Goal: Task Accomplishment & Management: Manage account settings

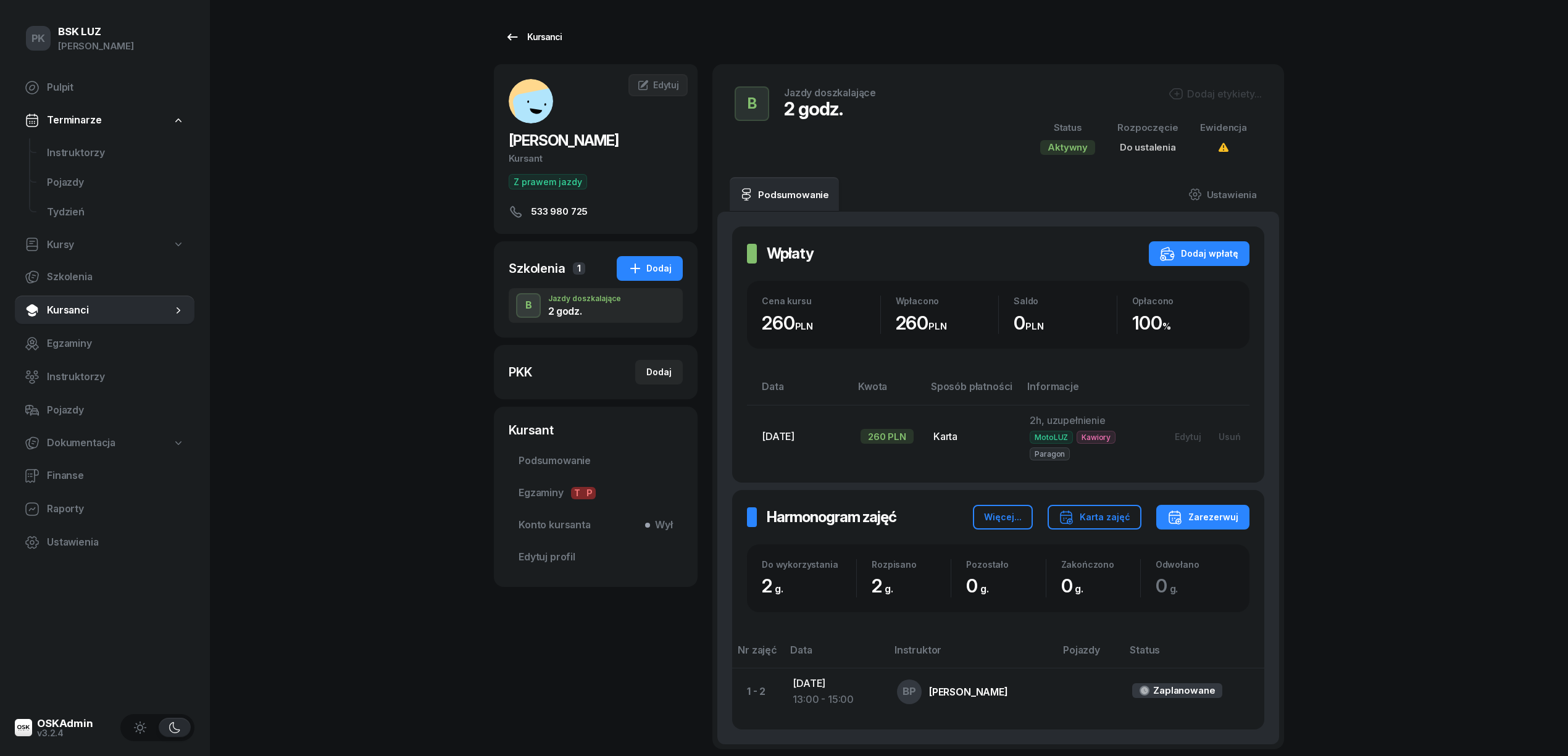
click at [514, 31] on icon at bounding box center [512, 37] width 15 height 15
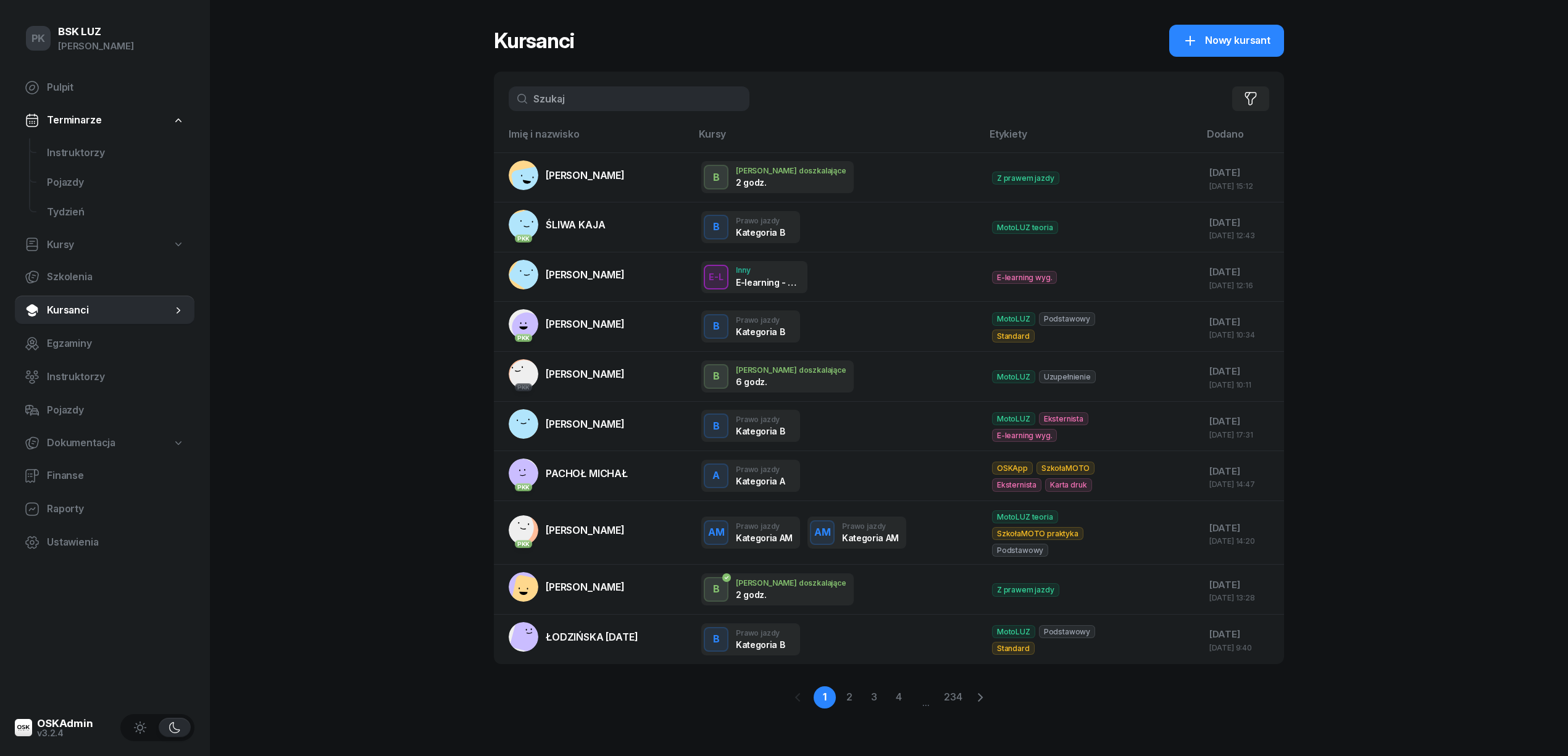
click at [591, 109] on input "text" at bounding box center [629, 98] width 241 height 25
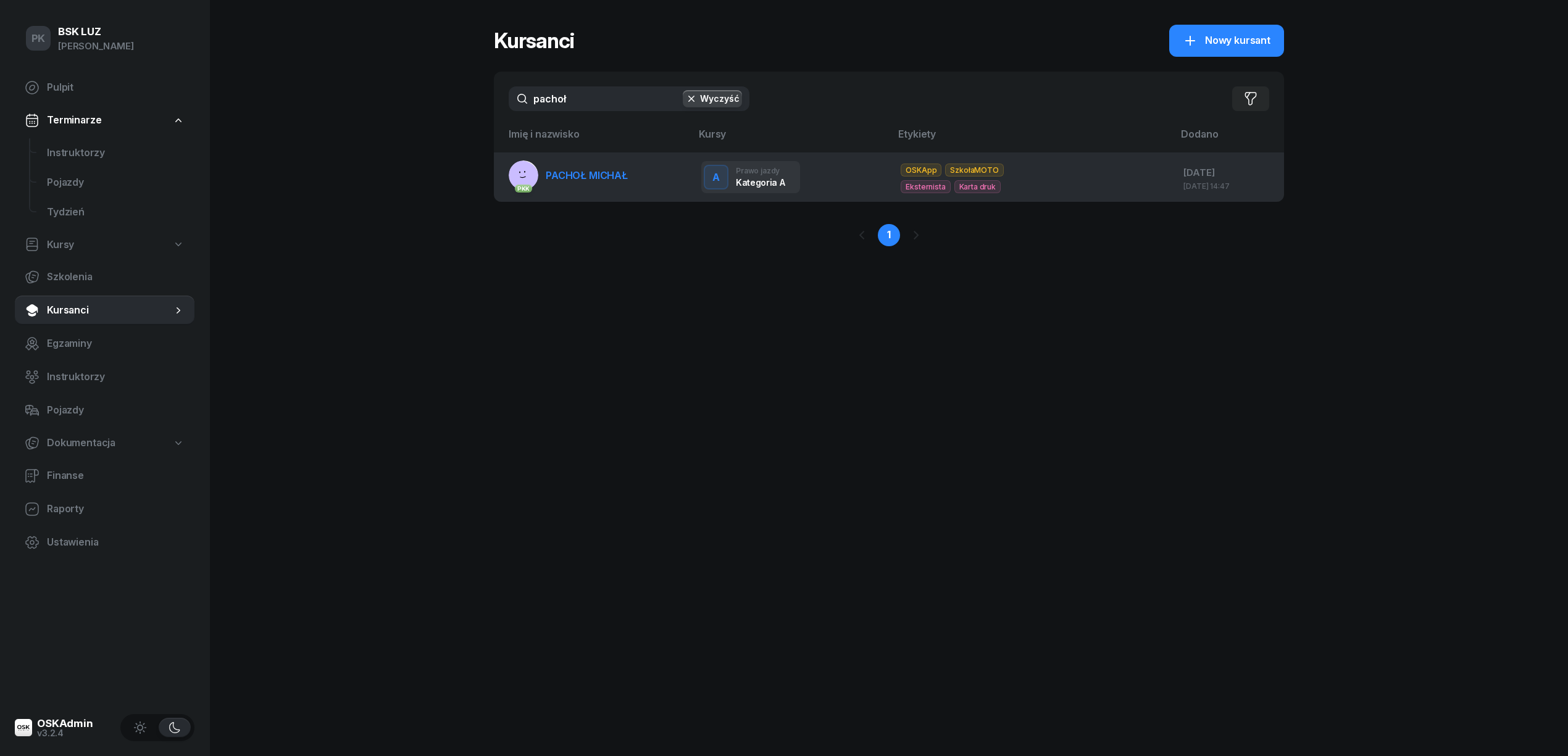
type input "pachoł"
click at [608, 171] on span "PACHOŁ MICHAŁ" at bounding box center [587, 175] width 82 height 13
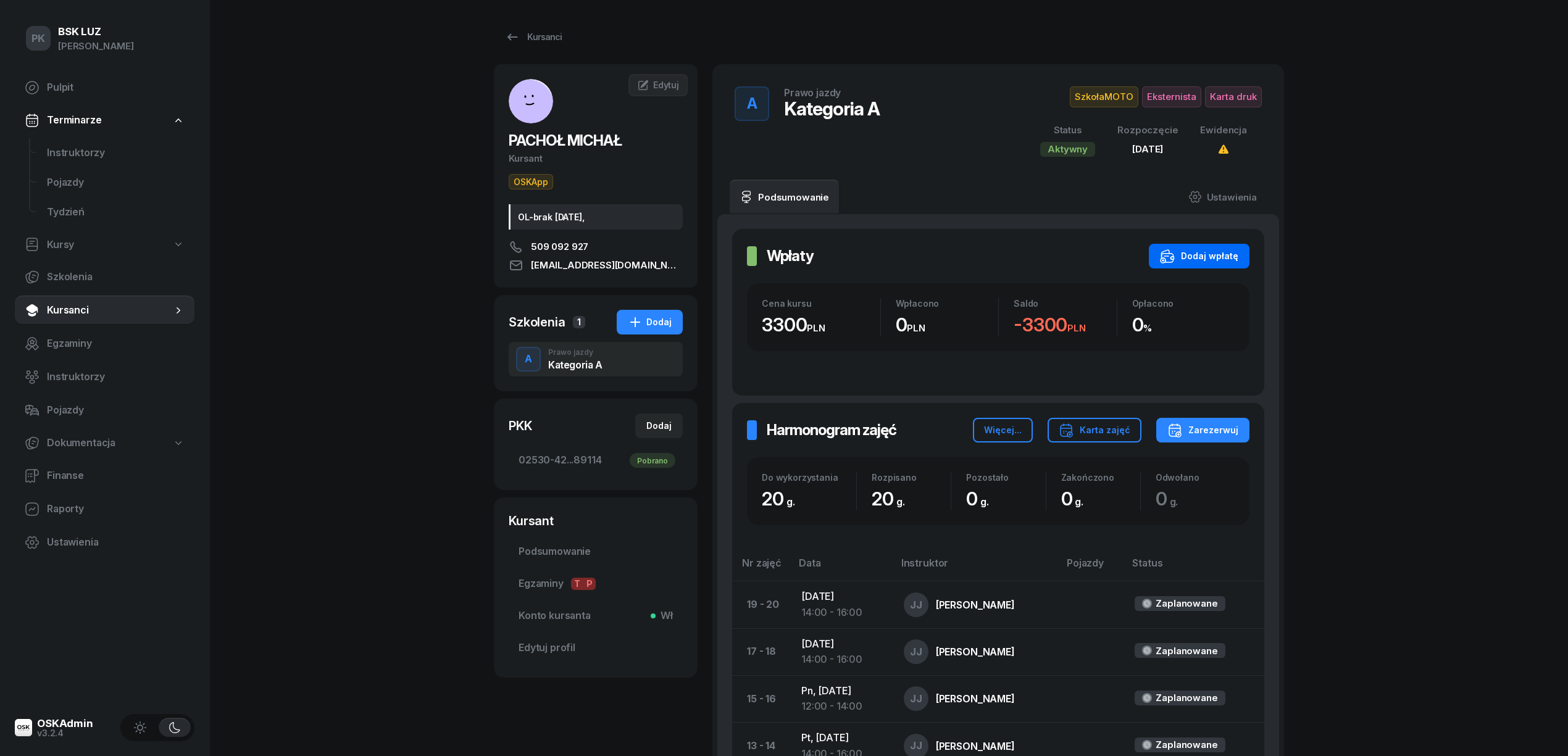
click at [1191, 253] on div "Dodaj wpłatę" at bounding box center [1199, 256] width 78 height 15
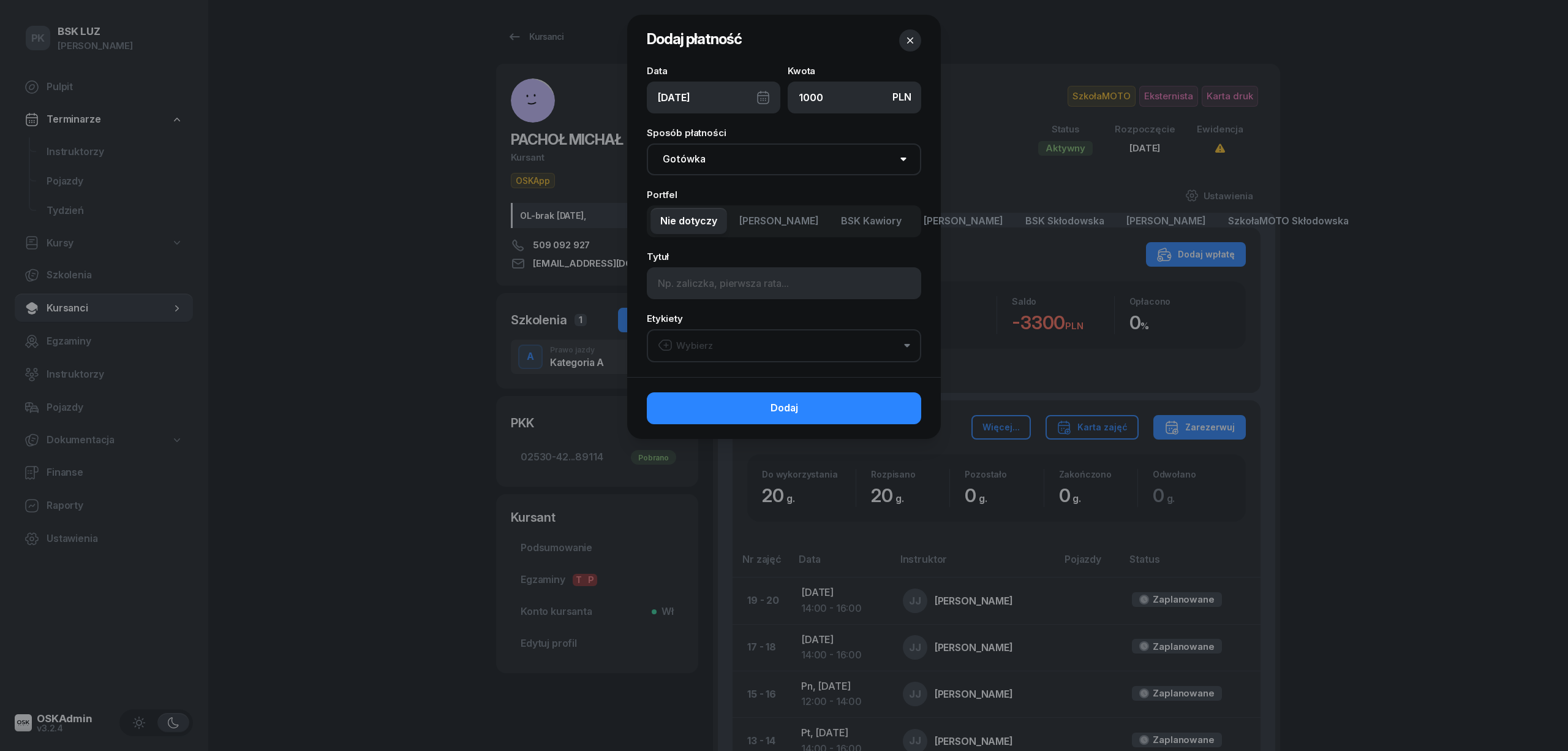
type input "1000"
click at [772, 164] on select "Gotówka Karta Przelew Płatności online BLIK" at bounding box center [784, 159] width 275 height 32
select select "transfer"
click at [647, 143] on select "Gotówka Karta Przelew Płatności online BLIK" at bounding box center [784, 159] width 275 height 32
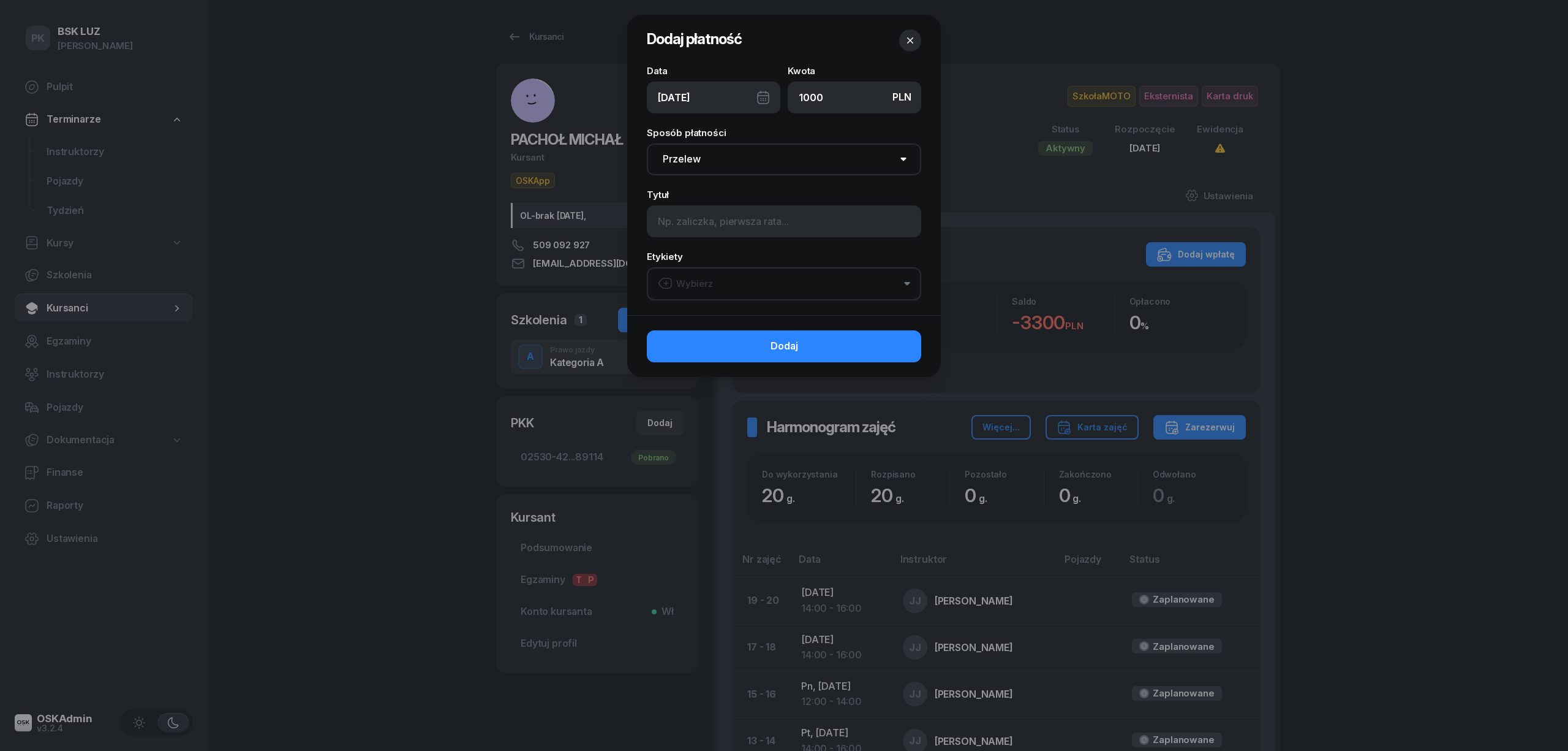
drag, startPoint x: 744, startPoint y: 289, endPoint x: 746, endPoint y: 280, distance: 9.2
click at [746, 285] on button "Wybierz" at bounding box center [784, 284] width 275 height 33
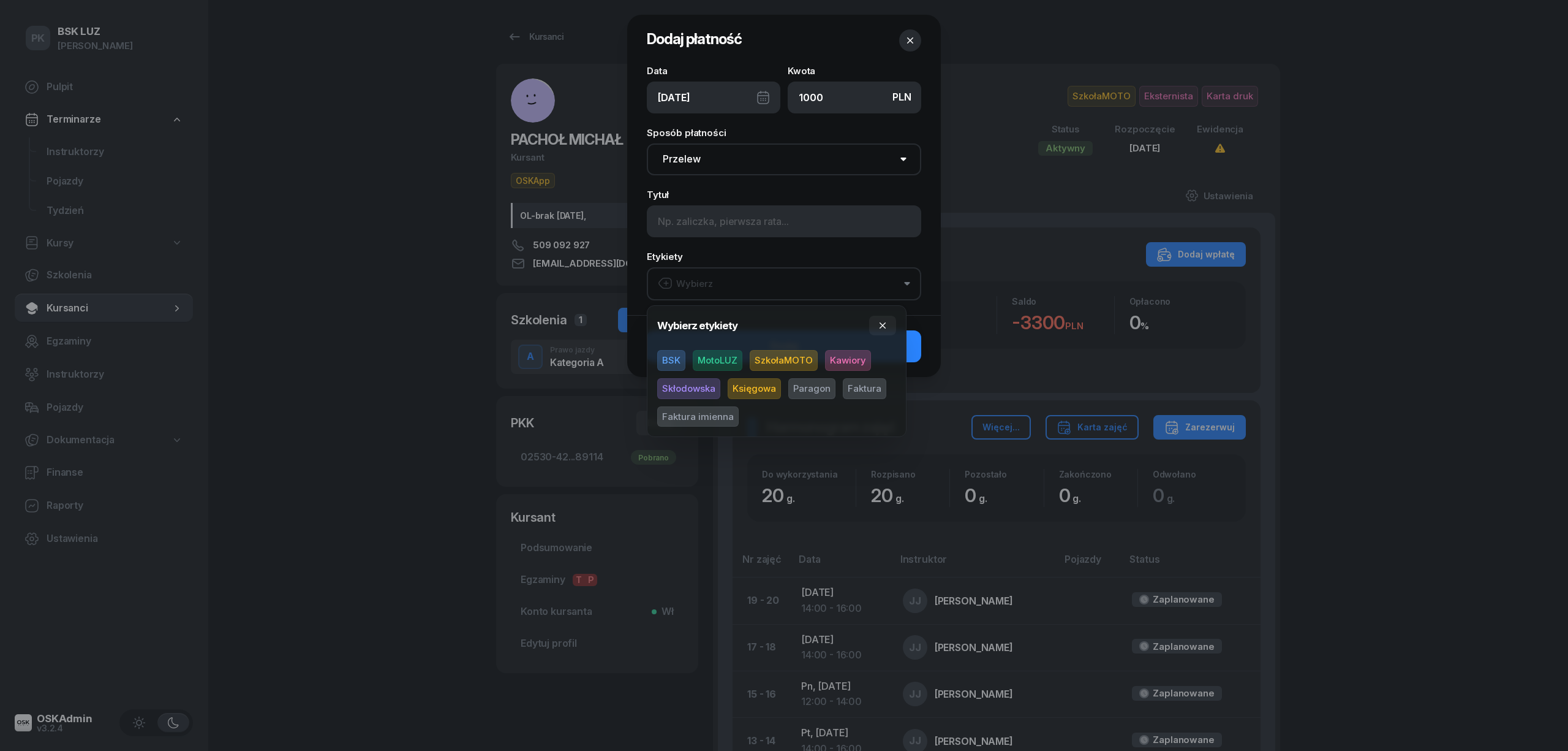
click at [763, 360] on span "SzkołaMOTO" at bounding box center [784, 360] width 68 height 21
click at [812, 378] on span "Paragon" at bounding box center [811, 388] width 47 height 21
click at [886, 314] on div "Wybierz etykiety BSK MotoLUZ SzkołaMOTO Kawiory Skłodowska Księgowa Paragon Fak…" at bounding box center [776, 371] width 260 height 132
click at [883, 324] on icon "button" at bounding box center [883, 325] width 6 height 6
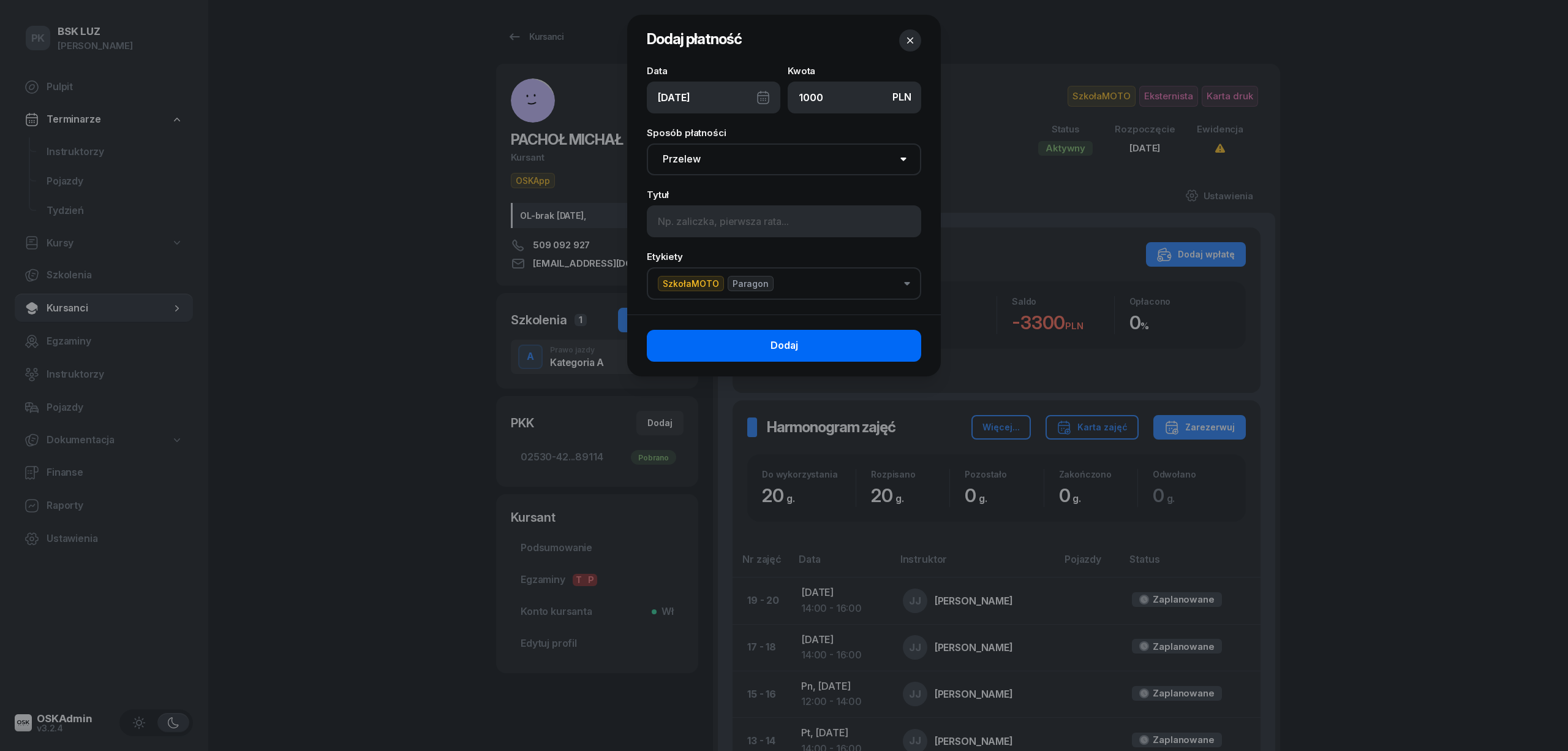
click at [902, 342] on button "Dodaj" at bounding box center [784, 345] width 275 height 32
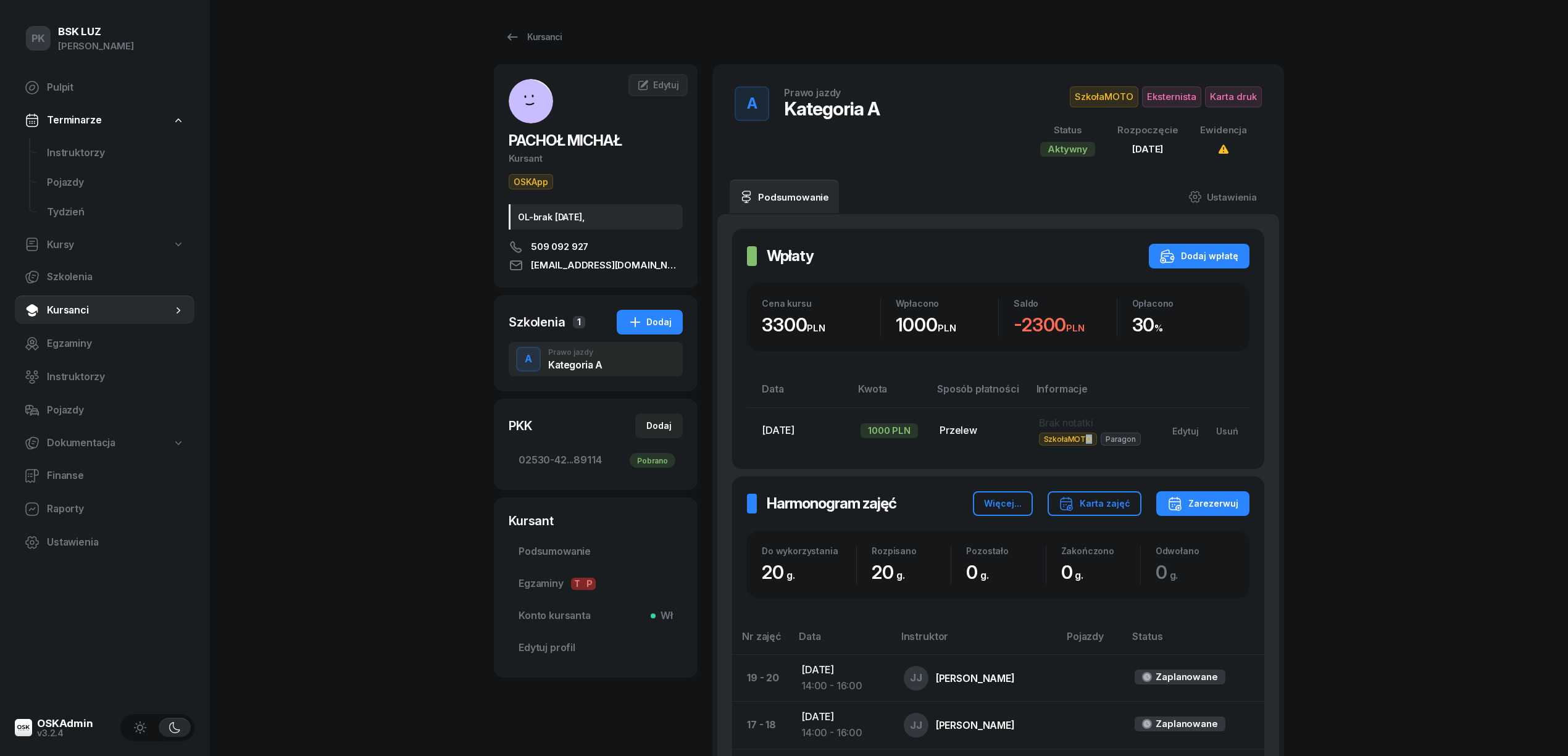
click at [1090, 442] on span "SzkołaMOTO" at bounding box center [1068, 439] width 58 height 13
click at [1175, 431] on div "Edytuj" at bounding box center [1185, 431] width 26 height 11
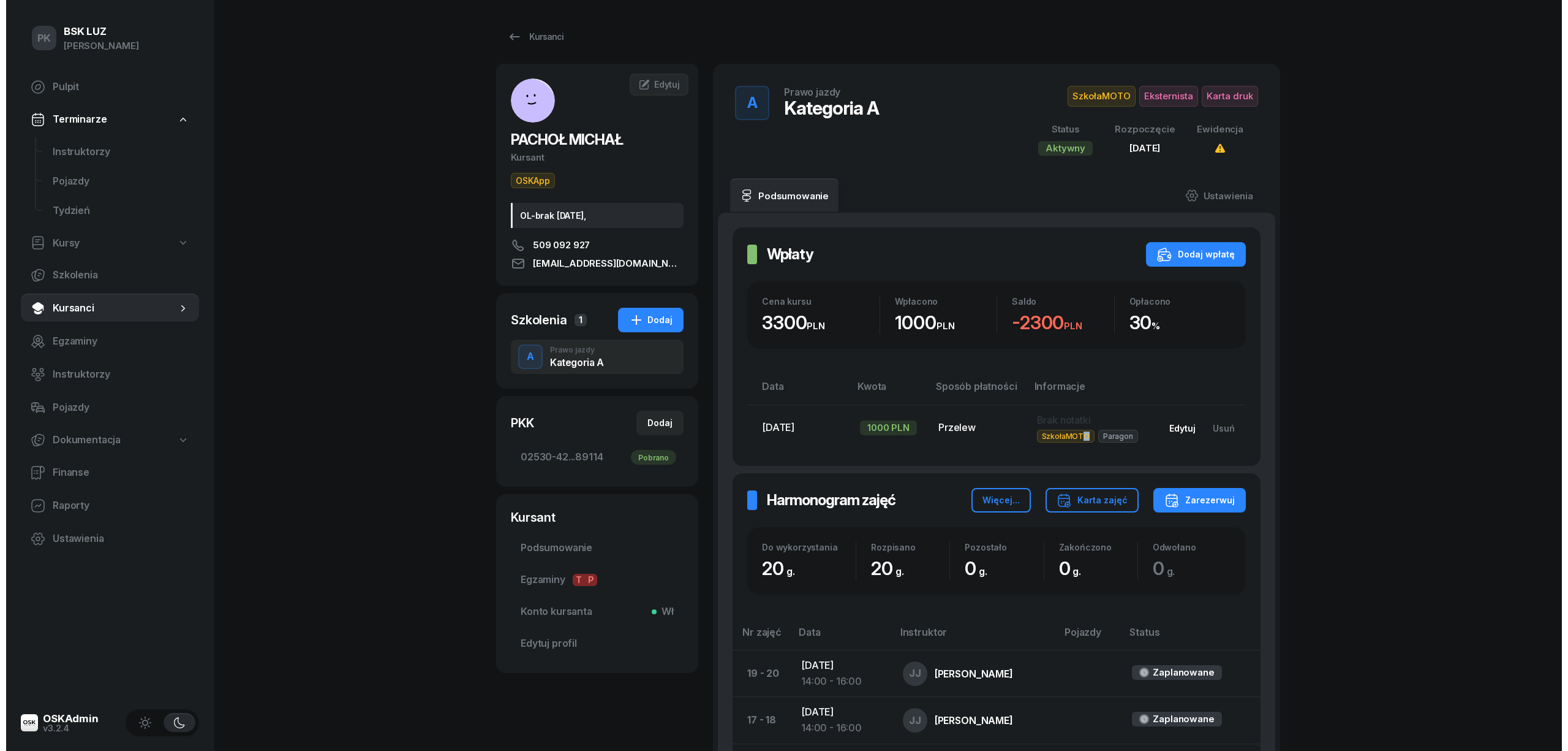
select select "transfer"
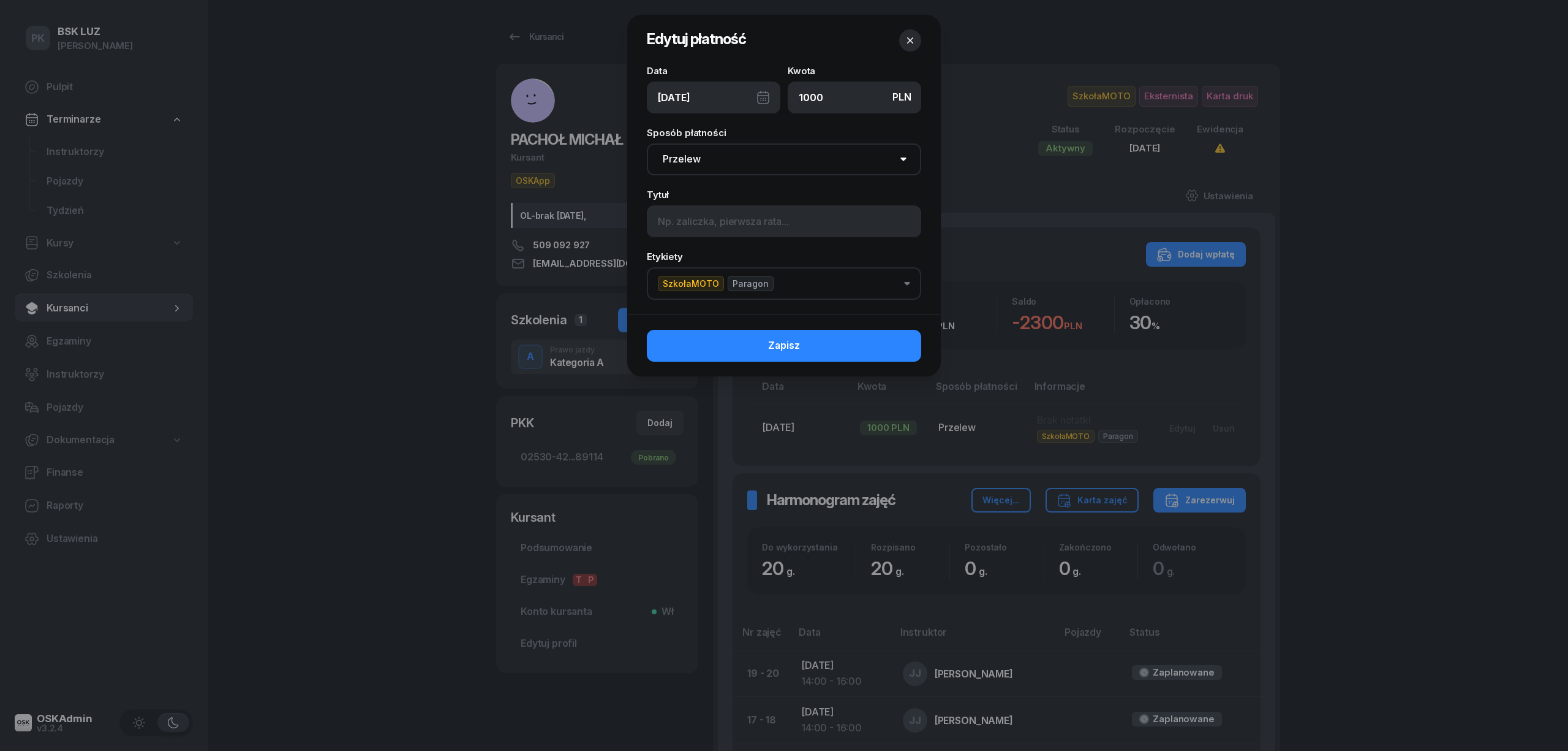
click at [799, 284] on button "SzkołaMOTO Paragon" at bounding box center [784, 284] width 275 height 33
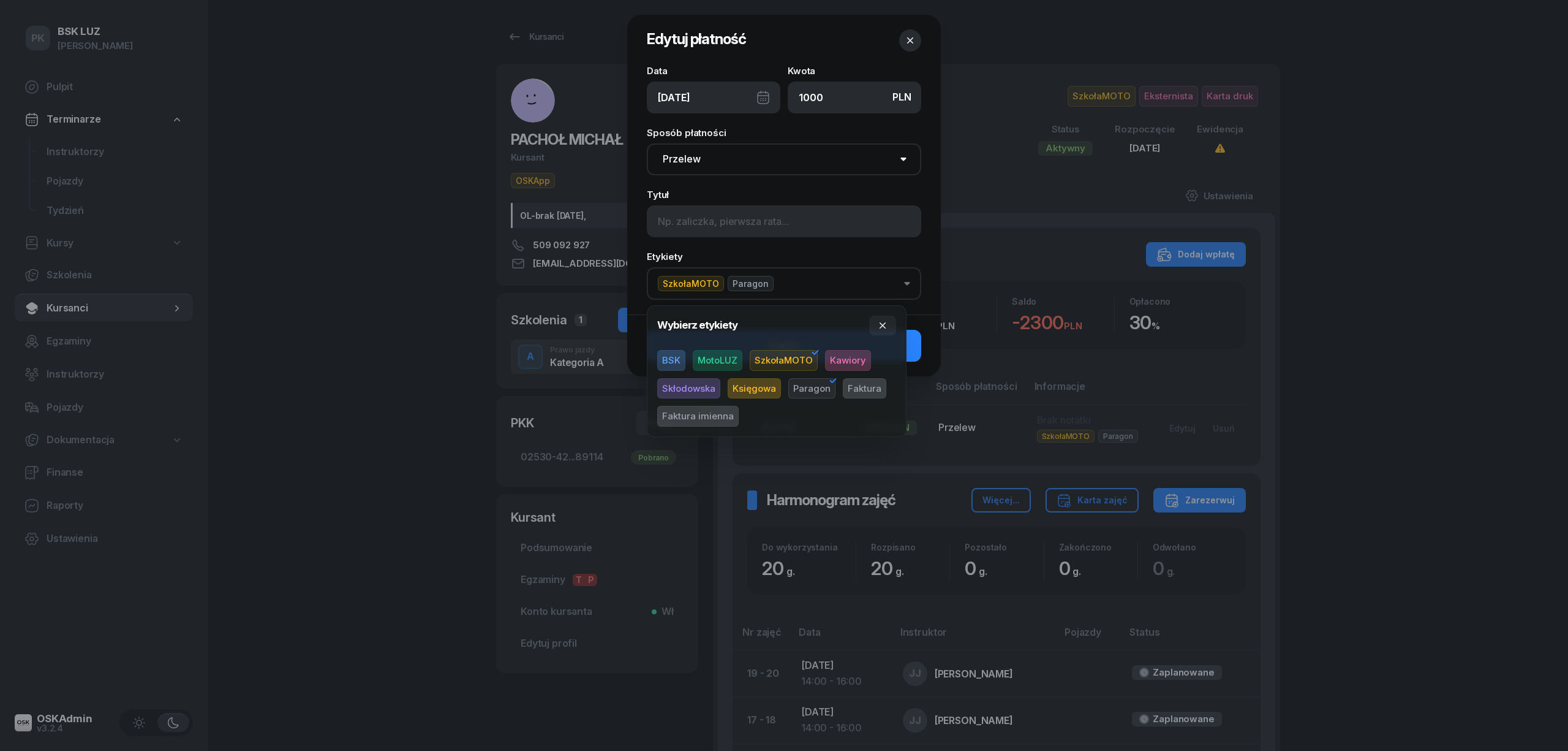
click at [910, 43] on icon "button" at bounding box center [911, 41] width 13 height 13
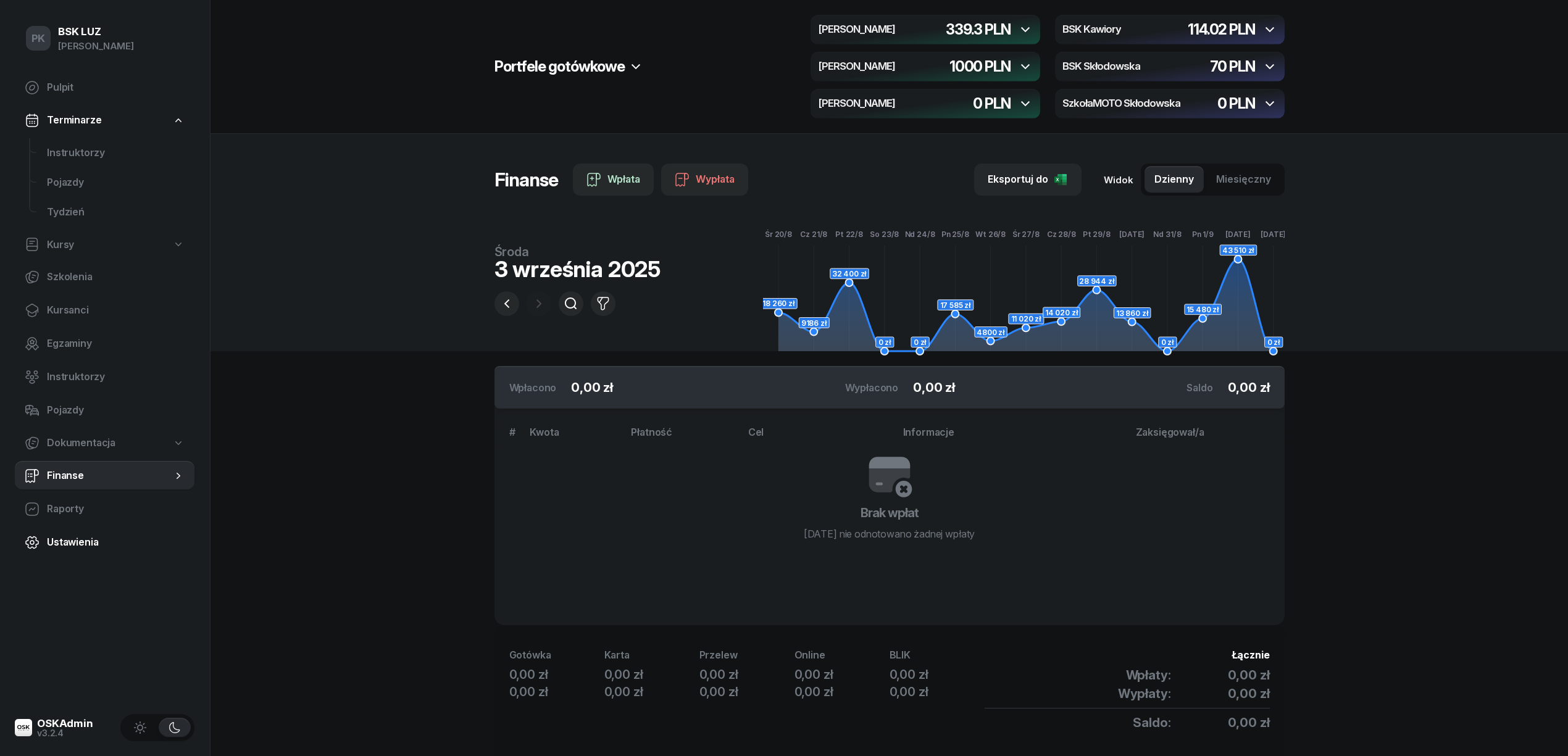
click at [72, 538] on span "Ustawienia" at bounding box center [115, 542] width 137 height 16
select select "06:00"
select select "22:00"
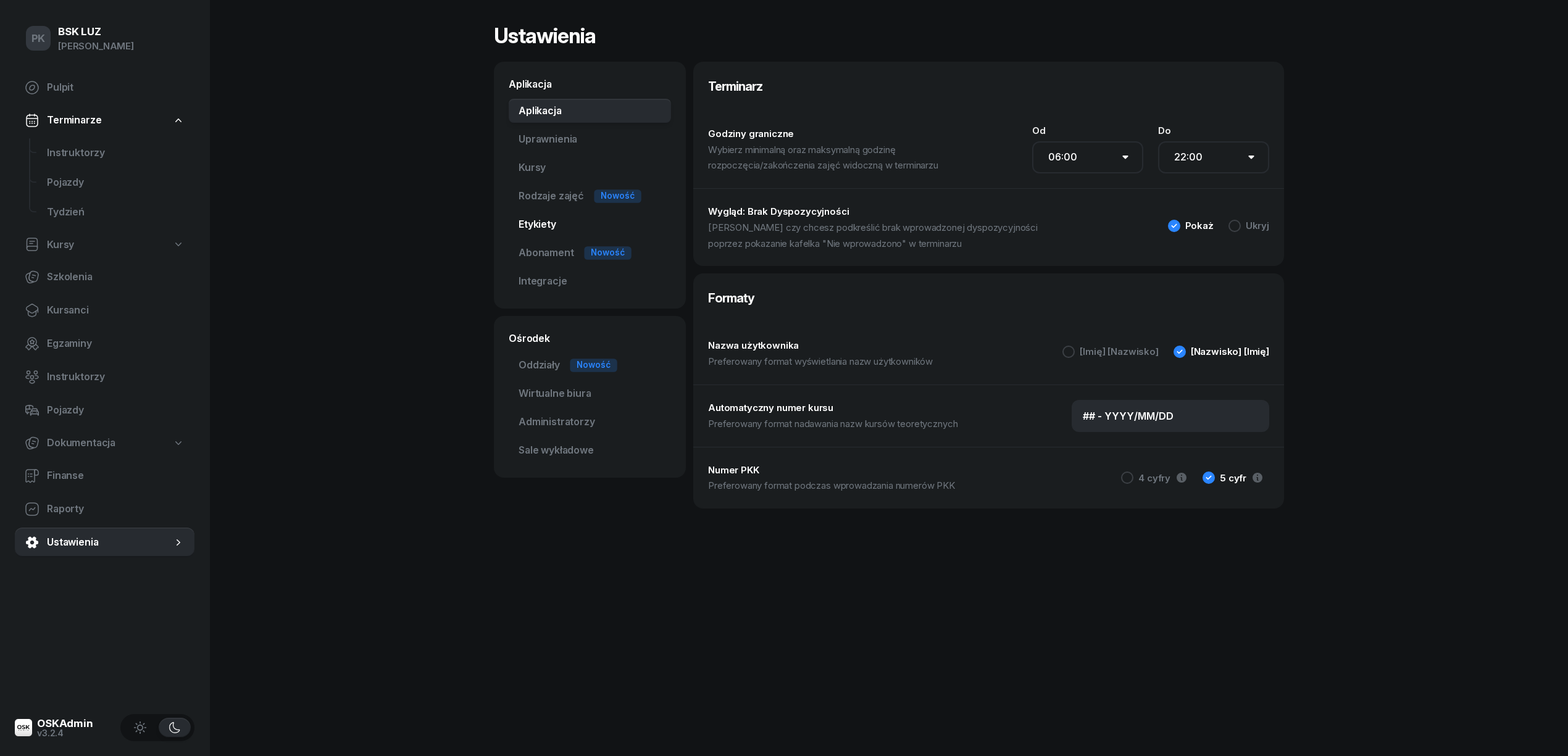
click at [538, 222] on link "Etykiety" at bounding box center [590, 224] width 163 height 25
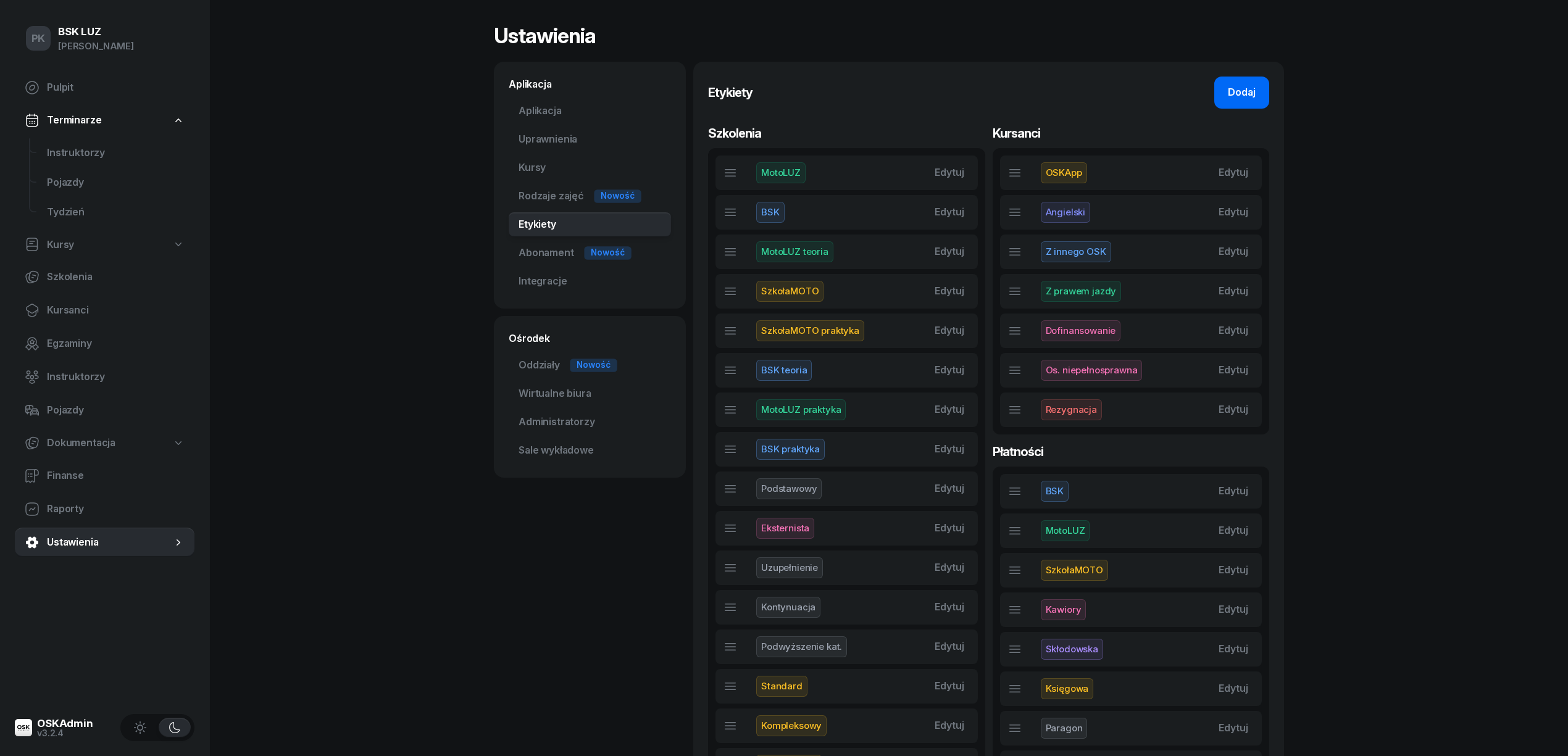
click at [1257, 86] on button "Dodaj" at bounding box center [1241, 92] width 55 height 32
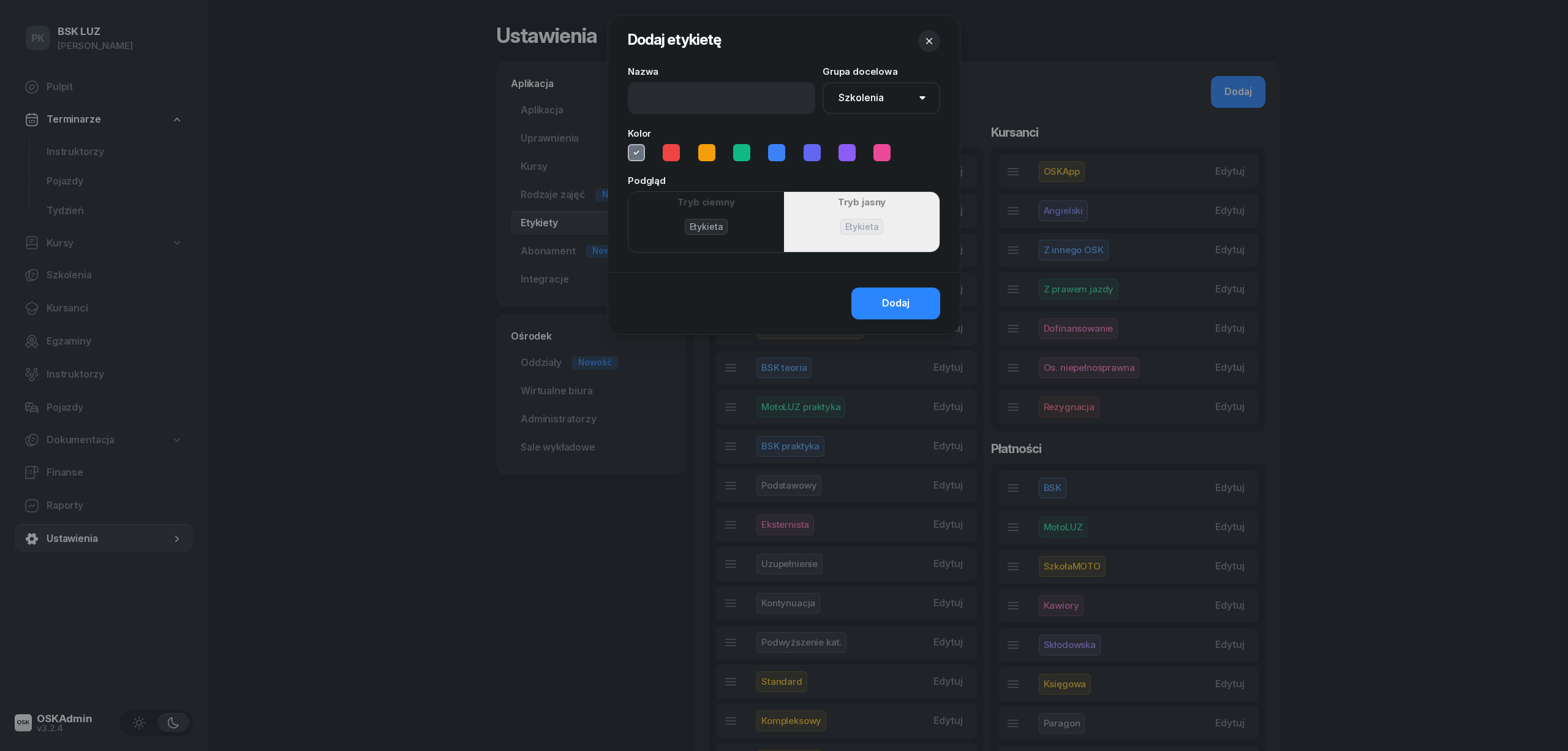
click at [870, 99] on select "Szkolenia Kursanci Płatności Terminarz" at bounding box center [881, 98] width 118 height 32
select select "500"
click at [822, 82] on select "Szkolenia Kursanci Płatności Terminarz" at bounding box center [881, 98] width 118 height 32
click at [931, 38] on icon "button" at bounding box center [929, 41] width 13 height 13
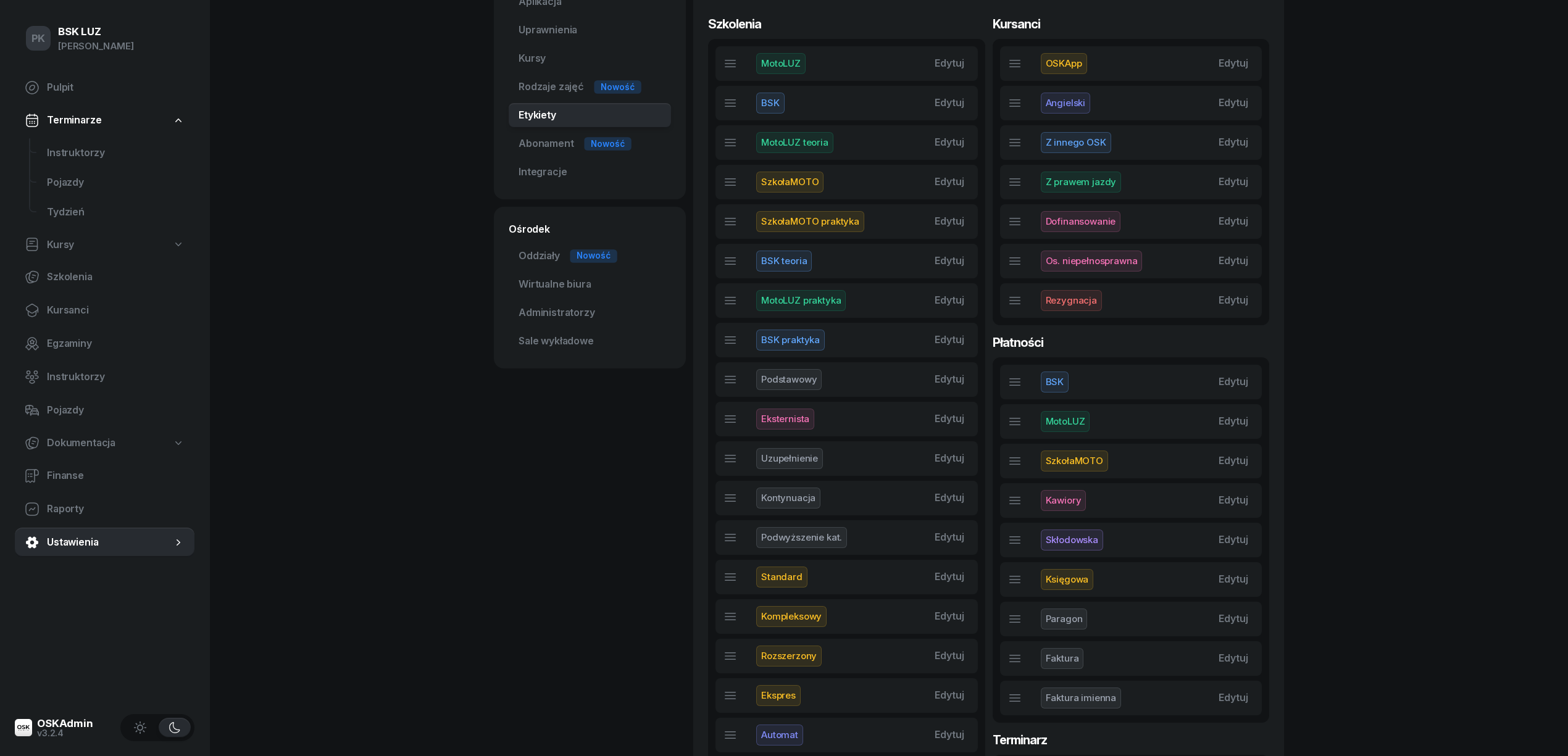
scroll to position [82, 0]
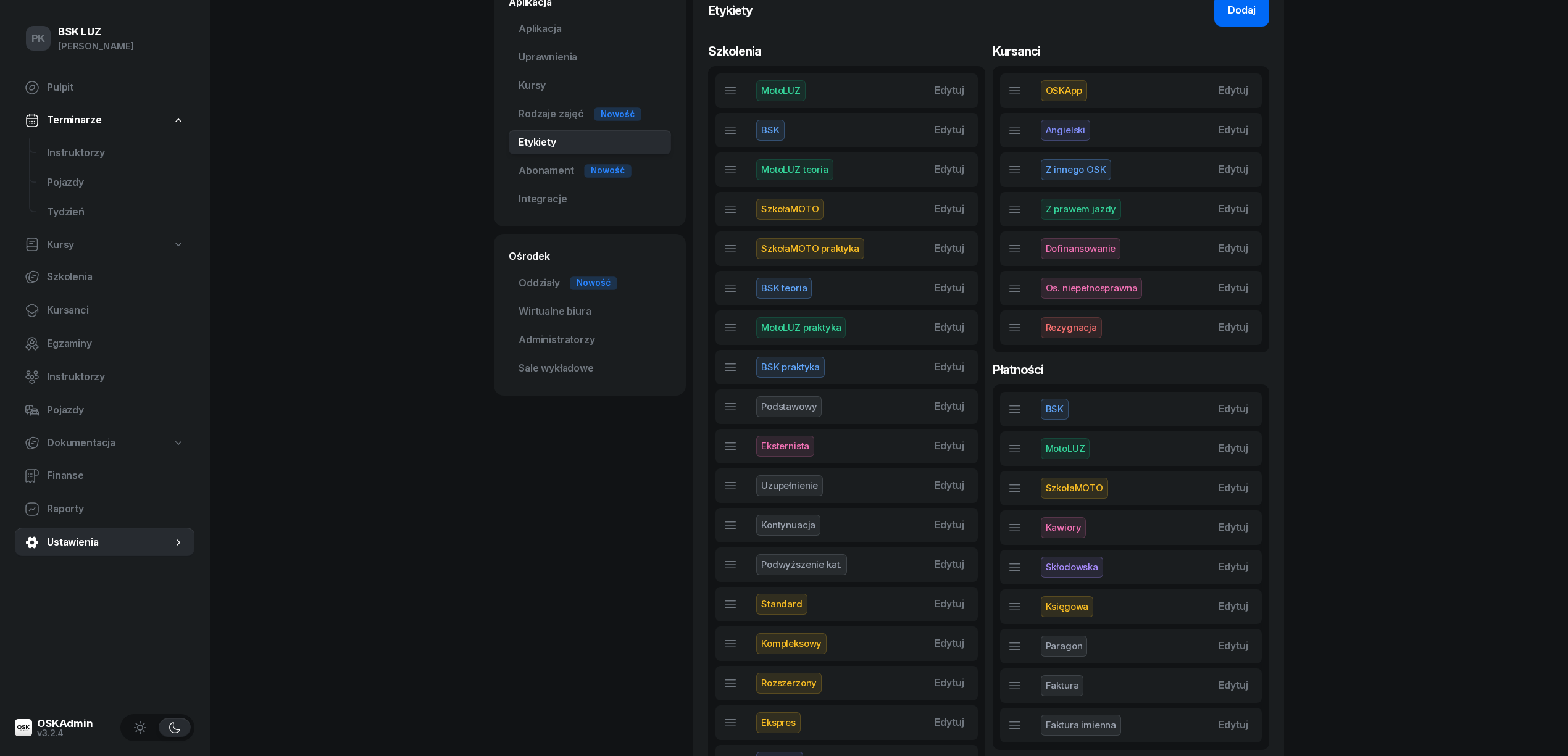
click at [1258, 20] on button "Dodaj" at bounding box center [1241, 10] width 55 height 32
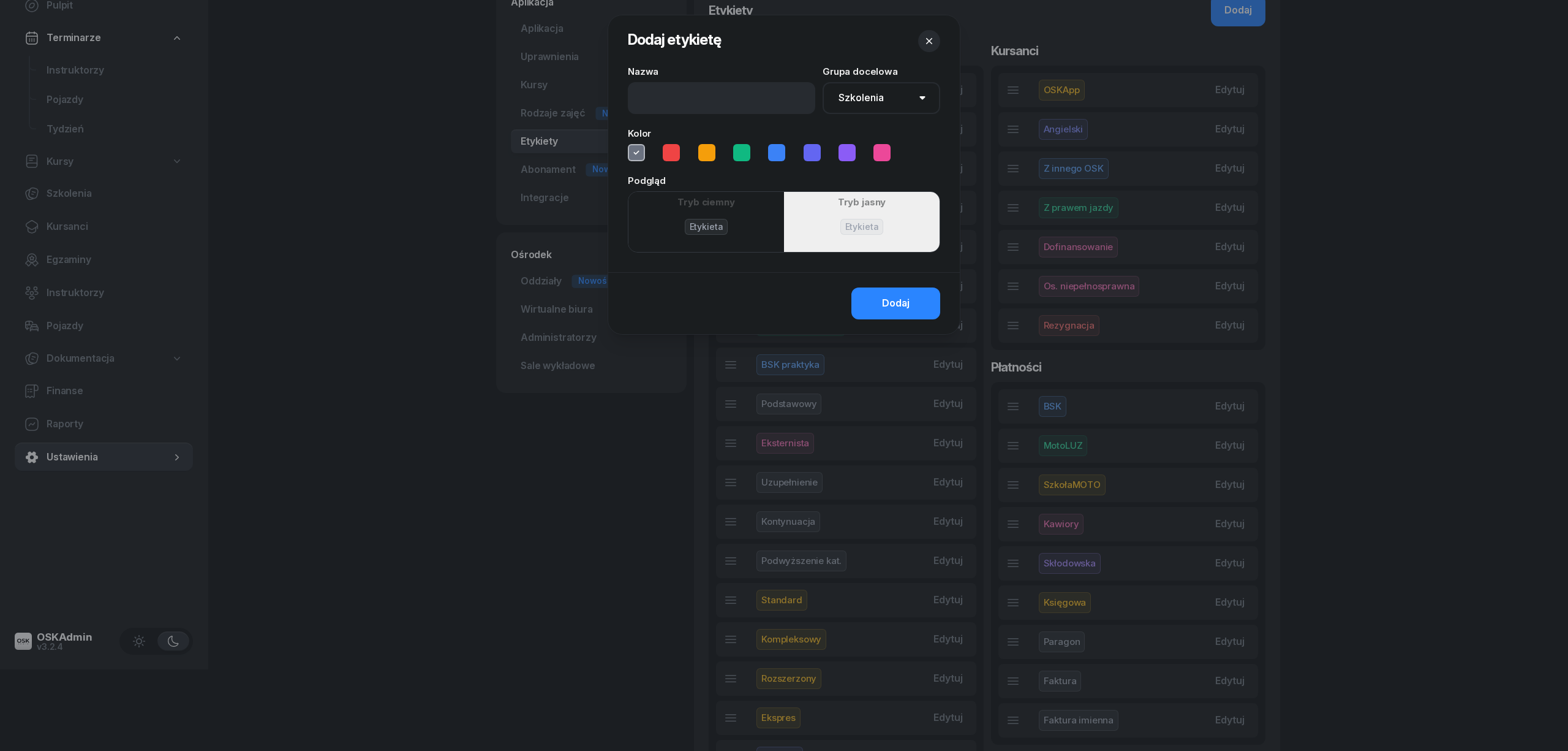
click at [815, 157] on icon at bounding box center [812, 153] width 13 height 13
click at [721, 82] on input at bounding box center [722, 98] width 188 height 32
type input "Rafał"
click at [893, 93] on select "Szkolenia Kursanci Płatności Terminarz" at bounding box center [881, 98] width 118 height 32
select select "500"
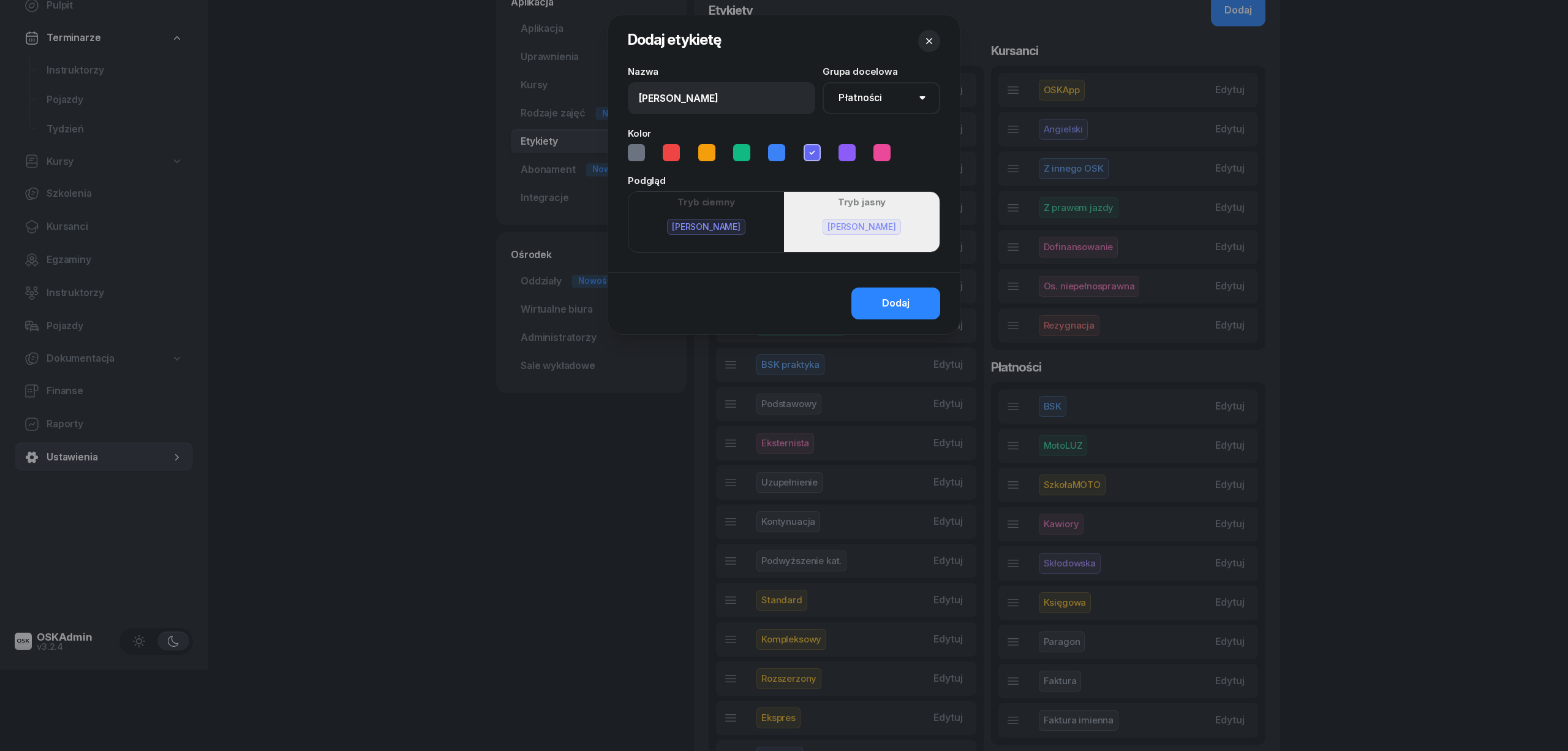
click at [822, 82] on select "Szkolenia Kursanci Płatności Terminarz" at bounding box center [881, 98] width 118 height 32
click at [914, 307] on button "Dodaj" at bounding box center [896, 303] width 89 height 32
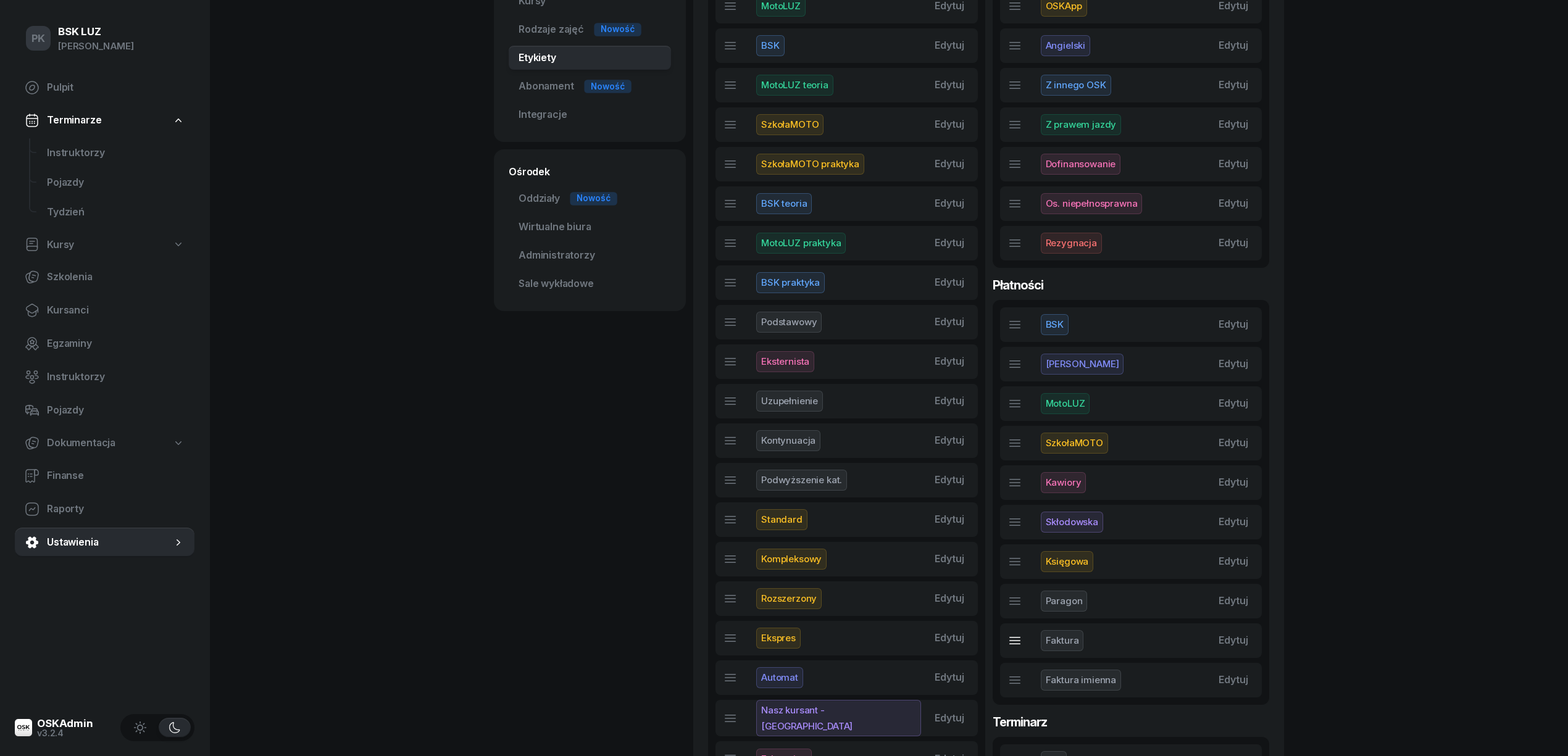
scroll to position [411, 0]
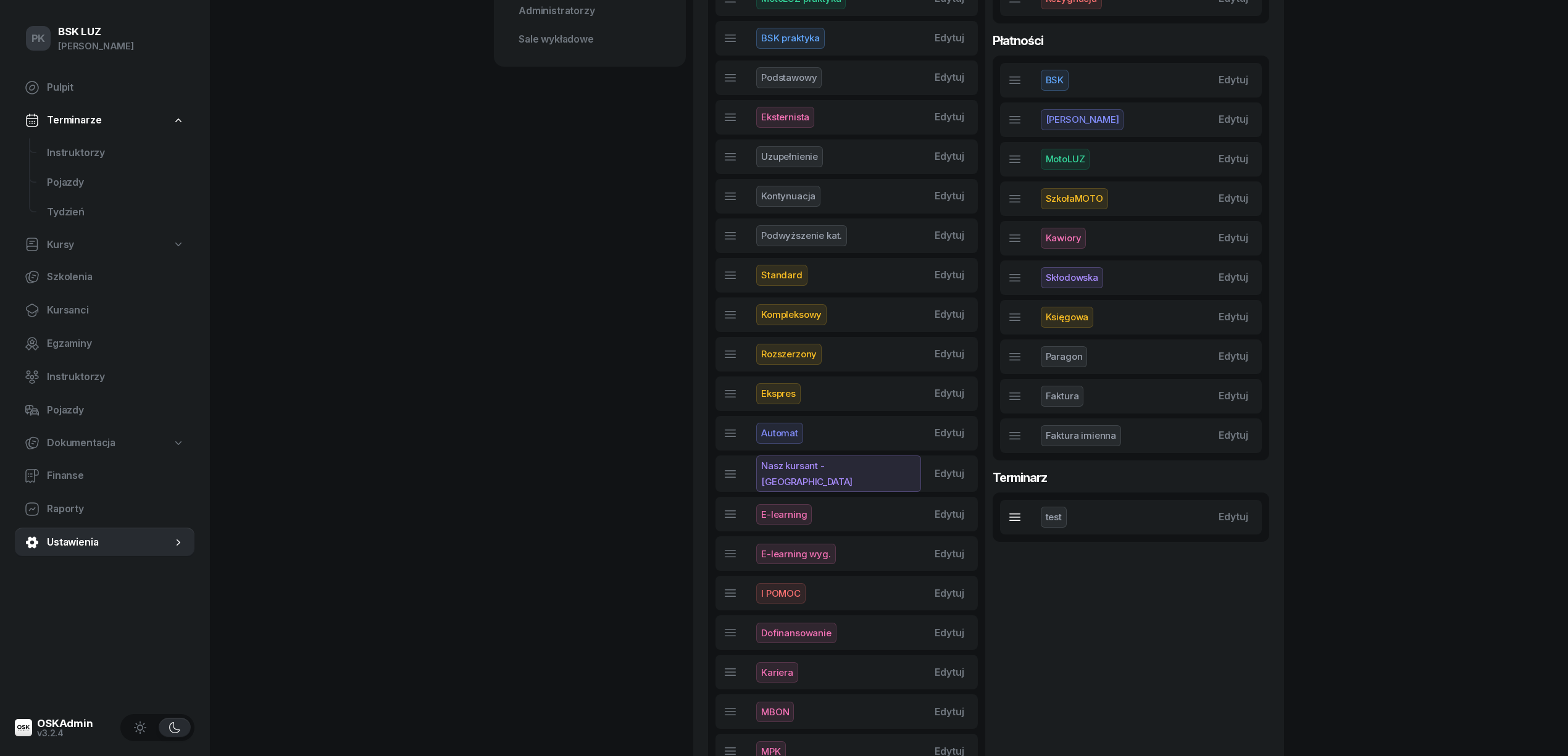
click at [1119, 517] on div "test Edytuj" at bounding box center [1131, 517] width 262 height 35
click at [1230, 517] on div "Edytuj" at bounding box center [1233, 517] width 30 height 16
select select "300"
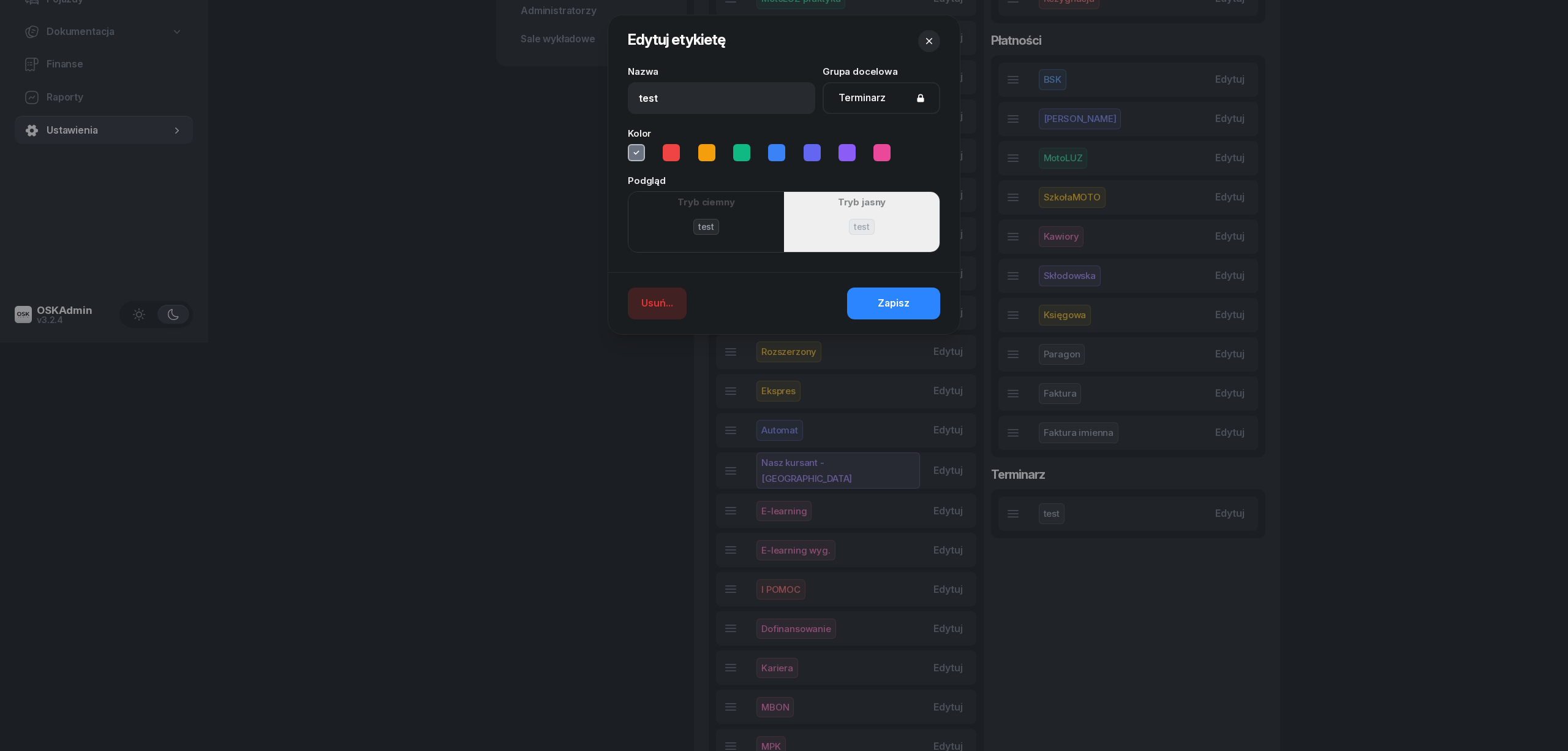
click at [931, 44] on icon "button" at bounding box center [929, 41] width 13 height 13
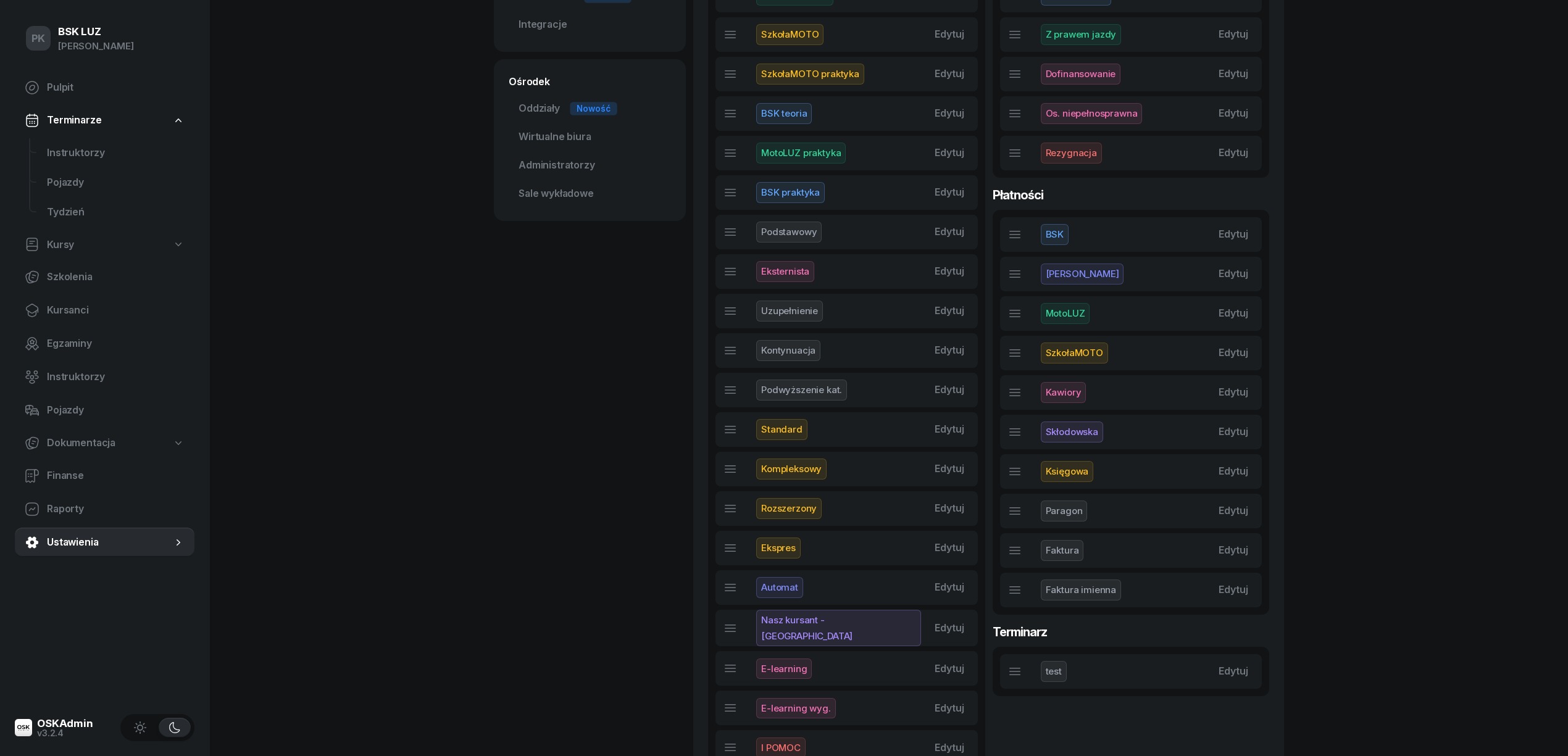
scroll to position [247, 0]
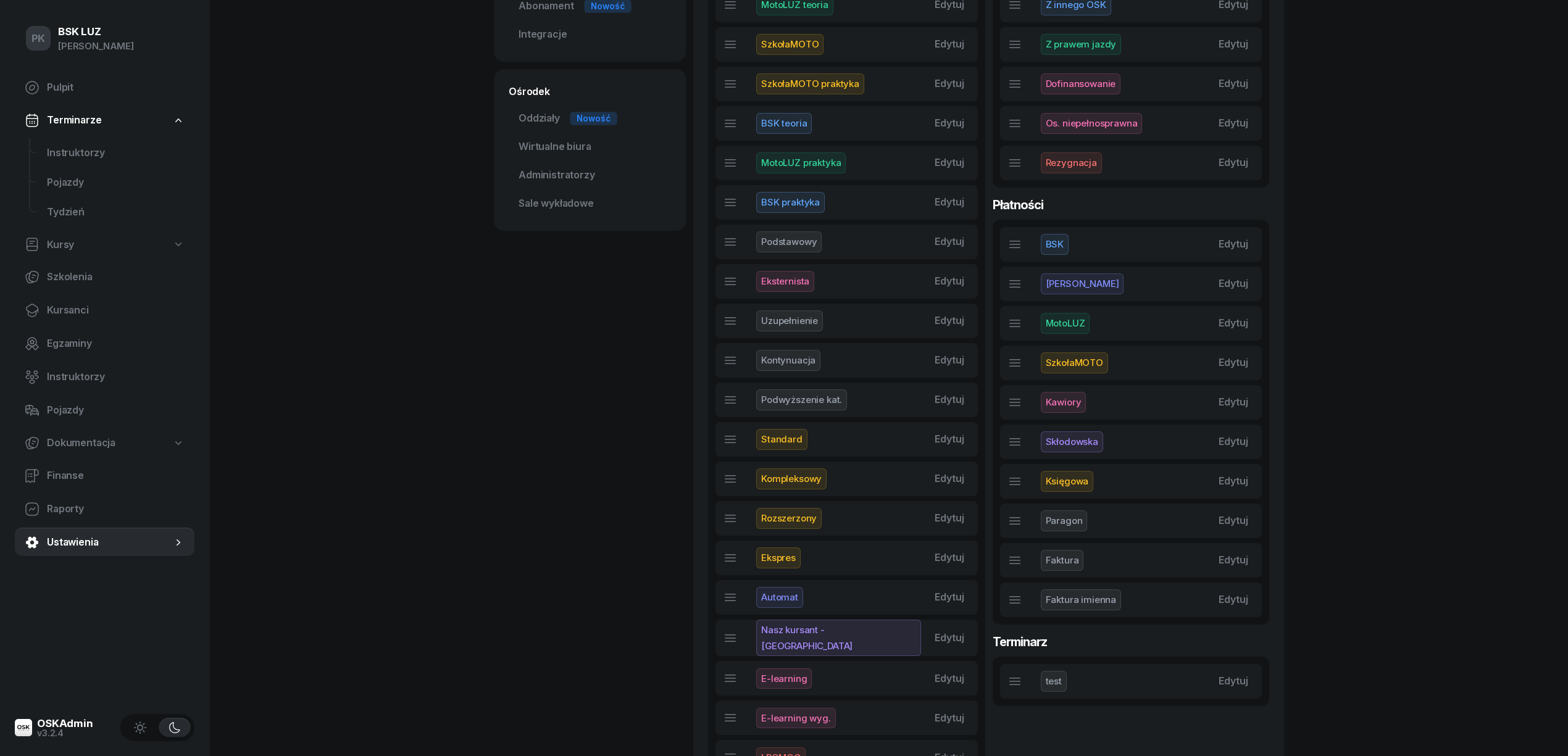
select select "06:00"
select select "22:00"
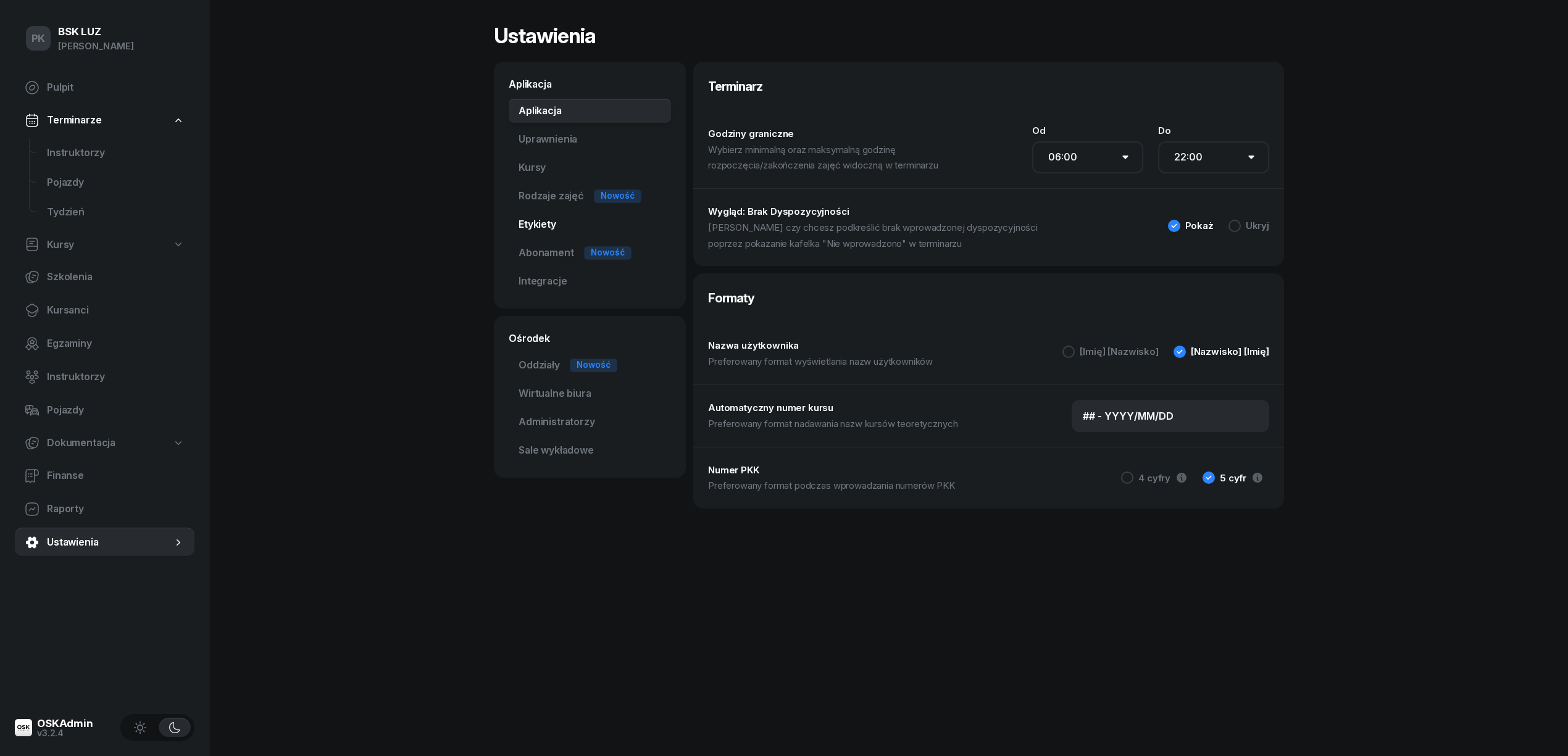
click at [550, 220] on link "Etykiety" at bounding box center [590, 224] width 163 height 25
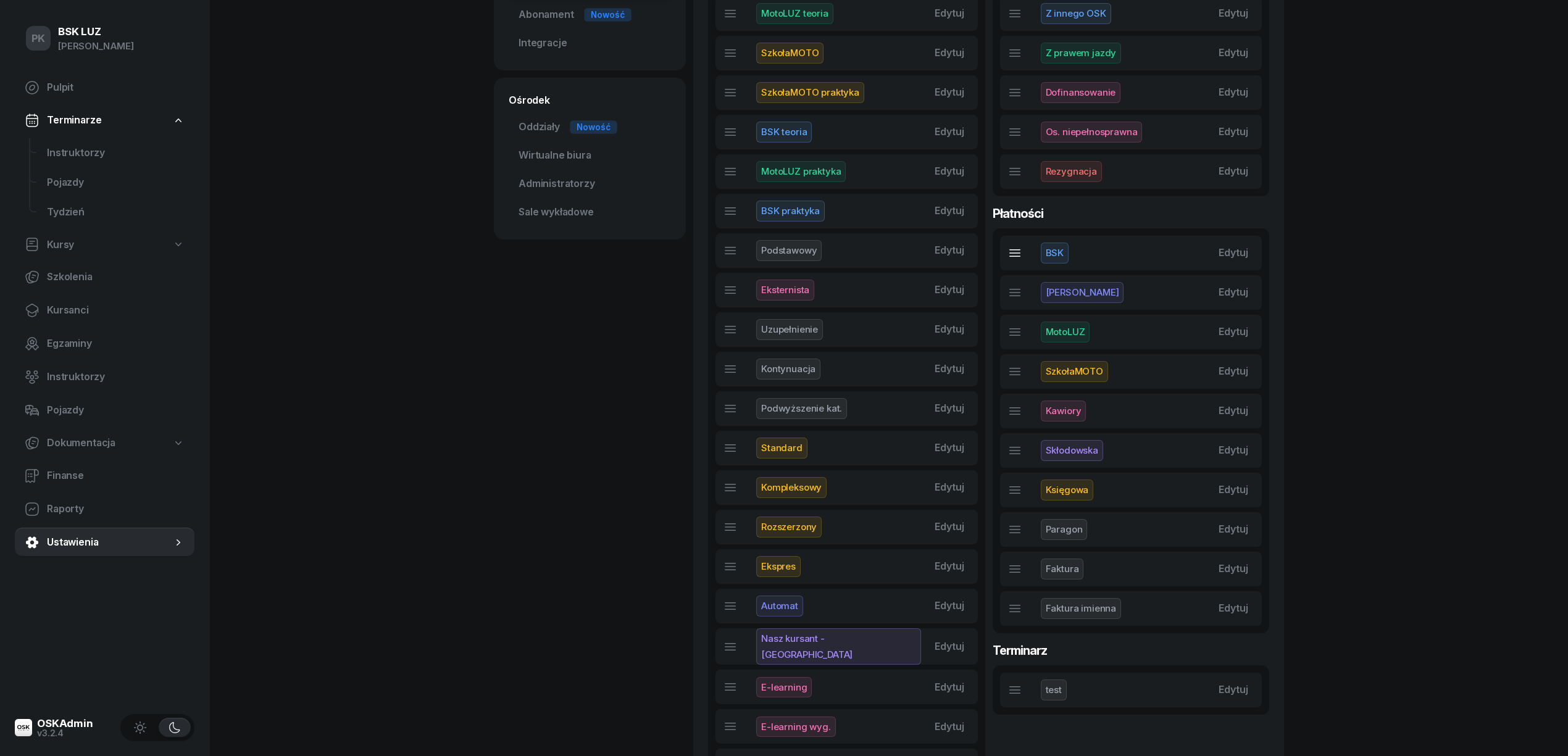
scroll to position [247, 0]
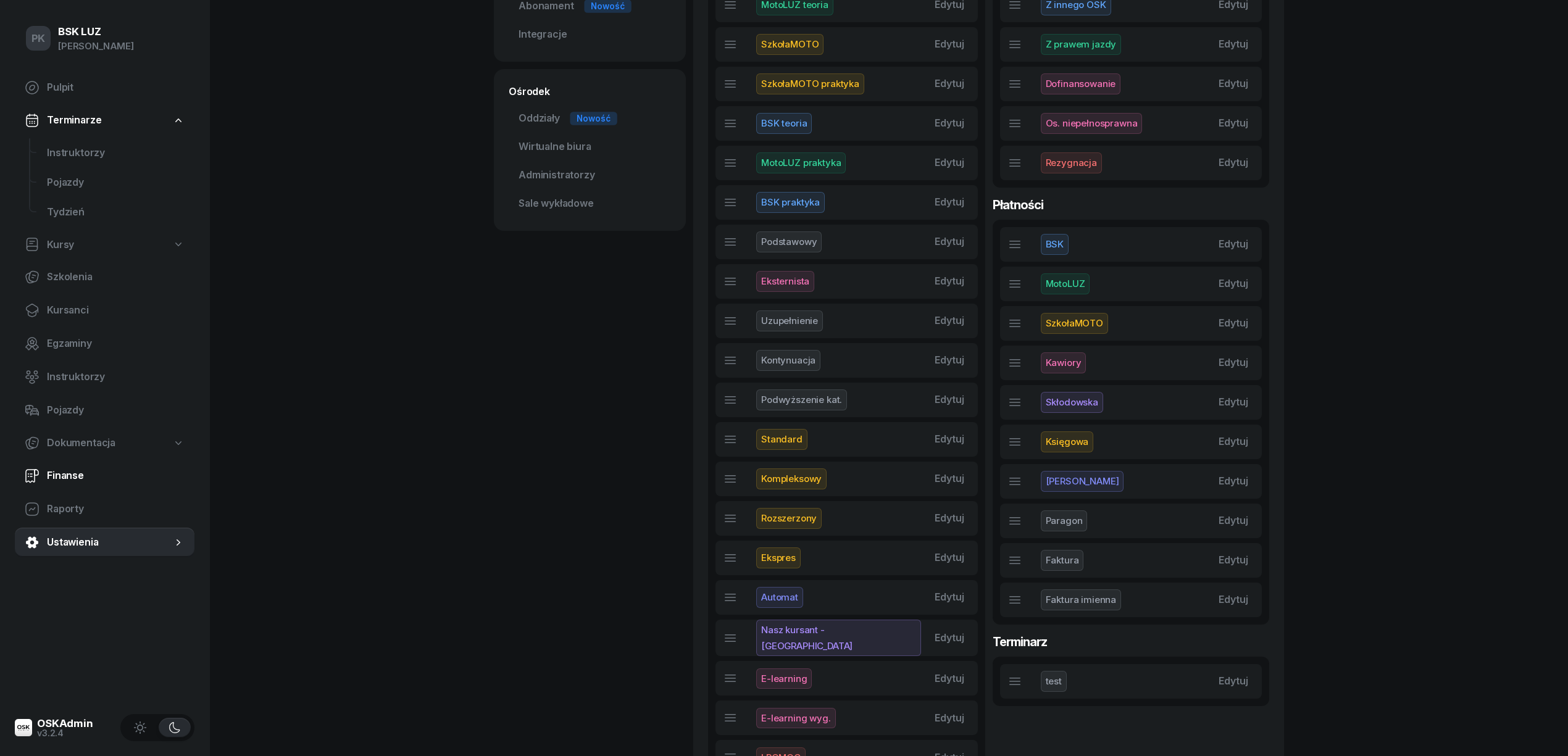
click at [80, 467] on span "Finanse" at bounding box center [115, 475] width 137 height 16
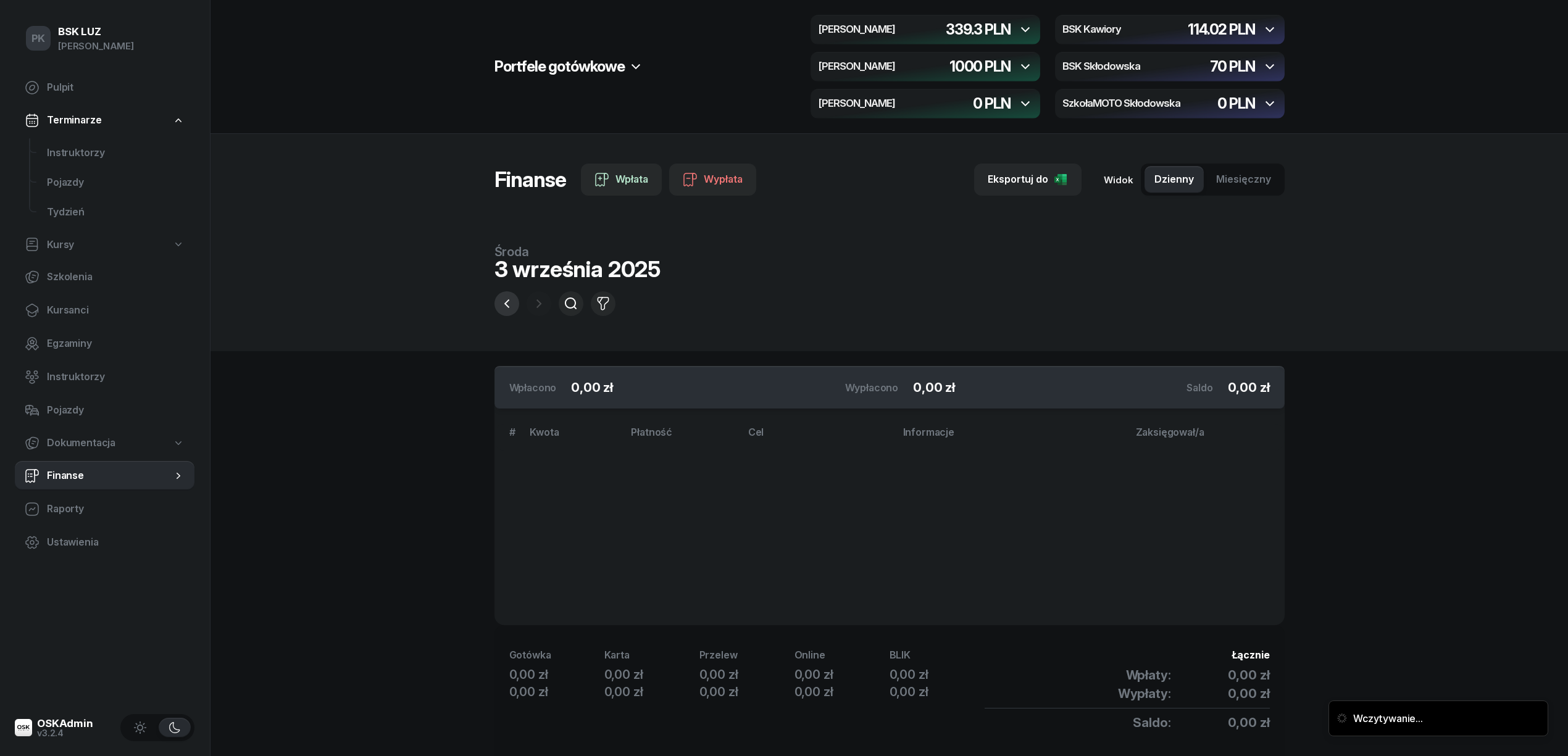
click at [499, 301] on icon "button" at bounding box center [507, 304] width 15 height 15
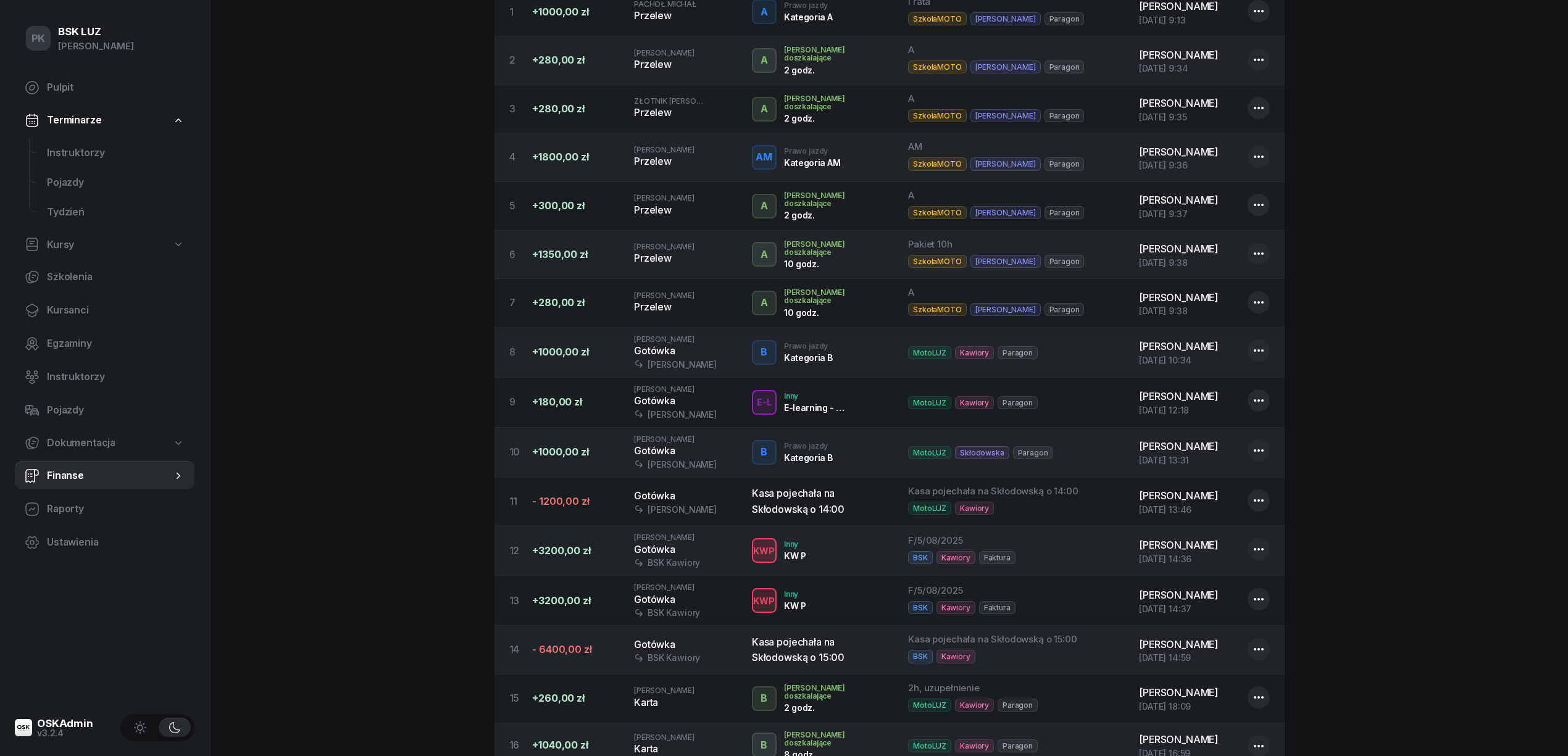
scroll to position [247, 0]
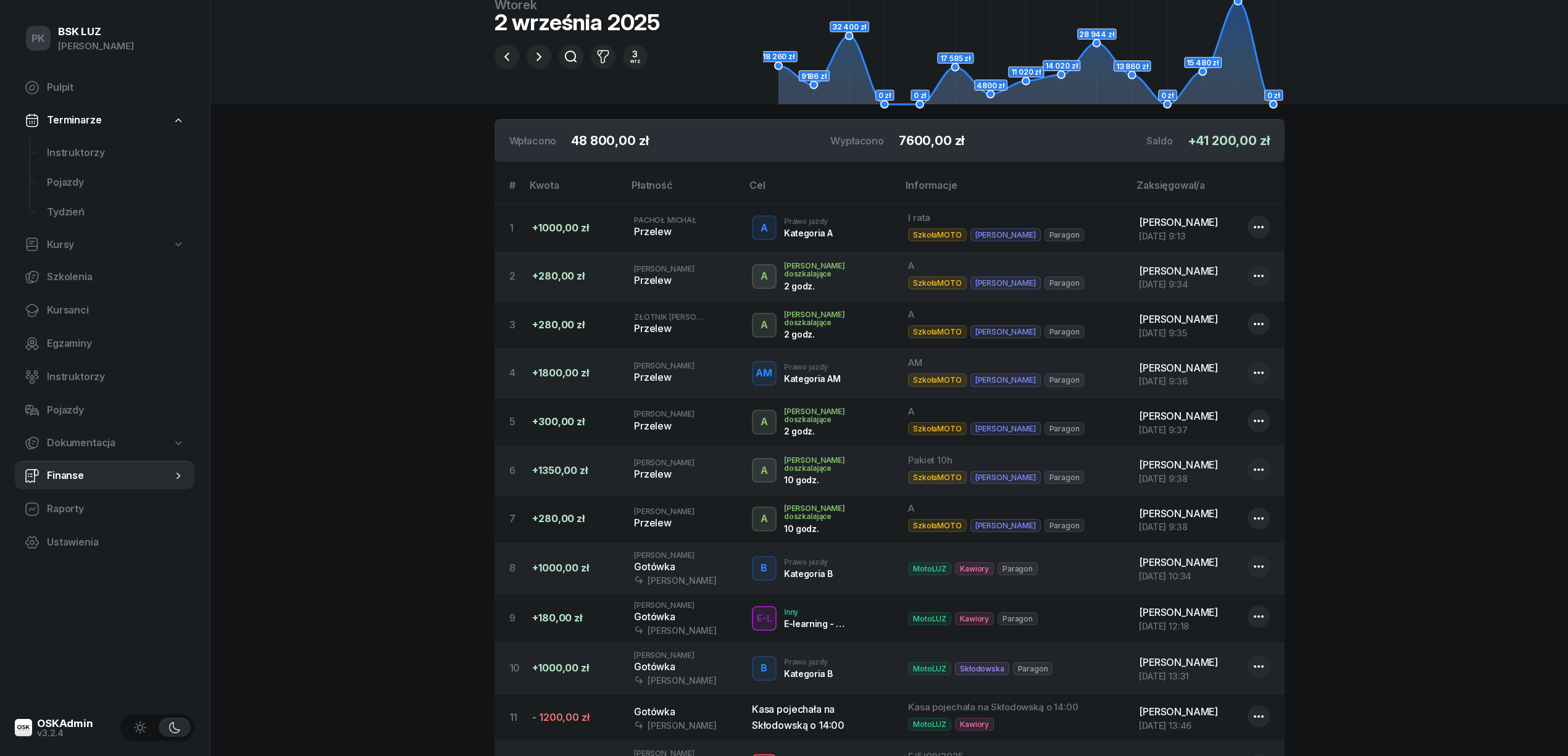
click at [1253, 521] on icon "button" at bounding box center [1259, 518] width 15 height 15
click at [1247, 549] on link "Edytuj" at bounding box center [1252, 559] width 162 height 31
select select "transfer"
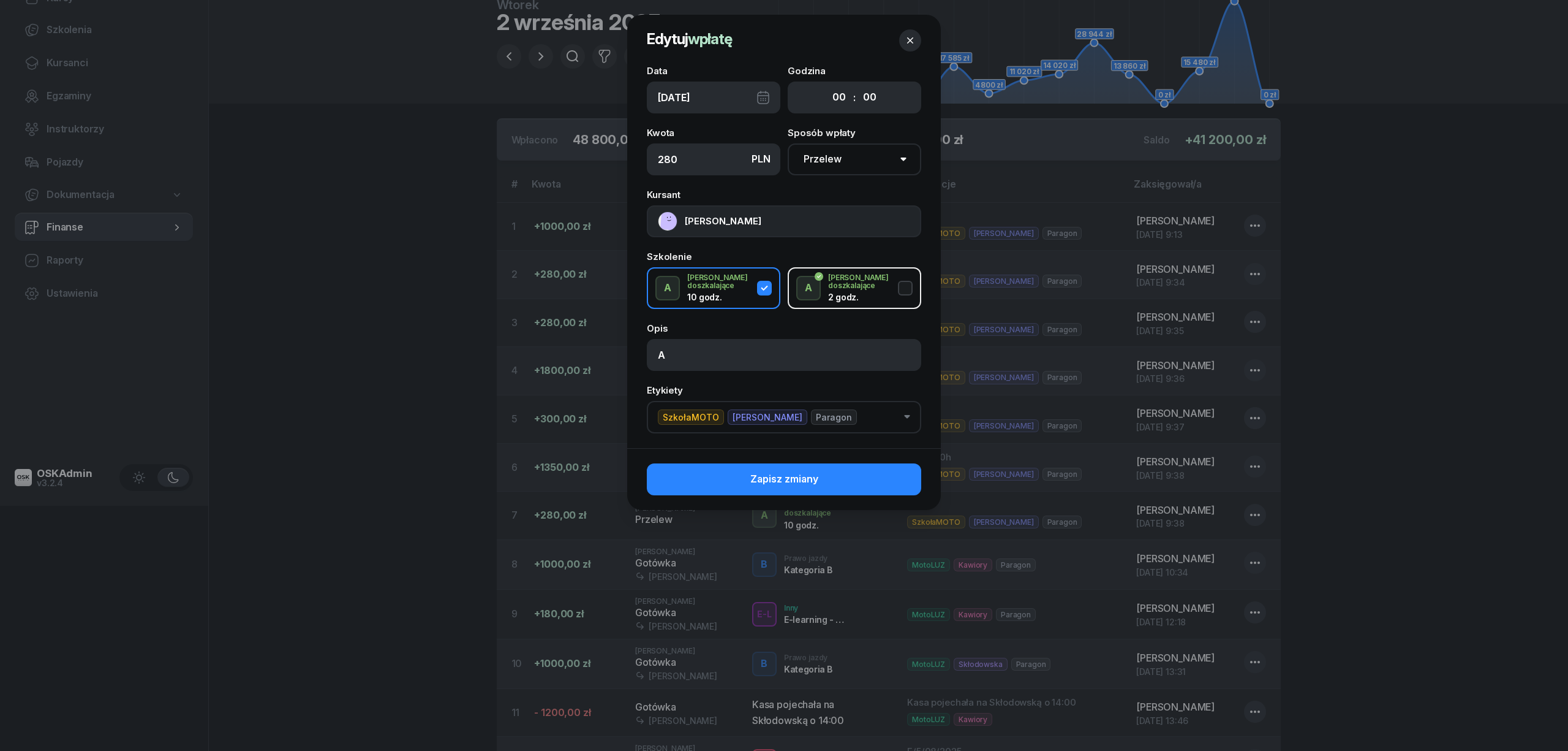
click at [916, 40] on button "button" at bounding box center [910, 40] width 22 height 22
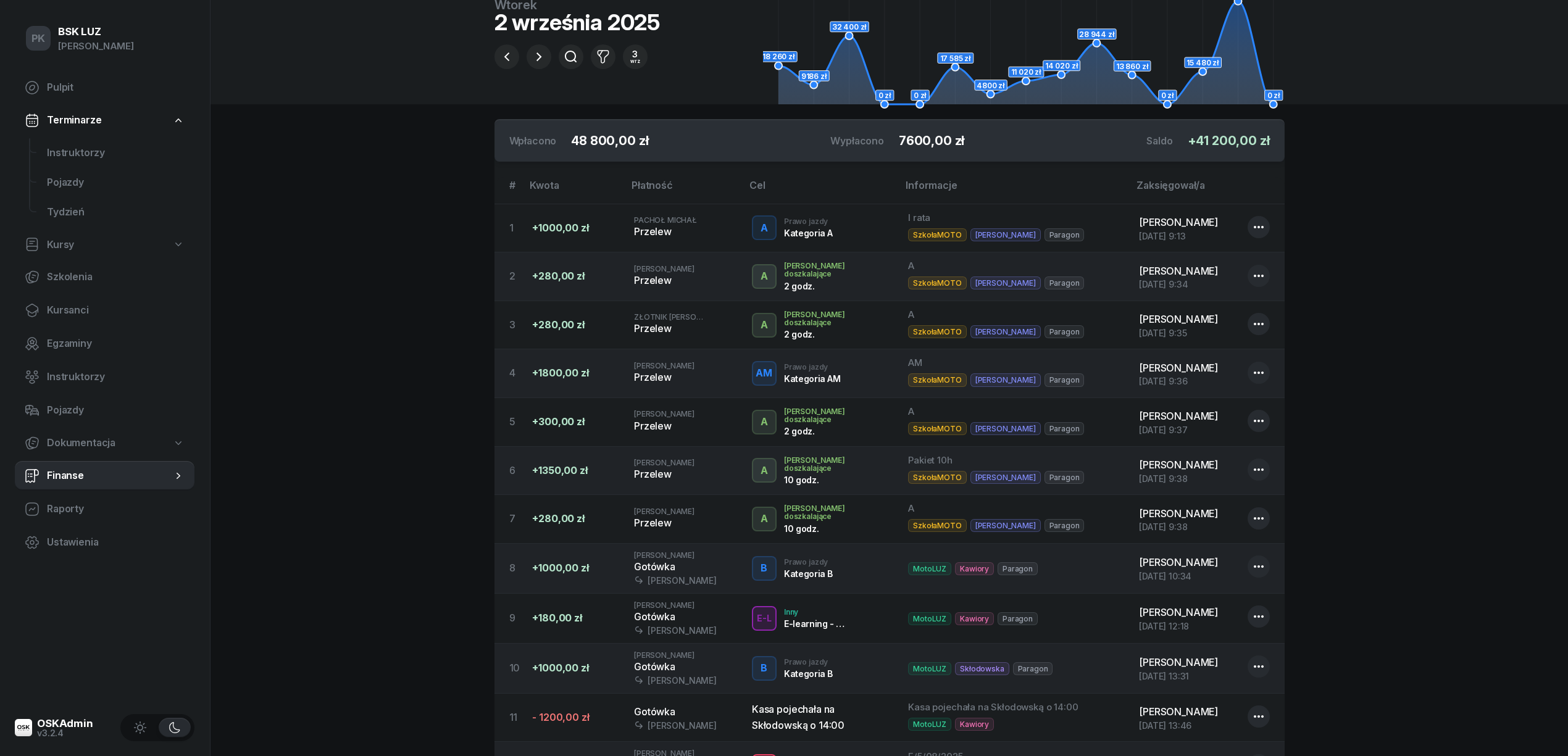
click at [427, 439] on section "Portfele gotówkowe MotoLUZ Kawiory 339.3 PLN BSK Kawiory 114.02 PLN MotoLUZ Skł…" at bounding box center [889, 722] width 1358 height 1938
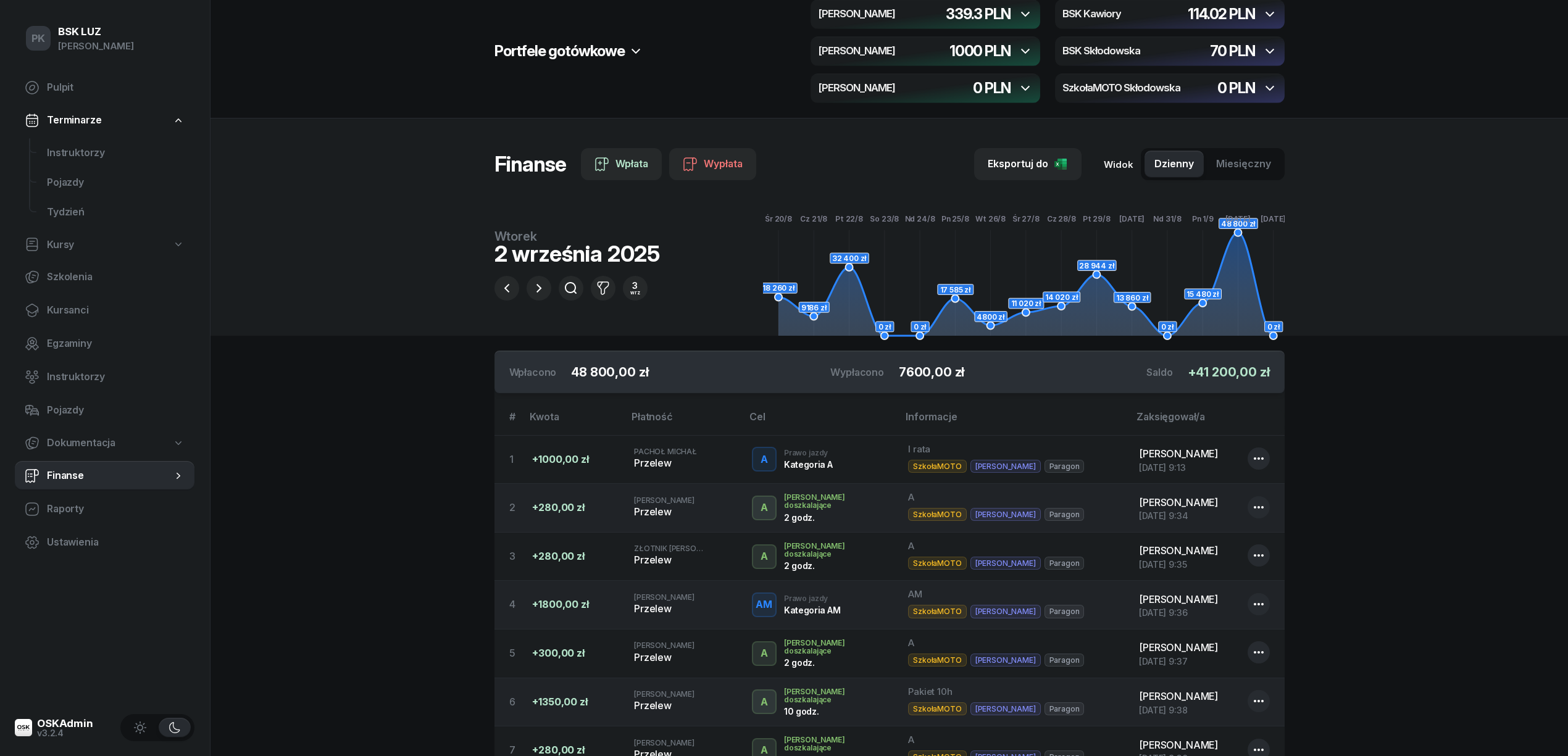
scroll to position [0, 0]
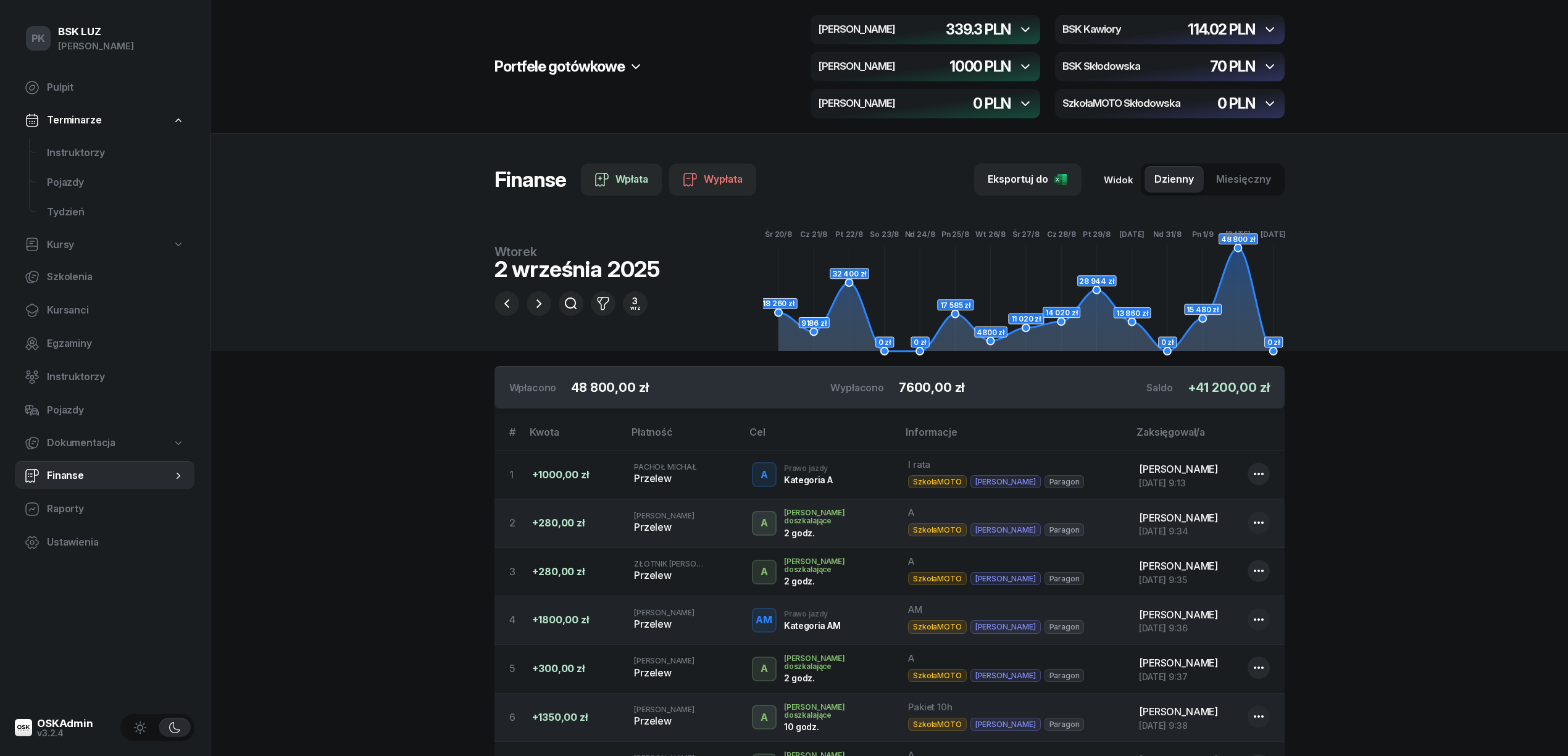
click at [80, 245] on link "Kursy" at bounding box center [105, 244] width 180 height 28
select select
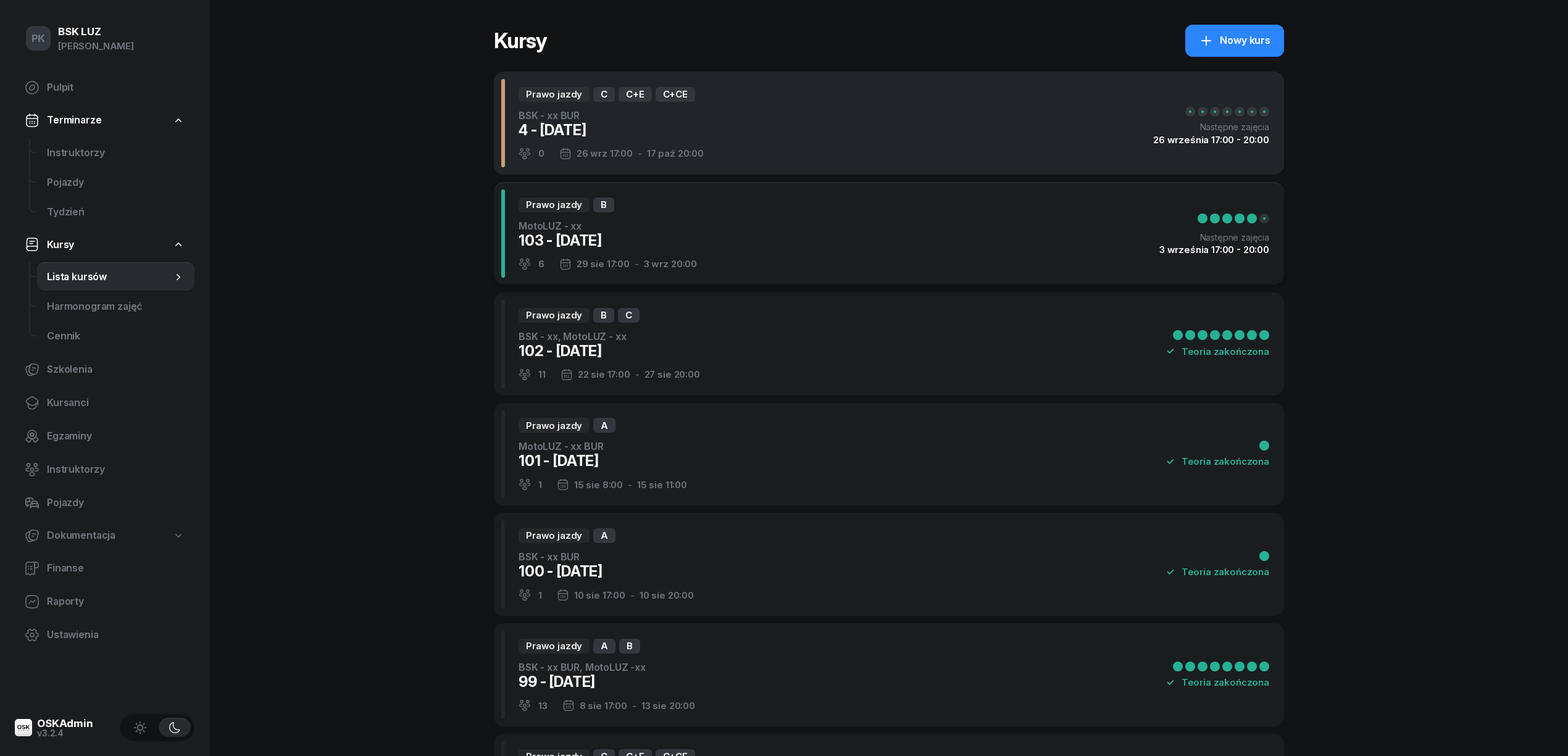
click at [878, 117] on div "Prawo jazdy C C+E C+CE BSK - xx BUR 4 - 2025/09/03 0 26 wrz 17:00 - 17 paź 20:0…" at bounding box center [889, 123] width 790 height 103
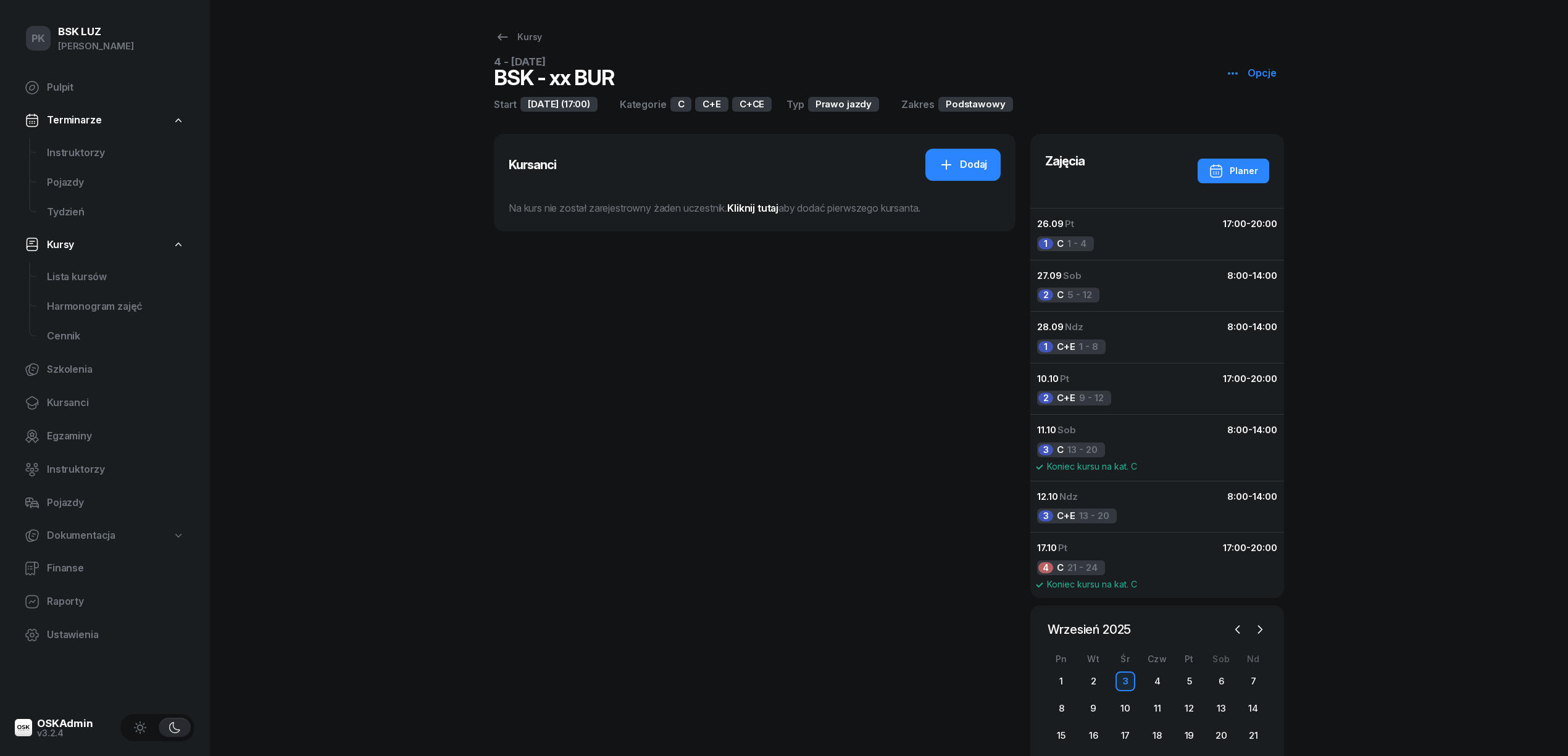
click at [1231, 70] on icon "button" at bounding box center [1233, 74] width 15 height 15
drag, startPoint x: 1242, startPoint y: 122, endPoint x: 1231, endPoint y: 123, distance: 11.0
click at [1243, 122] on icon at bounding box center [1239, 121] width 15 height 15
select select "09"
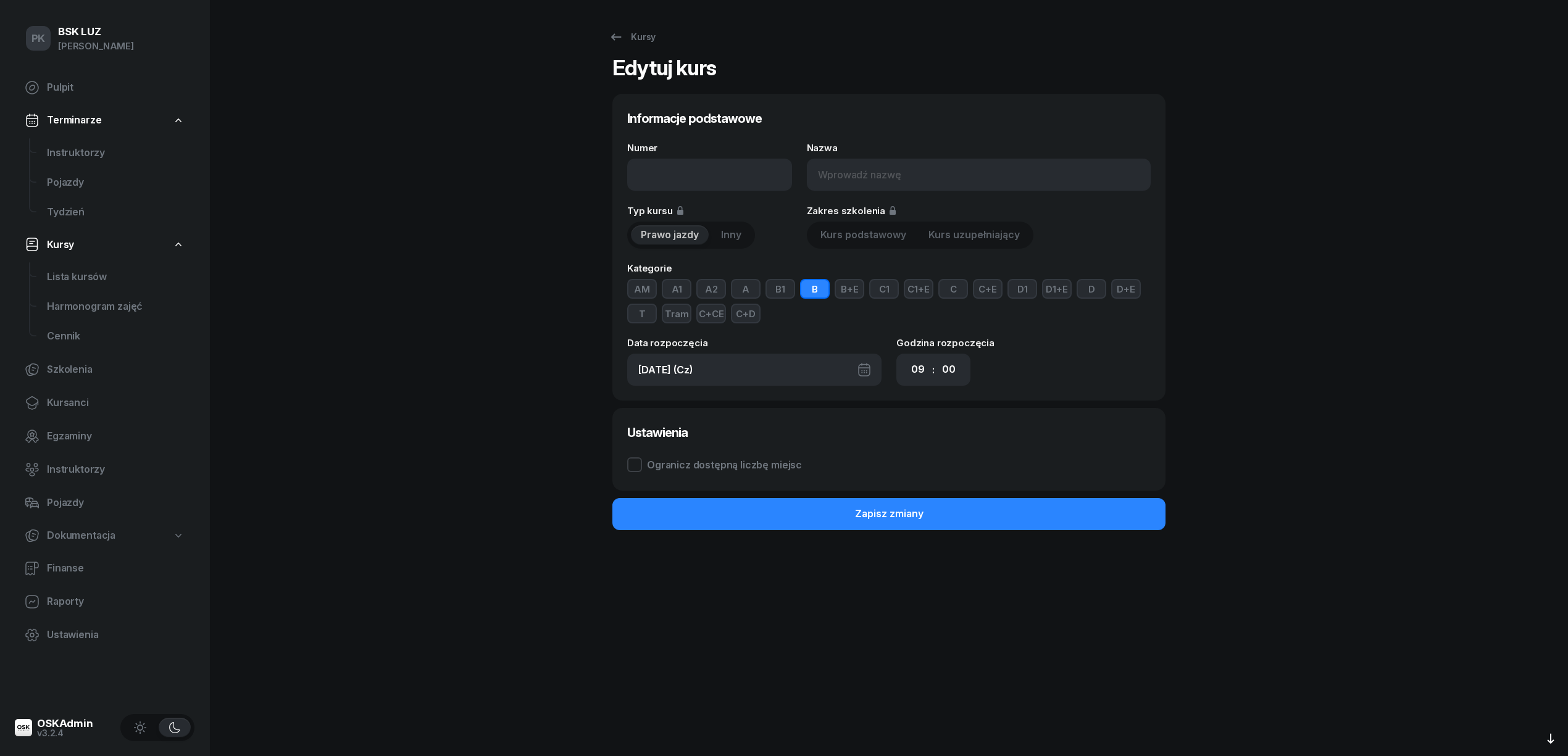
type input "4 - 2025/09/03"
type input "BSK - xx BUR"
type input "03.09.2025 (Śr)"
select select "17"
drag, startPoint x: 642, startPoint y: 178, endPoint x: 582, endPoint y: 175, distance: 60.1
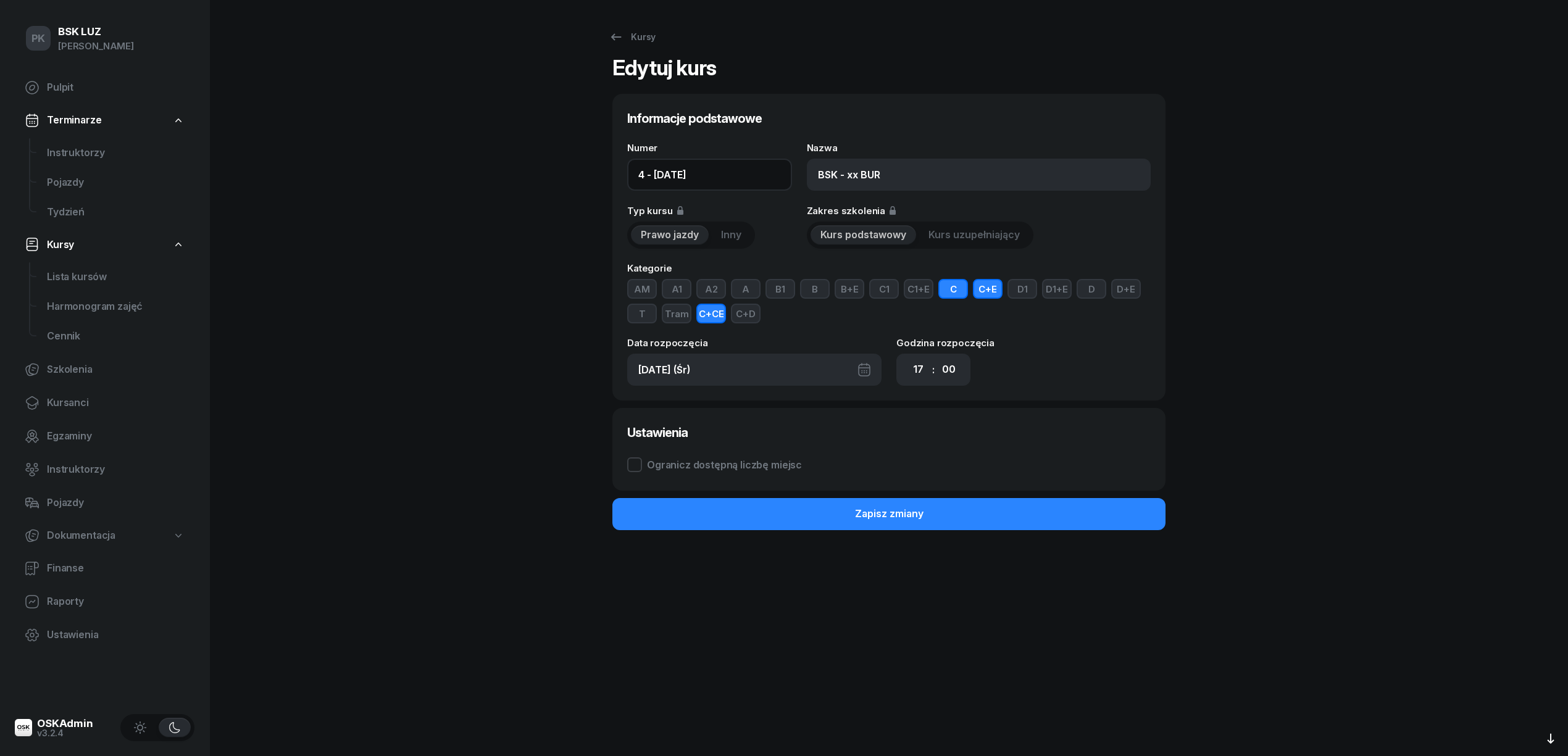
click at [582, 175] on div "Kursy Edytuj kurs Informacje podstawowe Numer 4 - 2025/09/03 Nazwa BSK - xx BUR…" at bounding box center [889, 378] width 790 height 756
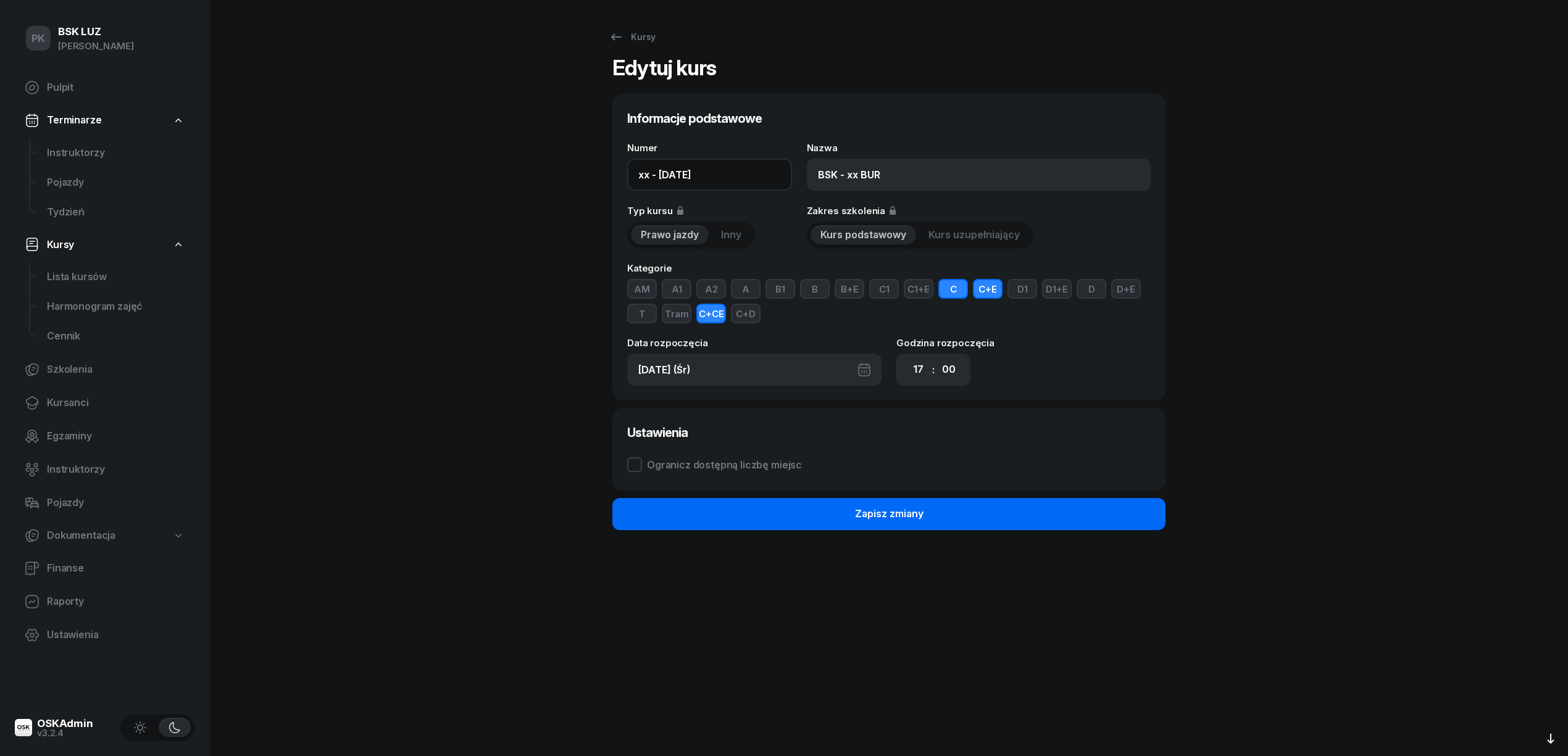
type input "xx - 2025/09/03"
click at [981, 522] on button "Zapisz zmiany" at bounding box center [889, 513] width 553 height 32
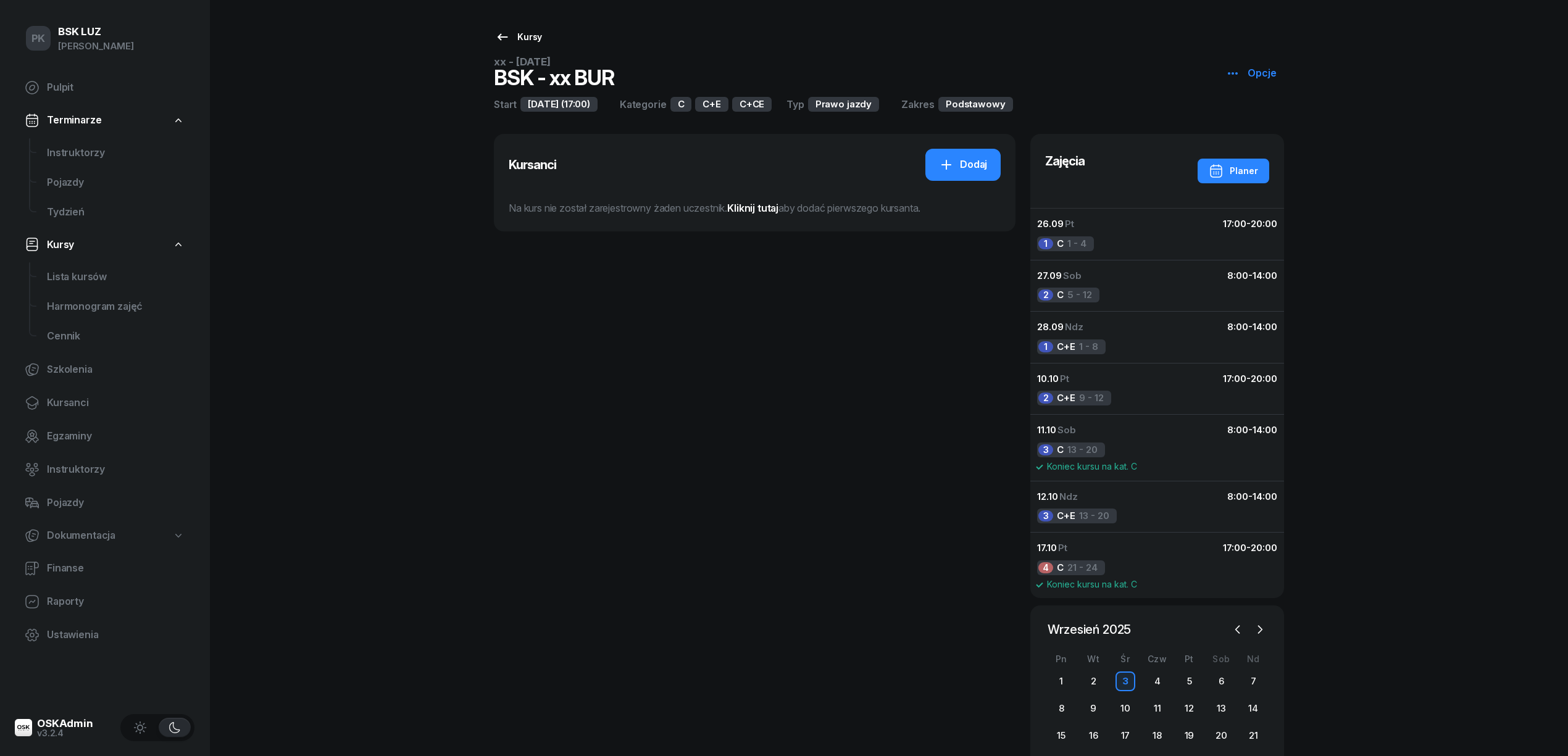
click at [547, 25] on link "Kursy" at bounding box center [519, 37] width 69 height 25
select select
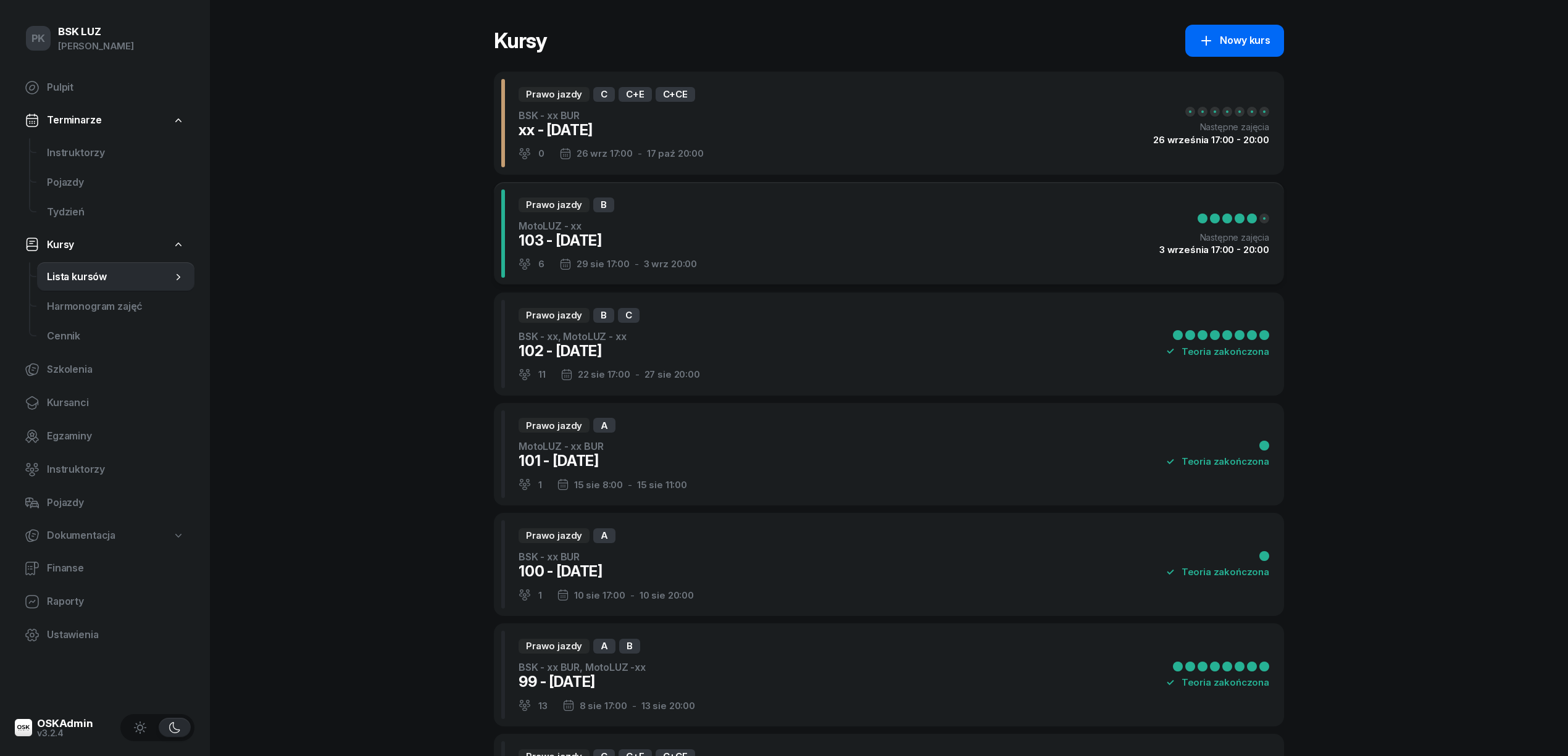
click at [1262, 37] on div "Nowy kurs" at bounding box center [1235, 40] width 72 height 16
select select "09"
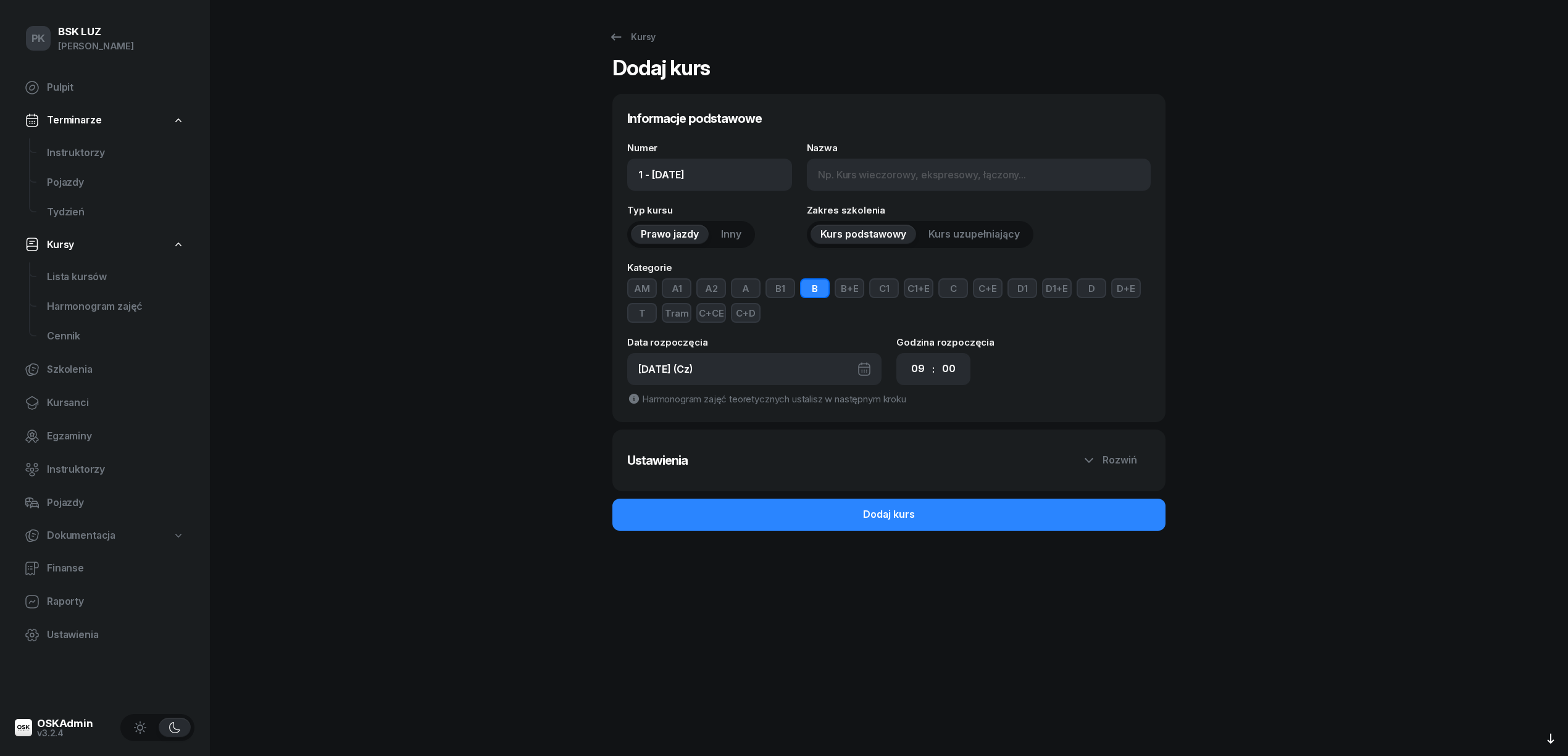
click at [747, 289] on button "A" at bounding box center [746, 288] width 30 height 20
click at [823, 286] on button "B" at bounding box center [814, 288] width 30 height 20
click at [917, 370] on select "00 01 02 03 04 05 06 07 08 09 10 11 12 13 14 15 16 17 18 19 20 21 22 23" at bounding box center [918, 369] width 23 height 26
click at [804, 326] on div "Numer 1 - 2025/09/04 Nazwa Typ kursu Prawo jazdy Inny Zakres szkolenia Kurs pod…" at bounding box center [889, 275] width 524 height 264
click at [793, 373] on div "[DATE] (Cz)" at bounding box center [754, 369] width 255 height 32
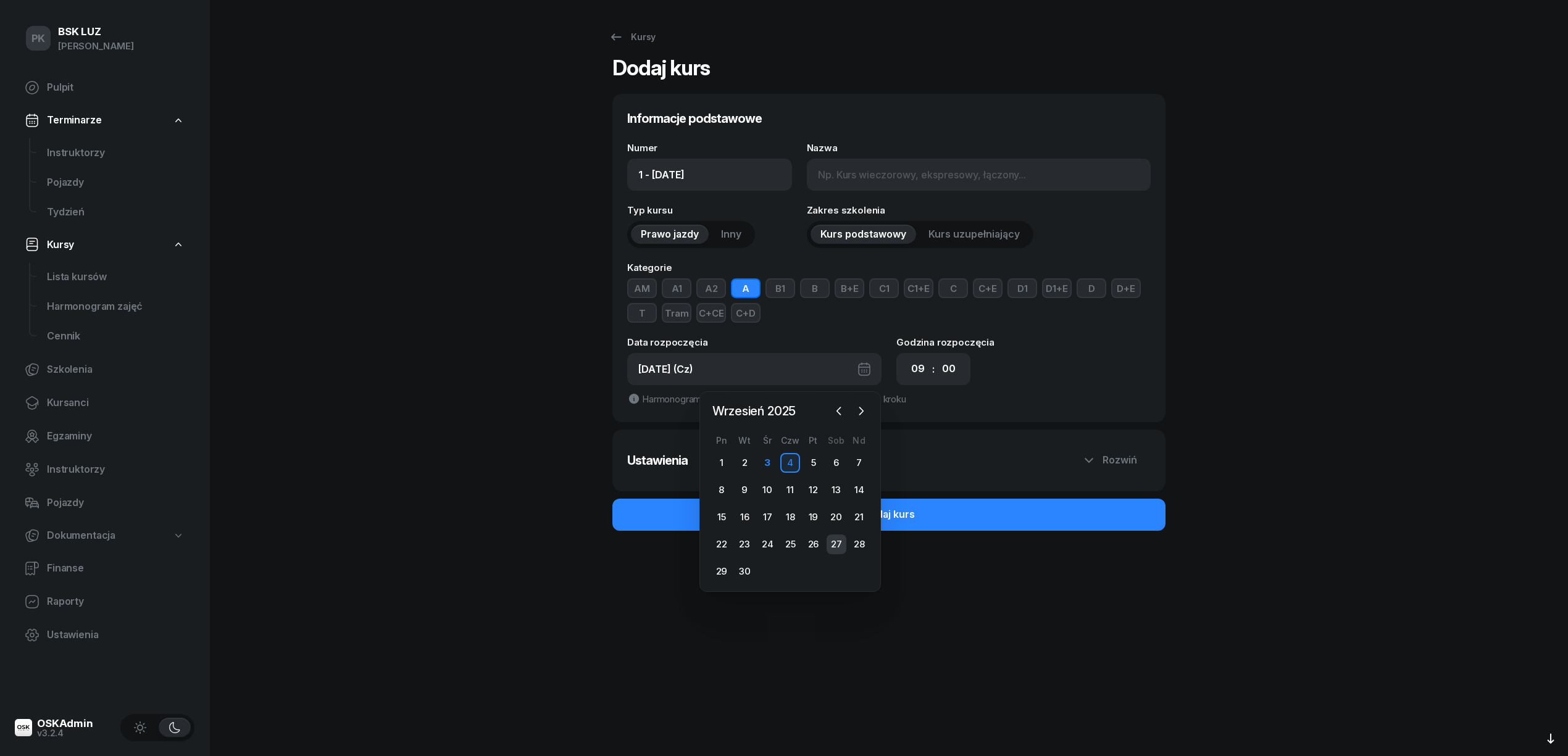
click at [834, 538] on div "27" at bounding box center [836, 544] width 20 height 20
type input "1 - 2025/09/27"
type input "27.09.2025 (So)"
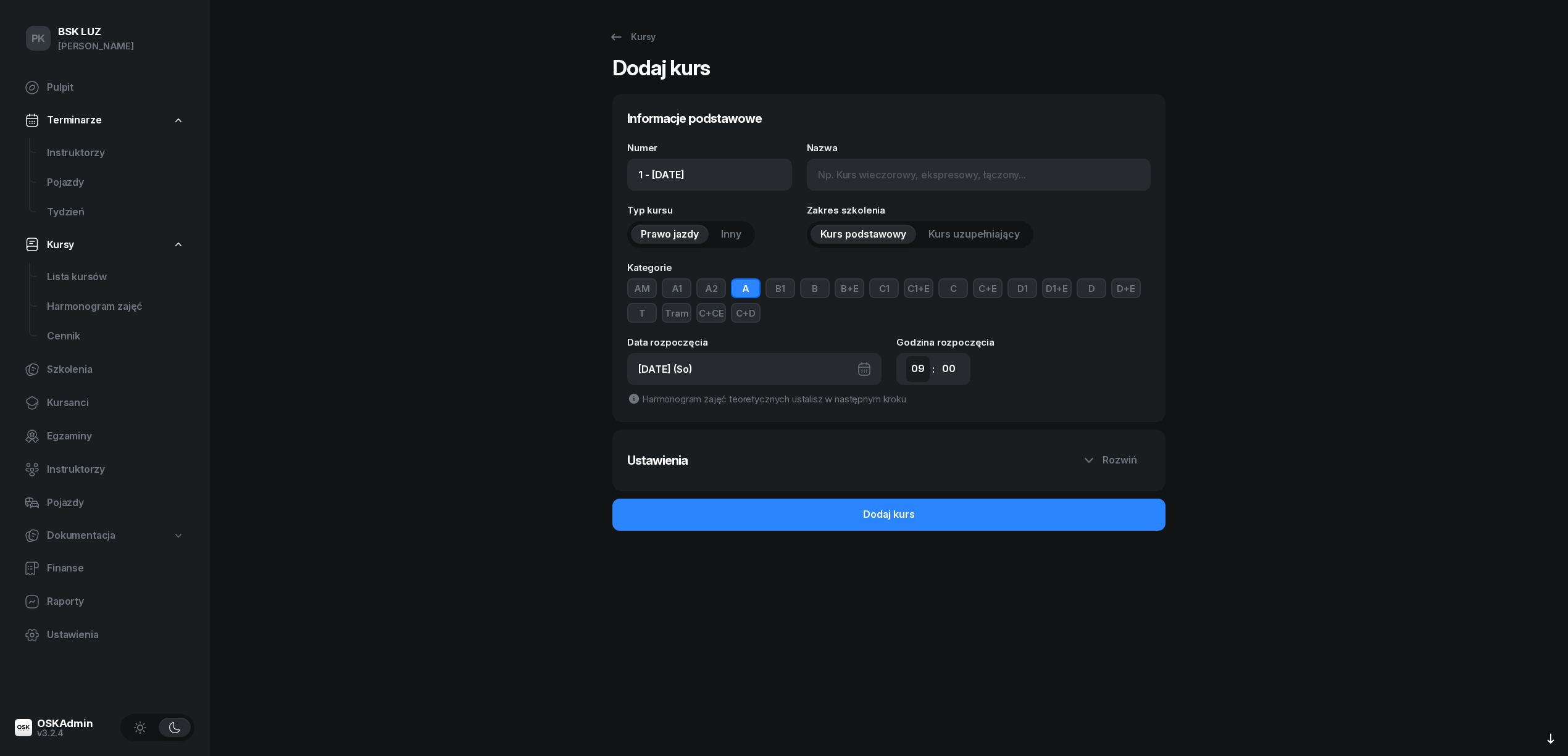
click at [921, 368] on select "00 01 02 03 04 05 06 07 08 09 10 11 12 13 14 15 16 17 18 19 20 21 22 23" at bounding box center [918, 369] width 23 height 26
select select "08"
click at [906, 356] on select "00 01 02 03 04 05 06 07 08 09 10 11 12 13 14 15 16 17 18 19 20 21 22 23" at bounding box center [918, 369] width 23 height 26
click at [856, 176] on input "Nazwa" at bounding box center [979, 175] width 344 height 32
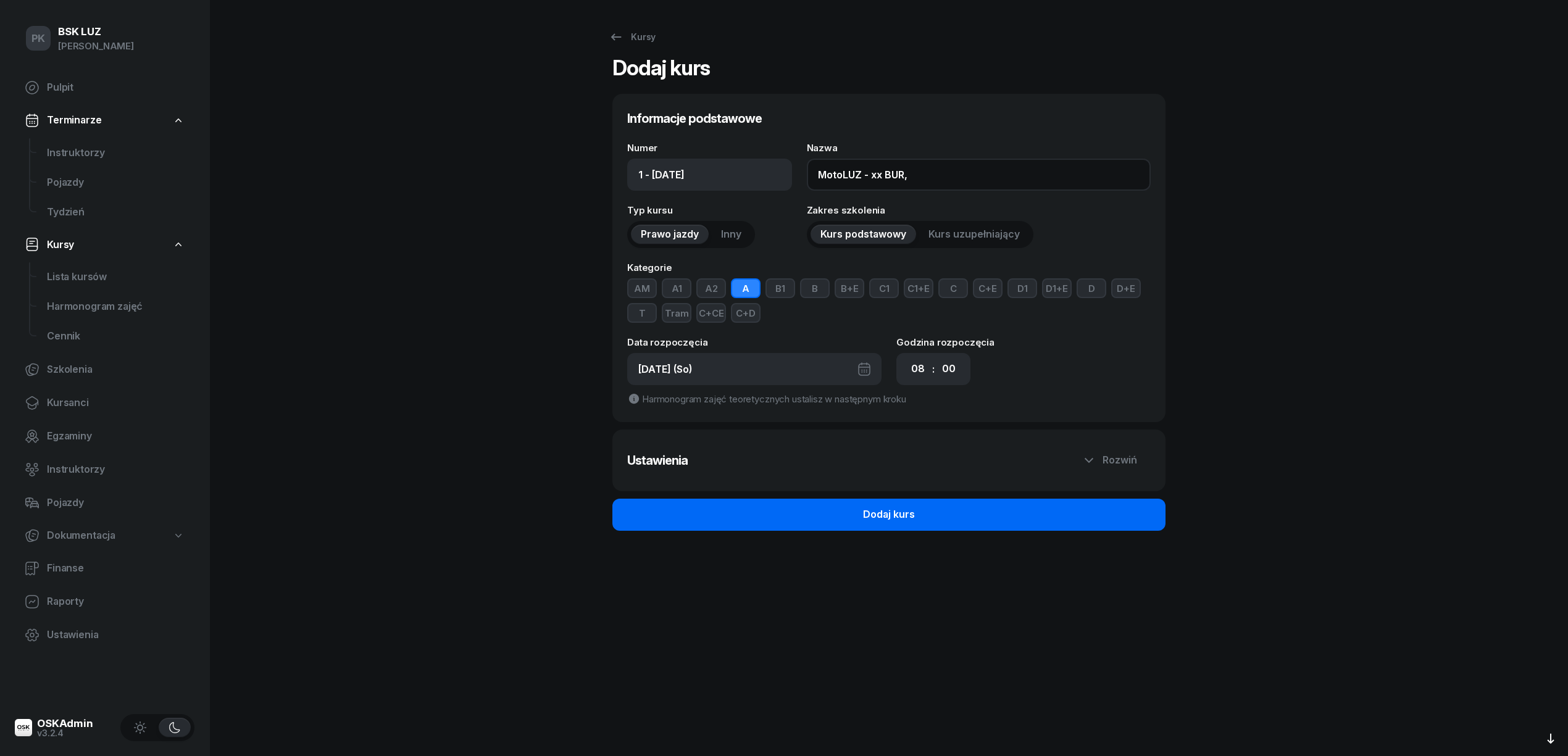
type input "MotoLUZ - xx BUR,"
click at [921, 517] on button "Dodaj kurs" at bounding box center [889, 514] width 553 height 32
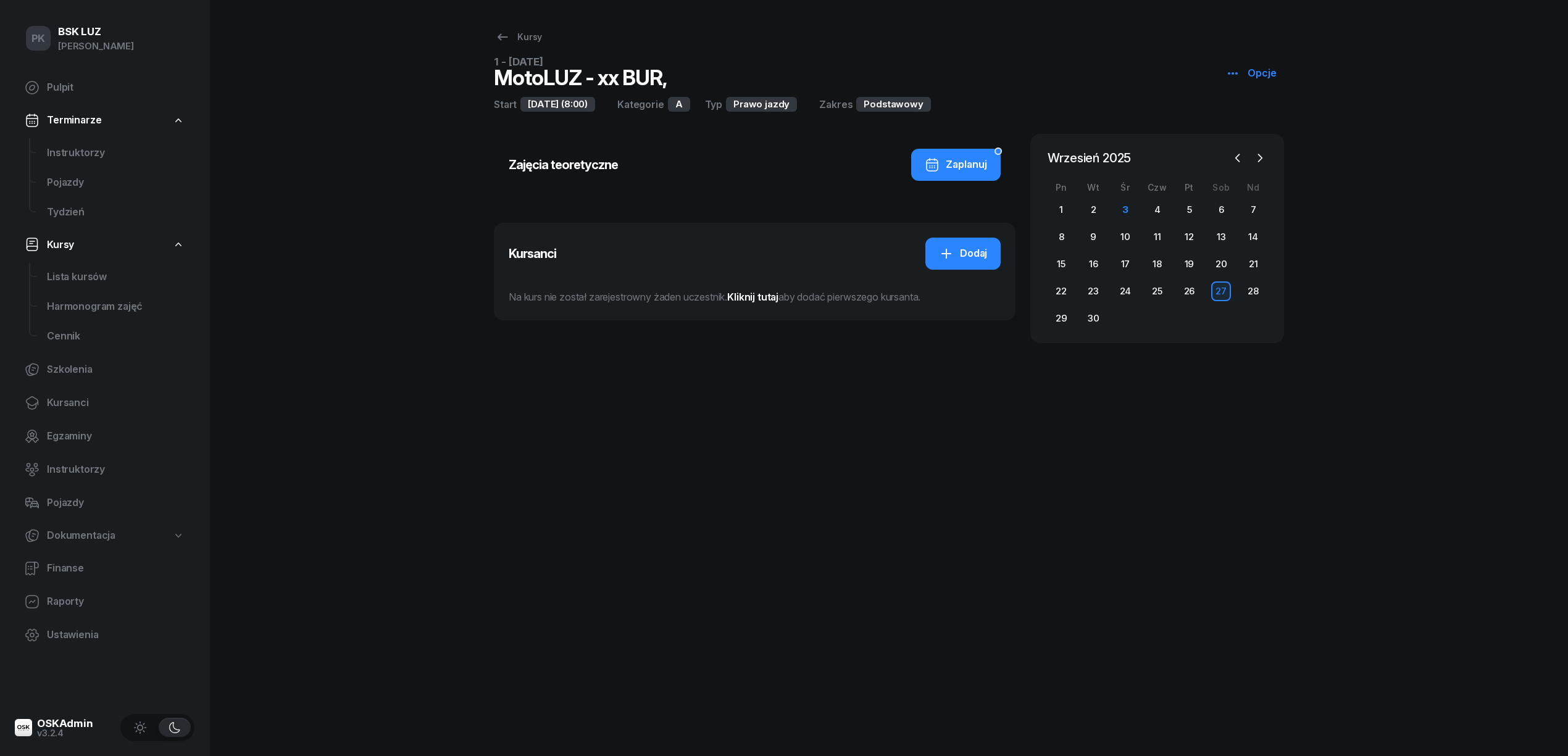
click at [1244, 73] on div "Opcje" at bounding box center [1250, 73] width 51 height 16
click at [1281, 122] on div "Edytuj" at bounding box center [1267, 121] width 28 height 16
select select "09"
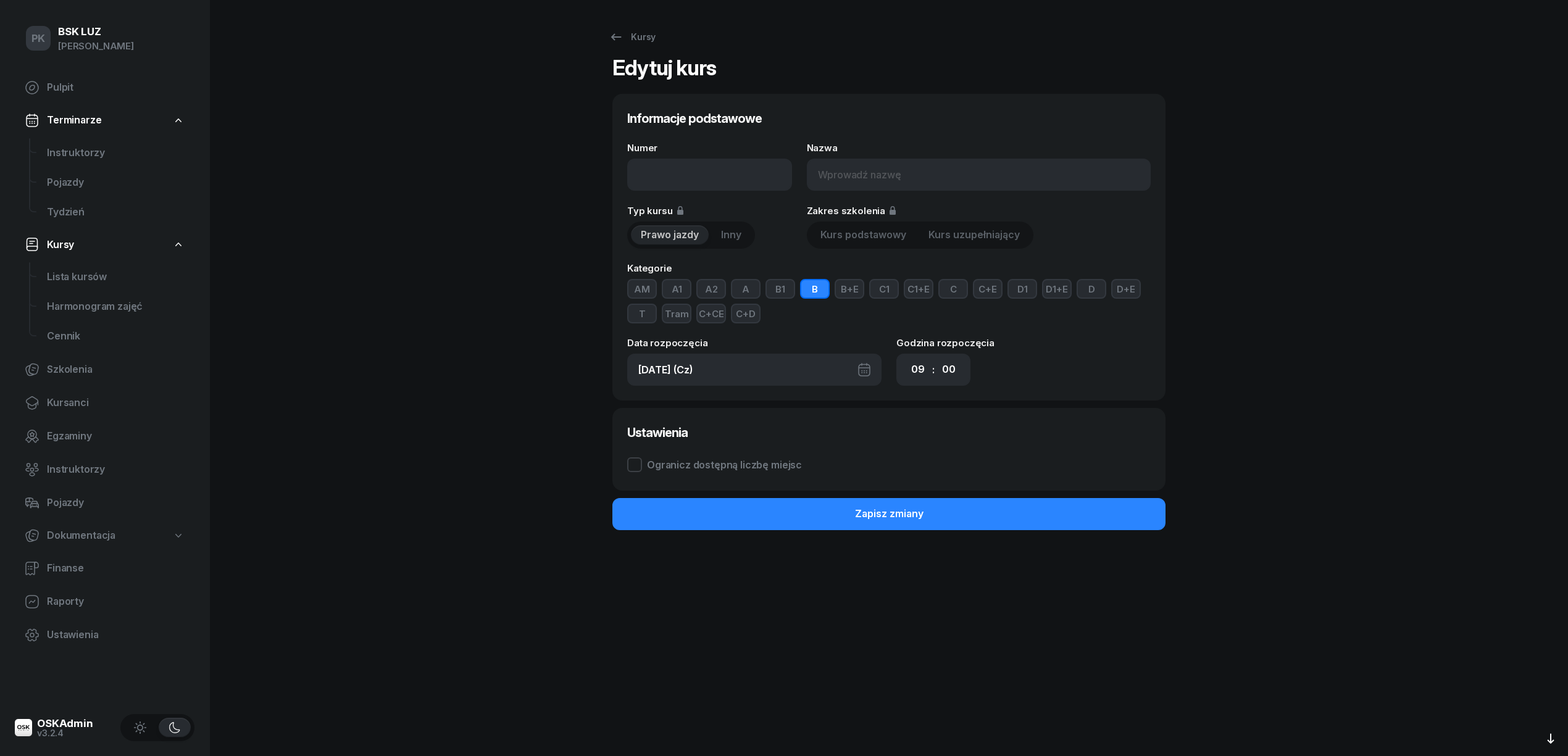
type input "1 - 2025/09/27"
type input "MotoLUZ - xx BUR,"
type input "27.09.2025 (So)"
select select "08"
drag, startPoint x: 642, startPoint y: 173, endPoint x: 622, endPoint y: 173, distance: 20.0
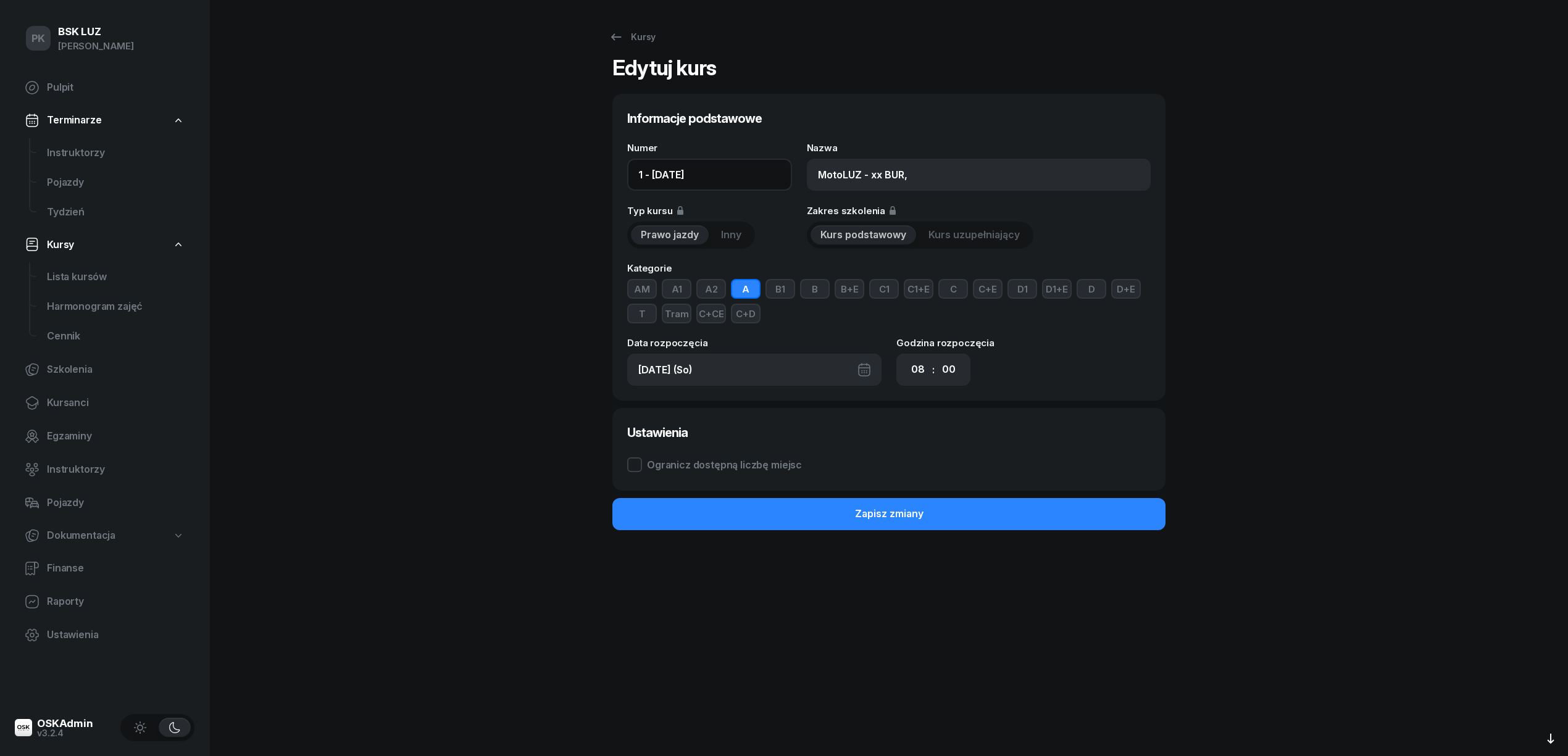
click at [623, 173] on div "Informacje podstawowe Numer 1 - 2025/09/27 Nazwa MotoLUZ - xx BUR, Typ kursu Pr…" at bounding box center [889, 247] width 553 height 307
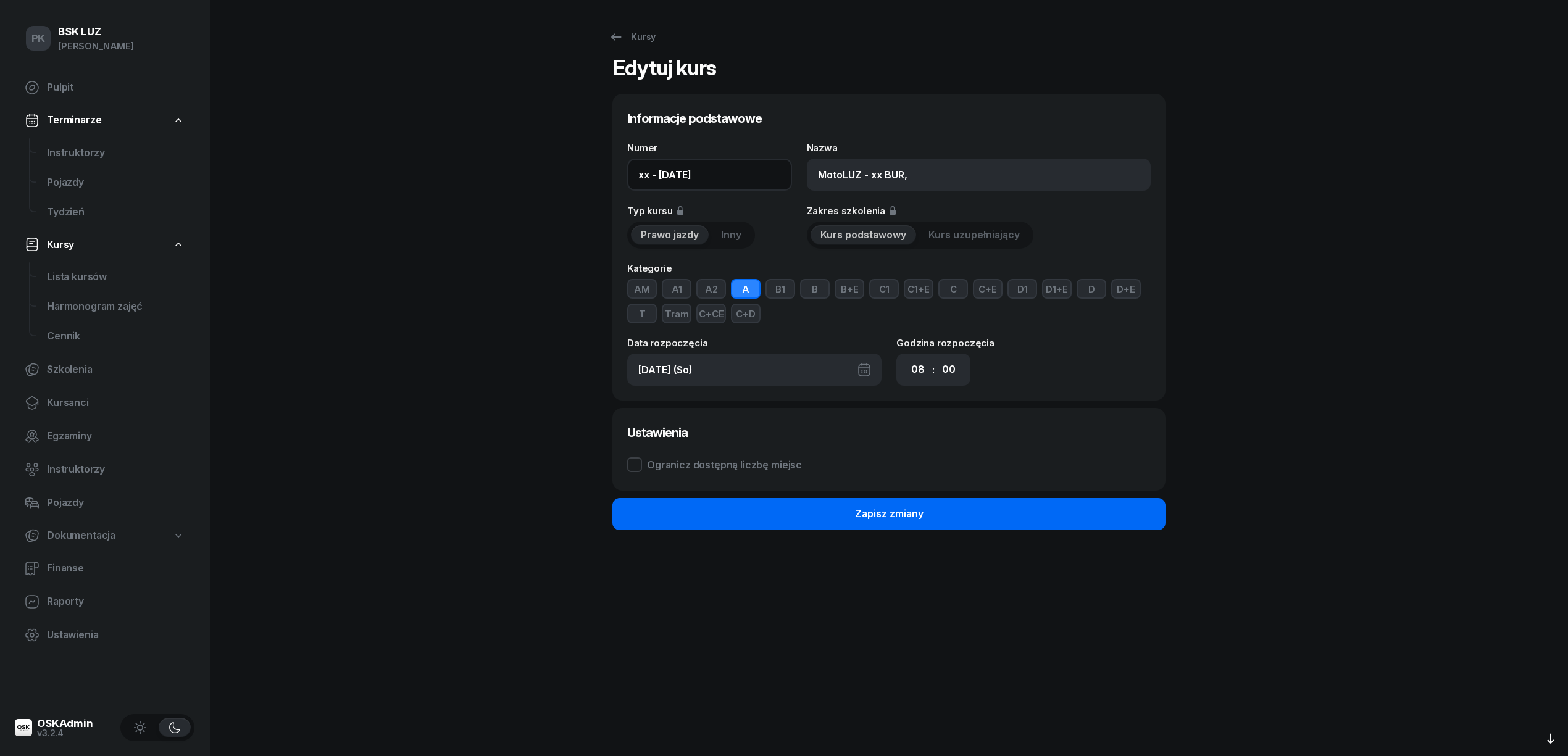
type input "xx - 2025/09/27"
click at [922, 511] on div "Zapisz zmiany" at bounding box center [889, 513] width 69 height 16
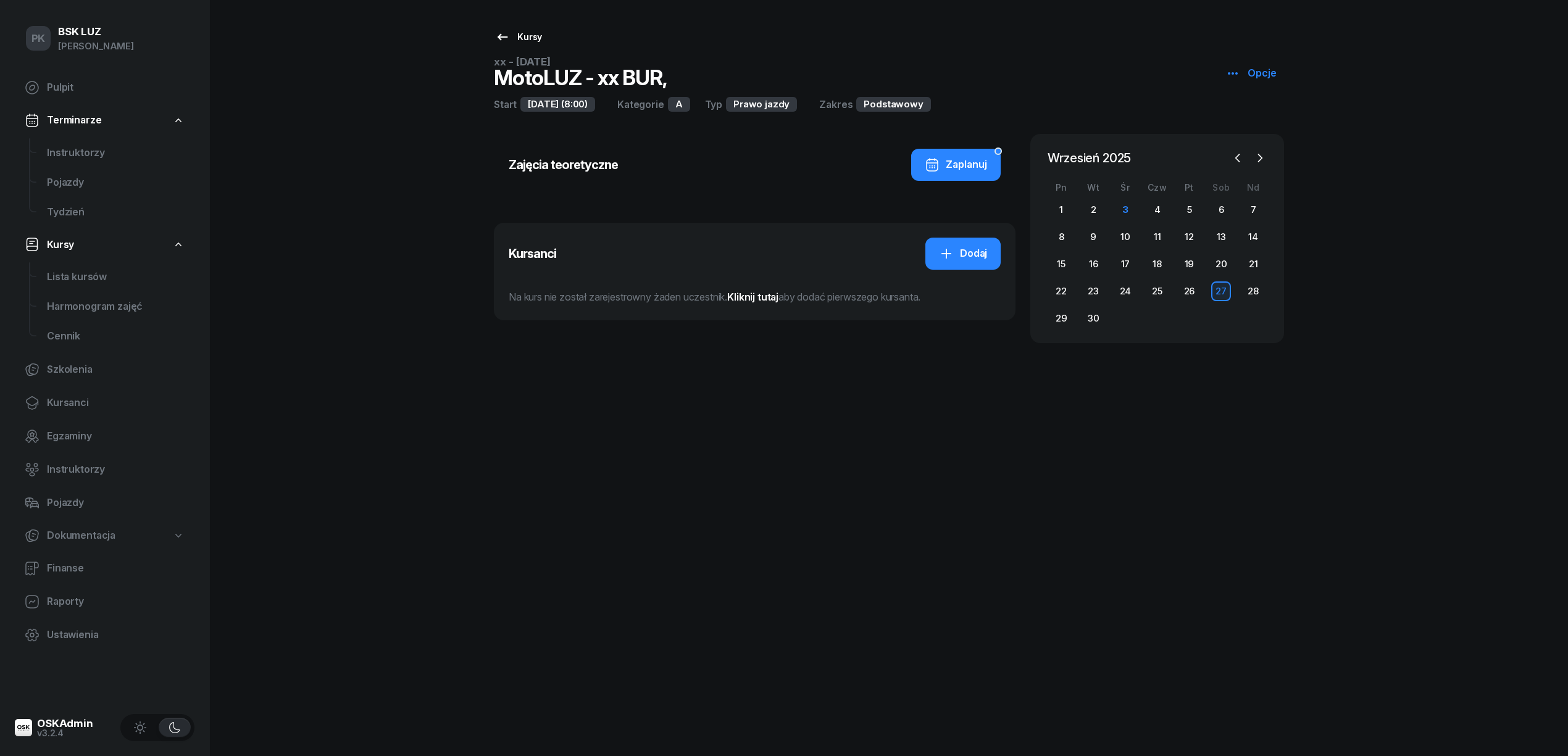
click at [522, 37] on div "Kursy" at bounding box center [518, 37] width 47 height 15
select select
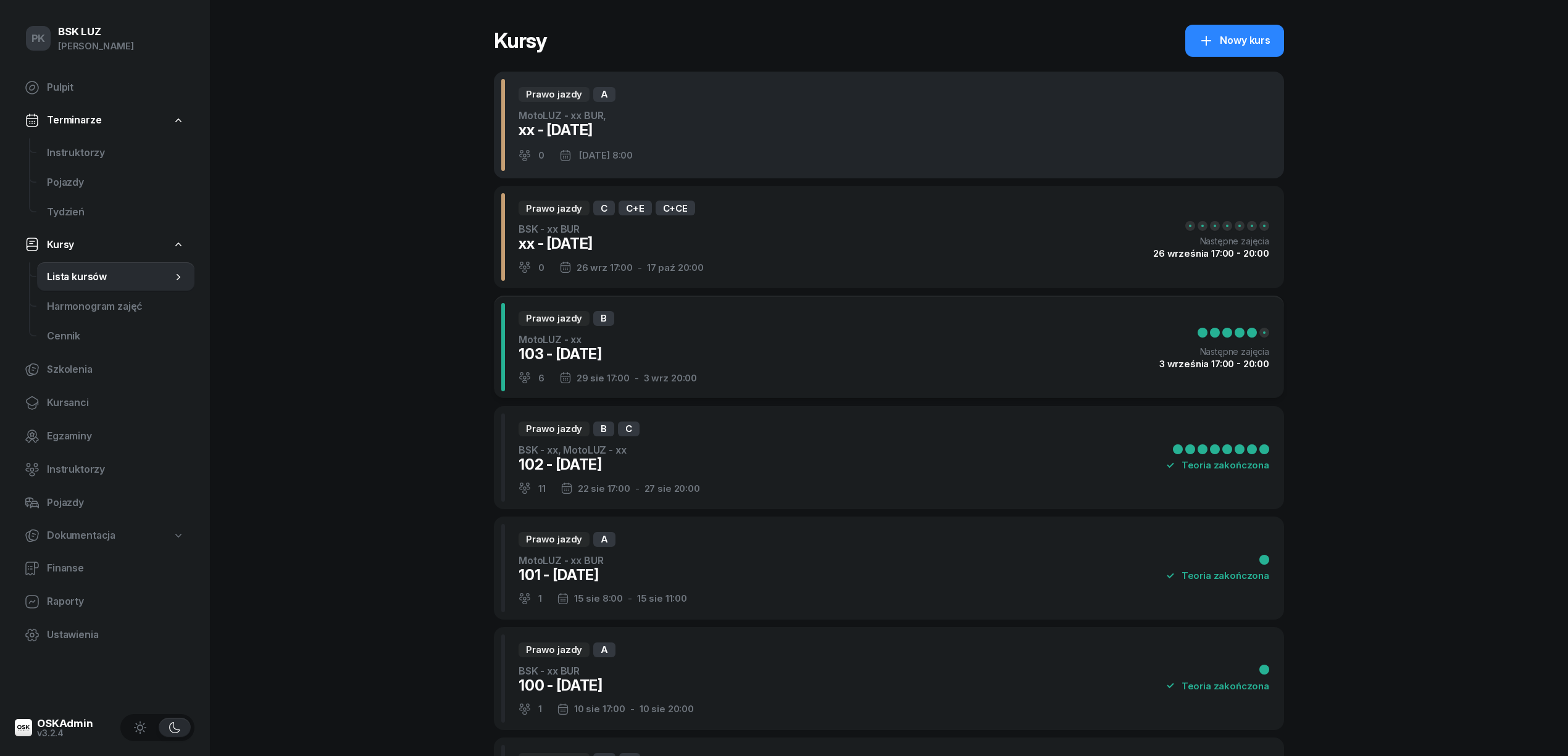
click at [840, 127] on div "Prawo jazdy A MotoLUZ - xx BUR, xx - 2025/09/27 0 27 wrz 2025 8:00" at bounding box center [889, 125] width 790 height 106
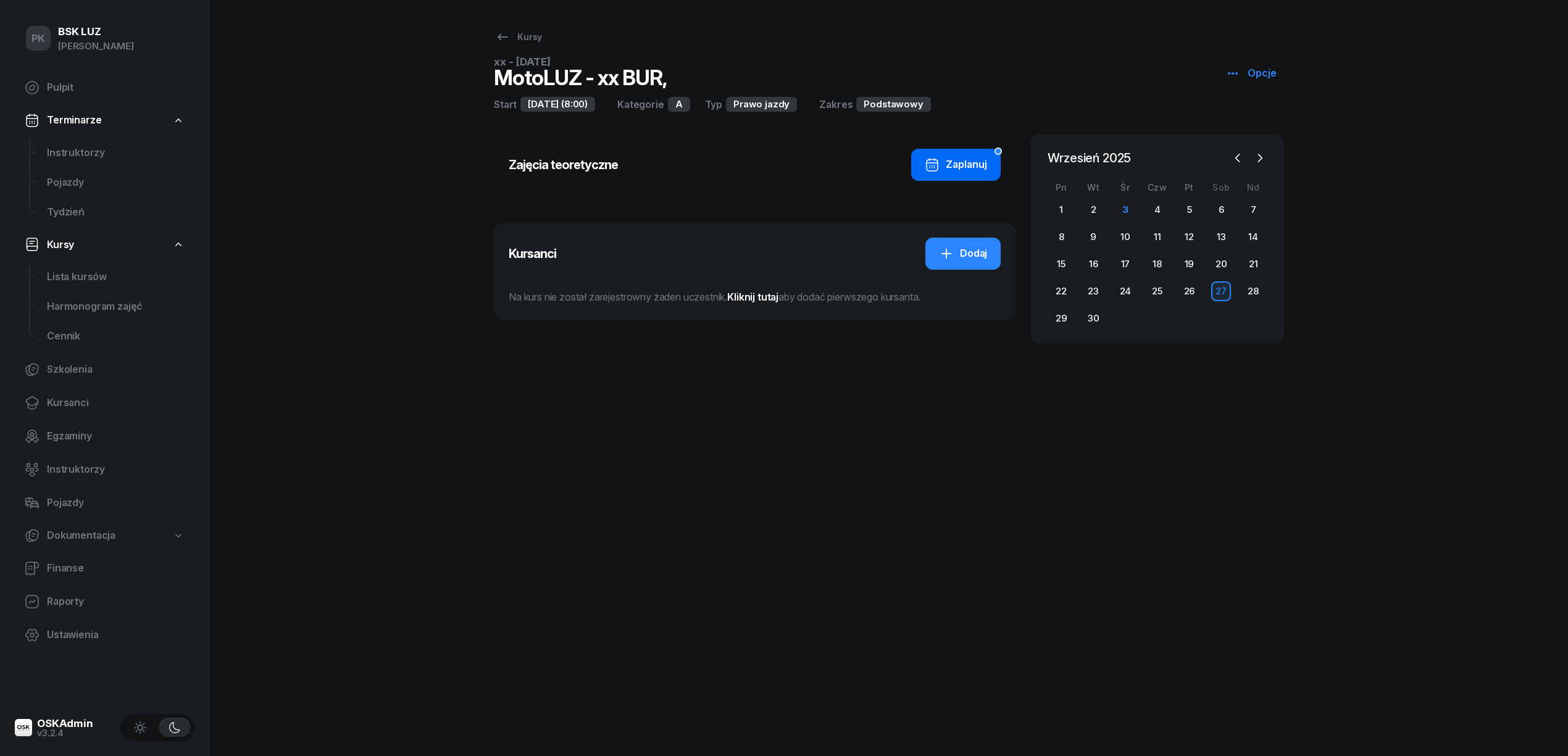
click at [960, 159] on div "Zaplanuj" at bounding box center [955, 164] width 62 height 16
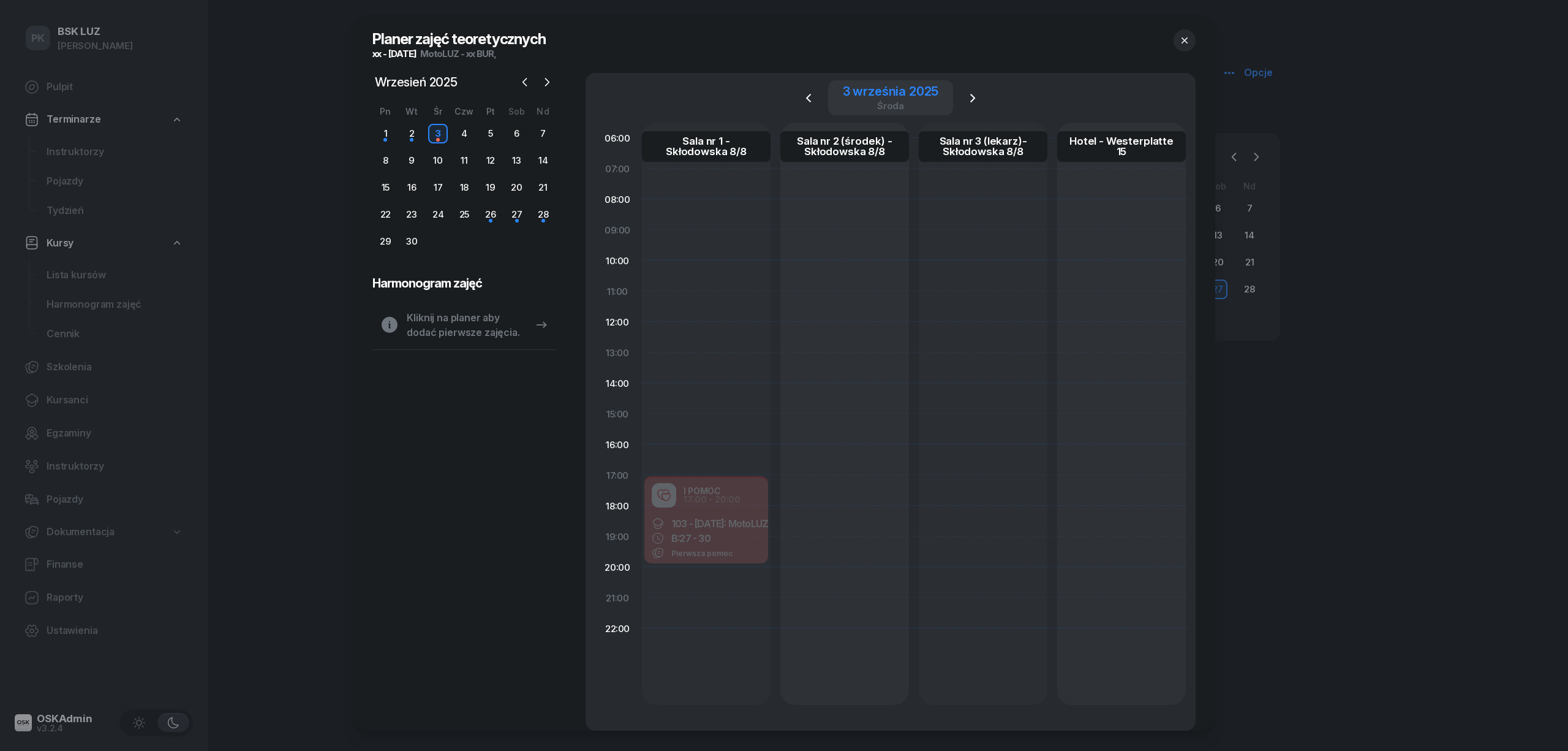
click at [914, 92] on div "3 września 2025" at bounding box center [891, 91] width 96 height 13
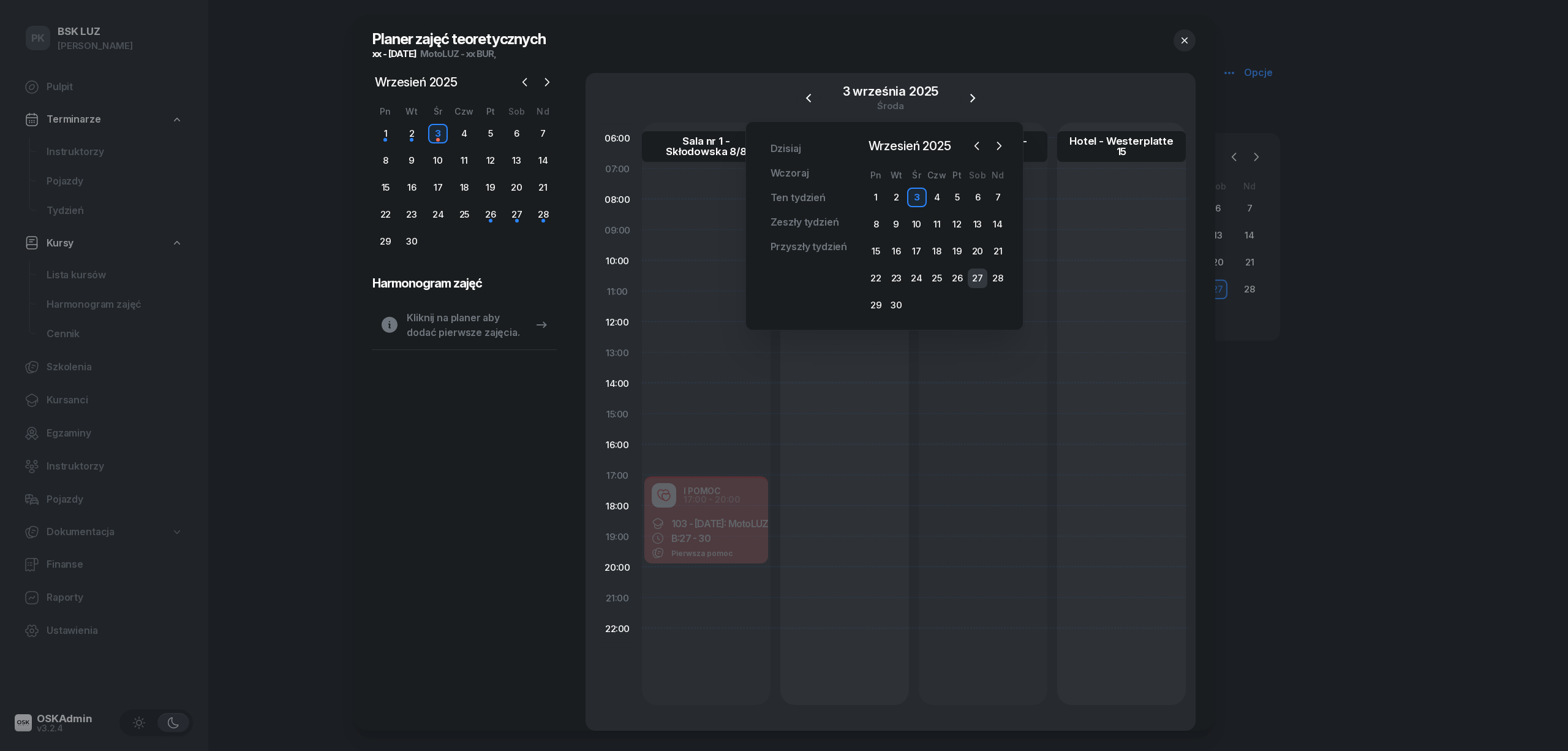
click at [981, 280] on div "27" at bounding box center [977, 278] width 19 height 19
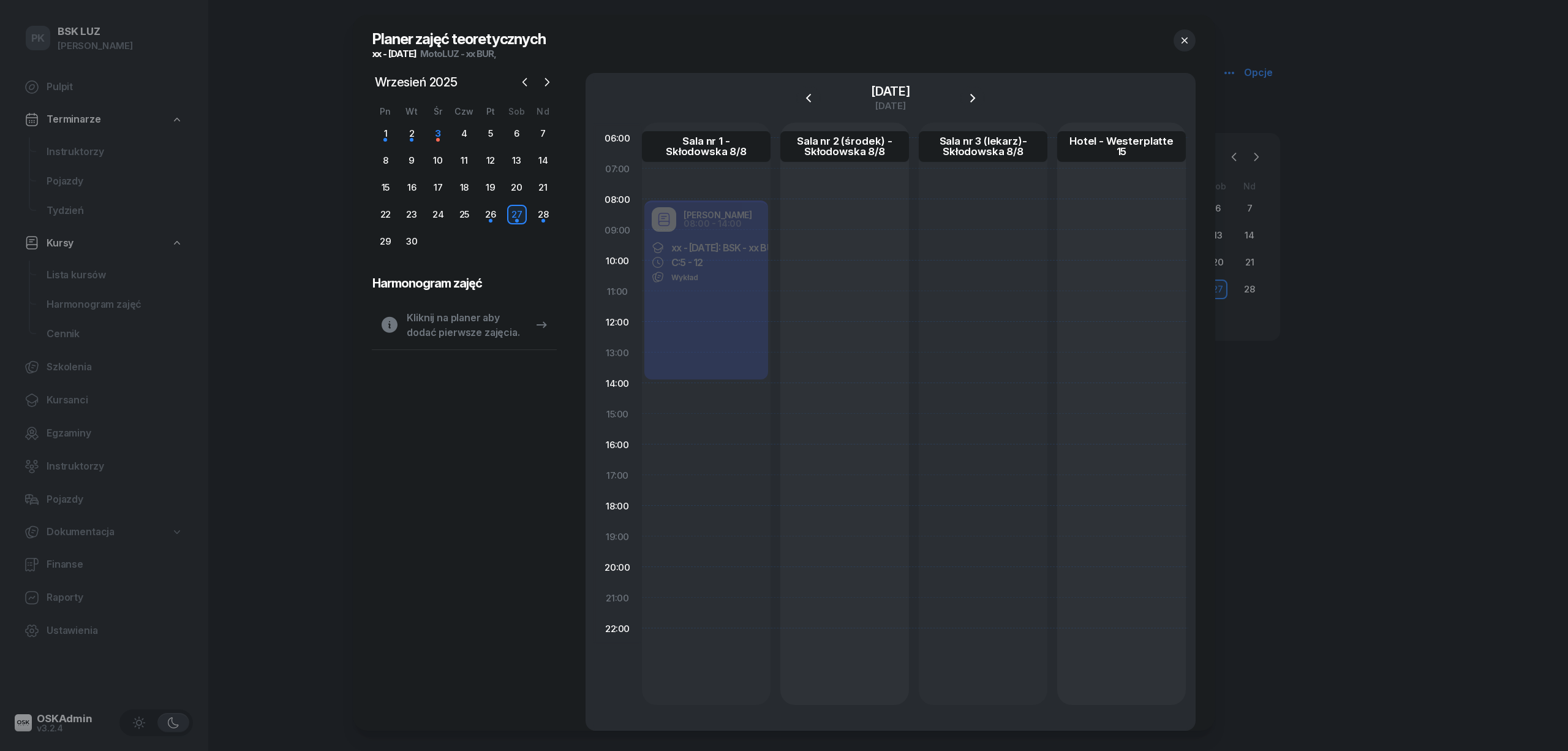
click at [829, 212] on div at bounding box center [845, 414] width 129 height 582
select select "08"
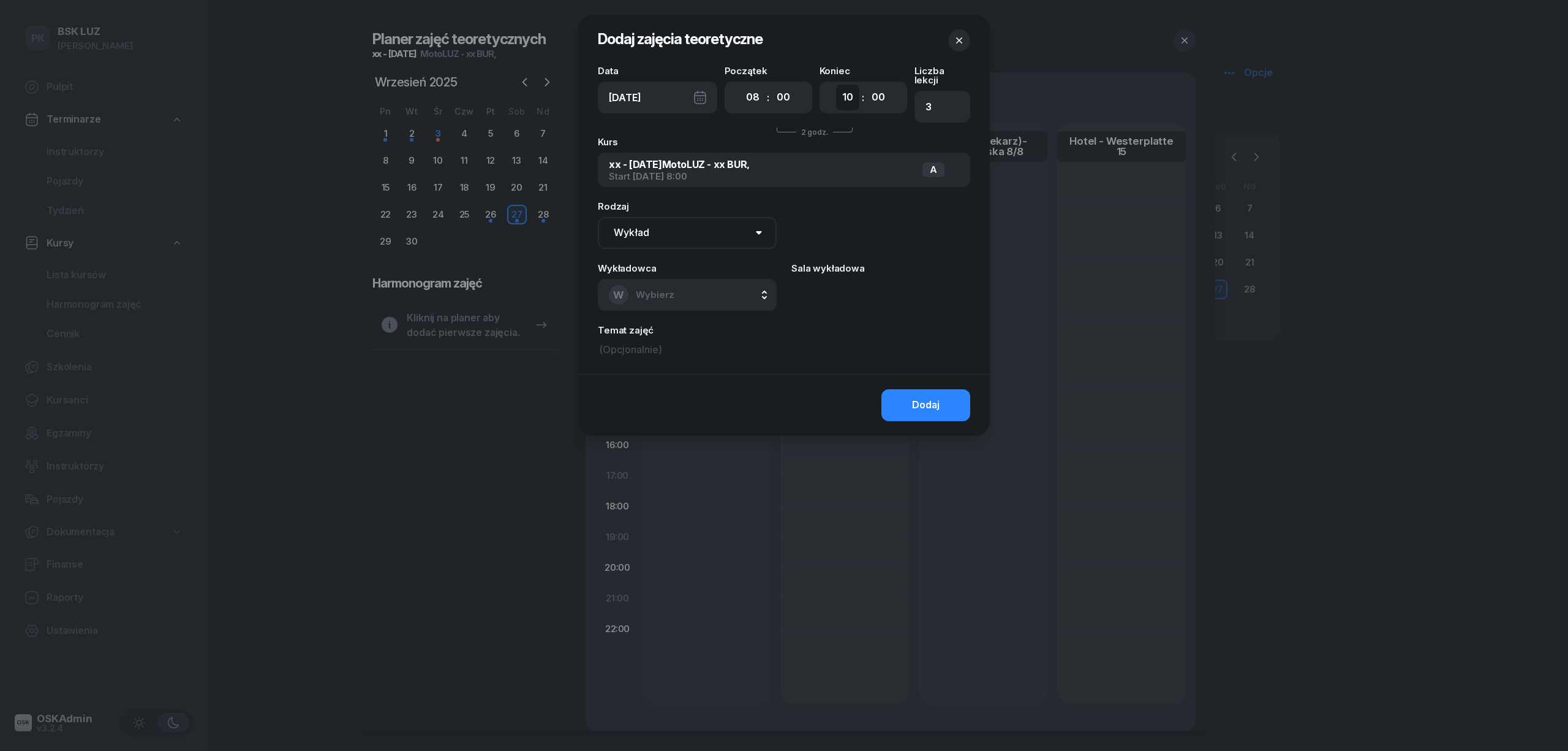
click at [858, 94] on select "00 01 02 03 04 05 06 07 08 09 10 11 12 13 14 15 16 17 18 19 20 21 22 23" at bounding box center [847, 97] width 23 height 26
select select "11"
click at [836, 84] on select "00 01 02 03 04 05 06 07 08 09 10 11 12 13 14 15 16 17 18 19 20 21 22 23" at bounding box center [847, 97] width 23 height 26
type input "4"
click at [667, 289] on span "Wybierz" at bounding box center [655, 294] width 39 height 12
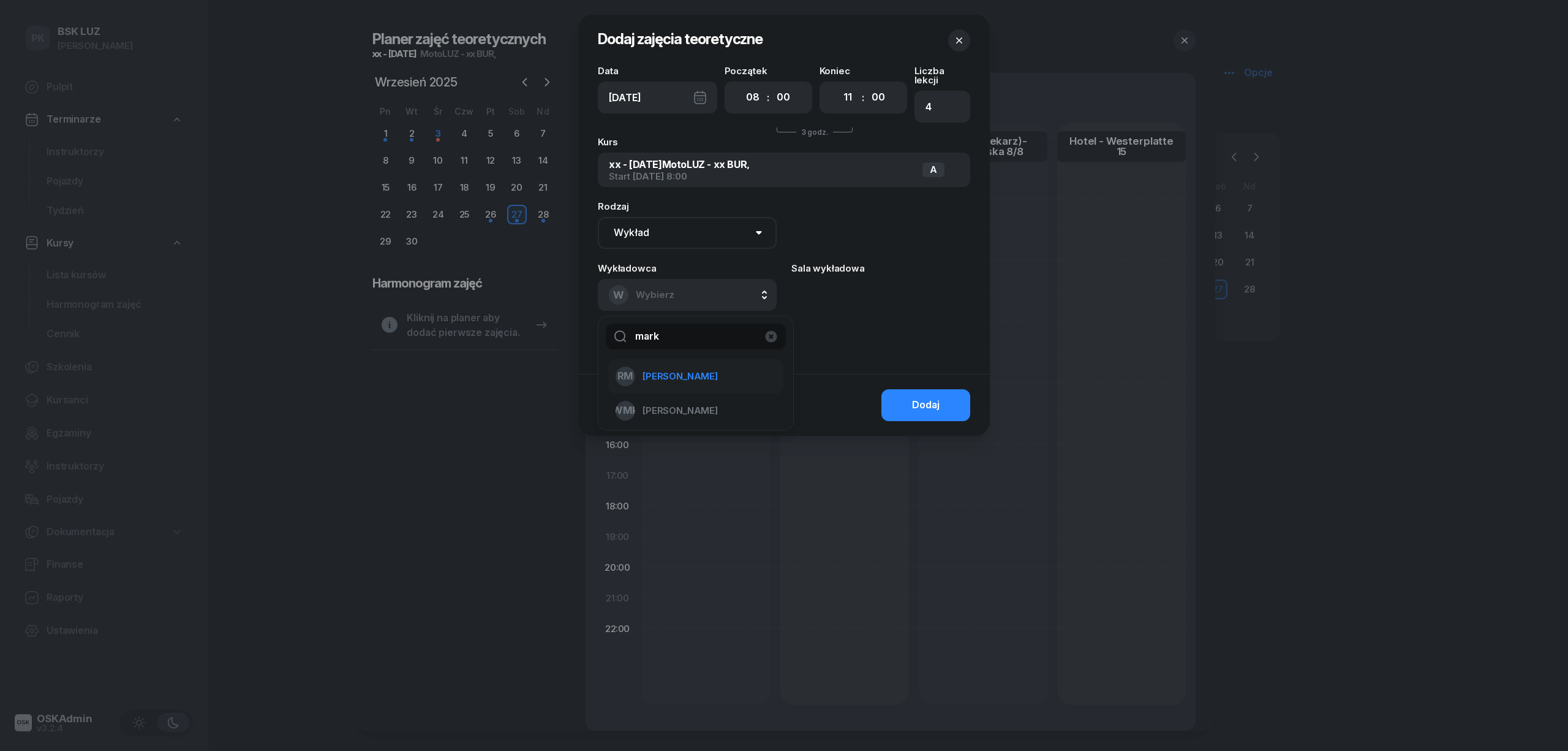
type input "mark"
click at [702, 369] on span "[PERSON_NAME]" at bounding box center [680, 376] width 75 height 16
click at [921, 389] on button "Dodaj" at bounding box center [926, 405] width 89 height 32
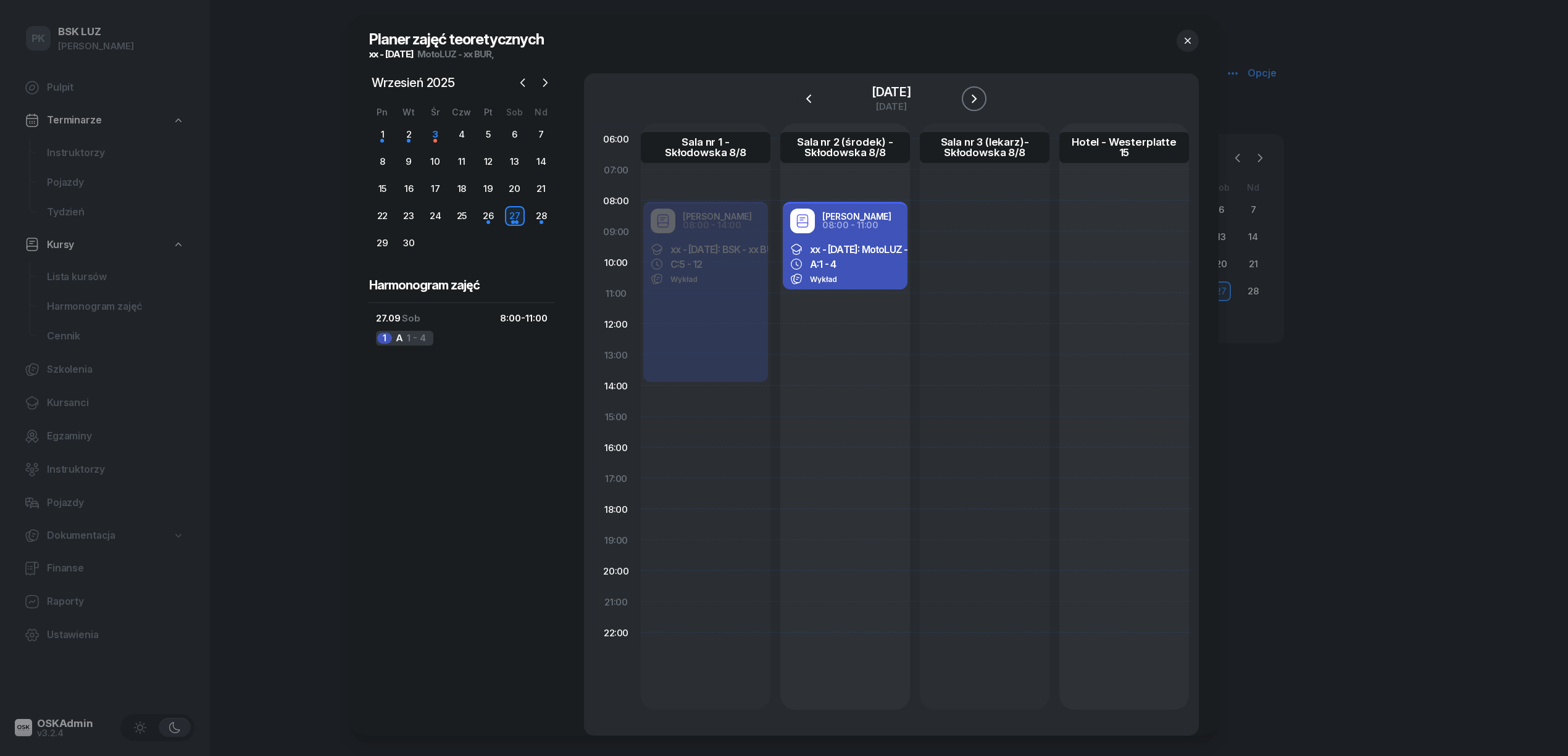
click at [976, 99] on icon "button" at bounding box center [974, 99] width 5 height 9
click at [821, 213] on div at bounding box center [845, 416] width 130 height 586
select select "08"
select select "11"
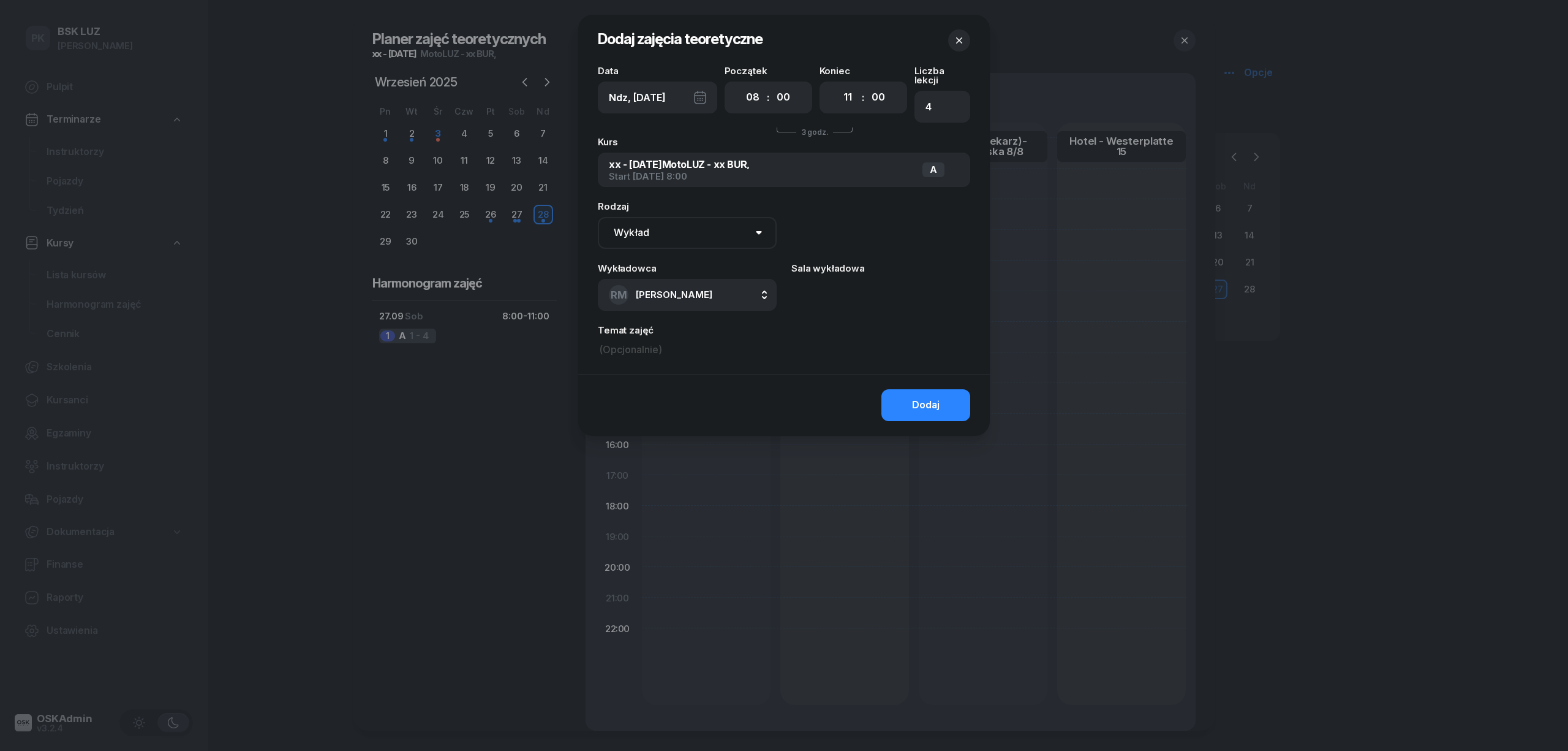
click at [929, 397] on div "Dodaj" at bounding box center [926, 405] width 28 height 16
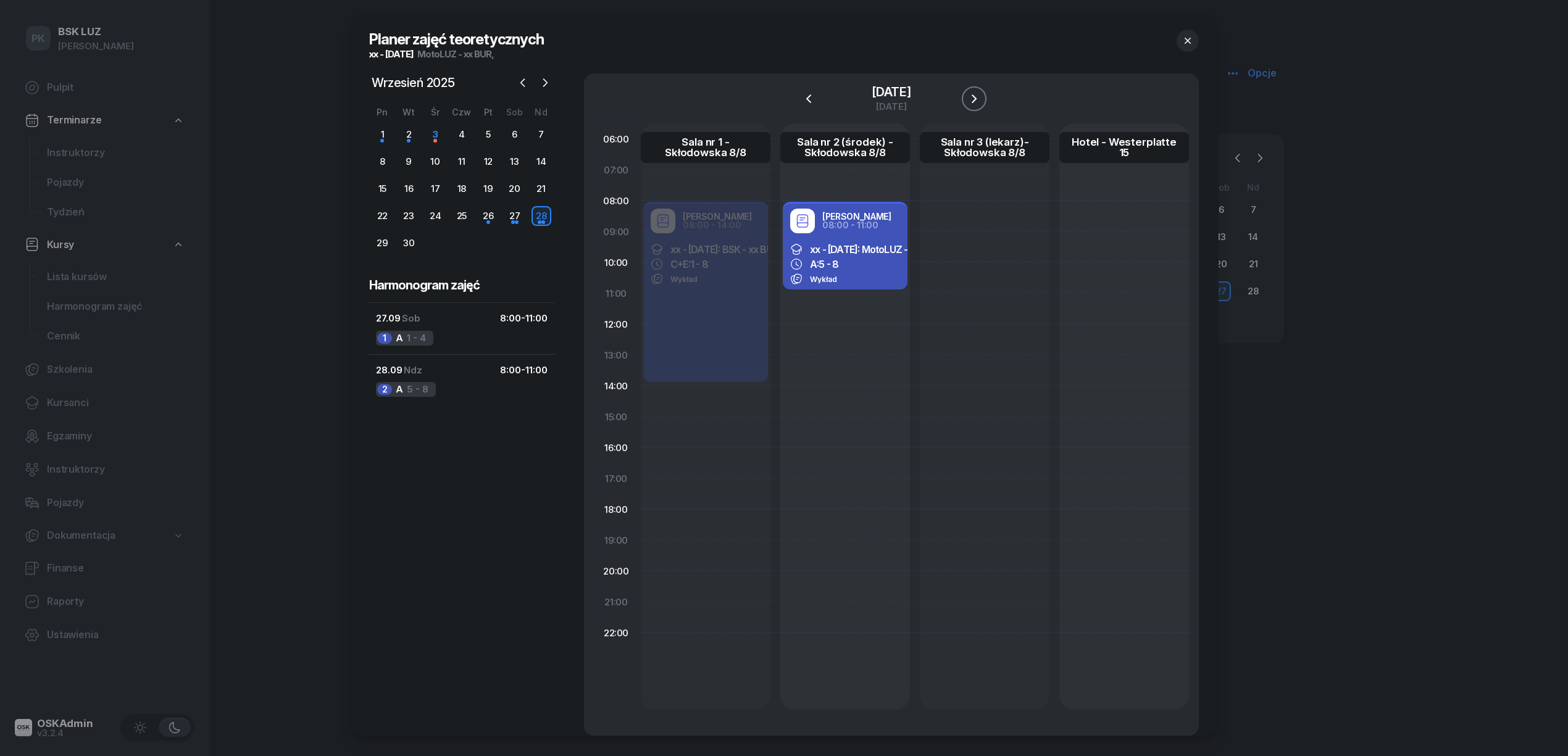
click at [977, 94] on icon "button" at bounding box center [974, 99] width 15 height 15
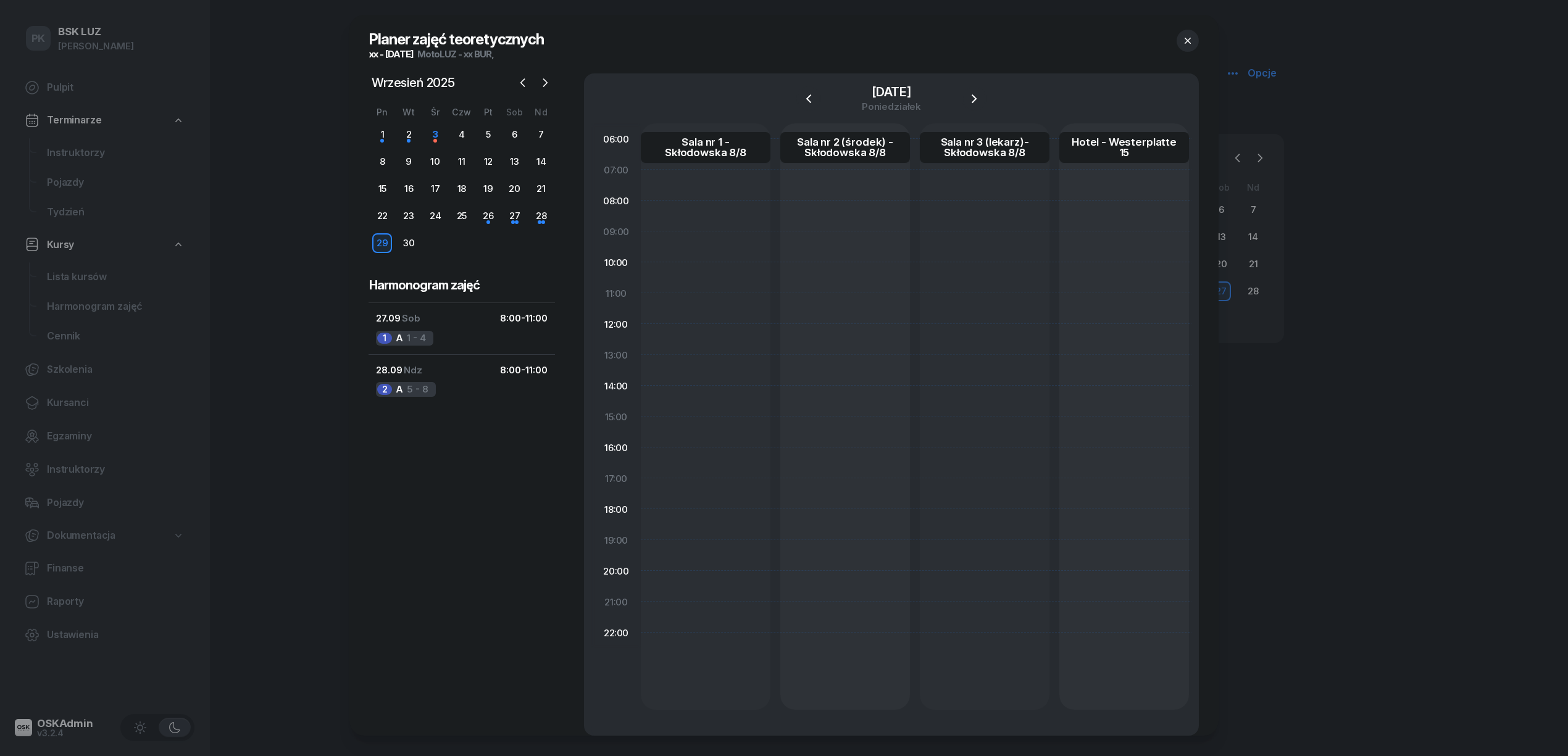
click at [684, 492] on div at bounding box center [706, 416] width 130 height 586
select select "17"
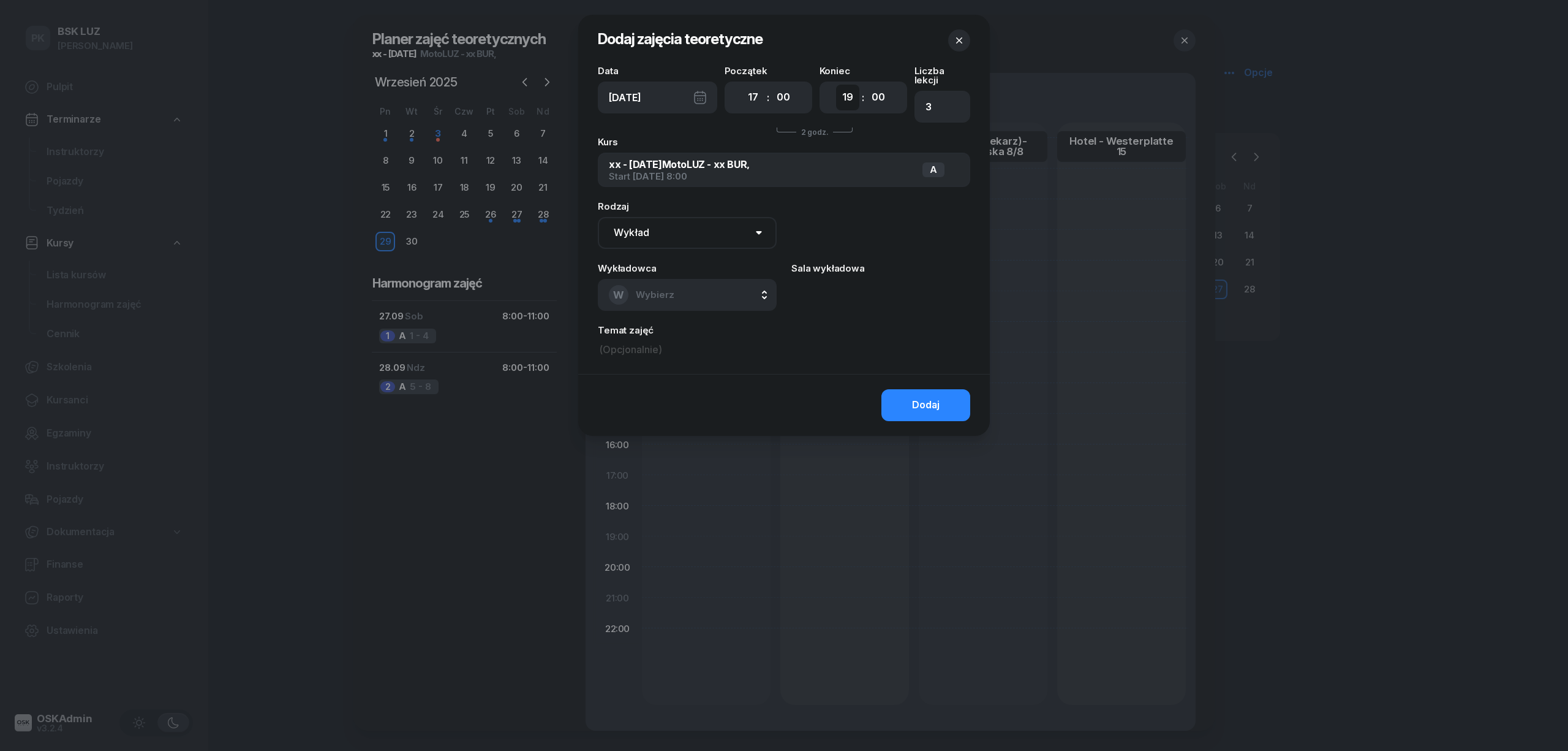
drag, startPoint x: 844, startPoint y: 95, endPoint x: 849, endPoint y: 101, distance: 7.8
click at [844, 95] on select "00 01 02 03 04 05 06 07 08 09 10 11 12 13 14 15 16 17 18 19 20 21 22 23" at bounding box center [847, 97] width 23 height 26
select select "20"
click at [836, 84] on select "00 01 02 03 04 05 06 07 08 09 10 11 12 13 14 15 16 17 18 19 20 21 22 23" at bounding box center [847, 97] width 23 height 26
type input "4"
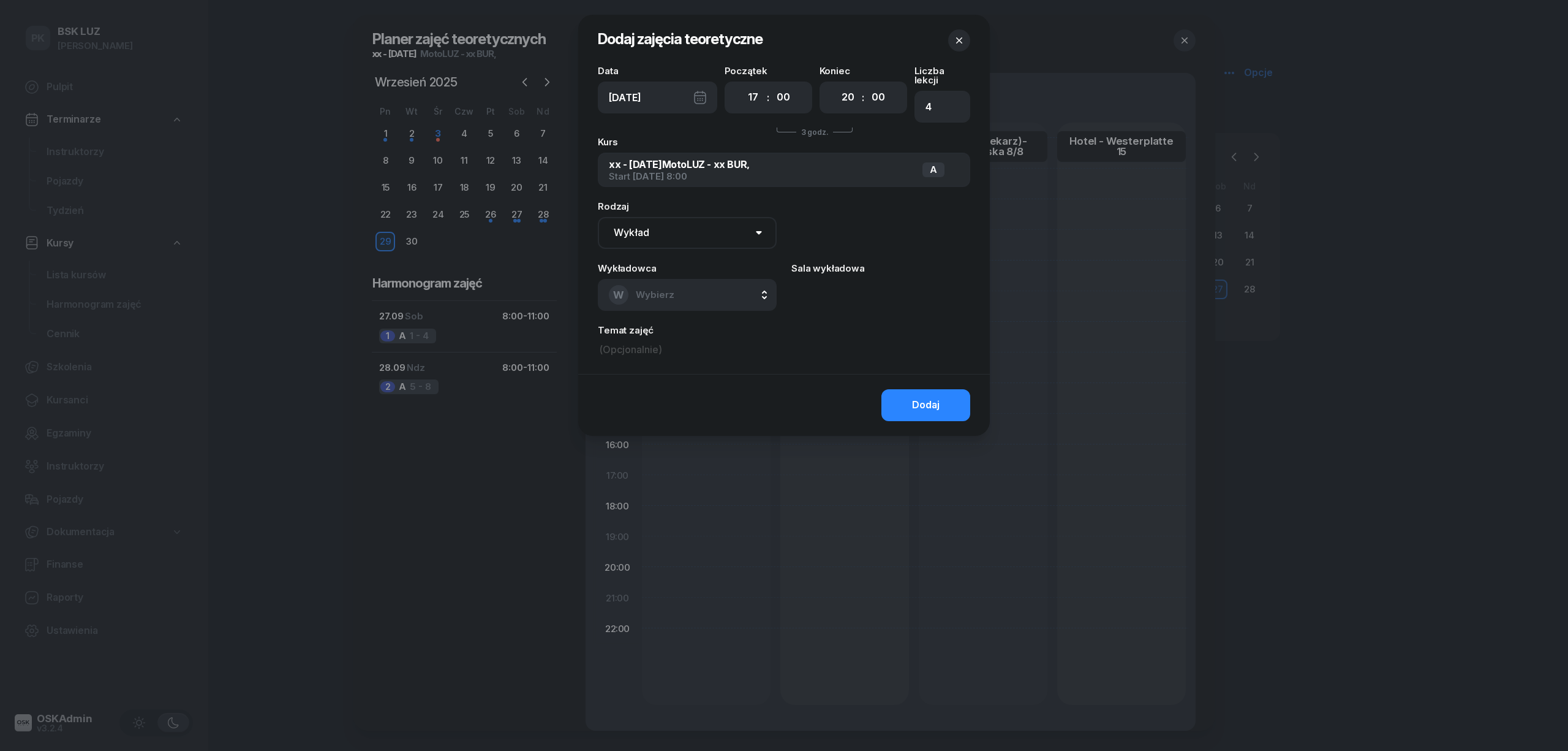
drag, startPoint x: 658, startPoint y: 224, endPoint x: 675, endPoint y: 235, distance: 20.2
click at [658, 224] on select "Wykład Pierwsza pomoc" at bounding box center [687, 233] width 179 height 32
select select "med"
click at [598, 217] on select "Wykład Pierwsza pomoc" at bounding box center [687, 233] width 179 height 32
click at [691, 279] on button "W Wybierz" at bounding box center [687, 295] width 179 height 32
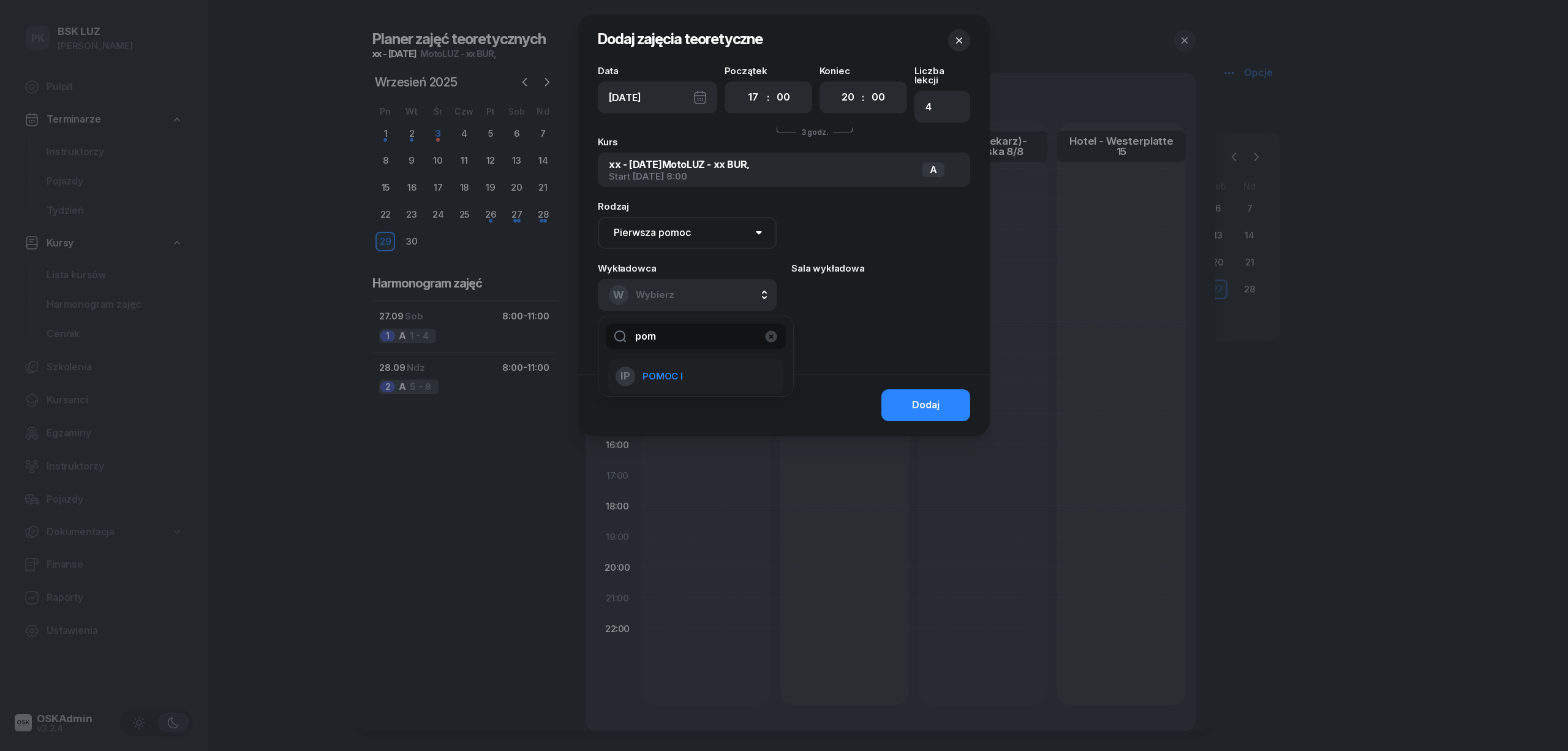
type input "pom"
click at [655, 369] on span "POMOC I" at bounding box center [662, 376] width 41 height 16
click at [938, 389] on button "Dodaj" at bounding box center [926, 405] width 89 height 32
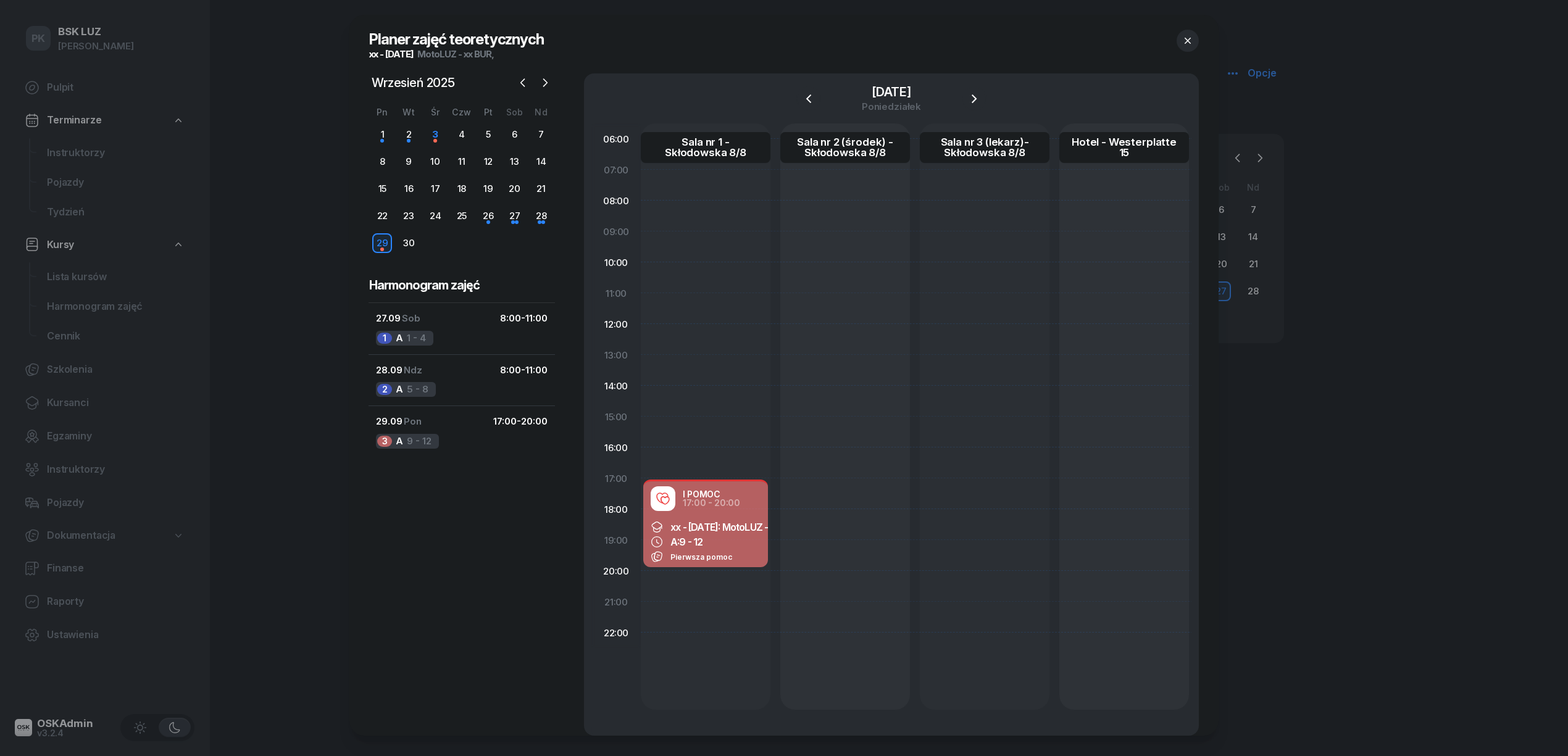
click at [1190, 36] on icon "button" at bounding box center [1188, 41] width 13 height 13
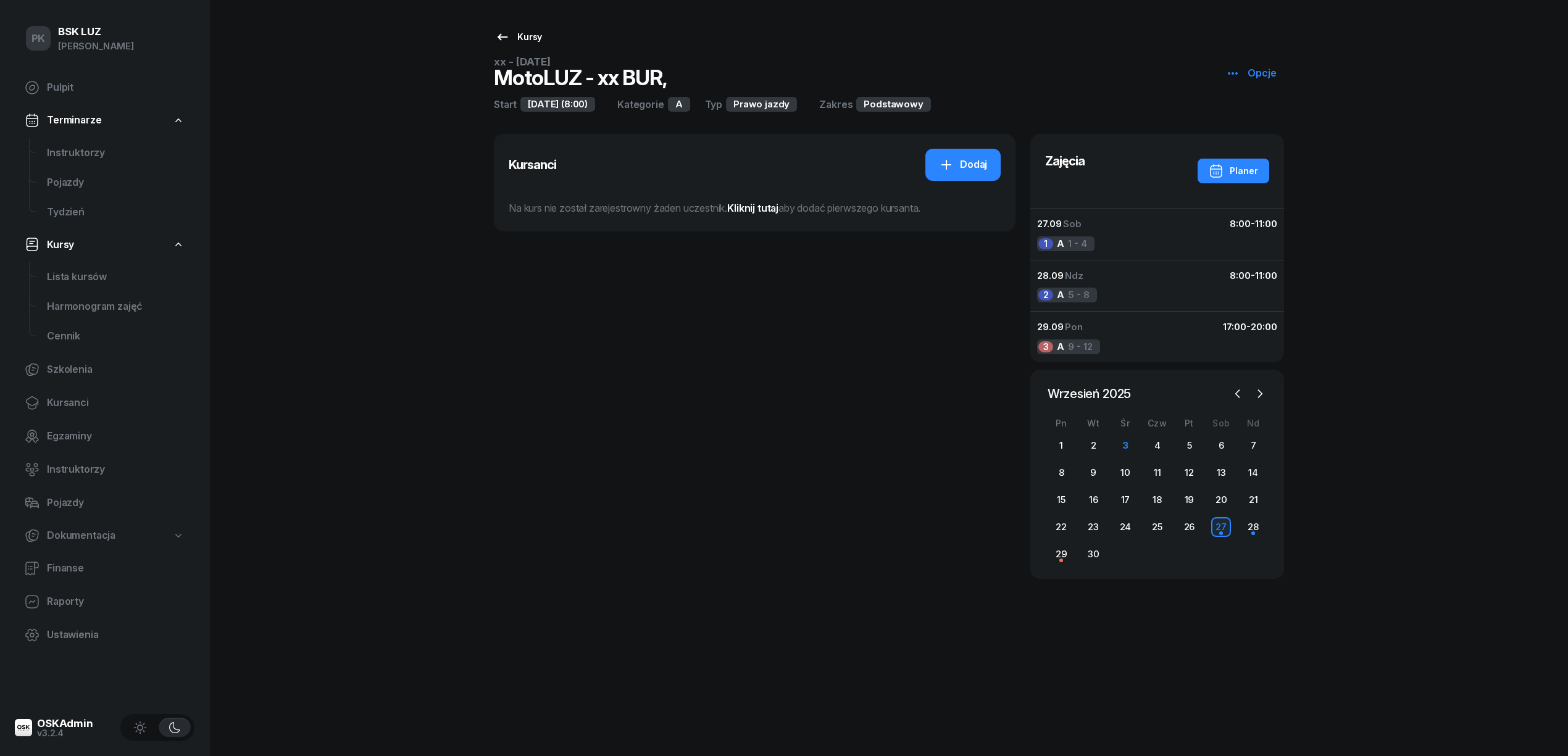
click at [531, 43] on div "Kursy" at bounding box center [518, 37] width 47 height 15
select select
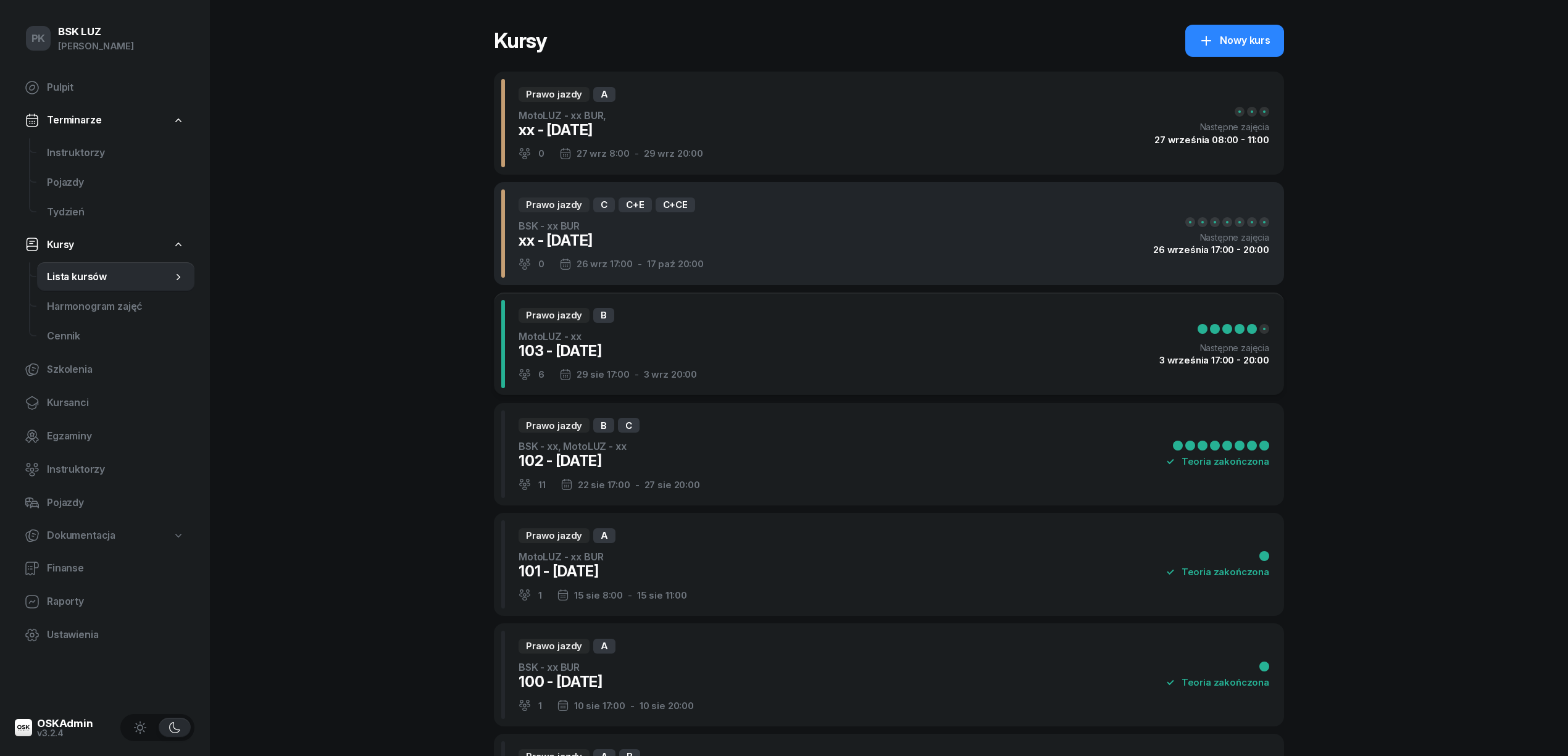
click at [751, 250] on div "Prawo jazdy C C+E C+CE BSK - xx BUR xx - 2025/09/03 0 26 wrz 17:00 - 17 paź 20:…" at bounding box center [889, 234] width 790 height 103
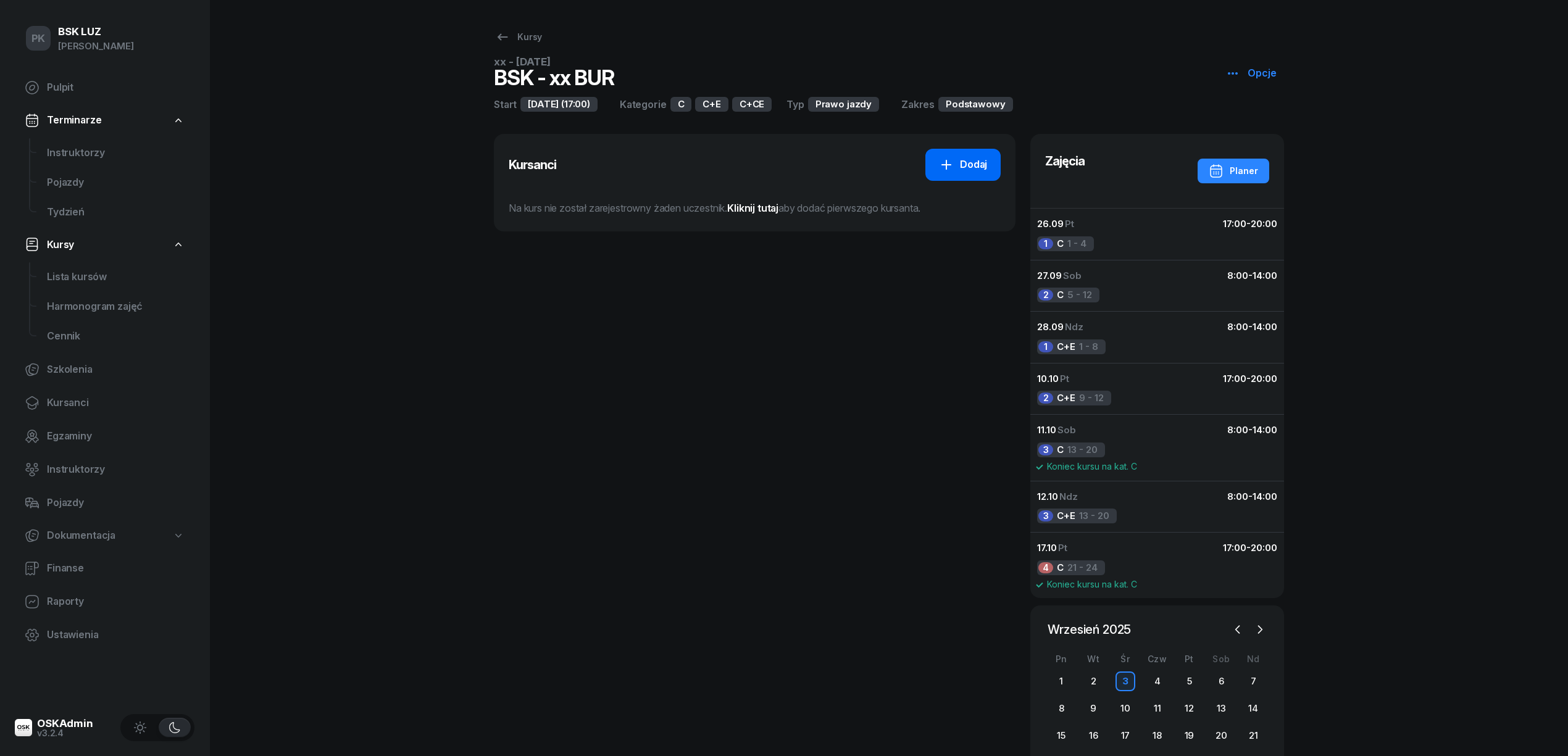
click at [976, 161] on div "Dodaj" at bounding box center [963, 164] width 48 height 16
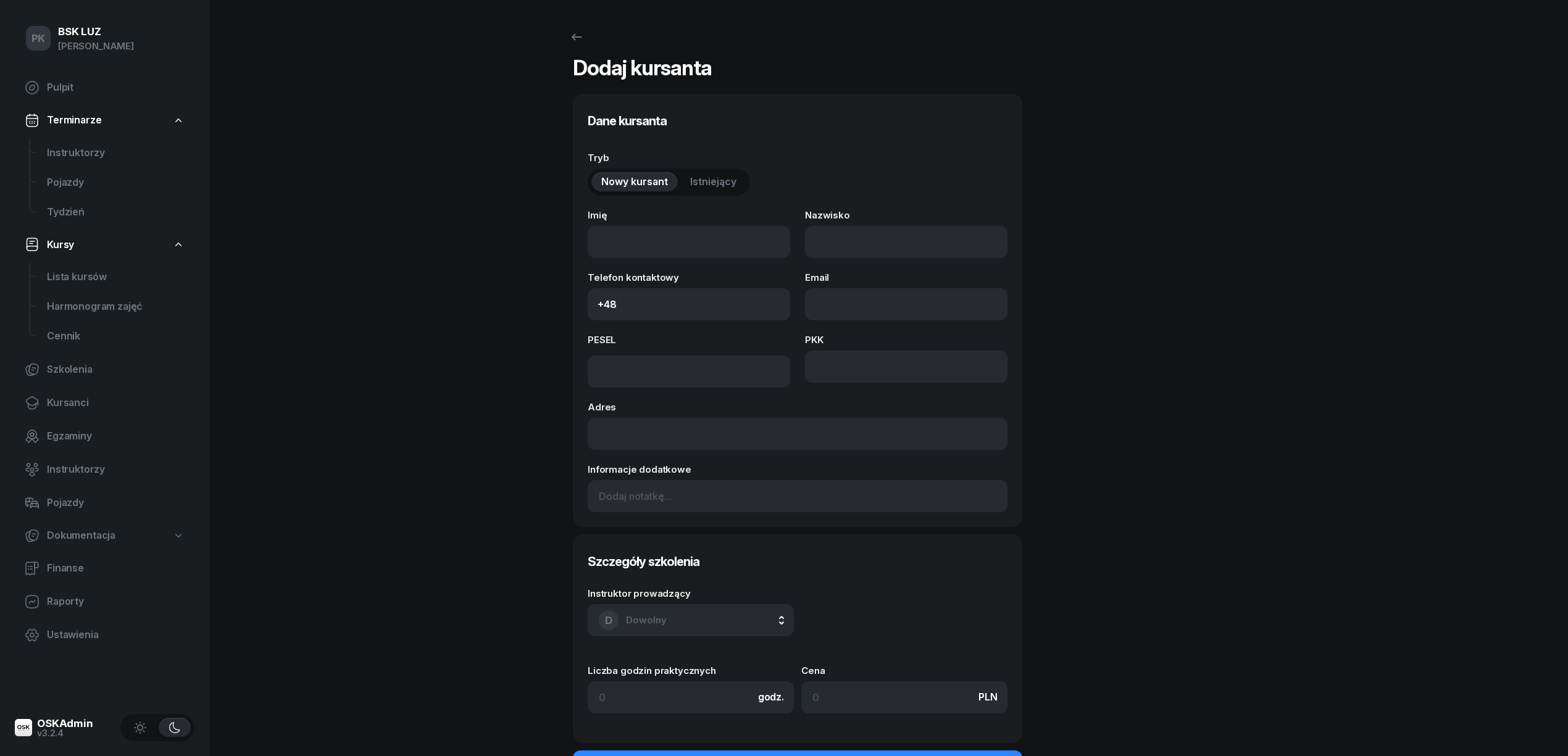
select select "C"
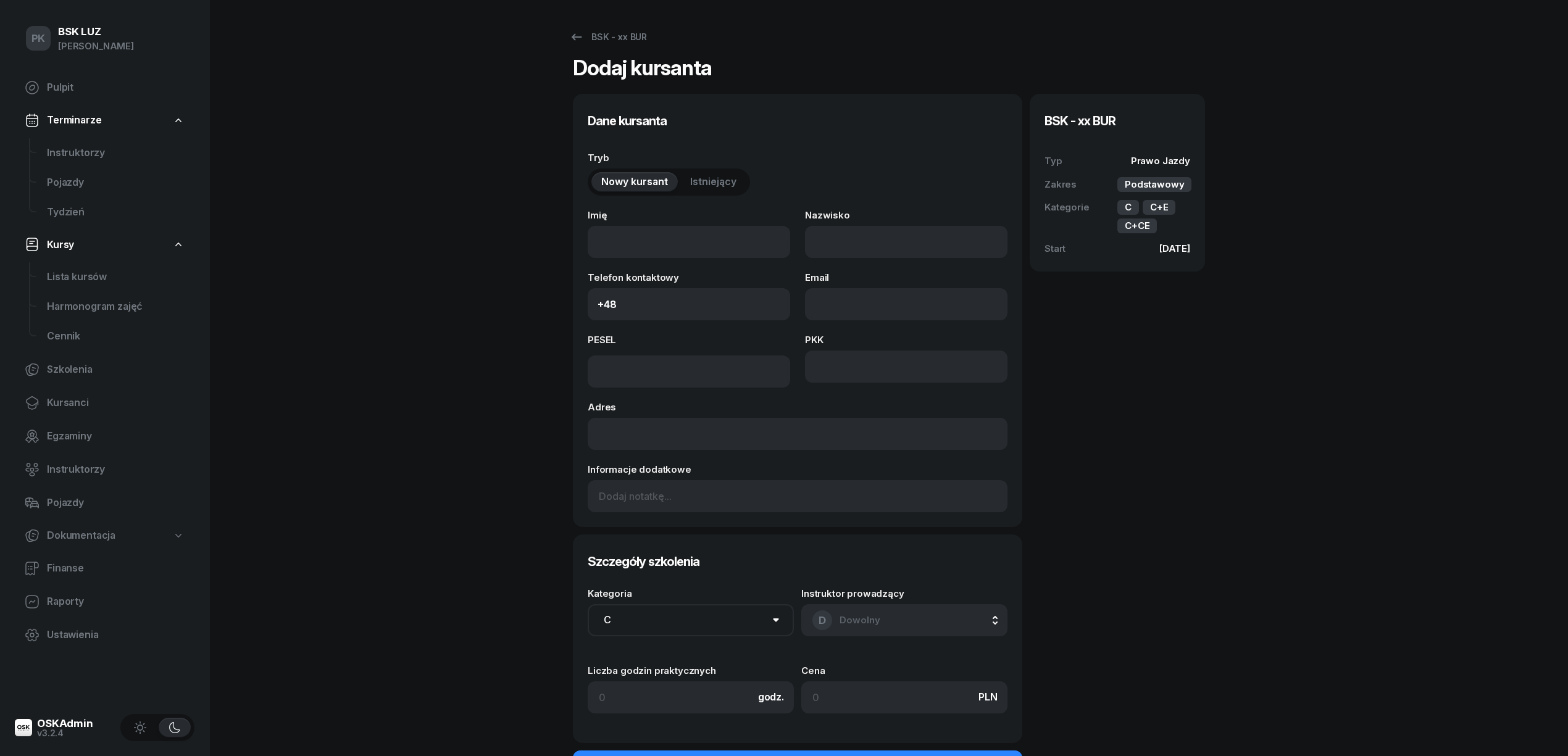
click at [717, 185] on span "Istniejący" at bounding box center [713, 181] width 46 height 16
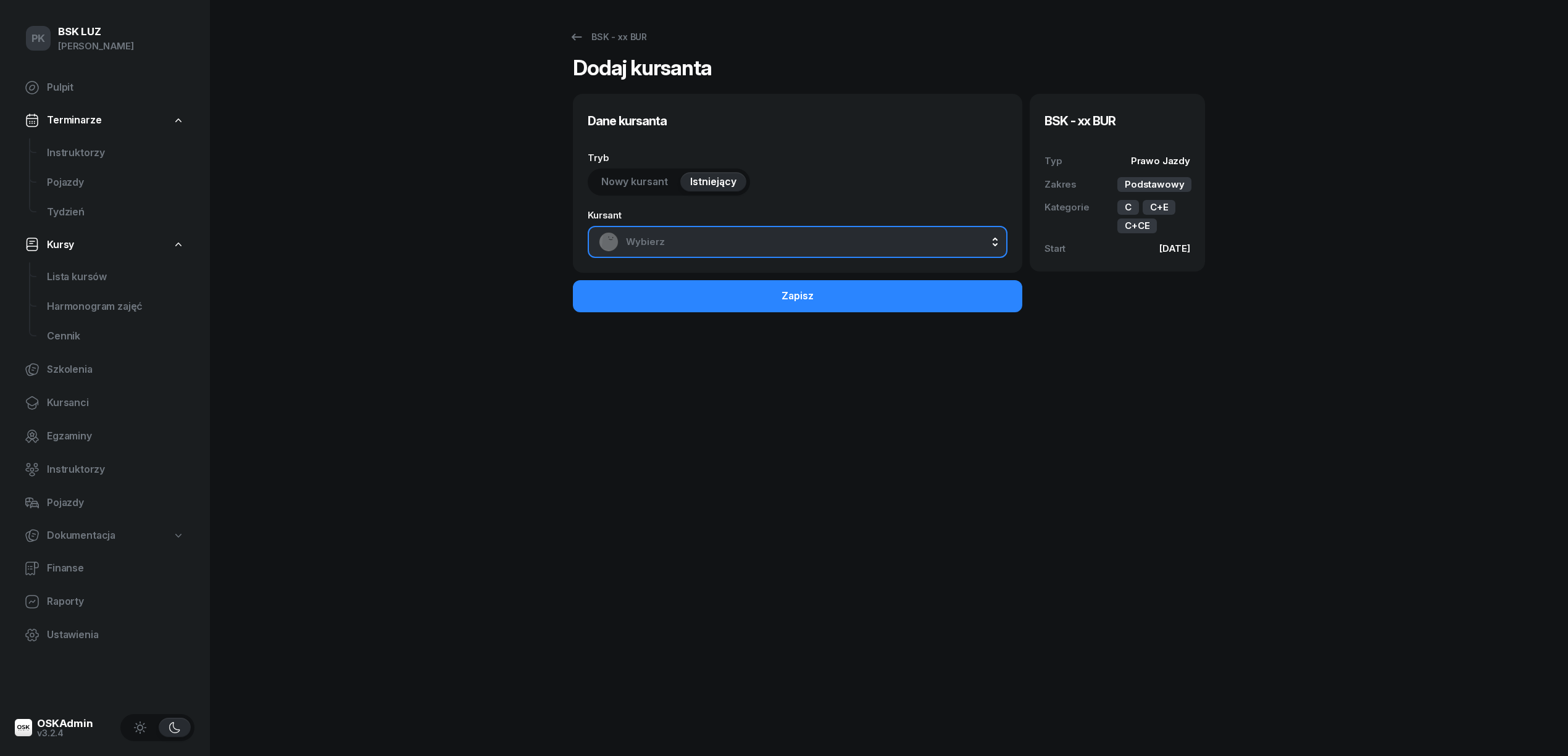
click at [713, 248] on span "Wybierz" at bounding box center [811, 241] width 371 height 16
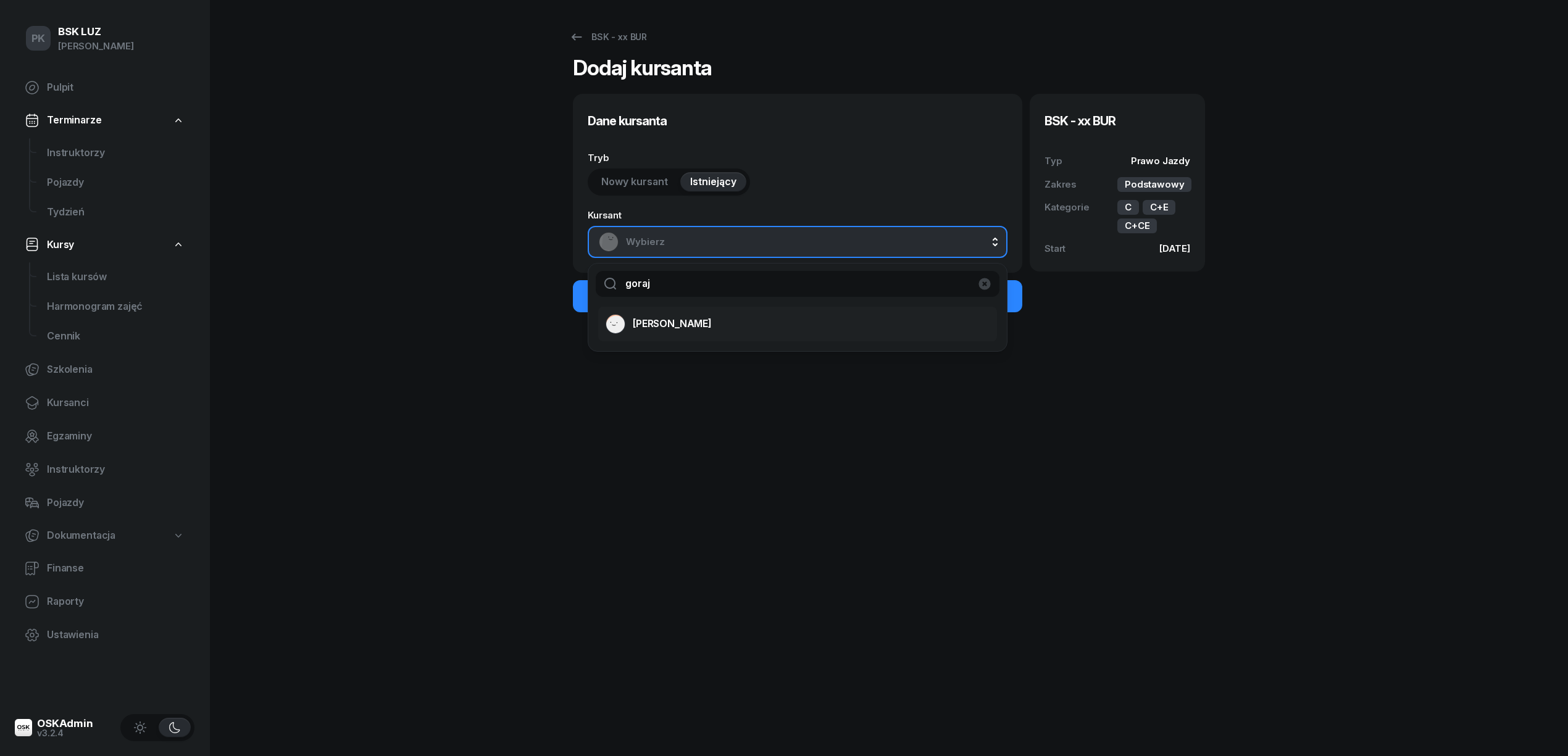
type input "goraj"
click at [712, 316] on div "GORAJ DARIUSZ" at bounding box center [790, 324] width 369 height 20
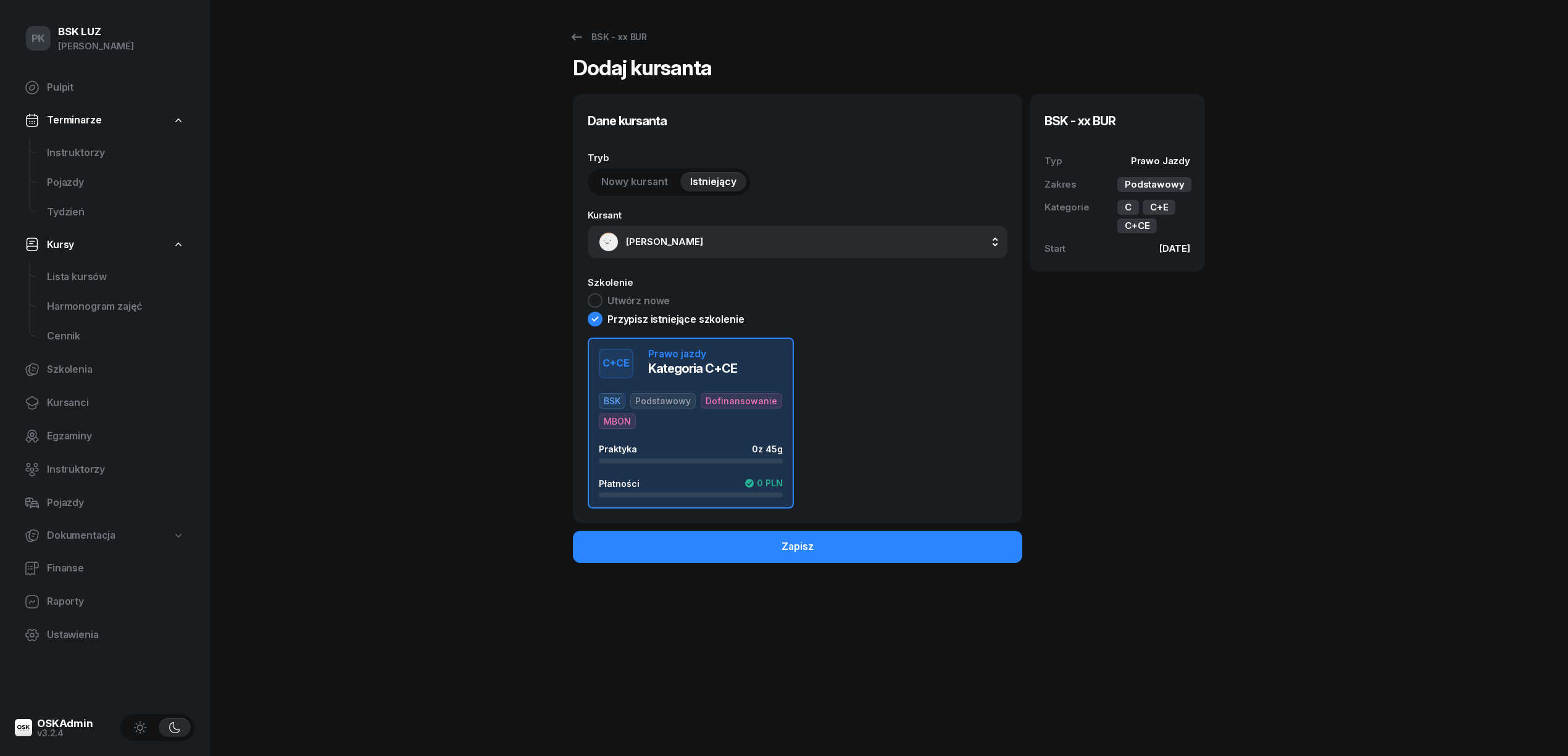
click at [683, 425] on div "BSK Podstawowy Dofinansowanie MBON" at bounding box center [691, 411] width 184 height 36
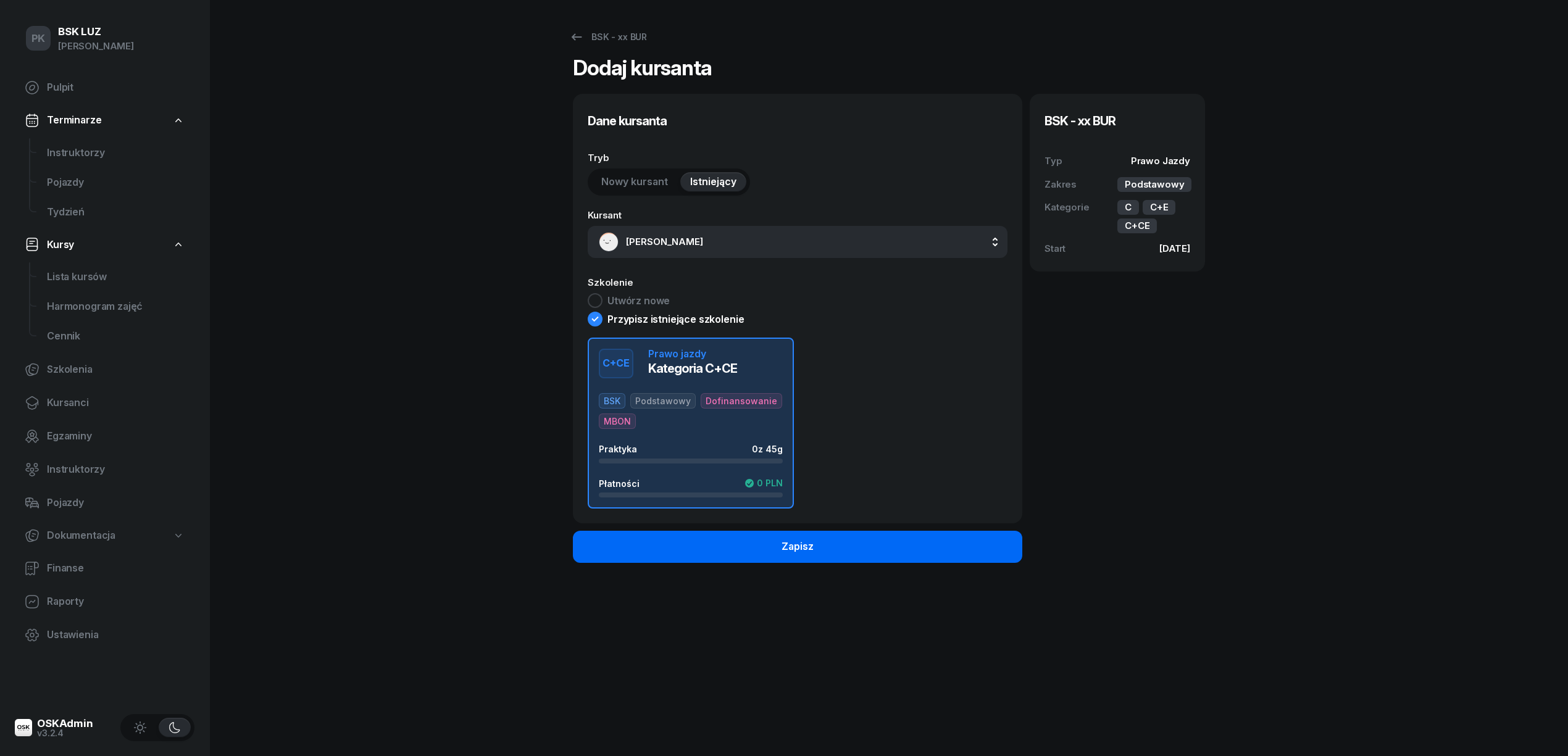
click at [759, 548] on button "Zapisz" at bounding box center [797, 546] width 449 height 32
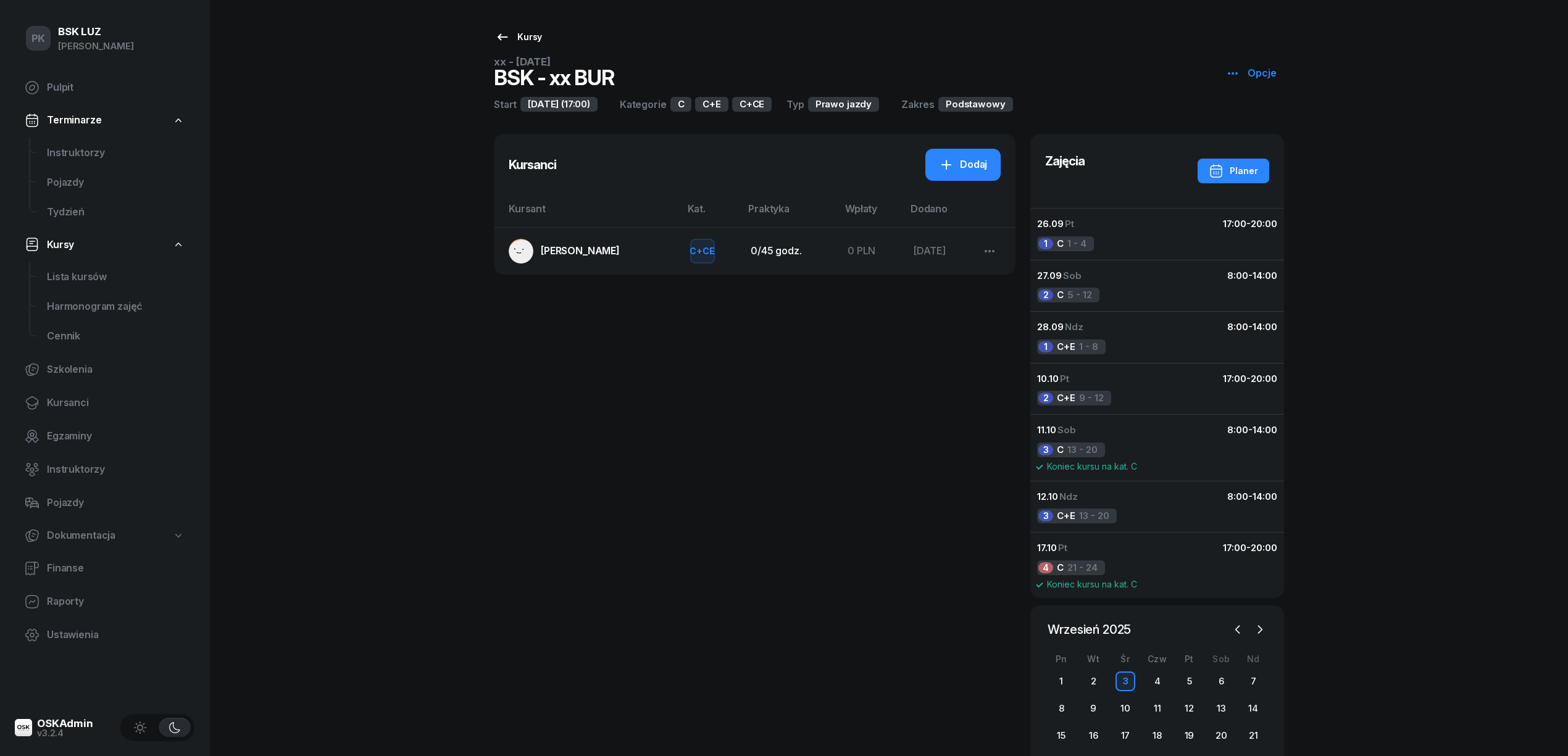
click at [531, 40] on div "Kursy" at bounding box center [518, 37] width 47 height 15
select select
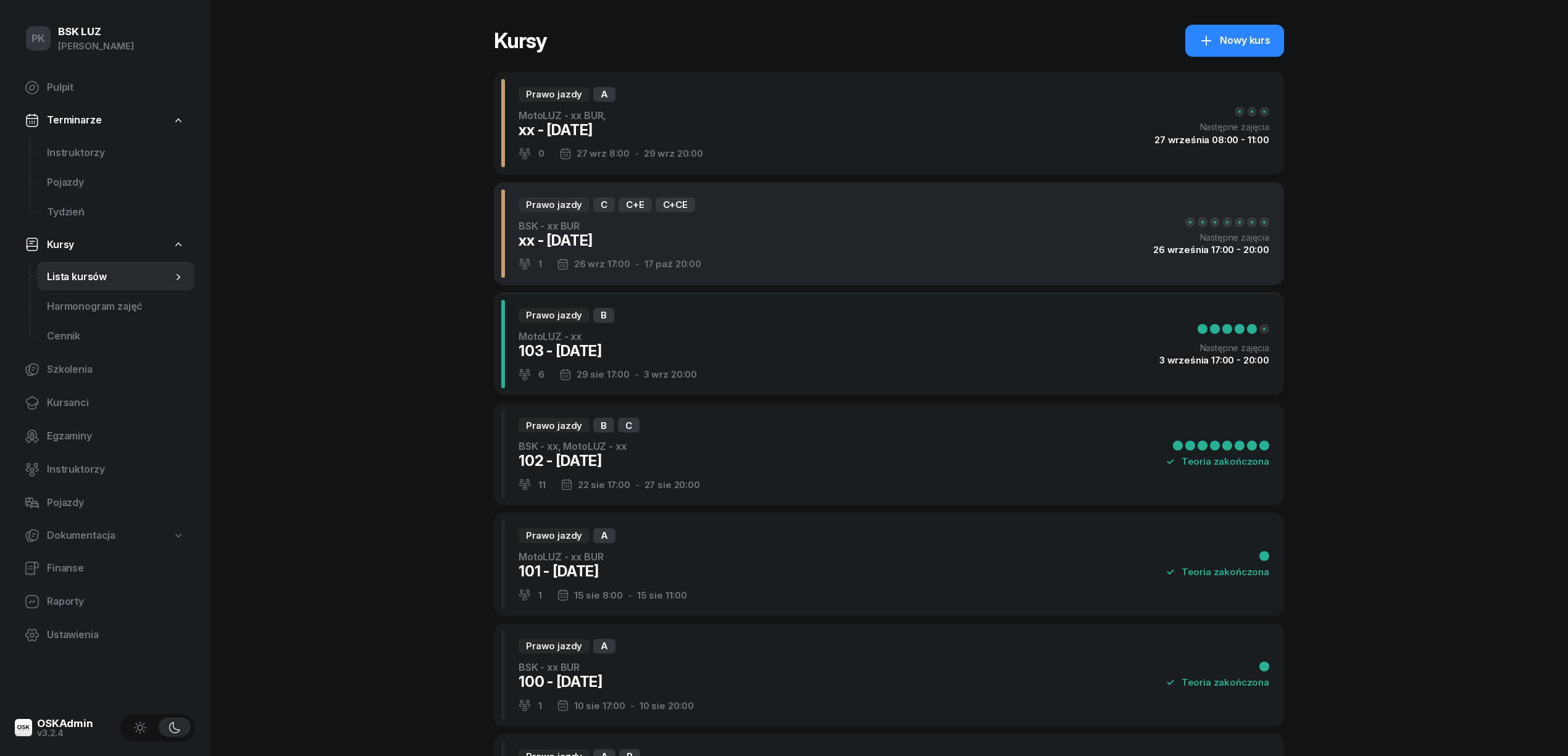
click at [754, 255] on div "Prawo jazdy C C+E C+CE BSK - xx BUR xx - 2025/09/03 1 26 wrz 17:00 - 17 paź 20:…" at bounding box center [889, 234] width 790 height 103
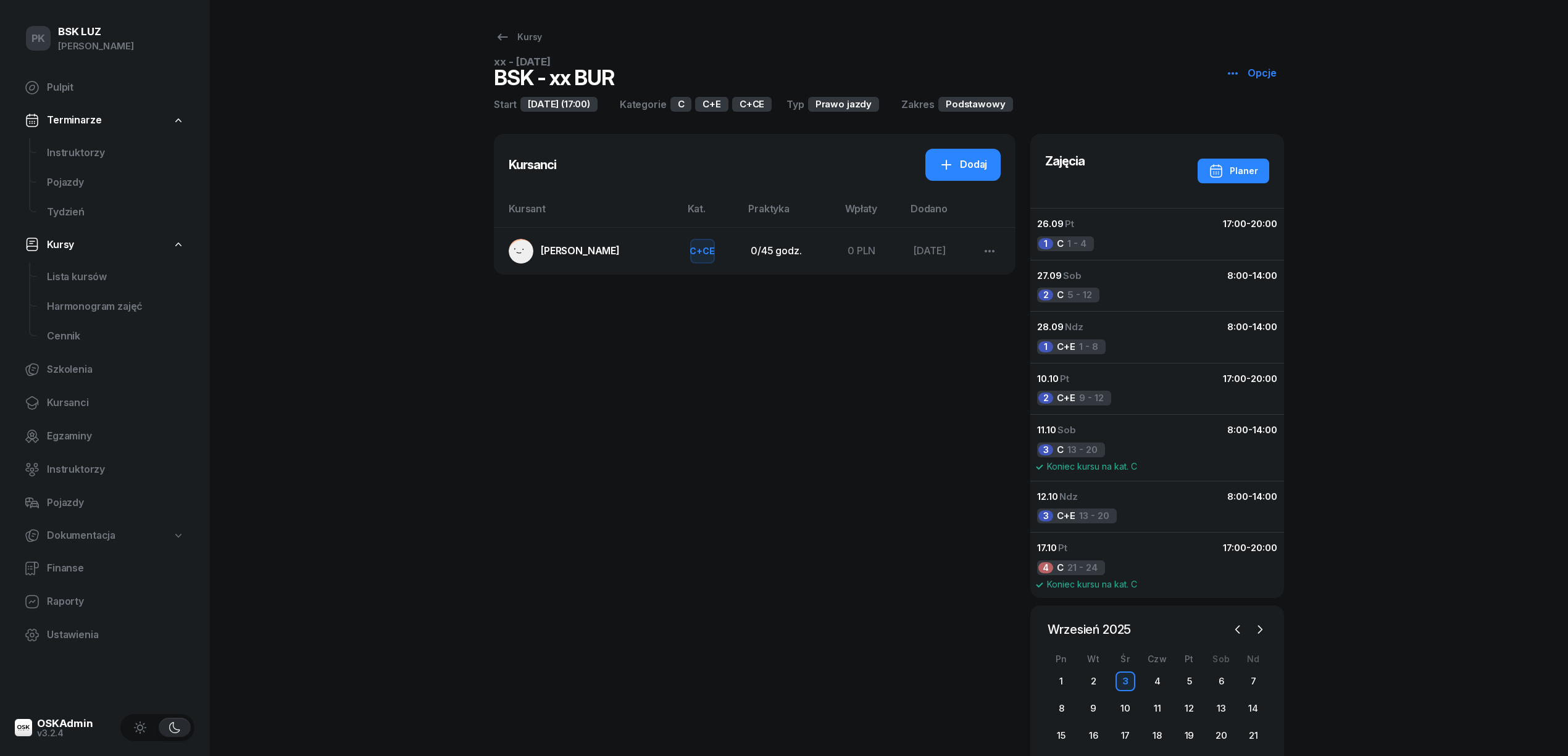
click at [1231, 70] on icon "button" at bounding box center [1233, 74] width 15 height 15
click at [516, 40] on div "Kursy" at bounding box center [518, 37] width 47 height 15
select select
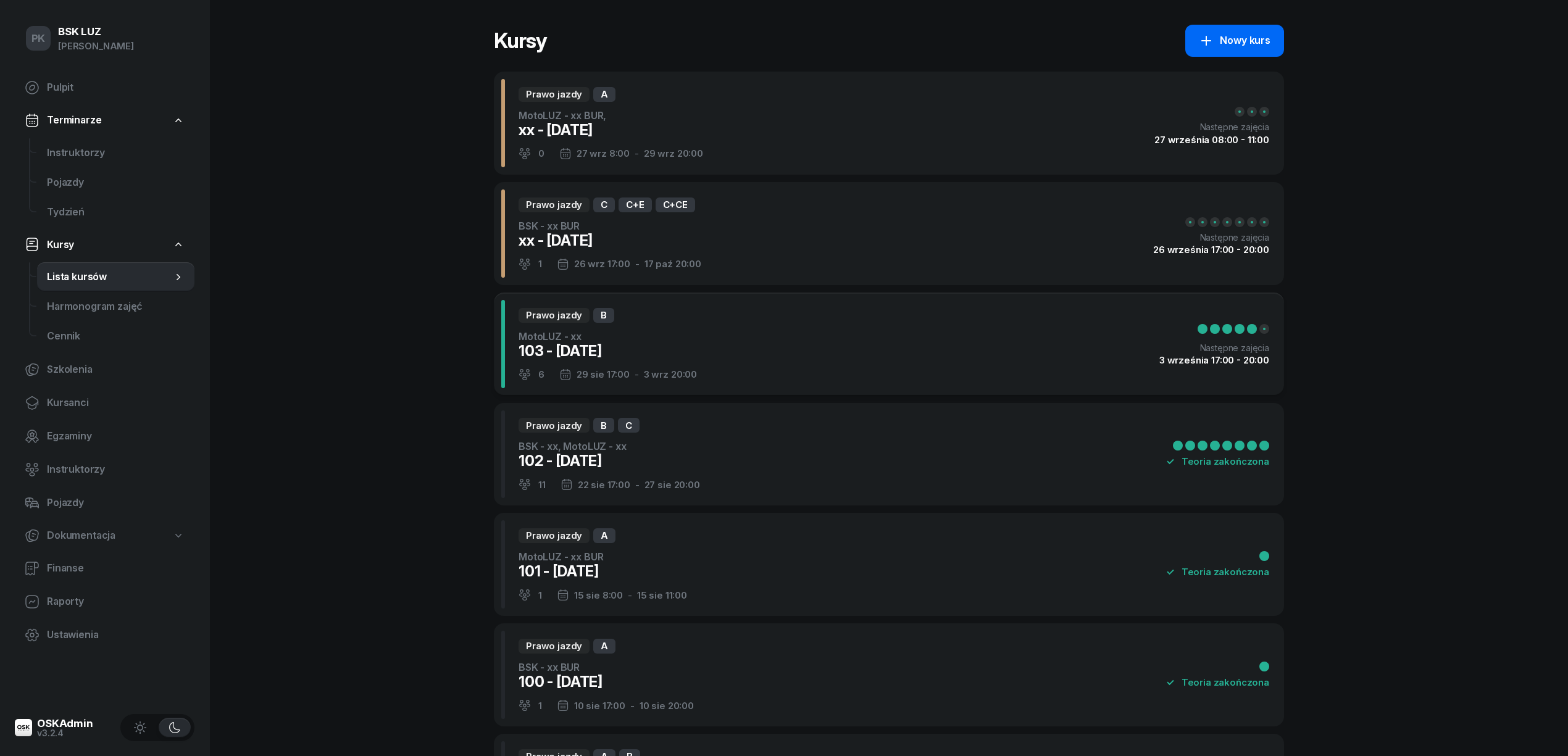
click at [1233, 38] on div "Nowy kurs" at bounding box center [1235, 40] width 72 height 16
select select "09"
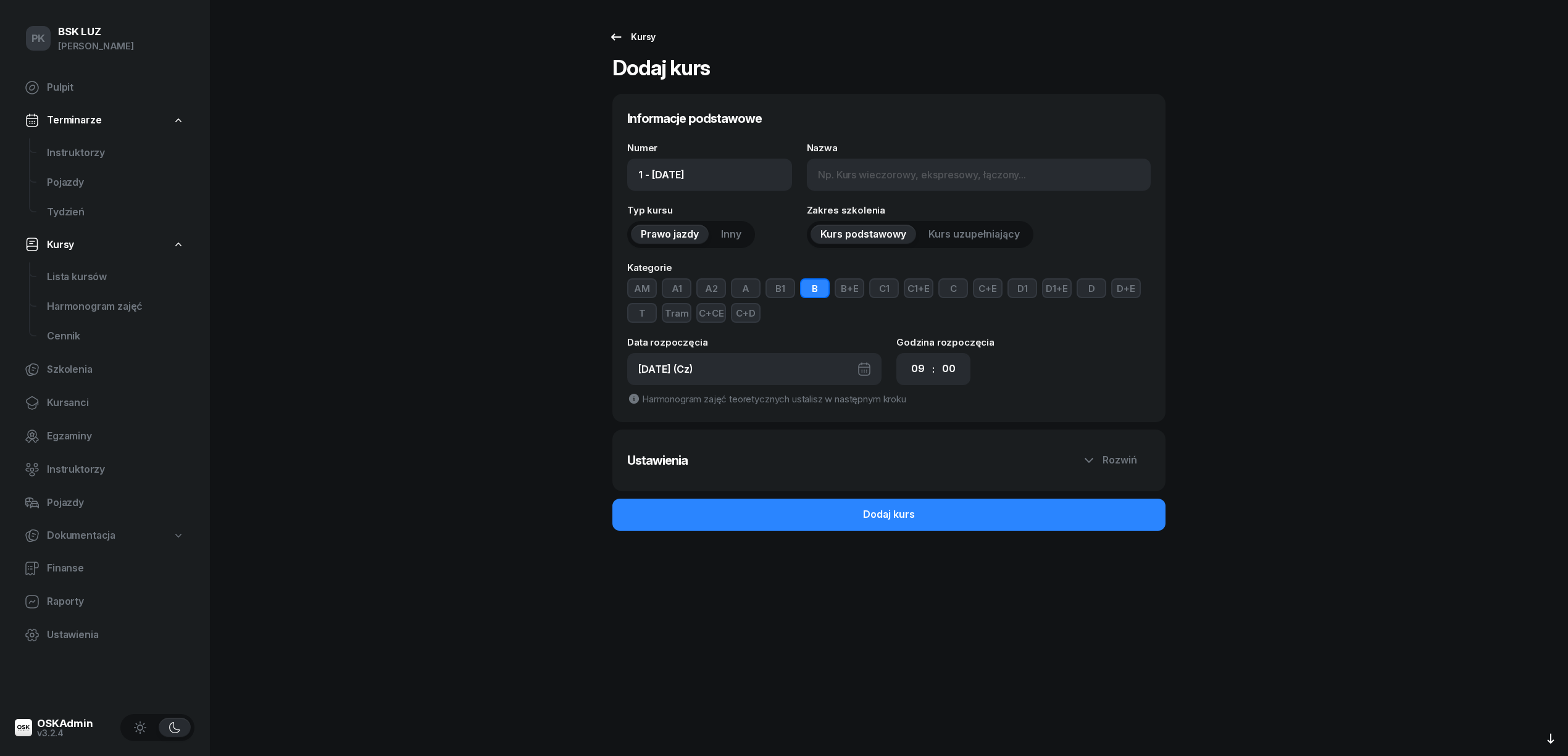
click at [633, 45] on link "Kursy" at bounding box center [632, 37] width 69 height 25
select select
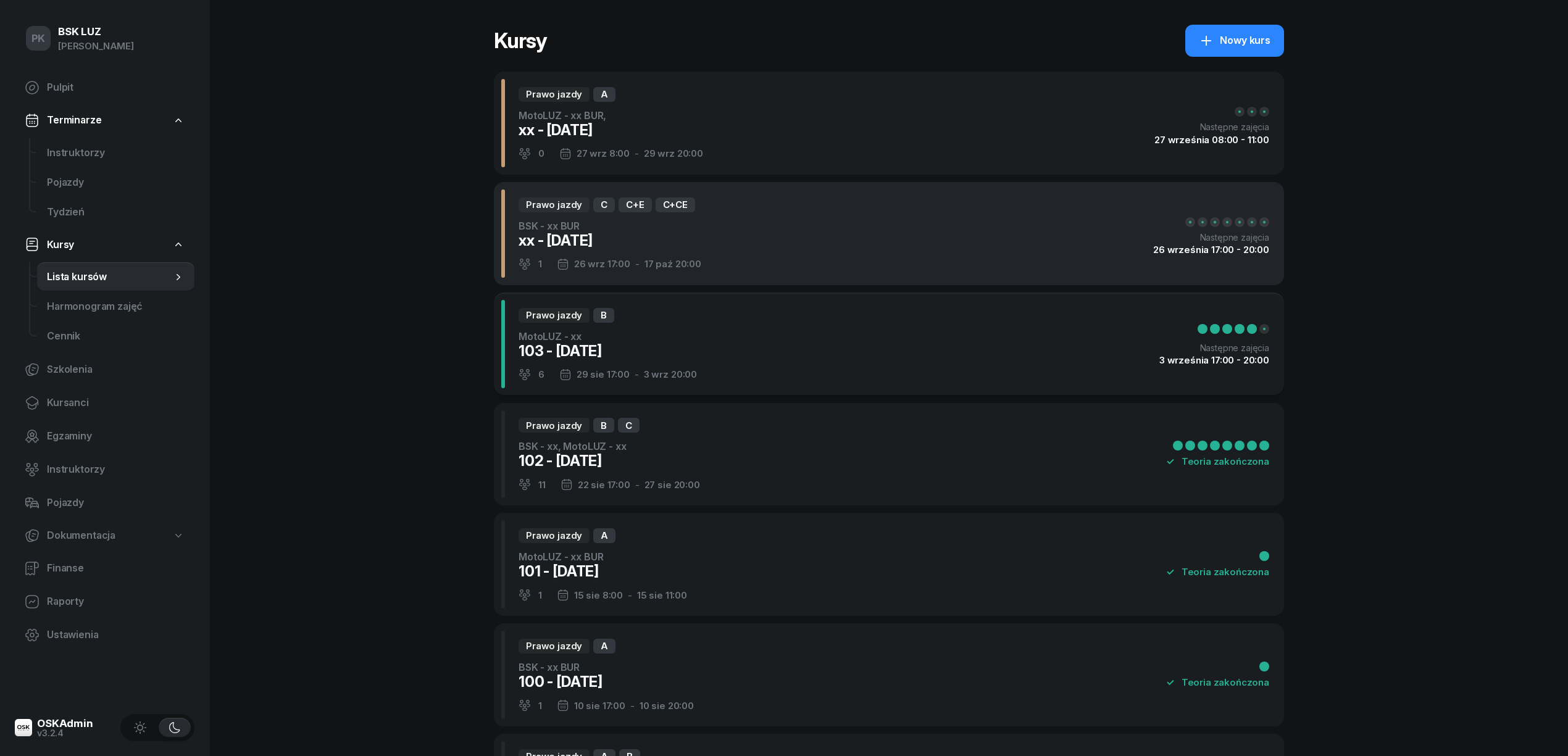
click at [864, 245] on div "Prawo jazdy C C+E C+CE BSK - xx BUR xx - 2025/09/03 1 26 wrz 17:00 - 17 paź 20:…" at bounding box center [889, 234] width 790 height 103
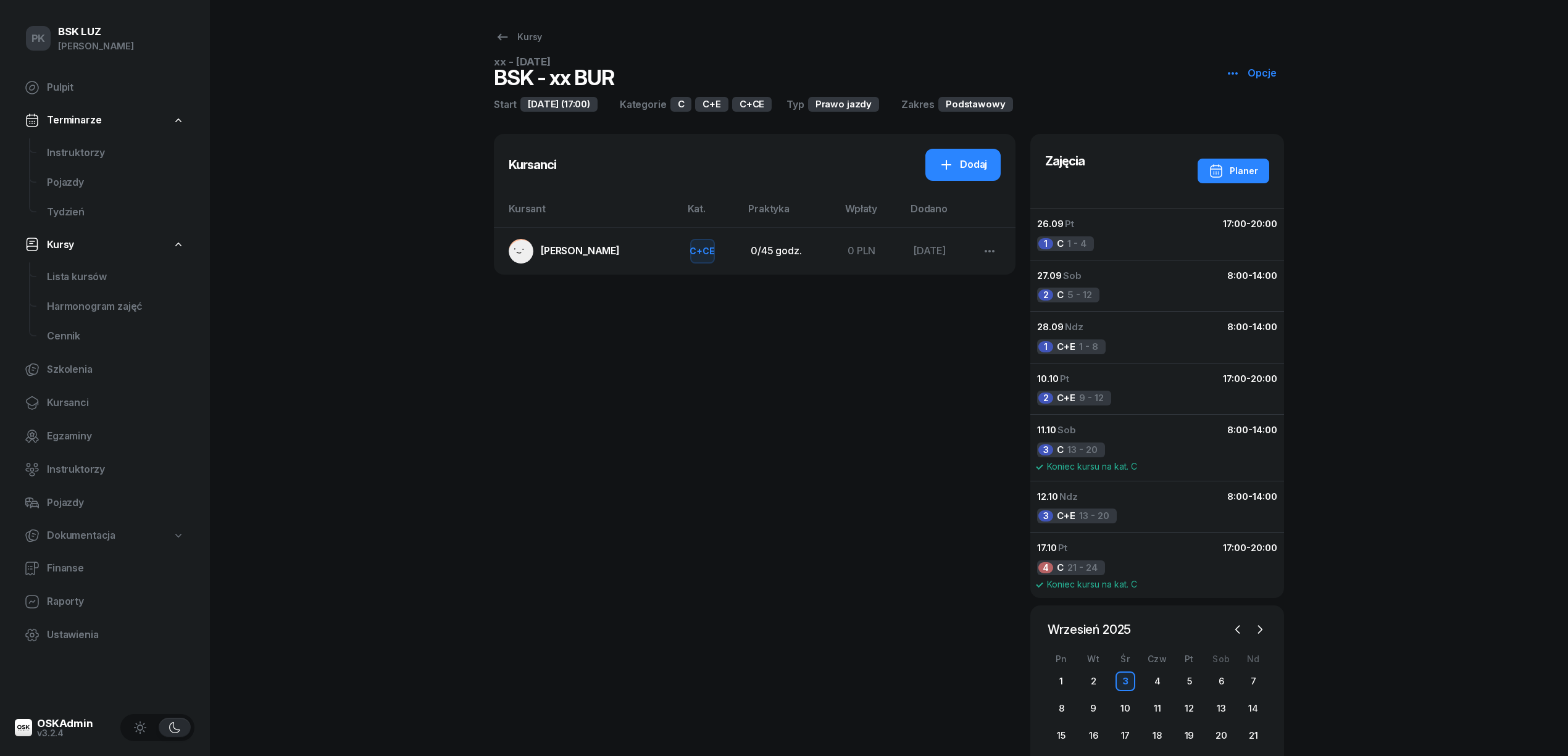
click at [1242, 68] on div "Opcje" at bounding box center [1250, 73] width 51 height 16
click at [1260, 149] on div "Klonuj" at bounding box center [1267, 151] width 28 height 16
select select "09"
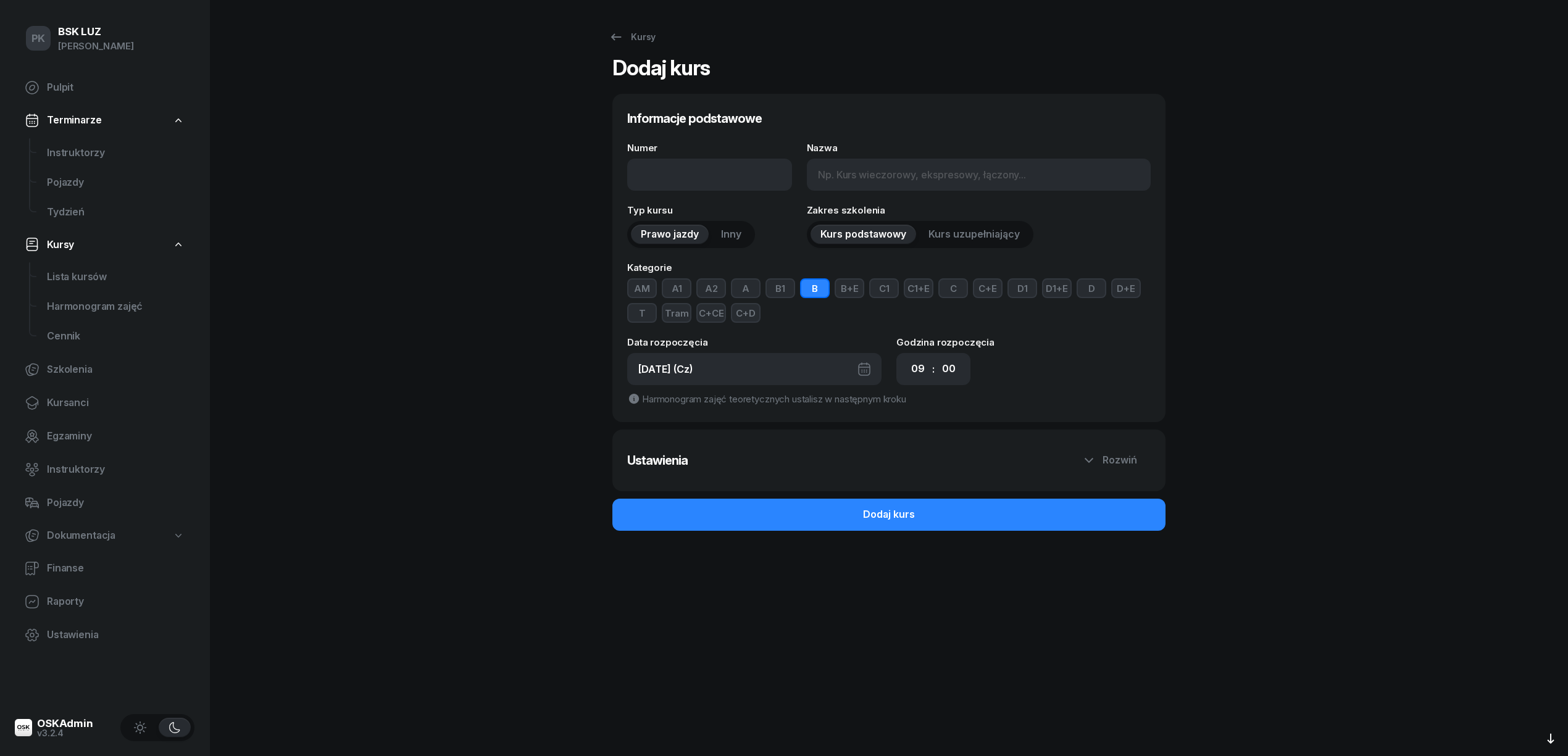
type input "1 - 2025/09/04"
click at [632, 40] on div "Kursy" at bounding box center [632, 37] width 47 height 15
select select
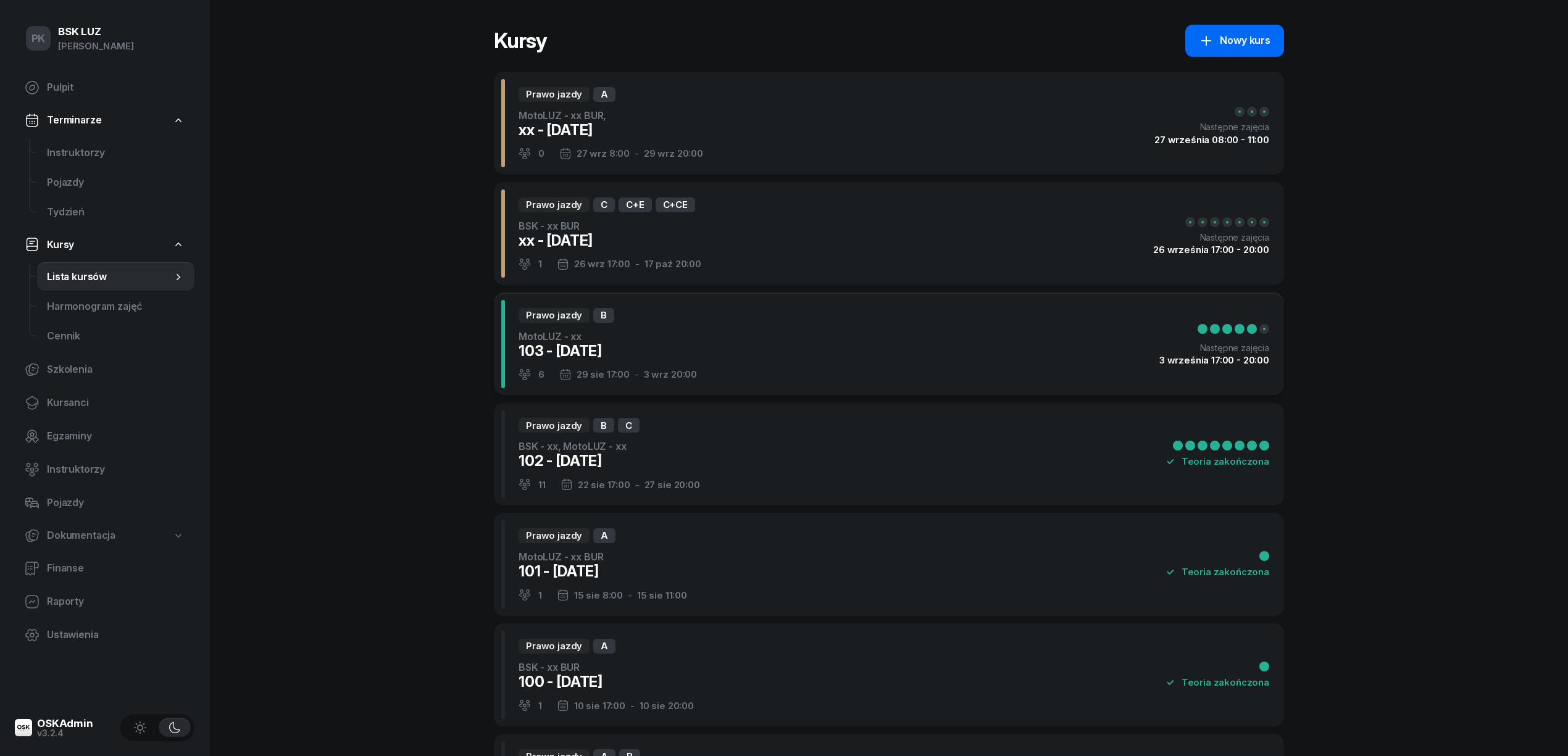
click at [1232, 50] on link "Nowy kurs" at bounding box center [1234, 40] width 99 height 32
select select "09"
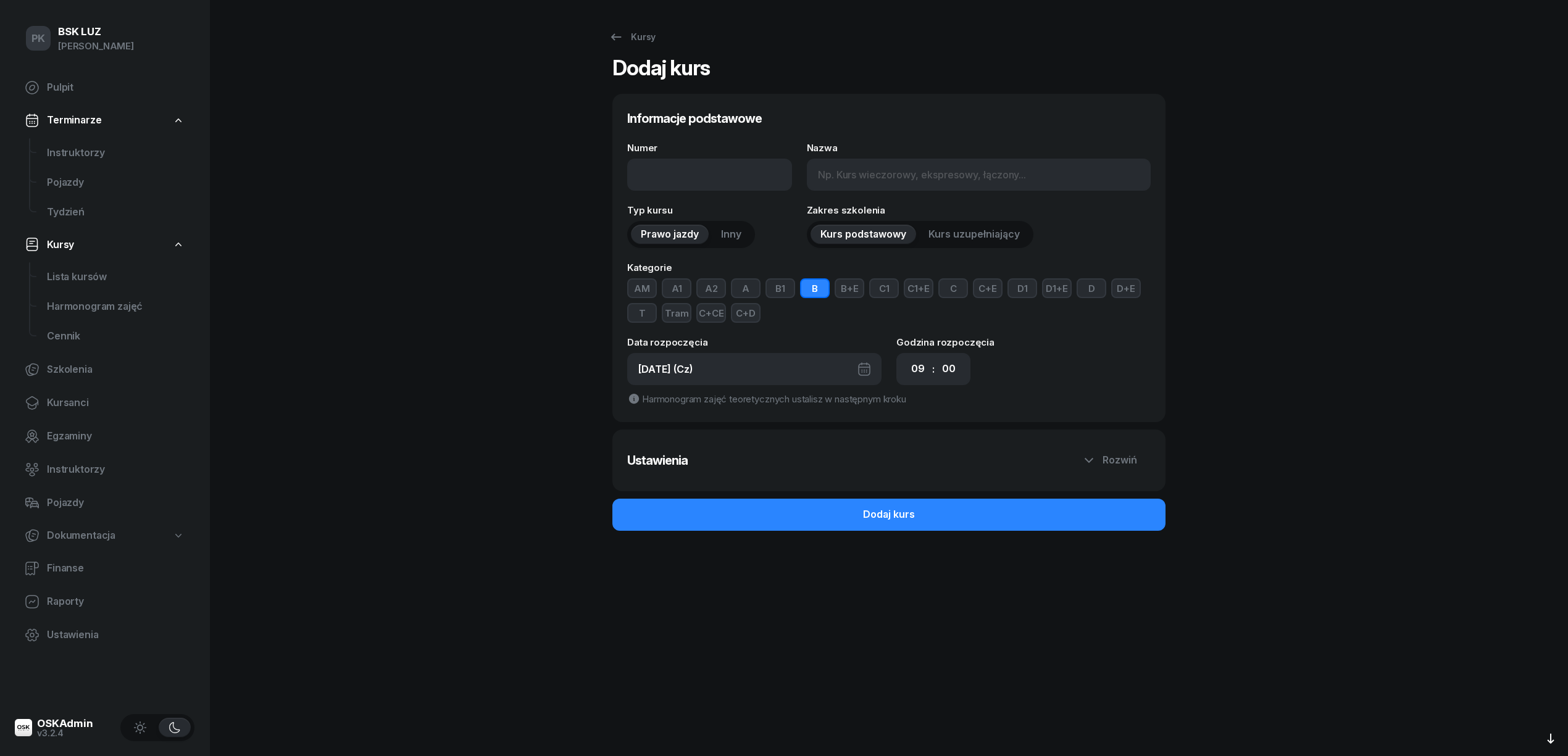
type input "1 - 2025/09/04"
click at [857, 173] on input "Nazwa" at bounding box center [979, 175] width 344 height 32
type input "BSK - xx BUR,"
click at [809, 289] on button "B" at bounding box center [814, 288] width 30 height 20
click at [986, 287] on button "C+E" at bounding box center [988, 288] width 30 height 20
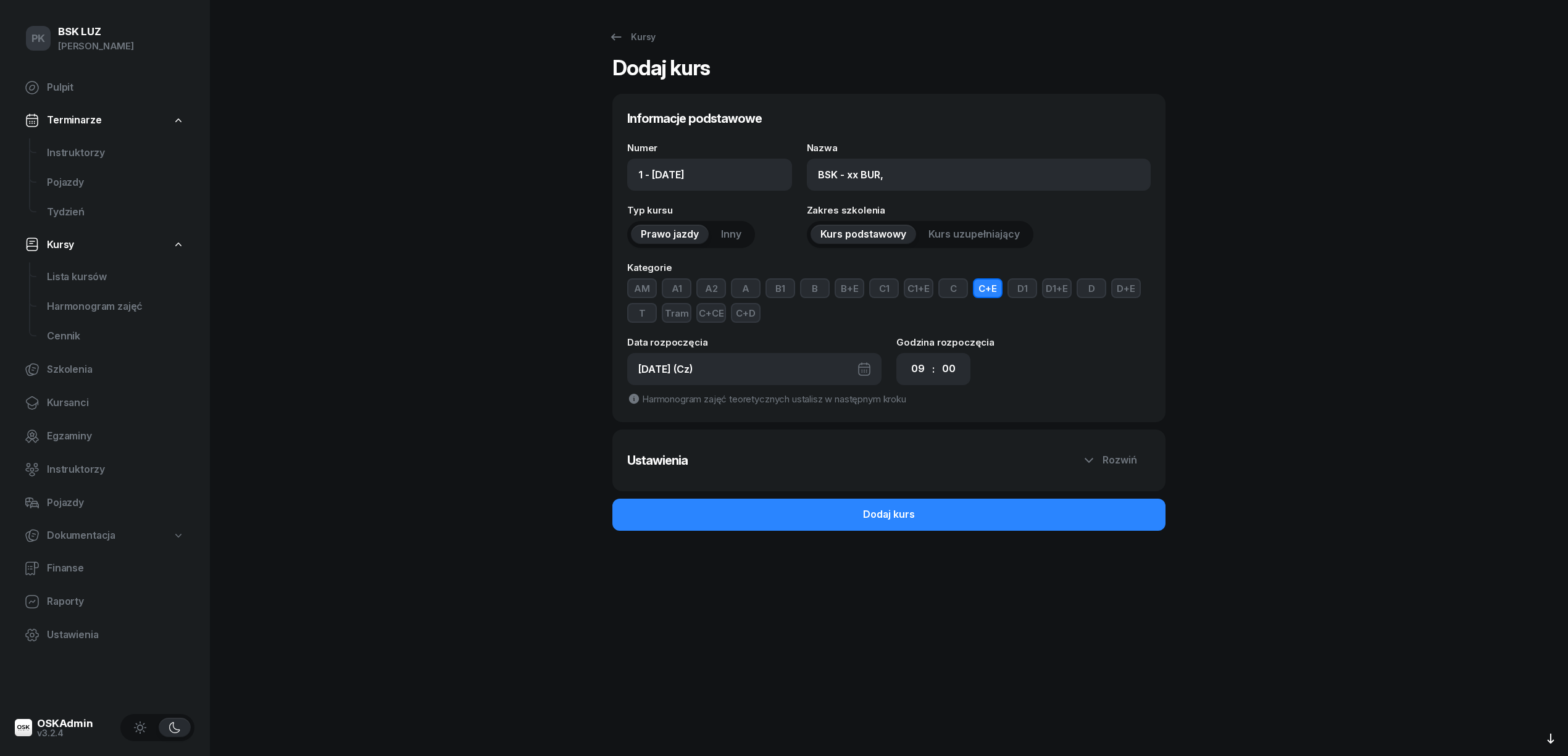
click at [944, 290] on button "C" at bounding box center [953, 288] width 30 height 20
click at [701, 310] on button "C+CE" at bounding box center [711, 312] width 30 height 20
click at [918, 365] on select "00 01 02 03 04 05 06 07 08 09 10 11 12 13 14 15 16 17 18 19 20 21 22 23" at bounding box center [918, 369] width 23 height 26
click at [738, 372] on div "04.09.2025 (Cz)" at bounding box center [754, 369] width 255 height 32
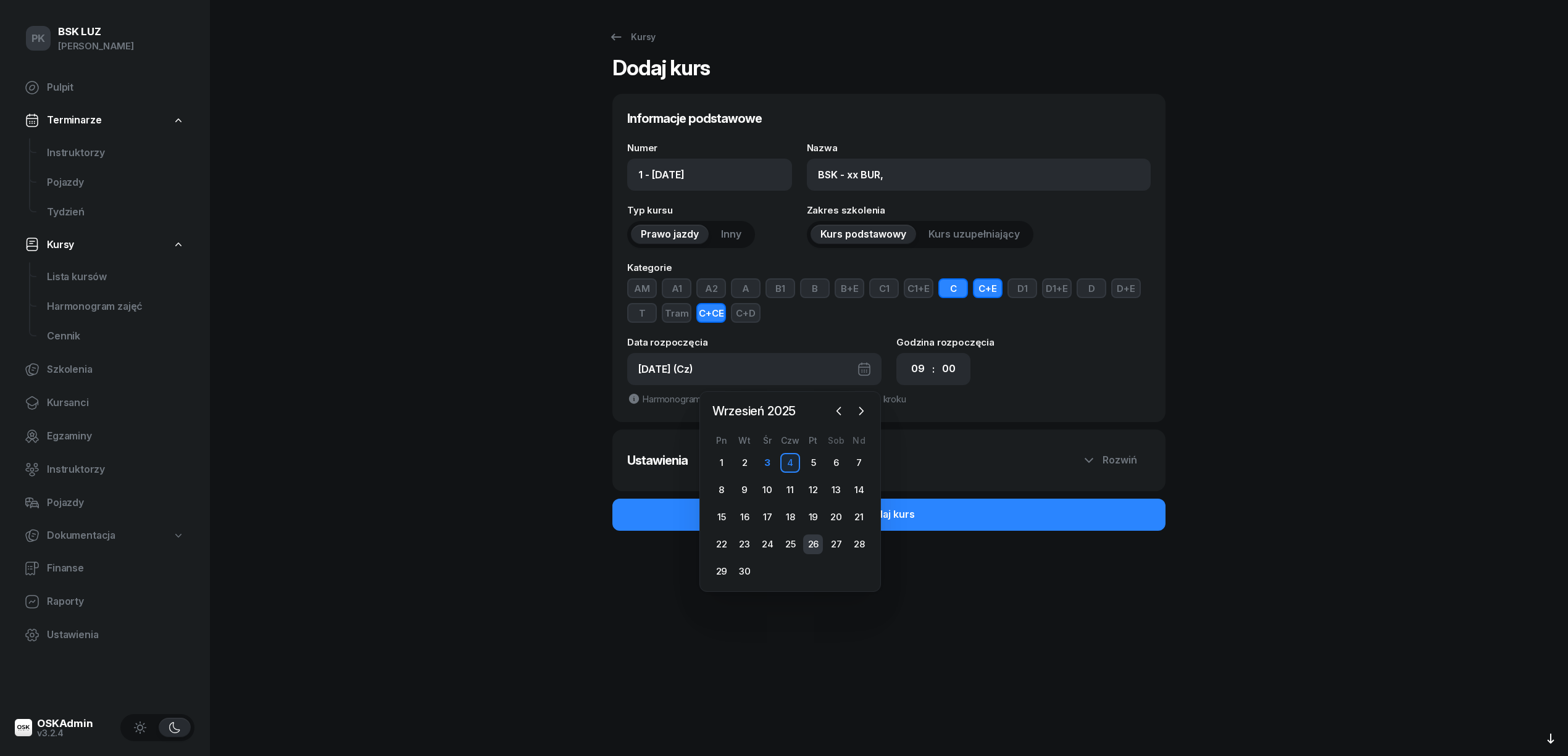
click at [819, 542] on div "26" at bounding box center [812, 544] width 20 height 20
type input "1 - 2025/09/26"
type input "26.09.2025 (Pt)"
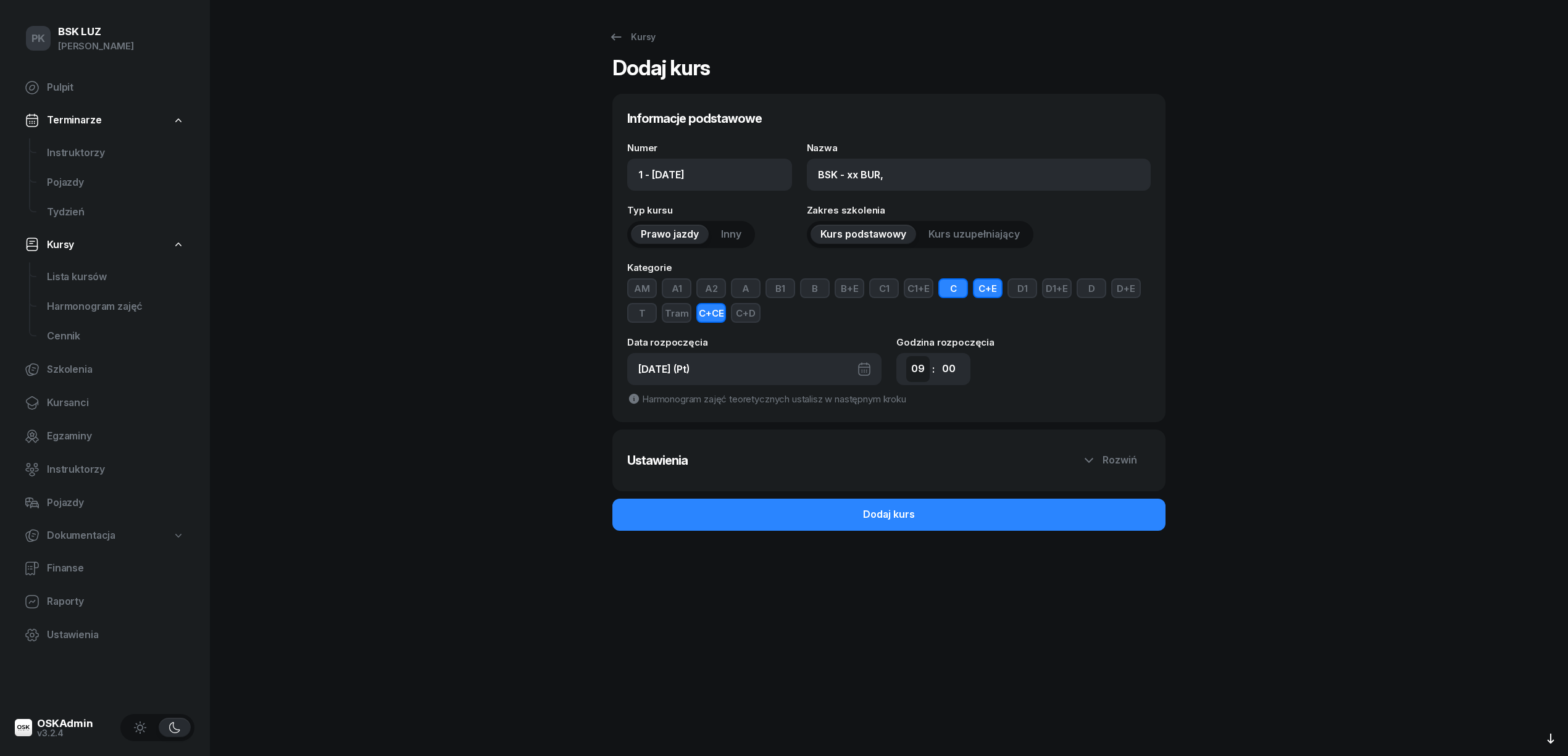
click at [911, 370] on select "00 01 02 03 04 05 06 07 08 09 10 11 12 13 14 15 16 17 18 19 20 21 22 23" at bounding box center [918, 369] width 23 height 26
select select "17"
click at [906, 356] on select "00 01 02 03 04 05 06 07 08 09 10 11 12 13 14 15 16 17 18 19 20 21 22 23" at bounding box center [918, 369] width 23 height 26
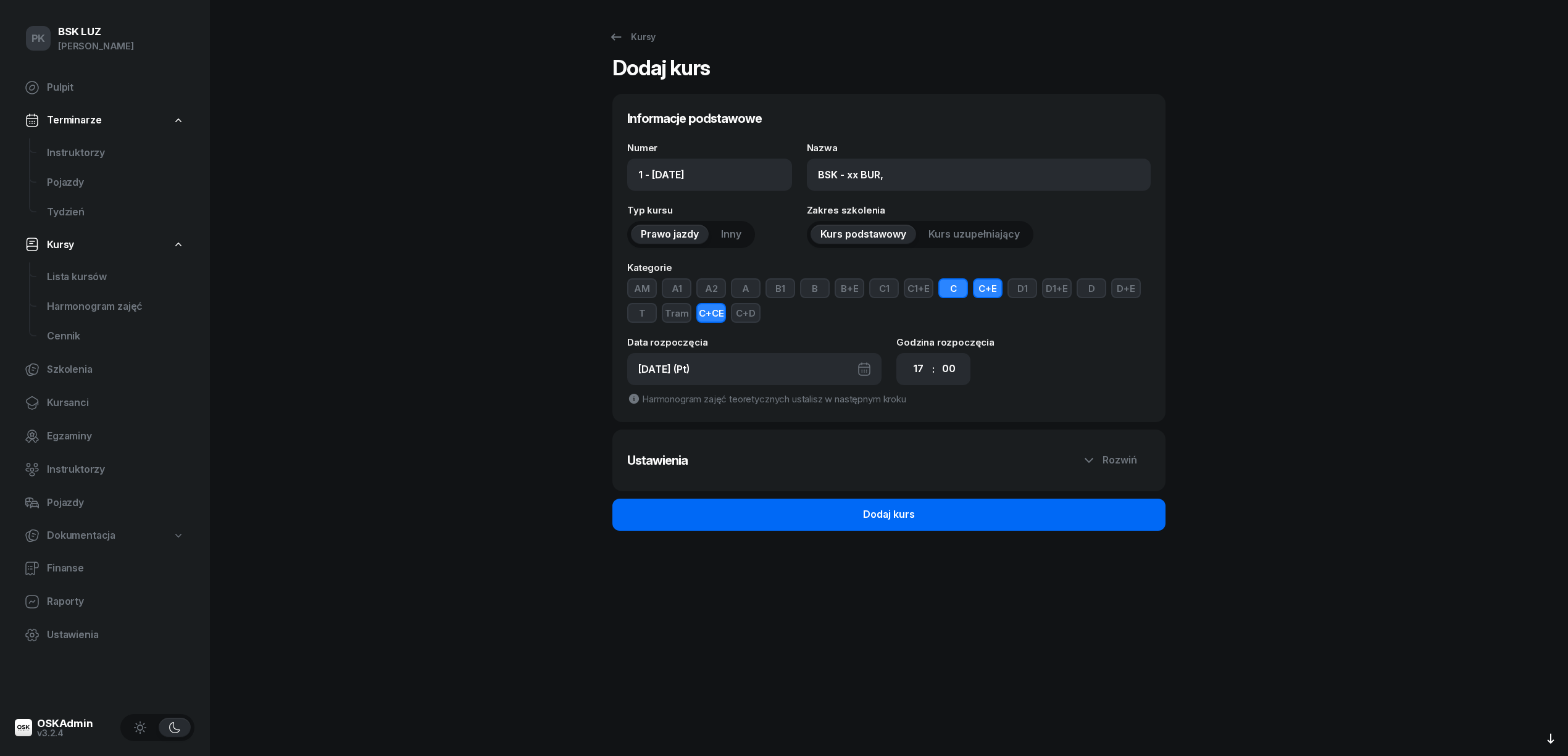
click at [986, 519] on button "Dodaj kurs" at bounding box center [889, 514] width 553 height 32
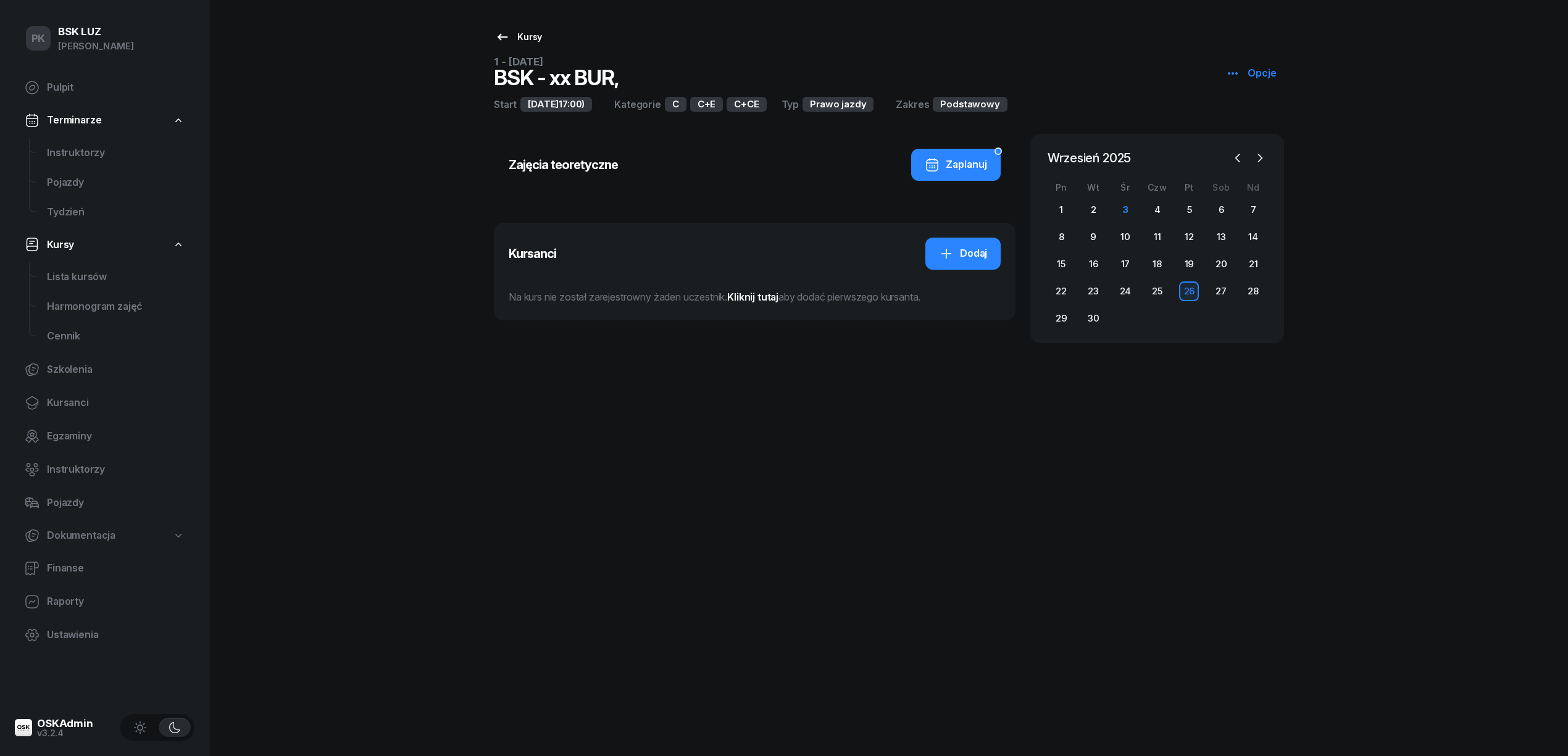
click at [510, 38] on div "Kursy" at bounding box center [518, 37] width 47 height 15
select select
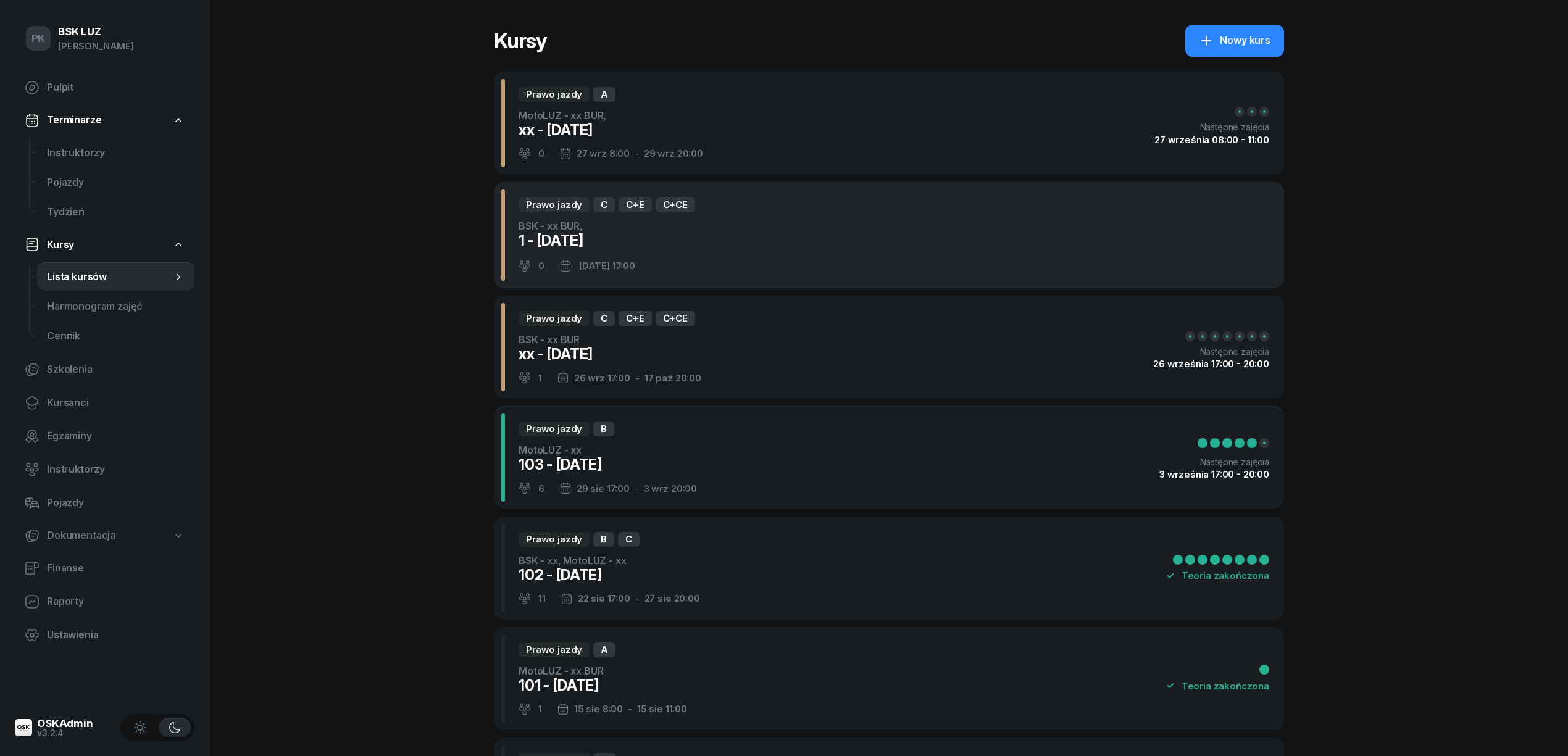
click at [730, 246] on div "Prawo jazdy C C+E C+CE BSK - xx BUR, 1 - 2025/09/26 0 26 wrz 2025 17:00" at bounding box center [889, 235] width 790 height 106
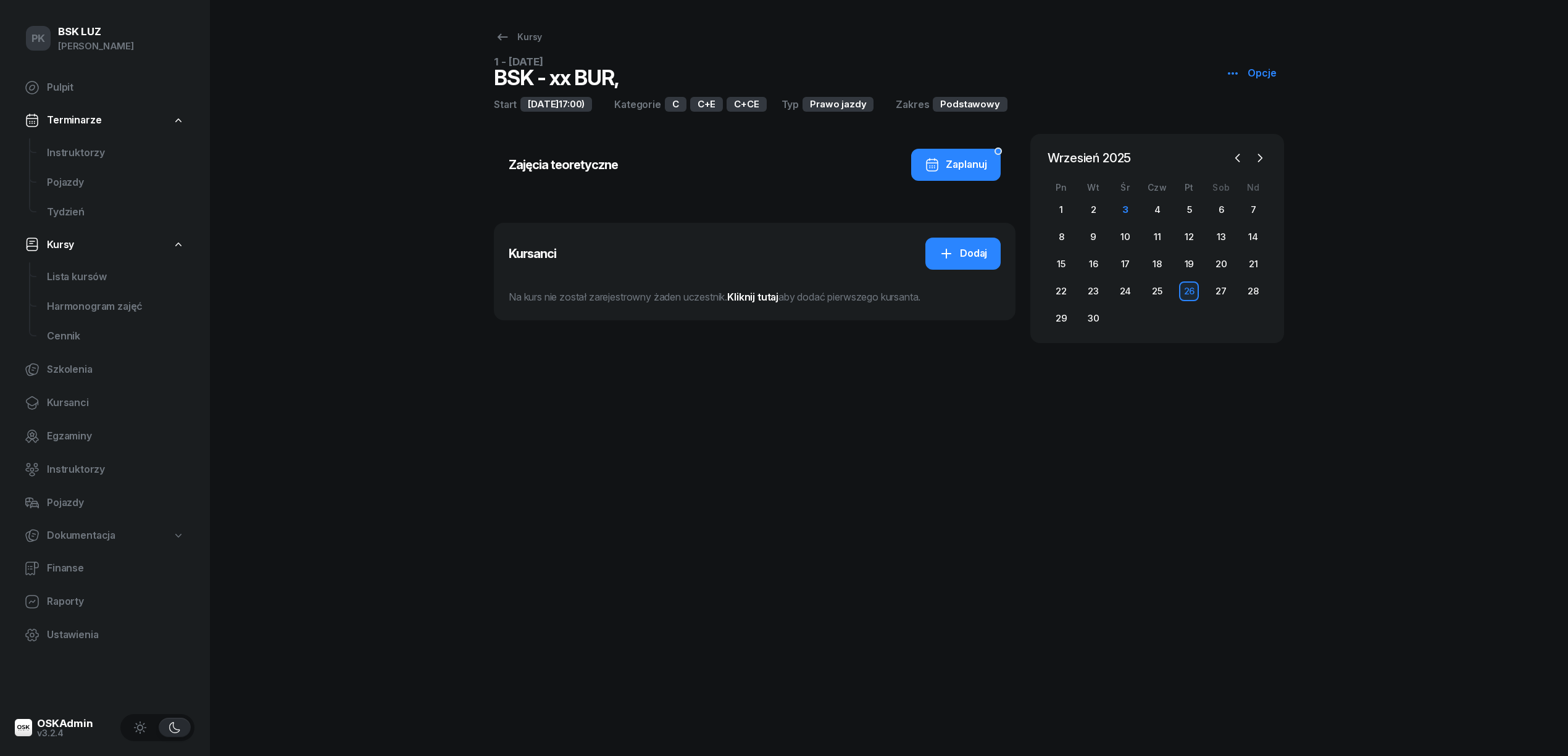
click at [1233, 72] on icon "button" at bounding box center [1233, 74] width 15 height 15
drag, startPoint x: 1250, startPoint y: 113, endPoint x: 1172, endPoint y: 117, distance: 78.1
click at [1250, 114] on link "Edytuj" at bounding box center [1291, 121] width 134 height 31
select select "09"
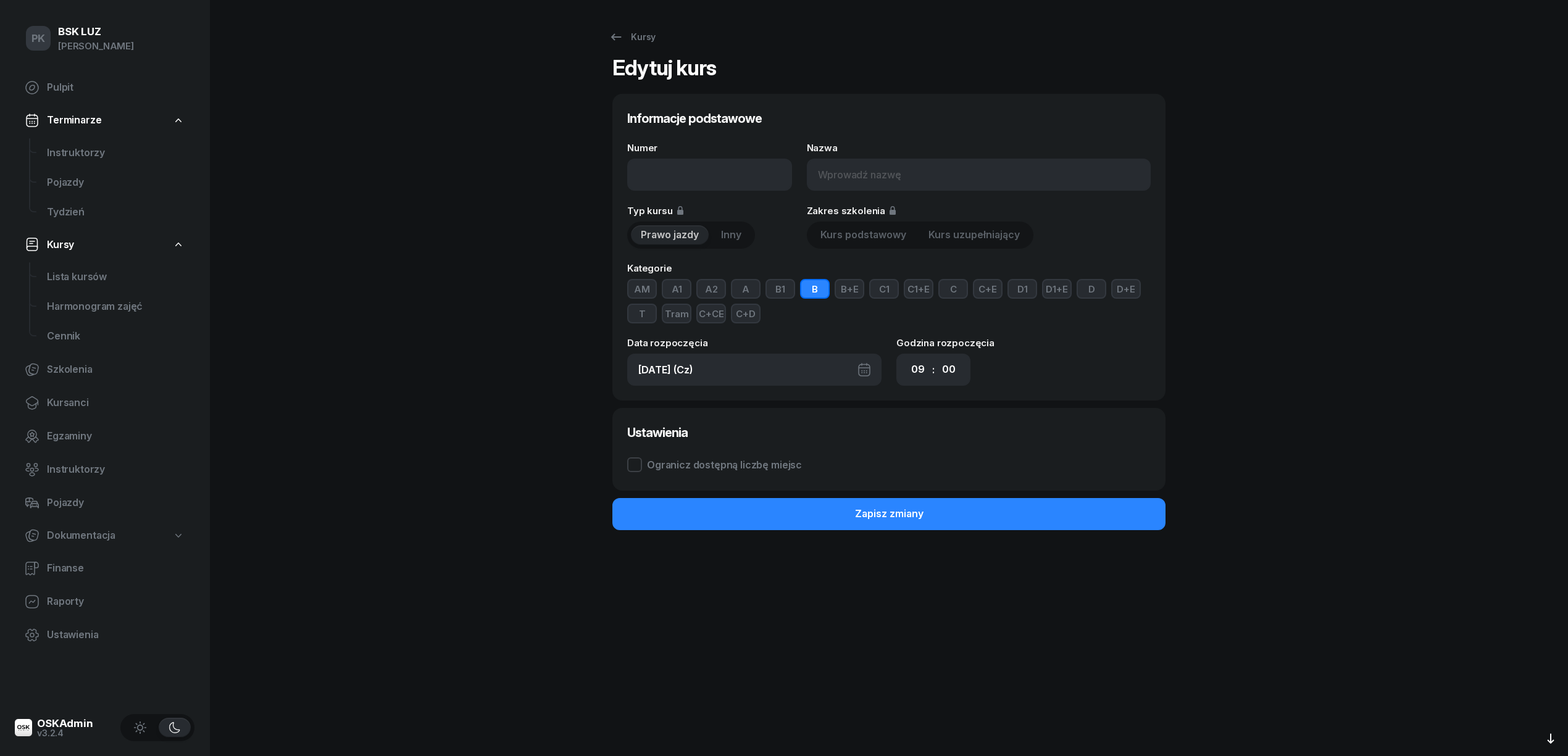
type input "1 - 2025/09/26"
type input "BSK - xx BUR,"
type input "26.09.2025 (Pt)"
select select "17"
drag, startPoint x: 644, startPoint y: 170, endPoint x: 581, endPoint y: 173, distance: 63.1
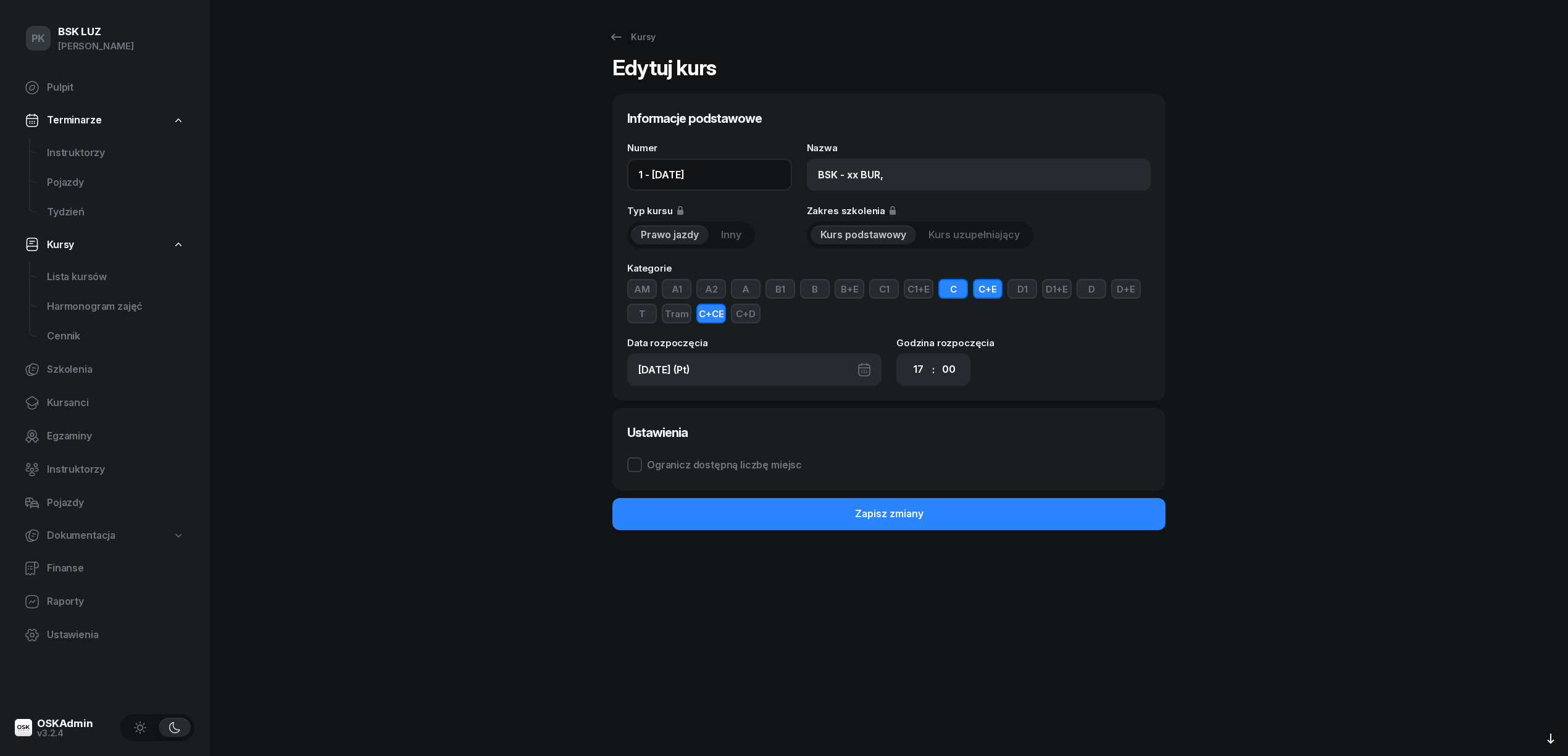
click at [581, 173] on div "Kursy Edytuj kurs Informacje podstawowe Numer 1 - 2025/09/26 Nazwa BSK - xx BUR…" at bounding box center [889, 378] width 790 height 756
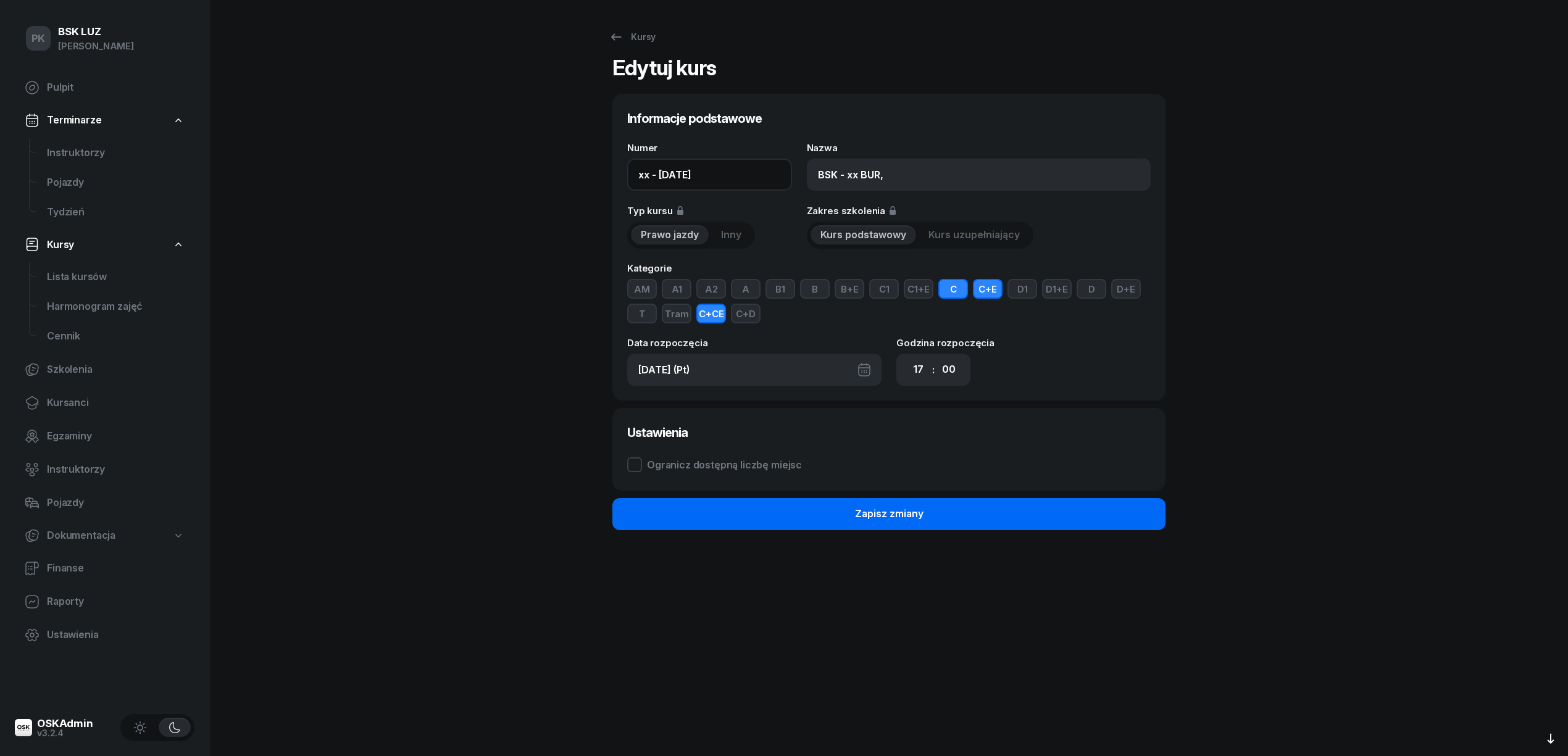
type input "xx - 2025/09/26"
click at [959, 519] on button "Zapisz zmiany" at bounding box center [889, 513] width 553 height 32
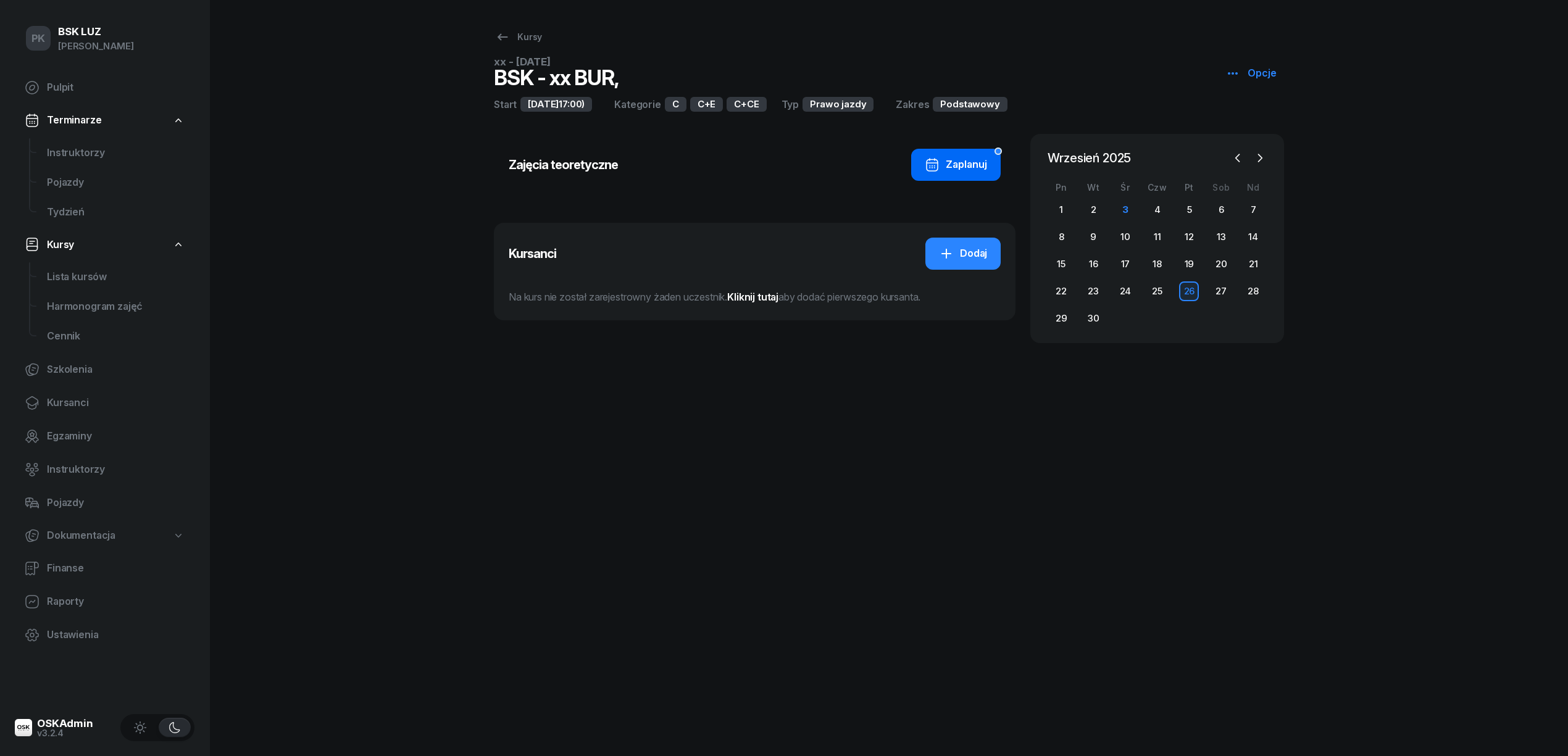
click at [966, 170] on div "Zaplanuj" at bounding box center [955, 164] width 62 height 16
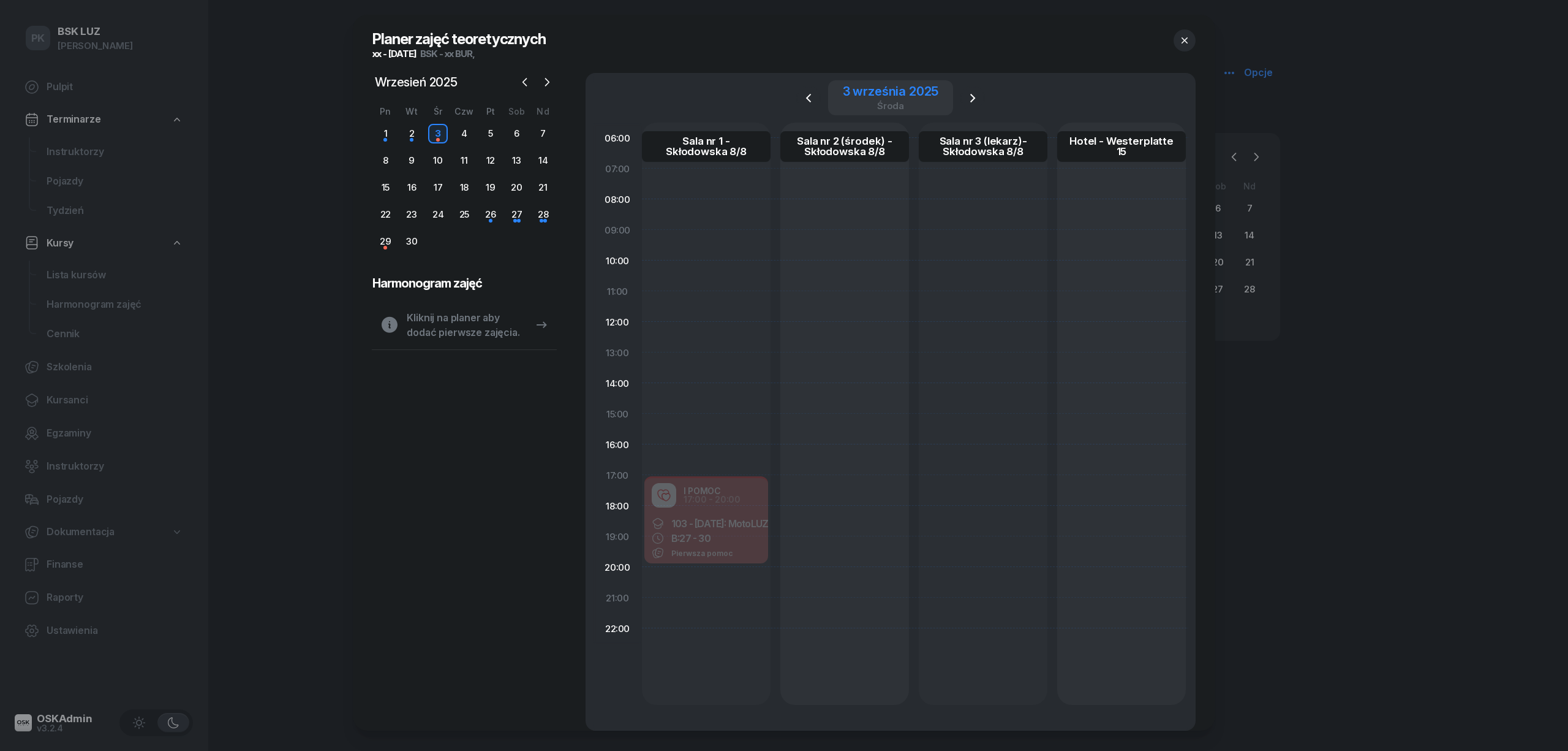
click at [903, 98] on div "3 września 2025" at bounding box center [891, 91] width 96 height 13
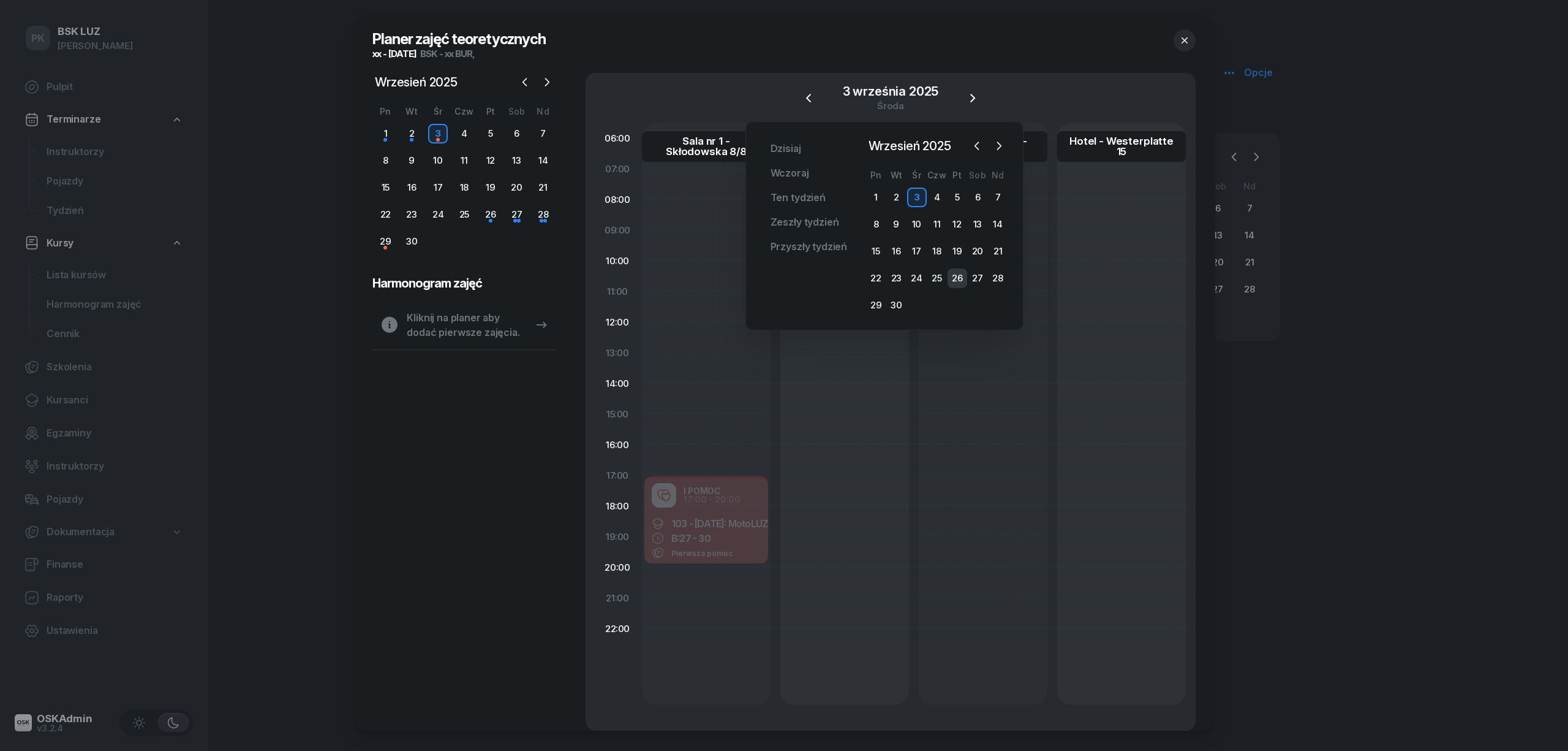
click at [952, 271] on div "26" at bounding box center [957, 278] width 19 height 19
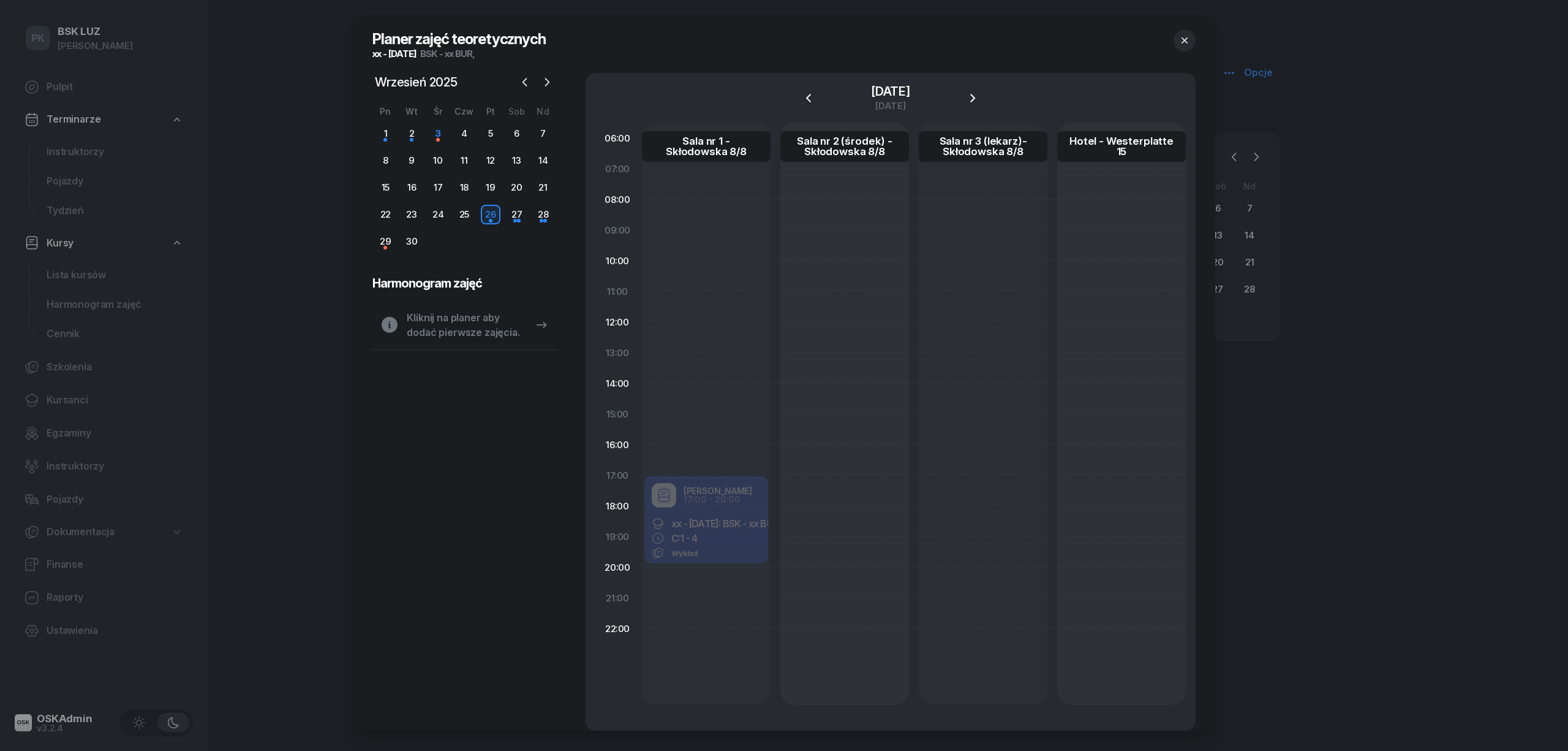
click at [741, 493] on div "Robert Markowicz 17:00 - 20:00 xx - 2025/09/03: BSK - xx BUR C: 1 - 4 Wykład" at bounding box center [706, 521] width 129 height 92
select select "17"
select select "20"
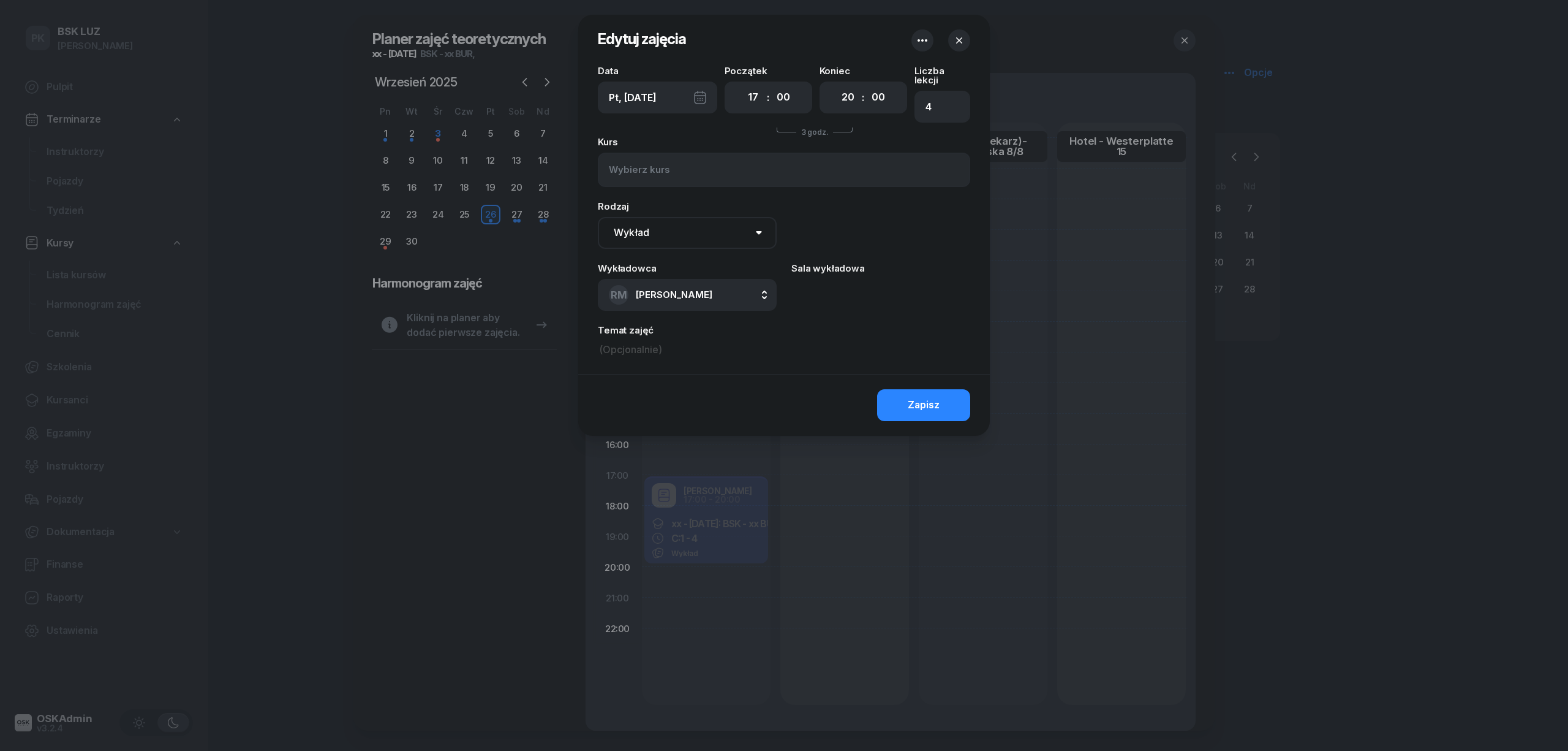
click at [822, 486] on div at bounding box center [784, 376] width 1568 height 751
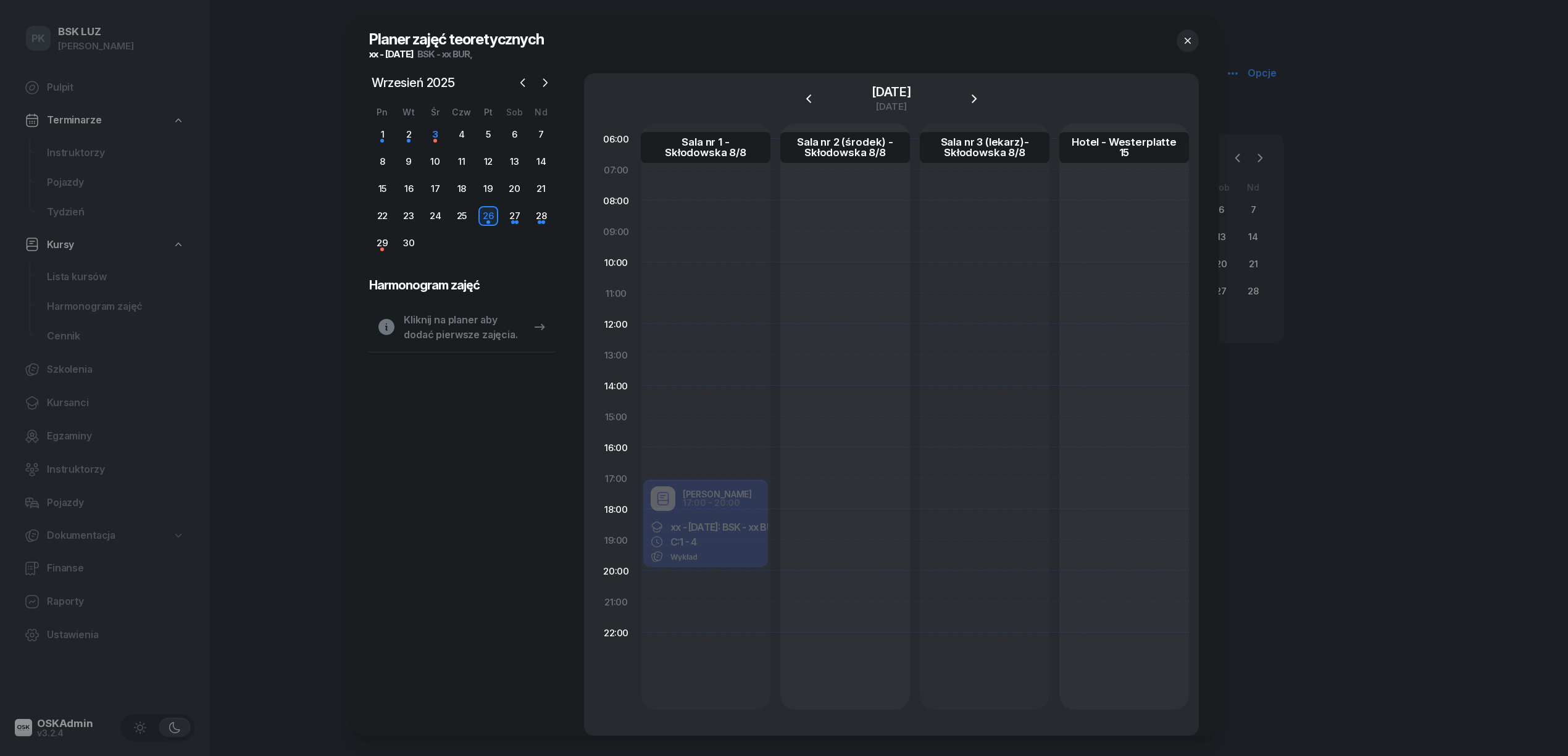
click at [751, 484] on div "Robert Markowicz 17:00 - 20:00 xx - 2025/09/03: BSK - xx BUR C: 1 - 4 Wykład" at bounding box center [706, 524] width 130 height 93
select select "17"
select select "20"
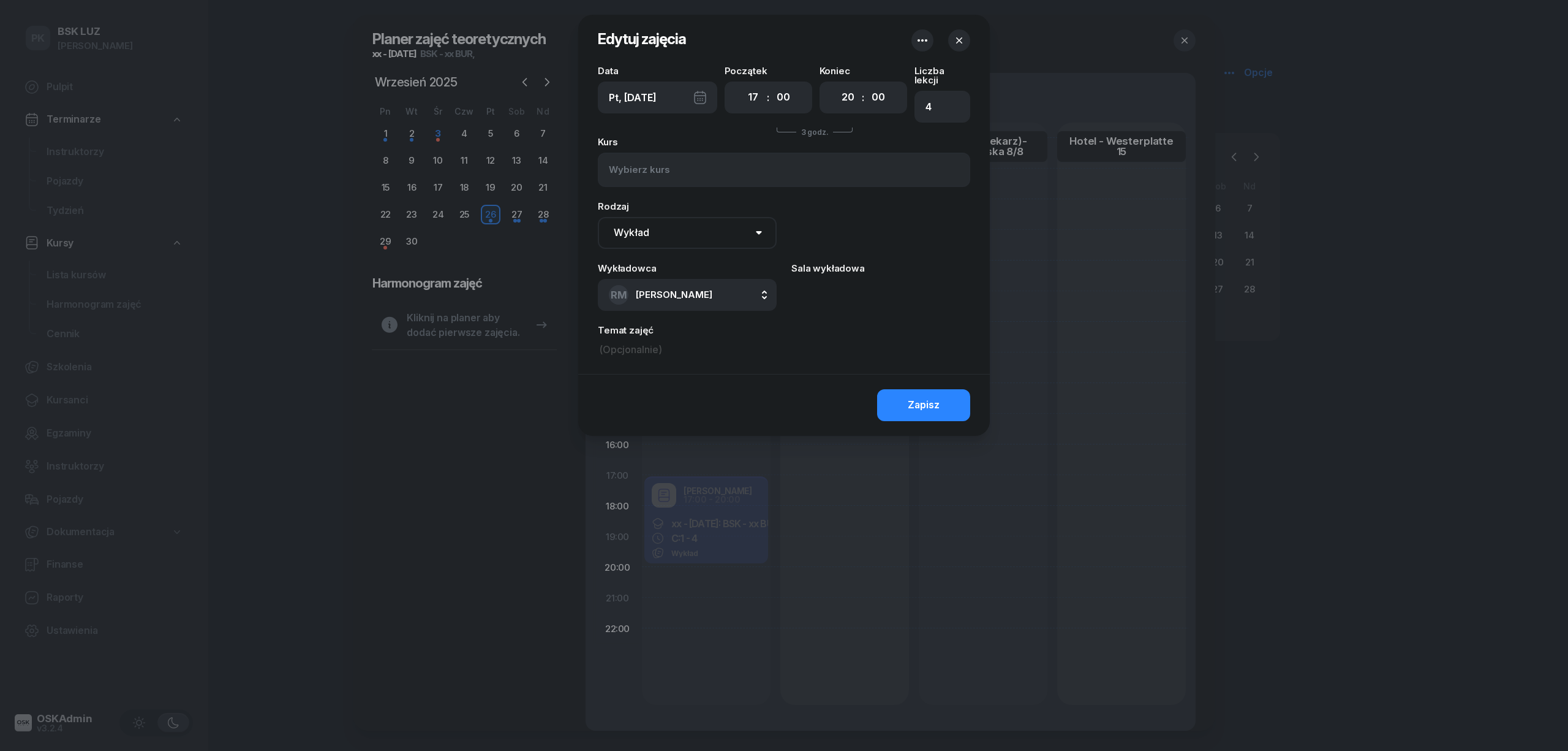
click at [851, 270] on div "Sala wykładowa" at bounding box center [881, 287] width 179 height 47
click at [855, 290] on div "Sala wykładowa" at bounding box center [881, 287] width 179 height 47
drag, startPoint x: 959, startPoint y: 37, endPoint x: 963, endPoint y: 43, distance: 7.2
click at [959, 39] on icon "button" at bounding box center [959, 41] width 13 height 13
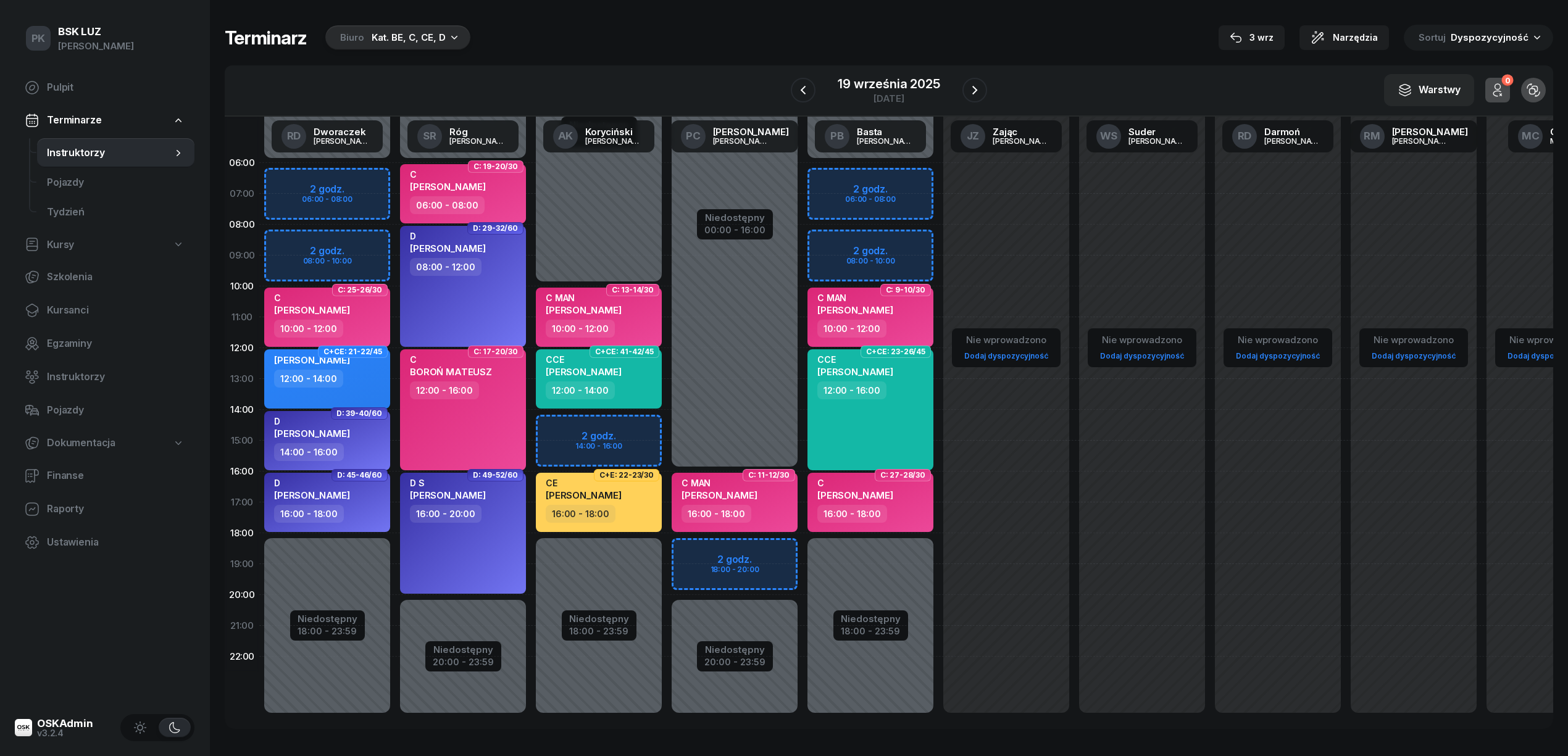
click at [405, 45] on div "Kat. BE, C, CE, D" at bounding box center [409, 38] width 74 height 15
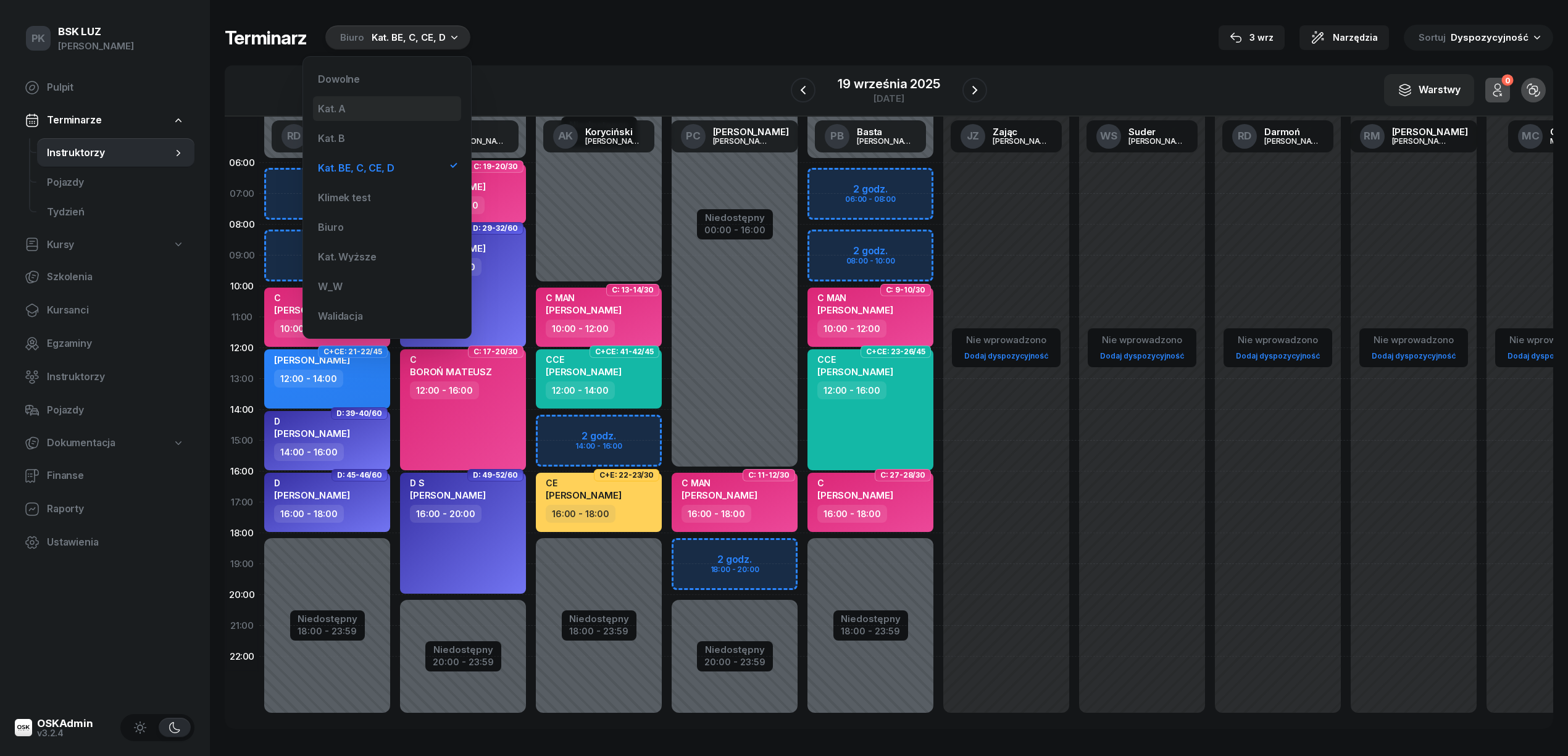
click at [366, 102] on div "Kat. A" at bounding box center [387, 108] width 148 height 25
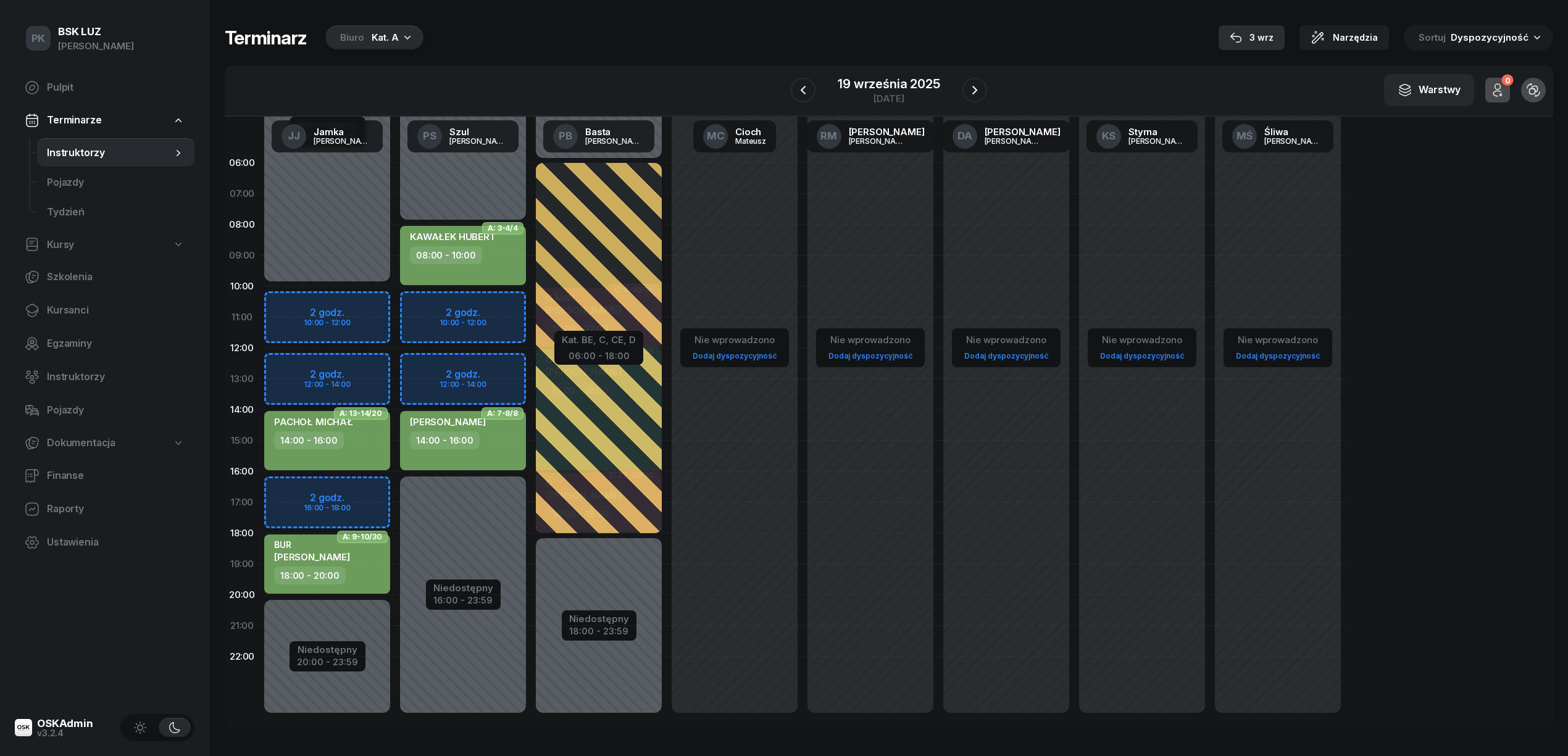
click at [1283, 35] on button "3 wrz" at bounding box center [1251, 37] width 66 height 25
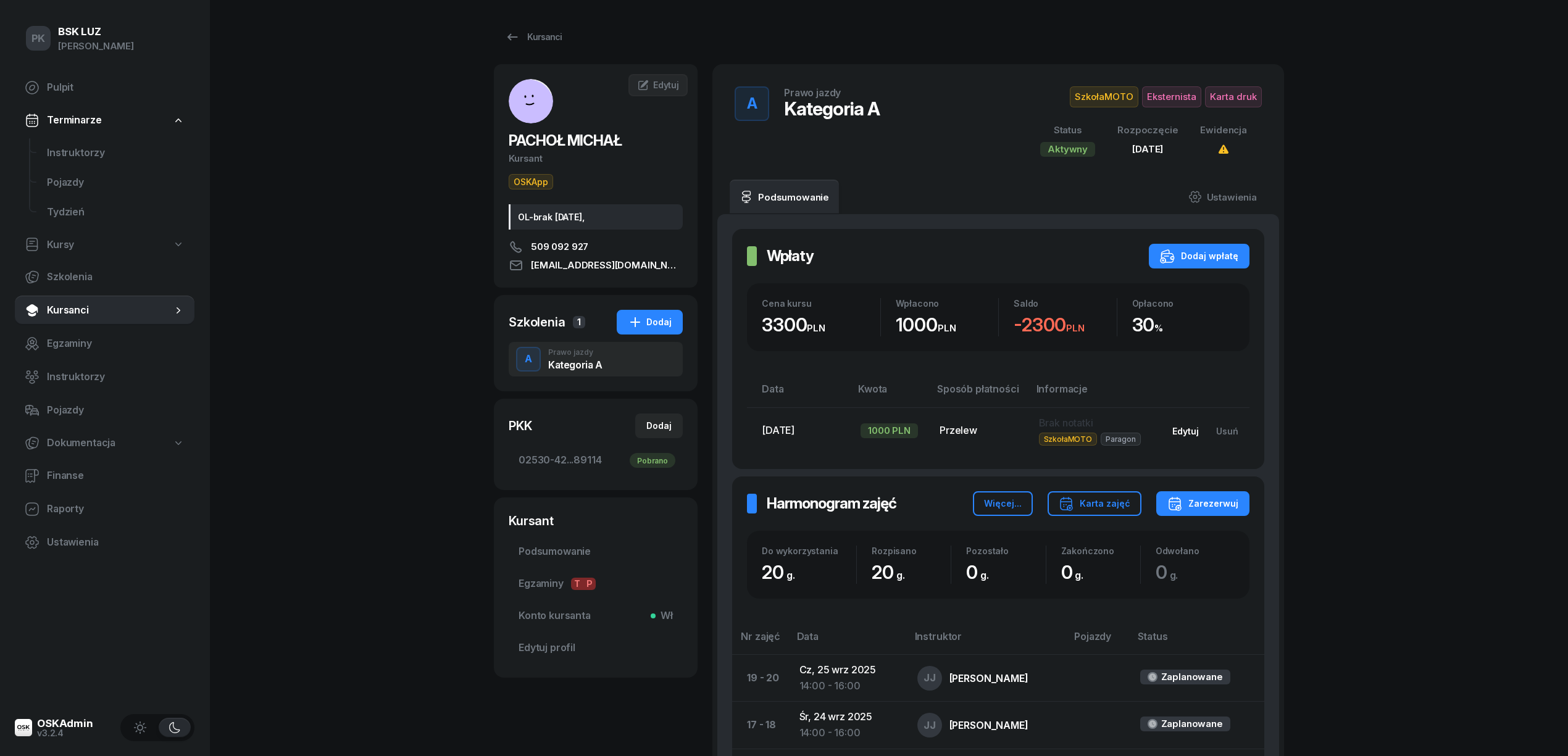
click at [1186, 428] on div "Edytuj" at bounding box center [1185, 431] width 26 height 11
select select "transfer"
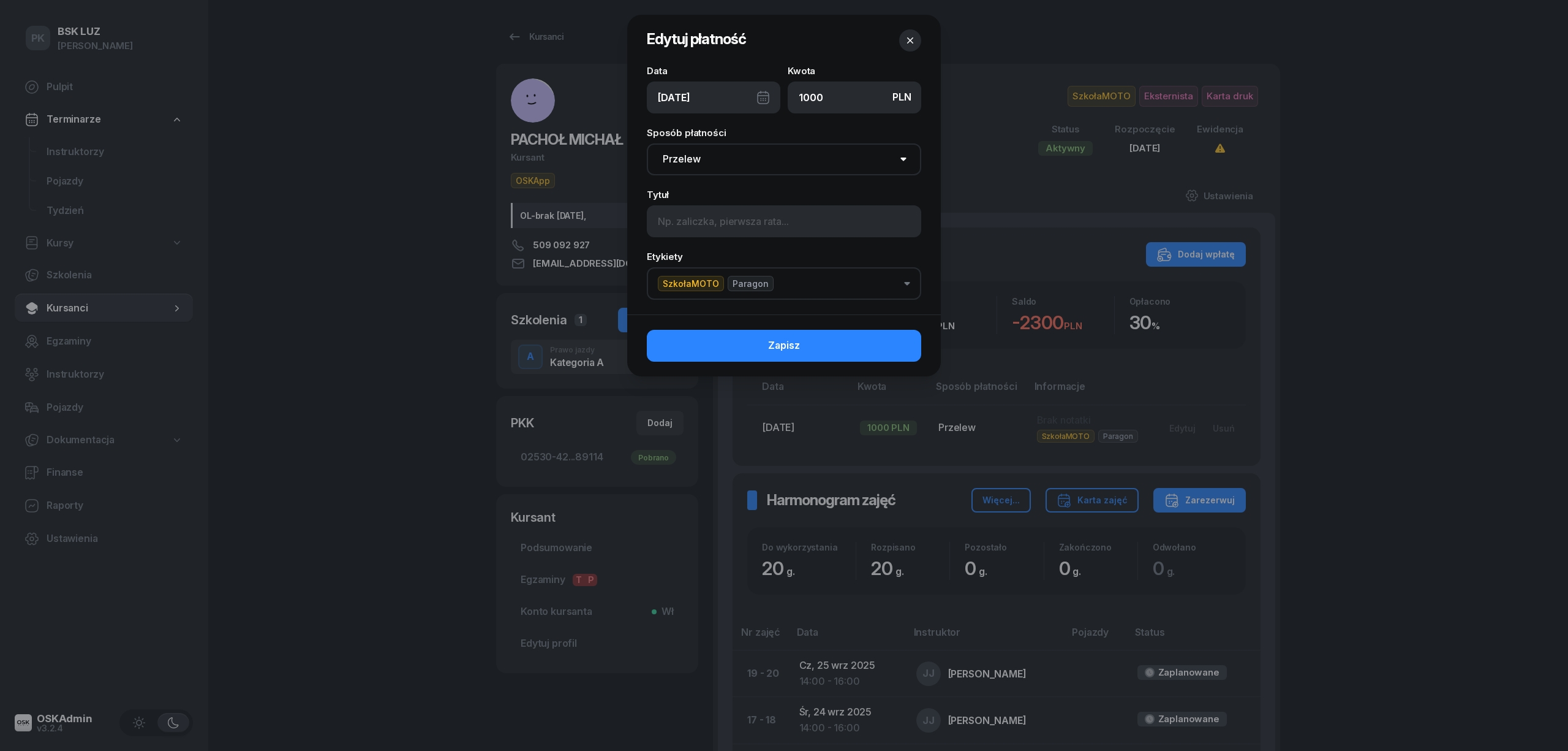
click at [802, 285] on button "SzkołaMOTO Paragon" at bounding box center [784, 284] width 275 height 33
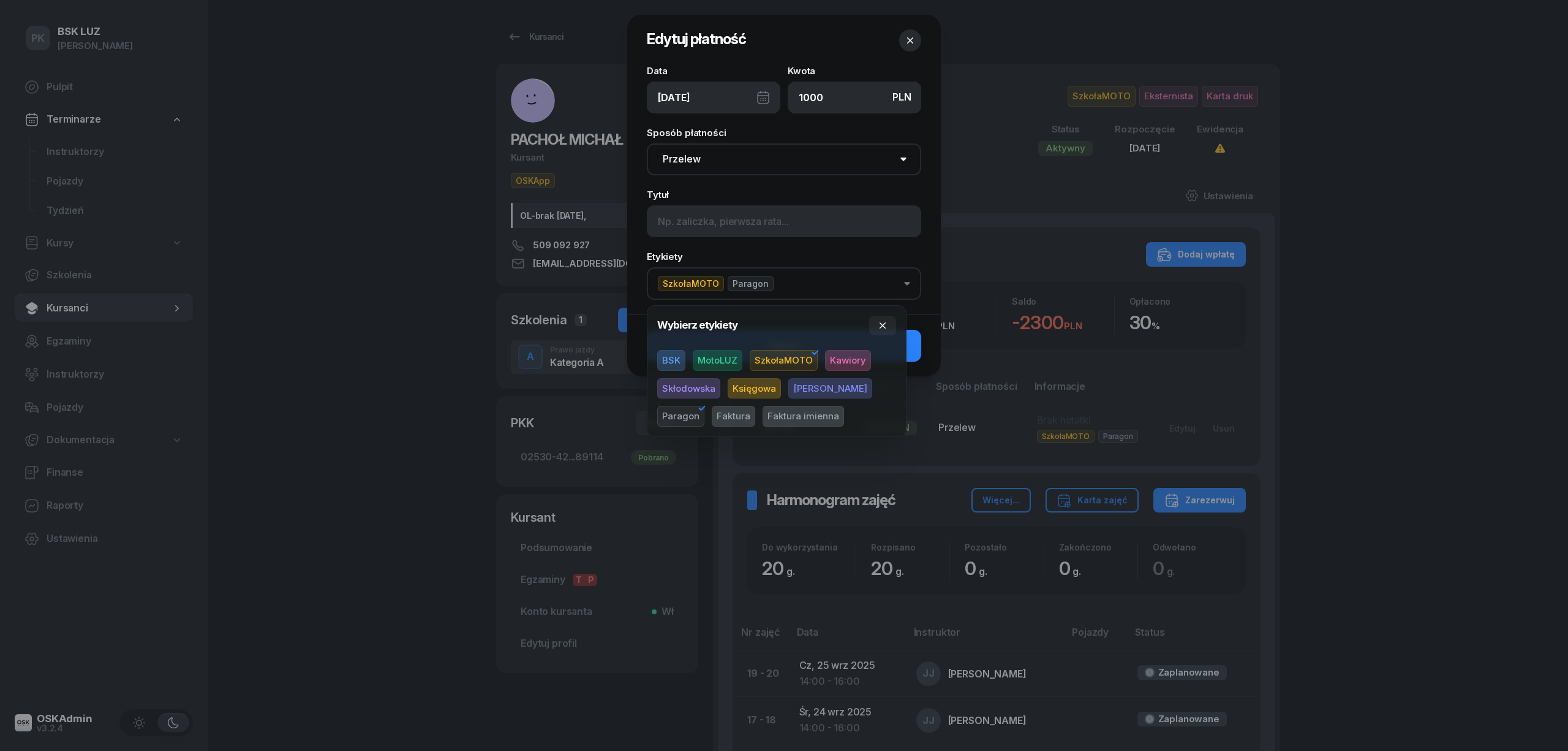
click at [804, 390] on span "[PERSON_NAME]" at bounding box center [830, 388] width 84 height 21
click at [889, 327] on button "button" at bounding box center [883, 325] width 27 height 19
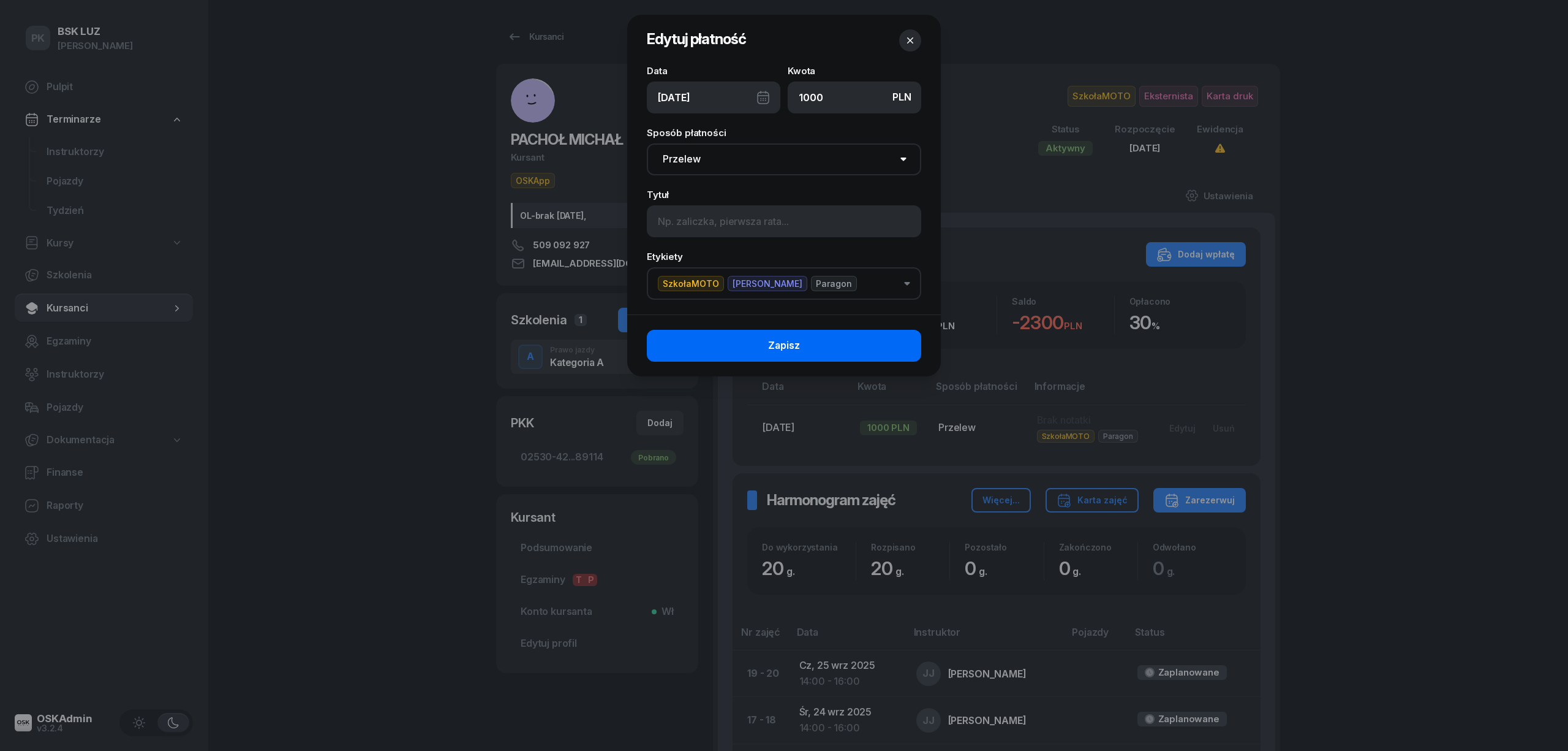
click at [887, 343] on button "Zapisz" at bounding box center [784, 345] width 275 height 32
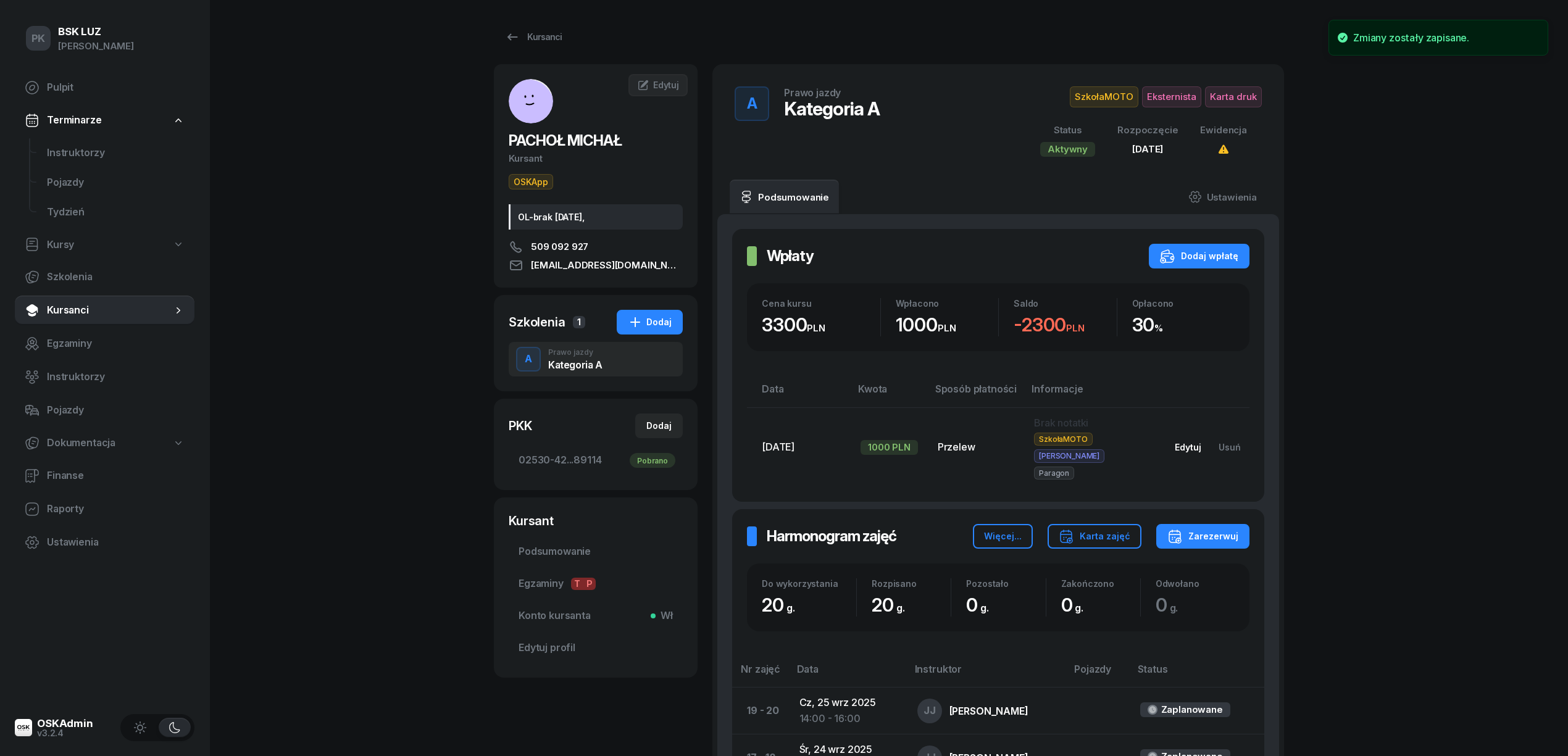
click at [1196, 442] on div "Edytuj" at bounding box center [1188, 447] width 26 height 11
select select "transfer"
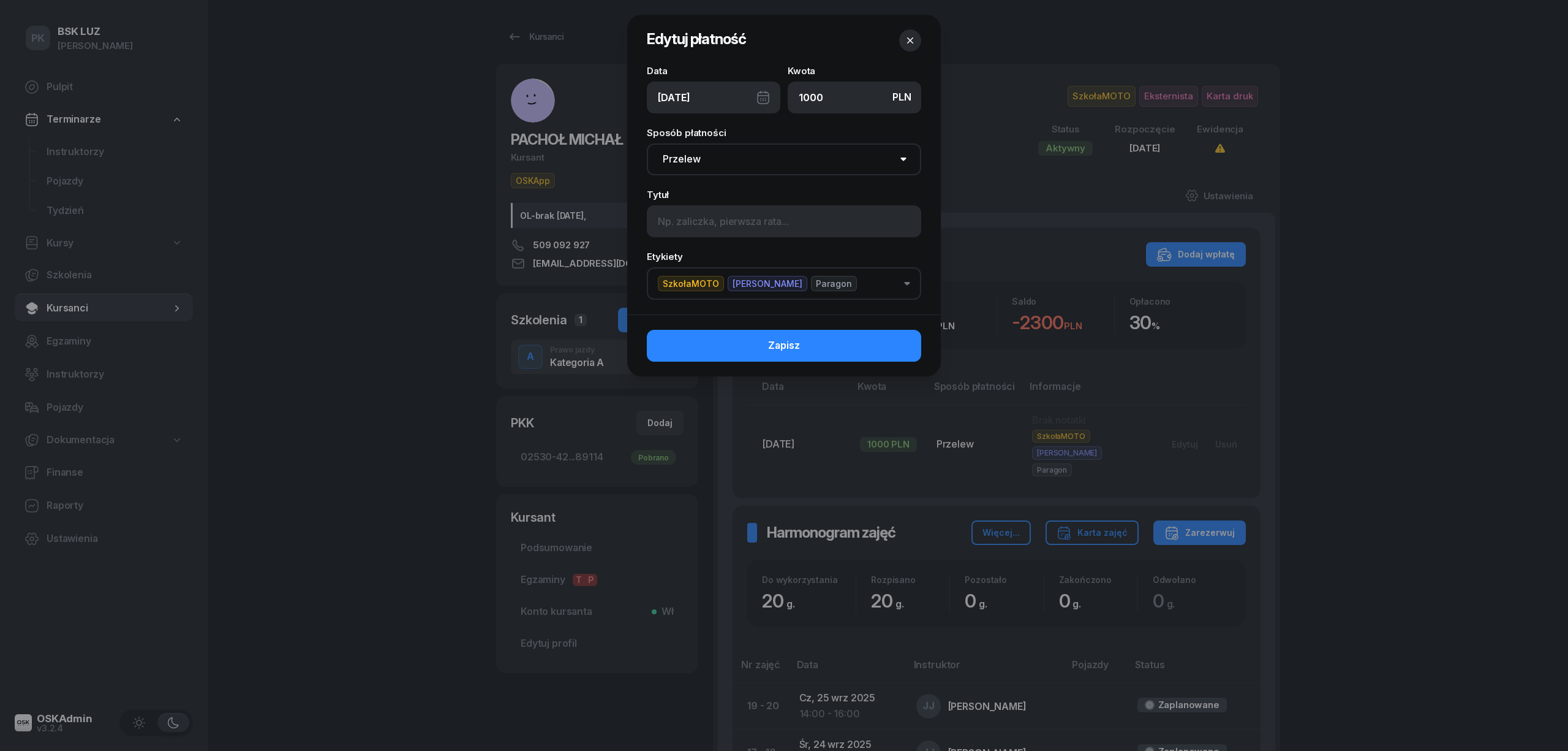
click at [726, 95] on div "03/09/2025" at bounding box center [714, 97] width 134 height 32
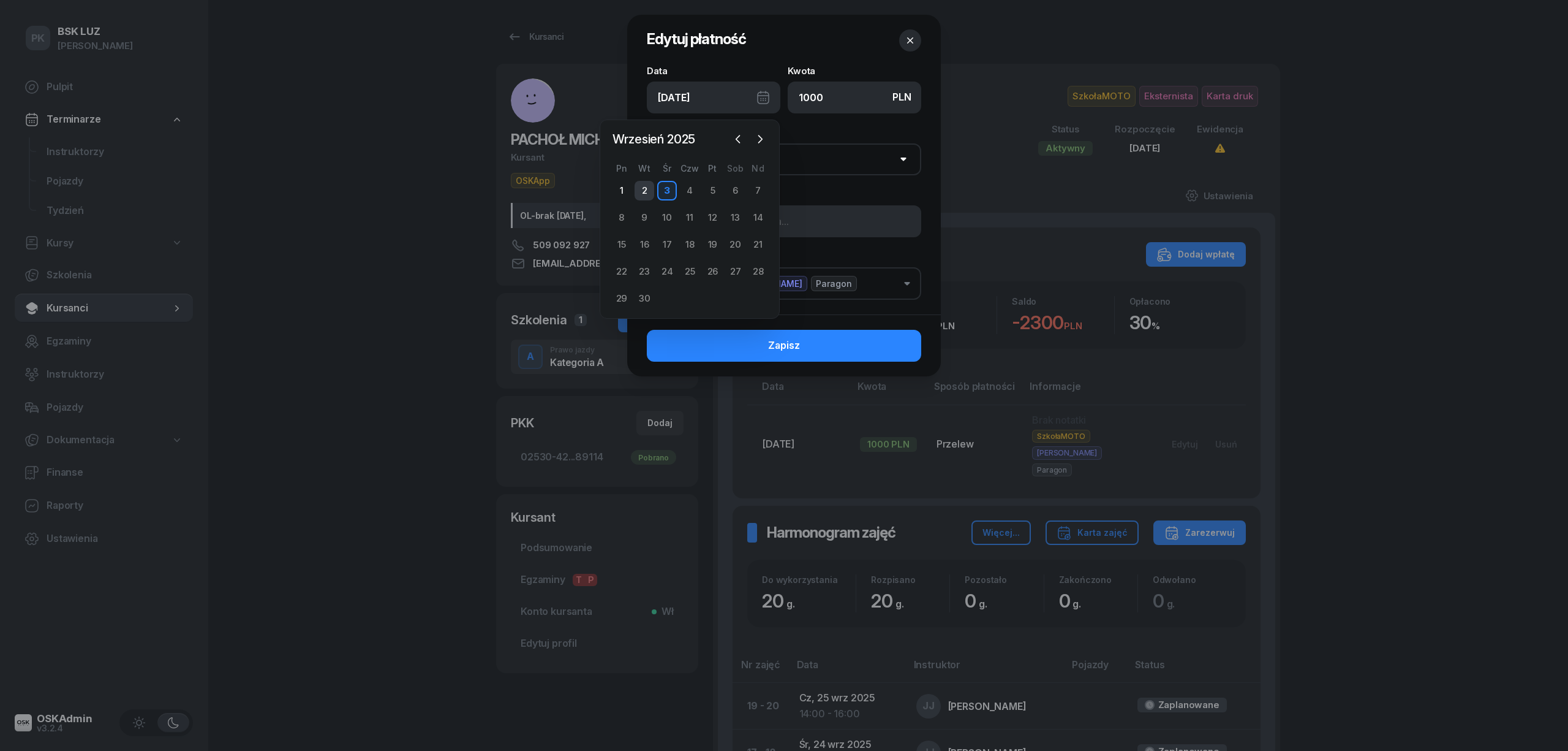
click at [650, 186] on div "2" at bounding box center [644, 190] width 19 height 19
type input "02/09/2025"
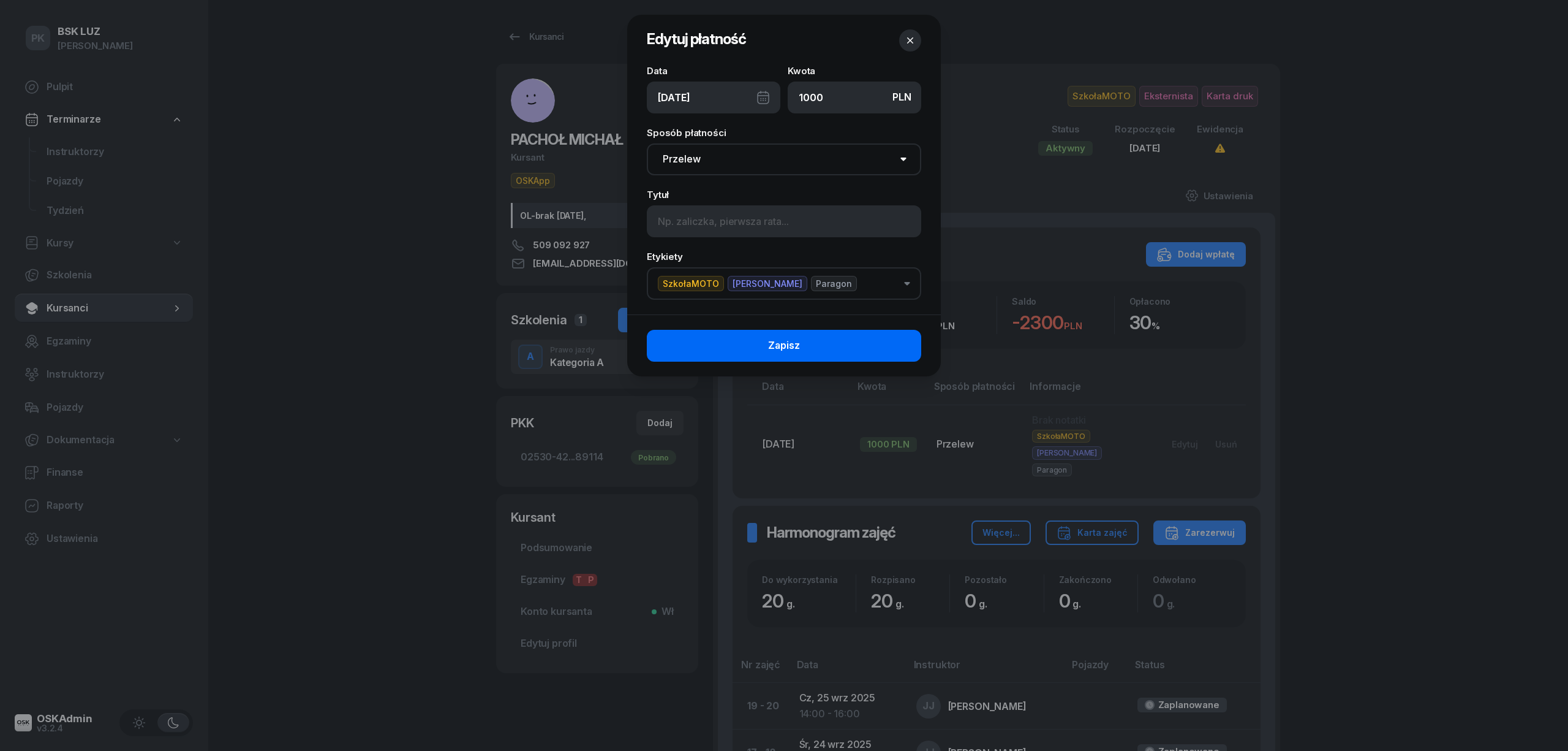
click at [829, 342] on button "Zapisz" at bounding box center [784, 345] width 275 height 32
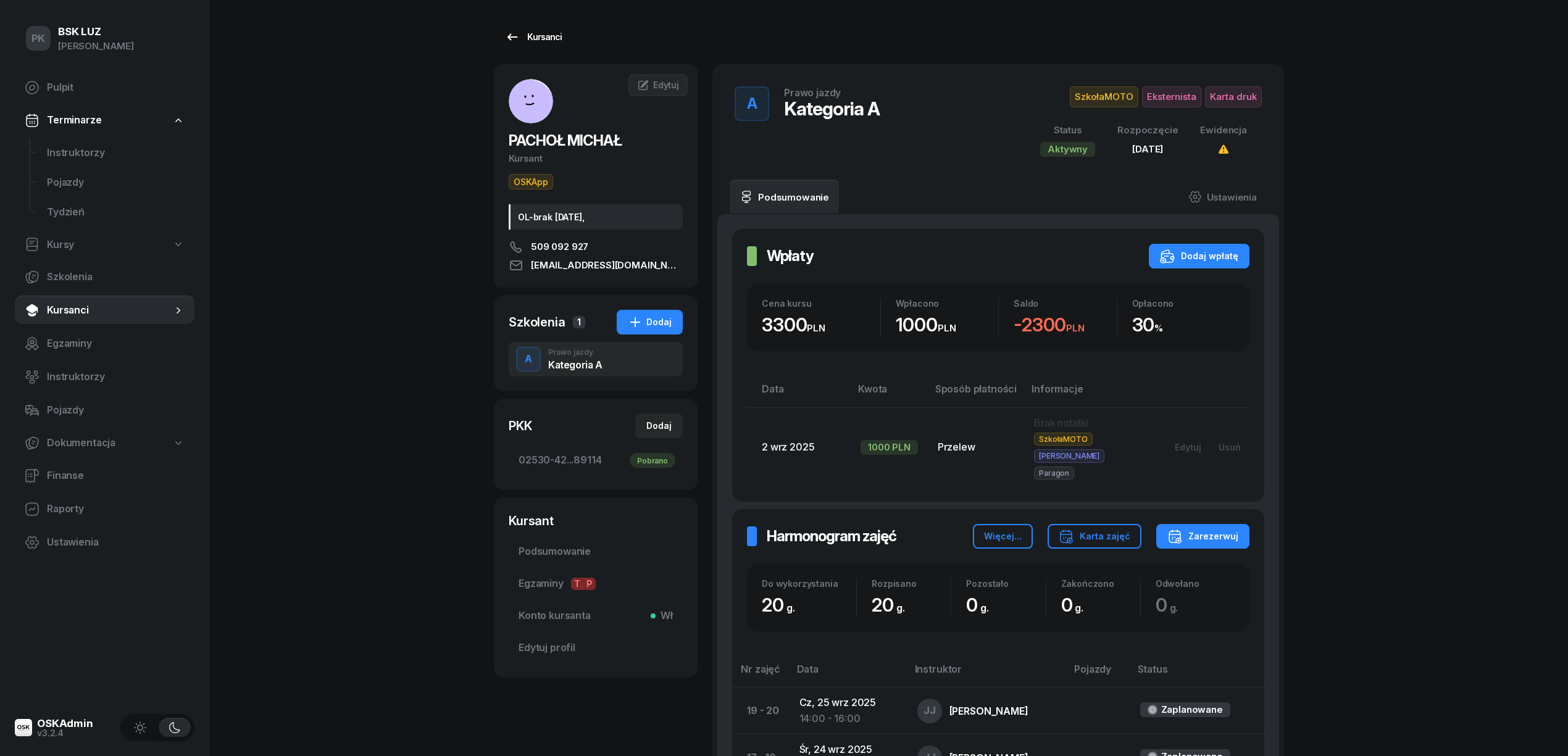
click at [527, 32] on div "Kursanci" at bounding box center [533, 37] width 57 height 15
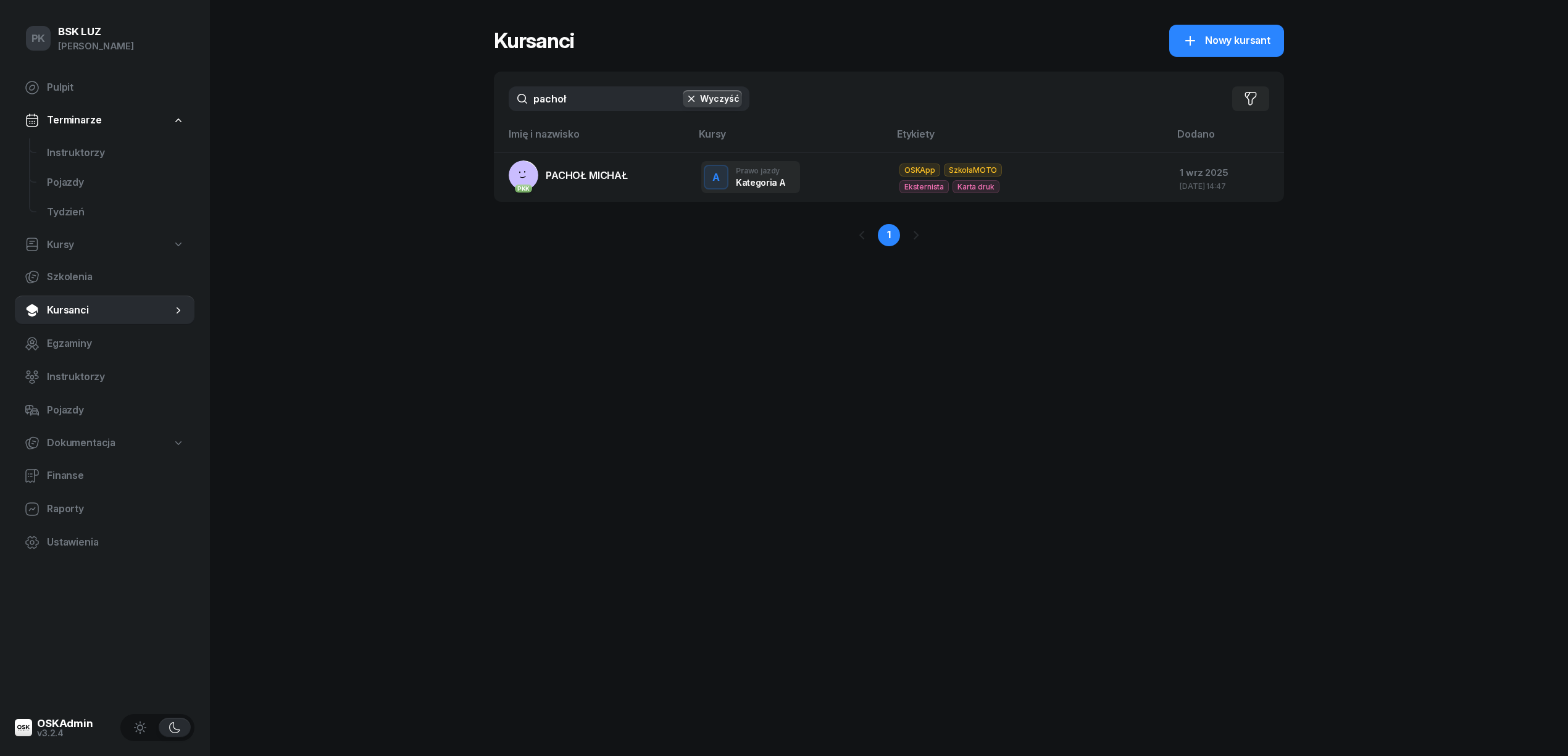
click at [539, 100] on input "pachoł" at bounding box center [629, 98] width 241 height 25
click at [605, 105] on input "pachoł" at bounding box center [629, 98] width 241 height 25
drag, startPoint x: 589, startPoint y: 100, endPoint x: 472, endPoint y: 101, distance: 117.0
click at [472, 101] on div "PK BSK LUZ Piotr Klimek Pulpit Terminarze Instruktorzy Pojazdy Tydzień Kursy Sz…" at bounding box center [784, 378] width 1568 height 756
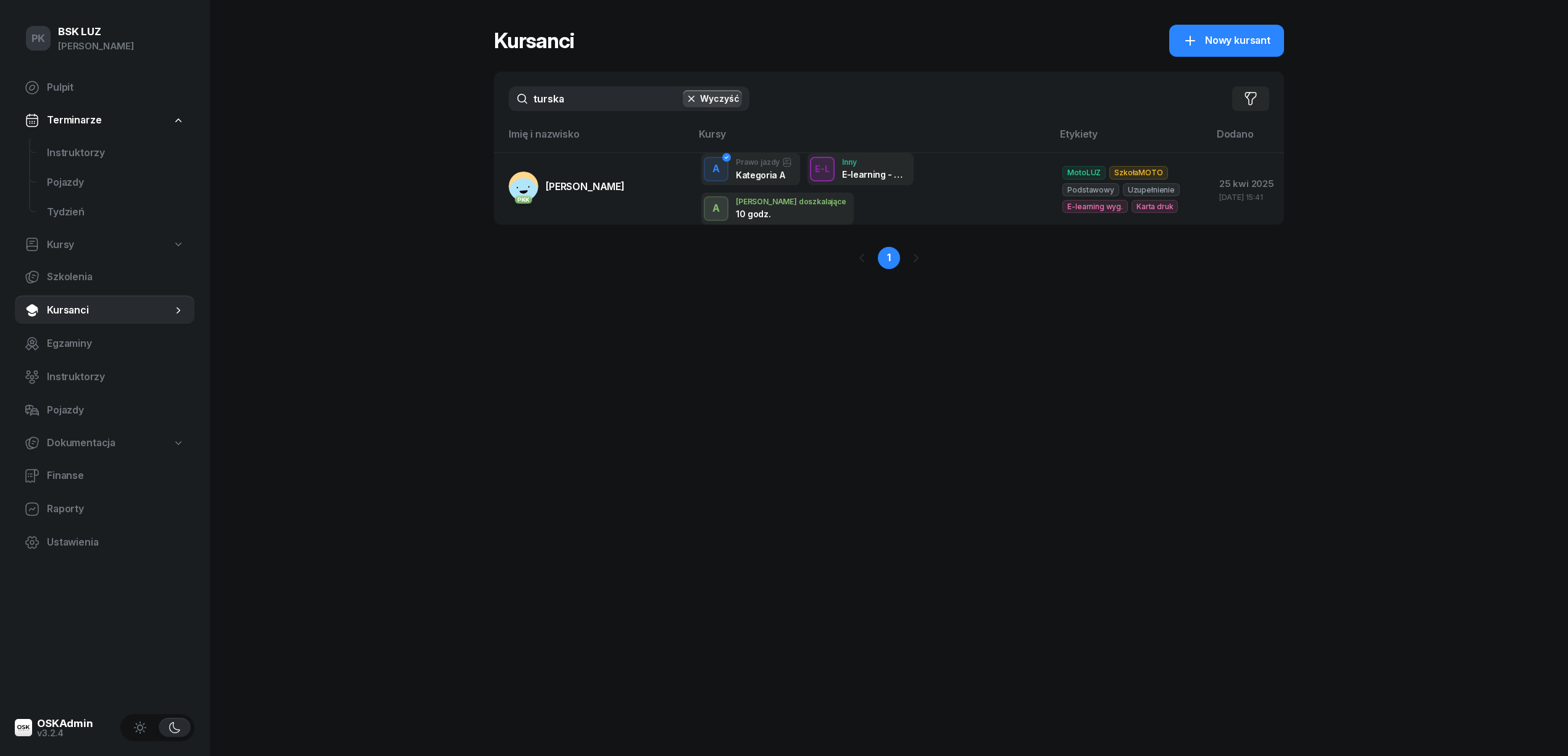
type input "turska"
click at [559, 203] on td "PKK TURSKA DOMINIKA" at bounding box center [592, 188] width 197 height 72
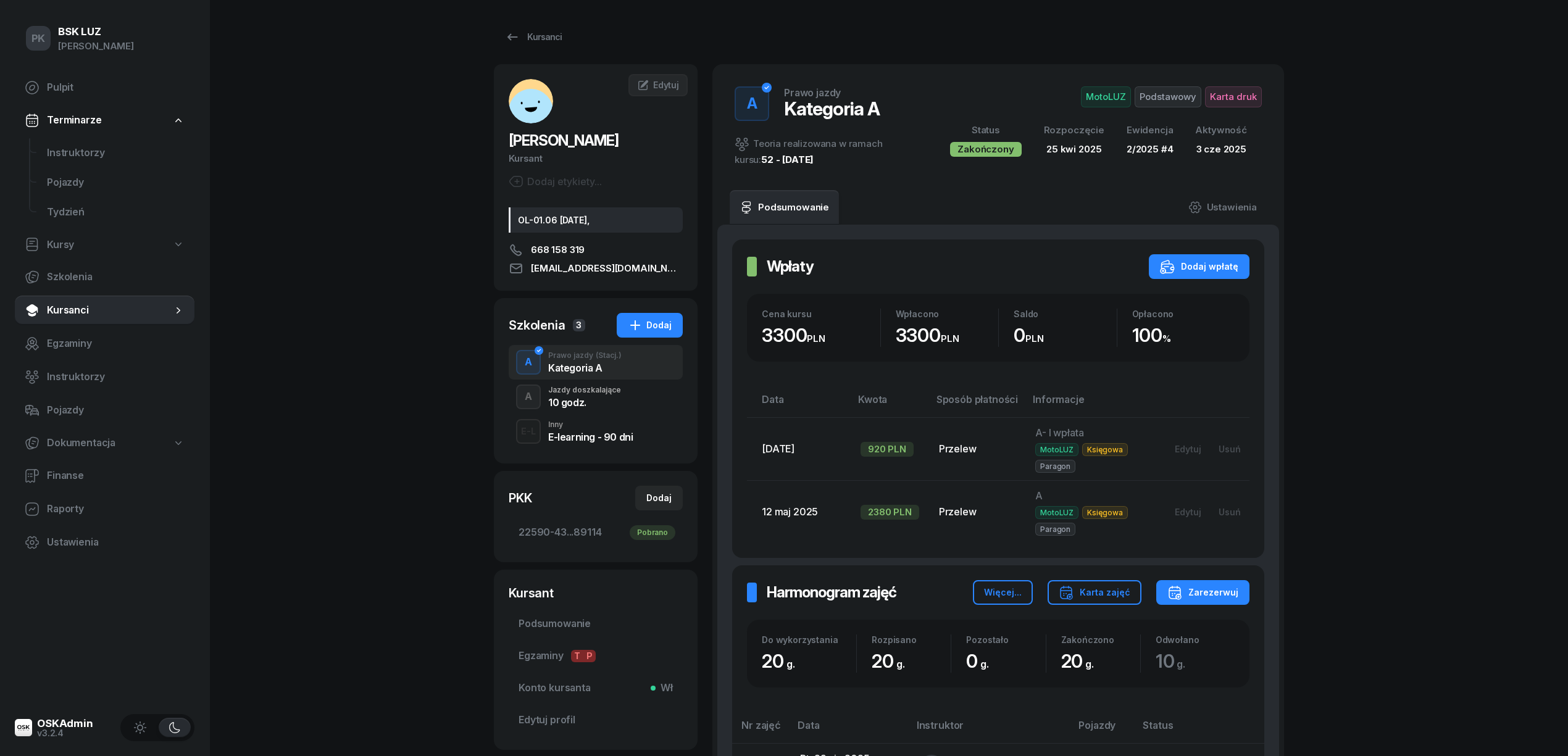
click at [596, 396] on div "10 godz." at bounding box center [585, 401] width 73 height 14
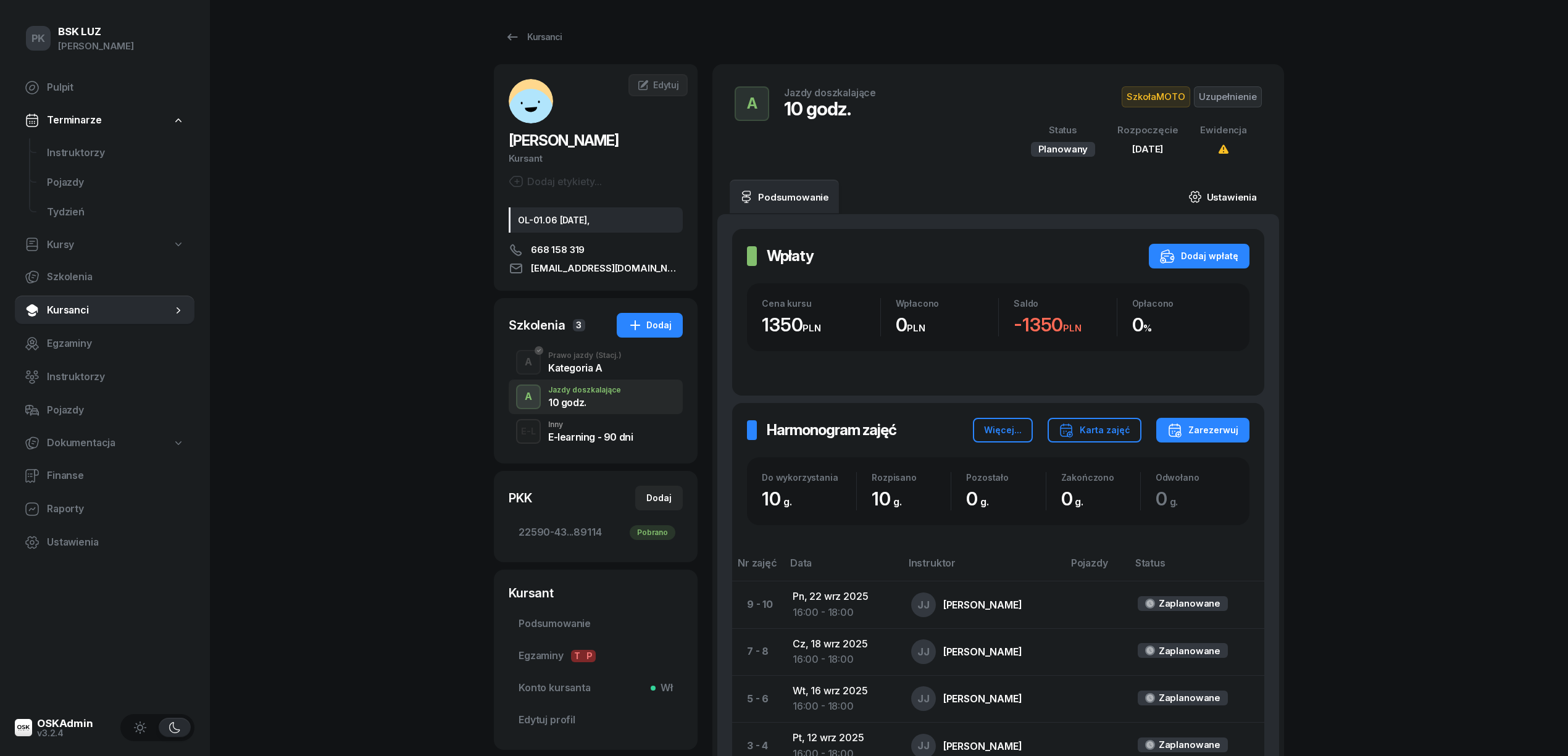
click at [1225, 200] on link "Ustawienia" at bounding box center [1223, 197] width 88 height 35
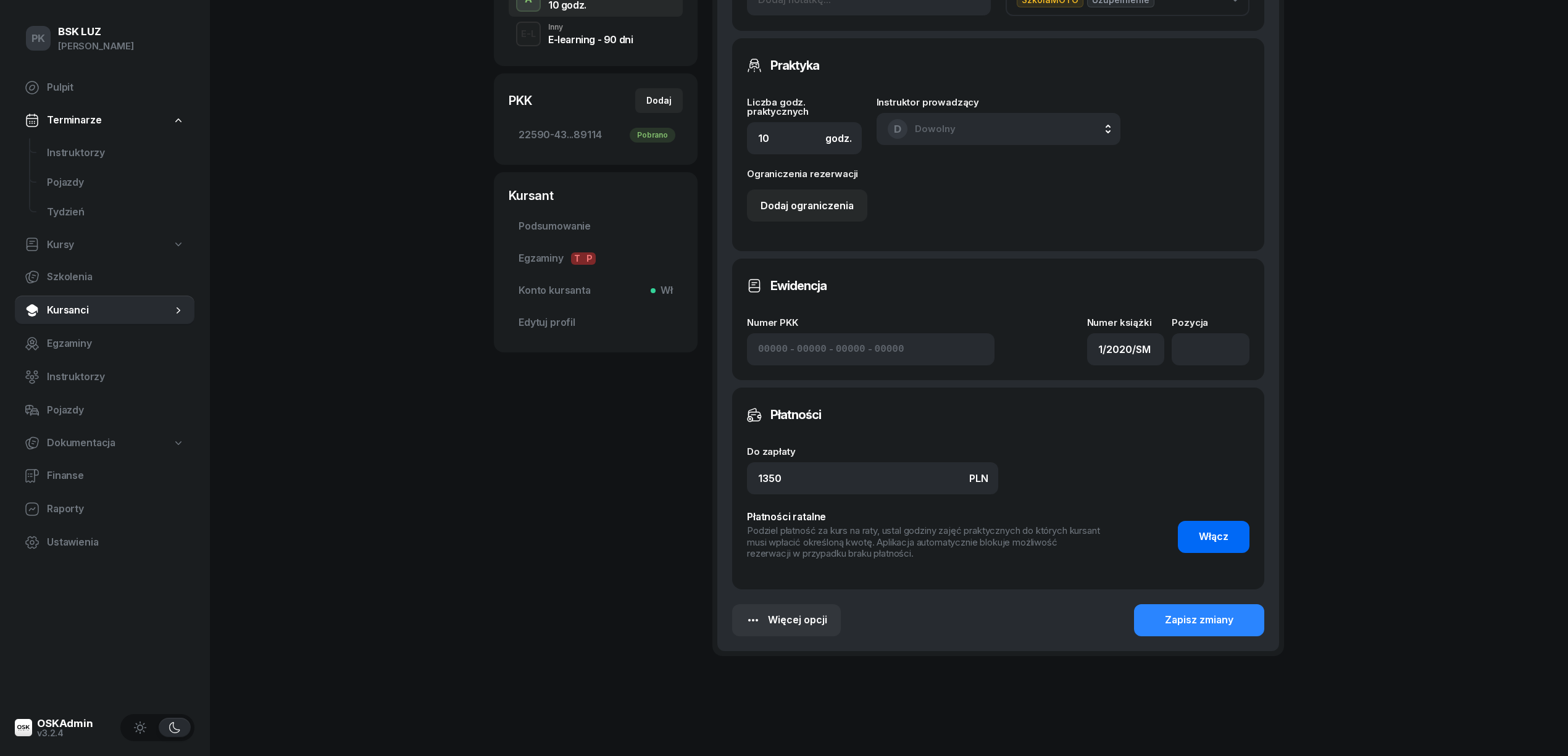
scroll to position [417, 0]
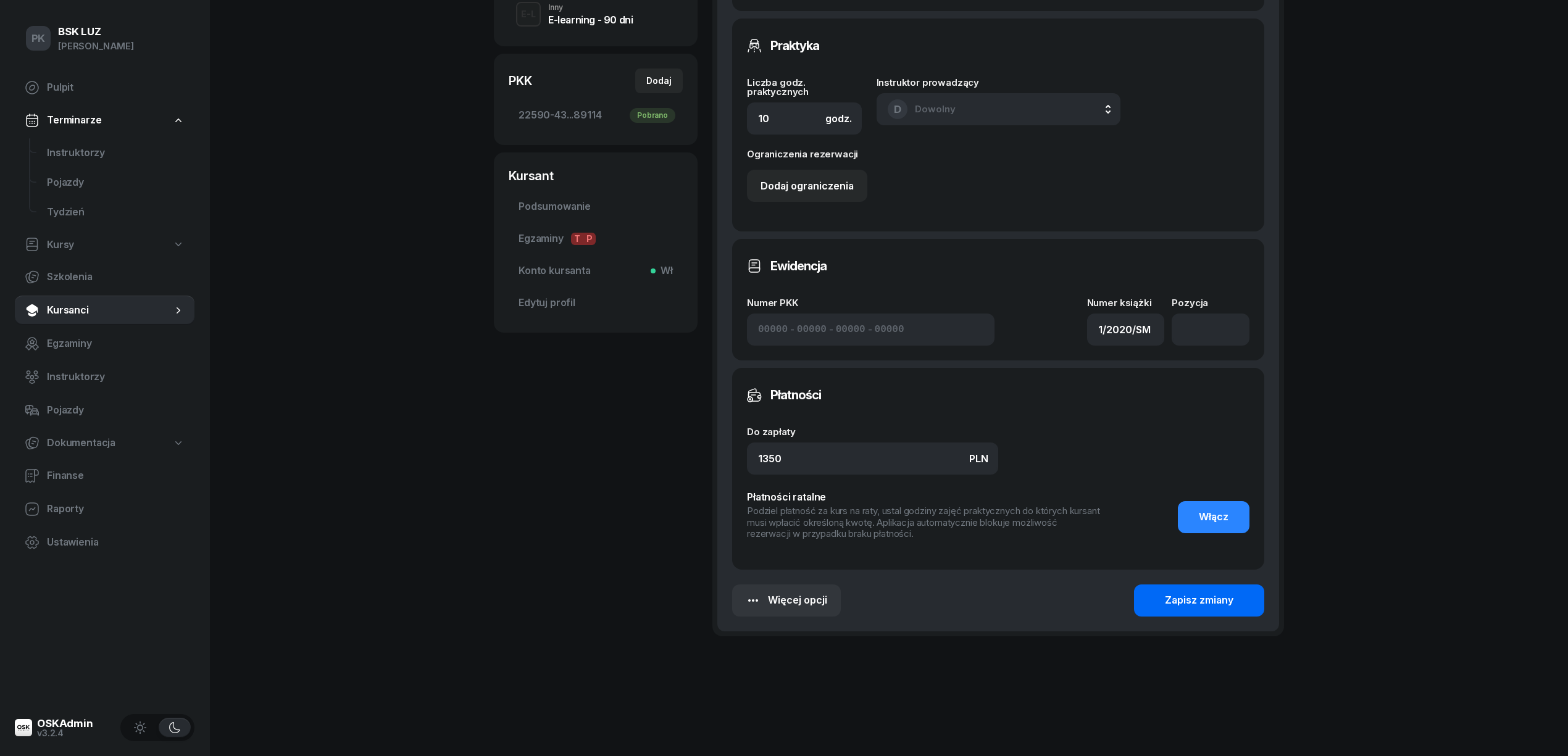
click at [1230, 596] on div "Zapisz zmiany" at bounding box center [1199, 600] width 69 height 16
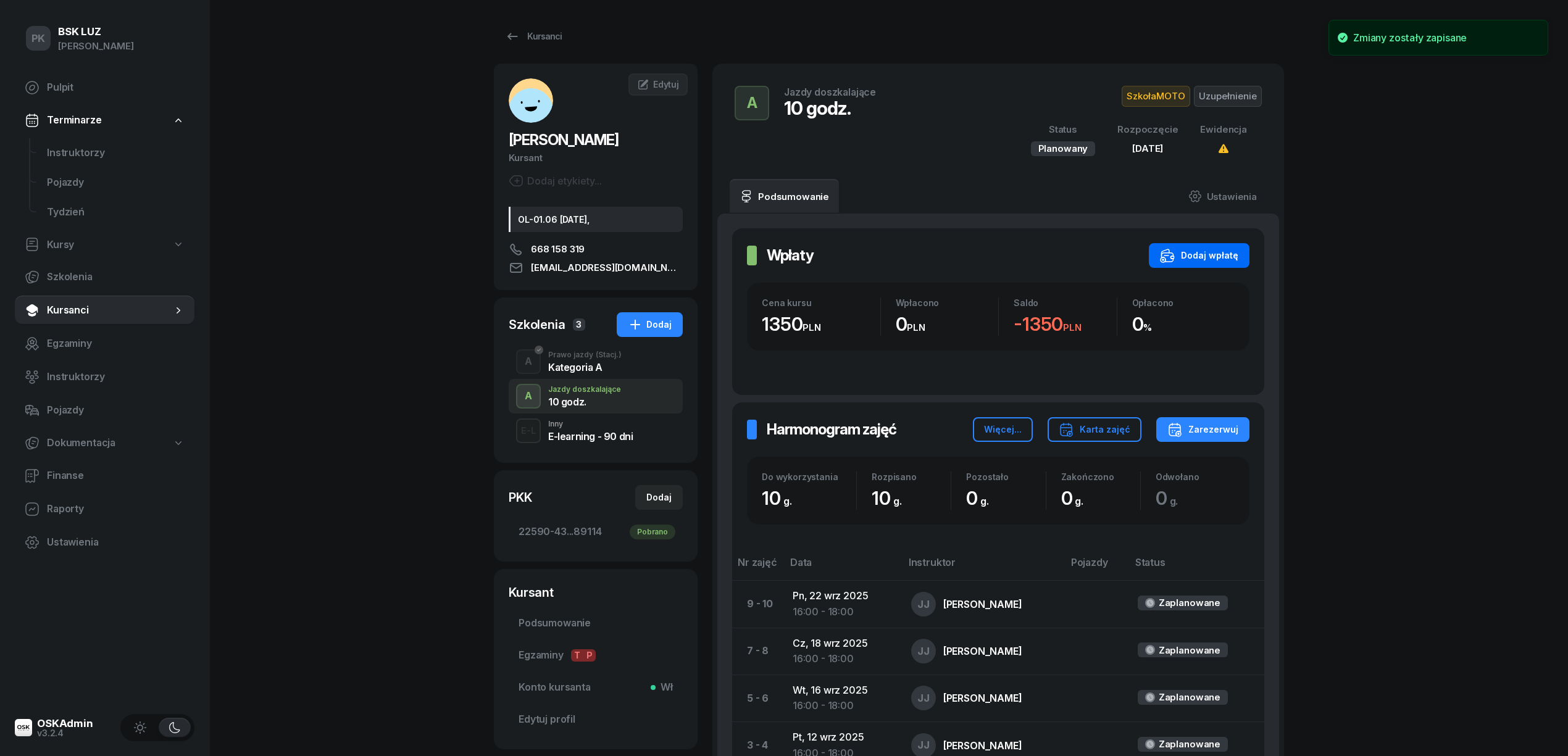
scroll to position [0, 0]
click at [1211, 247] on button "Dodaj wpłatę" at bounding box center [1199, 256] width 101 height 25
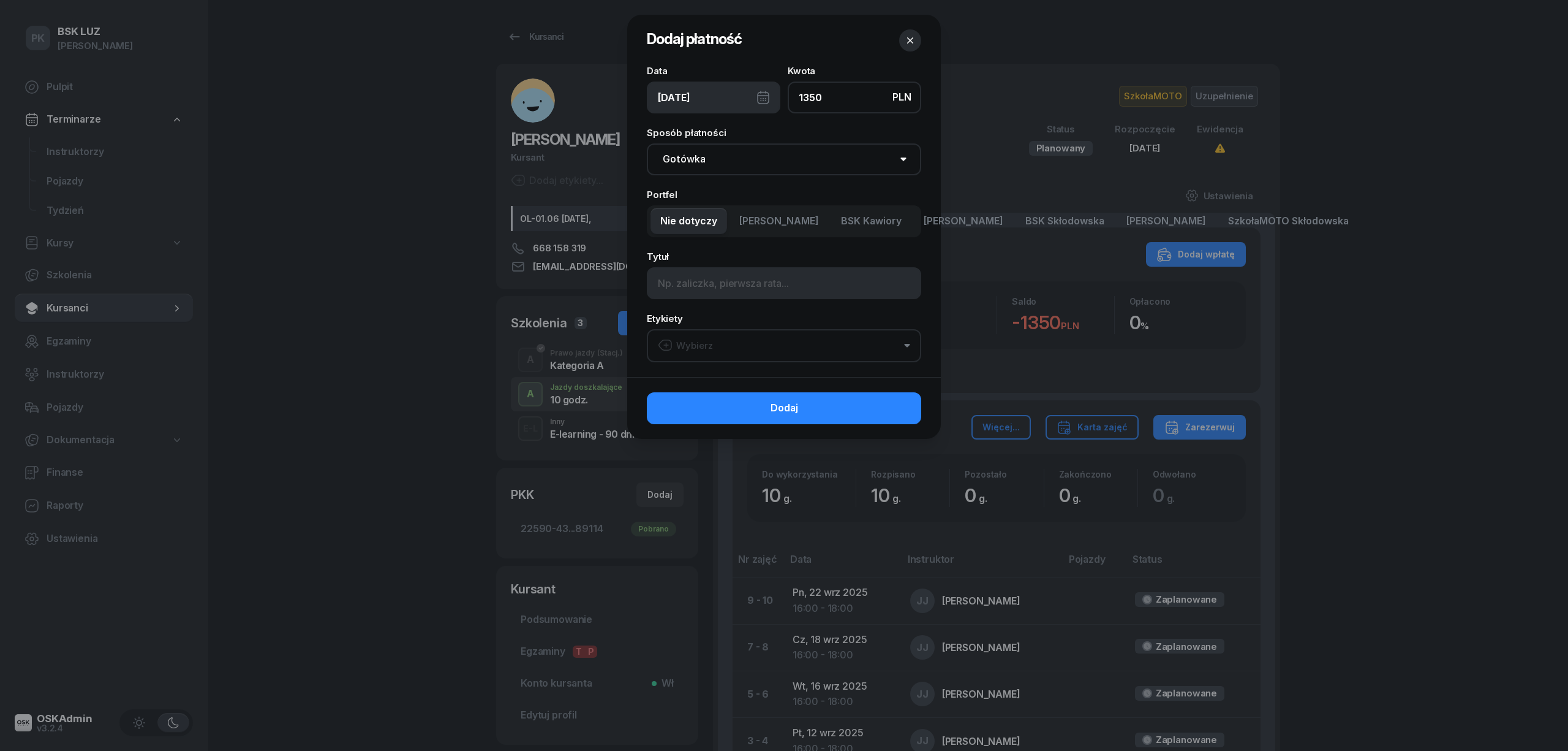
type input "1350"
click at [766, 153] on select "Gotówka Karta Przelew Płatności online BLIK" at bounding box center [784, 159] width 275 height 32
select select "transfer"
click at [647, 143] on select "Gotówka Karta Przelew Płatności online BLIK" at bounding box center [784, 159] width 275 height 32
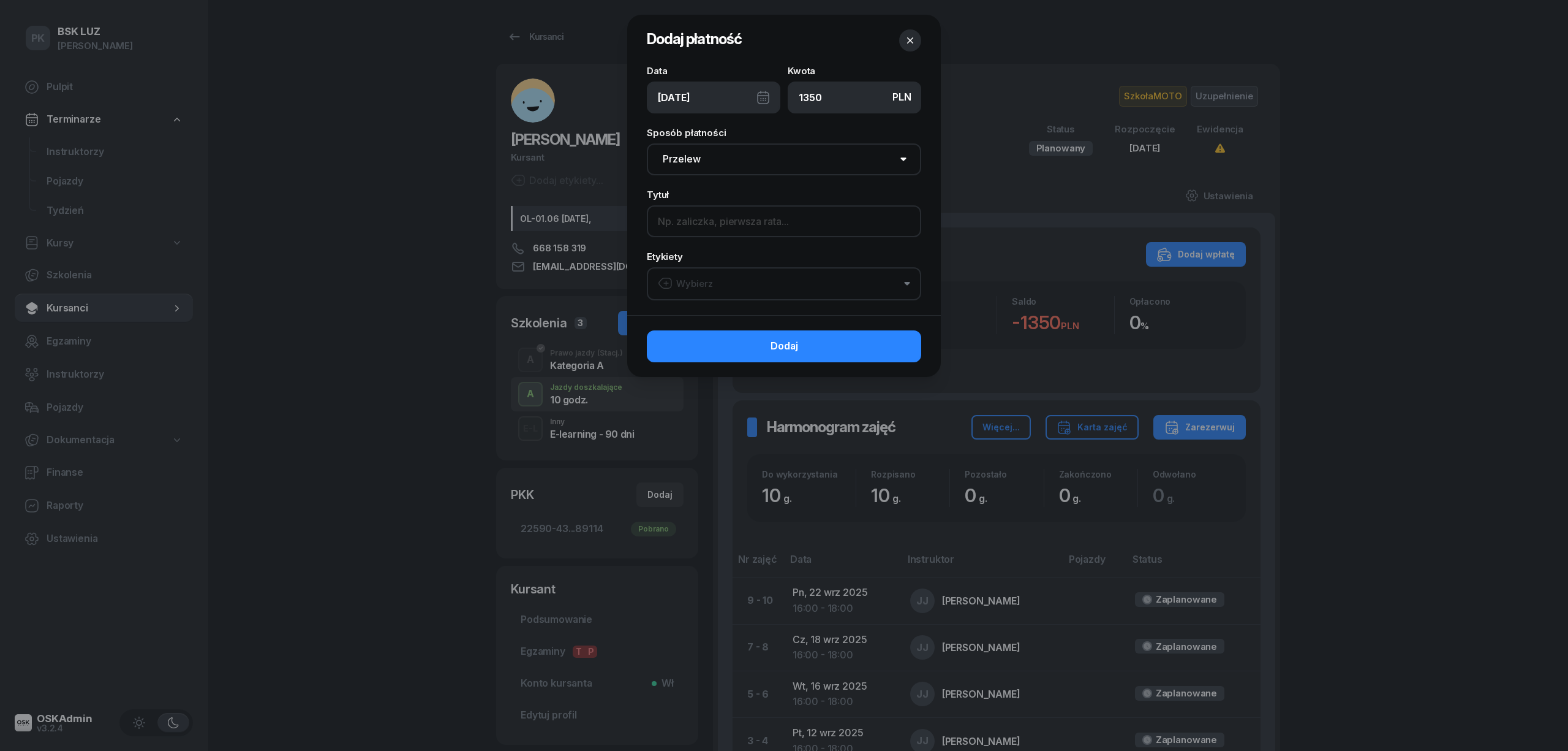
click at [724, 219] on input at bounding box center [784, 221] width 275 height 32
click at [711, 278] on div "Wybierz" at bounding box center [685, 284] width 55 height 16
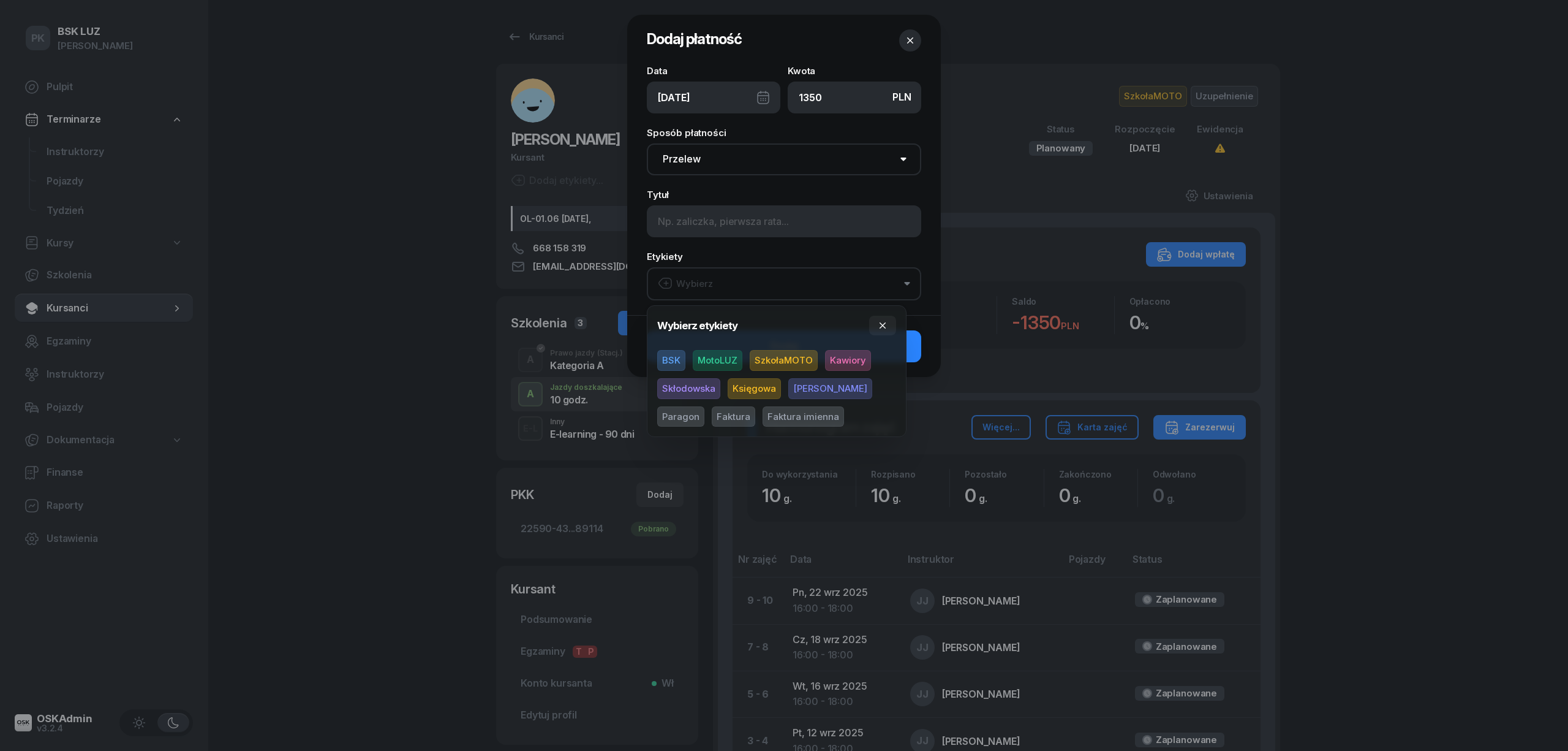
click at [766, 358] on span "SzkołaMOTO" at bounding box center [784, 360] width 68 height 21
click at [800, 382] on span "Rafał" at bounding box center [830, 388] width 84 height 21
click at [704, 406] on span "Paragon" at bounding box center [680, 416] width 47 height 21
click at [878, 322] on icon "button" at bounding box center [883, 325] width 10 height 10
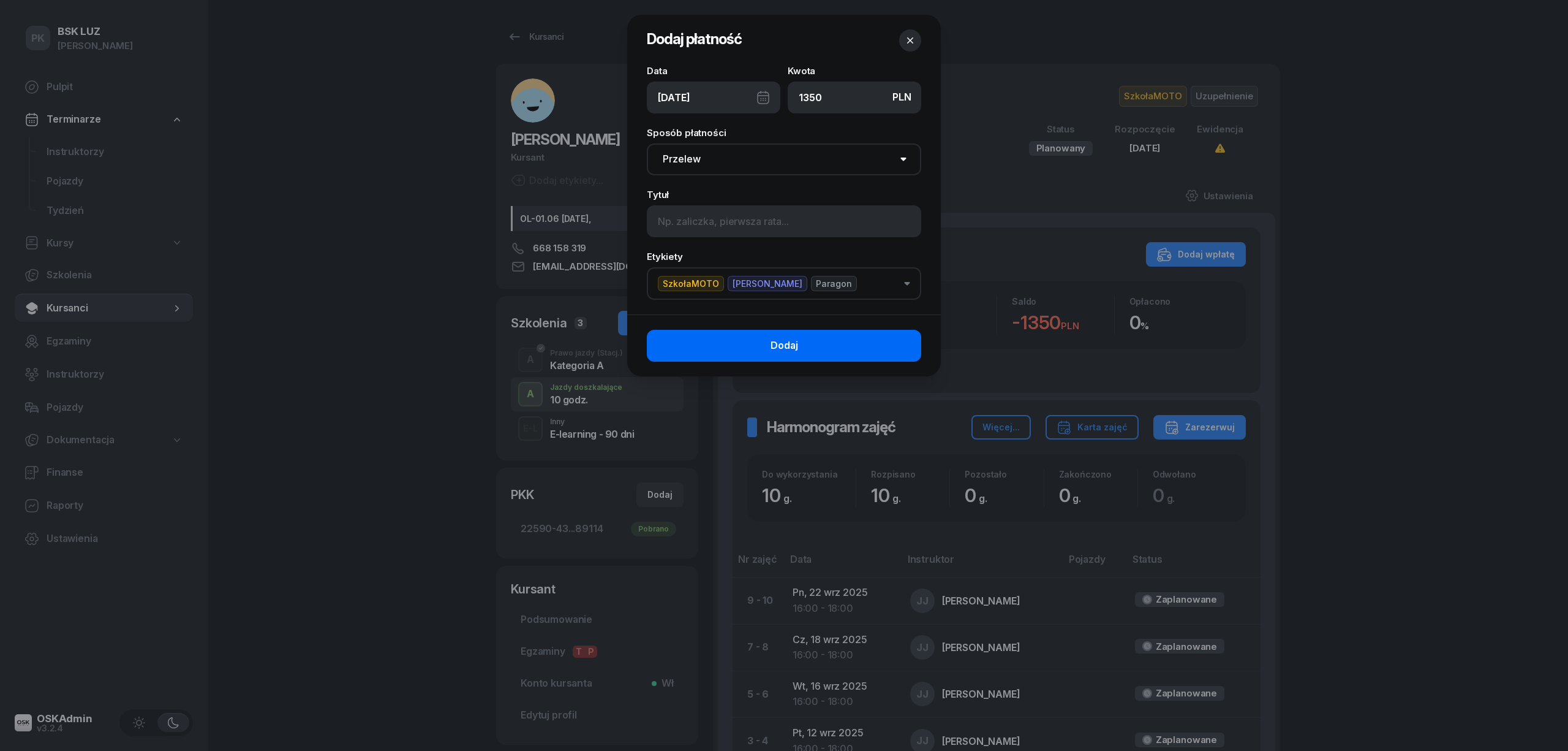
click at [836, 355] on button "Dodaj" at bounding box center [784, 345] width 275 height 32
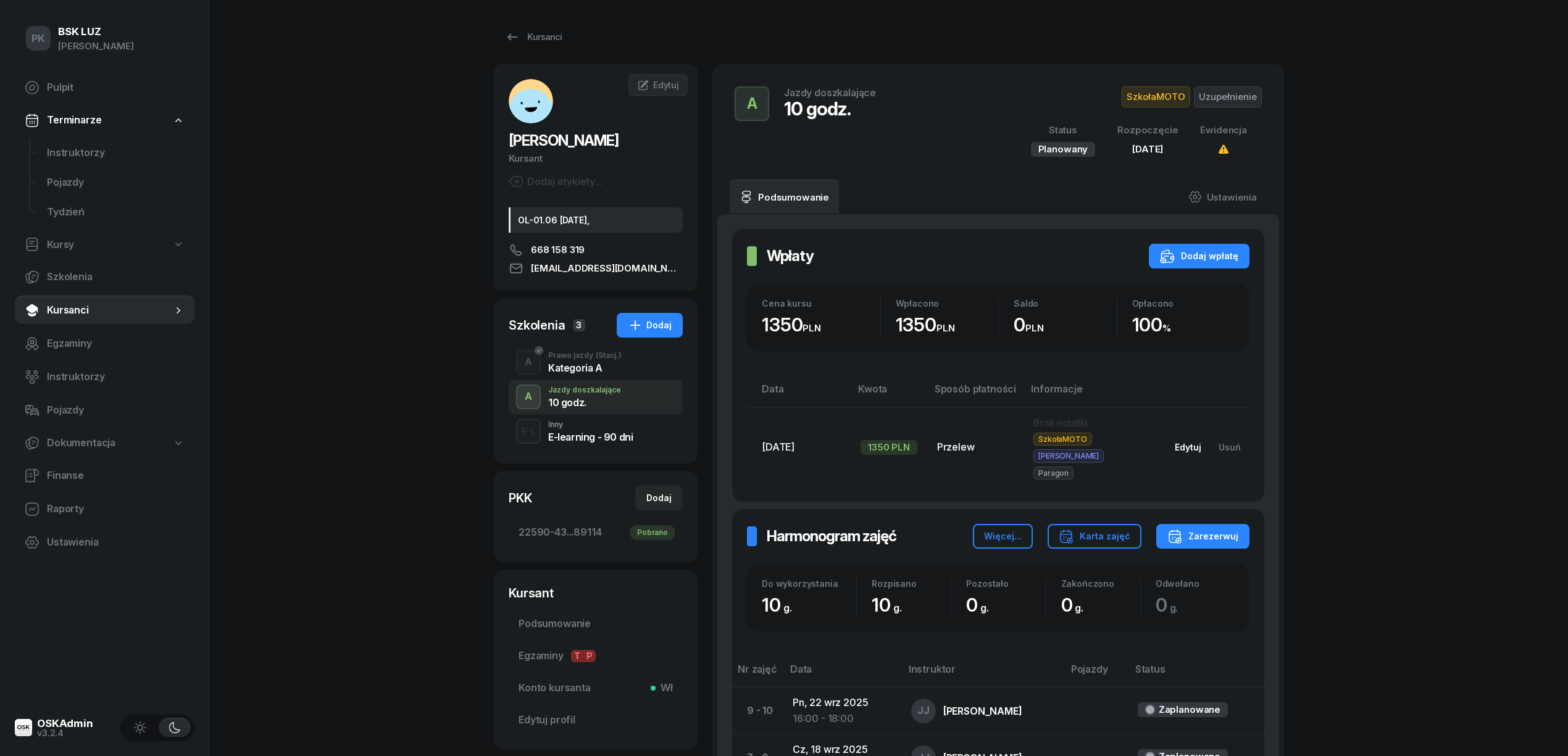
click at [1193, 437] on button "Edytuj" at bounding box center [1188, 447] width 44 height 20
select select "transfer"
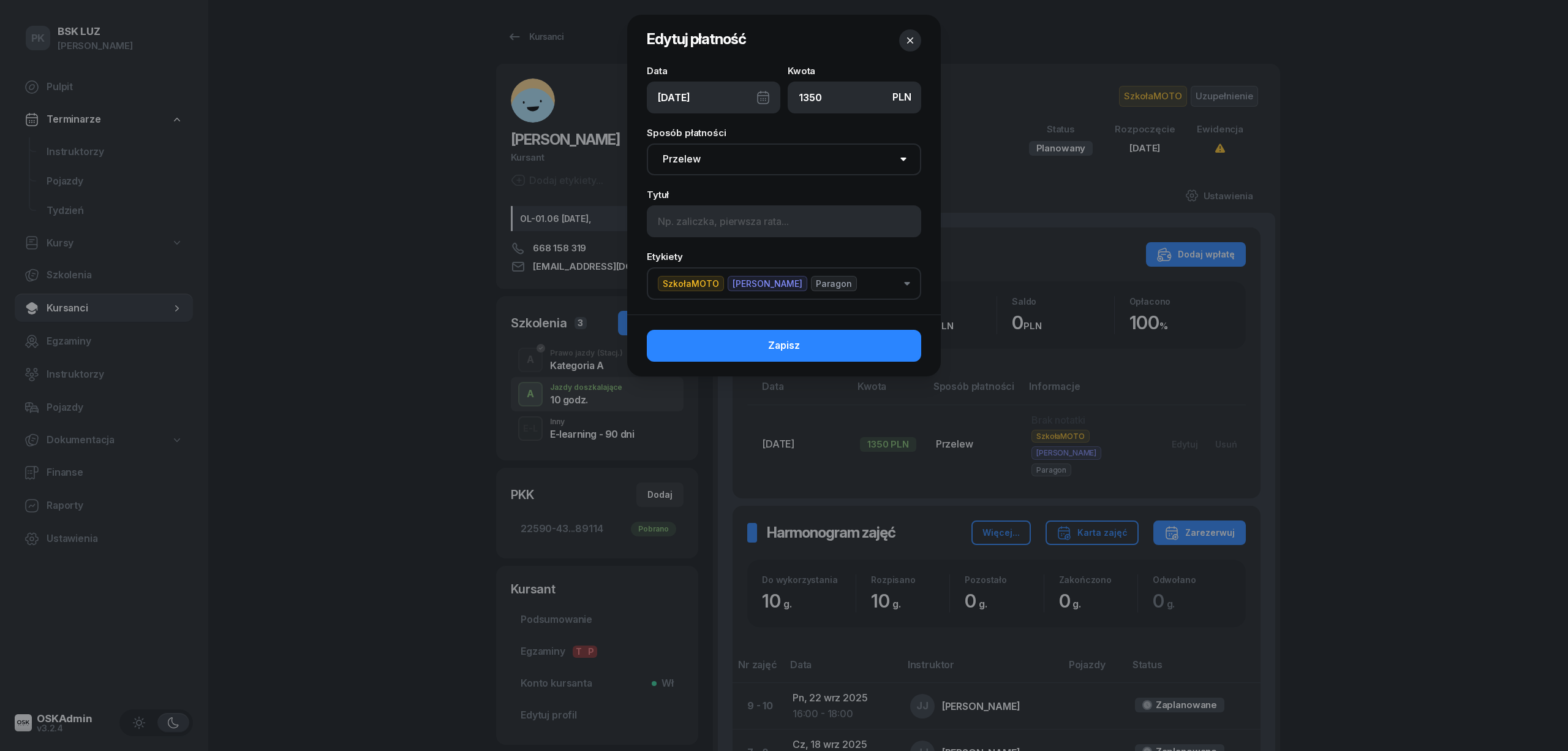
click at [692, 102] on div "03/09/2025" at bounding box center [714, 97] width 134 height 32
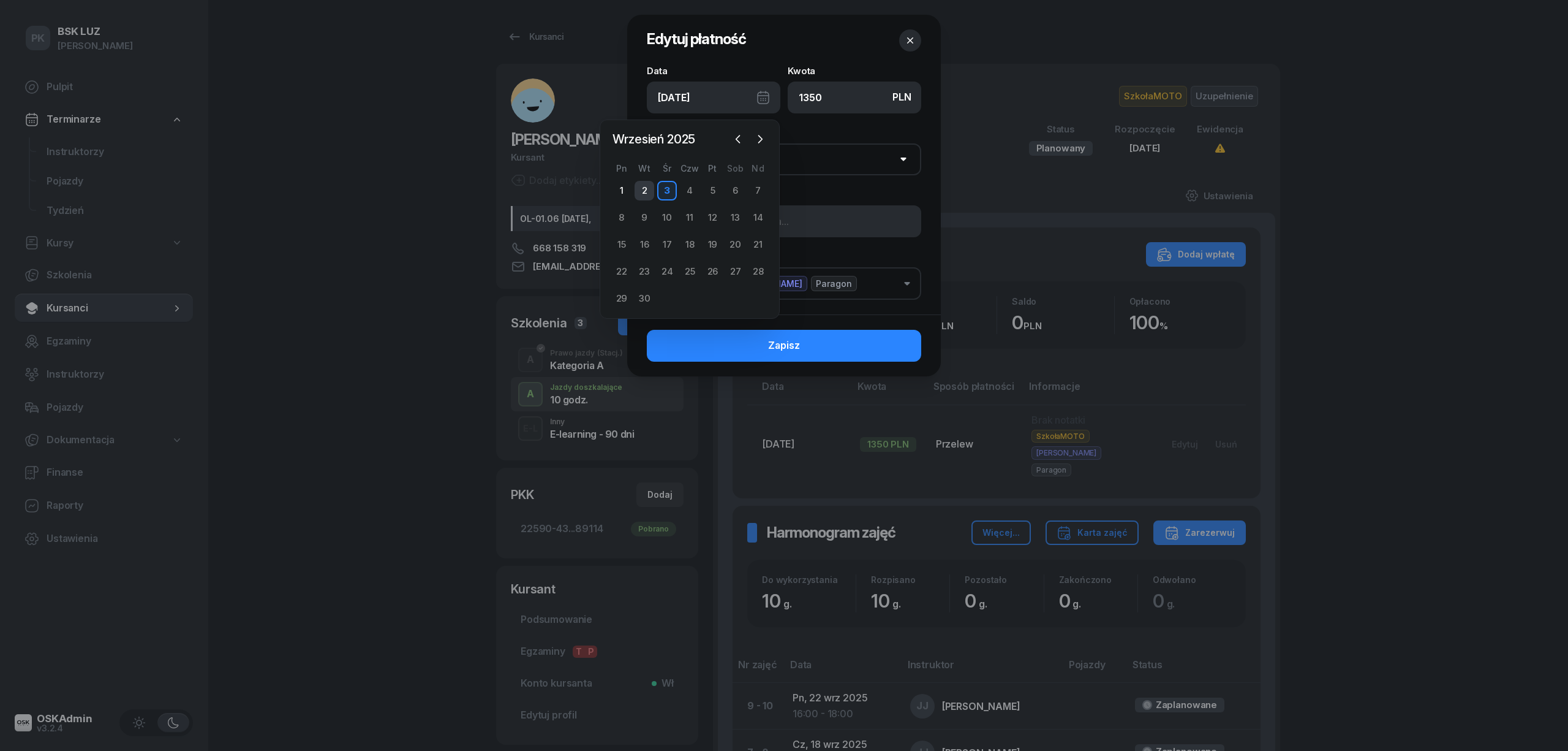
click at [648, 187] on div "2" at bounding box center [644, 190] width 19 height 19
type input "02/09/2025"
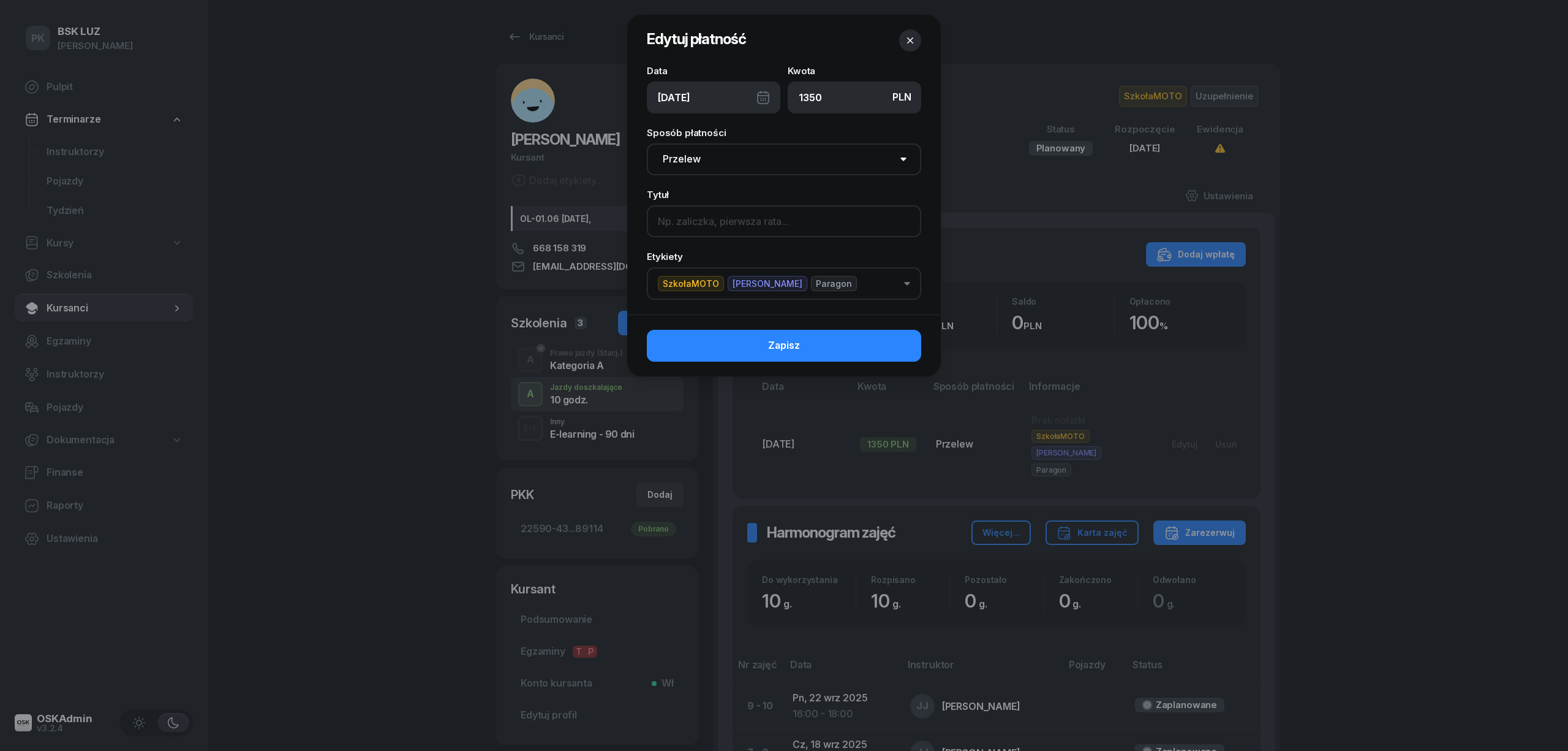
click at [724, 226] on input at bounding box center [784, 221] width 275 height 32
type input "p"
type input "Pakiet 10h"
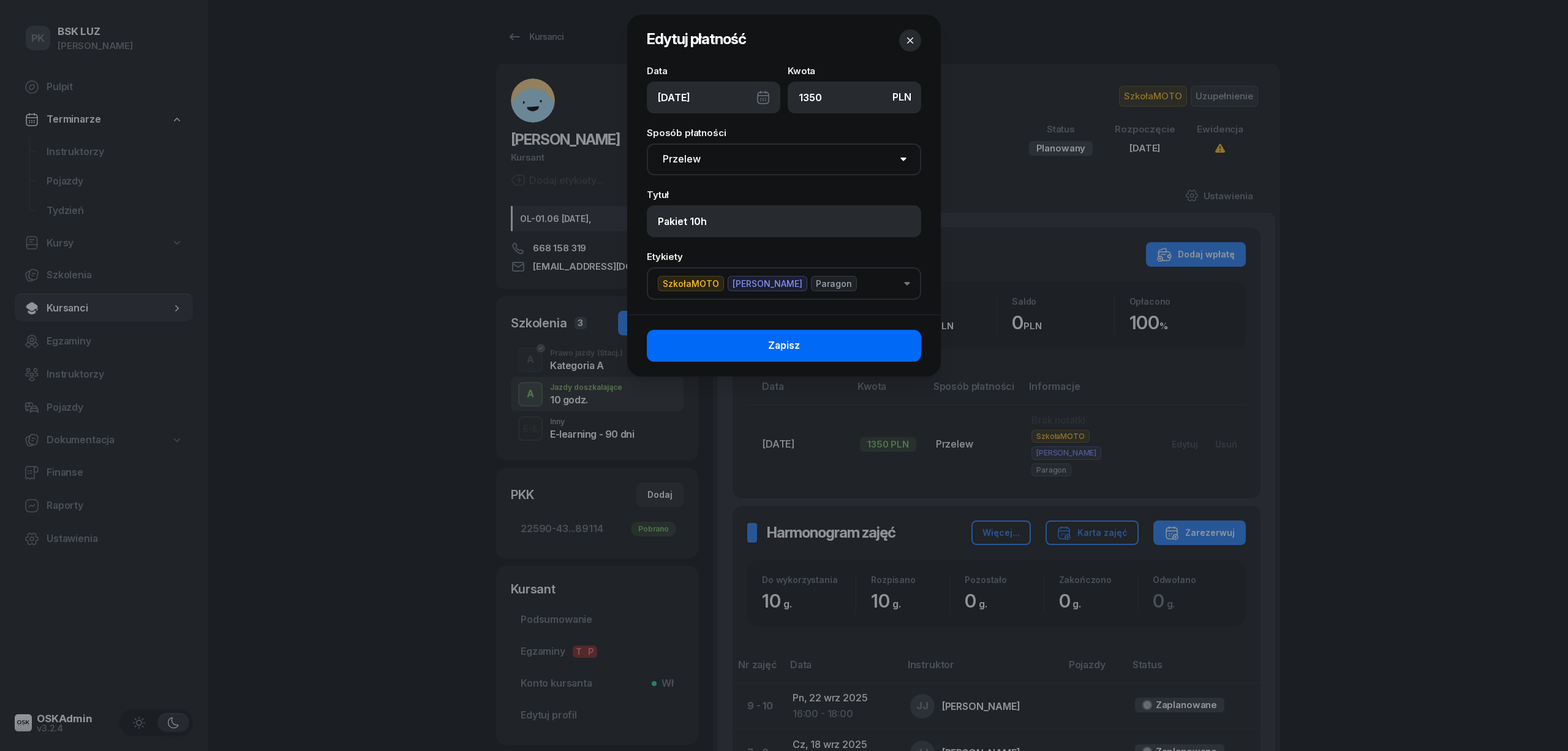
click at [824, 344] on button "Zapisz" at bounding box center [784, 345] width 275 height 32
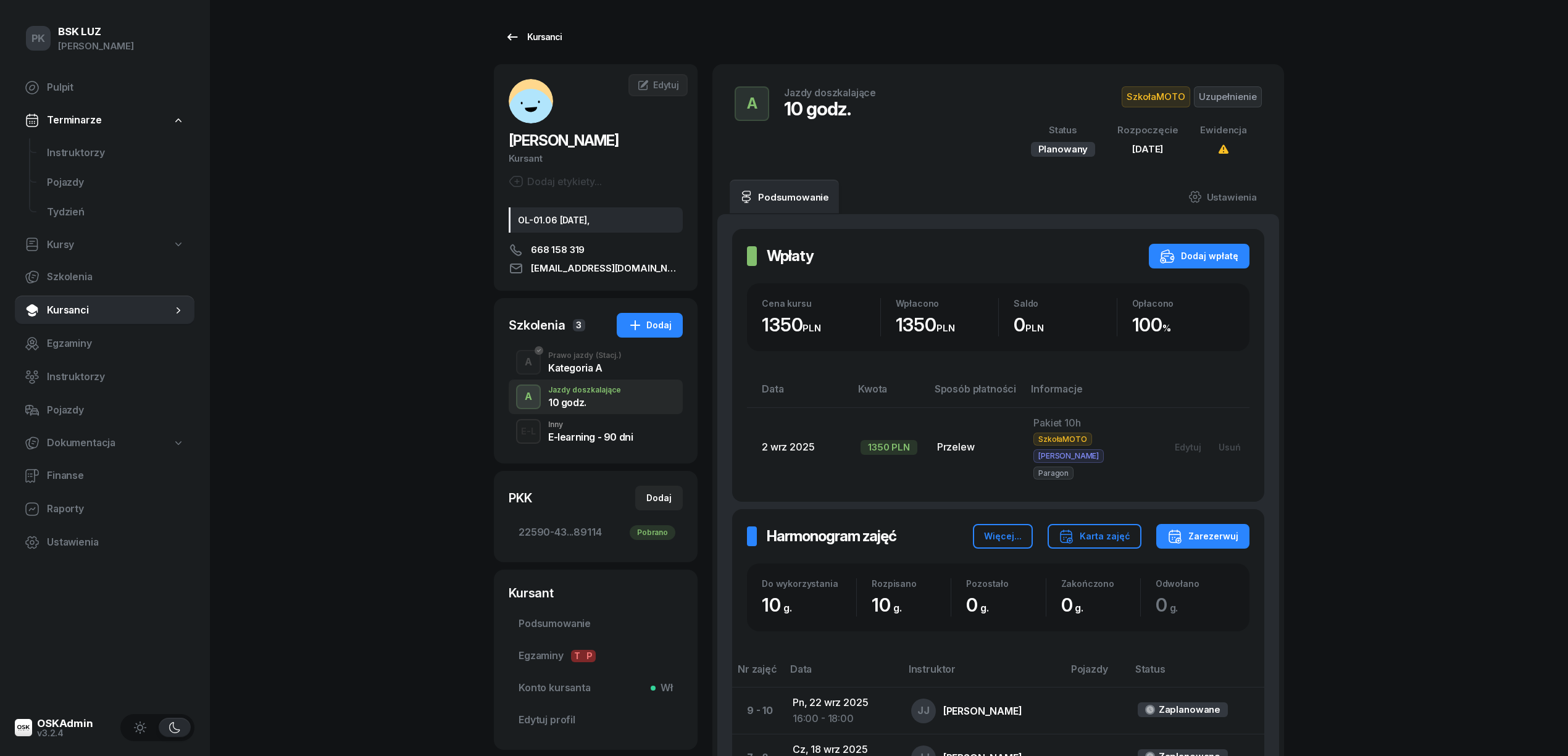
click at [554, 40] on div "Kursanci" at bounding box center [533, 37] width 57 height 15
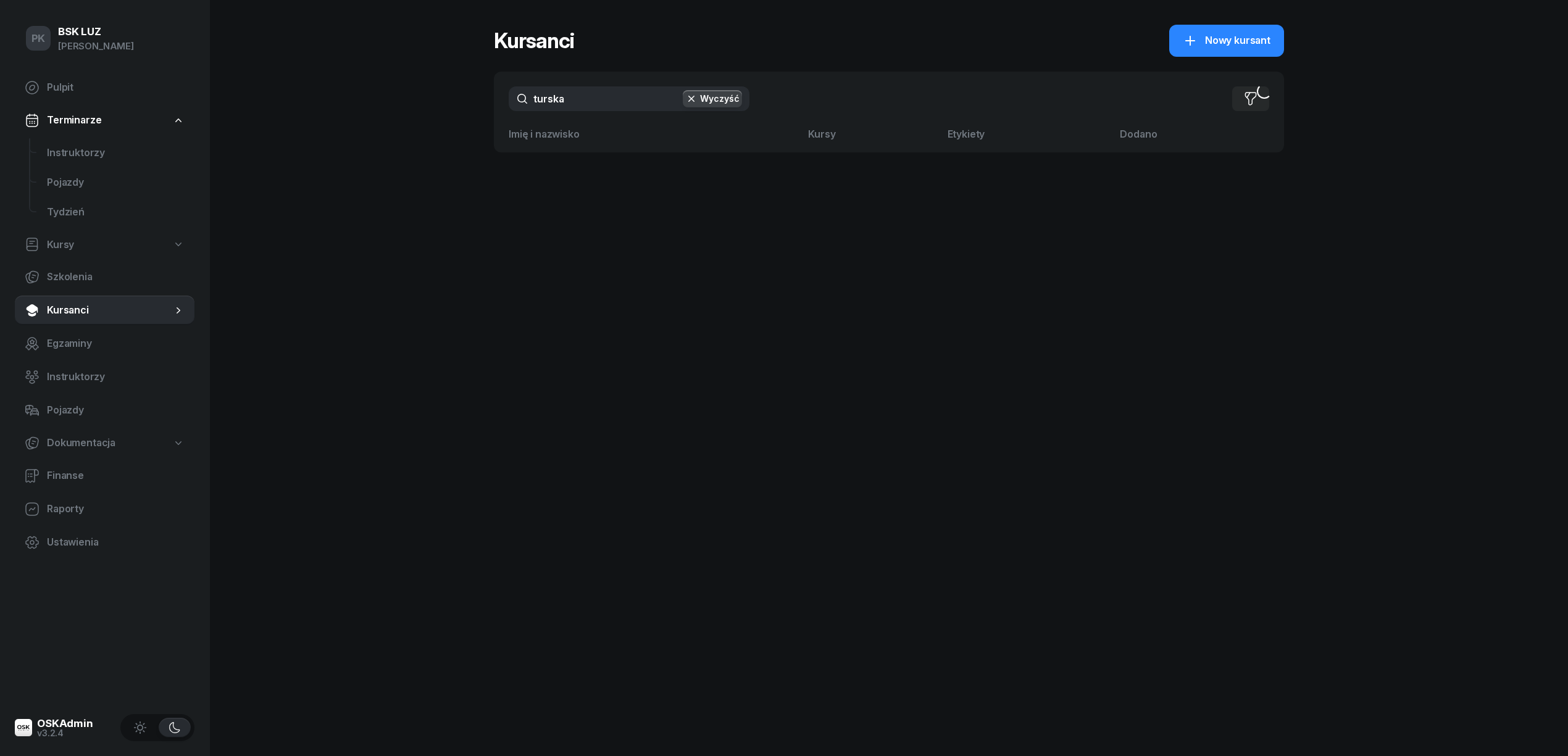
drag, startPoint x: 598, startPoint y: 102, endPoint x: 451, endPoint y: 99, distance: 147.0
click at [451, 99] on div "PK BSK LUZ Piotr Klimek Pulpit Terminarze Instruktorzy Pojazdy Tydzień Kursy Sz…" at bounding box center [784, 378] width 1568 height 756
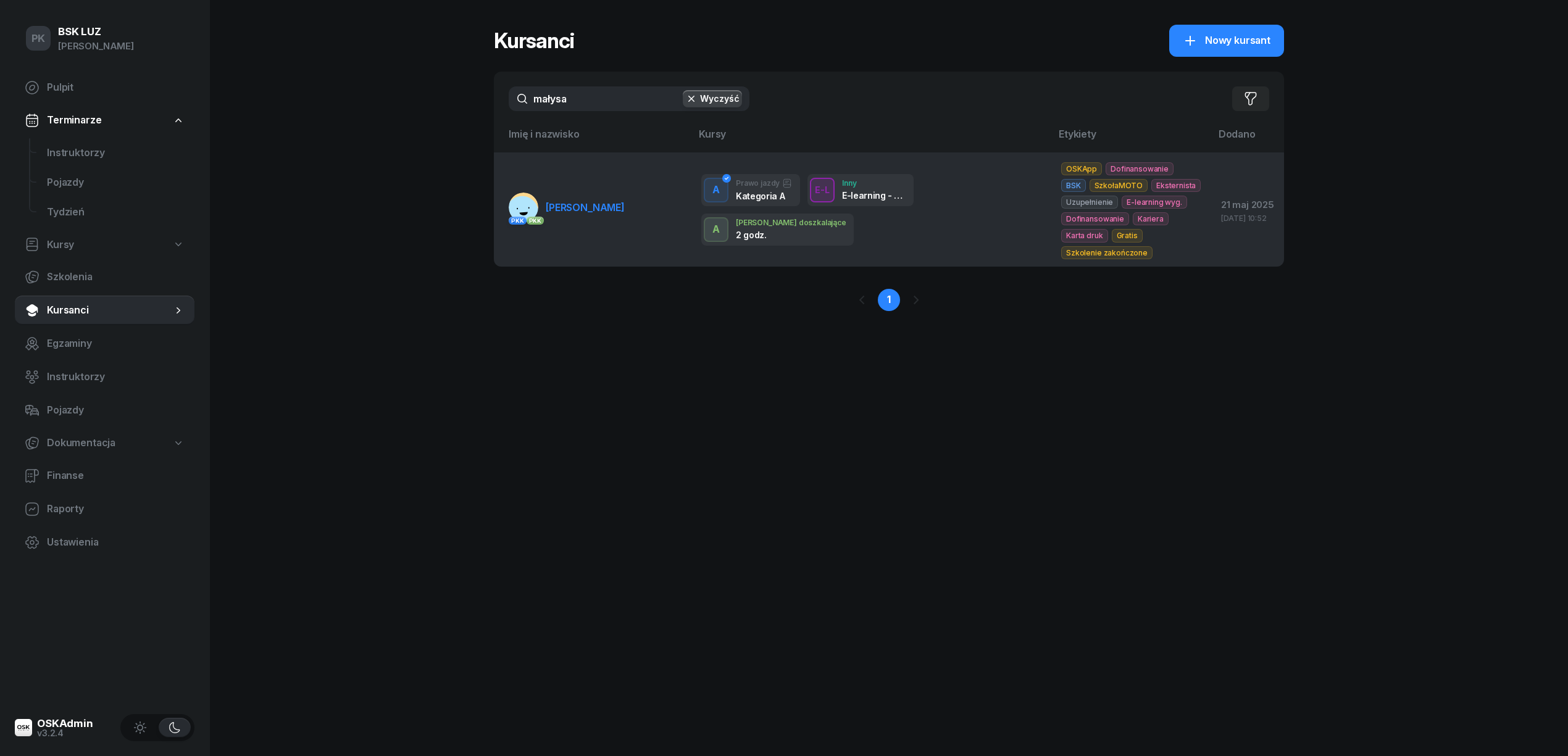
type input "małysa"
click at [618, 205] on span "MAŁYSA MARCIN" at bounding box center [585, 207] width 79 height 13
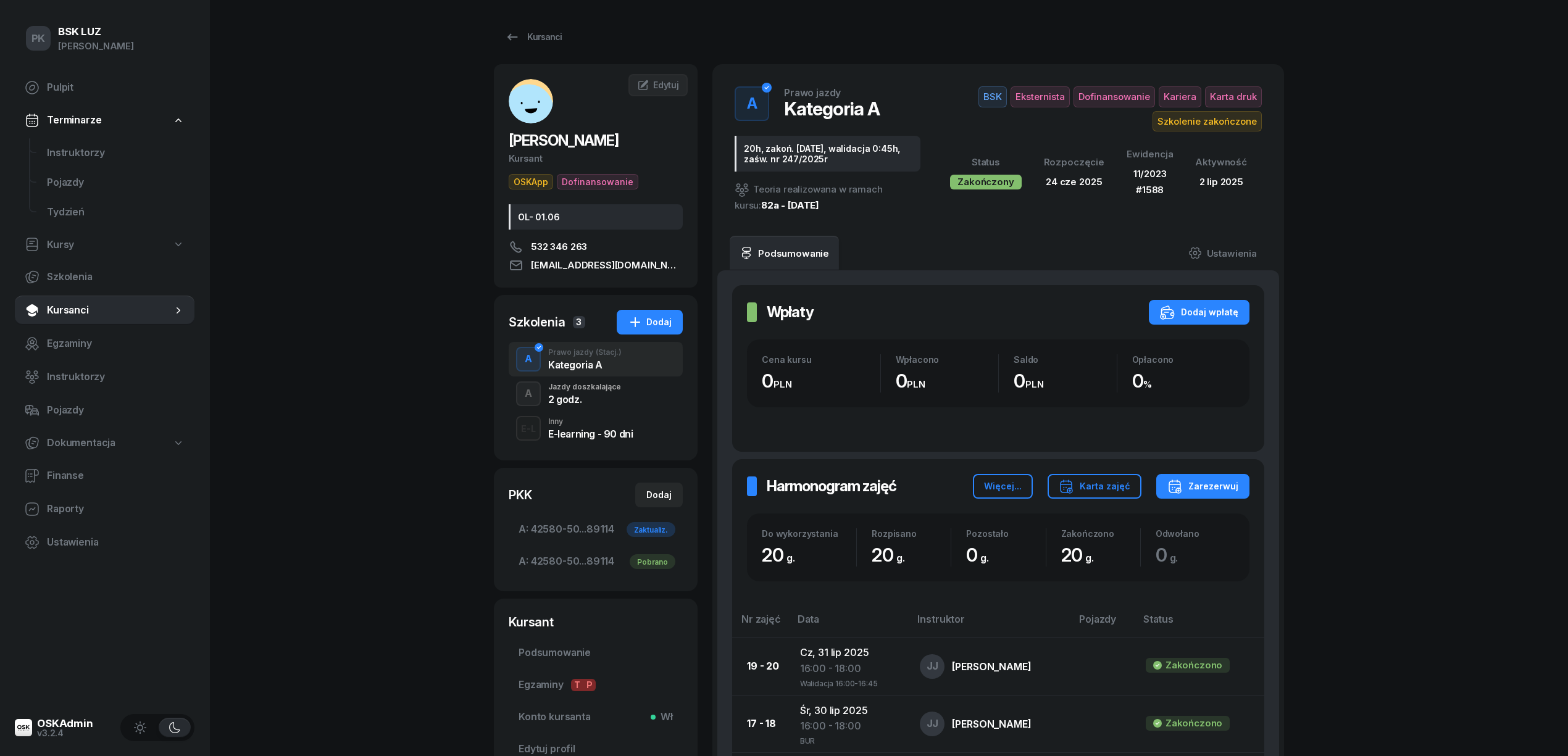
click at [620, 395] on div "A Jazdy doszkalające 2 godz." at bounding box center [596, 393] width 174 height 35
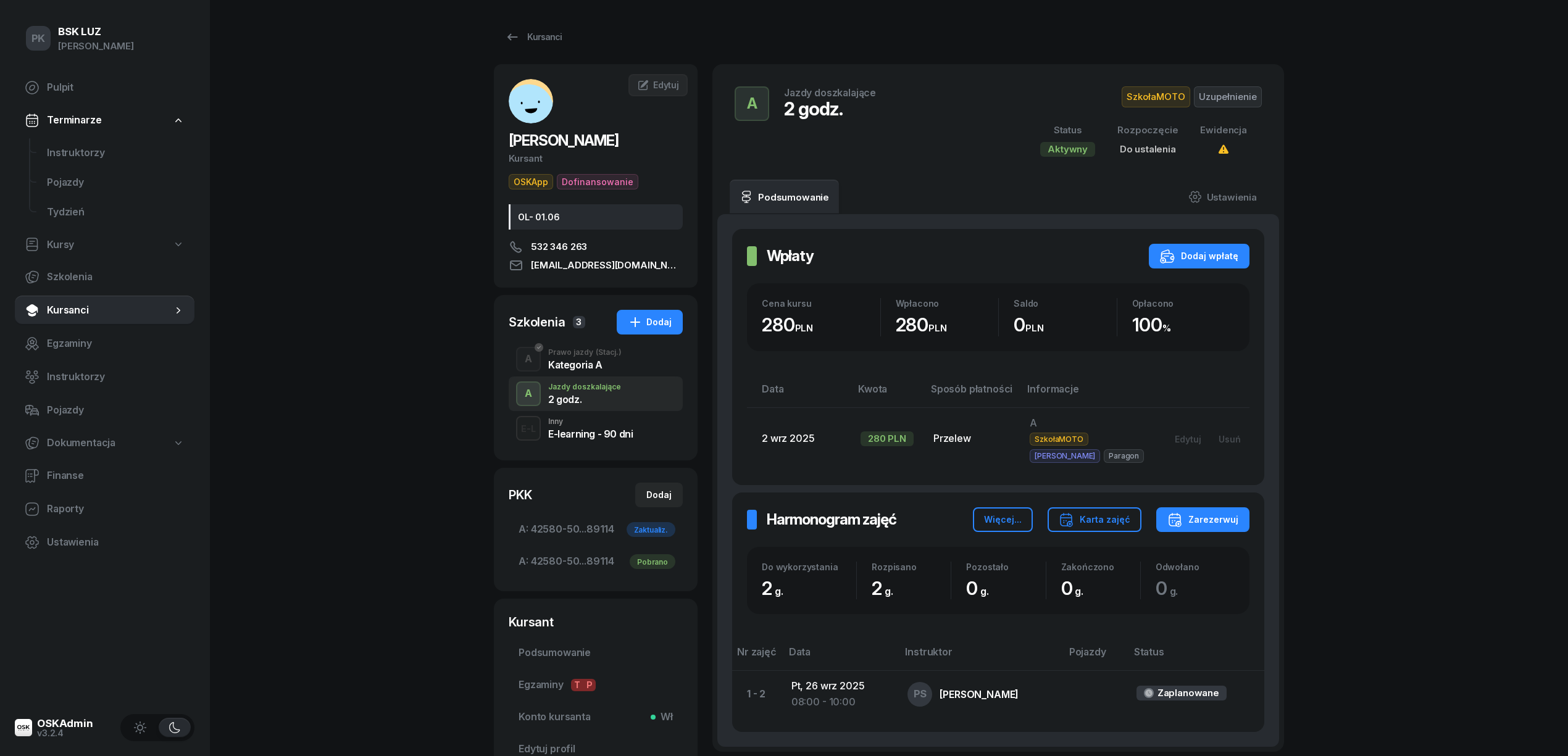
click at [598, 369] on div "Kategoria A" at bounding box center [585, 365] width 74 height 10
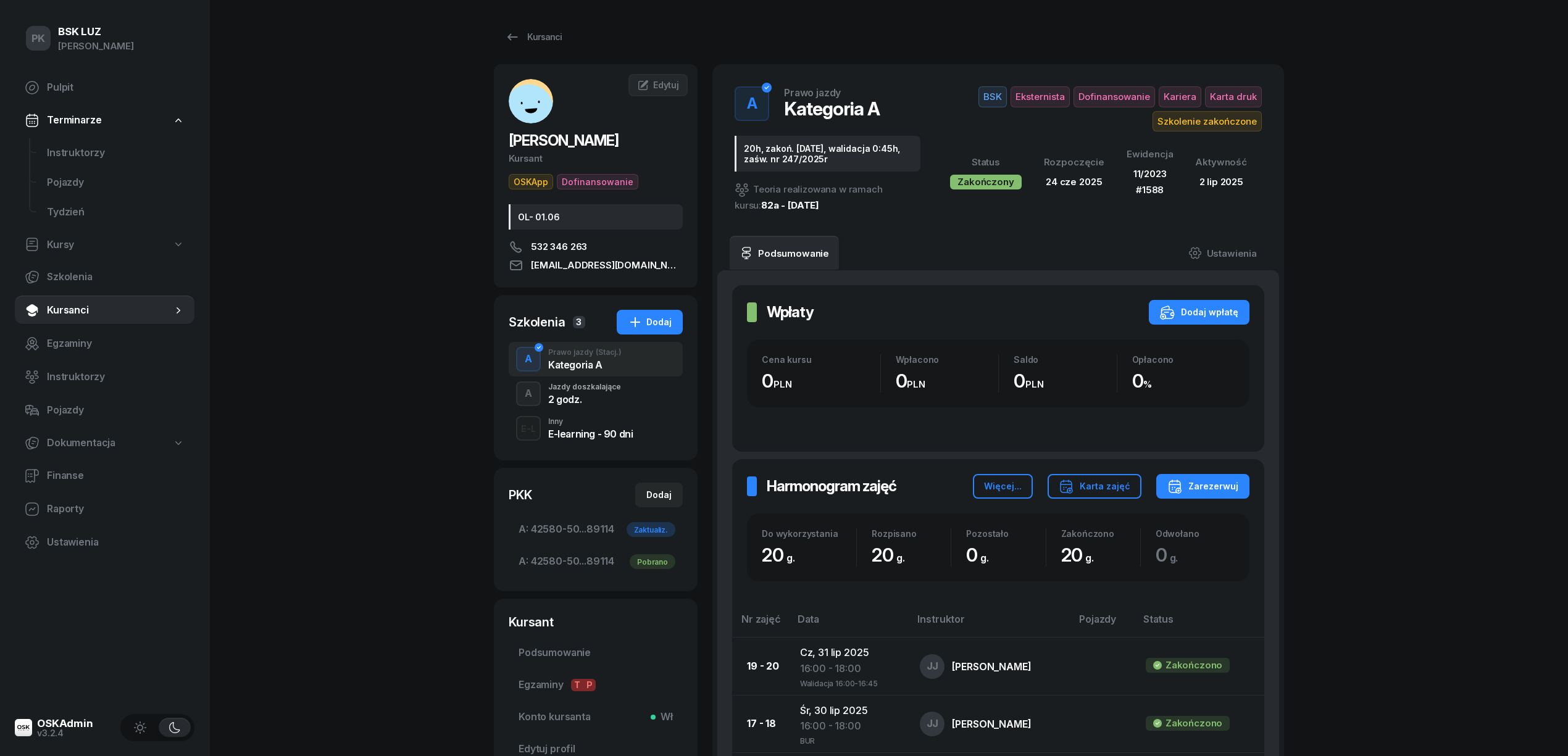
click at [602, 381] on div "A Jazdy doszkalające 2 godz." at bounding box center [596, 393] width 174 height 35
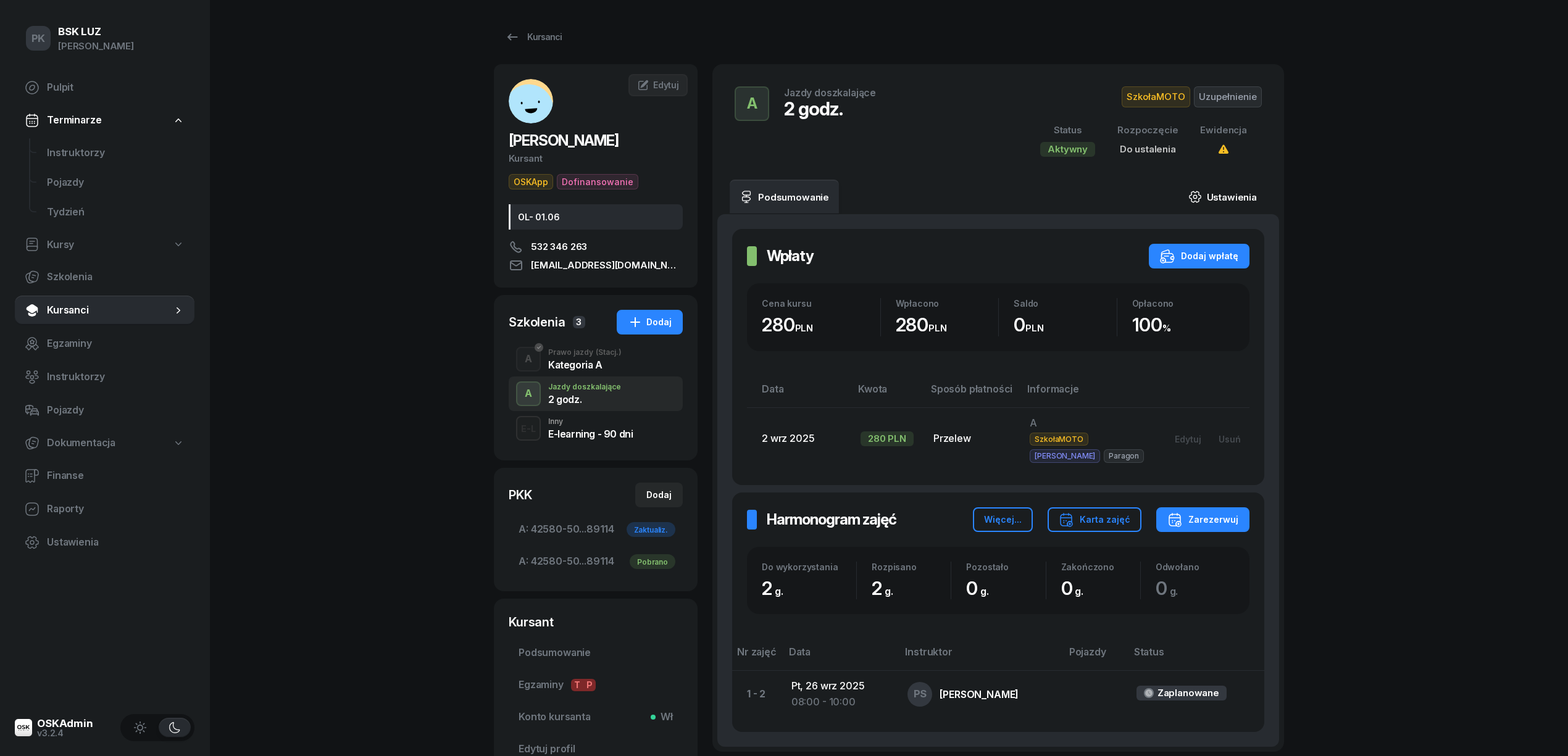
click at [1248, 194] on link "Ustawienia" at bounding box center [1223, 197] width 88 height 35
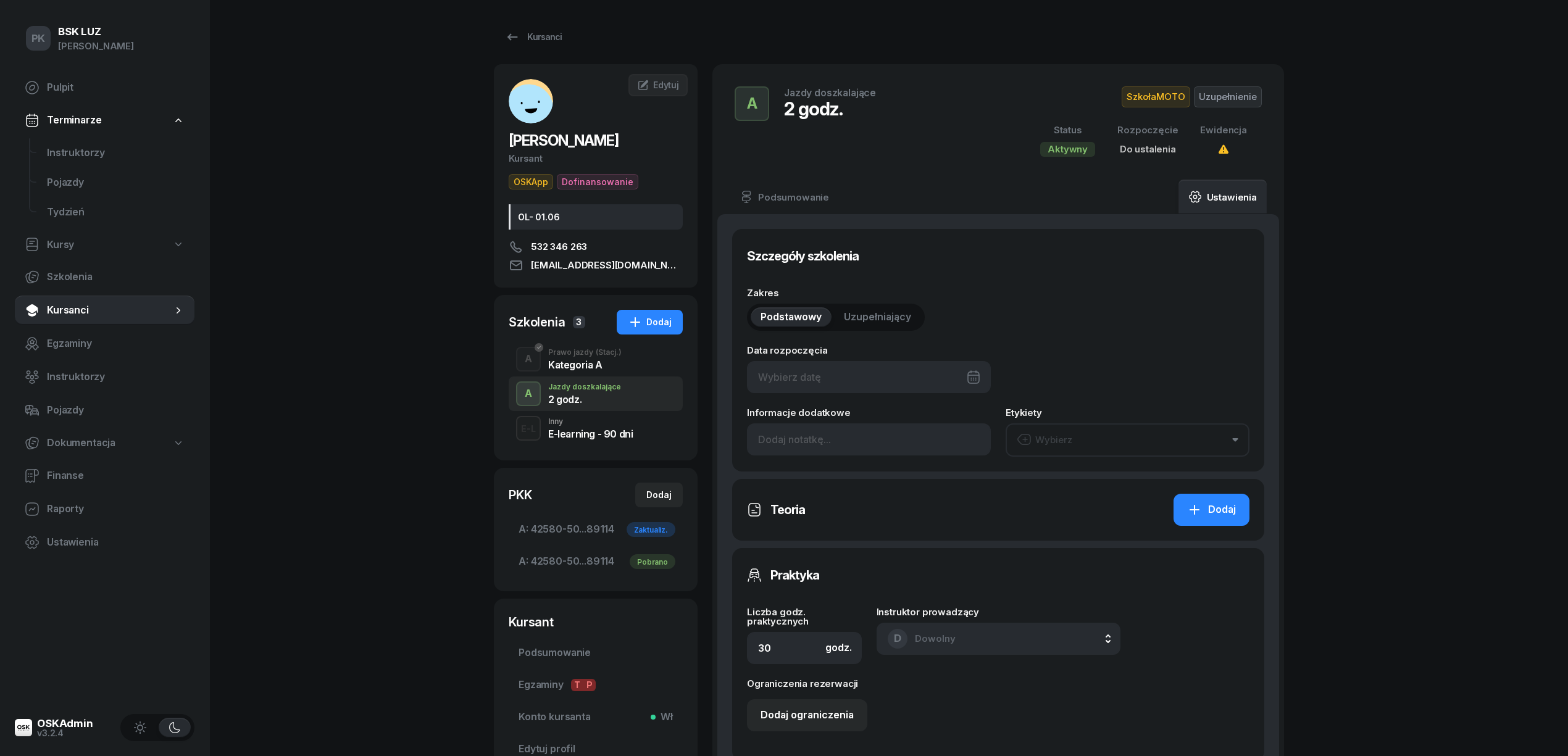
type input "2"
type input "42580"
type input "50213"
type input "82533"
type input "89114"
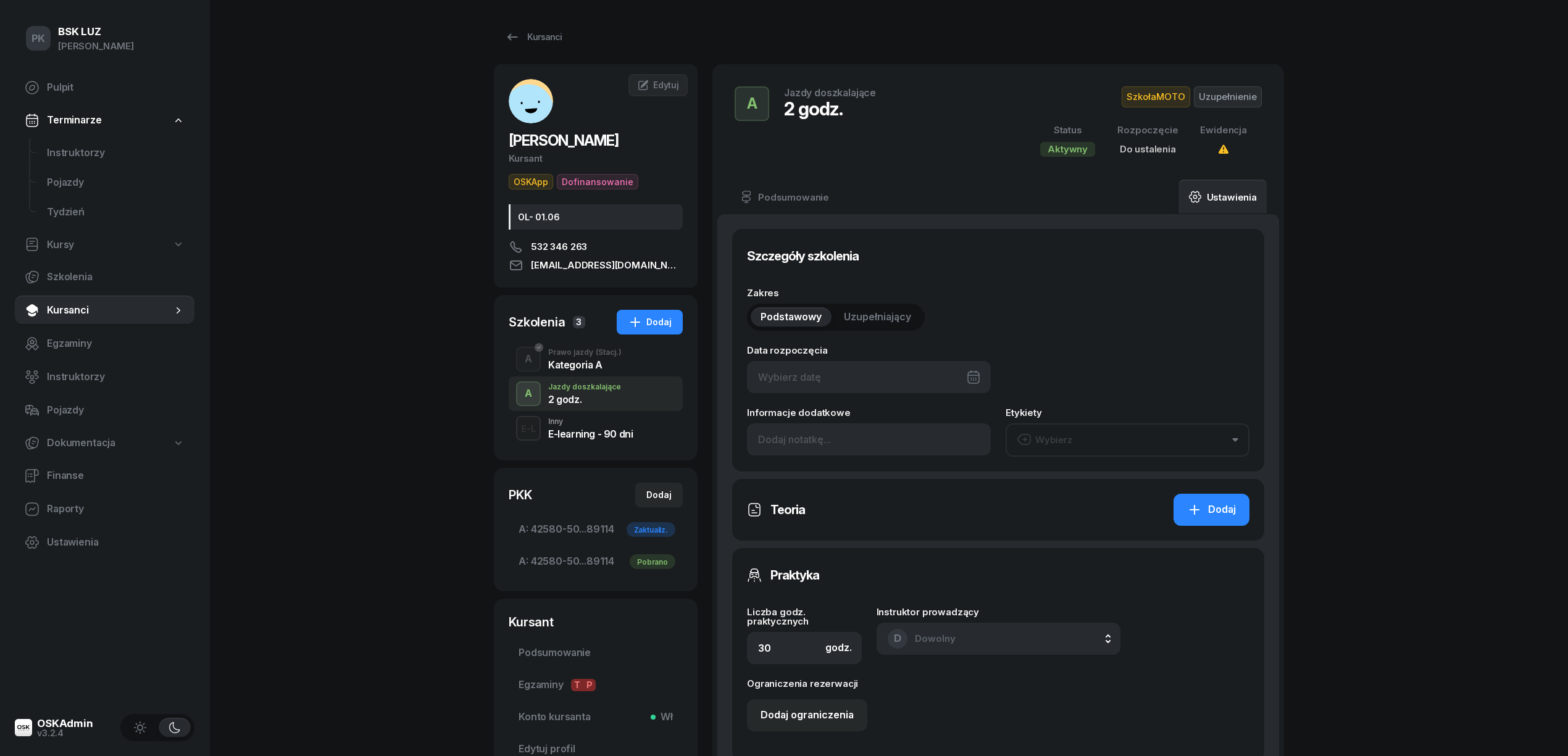
type input "1/2020/SM"
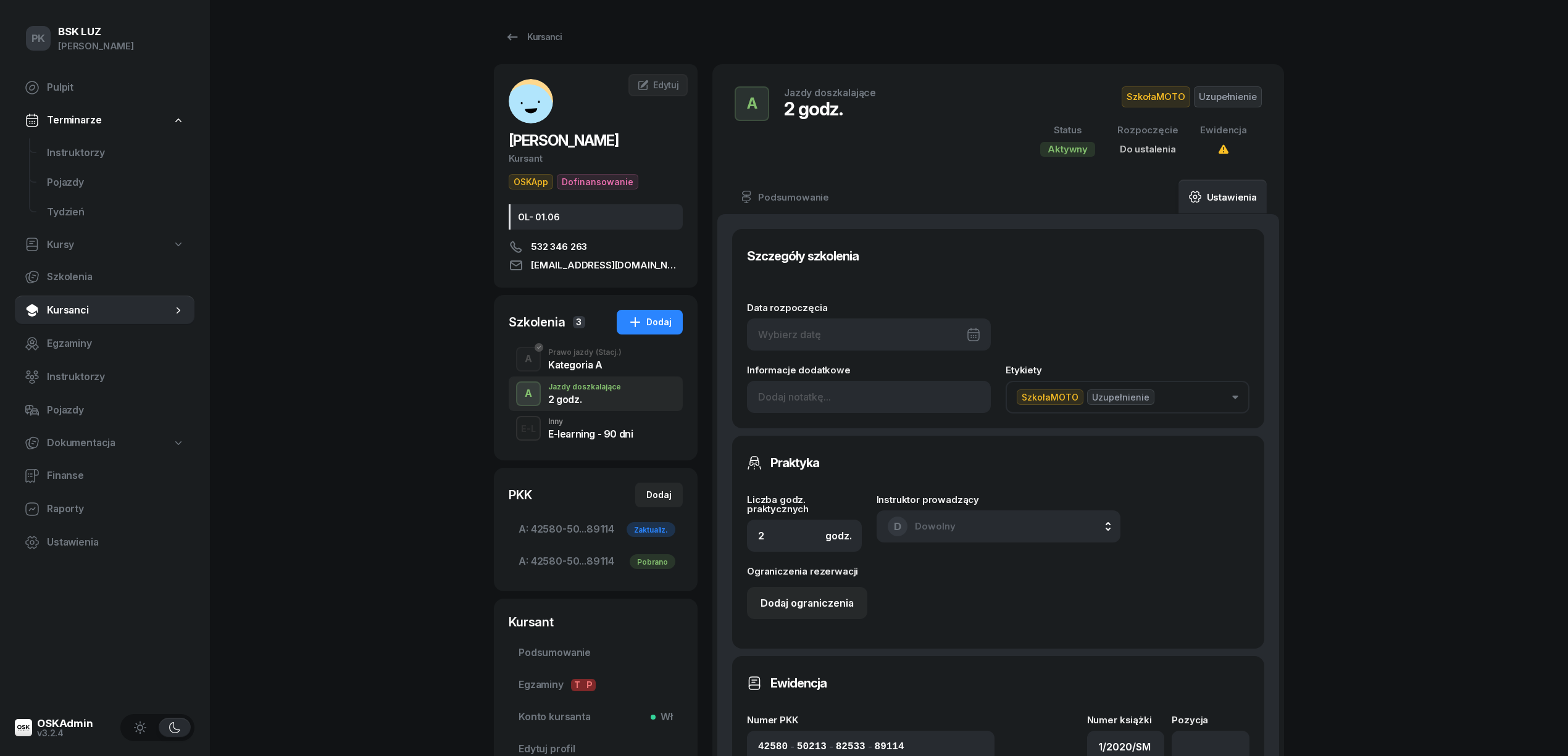
drag, startPoint x: 872, startPoint y: 310, endPoint x: 872, endPoint y: 329, distance: 19.0
click at [869, 322] on div "Data rozpoczęcia" at bounding box center [868, 326] width 244 height 47
click at [872, 329] on div at bounding box center [868, 334] width 244 height 32
click at [926, 506] on div "26" at bounding box center [922, 509] width 20 height 20
type input "26/09/2025"
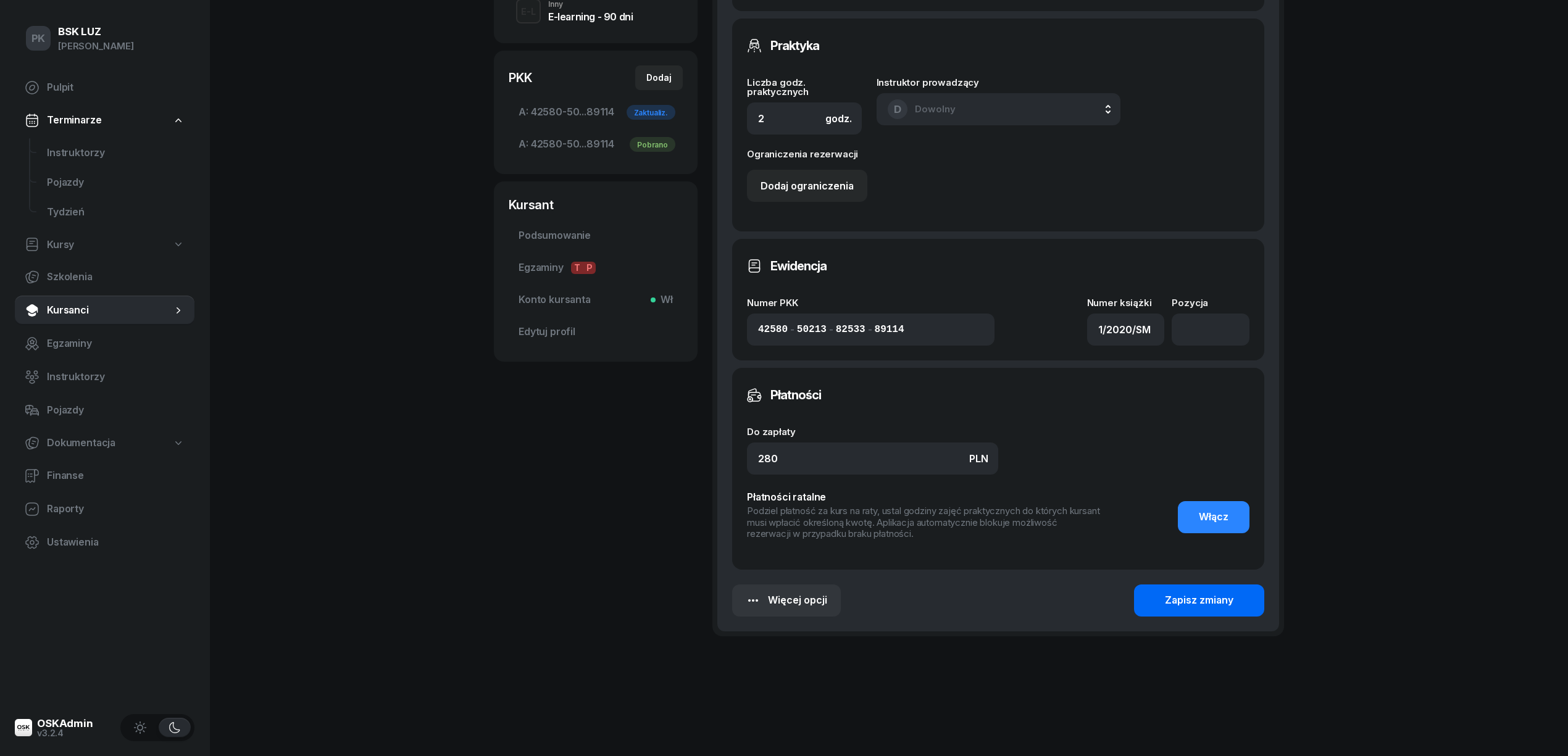
click at [1216, 606] on div "Zapisz zmiany" at bounding box center [1199, 600] width 69 height 16
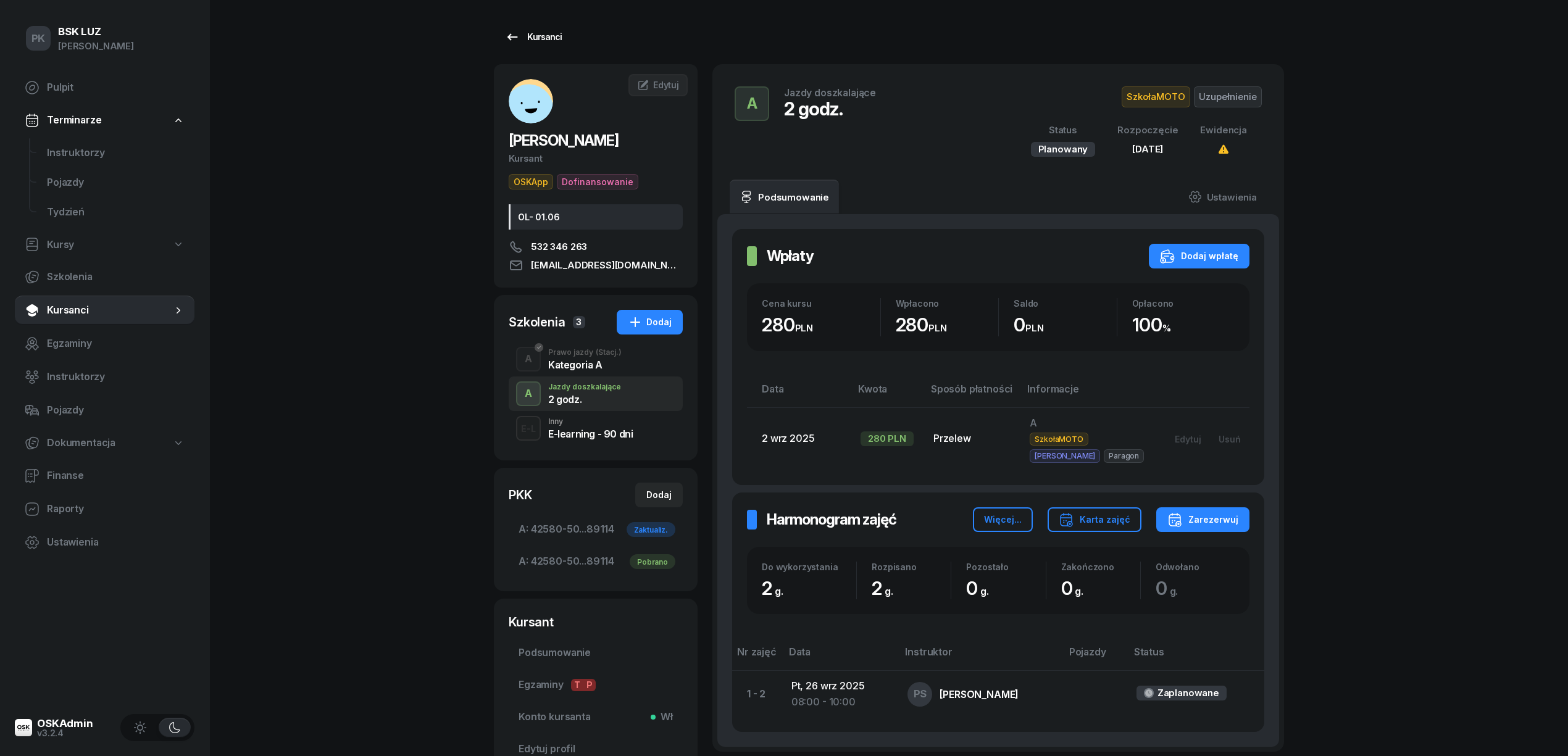
click at [545, 42] on div "Kursanci" at bounding box center [533, 37] width 57 height 15
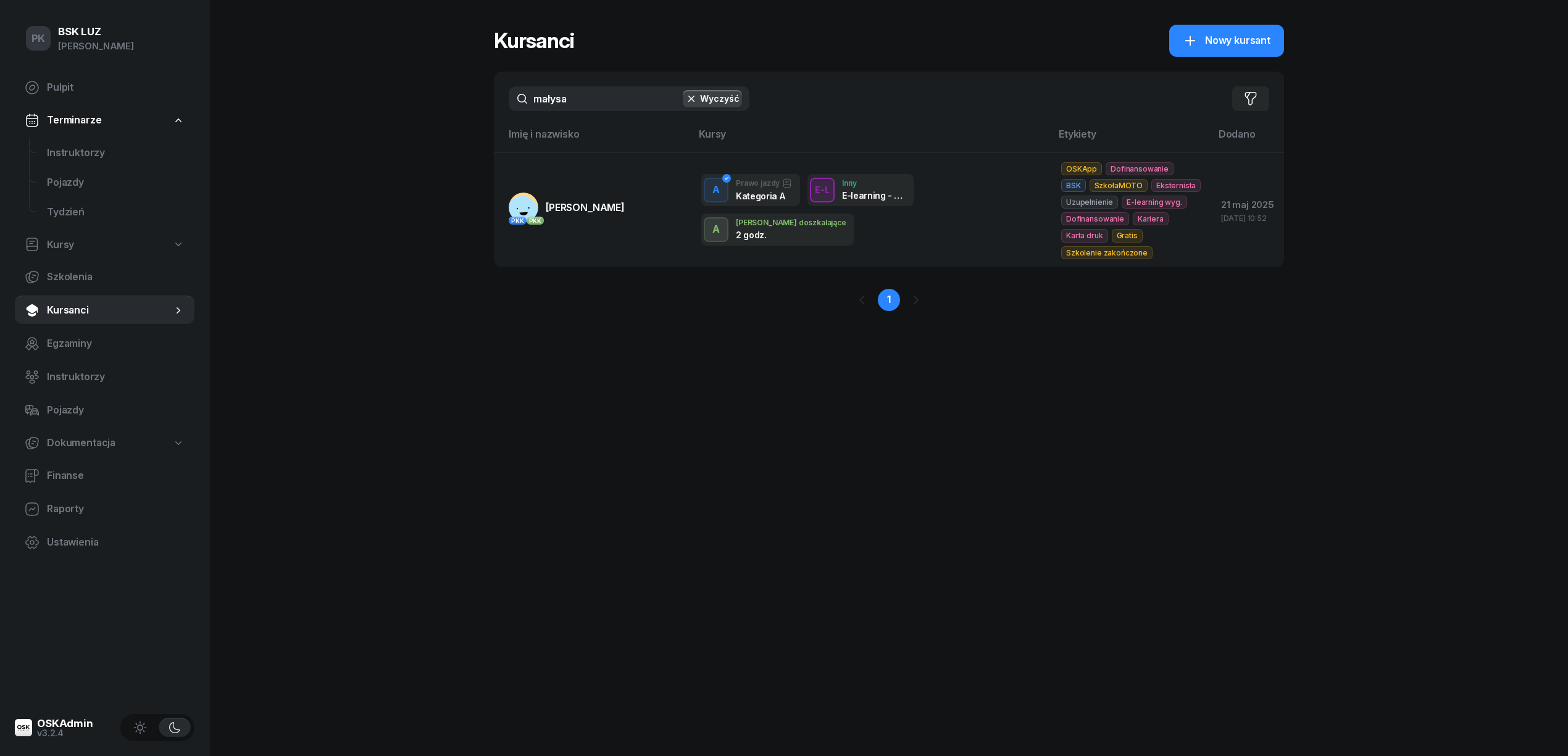
drag, startPoint x: 586, startPoint y: 100, endPoint x: 418, endPoint y: 106, distance: 168.1
click at [418, 104] on div "PK BSK LUZ Piotr Klimek Pulpit Terminarze Instruktorzy Pojazdy Tydzień Kursy Sz…" at bounding box center [784, 378] width 1568 height 756
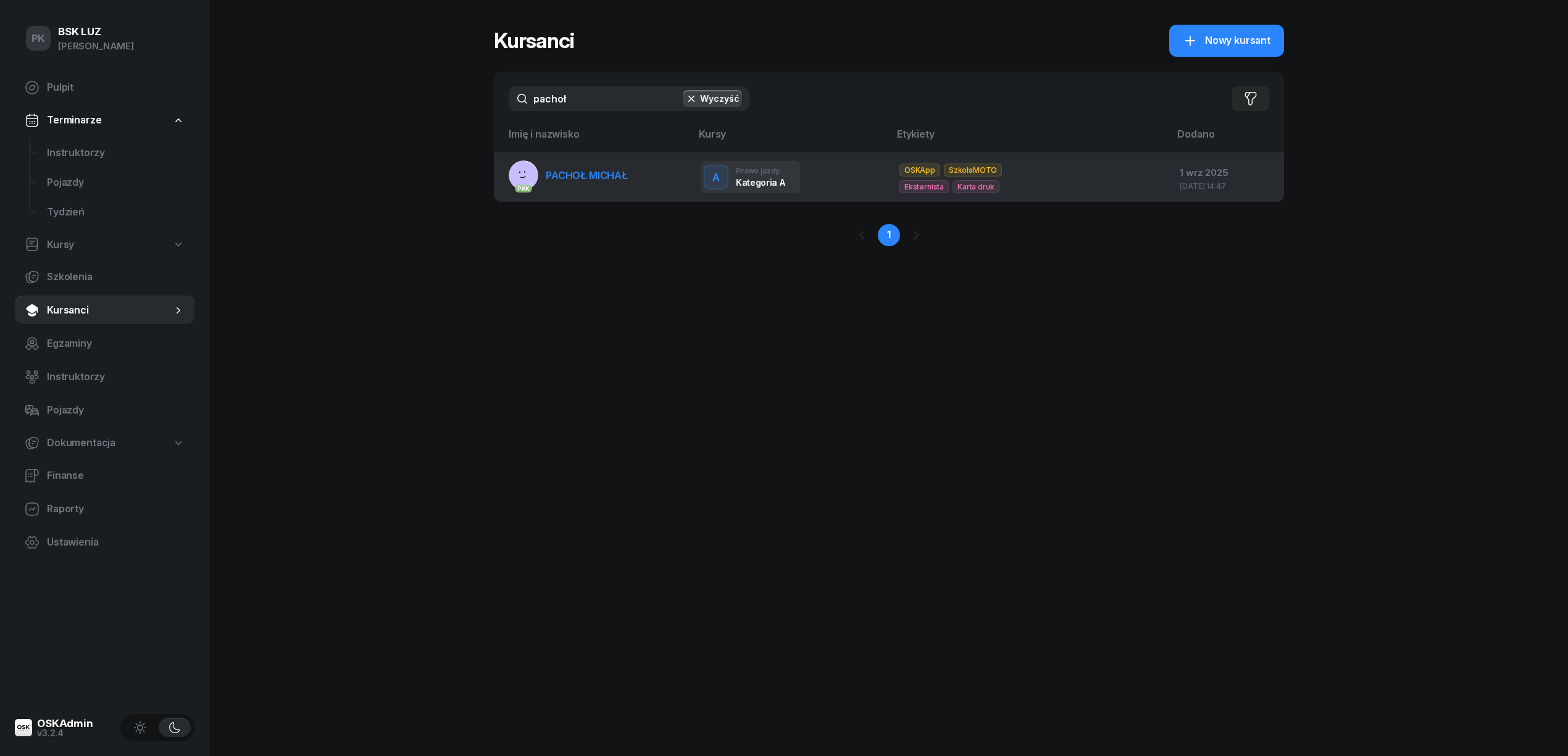
type input "pachoł"
click at [571, 176] on span "PACHOŁ MICHAŁ" at bounding box center [587, 175] width 82 height 13
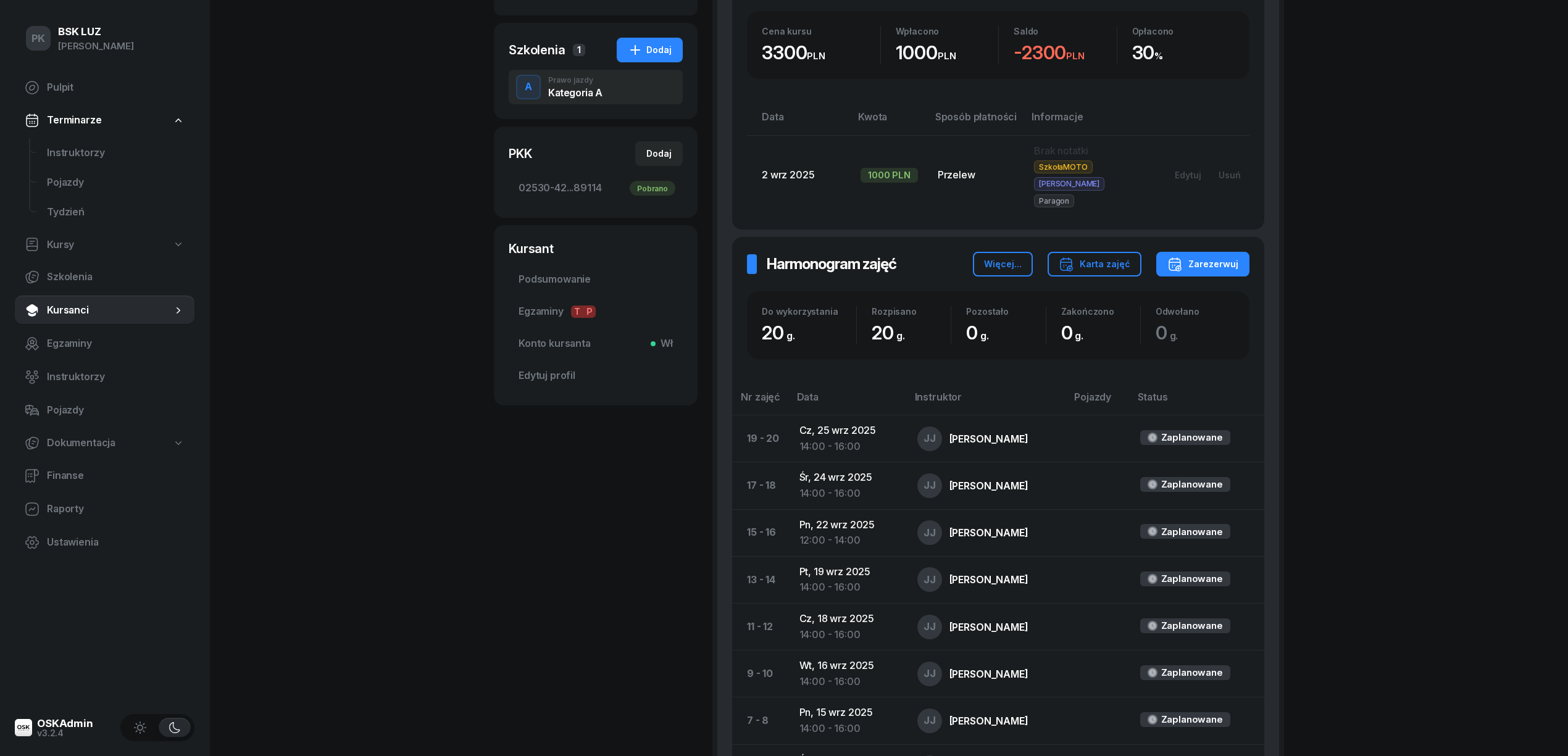
scroll to position [49, 0]
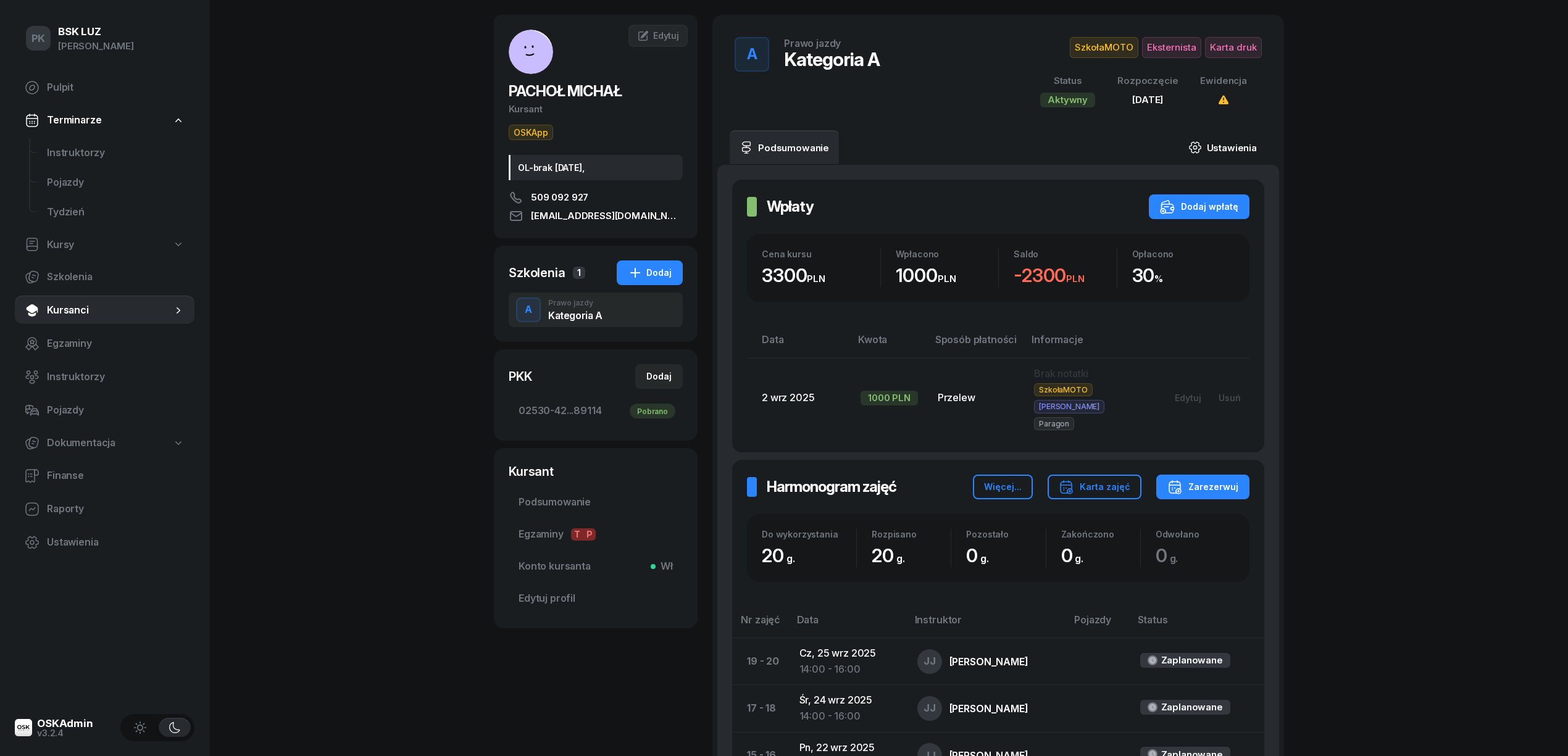
click at [1233, 141] on link "Ustawienia" at bounding box center [1223, 147] width 88 height 35
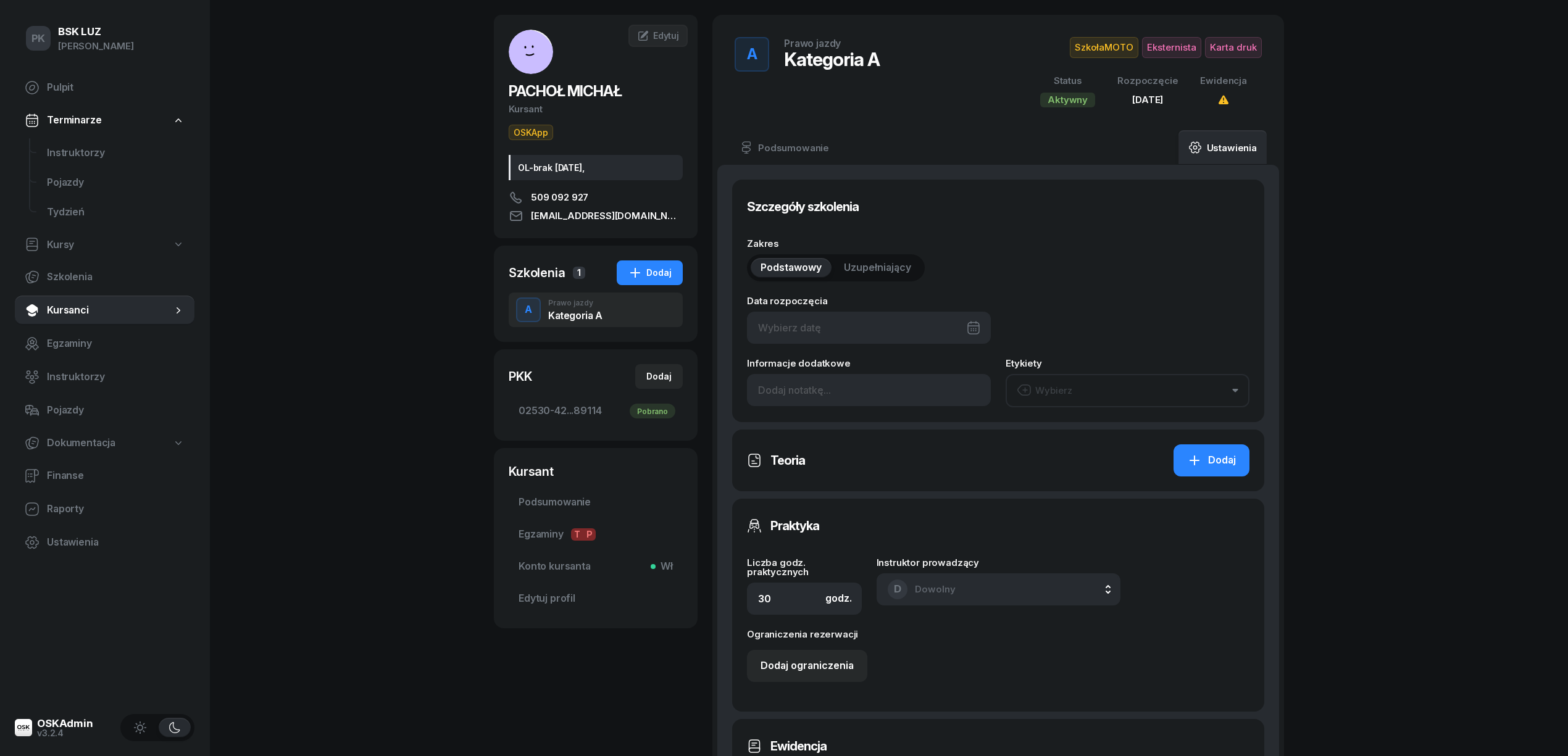
type input "03/09/2025"
type input "20"
type input "1/2020/SM"
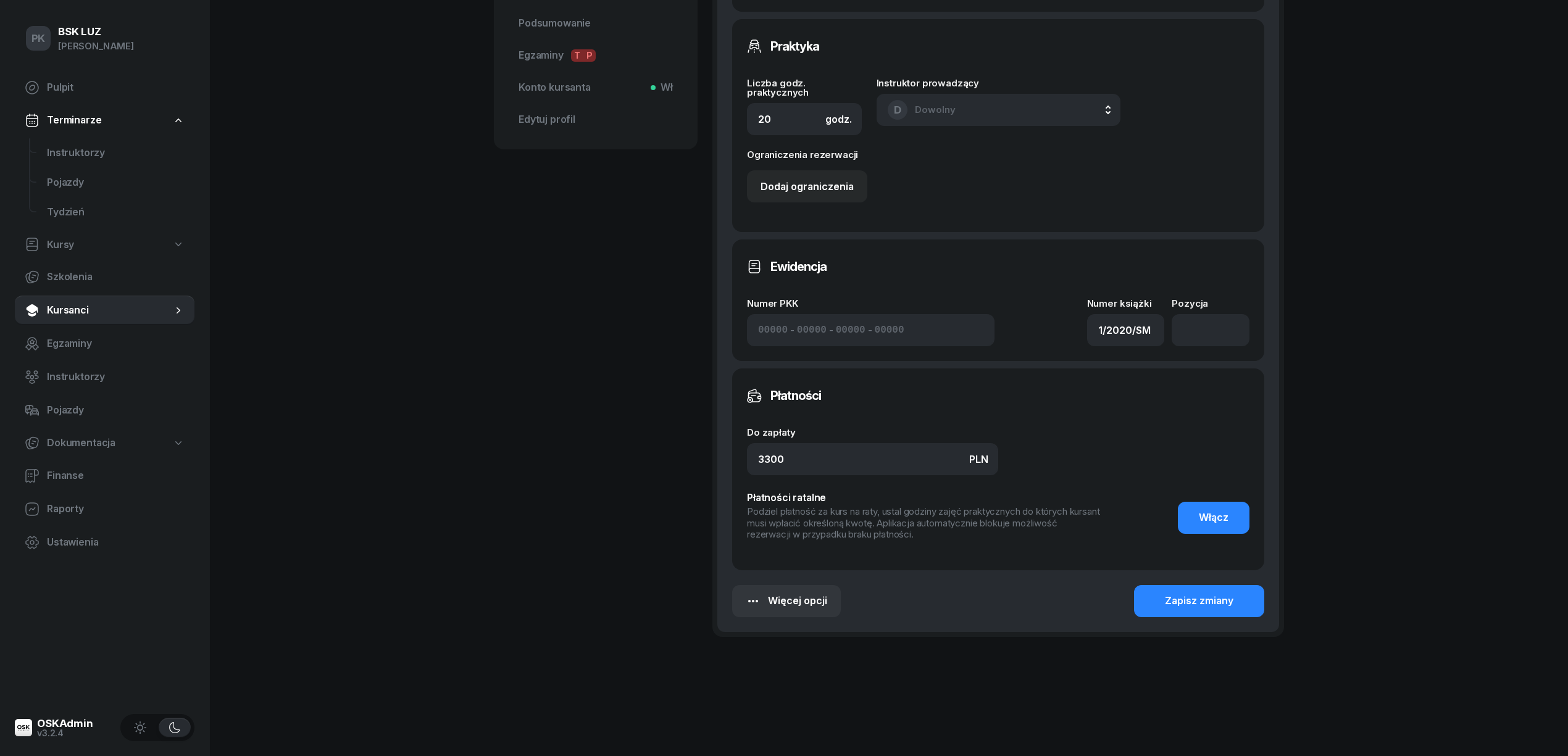
scroll to position [529, 0]
drag, startPoint x: 1179, startPoint y: 602, endPoint x: 1152, endPoint y: 604, distance: 27.1
click at [1178, 602] on div "Zapisz zmiany" at bounding box center [1199, 600] width 69 height 16
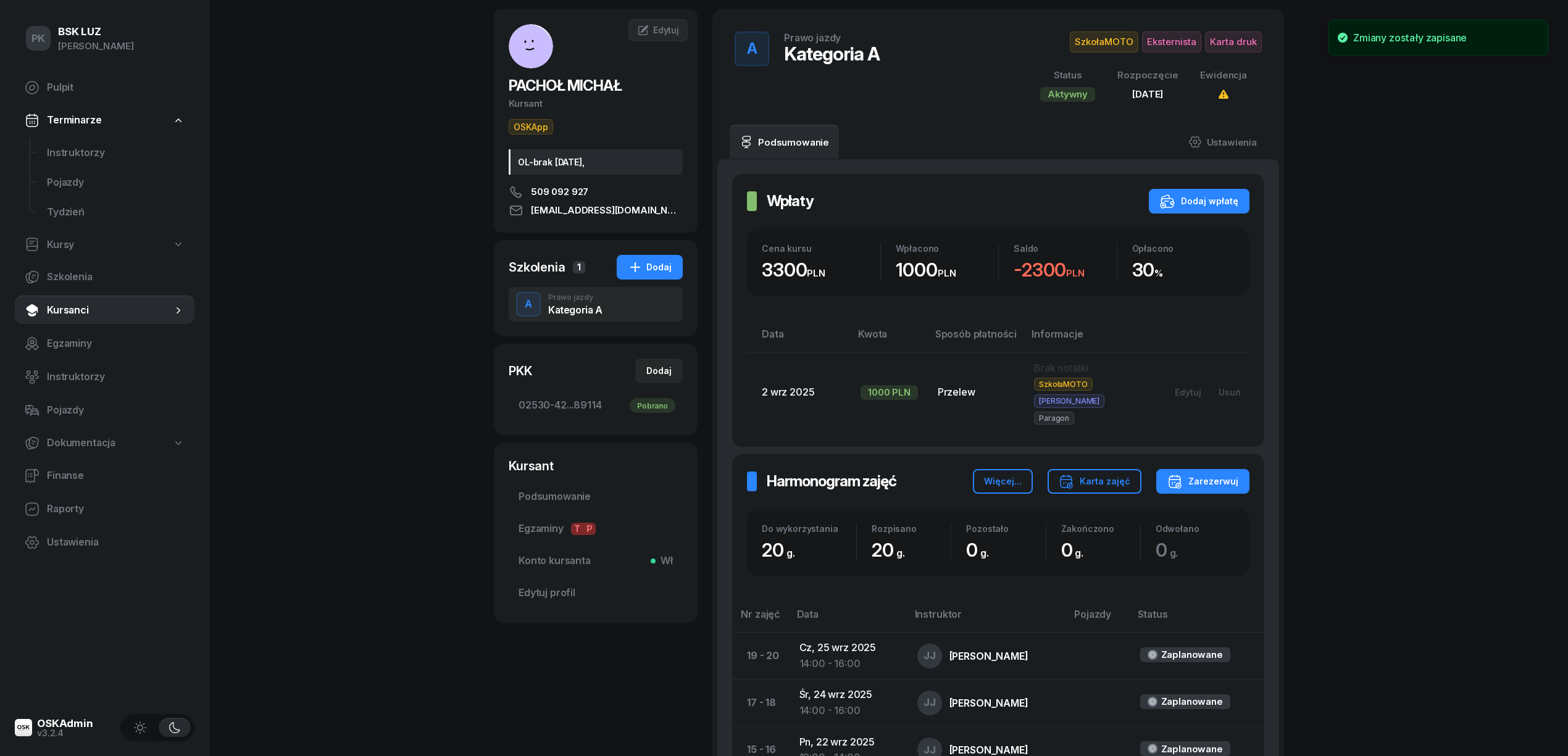
scroll to position [0, 0]
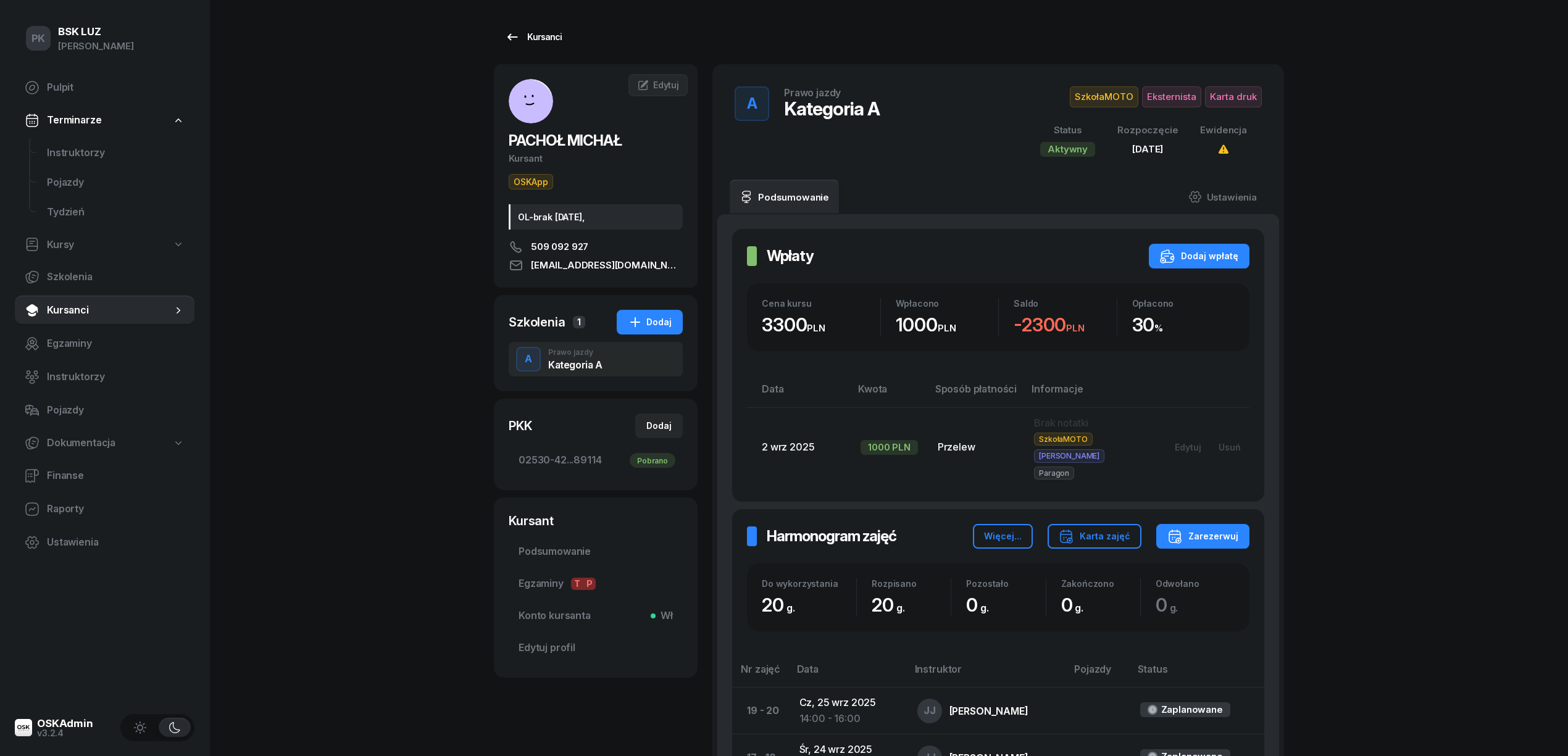
click at [554, 41] on div "Kursanci" at bounding box center [533, 37] width 57 height 15
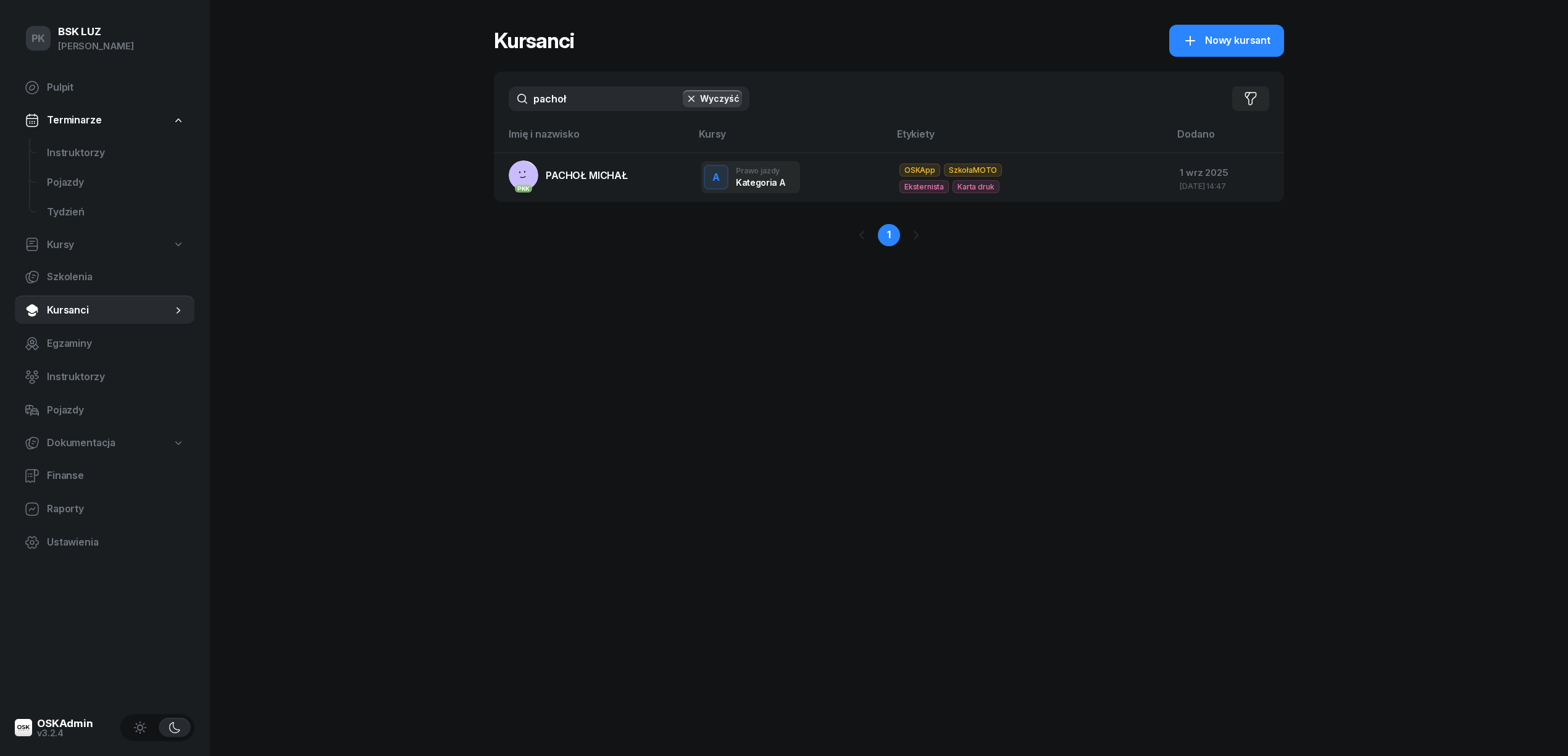
drag, startPoint x: 524, startPoint y: 102, endPoint x: 350, endPoint y: 127, distance: 175.8
click at [350, 127] on div "PK BSK LUZ Piotr Klimek Pulpit Terminarze Instruktorzy Pojazdy Tydzień Kursy Sz…" at bounding box center [784, 378] width 1568 height 756
drag, startPoint x: 581, startPoint y: 179, endPoint x: 590, endPoint y: 189, distance: 13.5
click at [582, 179] on span "PACHOŁ MICHAŁ" at bounding box center [587, 175] width 82 height 13
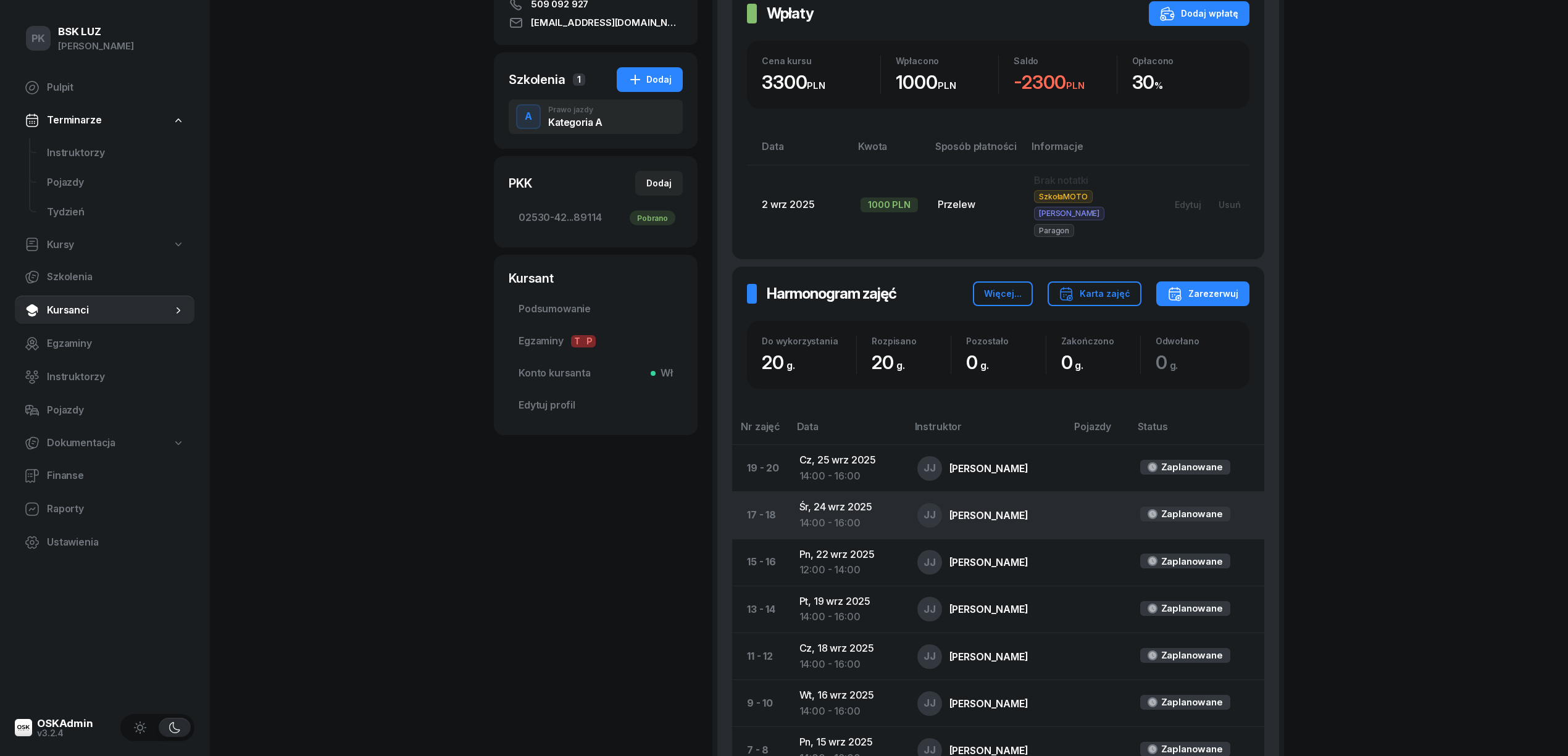
scroll to position [247, 0]
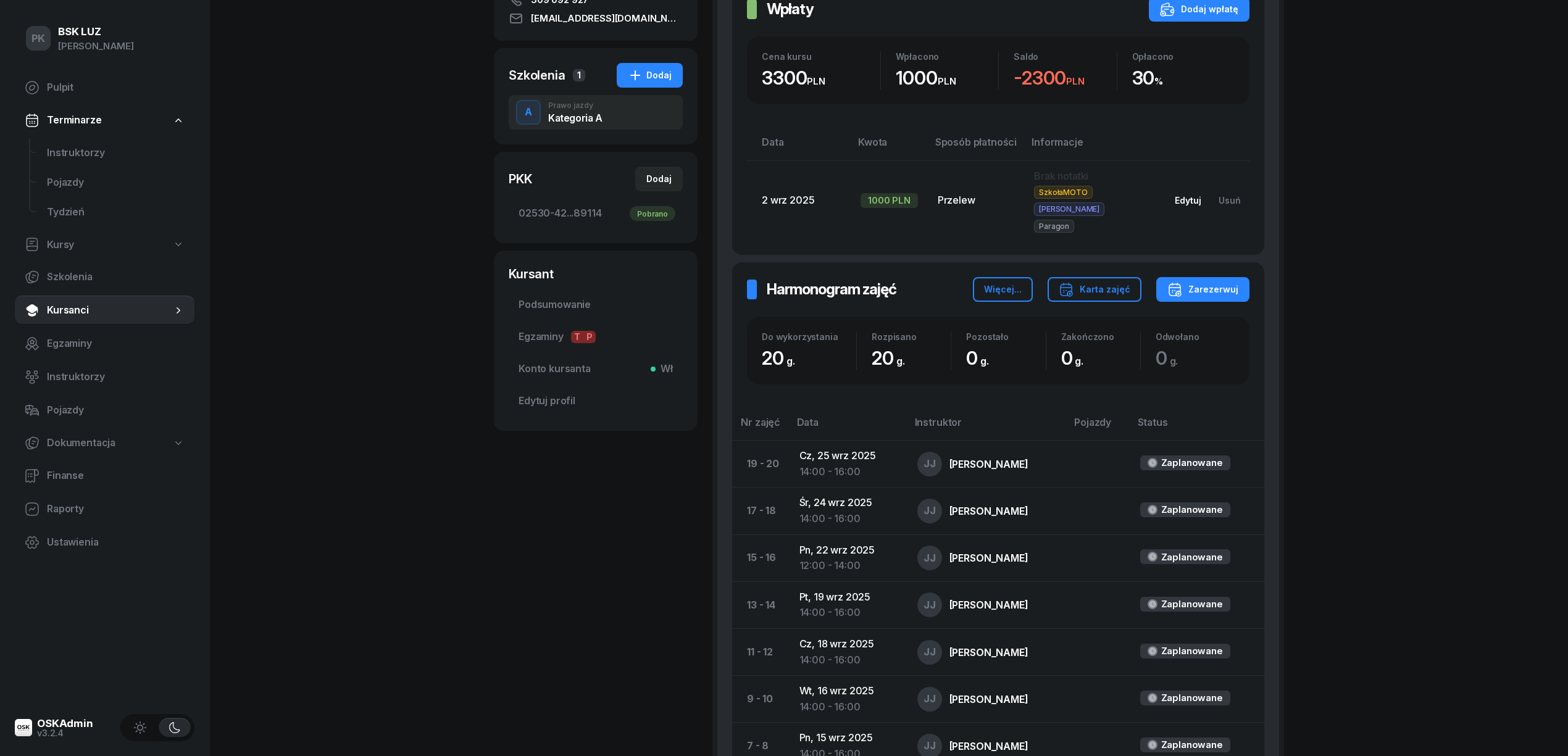
click at [1194, 198] on button "Edytuj" at bounding box center [1188, 200] width 44 height 20
select select "transfer"
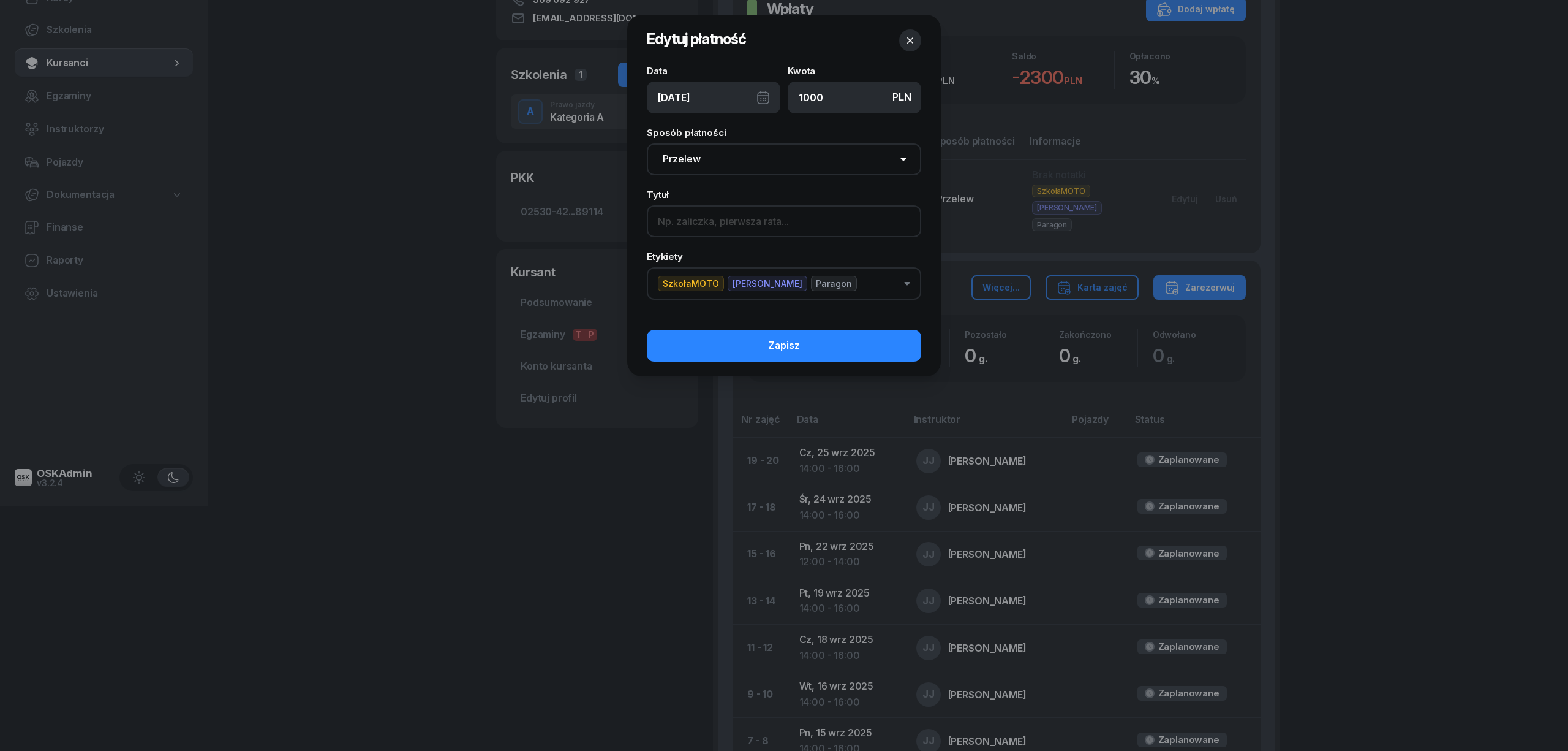
click at [719, 225] on input at bounding box center [784, 221] width 275 height 32
type input "I rata"
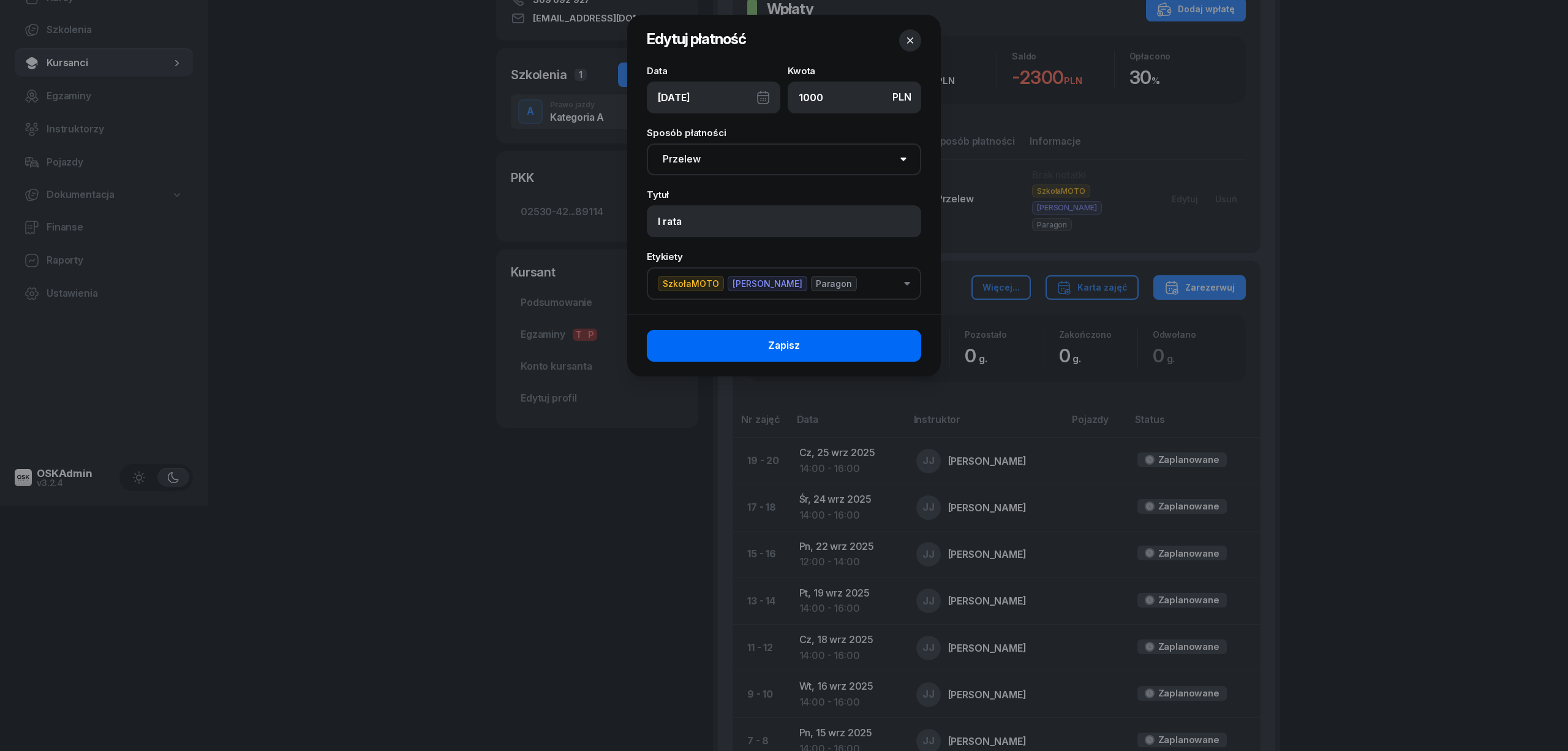
click at [810, 349] on button "Zapisz" at bounding box center [784, 345] width 275 height 32
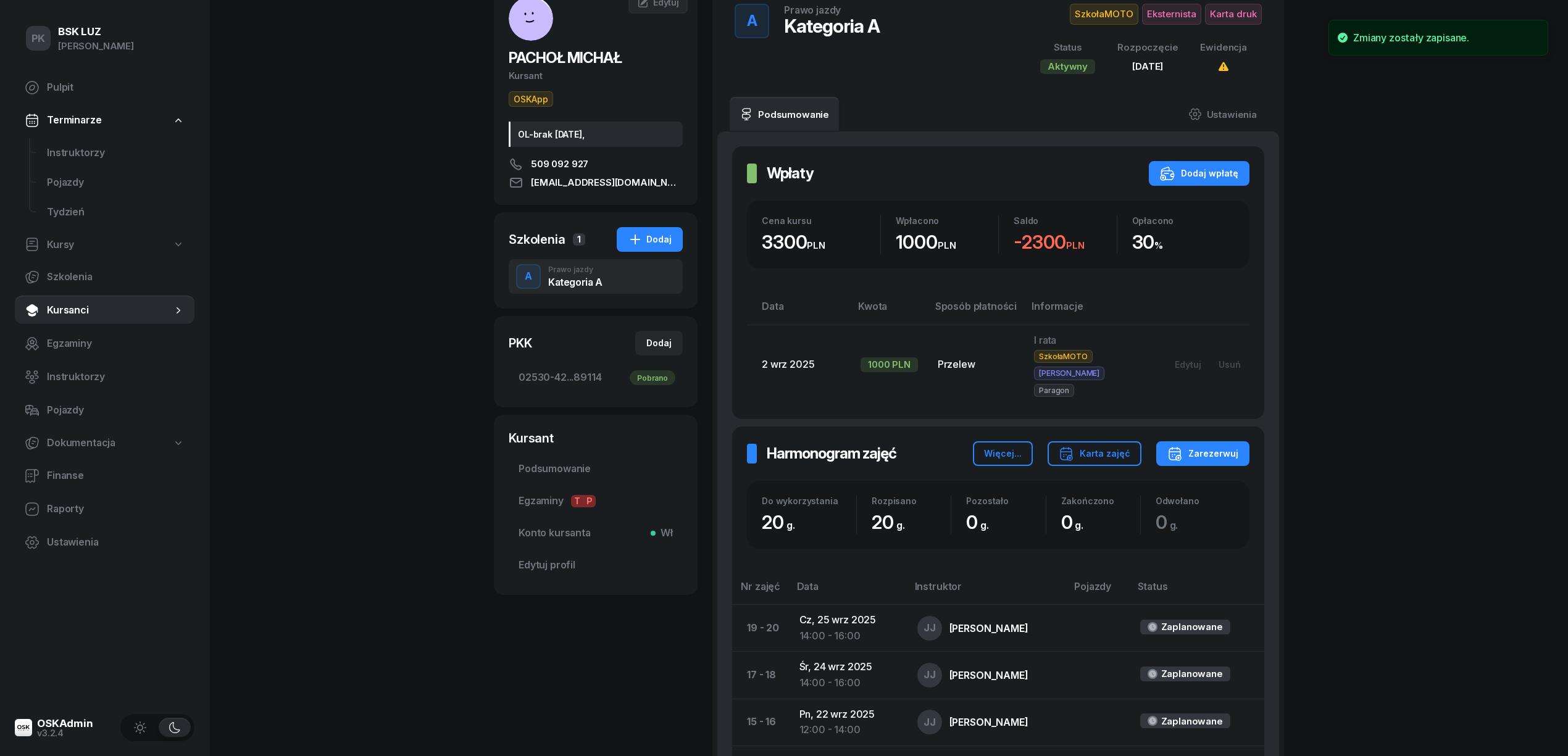
scroll to position [0, 0]
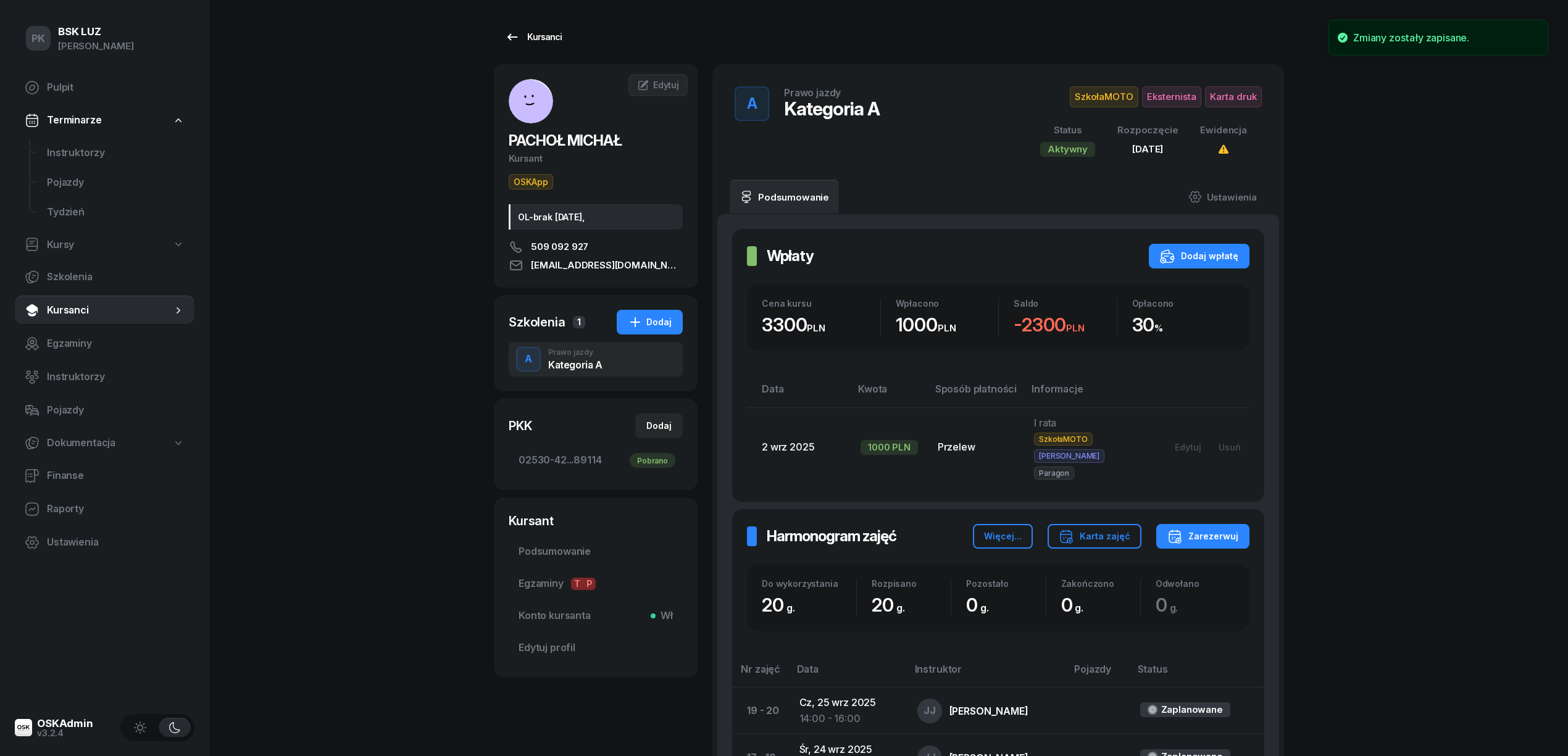
click at [551, 40] on div "Kursanci" at bounding box center [533, 37] width 57 height 15
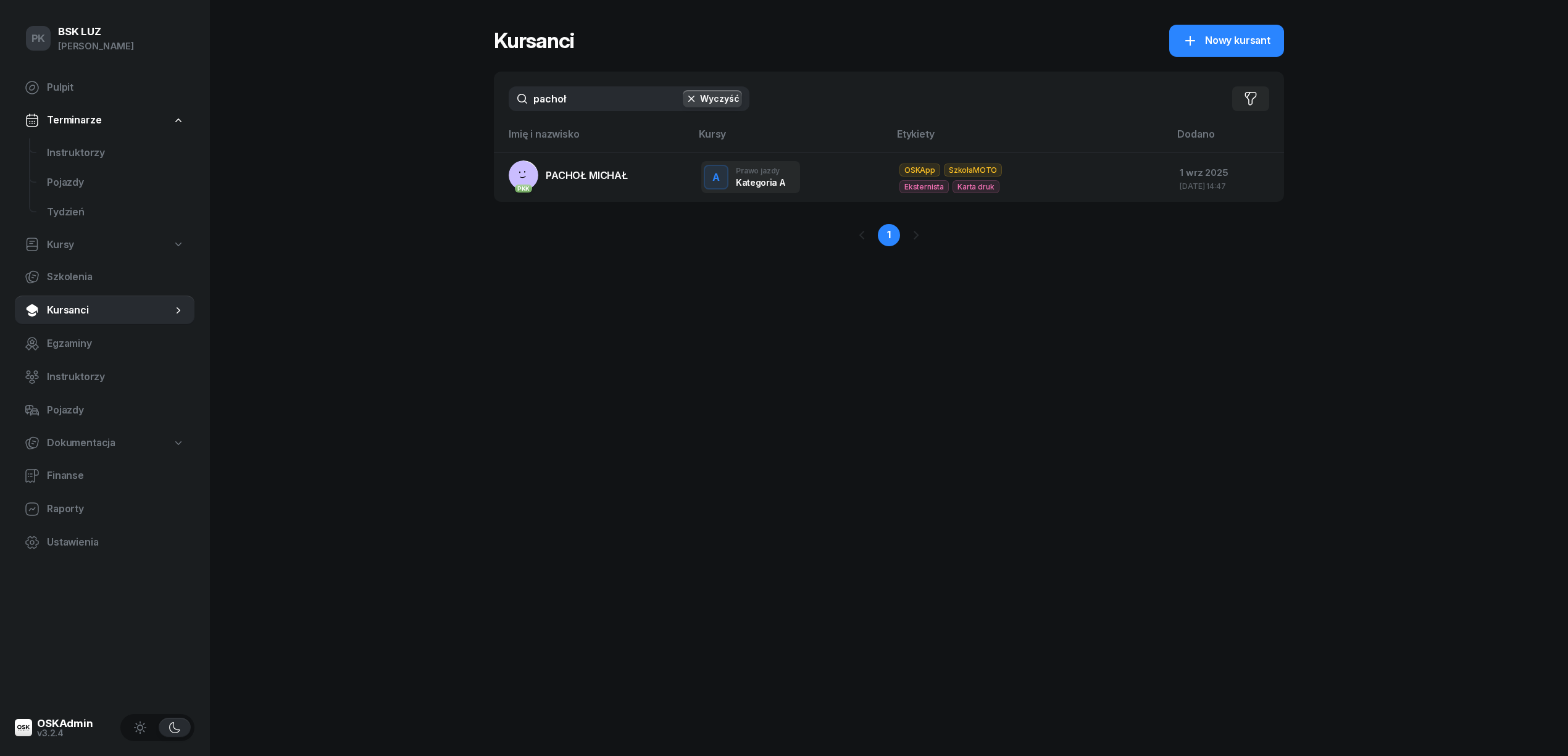
drag, startPoint x: 453, startPoint y: 94, endPoint x: 418, endPoint y: 93, distance: 35.0
click at [418, 93] on div "PK BSK LUZ Piotr Klimek Pulpit Terminarze Instruktorzy Pojazdy Tydzień Kursy Sz…" at bounding box center [784, 378] width 1568 height 756
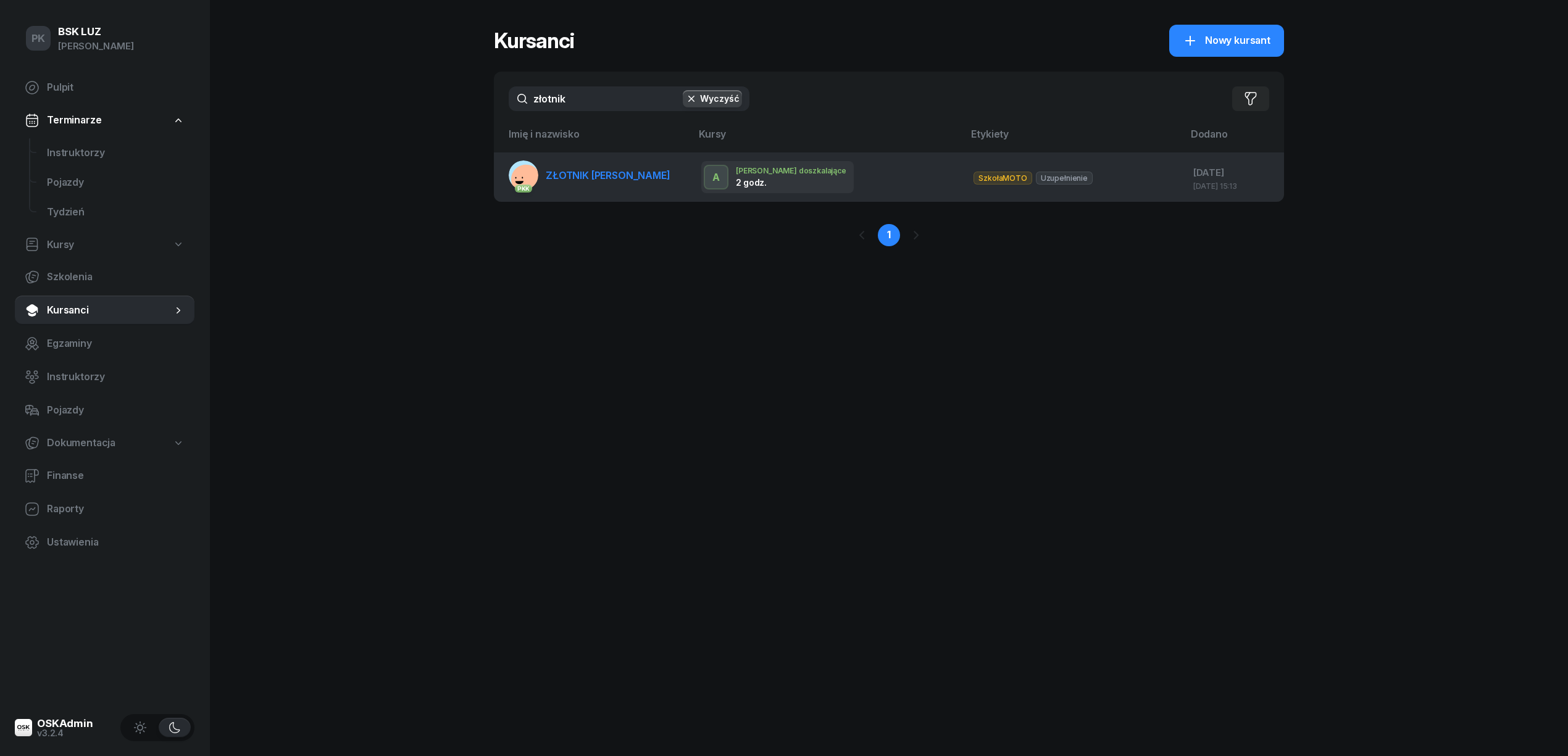
type input "złotnik"
click at [611, 179] on span "ZŁOTNIK DANIEL" at bounding box center [608, 175] width 125 height 13
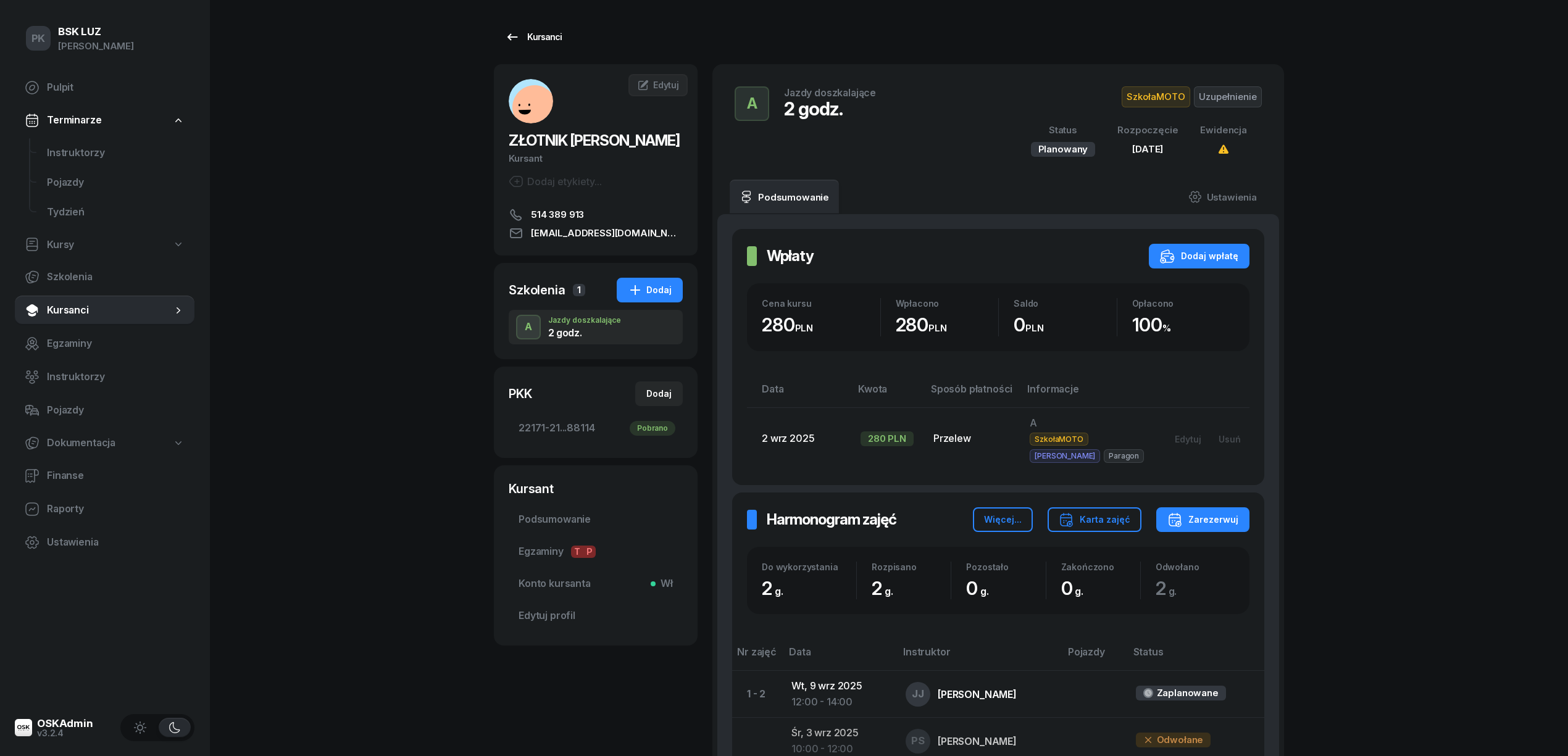
click at [549, 38] on div "Kursanci" at bounding box center [533, 37] width 57 height 15
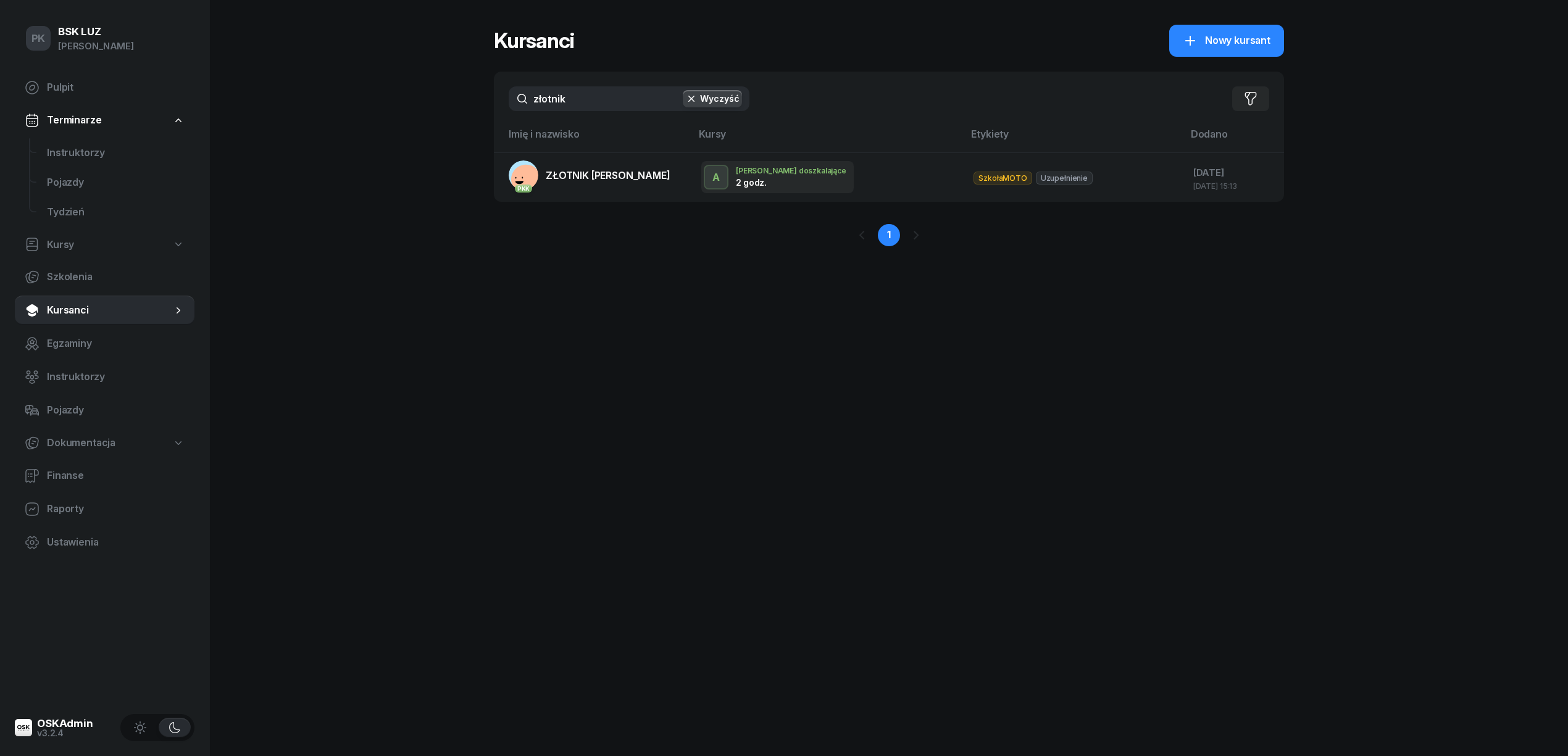
drag, startPoint x: 603, startPoint y: 105, endPoint x: 473, endPoint y: 100, distance: 130.1
click at [473, 100] on div "PK BSK LUZ Piotr Klimek Pulpit Terminarze Instruktorzy Pojazdy Tydzień Kursy Sz…" at bounding box center [784, 378] width 1568 height 756
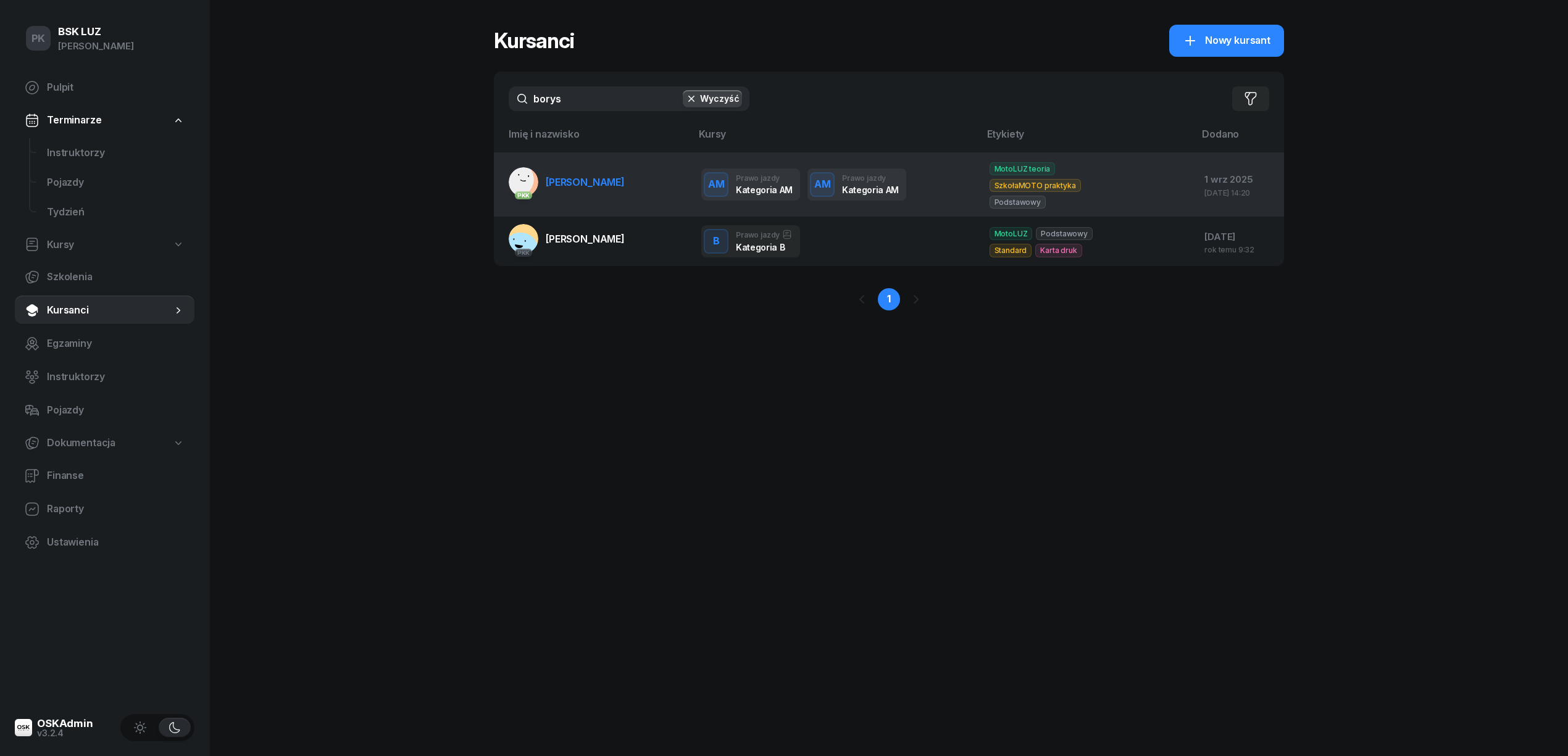
type input "borys"
click at [625, 176] on span "[PERSON_NAME]" at bounding box center [585, 182] width 79 height 13
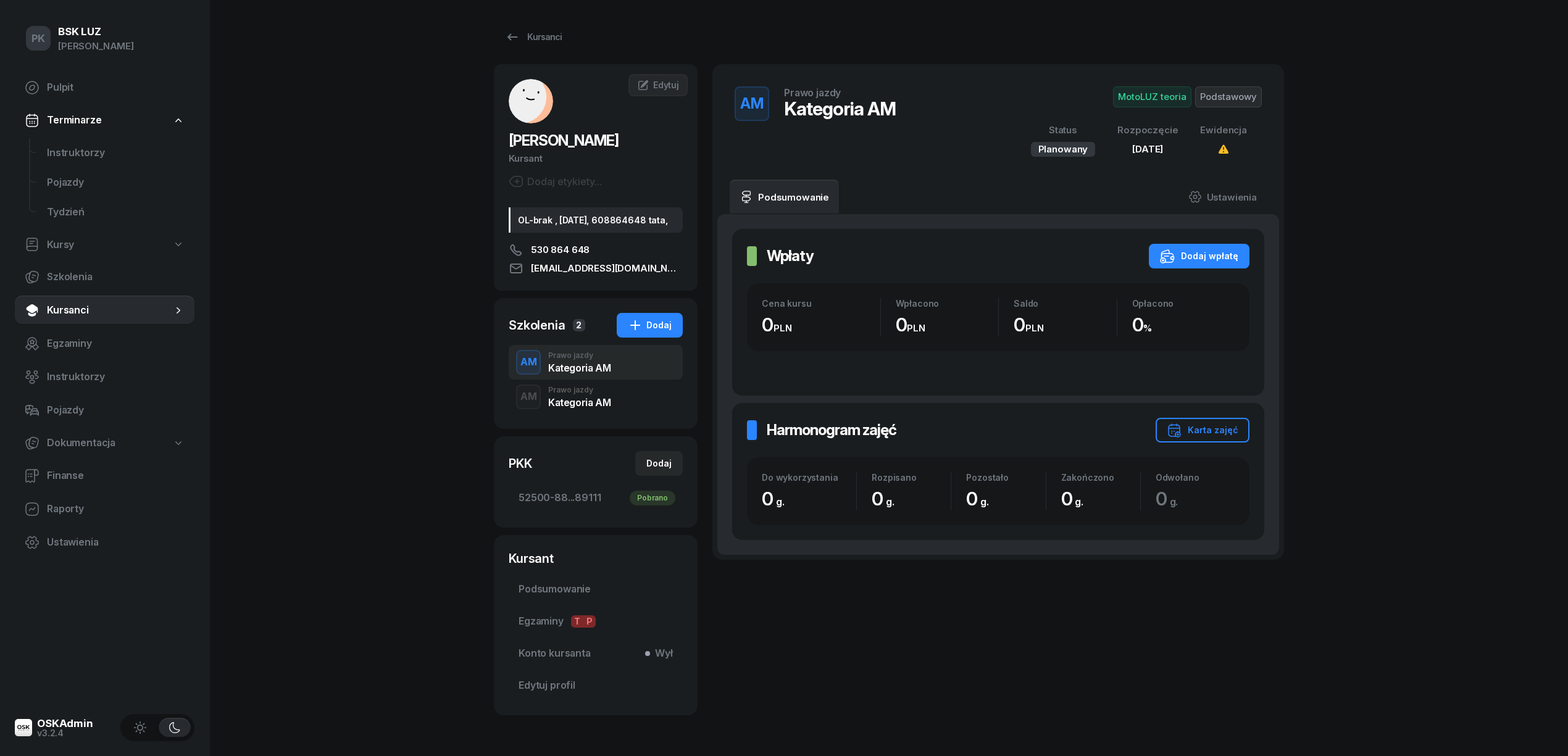
click at [584, 407] on div "Kategoria AM" at bounding box center [579, 403] width 62 height 10
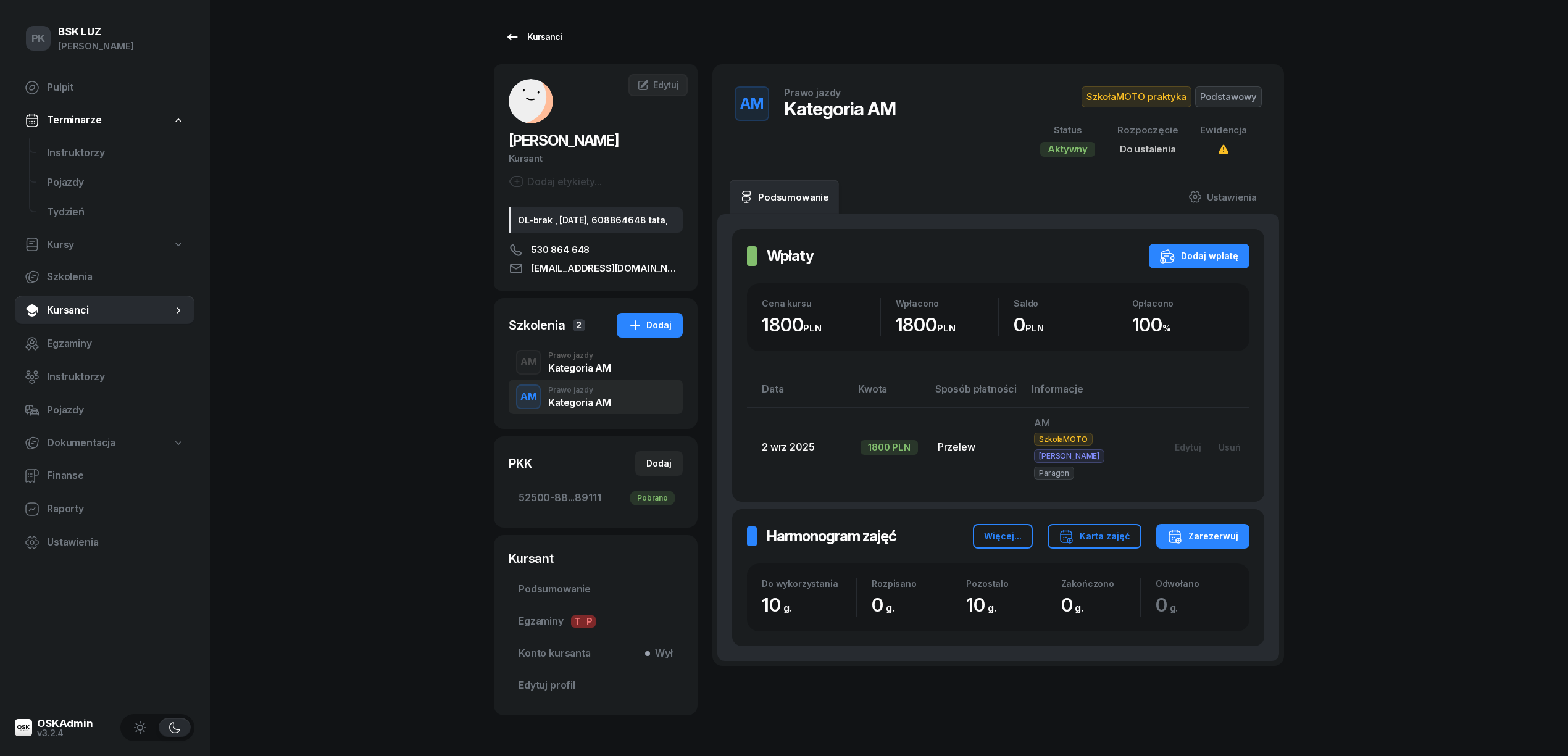
click at [551, 43] on div "Kursanci" at bounding box center [533, 37] width 57 height 15
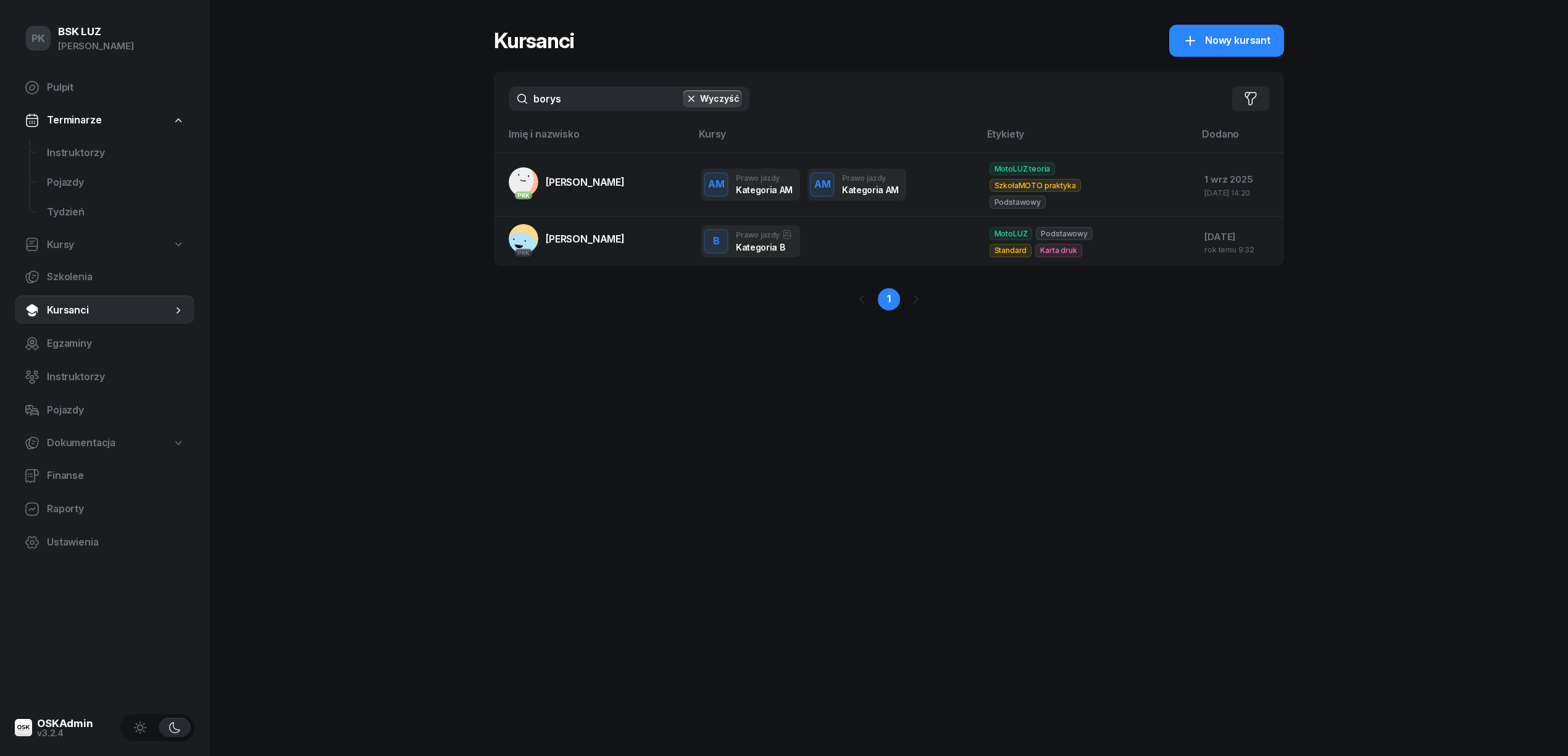
drag, startPoint x: 585, startPoint y: 97, endPoint x: 448, endPoint y: 102, distance: 137.1
click at [448, 102] on div "PK BSK LUZ Piotr Klimek Pulpit Terminarze Instruktorzy Pojazdy Tydzień Kursy Sz…" at bounding box center [784, 378] width 1568 height 756
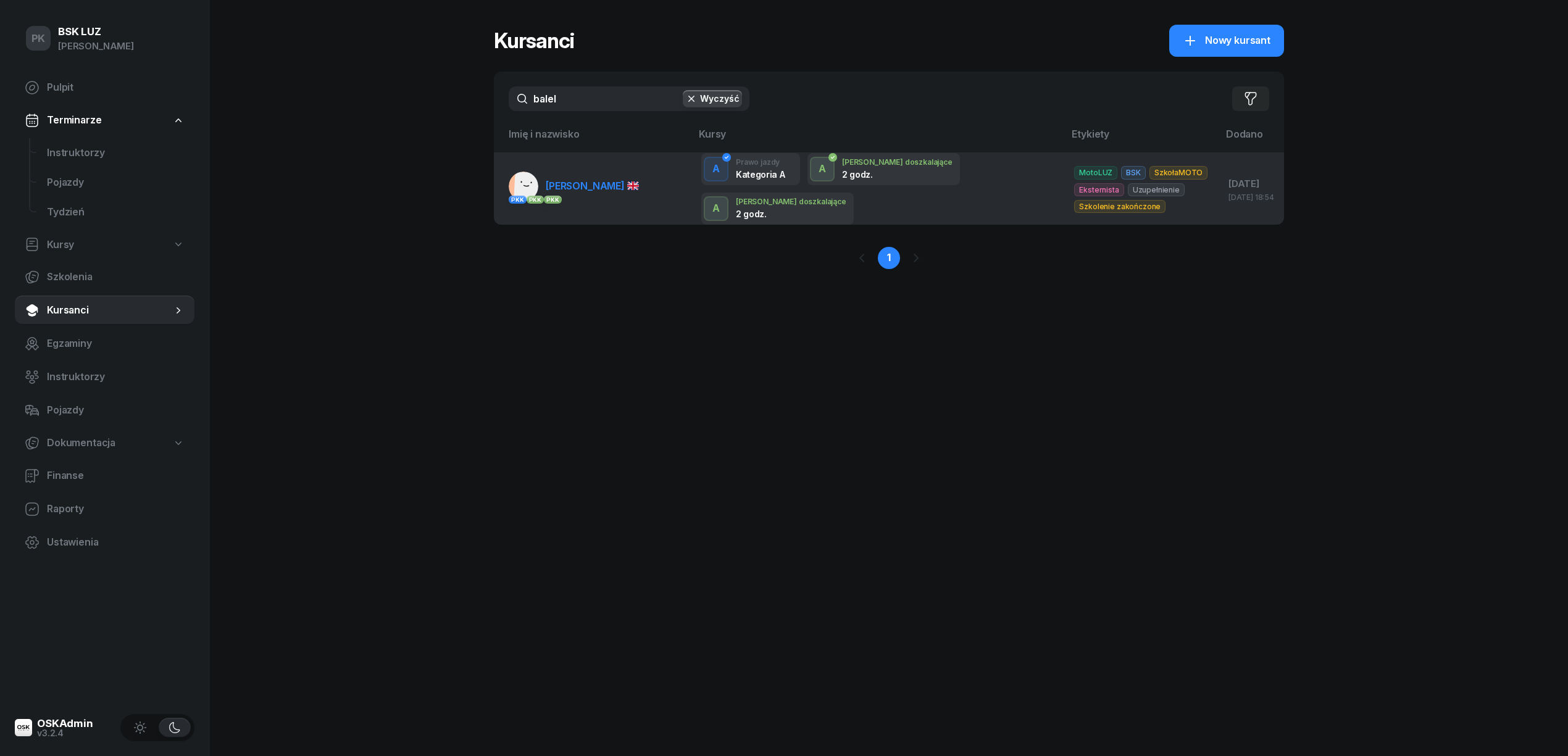
type input "balel"
click at [633, 192] on link "PKK PKK PKK BALELLI DANIELE" at bounding box center [574, 186] width 130 height 30
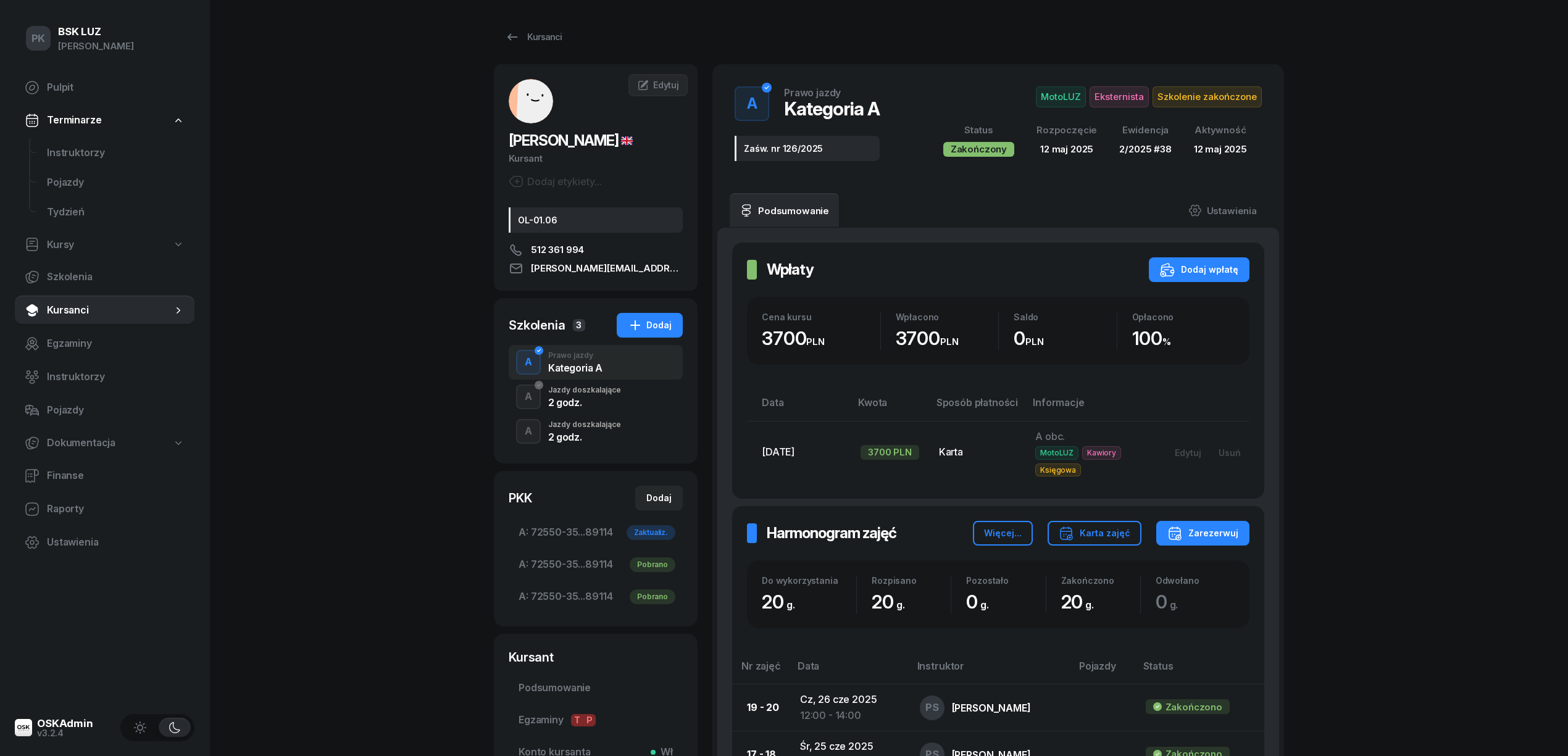
click at [590, 405] on div "2 godz." at bounding box center [585, 403] width 73 height 10
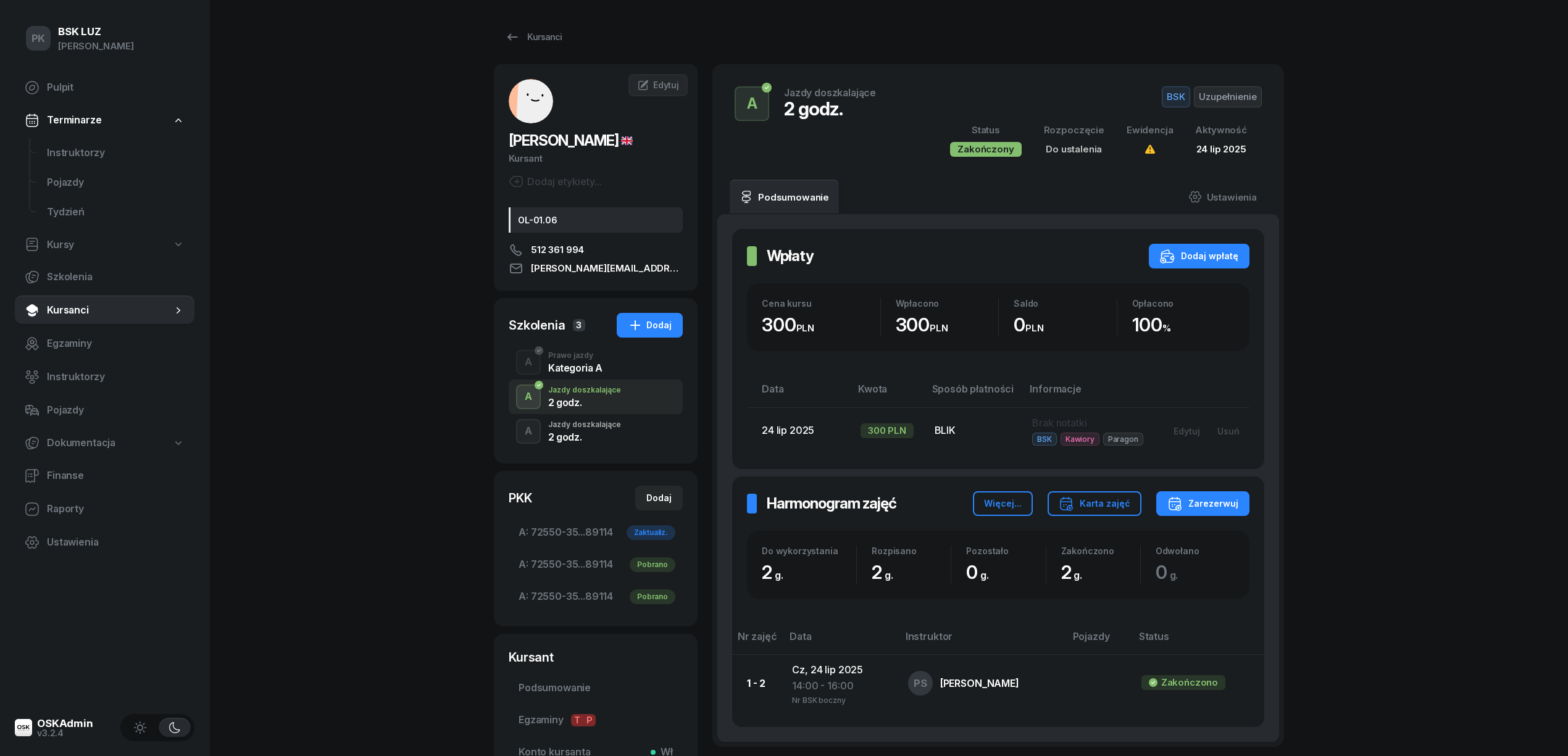
click at [599, 428] on div "Jazdy doszkalające" at bounding box center [585, 425] width 73 height 8
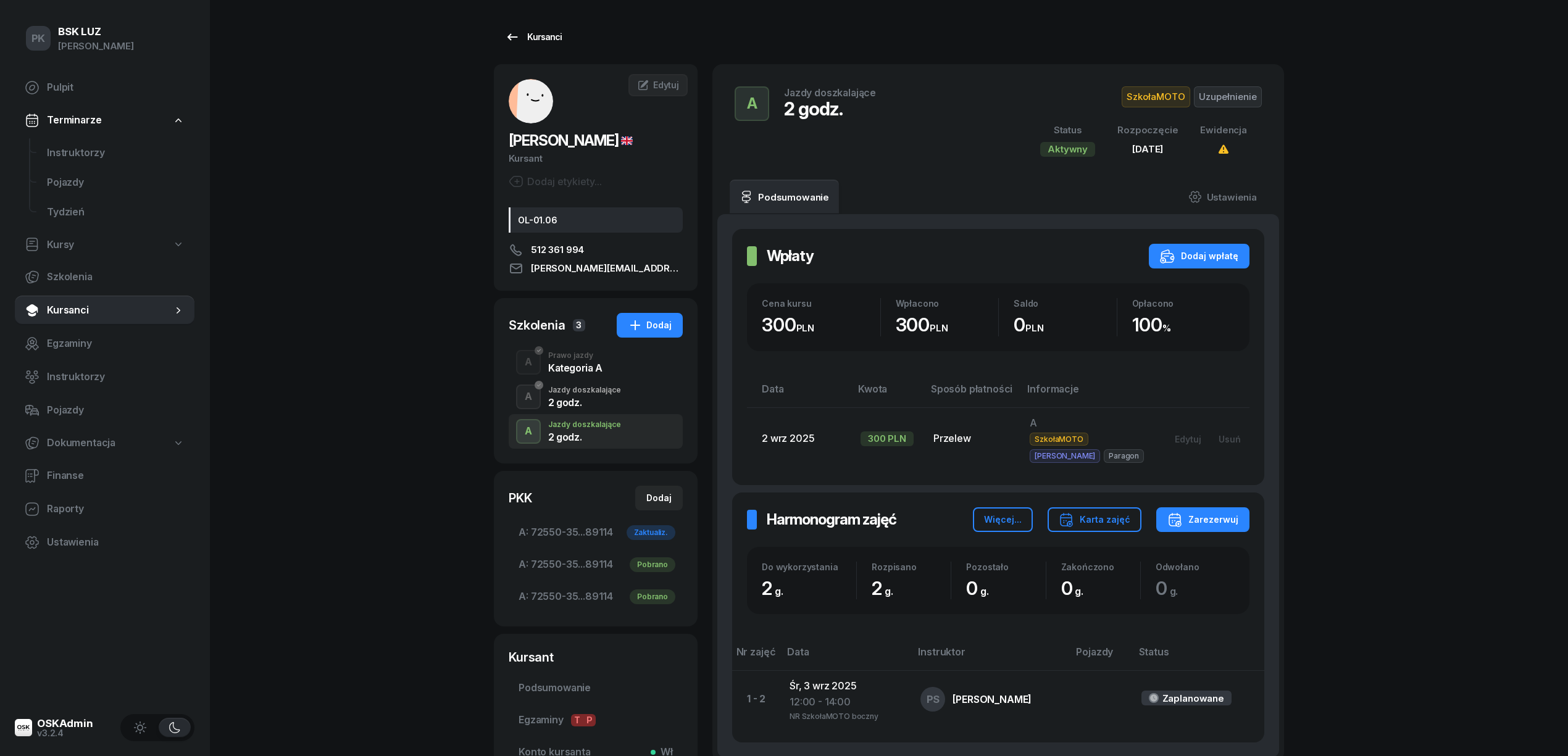
click at [538, 43] on div "Kursanci" at bounding box center [533, 37] width 57 height 15
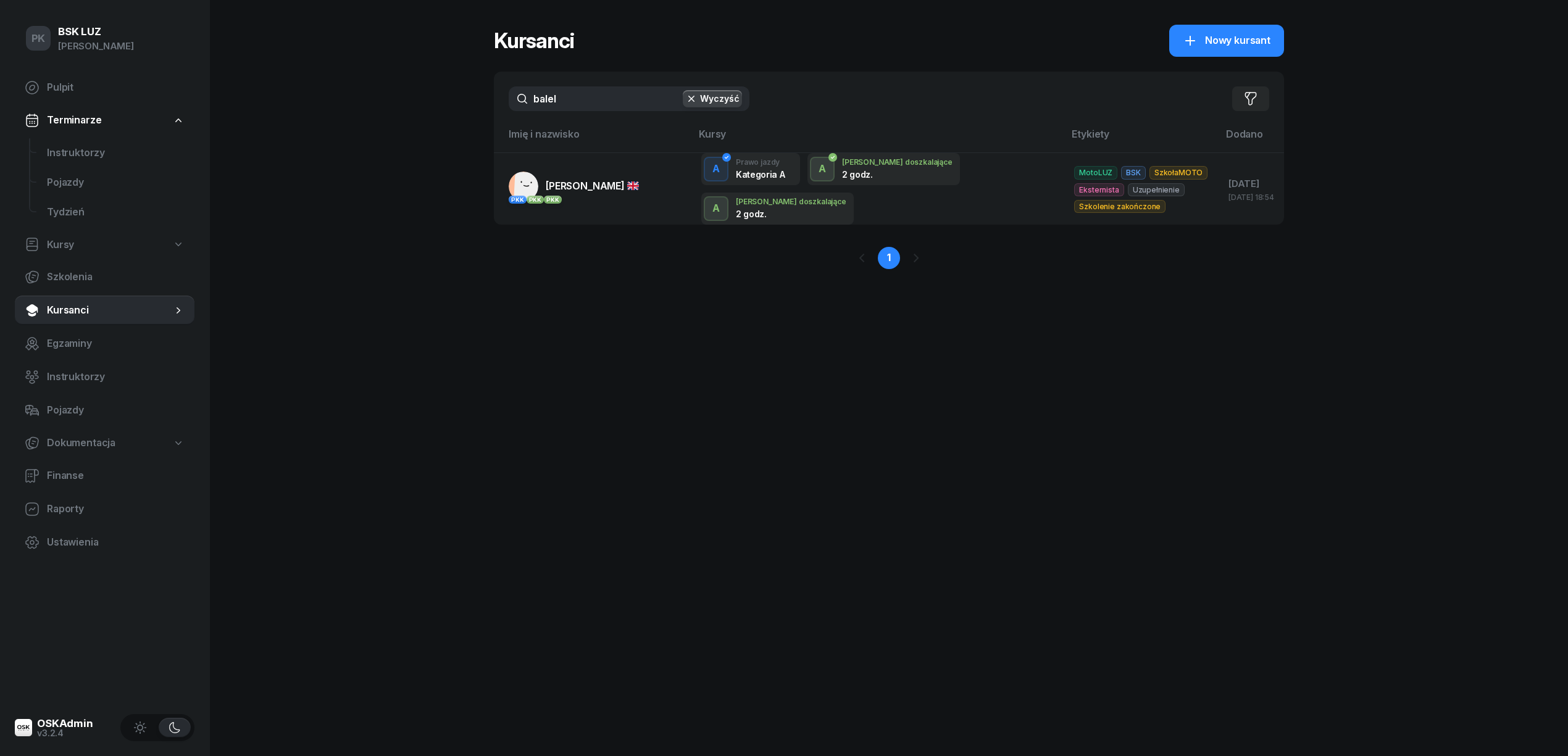
drag, startPoint x: 585, startPoint y: 105, endPoint x: 403, endPoint y: 105, distance: 182.0
click at [403, 105] on div "PK BSK LUZ Piotr Klimek Pulpit Terminarze Instruktorzy Pojazdy Tydzień Kursy Sz…" at bounding box center [784, 378] width 1568 height 756
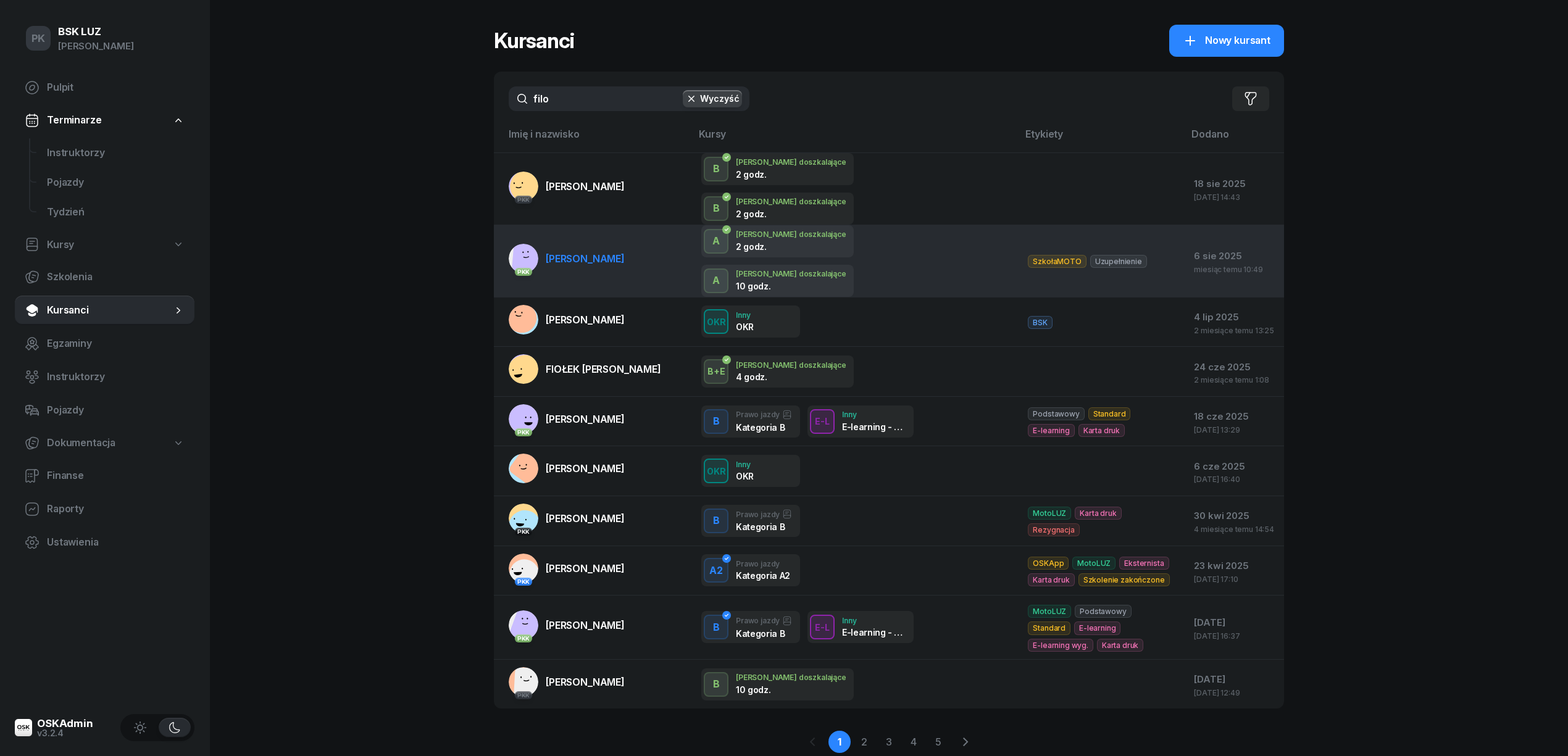
type input "filo"
click at [618, 253] on span "[PERSON_NAME]" at bounding box center [585, 259] width 79 height 13
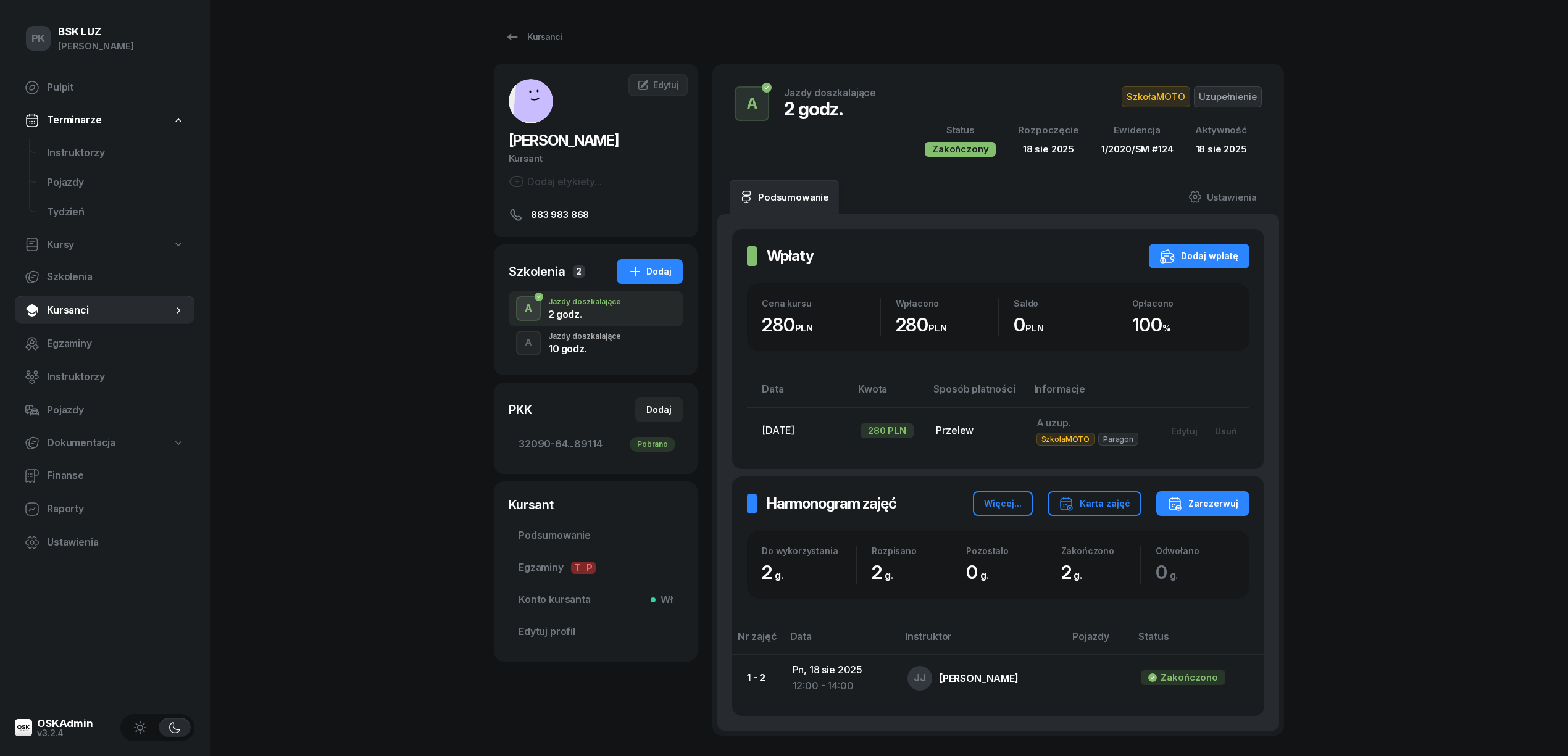
click at [604, 341] on div "10 godz." at bounding box center [585, 347] width 73 height 14
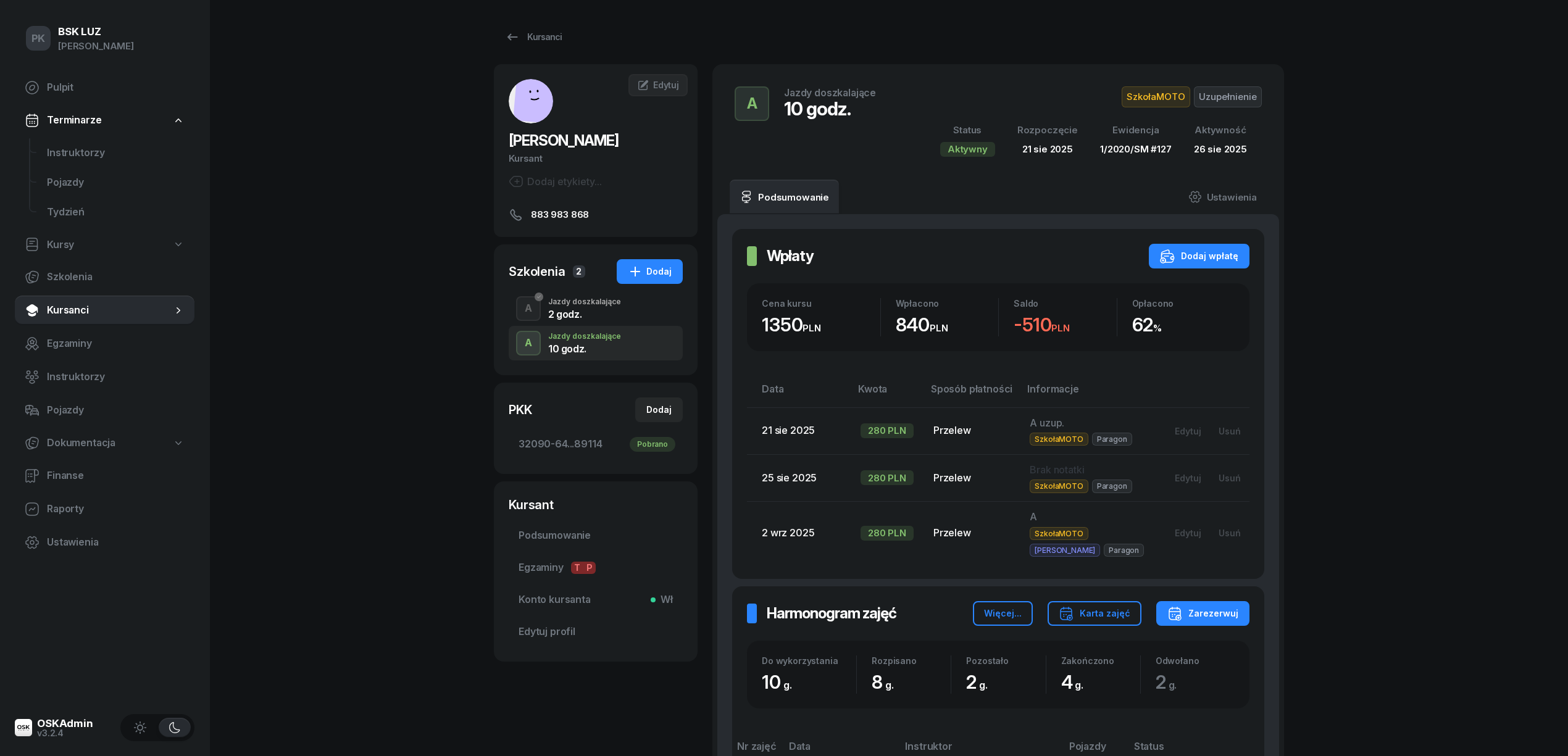
click at [608, 310] on div "2 godz." at bounding box center [585, 314] width 73 height 10
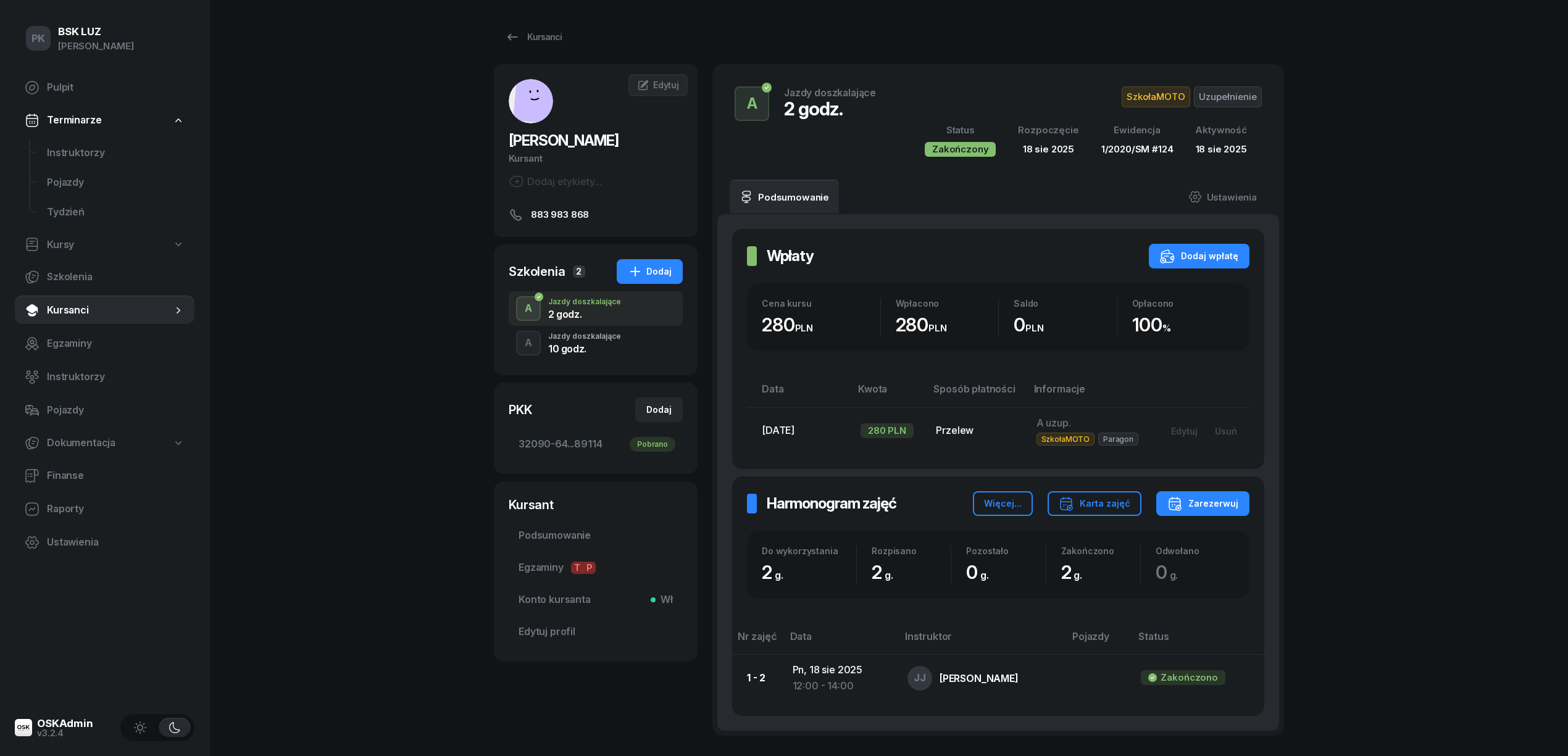
click at [613, 341] on div "10 godz." at bounding box center [585, 347] width 73 height 14
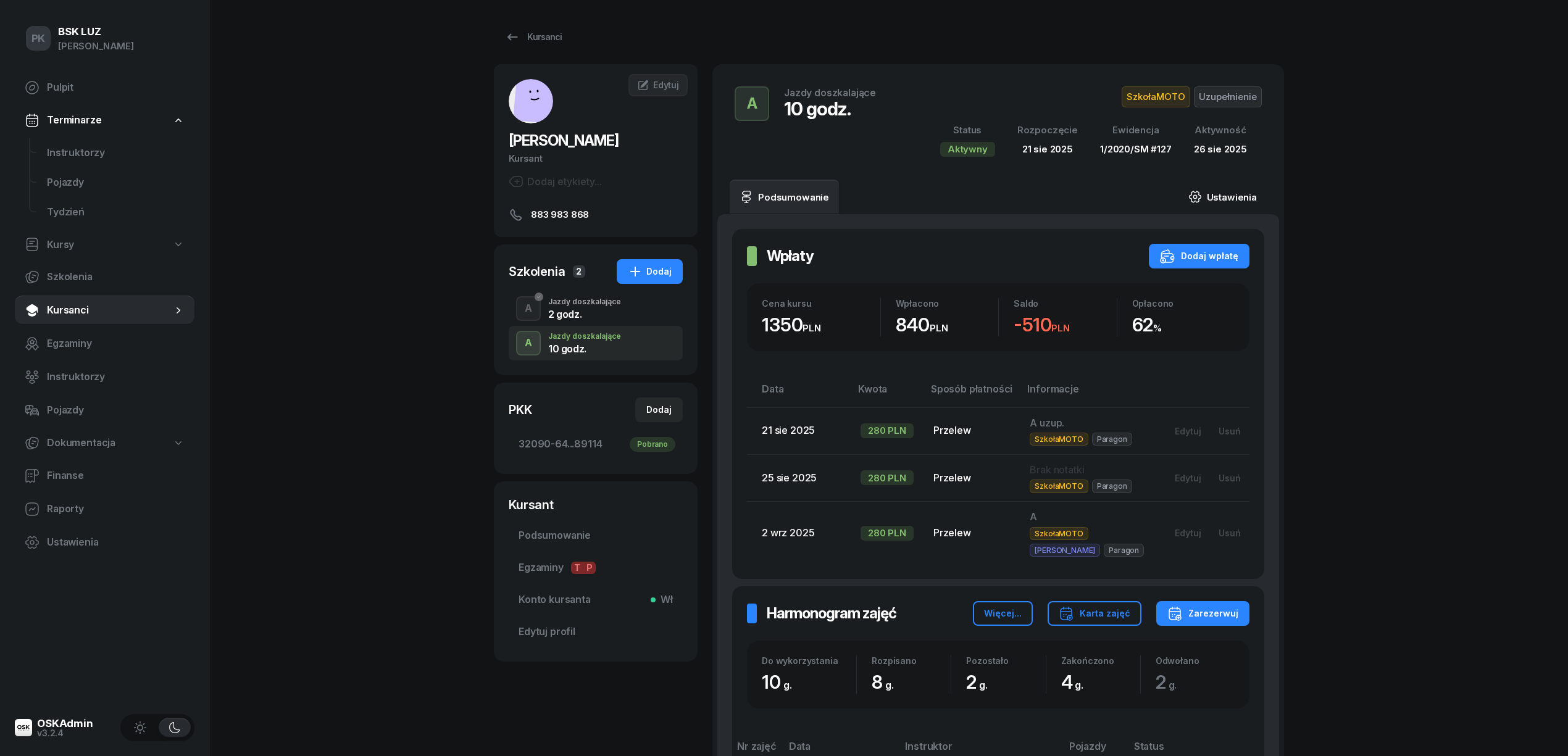
click at [1237, 193] on link "Ustawienia" at bounding box center [1223, 197] width 88 height 35
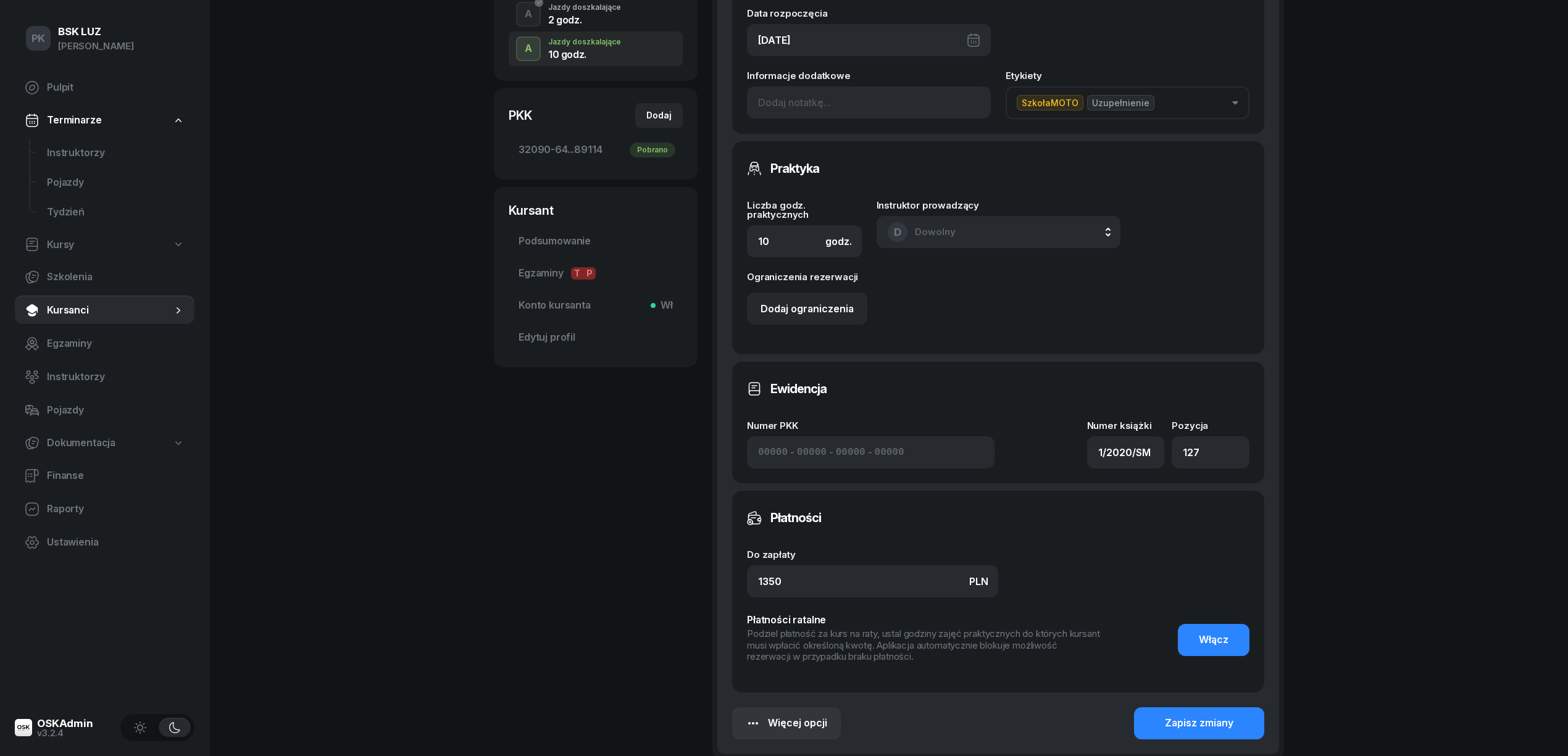
scroll to position [329, 0]
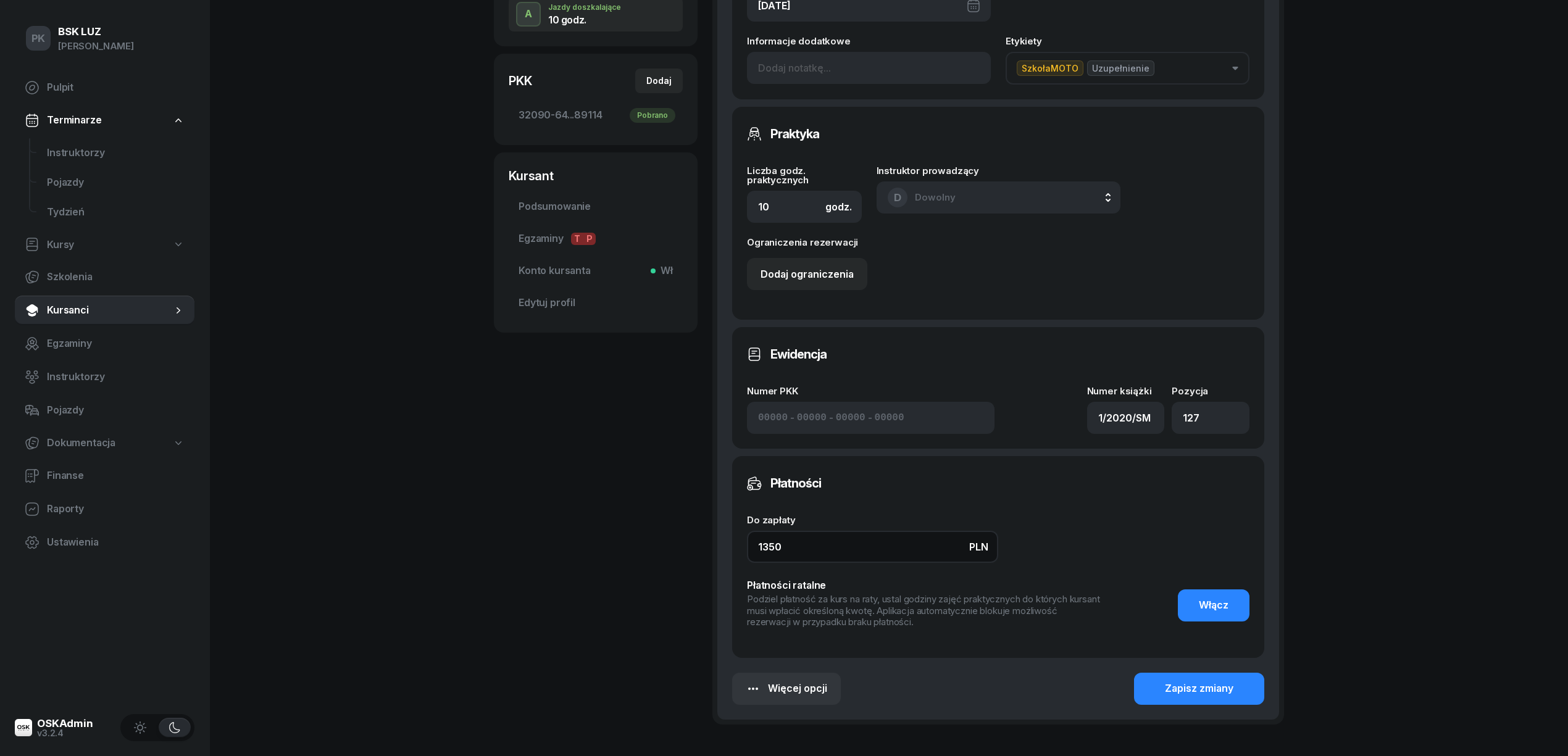
drag, startPoint x: 801, startPoint y: 541, endPoint x: 701, endPoint y: 541, distance: 100.0
click at [701, 541] on div "FILO-TOMALSKA ANNA Kursant Dodaj etykiety... 883 983 868 AF ANNA FILO-TOMALSKA …" at bounding box center [889, 248] width 790 height 1026
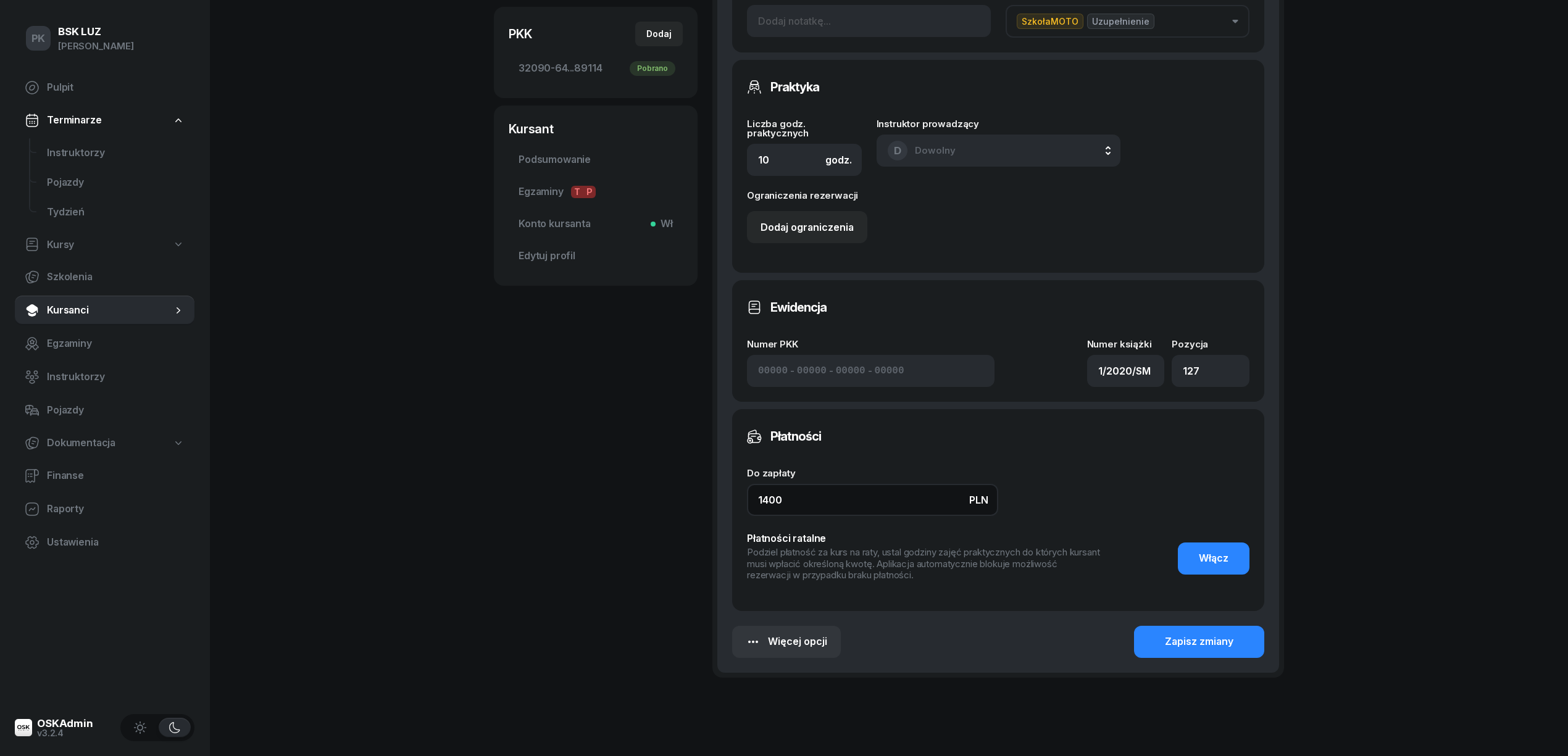
scroll to position [417, 0]
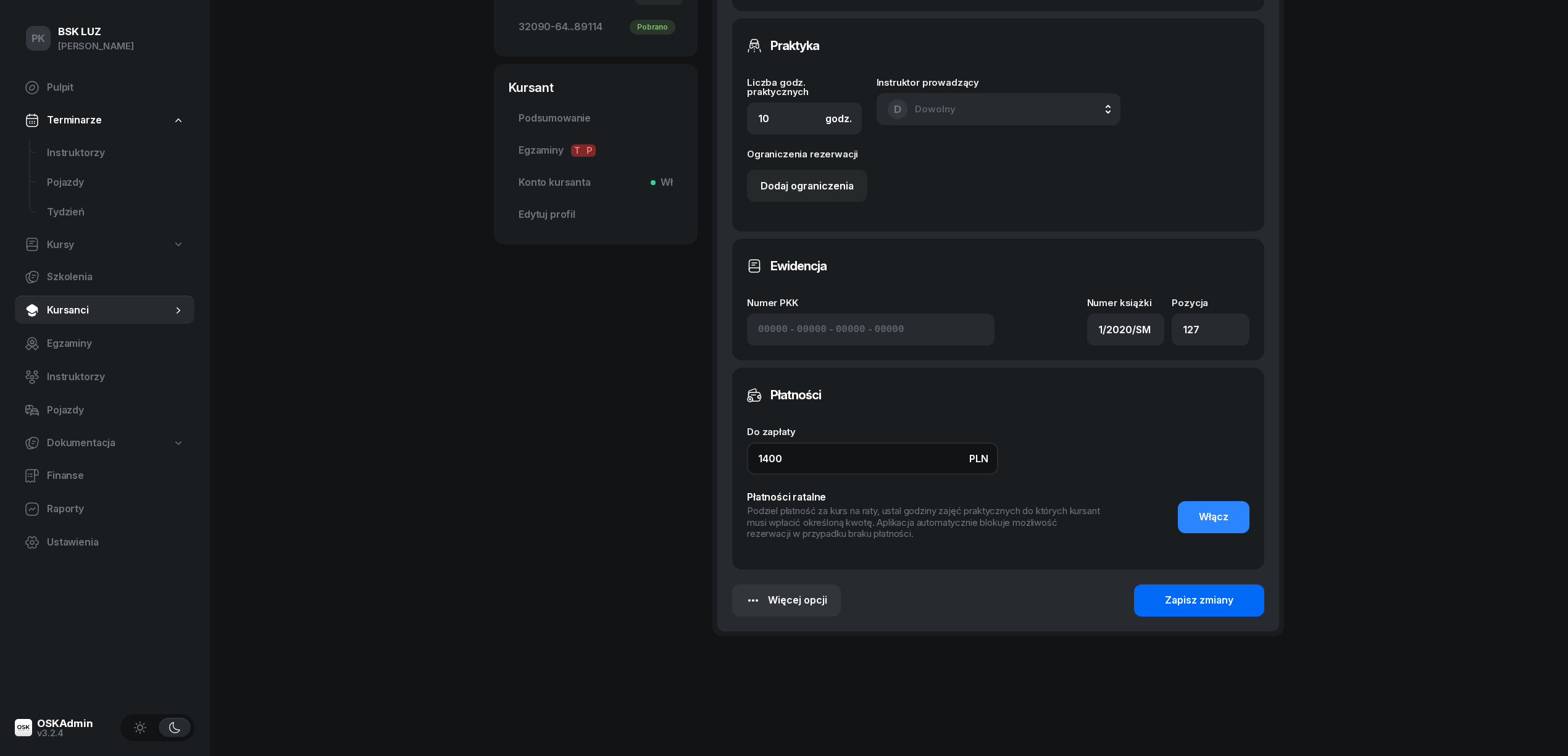
type input "1400"
click at [1241, 601] on button "Zapisz zmiany" at bounding box center [1199, 600] width 130 height 32
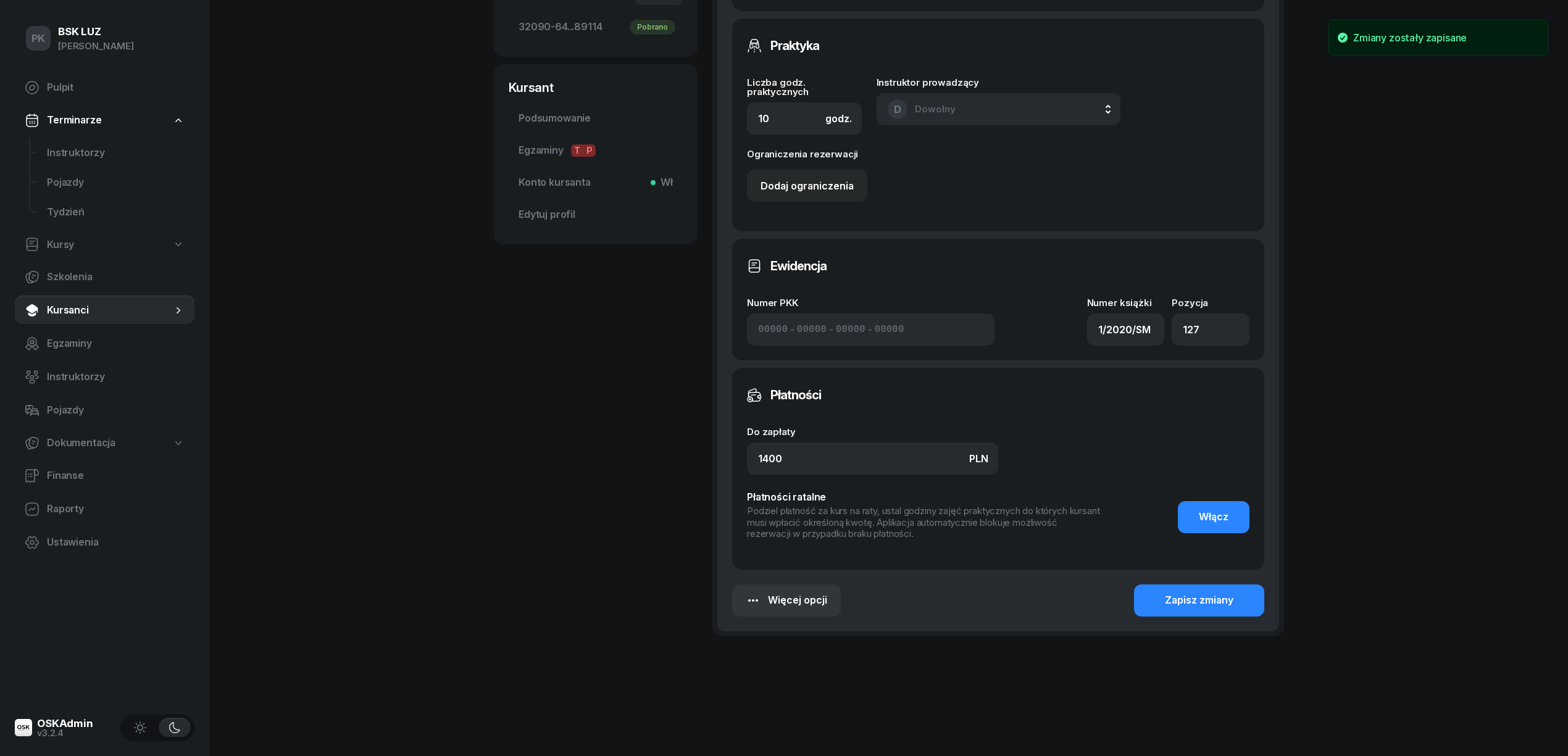
scroll to position [412, 0]
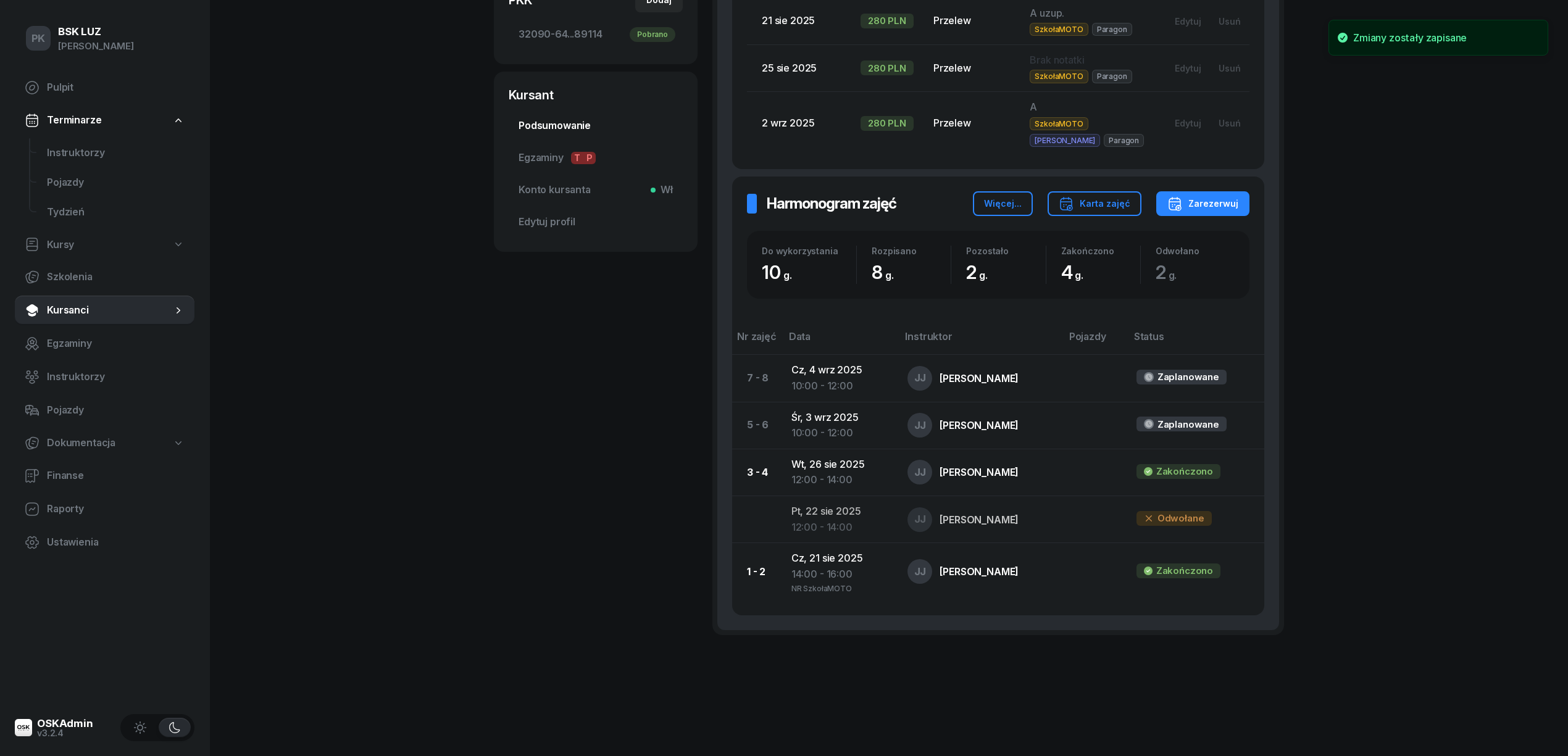
click at [538, 114] on link "Podsumowanie" at bounding box center [596, 125] width 174 height 30
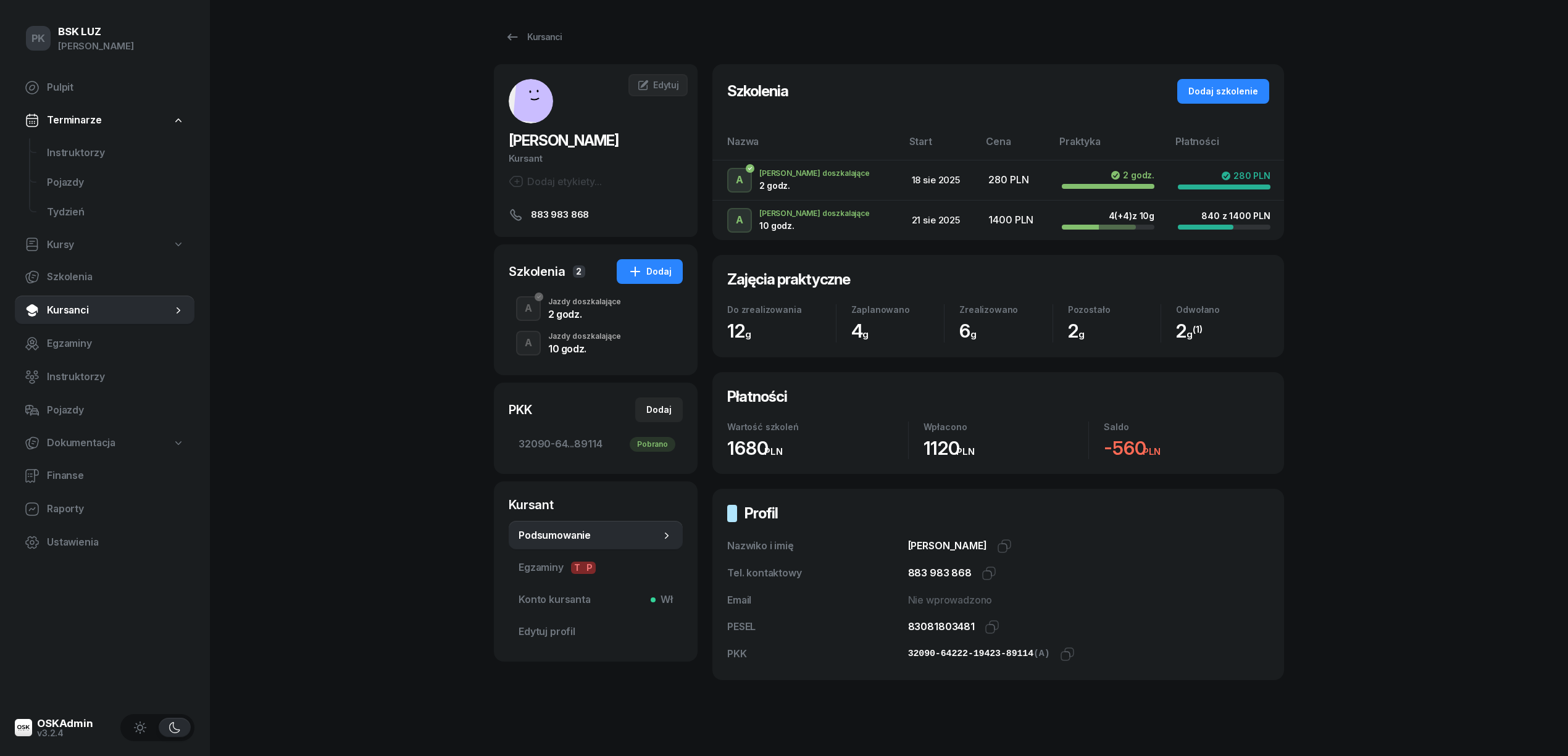
click at [553, 334] on div "Jazdy doszkalające" at bounding box center [585, 336] width 73 height 8
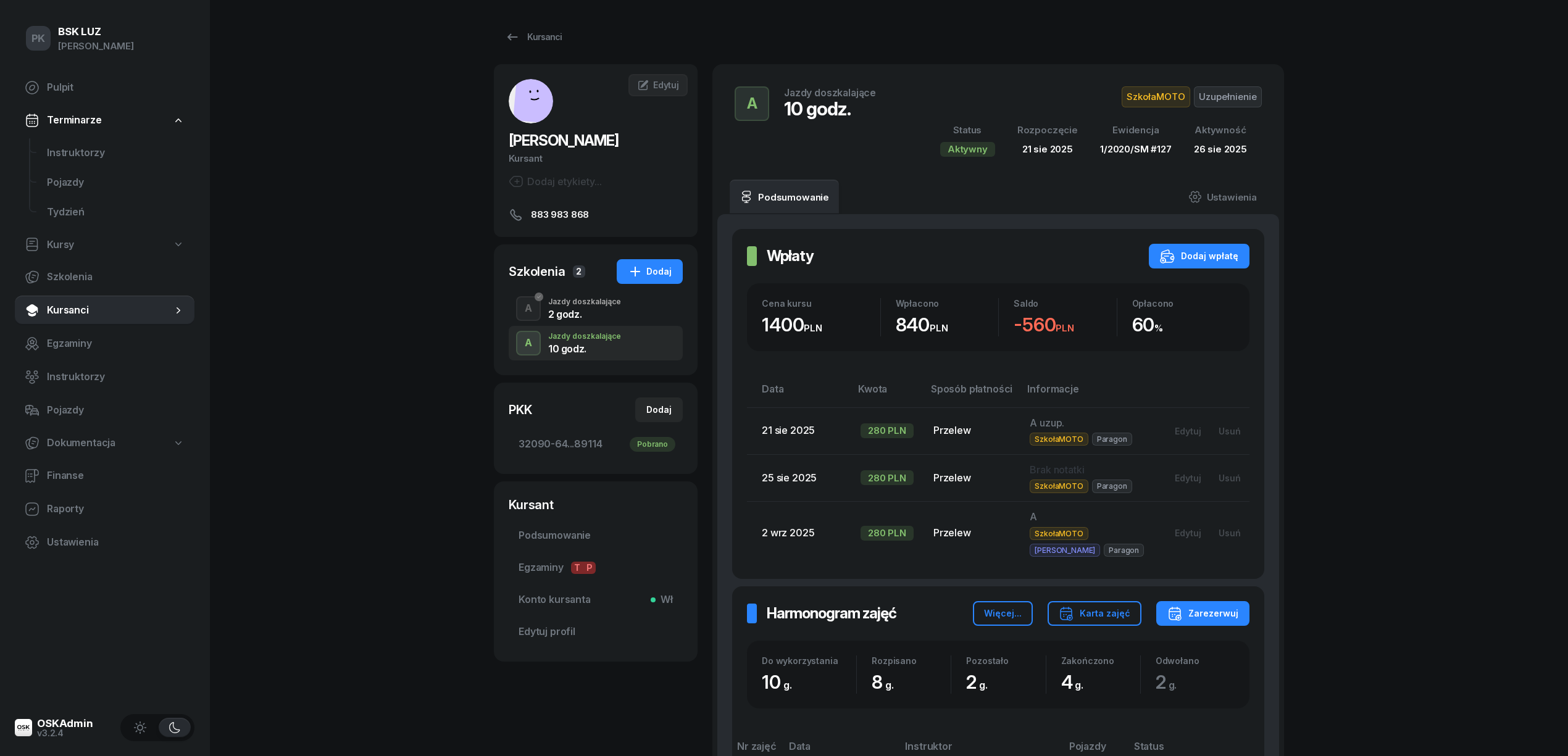
click at [571, 309] on div "2 godz." at bounding box center [585, 314] width 73 height 10
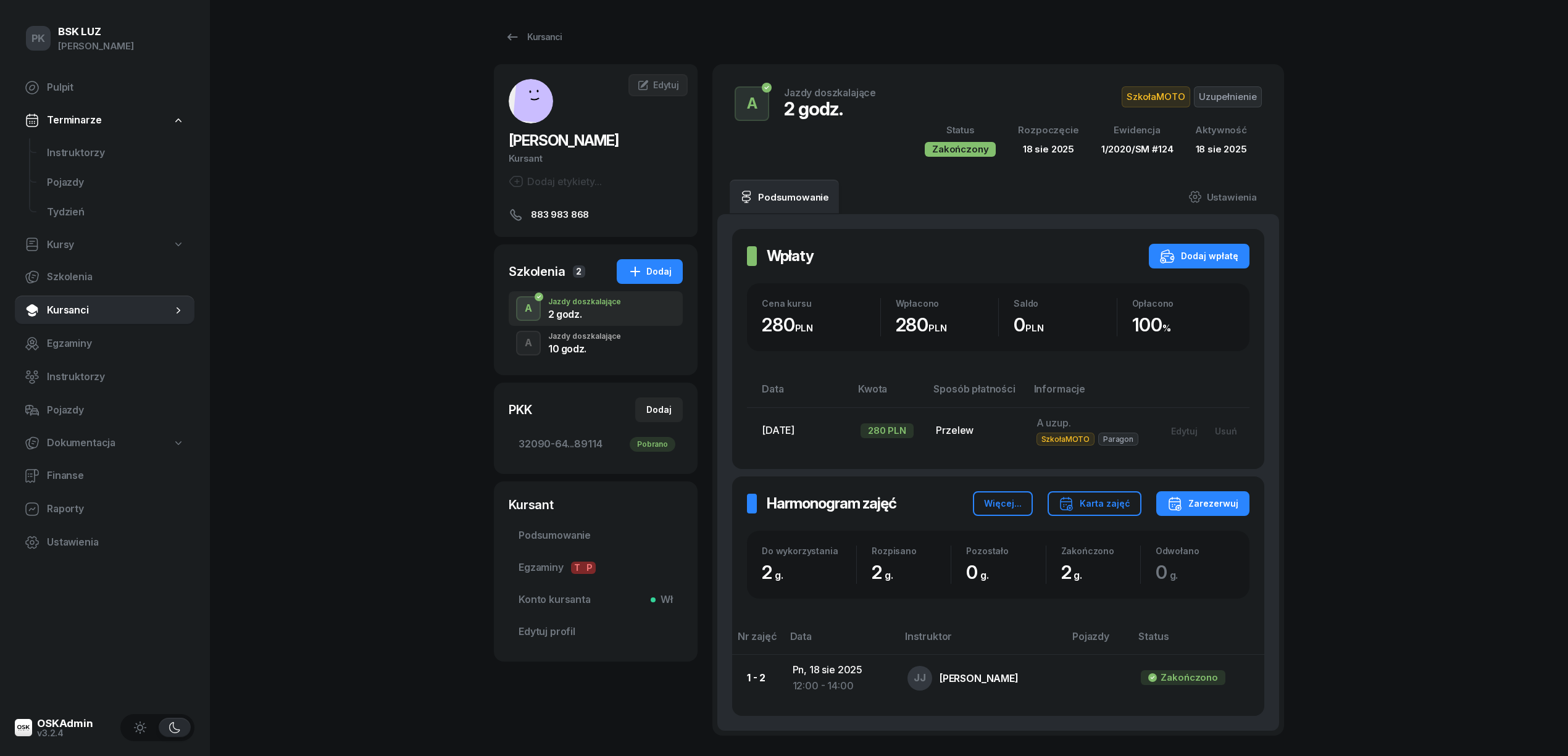
click at [585, 341] on div "10 godz." at bounding box center [585, 347] width 73 height 14
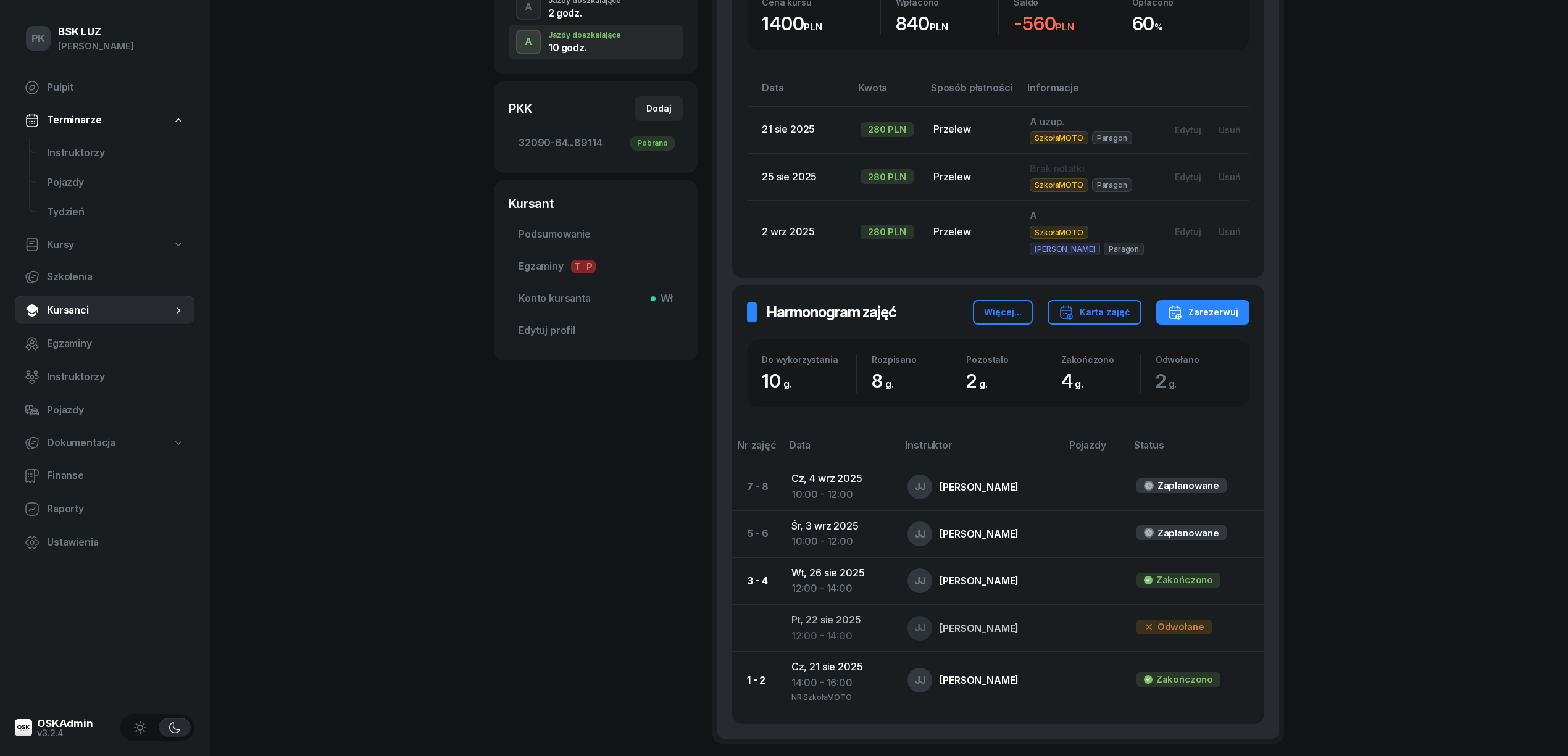
scroll to position [329, 0]
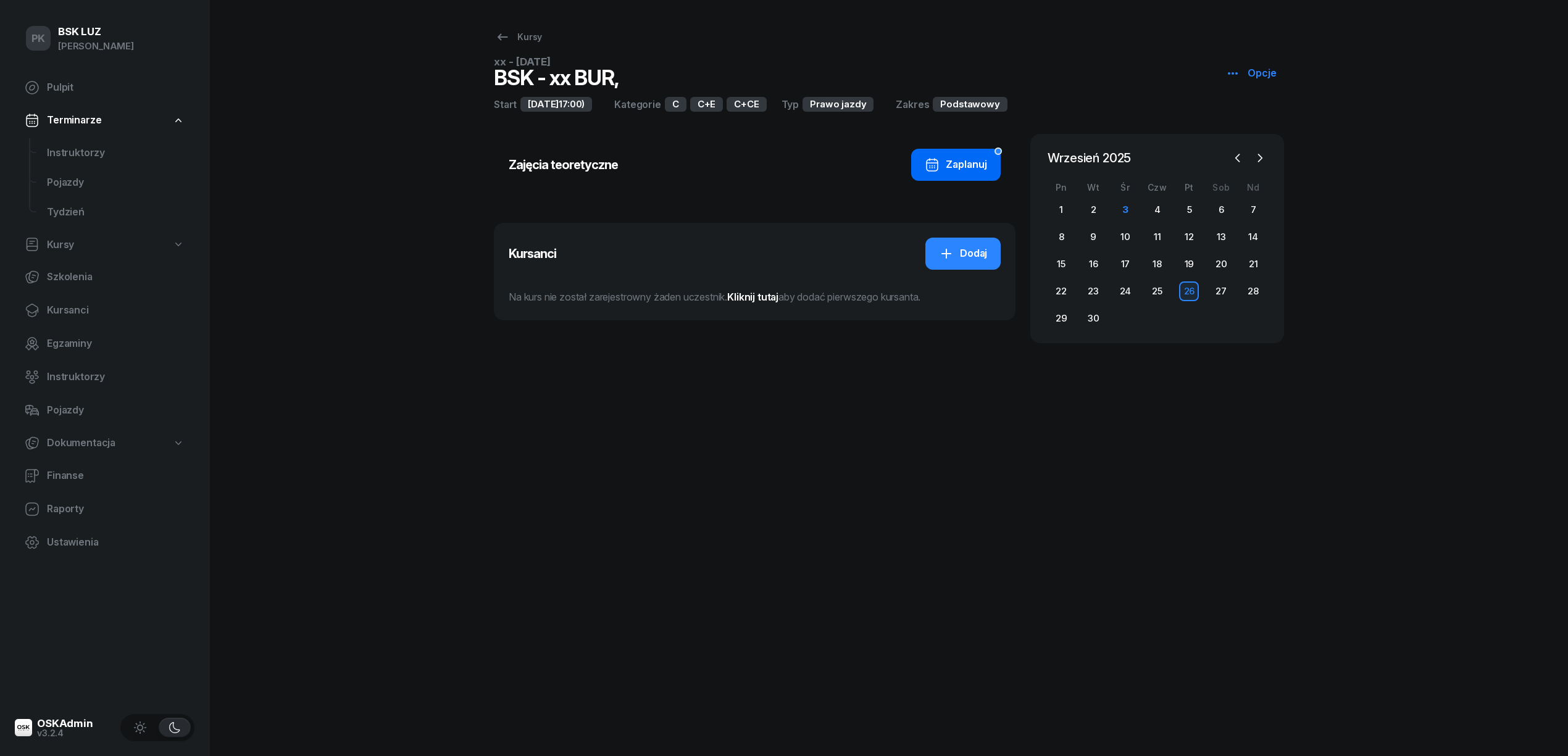
click at [973, 163] on div "Zaplanuj" at bounding box center [955, 164] width 62 height 16
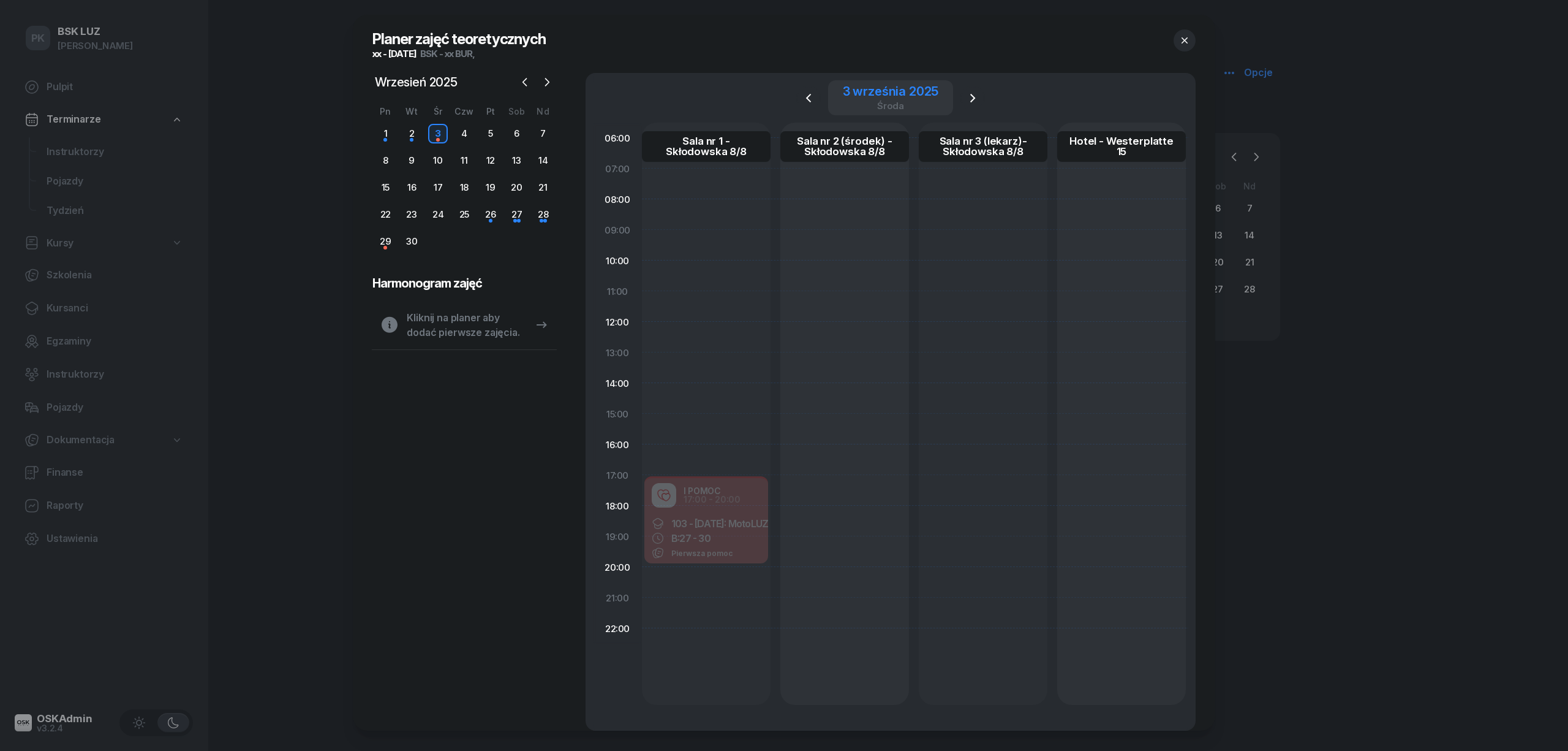
click at [868, 100] on div "[DATE]" at bounding box center [891, 98] width 96 height 25
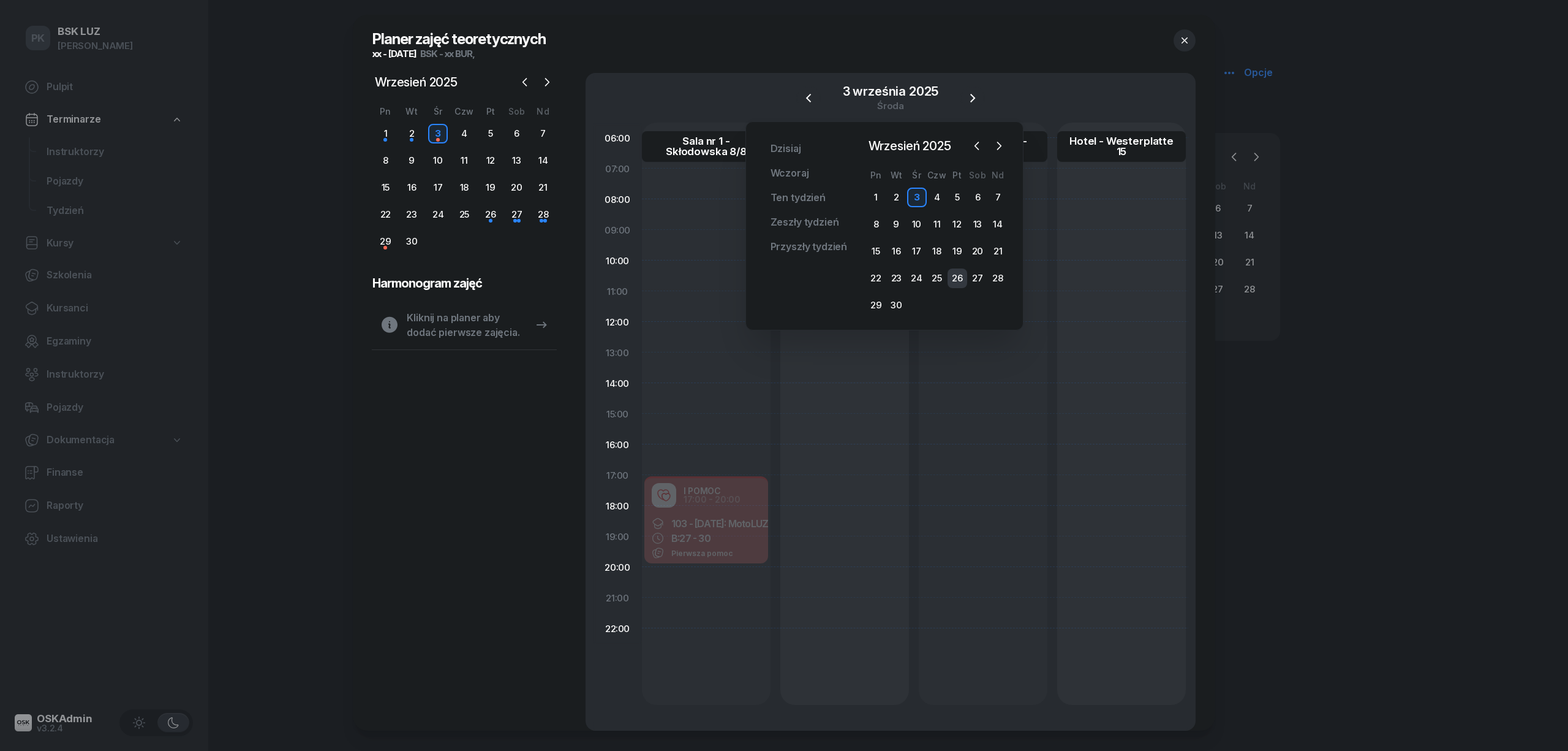
click at [956, 276] on div "26" at bounding box center [957, 278] width 19 height 19
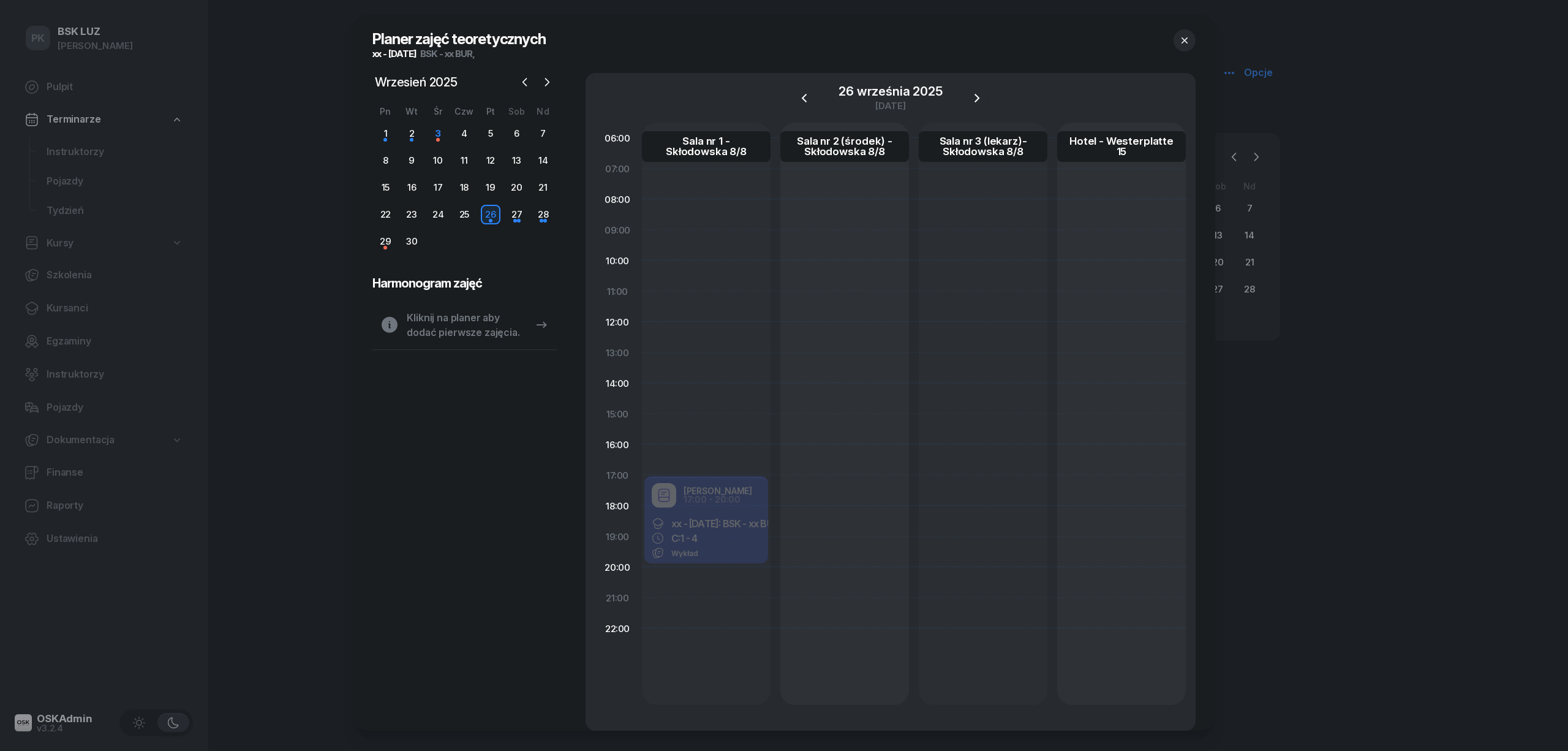
click at [721, 533] on div "Robert Markowicz 17:00 - 20:00 xx - 2025/09/03: BSK - xx BUR C: 1 - 4 Wykład" at bounding box center [706, 521] width 129 height 92
select select "17"
select select "20"
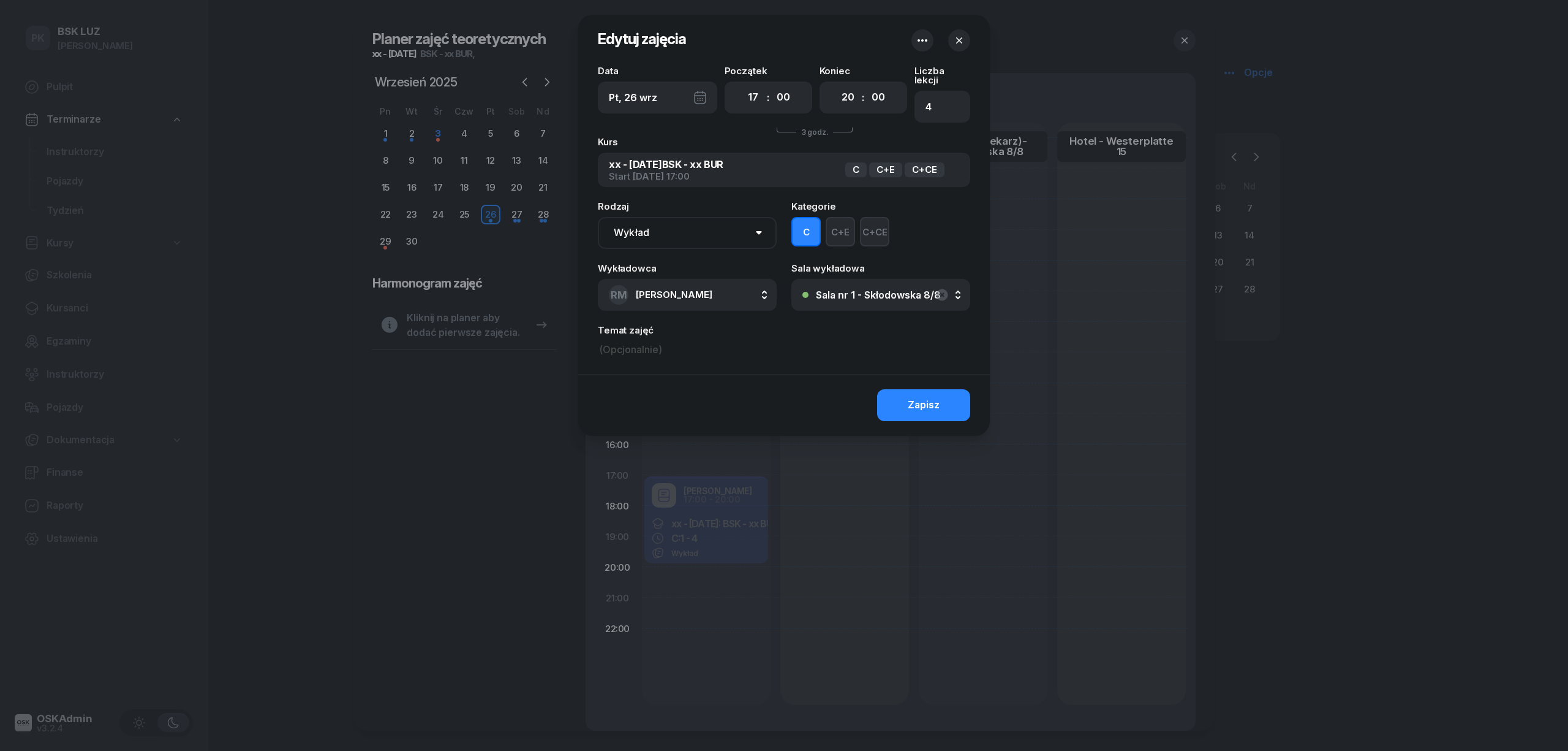
click at [860, 279] on button "Sala nr 1 - Skłodowska 8/8" at bounding box center [881, 295] width 179 height 32
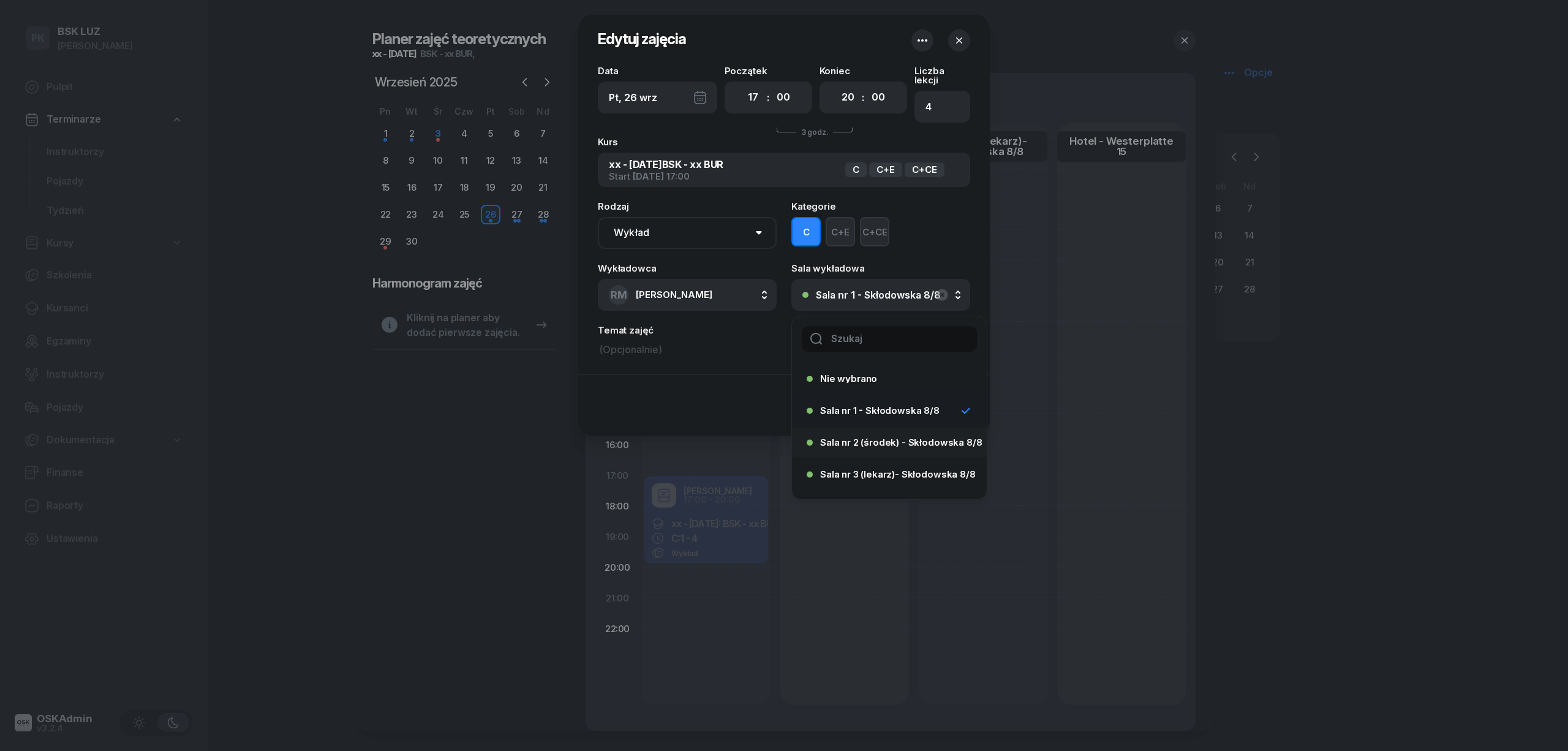
click at [875, 437] on span "Sala nr 2 (środek) - Skłodowska 8/8" at bounding box center [901, 442] width 162 height 9
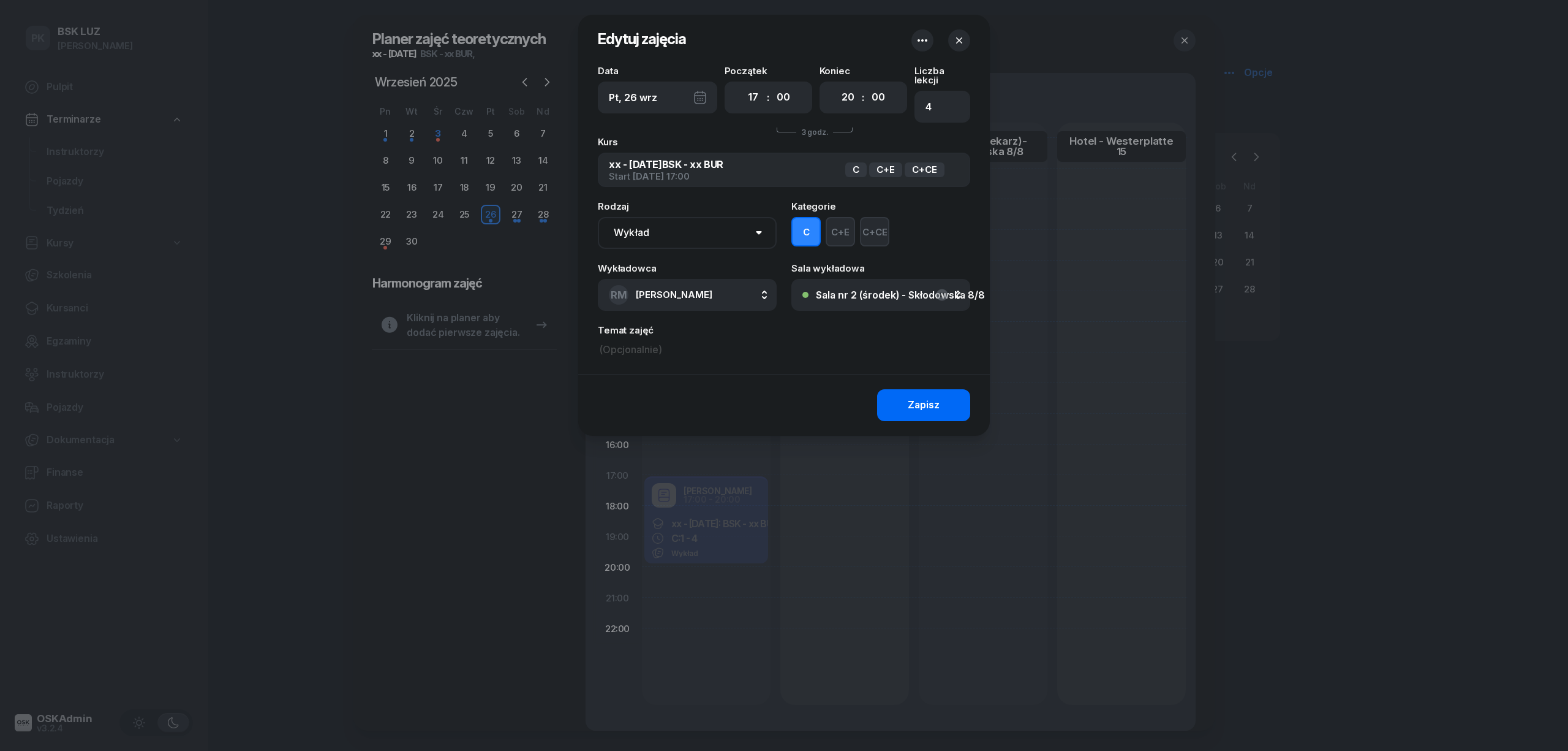
click at [936, 389] on button "Zapisz" at bounding box center [923, 405] width 93 height 32
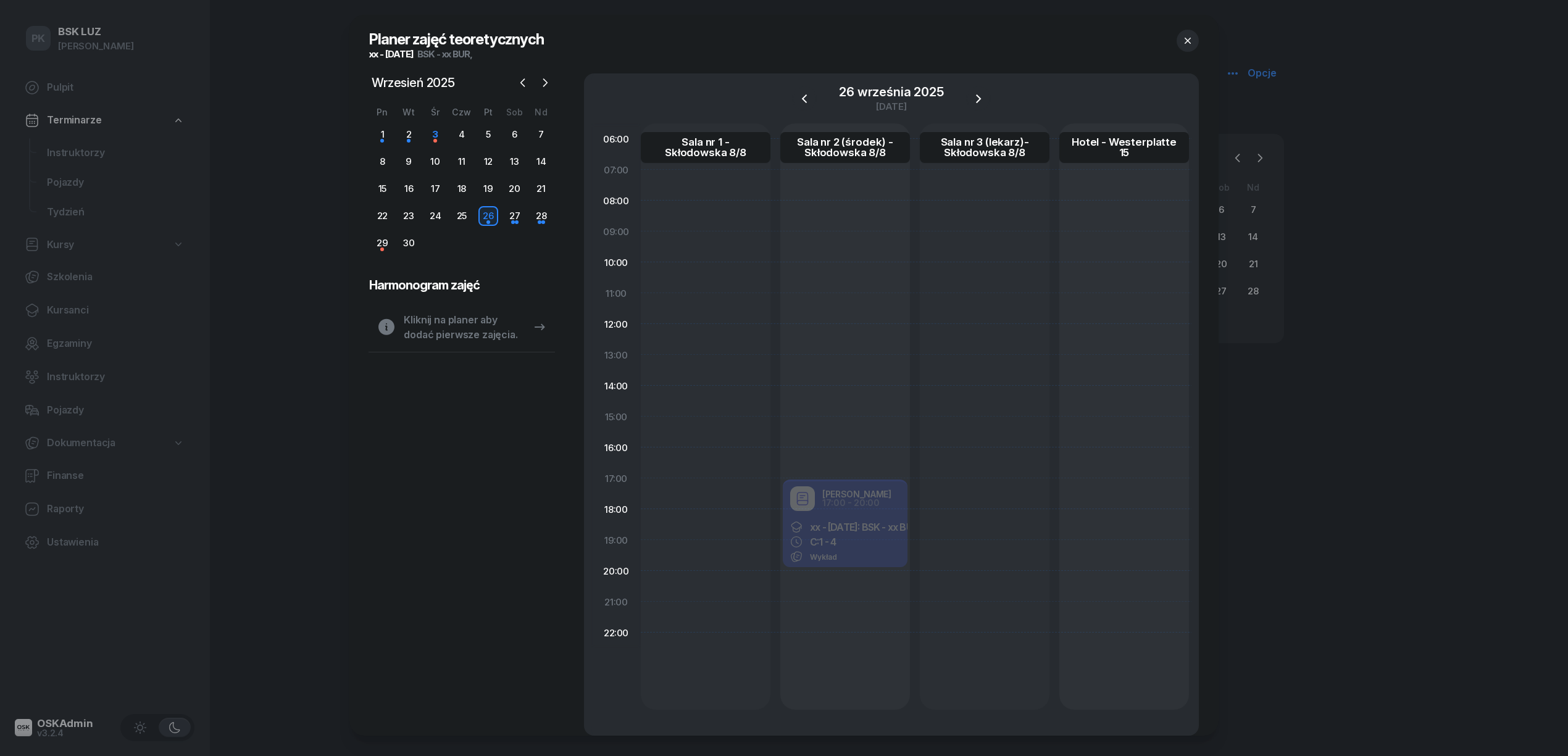
click at [734, 490] on div at bounding box center [706, 416] width 130 height 586
select select "17"
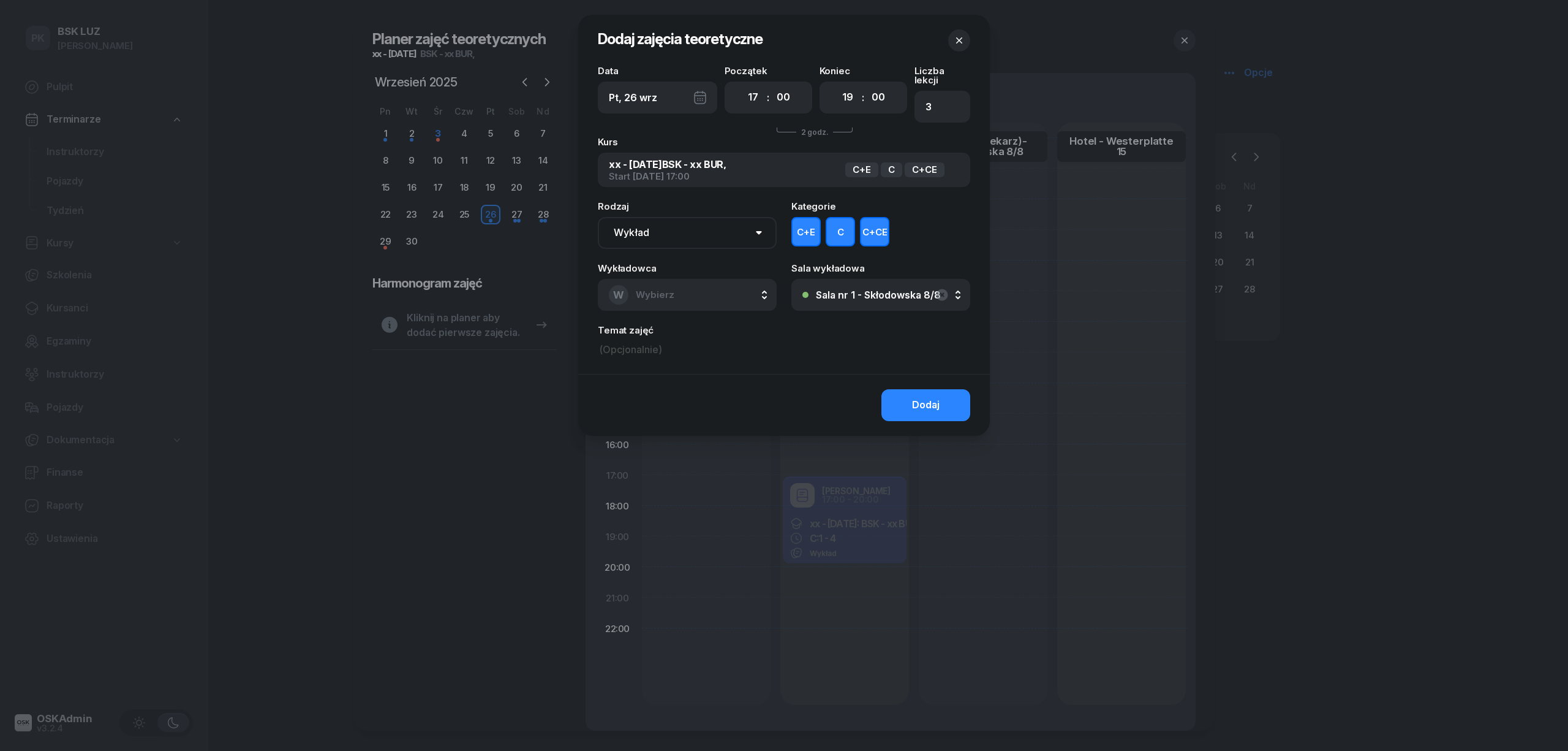
click at [802, 229] on button "C+E" at bounding box center [806, 232] width 29 height 29
click at [876, 224] on button "C+CE" at bounding box center [874, 232] width 29 height 29
click at [854, 101] on select "00 01 02 03 04 05 06 07 08 09 10 11 12 13 14 15 16 17 18 19 20 21 22 23" at bounding box center [847, 97] width 23 height 26
select select "20"
click at [836, 84] on select "00 01 02 03 04 05 06 07 08 09 10 11 12 13 14 15 16 17 18 19 20 21 22 23" at bounding box center [847, 97] width 23 height 26
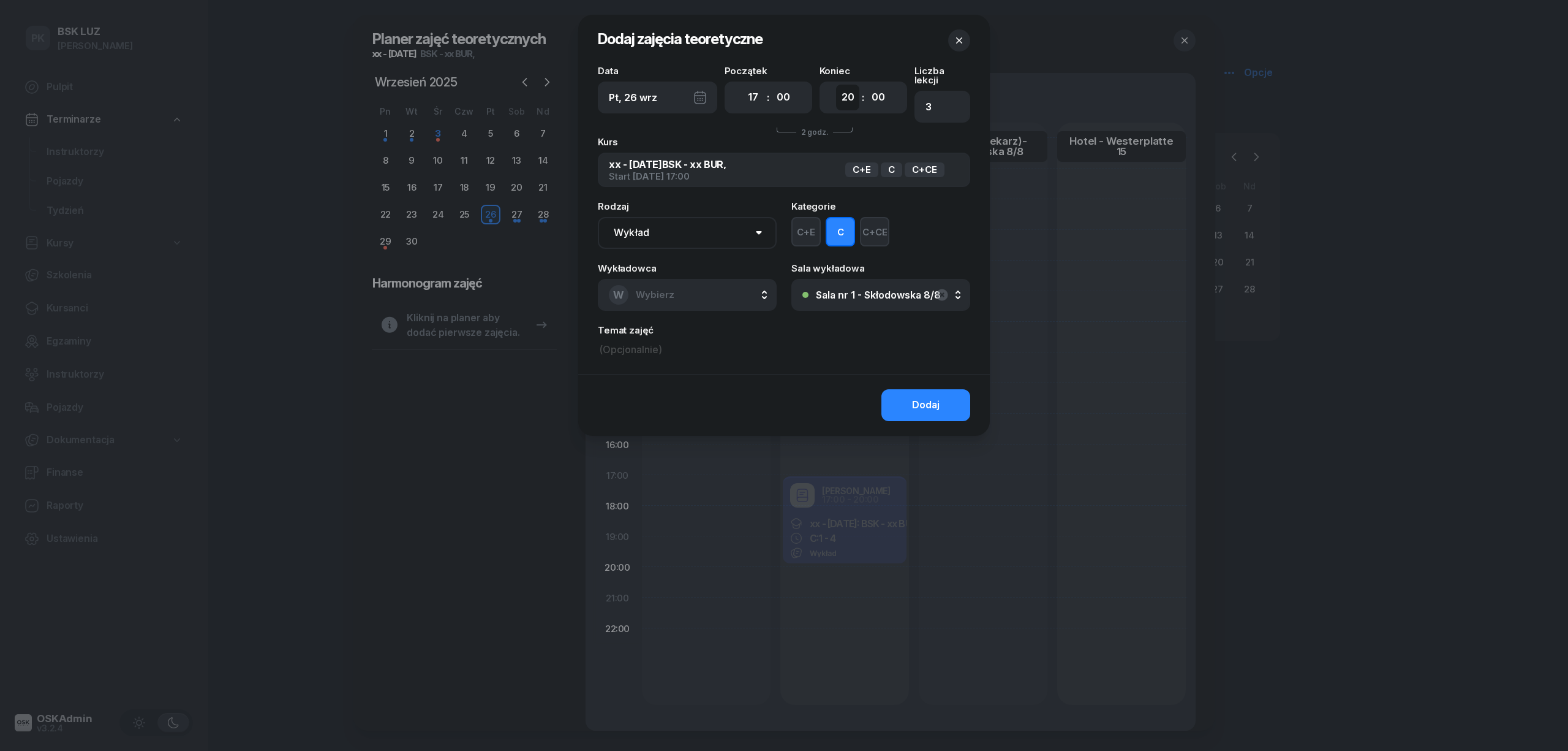
type input "4"
click at [684, 279] on button "W Wybierz" at bounding box center [687, 295] width 179 height 32
type input "marko"
drag, startPoint x: 704, startPoint y: 364, endPoint x: 837, endPoint y: 379, distance: 133.8
click at [706, 369] on span "Markowicz Robert" at bounding box center [680, 376] width 75 height 16
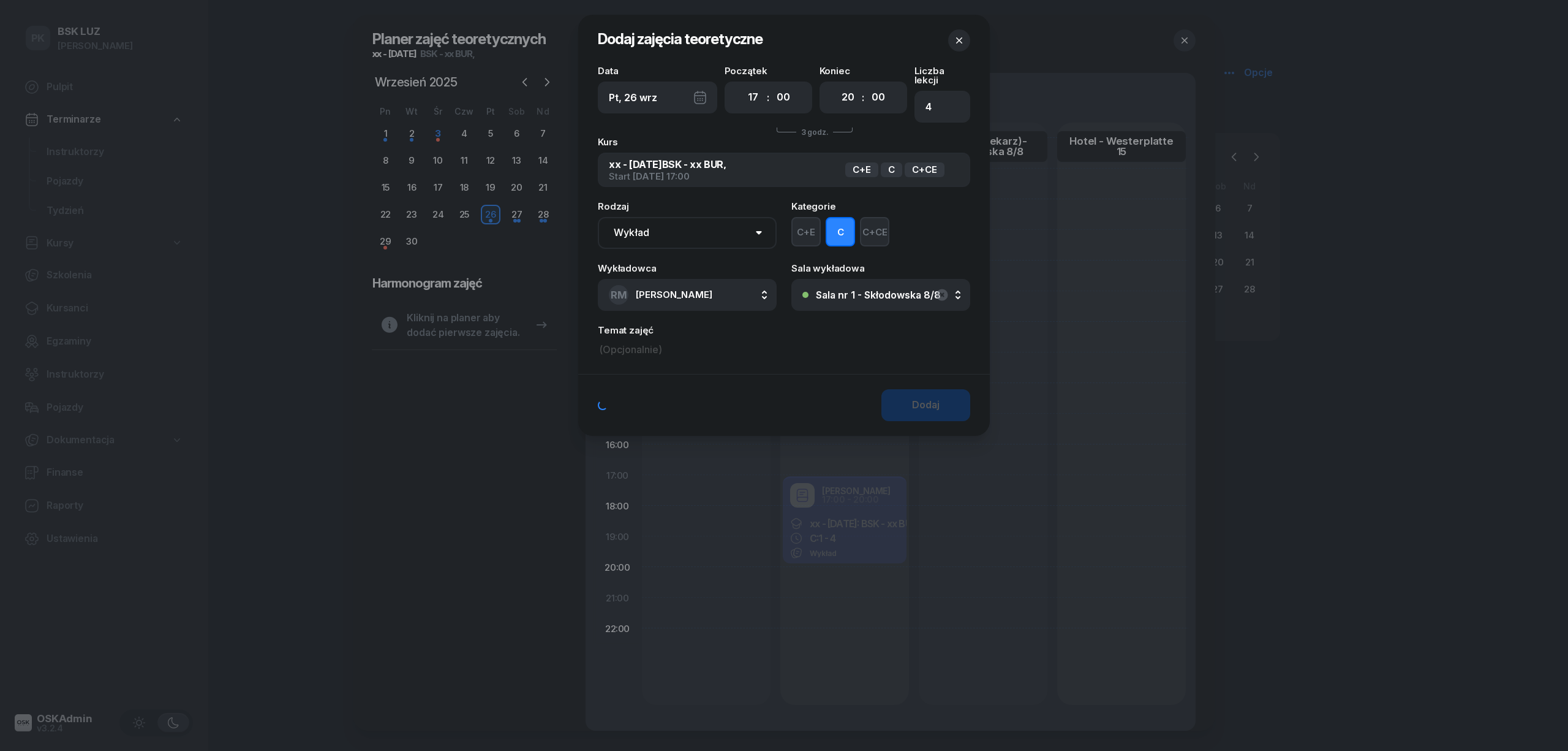
click at [883, 389] on button "Dodaj" at bounding box center [926, 405] width 89 height 32
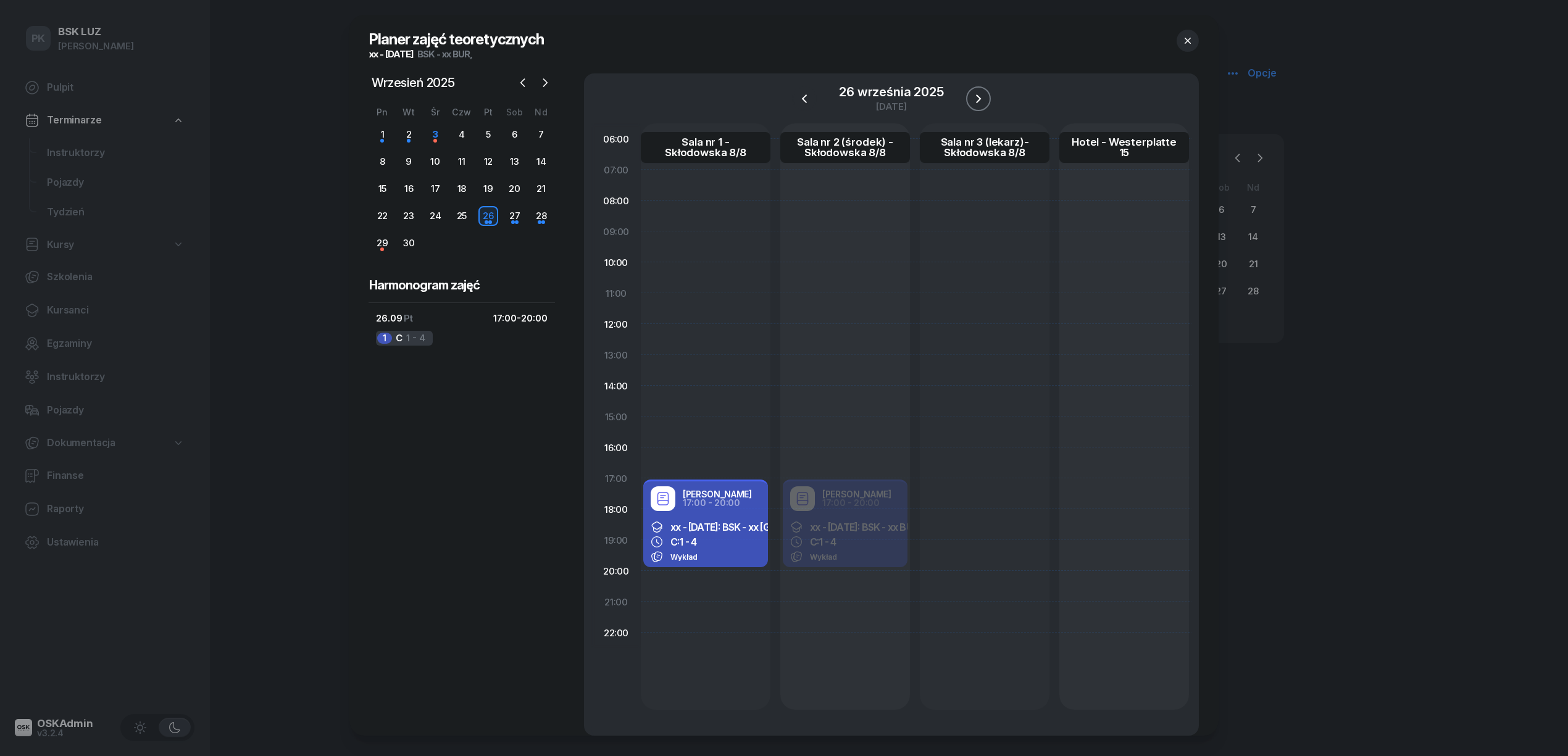
click at [971, 91] on icon "button" at bounding box center [979, 99] width 15 height 15
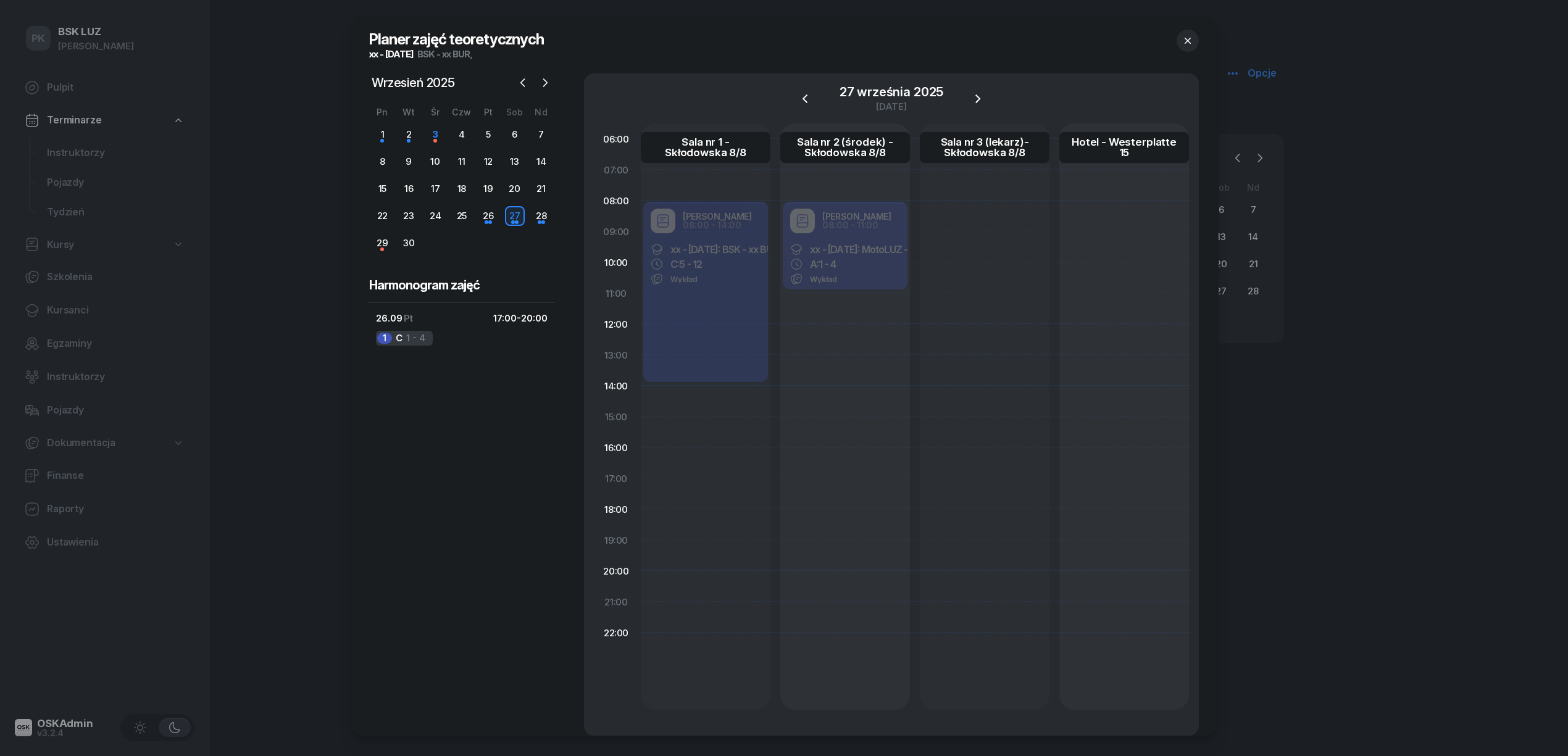
click at [853, 267] on div "[PERSON_NAME] 08:00 - 11:00 xx - [DATE]: MotoLUZ - xx BUR, A: 1 - 4 Wykład" at bounding box center [845, 246] width 130 height 93
select select "08"
select select "11"
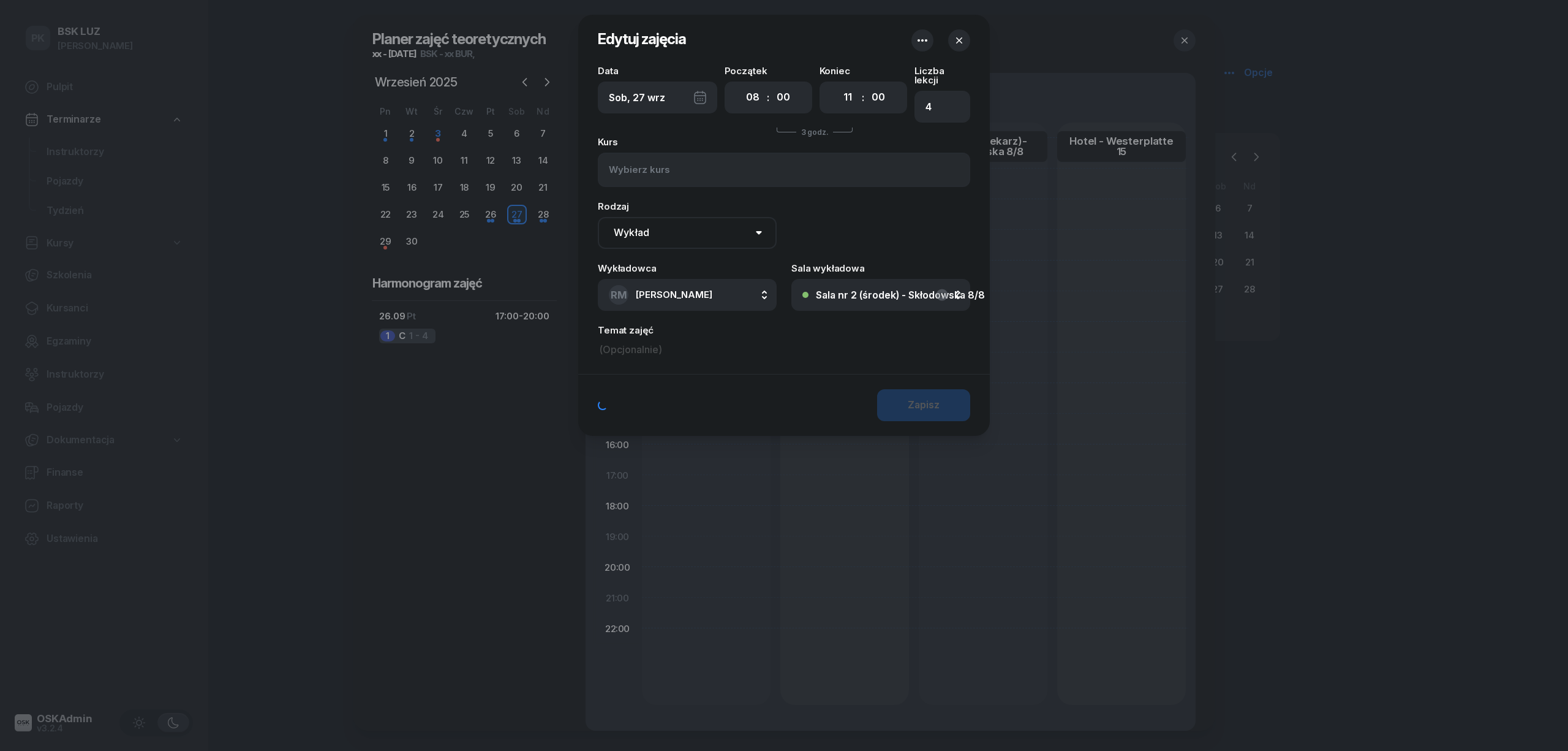
click at [862, 292] on button "Sala nr 2 (środek) - Skłodowska 8/8" at bounding box center [881, 295] width 179 height 32
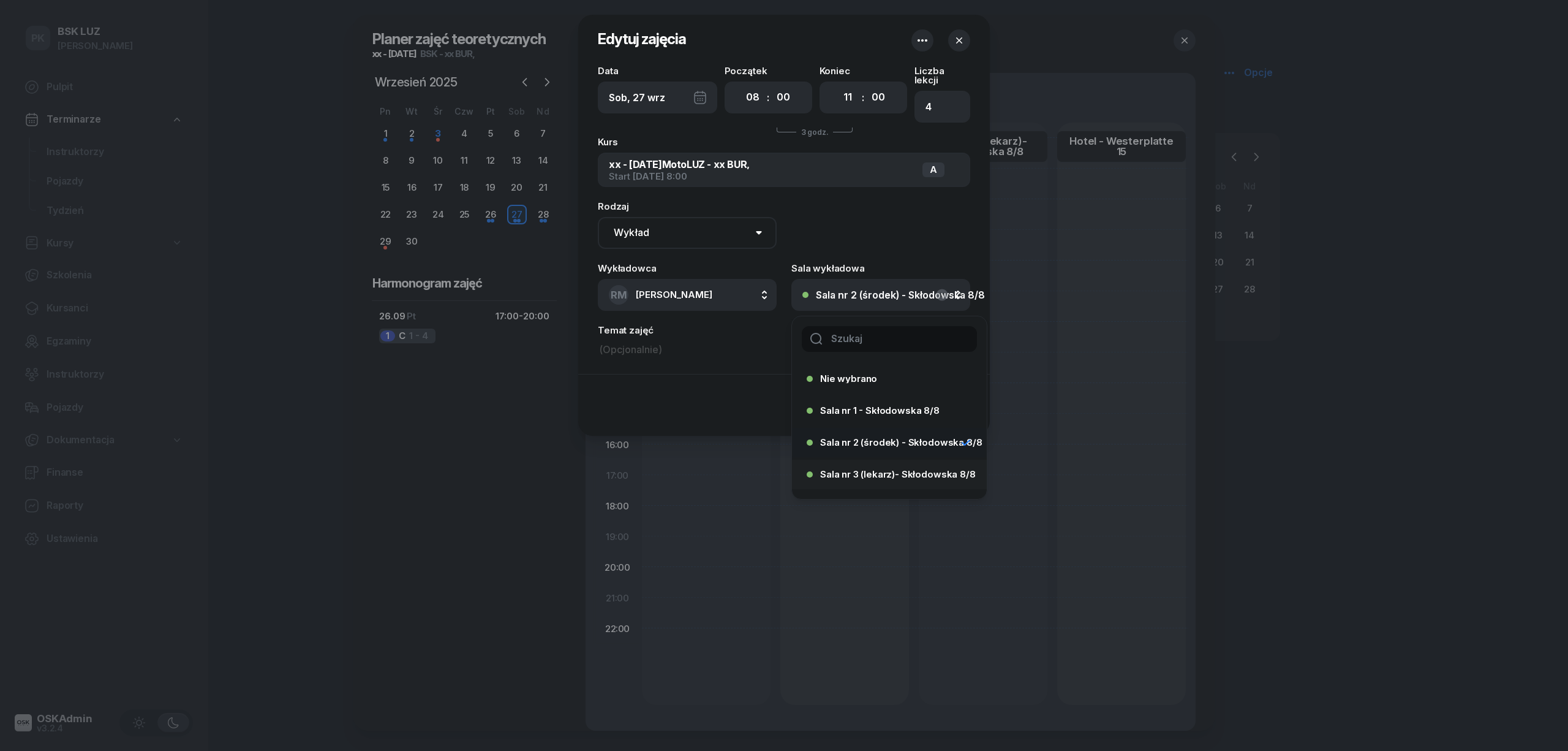
click at [877, 464] on div "Sala nr 3 (lekarz)- Skłodowska 8/8" at bounding box center [886, 474] width 158 height 19
click at [929, 397] on div "Zapisz" at bounding box center [923, 405] width 32 height 16
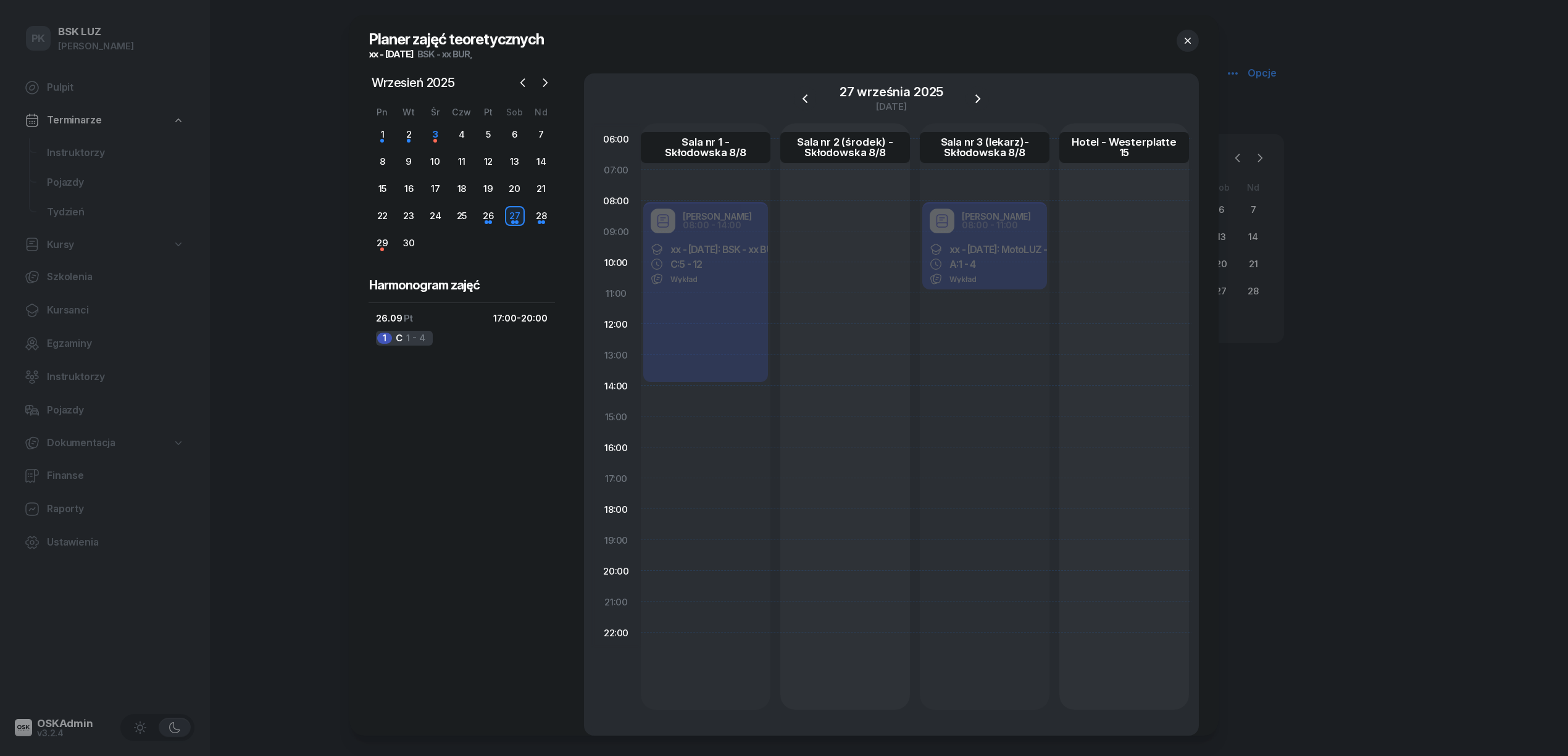
click at [717, 324] on div "Robert Markowicz 08:00 - 14:00 xx - 2025/09/03: BSK - xx BUR C: 5 - 12 Wykład" at bounding box center [706, 293] width 130 height 185
select select "08"
select select "14"
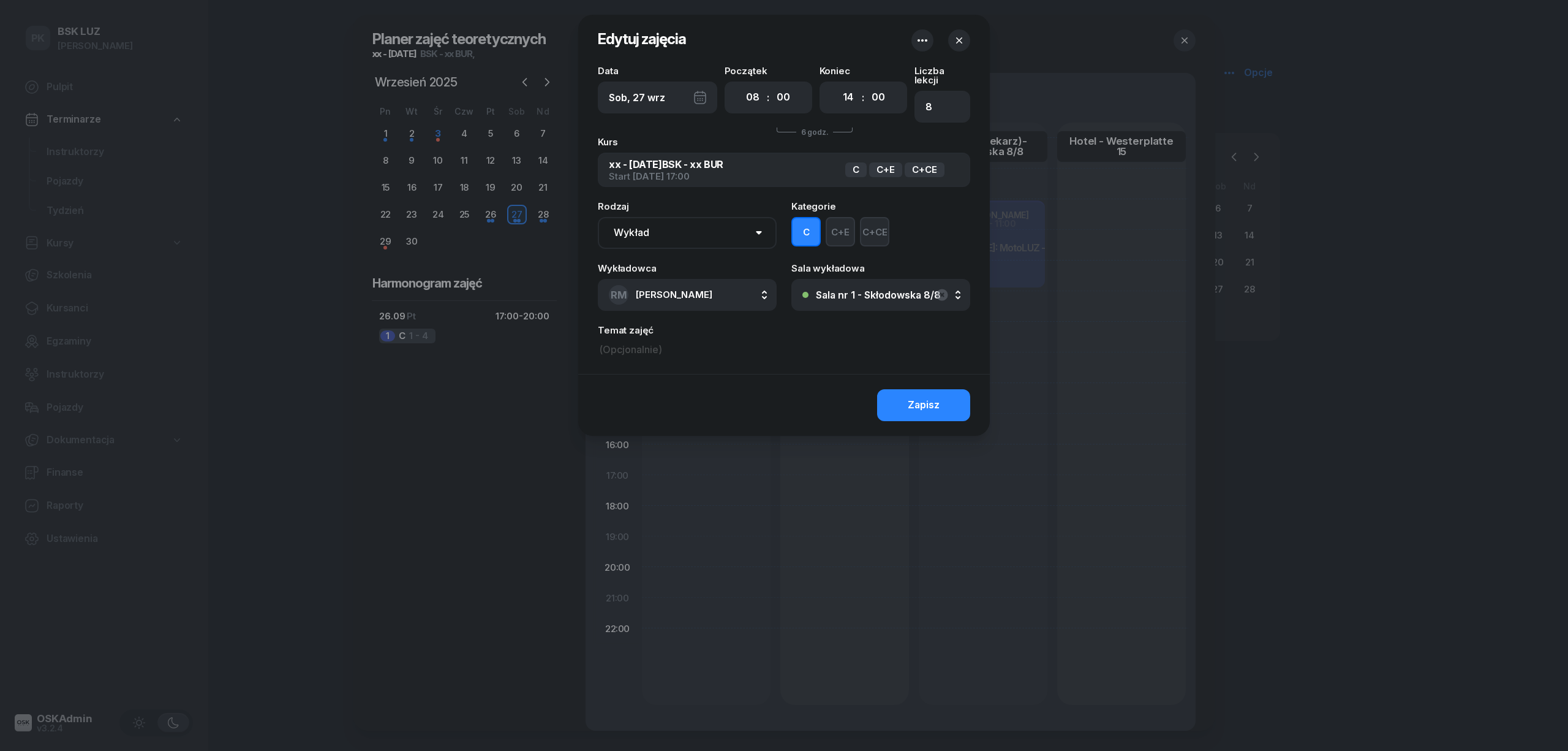
click at [854, 290] on div "Sala nr 1 - Skłodowska 8/8" at bounding box center [879, 295] width 125 height 10
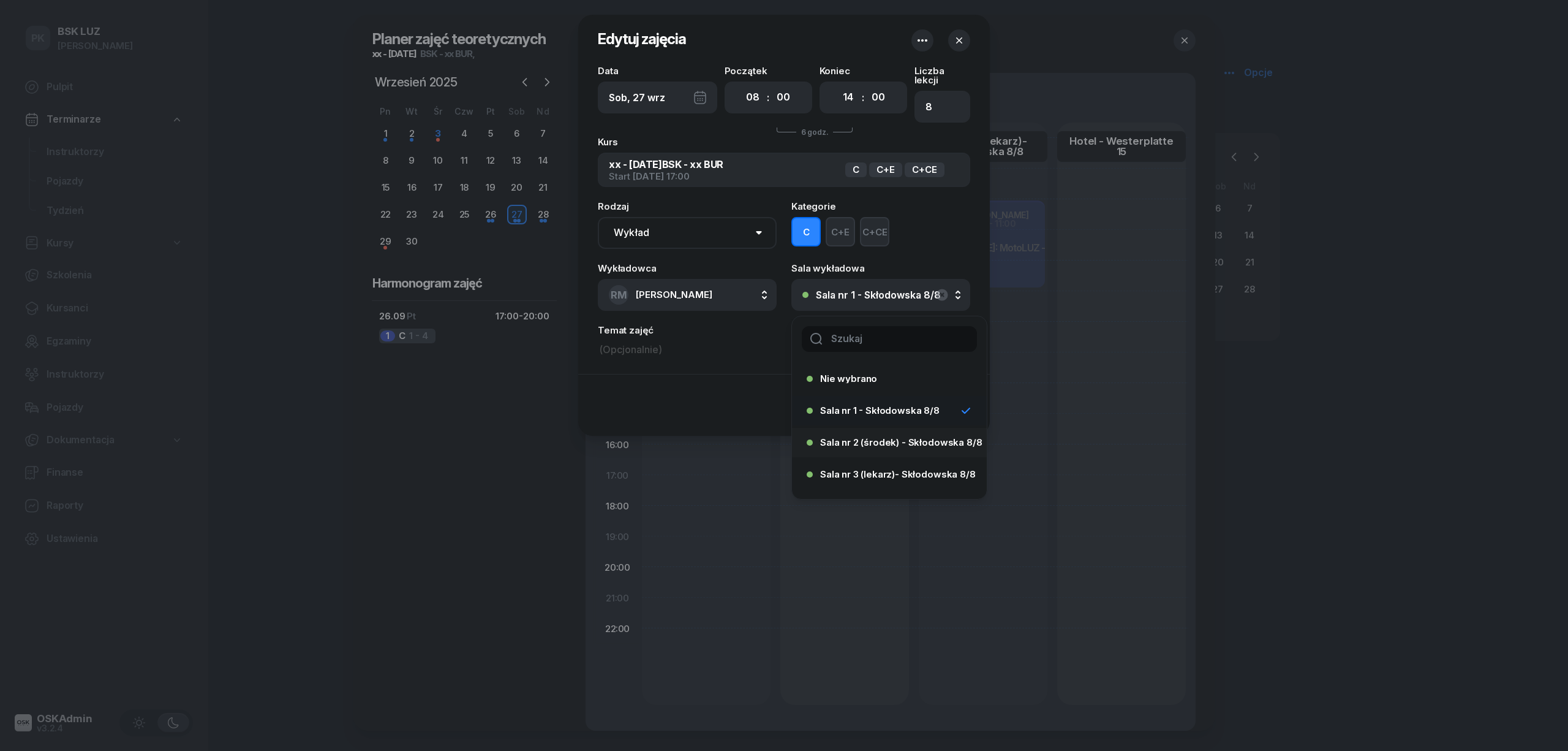
click at [866, 432] on div "Sala nr 2 (środek) - Skłodowska 8/8" at bounding box center [886, 442] width 158 height 19
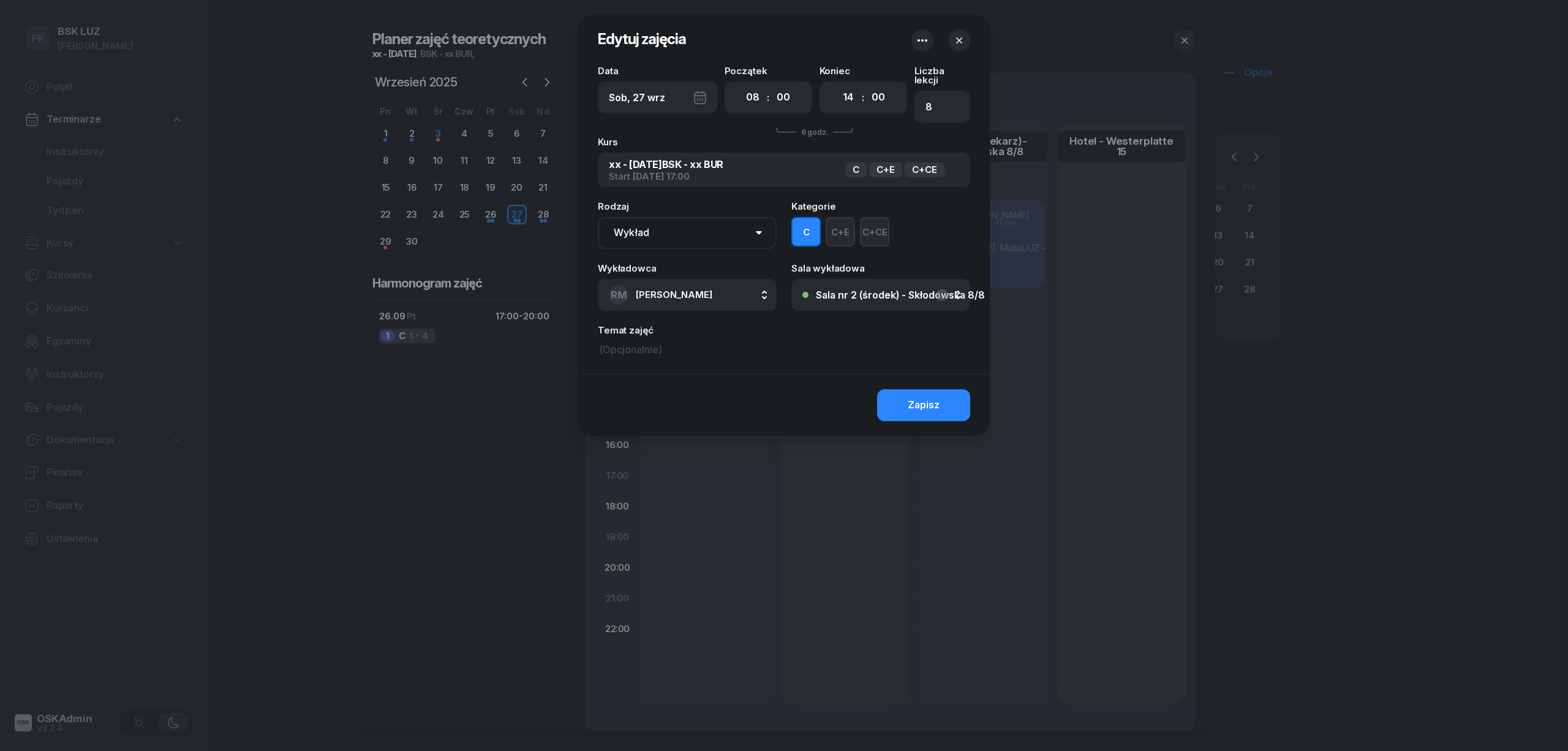
click at [925, 397] on div "Zapisz" at bounding box center [923, 405] width 32 height 16
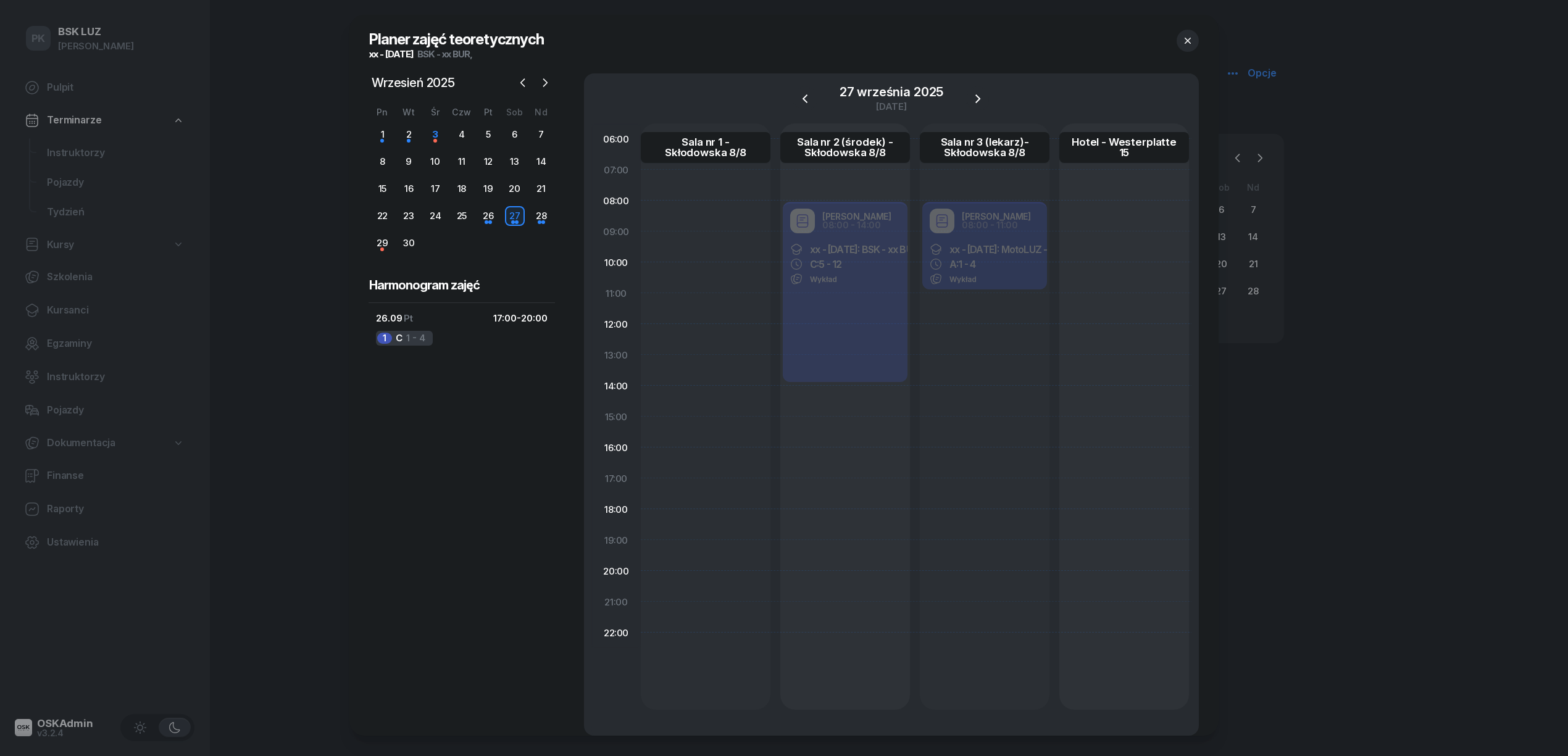
click at [731, 212] on div at bounding box center [706, 416] width 130 height 586
select select "08"
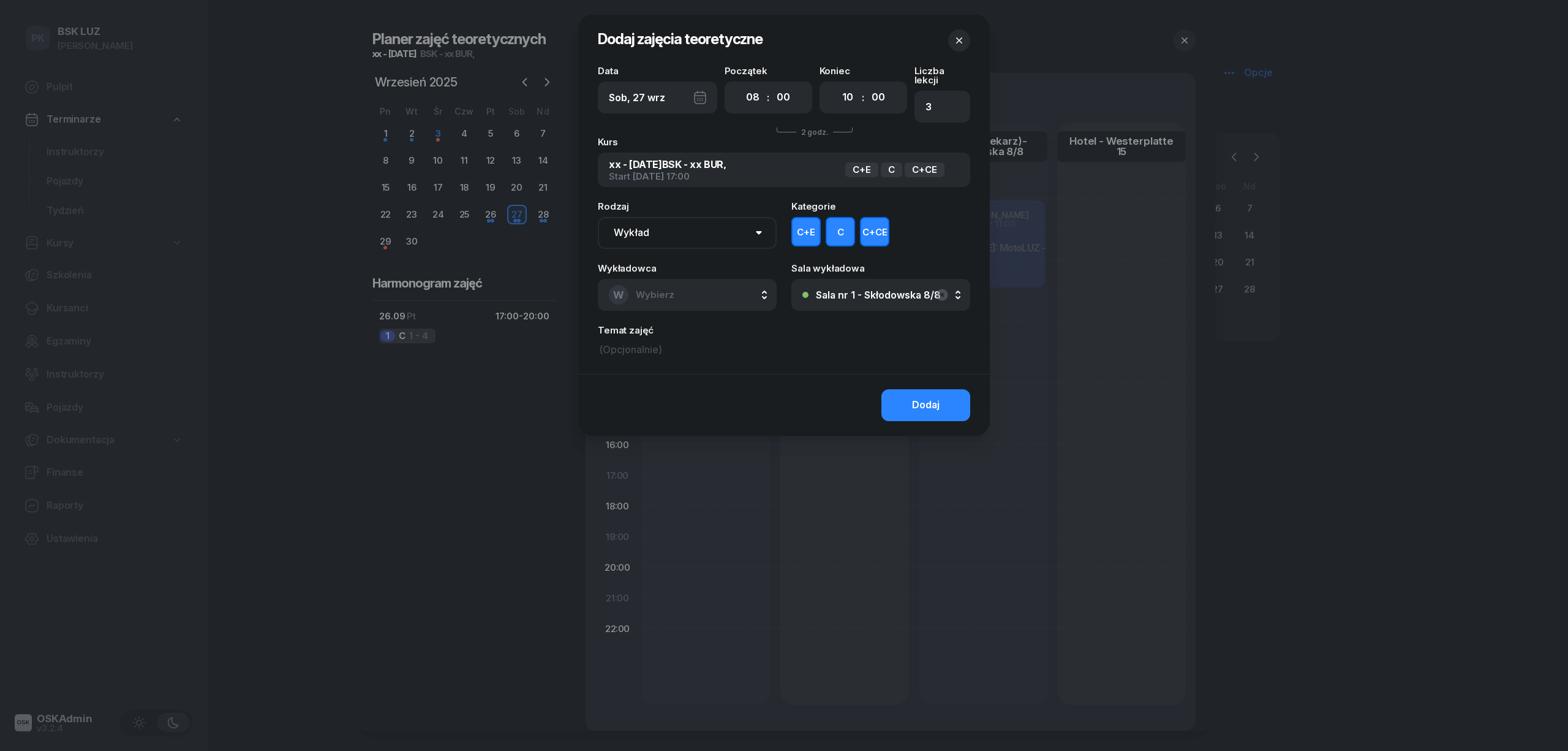
click at [822, 217] on div "C+E C C+CE" at bounding box center [881, 232] width 179 height 29
click at [805, 222] on button "C+E" at bounding box center [806, 232] width 29 height 29
click at [877, 221] on button "C+CE" at bounding box center [874, 232] width 29 height 29
click at [836, 95] on div "00 01 02 03 04 05 06 07 08 09 10 11 12 13 14 15 16 17 18 19 20 21 22 23 : 00 05…" at bounding box center [863, 97] width 88 height 32
drag, startPoint x: 839, startPoint y: 95, endPoint x: 859, endPoint y: 106, distance: 22.8
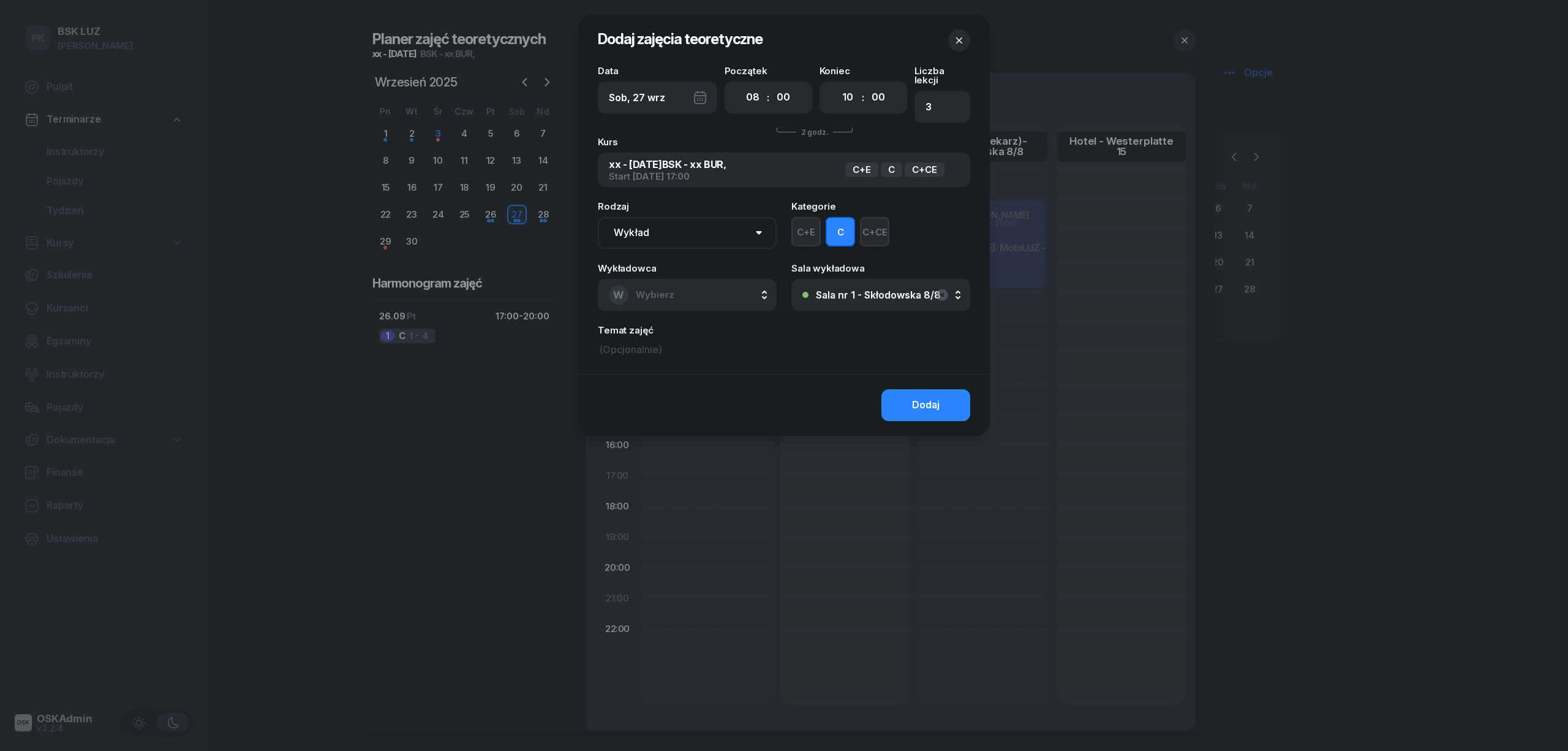
click at [839, 96] on select "00 01 02 03 04 05 06 07 08 09 10 11 12 13 14 15 16 17 18 19 20 21 22 23" at bounding box center [847, 97] width 23 height 26
select select "14"
click at [836, 84] on select "00 01 02 03 04 05 06 07 08 09 10 11 12 13 14 15 16 17 18 19 20 21 22 23" at bounding box center [847, 97] width 23 height 26
type input "8"
click at [718, 279] on button "W Wybierz" at bounding box center [687, 295] width 179 height 32
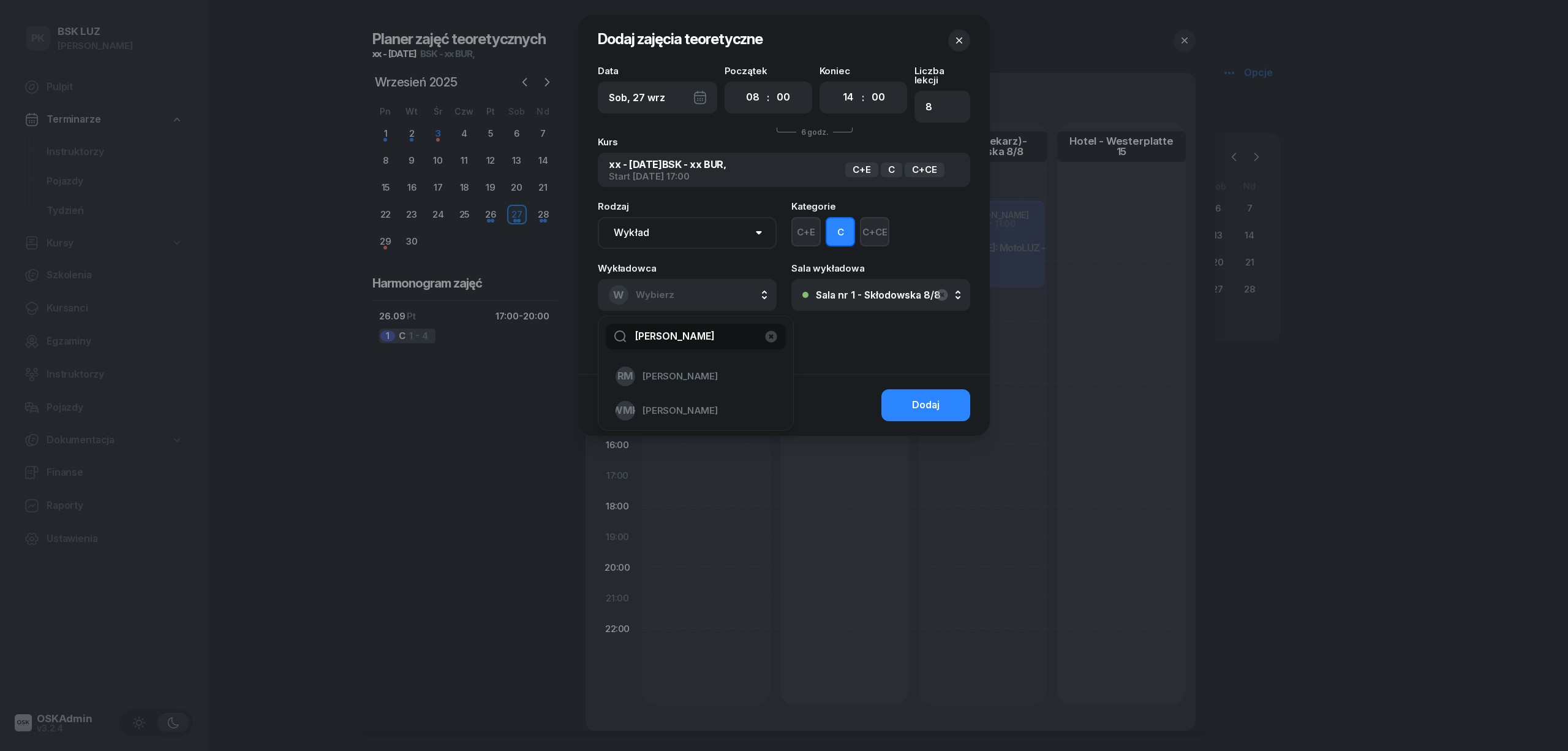
type input "[PERSON_NAME]"
click at [687, 369] on span "[PERSON_NAME]" at bounding box center [680, 376] width 75 height 16
click at [957, 389] on button "Dodaj" at bounding box center [926, 405] width 89 height 32
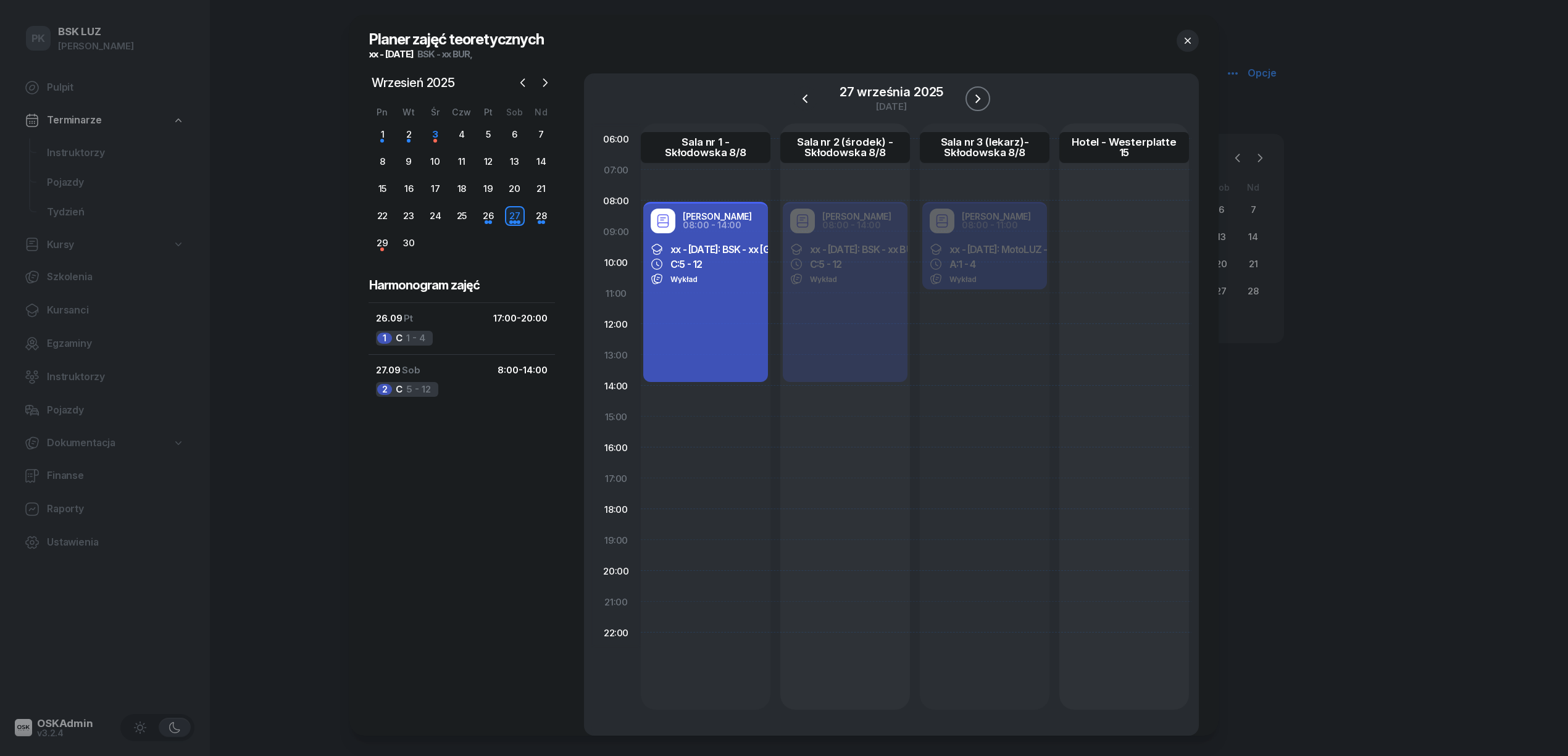
click at [974, 89] on button "button" at bounding box center [977, 98] width 25 height 25
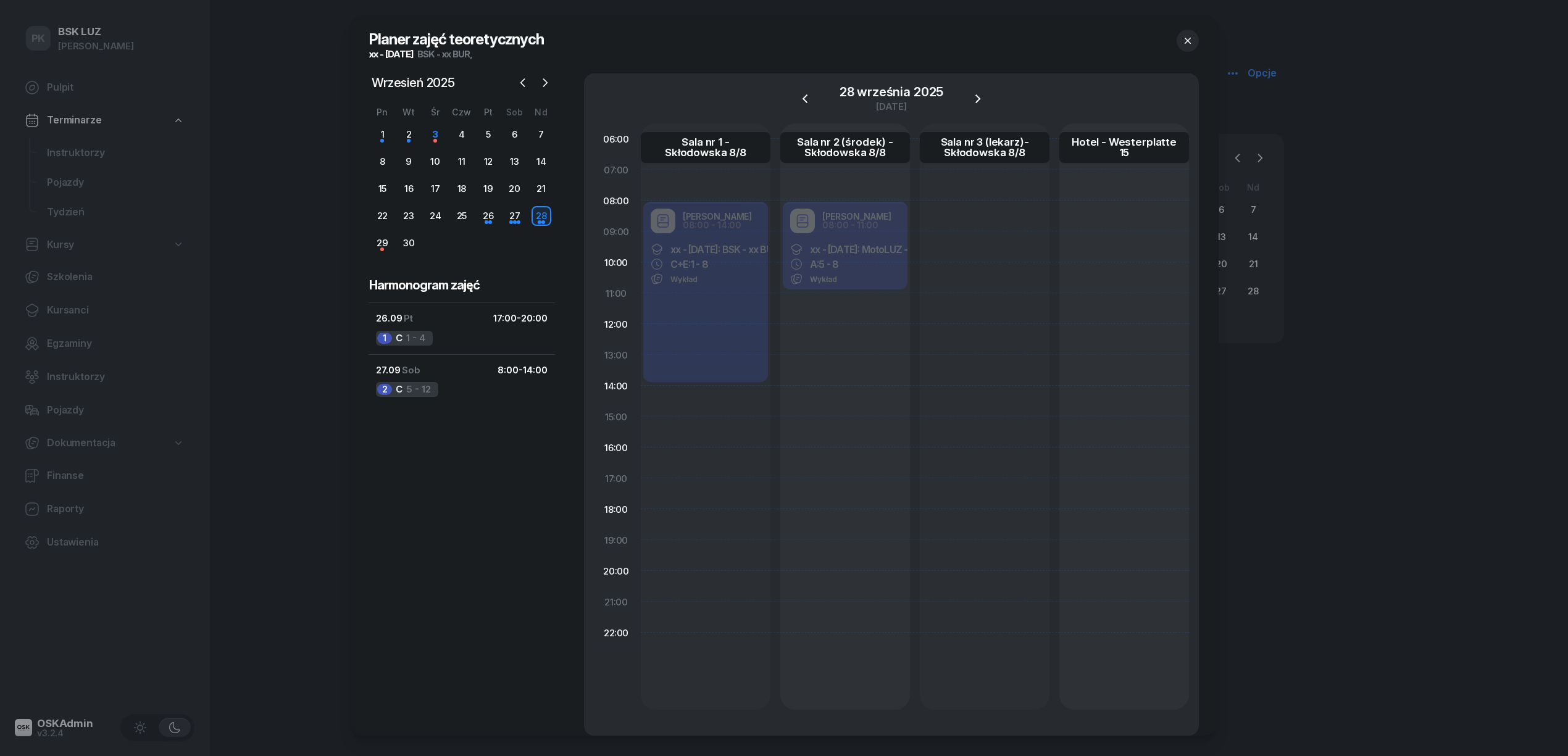
click at [854, 265] on div "[PERSON_NAME] 08:00 - 11:00 xx - [DATE]: MotoLUZ - xx BUR, A: 5 - 8 Wykład" at bounding box center [845, 246] width 130 height 93
select select "08"
select select "11"
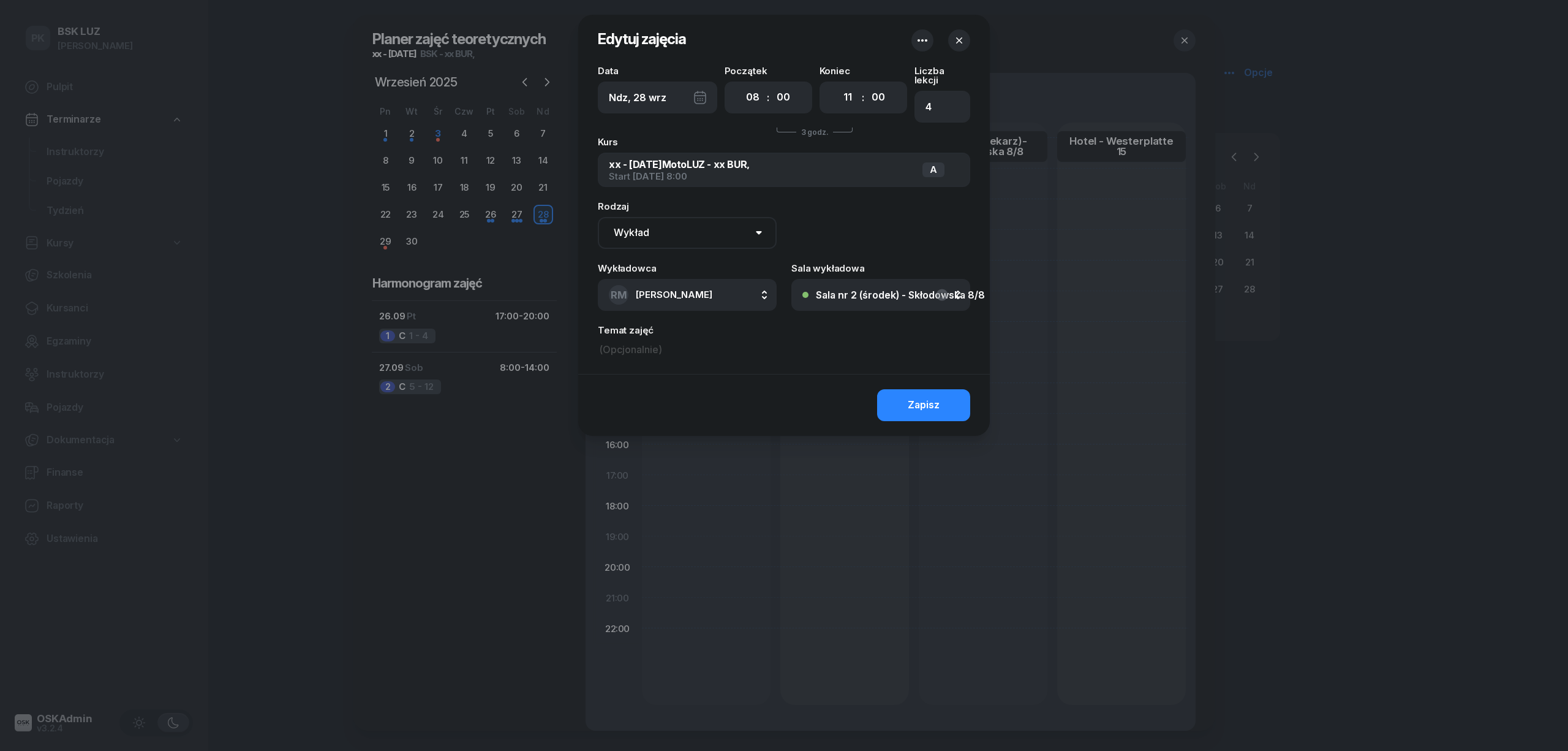
click at [838, 290] on div "Sala nr 2 (środek) - Skłodowska 8/8" at bounding box center [901, 295] width 169 height 10
click at [868, 469] on span "Sala nr 3 (lekarz)- Skłodowska 8/8" at bounding box center [898, 474] width 156 height 9
drag, startPoint x: 916, startPoint y: 397, endPoint x: 767, endPoint y: 343, distance: 158.5
click at [914, 397] on div "Zapisz" at bounding box center [923, 405] width 32 height 16
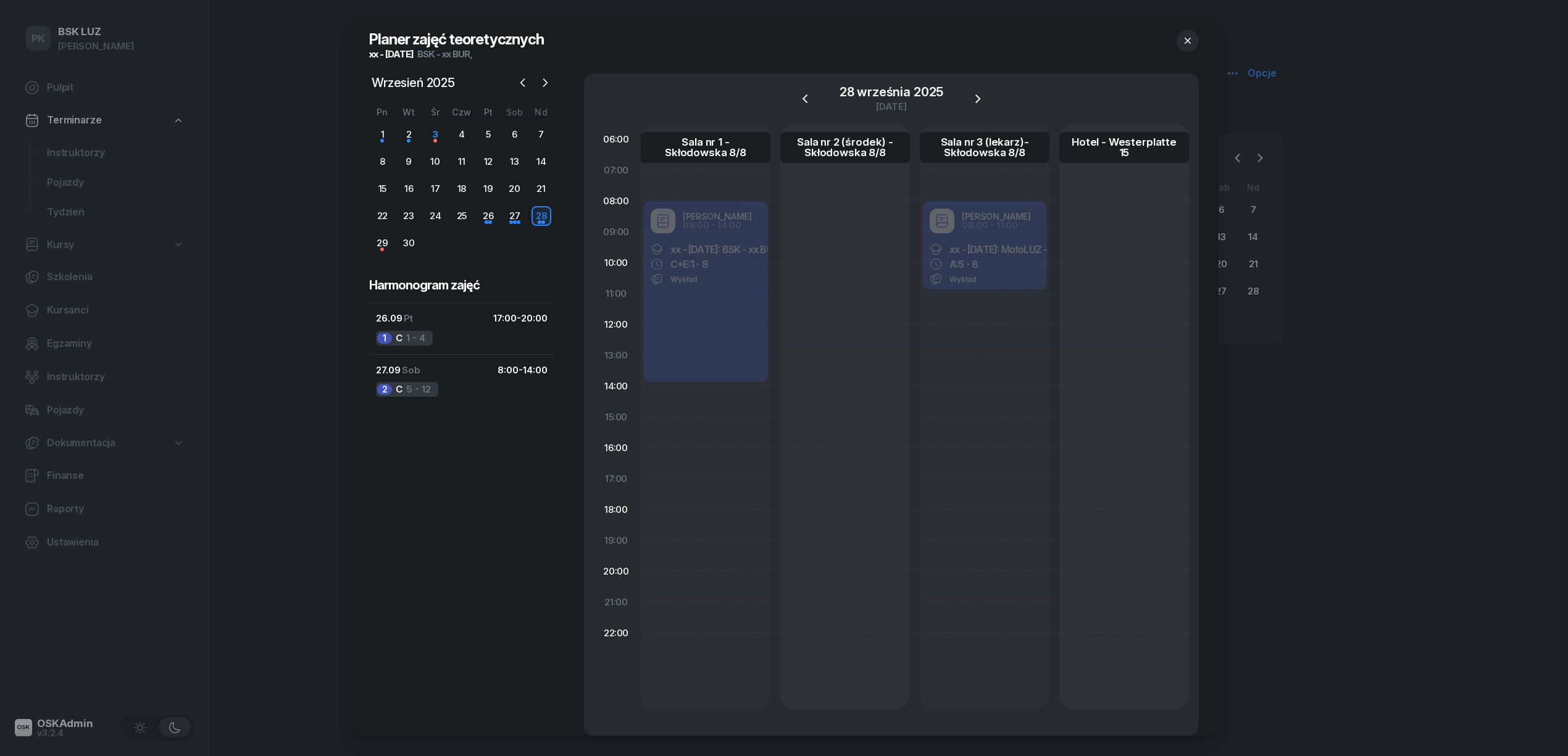
click at [734, 277] on div "Robert Markowicz 08:00 - 14:00 xx - 2025/09/03: BSK - xx BUR C+E: 1 - 8 Wykład" at bounding box center [706, 293] width 130 height 185
select select "08"
select select "14"
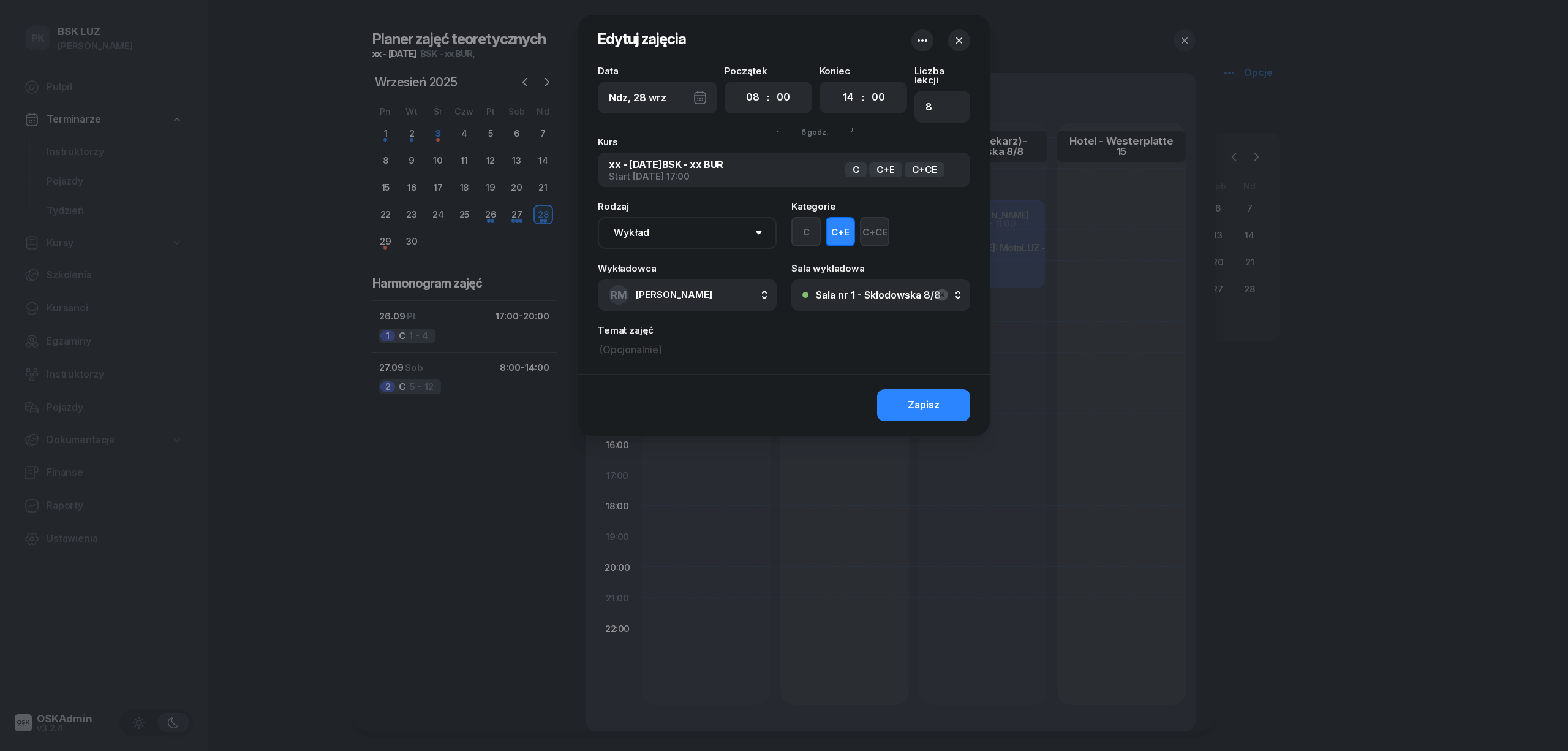
click at [839, 290] on div "Sala nr 1 - Skłodowska 8/8" at bounding box center [879, 295] width 125 height 10
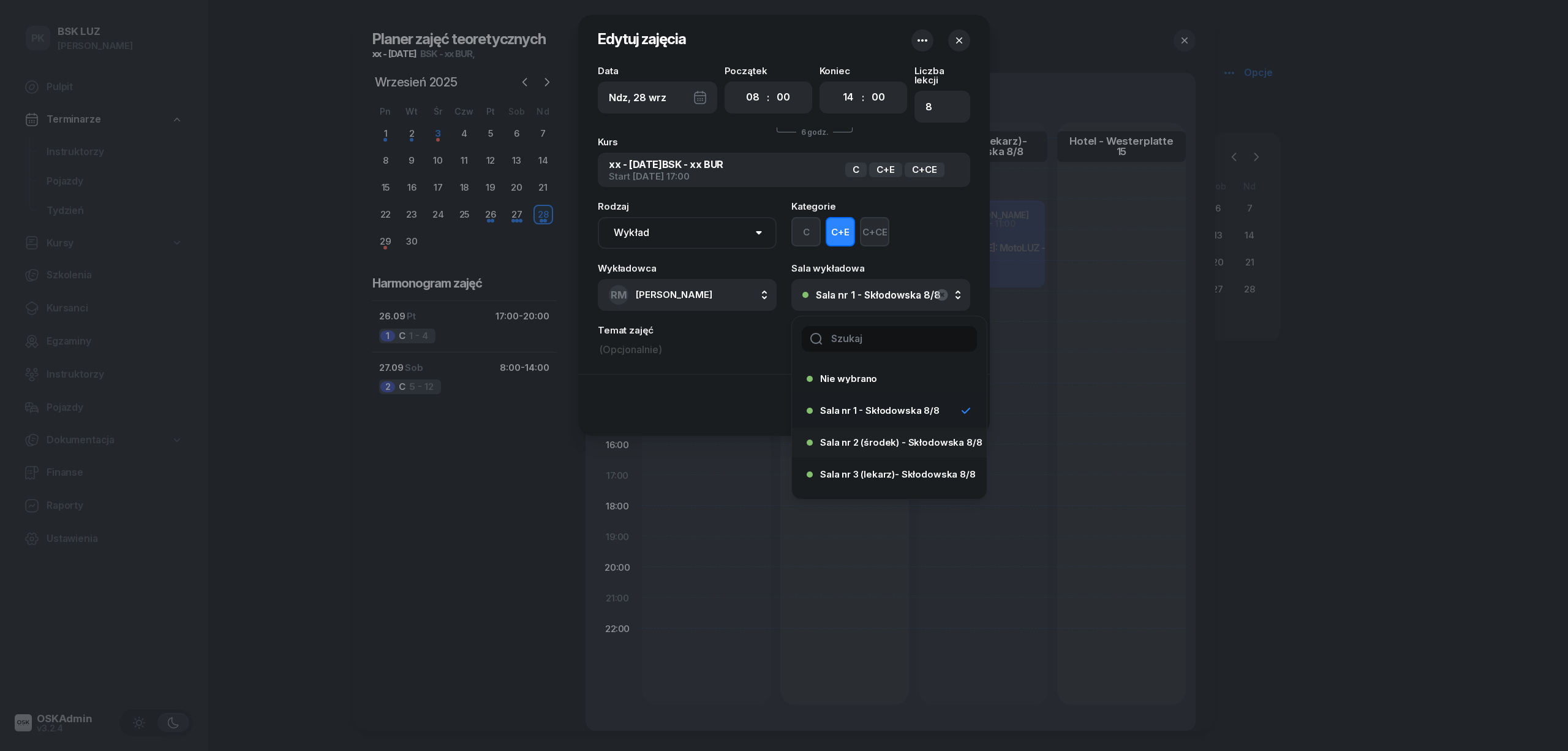
drag, startPoint x: 856, startPoint y: 429, endPoint x: 864, endPoint y: 442, distance: 15.3
click at [856, 437] on span "Sala nr 2 (środek) - Skłodowska 8/8" at bounding box center [901, 442] width 162 height 9
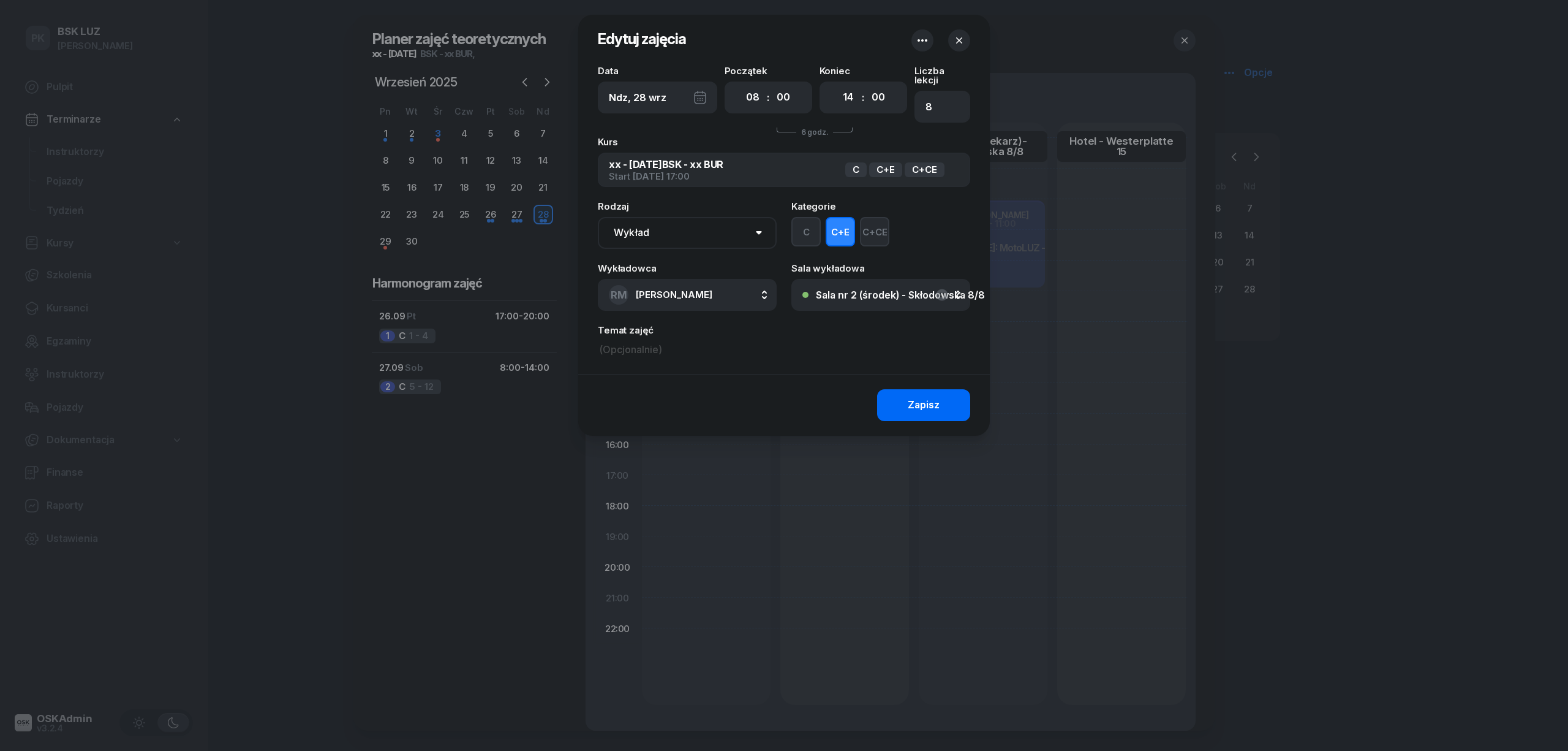
click at [905, 407] on button "Zapisz" at bounding box center [923, 405] width 93 height 32
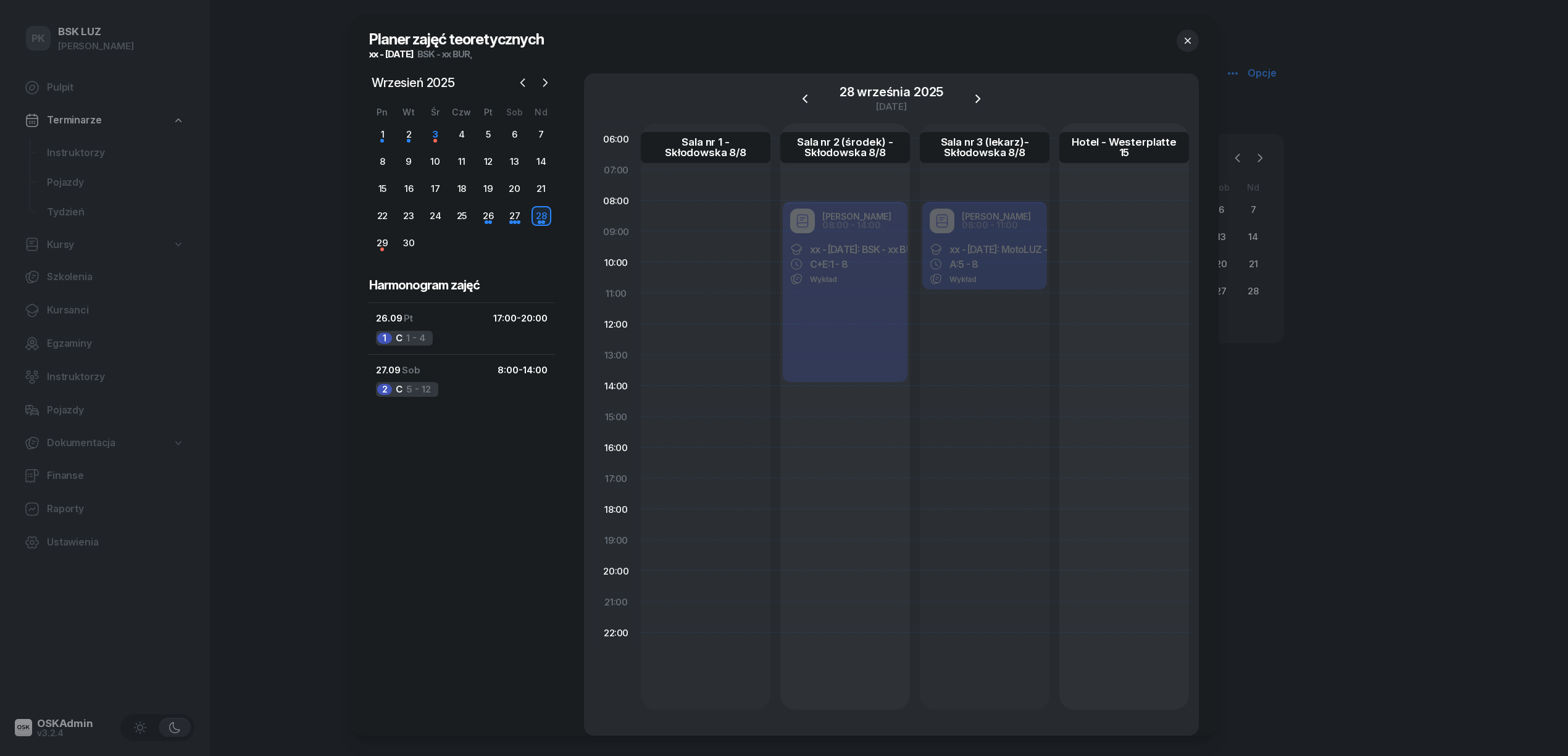
click at [732, 206] on div at bounding box center [706, 416] width 130 height 586
select select "08"
select select "14"
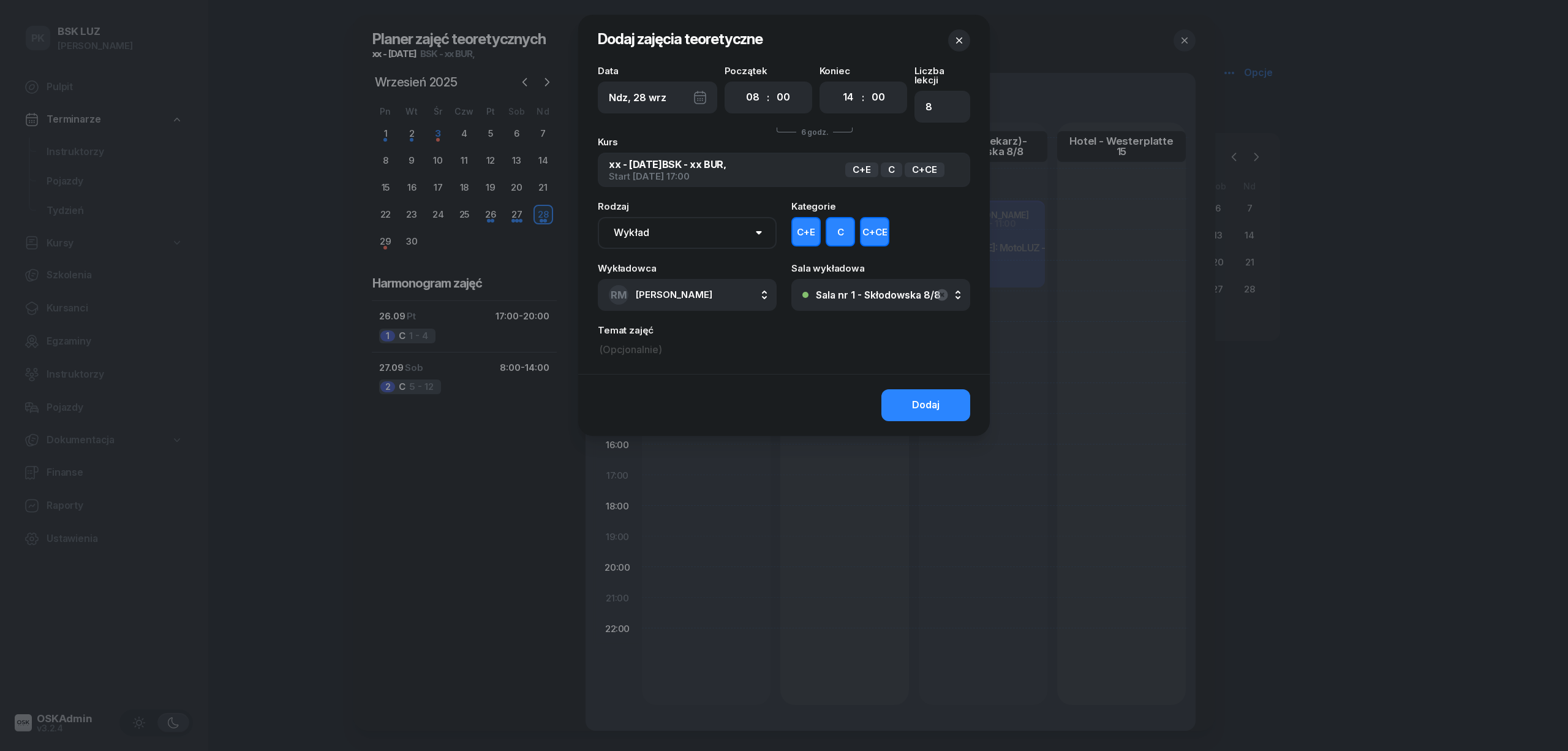
click at [809, 219] on button "C+E" at bounding box center [806, 232] width 29 height 29
click at [851, 219] on button "C" at bounding box center [840, 232] width 29 height 29
click at [871, 219] on button "C+CE" at bounding box center [874, 232] width 29 height 29
click at [900, 391] on button "Dodaj" at bounding box center [926, 405] width 89 height 32
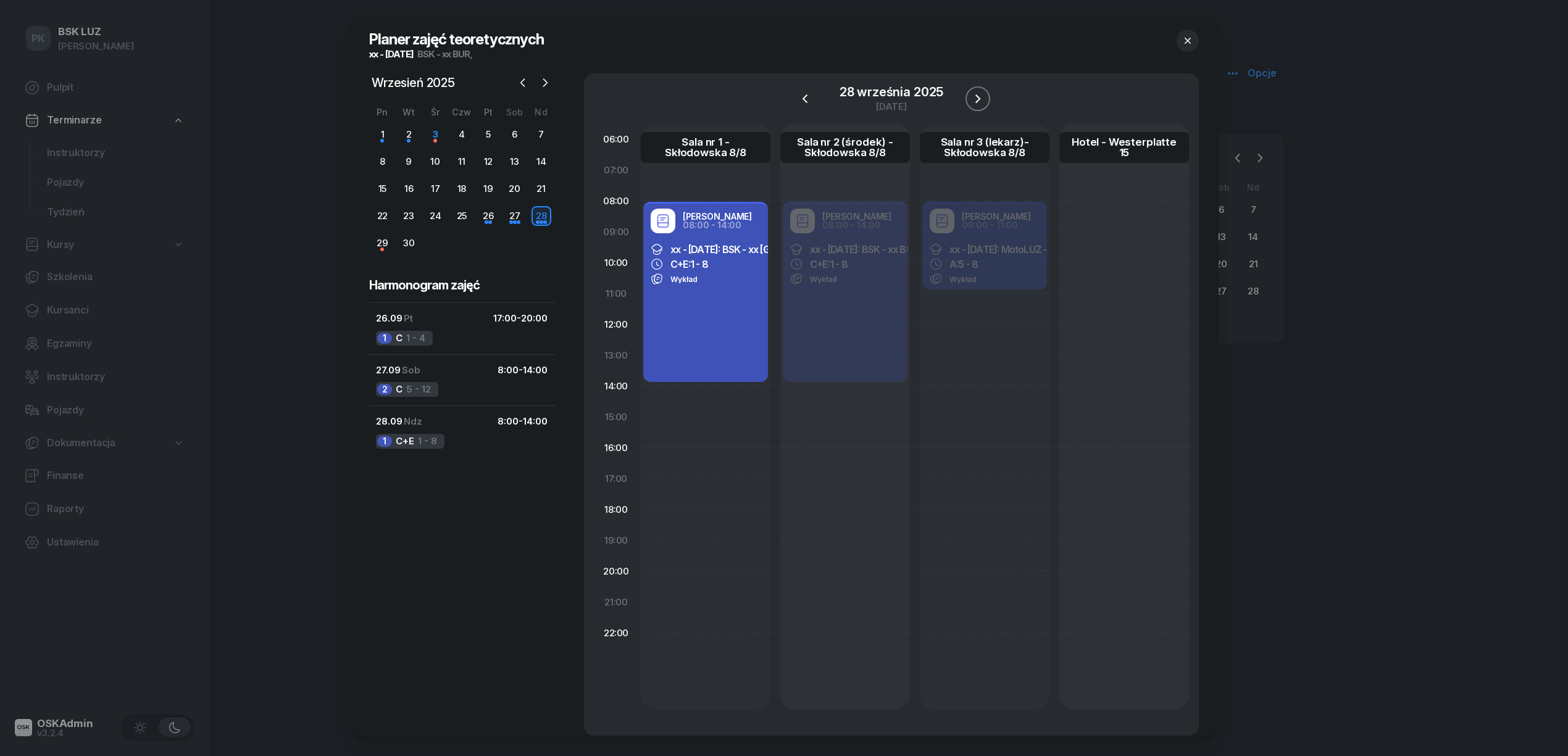
click at [973, 92] on icon "button" at bounding box center [978, 99] width 15 height 15
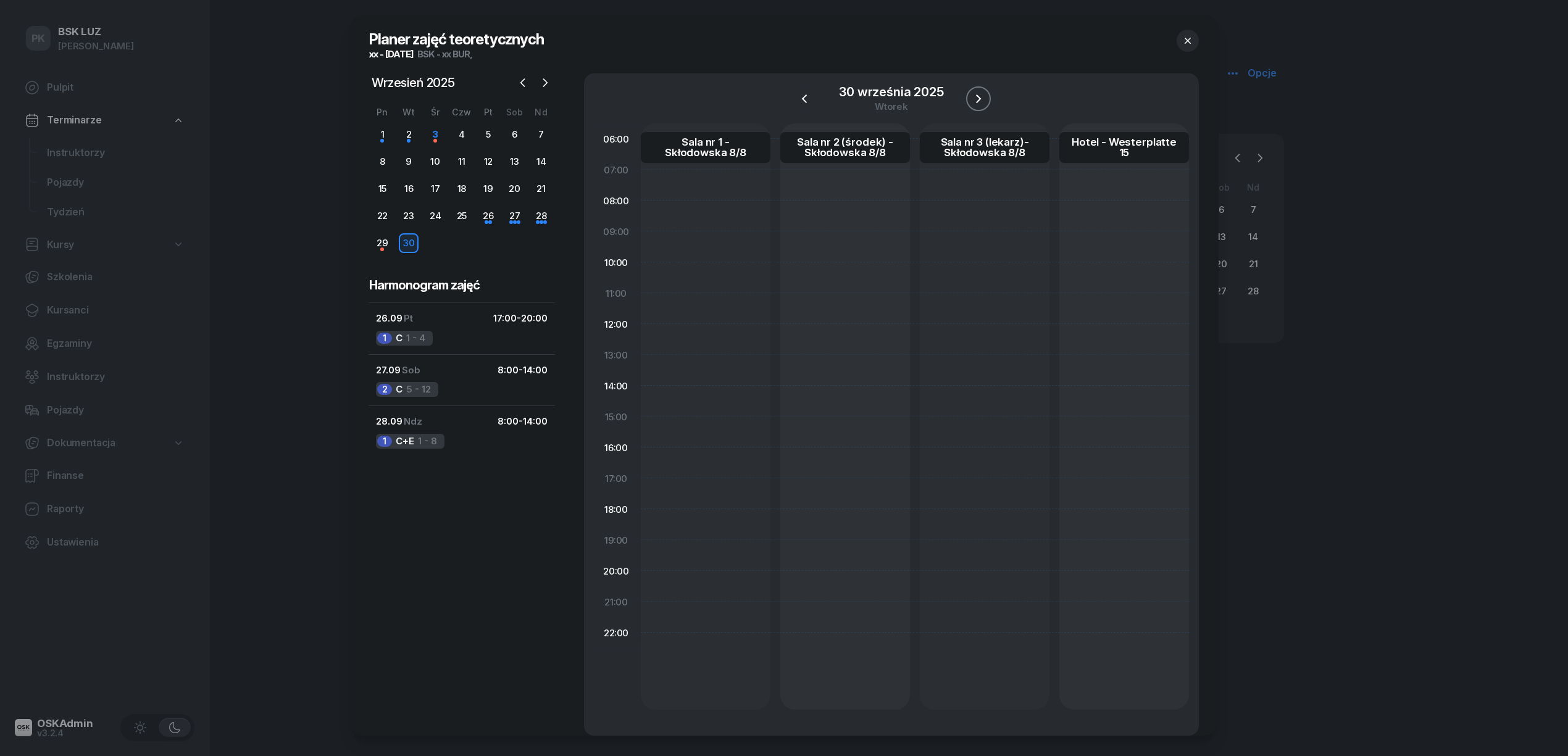
click at [972, 92] on icon "button" at bounding box center [979, 99] width 15 height 15
click at [972, 92] on button "button" at bounding box center [983, 98] width 25 height 25
click at [972, 92] on div at bounding box center [984, 98] width 25 height 25
click at [981, 96] on icon "button" at bounding box center [984, 99] width 15 height 15
click at [697, 483] on div at bounding box center [706, 416] width 130 height 586
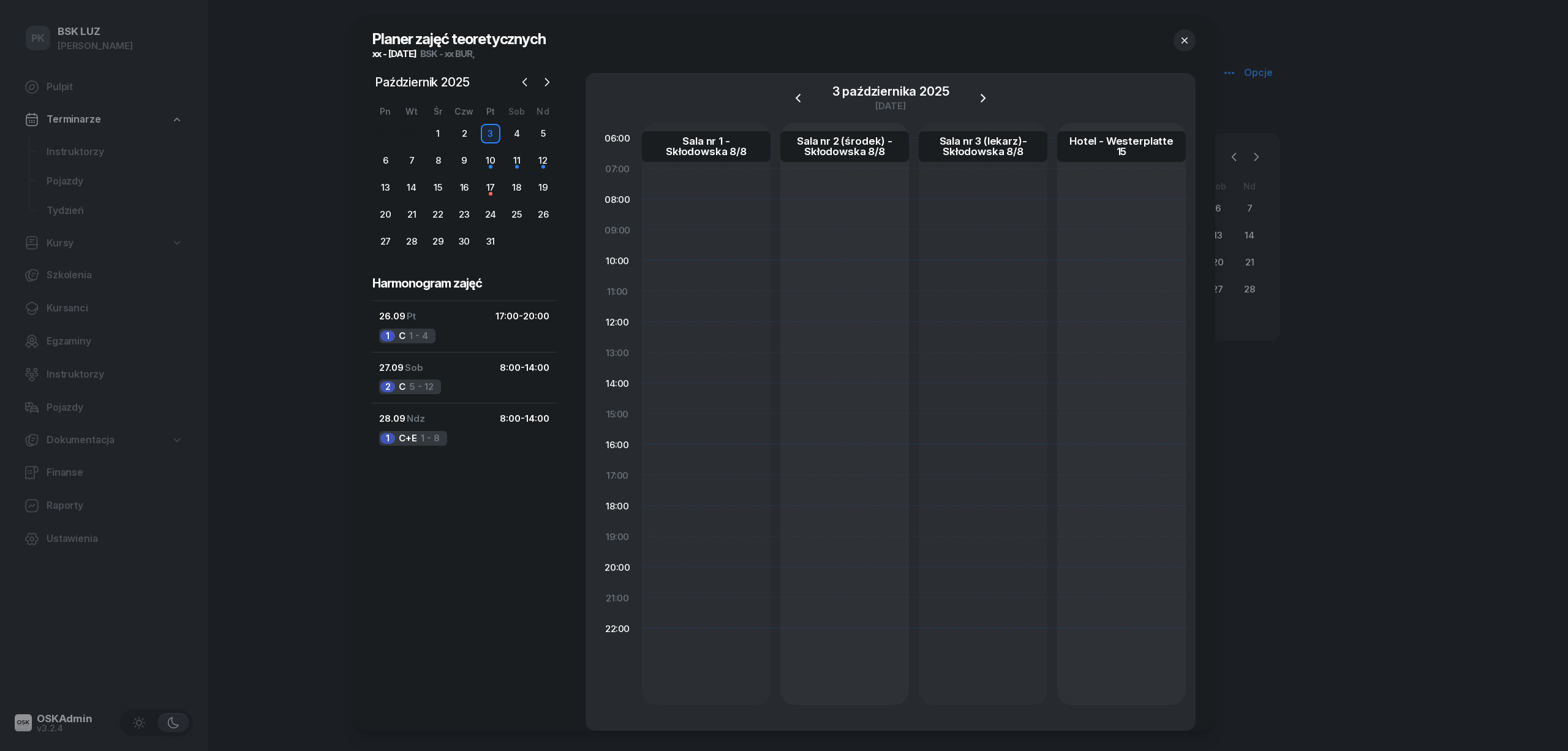
select select "17"
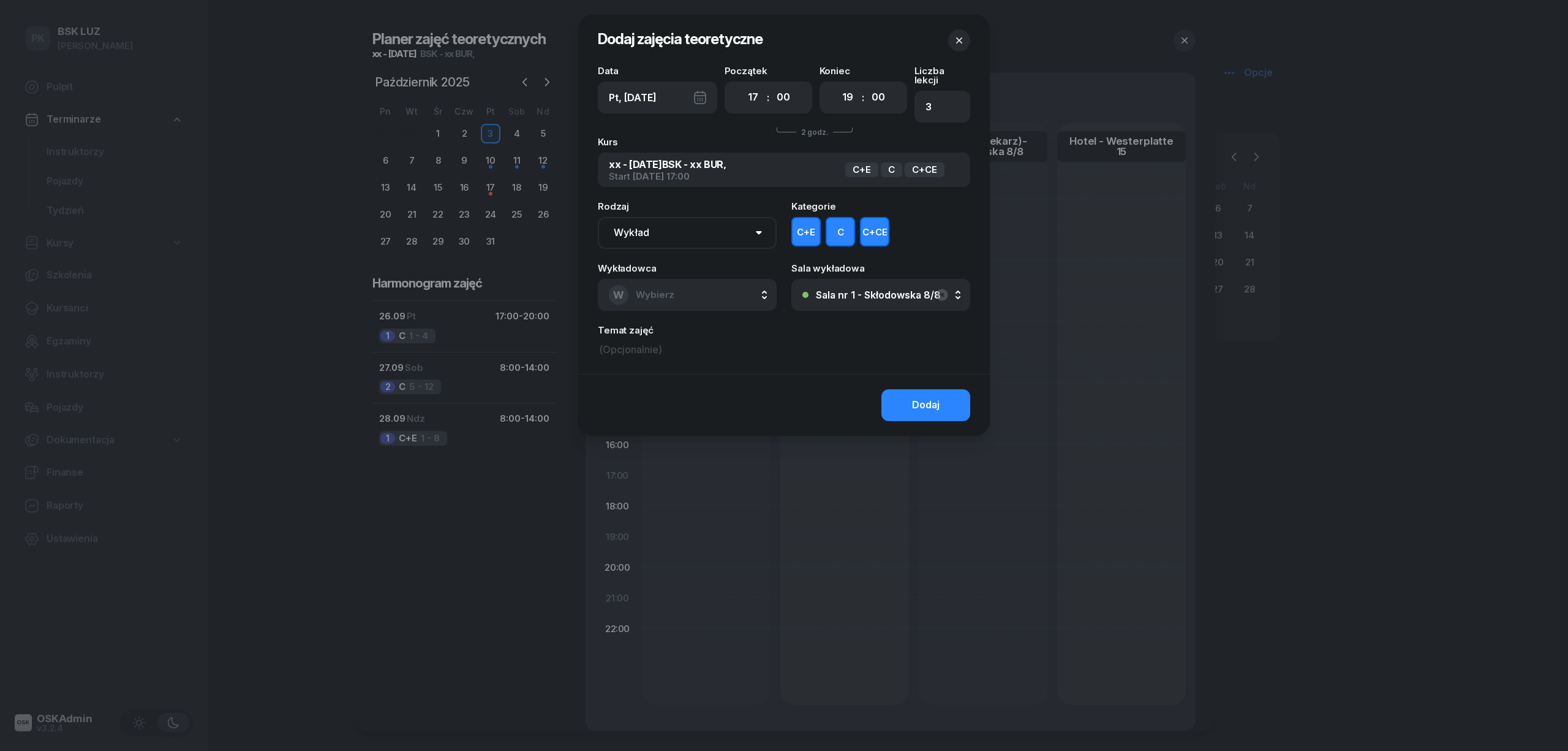
click at [834, 221] on button "C" at bounding box center [840, 232] width 29 height 29
click at [865, 222] on button "C+CE" at bounding box center [874, 232] width 29 height 29
click at [841, 101] on select "00 01 02 03 04 05 06 07 08 09 10 11 12 13 14 15 16 17 18 19 20 21 22 23" at bounding box center [847, 97] width 23 height 26
select select "20"
click at [836, 84] on select "00 01 02 03 04 05 06 07 08 09 10 11 12 13 14 15 16 17 18 19 20 21 22 23" at bounding box center [847, 97] width 23 height 26
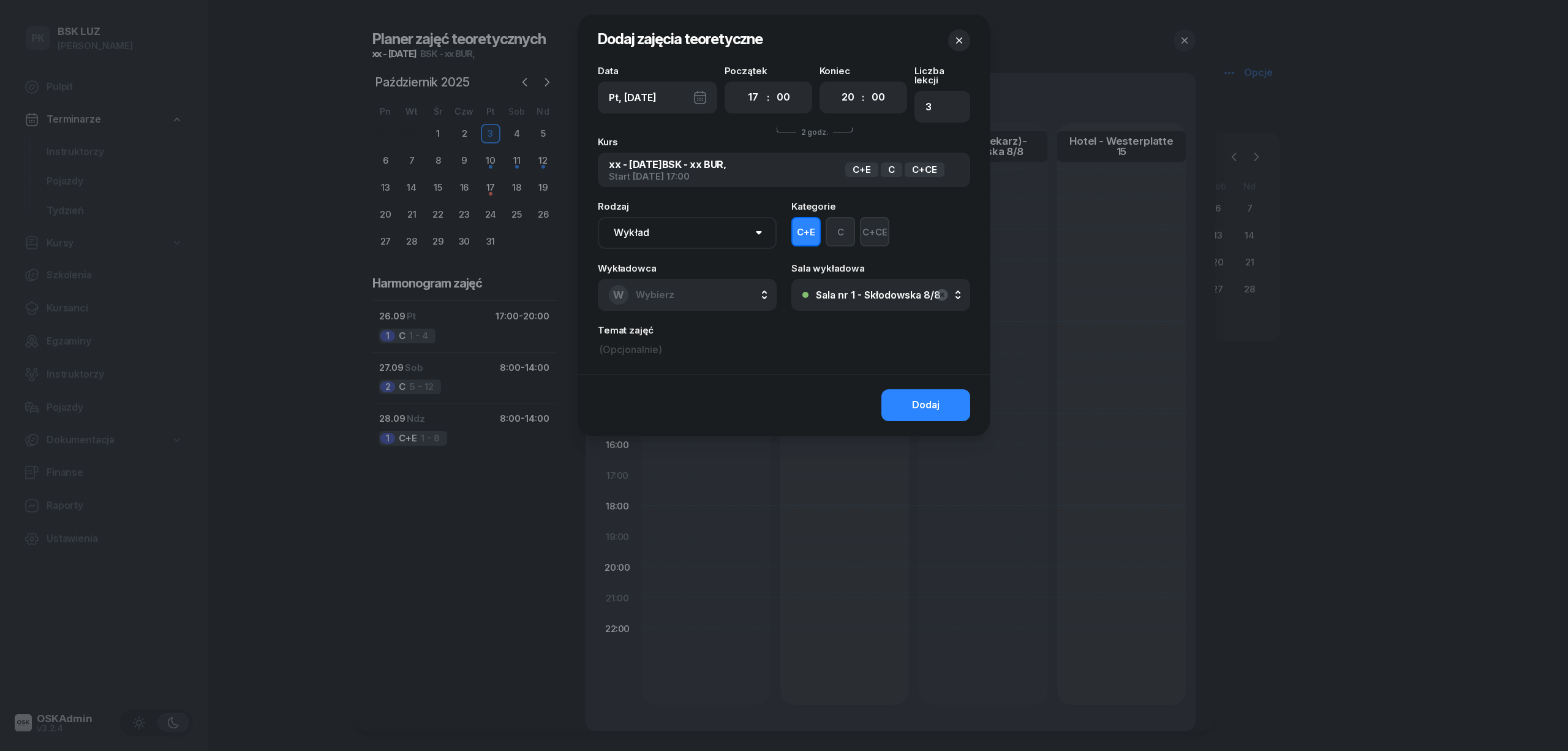
type input "4"
click at [719, 292] on button "W Wybierz" at bounding box center [687, 295] width 179 height 32
type input "[PERSON_NAME]"
click at [734, 367] on div "RM Markowicz Robert" at bounding box center [688, 376] width 146 height 19
click at [931, 397] on div "Dodaj" at bounding box center [926, 405] width 28 height 16
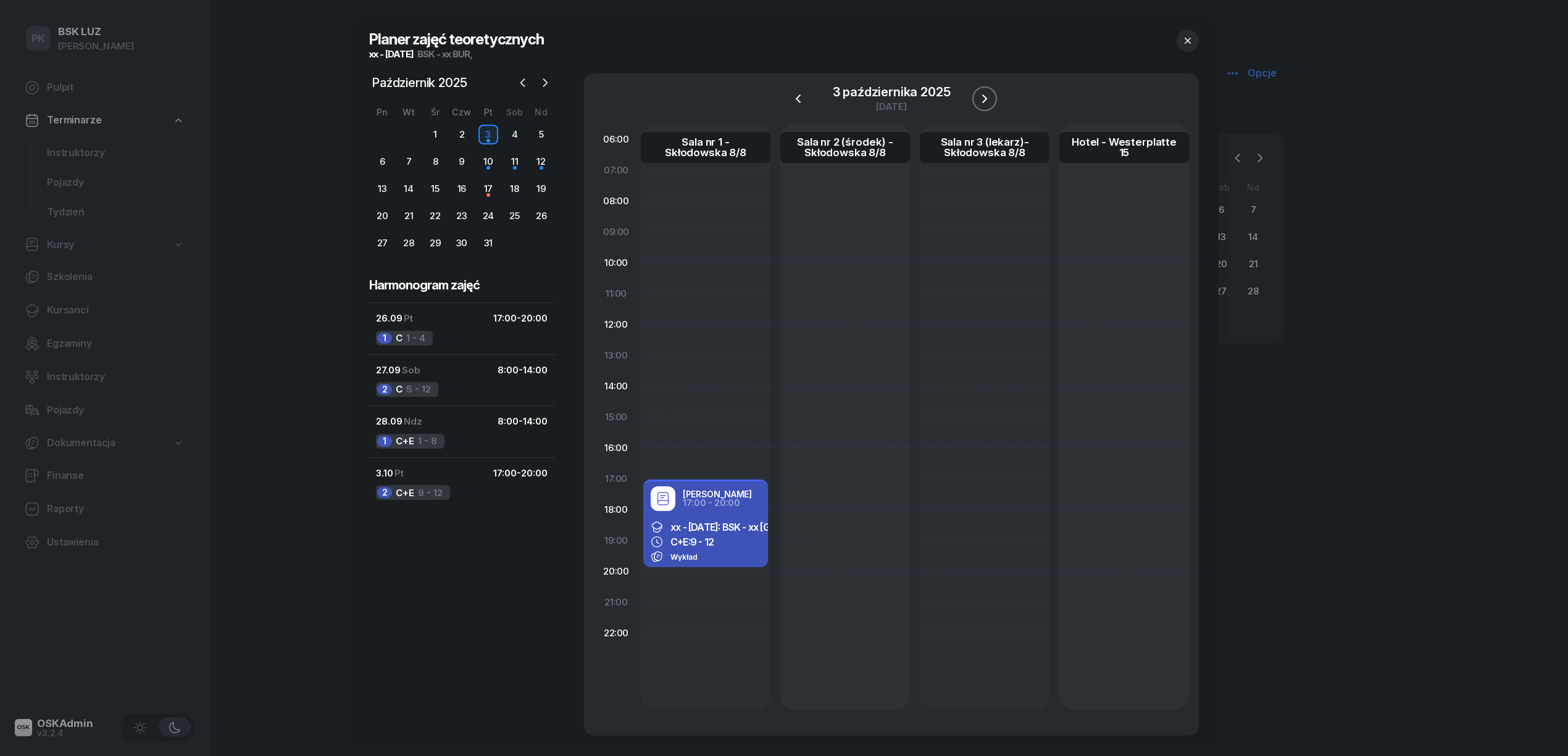
click at [981, 96] on icon "button" at bounding box center [984, 99] width 15 height 15
click at [717, 216] on div at bounding box center [706, 416] width 130 height 586
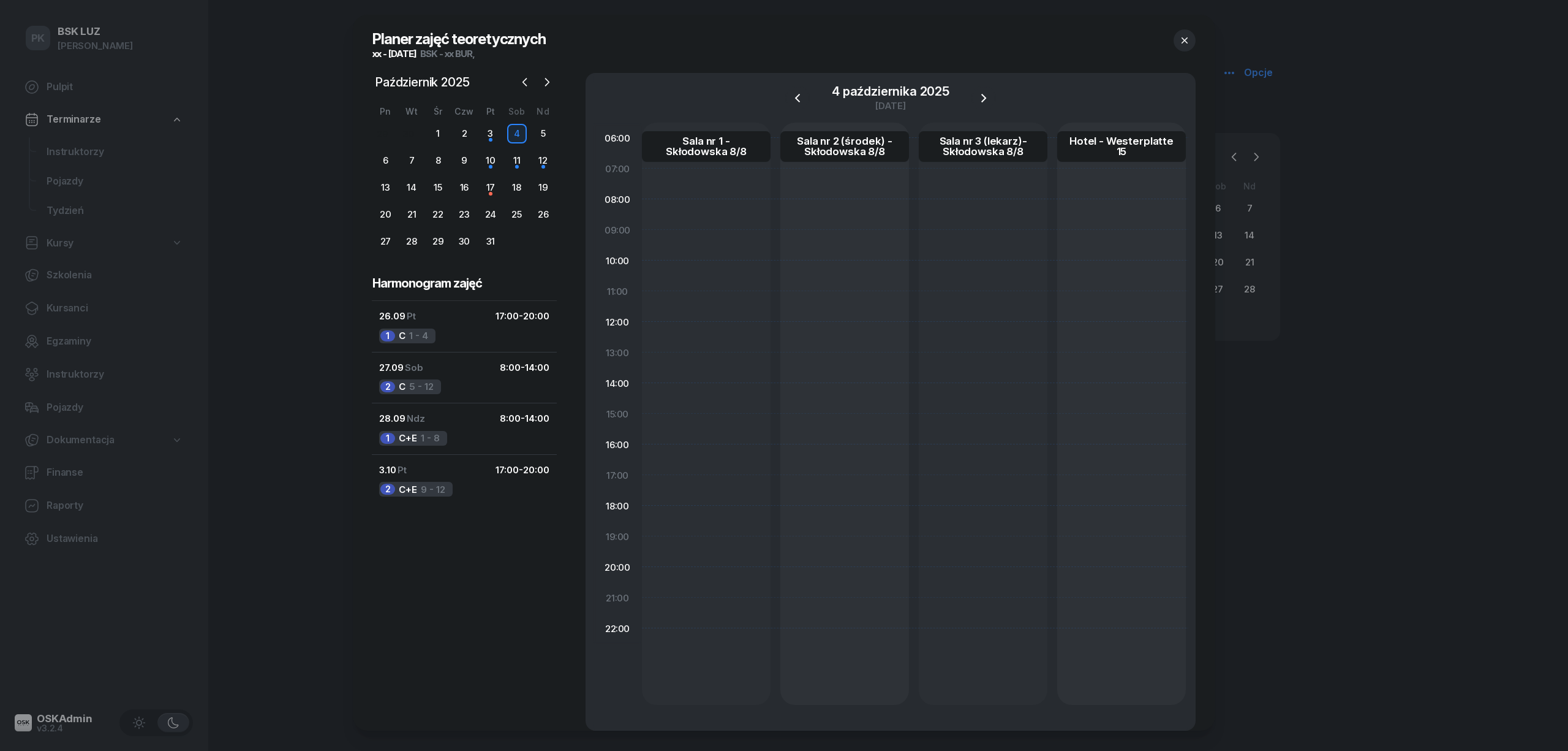
select select "08"
select select "10"
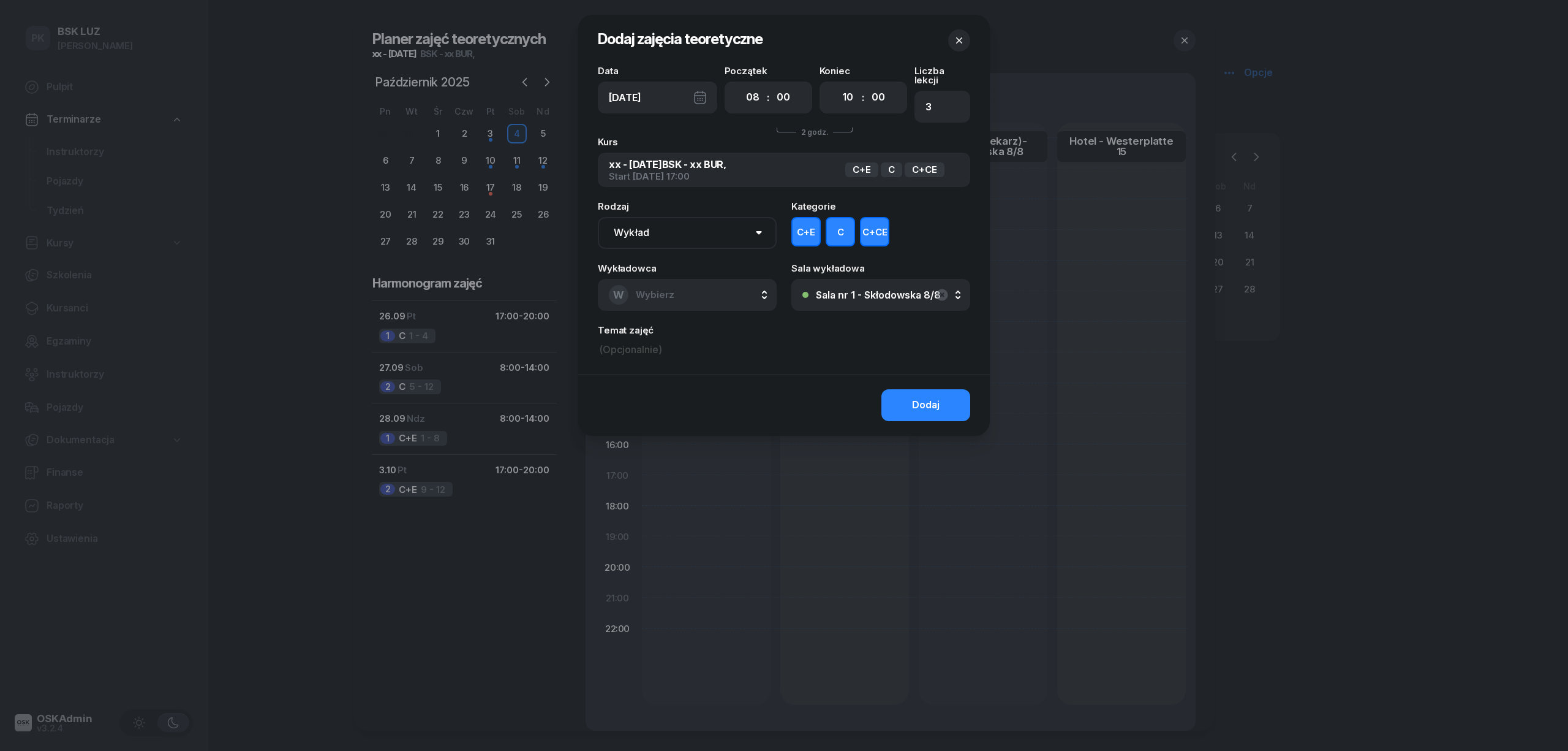
click at [814, 222] on button "C+E" at bounding box center [806, 232] width 29 height 29
click at [874, 226] on button "C+CE" at bounding box center [874, 232] width 29 height 29
click at [716, 228] on select "Wykład Pierwsza pomoc" at bounding box center [687, 233] width 179 height 32
click at [714, 222] on select "Wykład Pierwsza pomoc" at bounding box center [687, 233] width 179 height 32
click at [686, 281] on button "W Wybierz" at bounding box center [687, 295] width 179 height 32
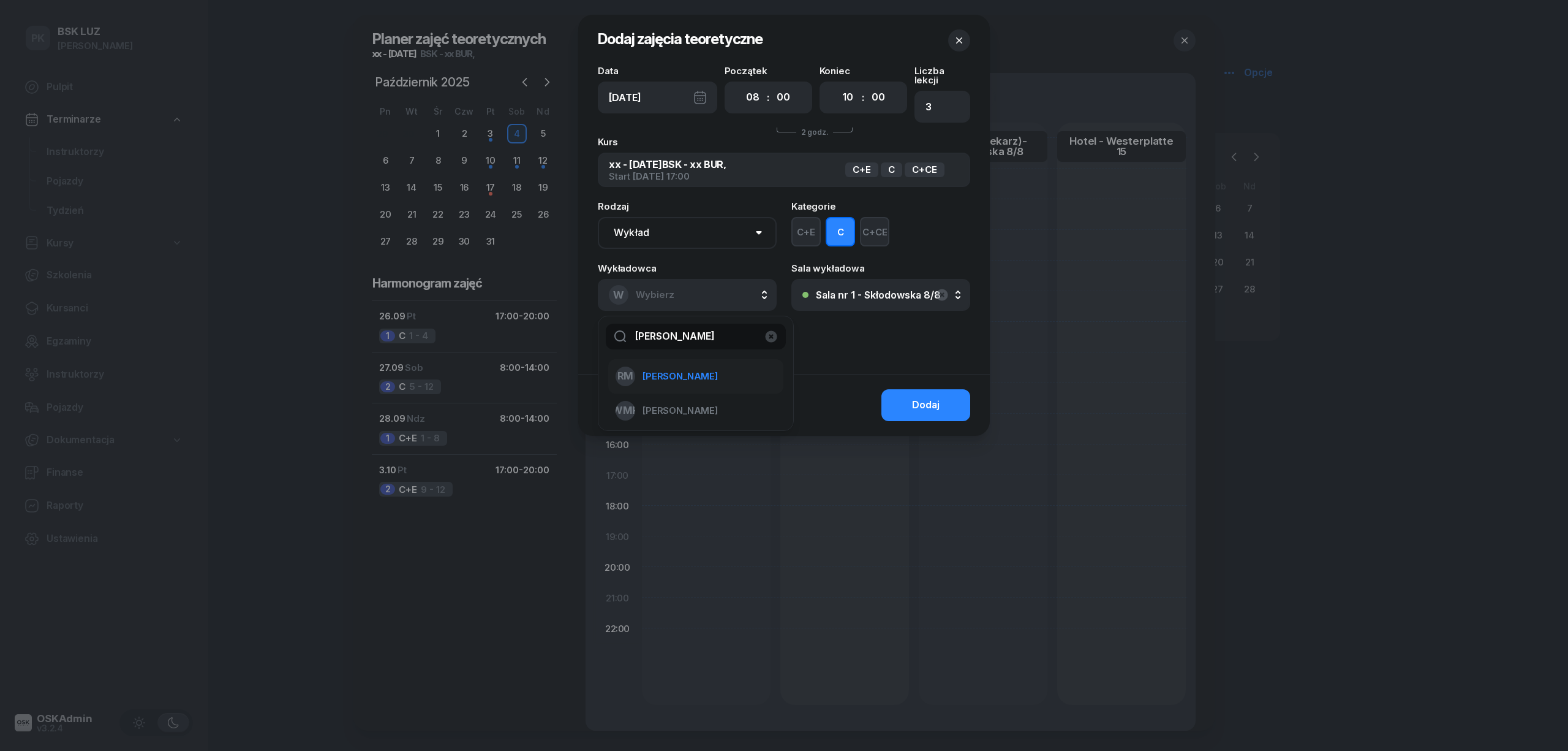
type input "[PERSON_NAME]"
click at [711, 372] on span "[PERSON_NAME]" at bounding box center [680, 376] width 75 height 16
click at [834, 95] on div "00 01 02 03 04 05 06 07 08 09 10 11 12 13 14 15 16 17 18 19 20 21 22 23 : 00 05…" at bounding box center [863, 97] width 88 height 32
click at [854, 96] on select "00 01 02 03 04 05 06 07 08 09 10 11 12 13 14 15 16 17 18 19 20 21 22 23" at bounding box center [847, 97] width 23 height 26
select select "14"
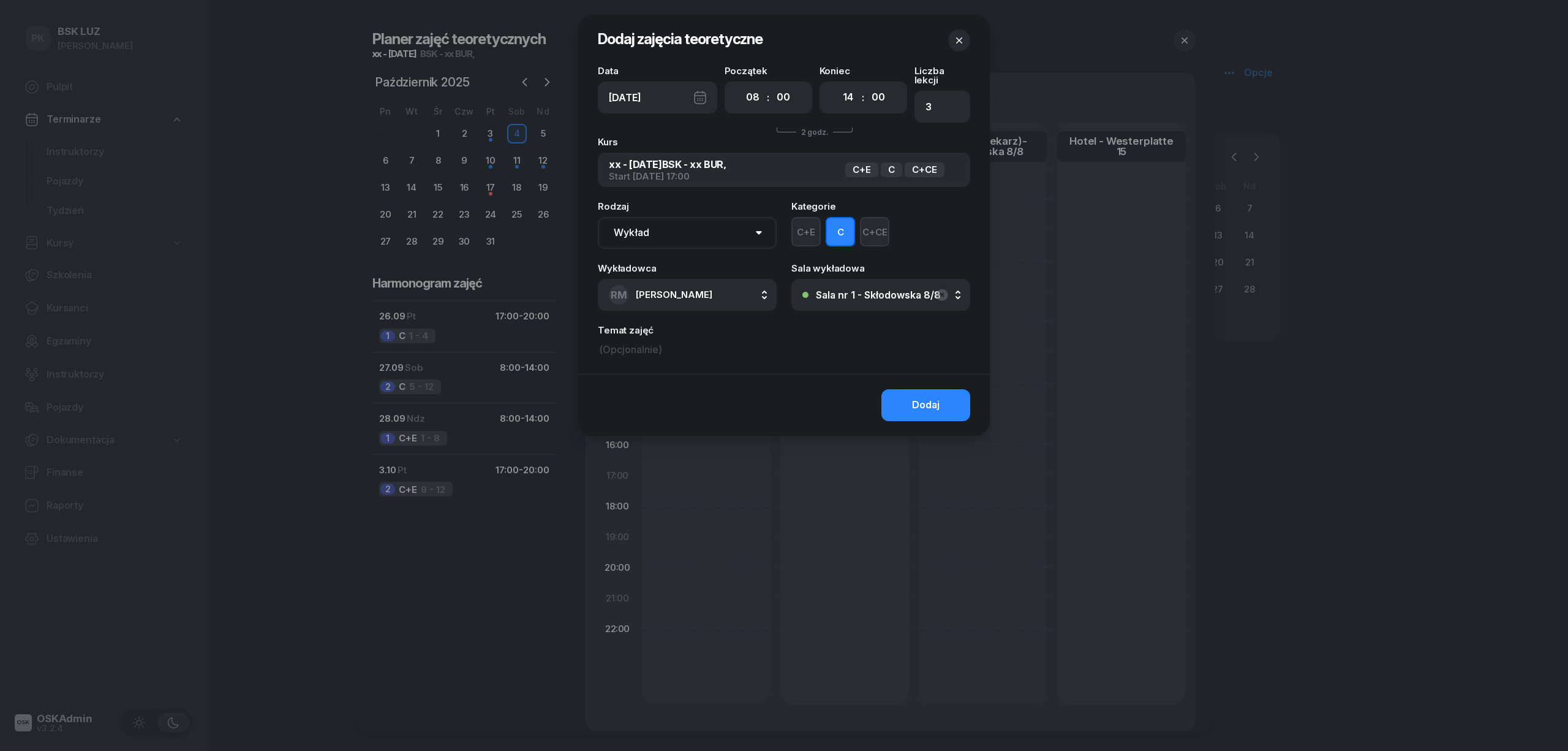
click at [836, 84] on select "00 01 02 03 04 05 06 07 08 09 10 11 12 13 14 15 16 17 18 19 20 21 22 23" at bounding box center [847, 97] width 23 height 26
type input "8"
click at [901, 389] on button "Dodaj" at bounding box center [926, 405] width 89 height 32
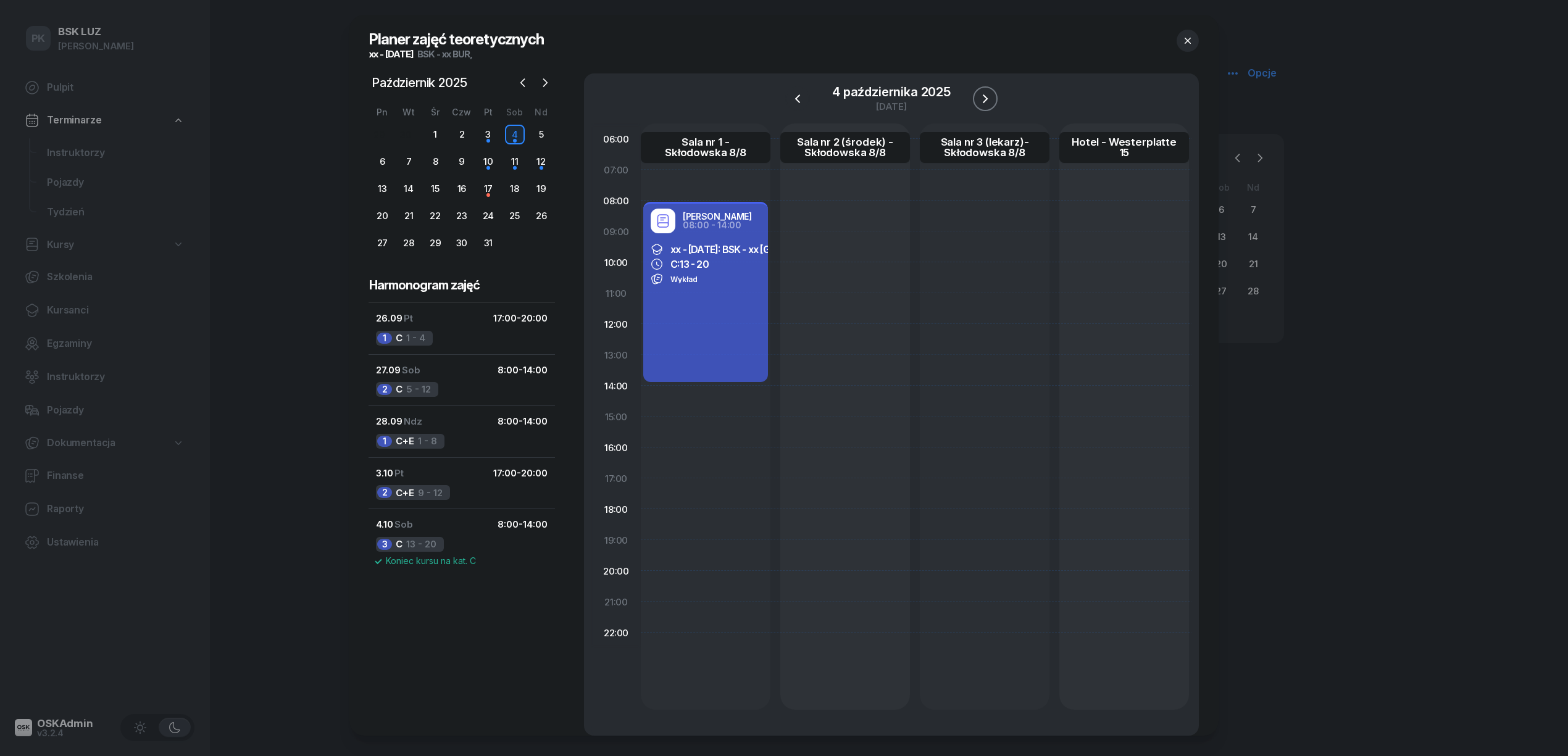
click at [983, 99] on icon "button" at bounding box center [985, 99] width 15 height 15
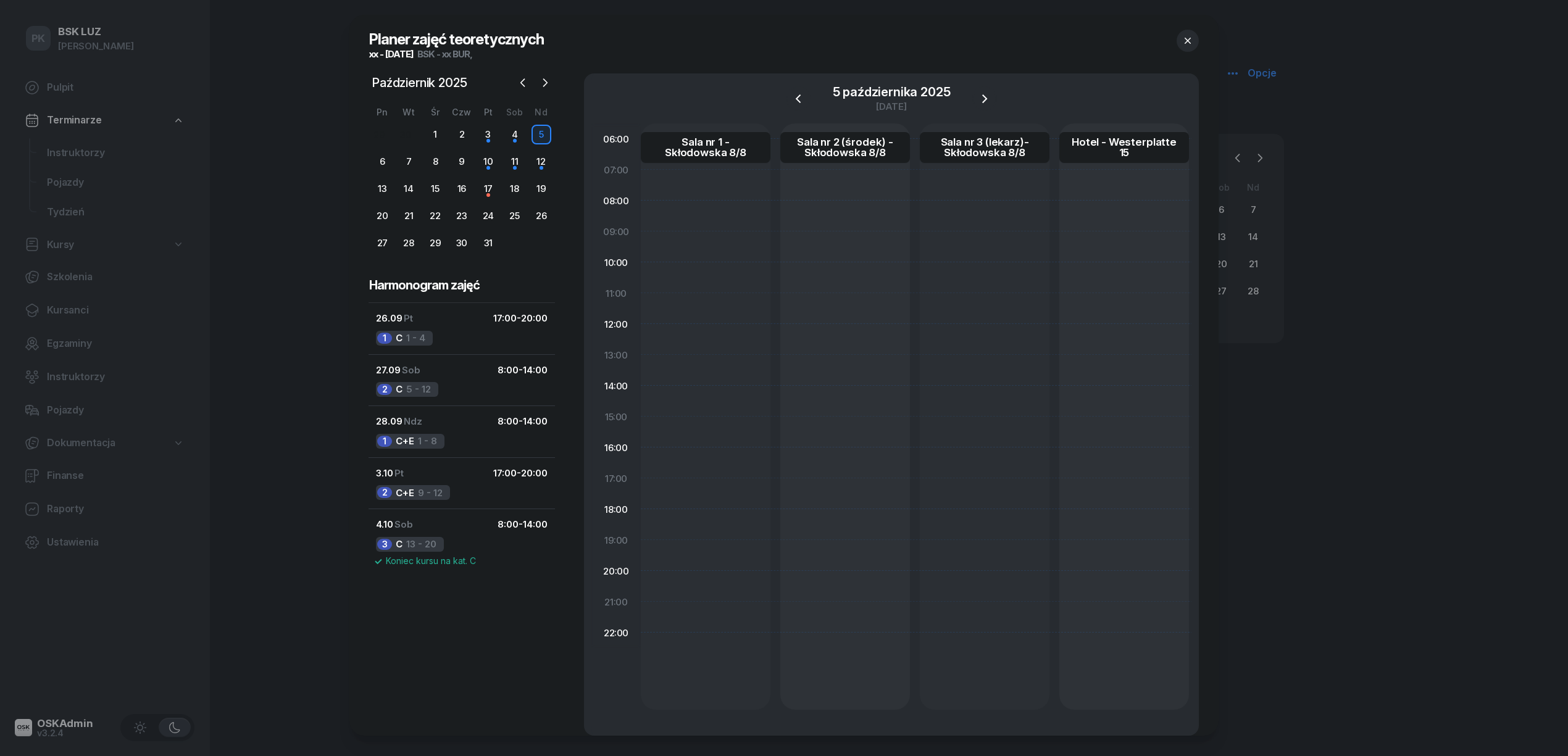
click at [706, 220] on div at bounding box center [706, 416] width 130 height 586
select select "08"
select select "14"
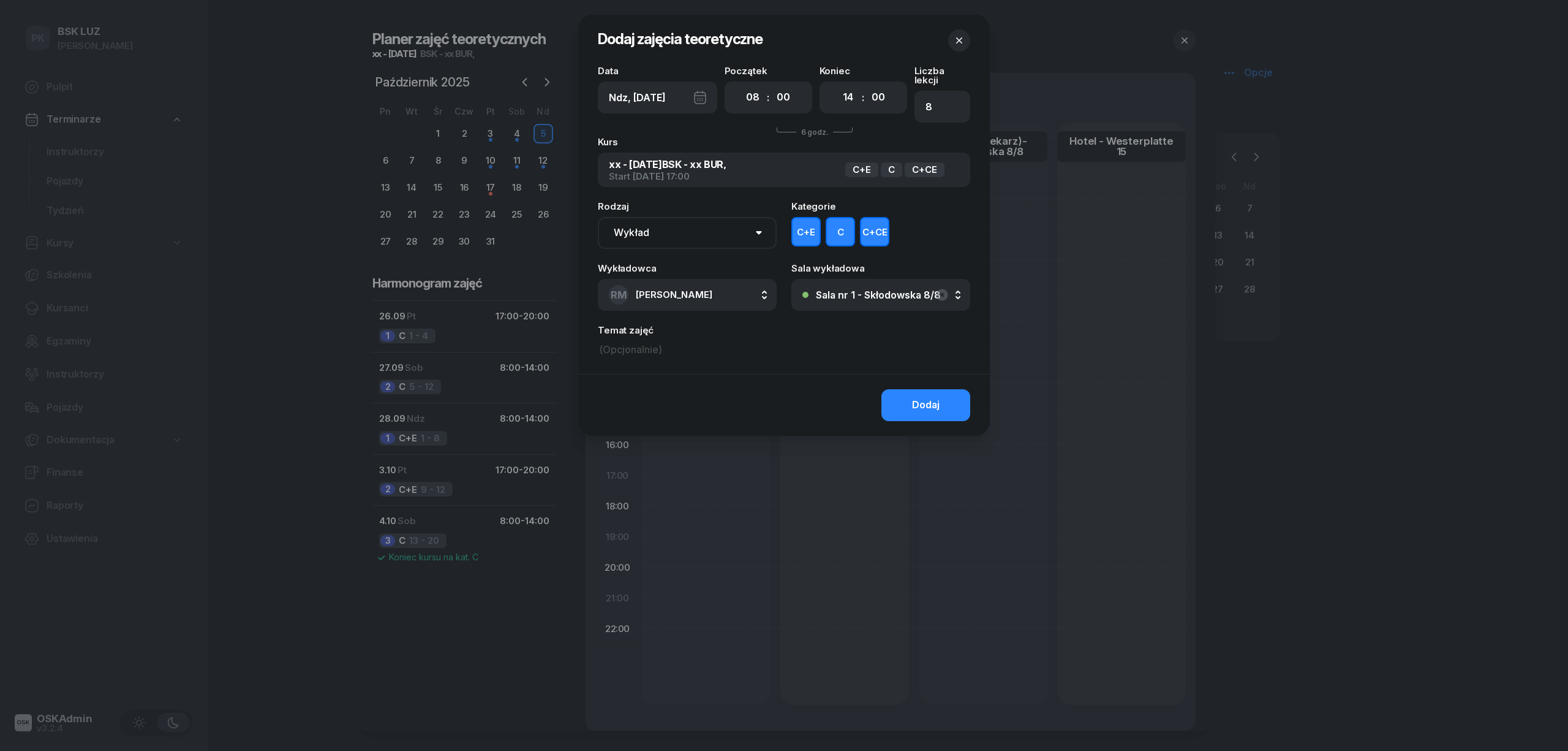
drag, startPoint x: 838, startPoint y: 224, endPoint x: 847, endPoint y: 224, distance: 9.0
click at [839, 224] on button "C" at bounding box center [840, 232] width 29 height 29
click at [879, 223] on button "C+CE" at bounding box center [874, 232] width 29 height 29
click at [934, 397] on div "Dodaj" at bounding box center [926, 405] width 28 height 16
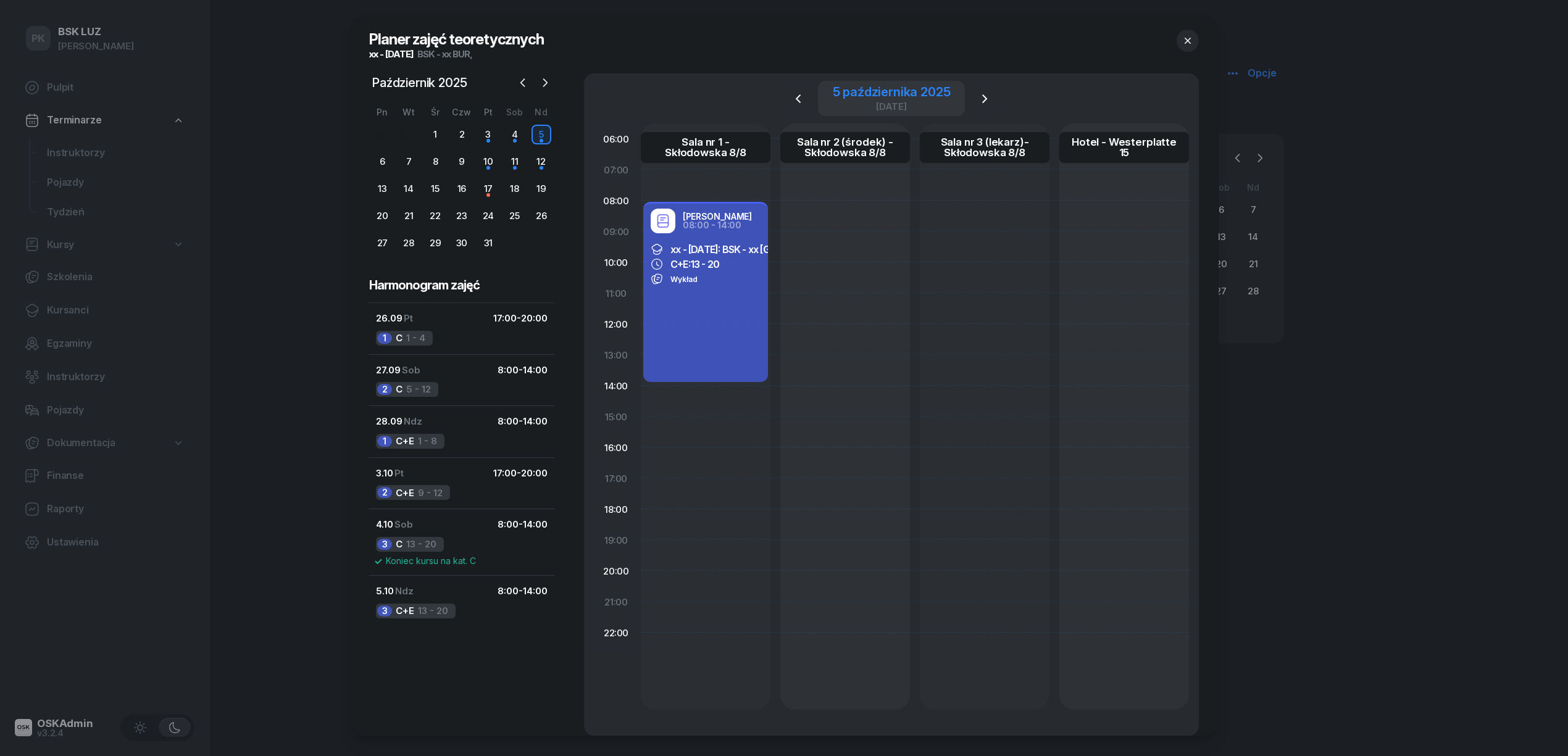
click at [913, 100] on div "5 października 2025 niedziela" at bounding box center [891, 98] width 118 height 25
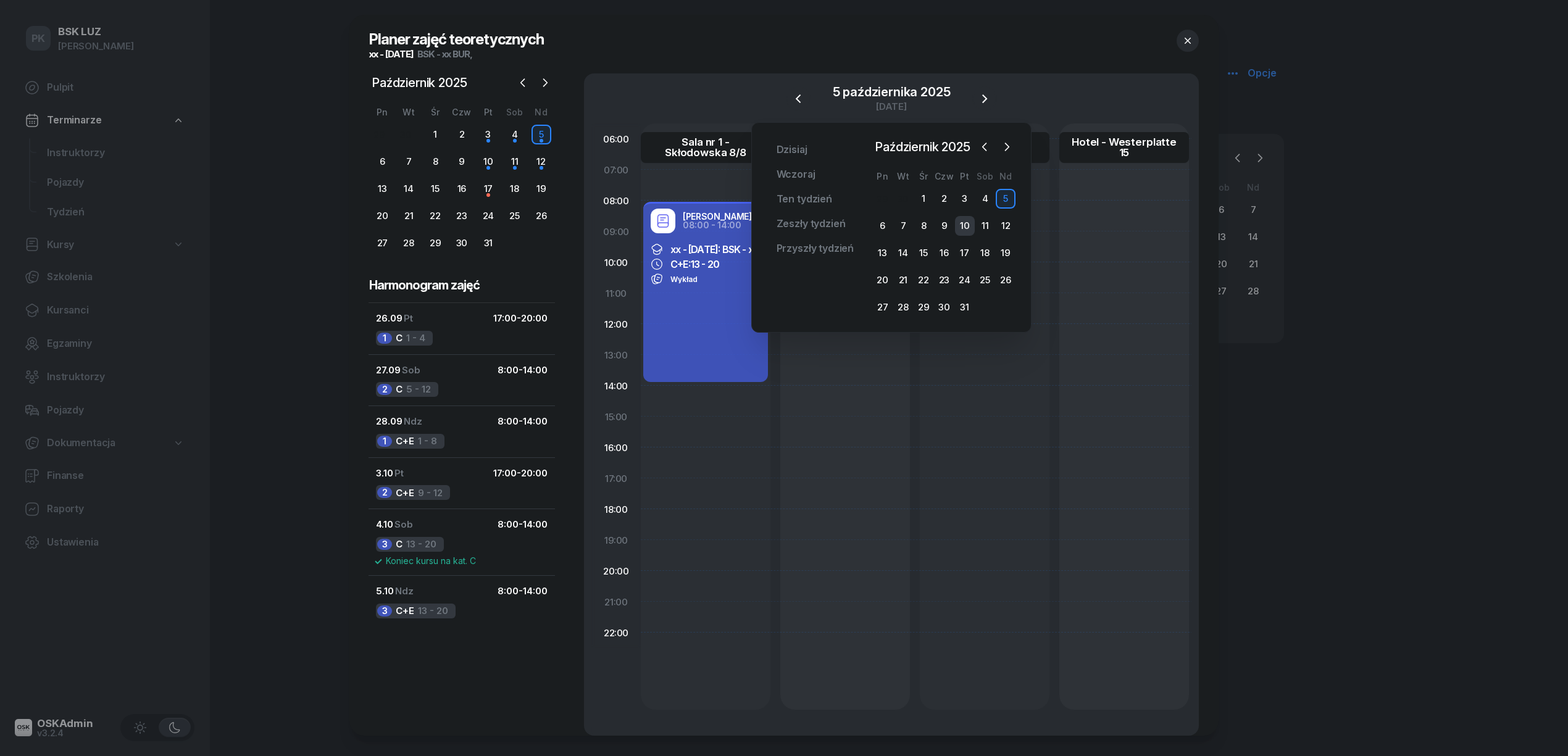
click at [969, 224] on div "10" at bounding box center [964, 226] width 20 height 20
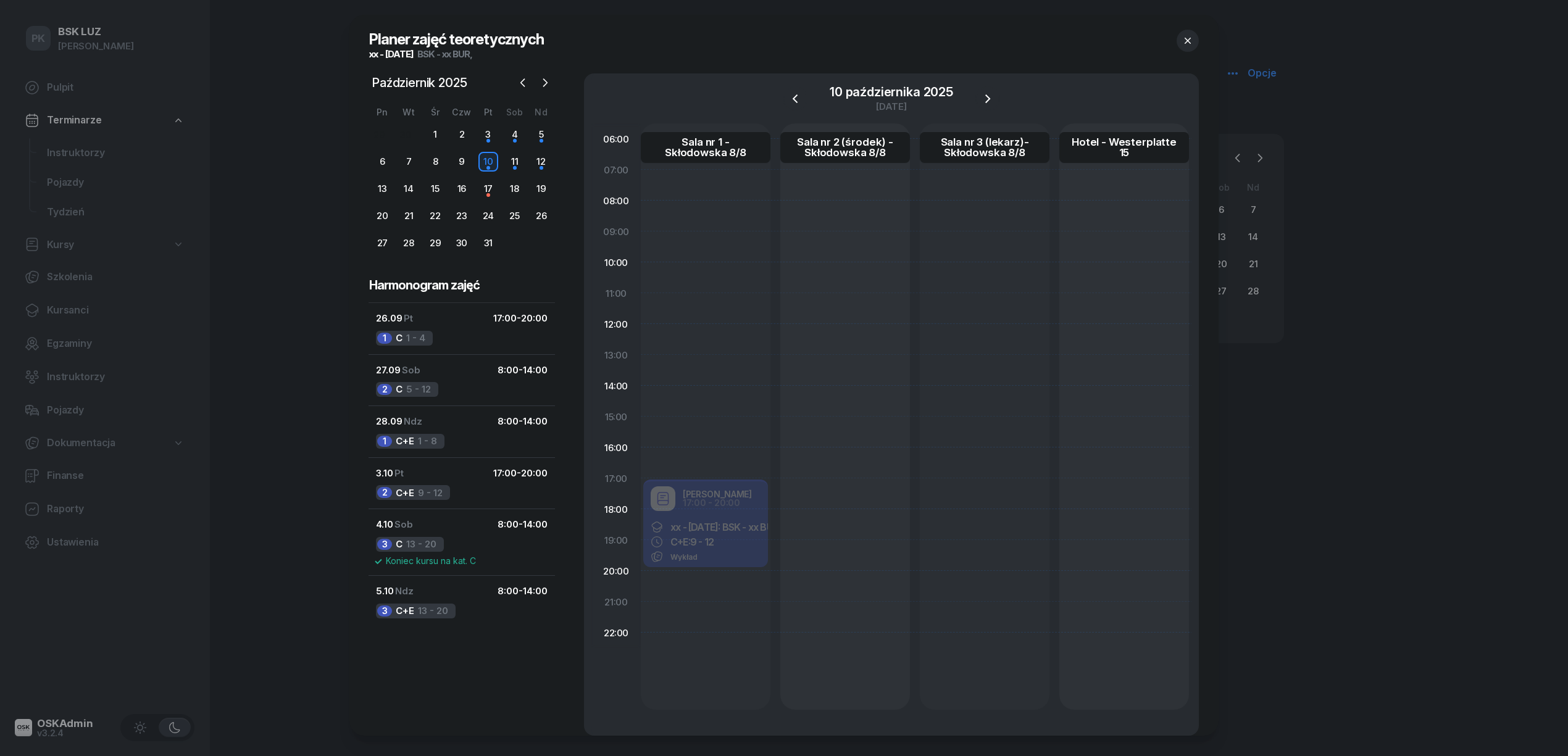
click at [801, 494] on div at bounding box center [845, 416] width 130 height 586
select select "17"
select select "19"
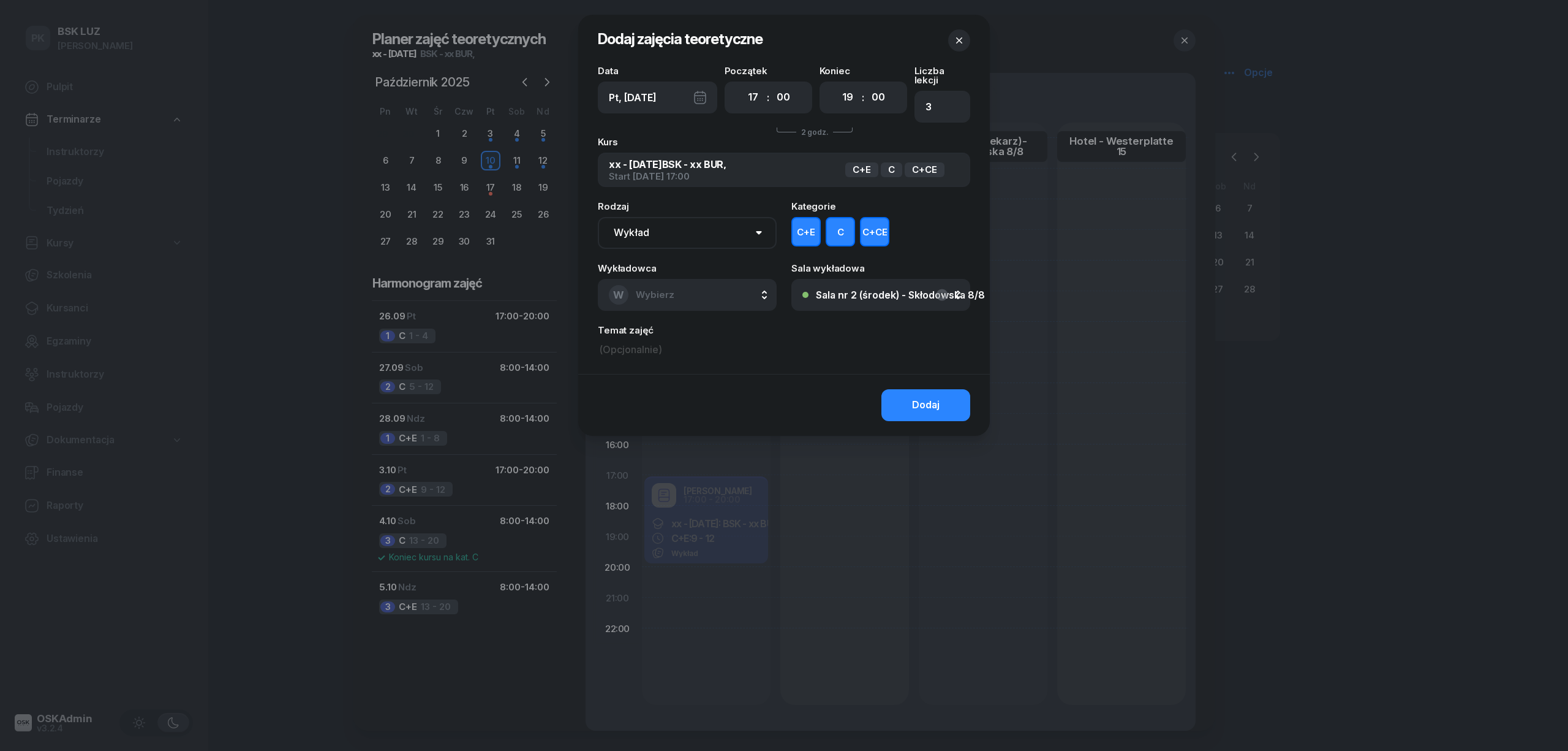
click at [691, 223] on select "Wykład Pierwsza pomoc" at bounding box center [687, 233] width 179 height 32
select select "med"
click at [598, 217] on select "Wykład Pierwsza pomoc" at bounding box center [687, 233] width 179 height 32
click at [694, 288] on button "W Wybierz" at bounding box center [687, 295] width 179 height 32
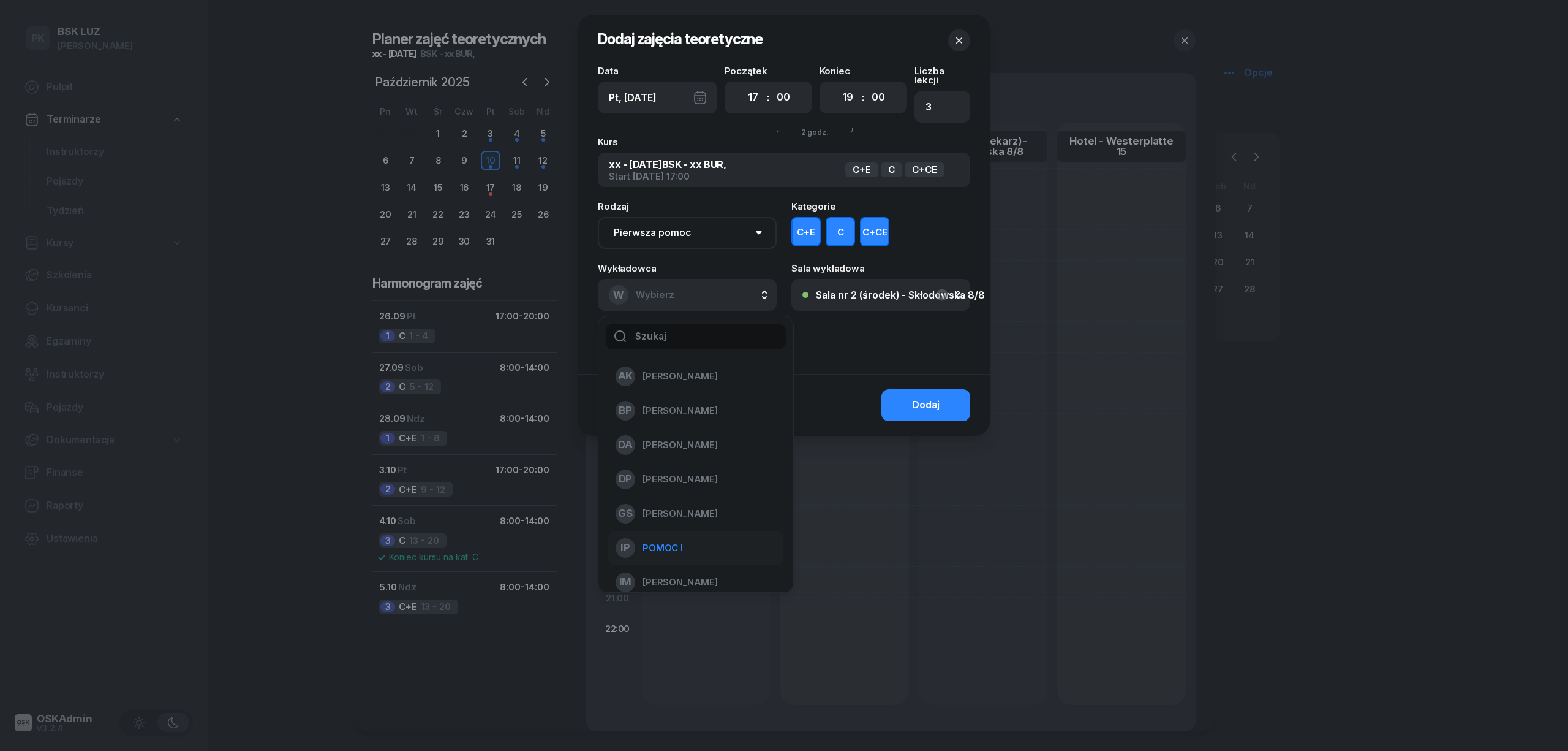
click at [679, 540] on span "POMOC I" at bounding box center [662, 548] width 41 height 16
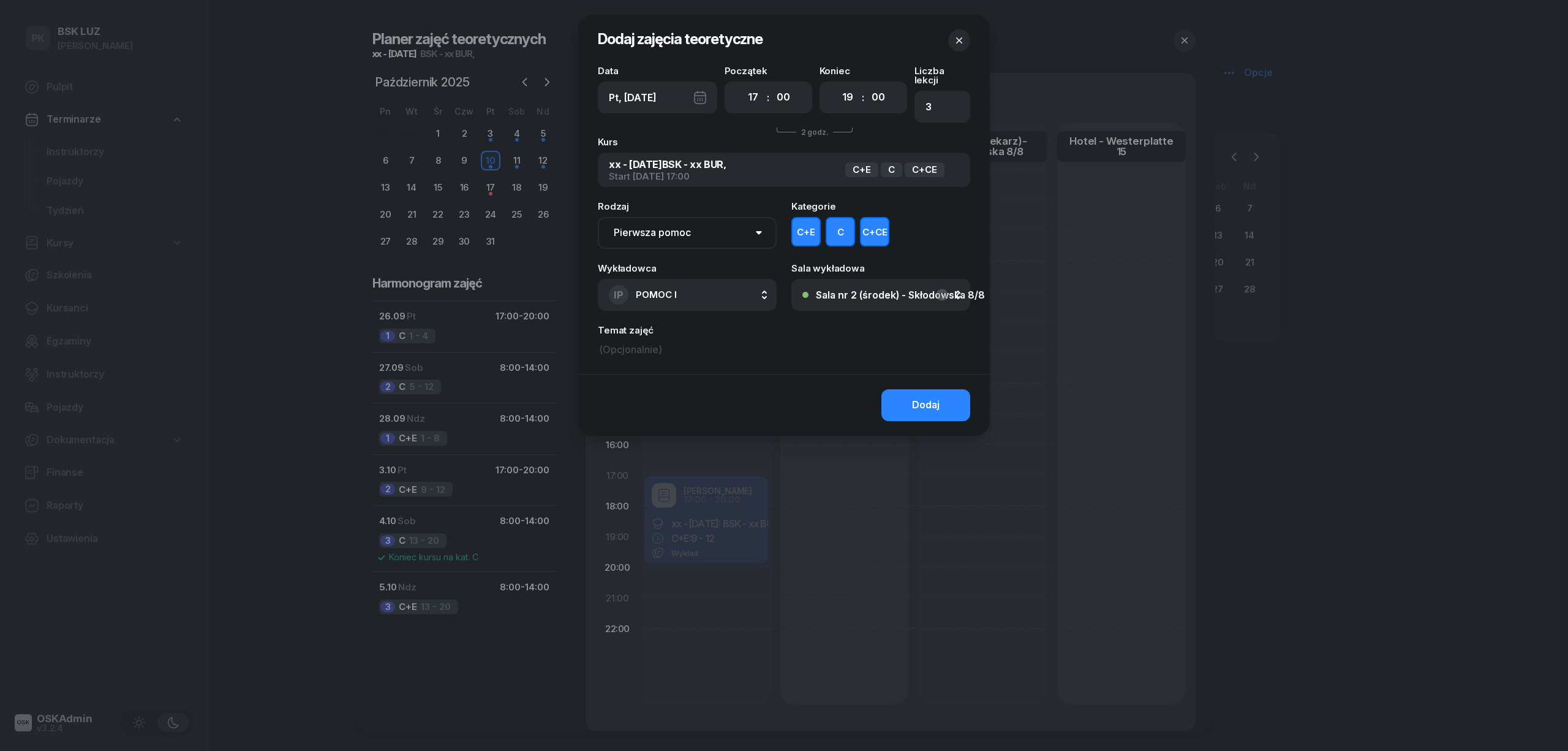
click at [816, 230] on button "C+E" at bounding box center [806, 232] width 29 height 29
click at [868, 227] on button "C+CE" at bounding box center [874, 232] width 29 height 29
click at [847, 100] on select "00 01 02 03 04 05 06 07 08 09 10 11 12 13 14 15 16 17 18 19 20 21 22 23" at bounding box center [847, 97] width 23 height 26
select select "20"
click at [836, 84] on select "00 01 02 03 04 05 06 07 08 09 10 11 12 13 14 15 16 17 18 19 20 21 22 23" at bounding box center [847, 97] width 23 height 26
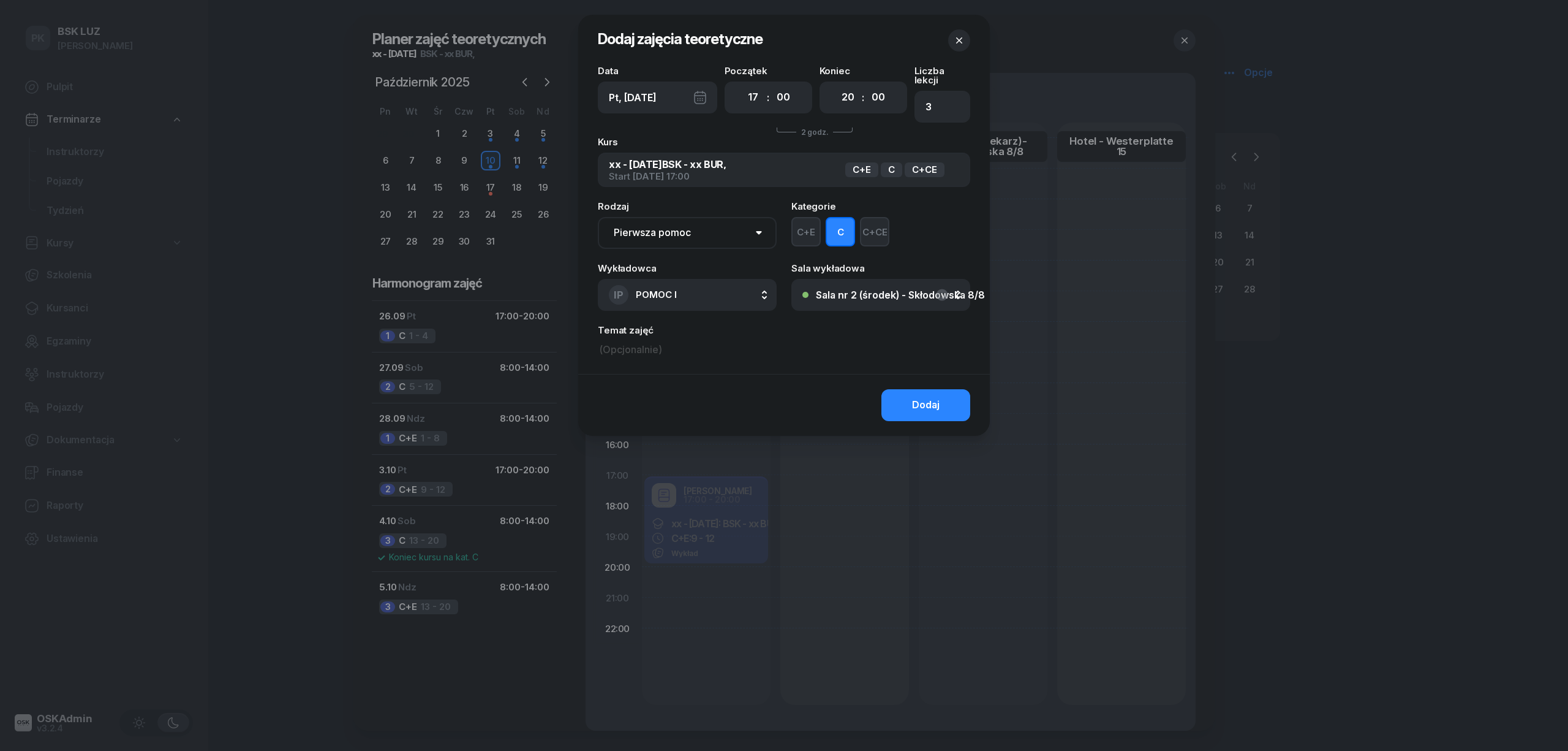
type input "4"
click at [905, 397] on button "Dodaj" at bounding box center [926, 405] width 89 height 32
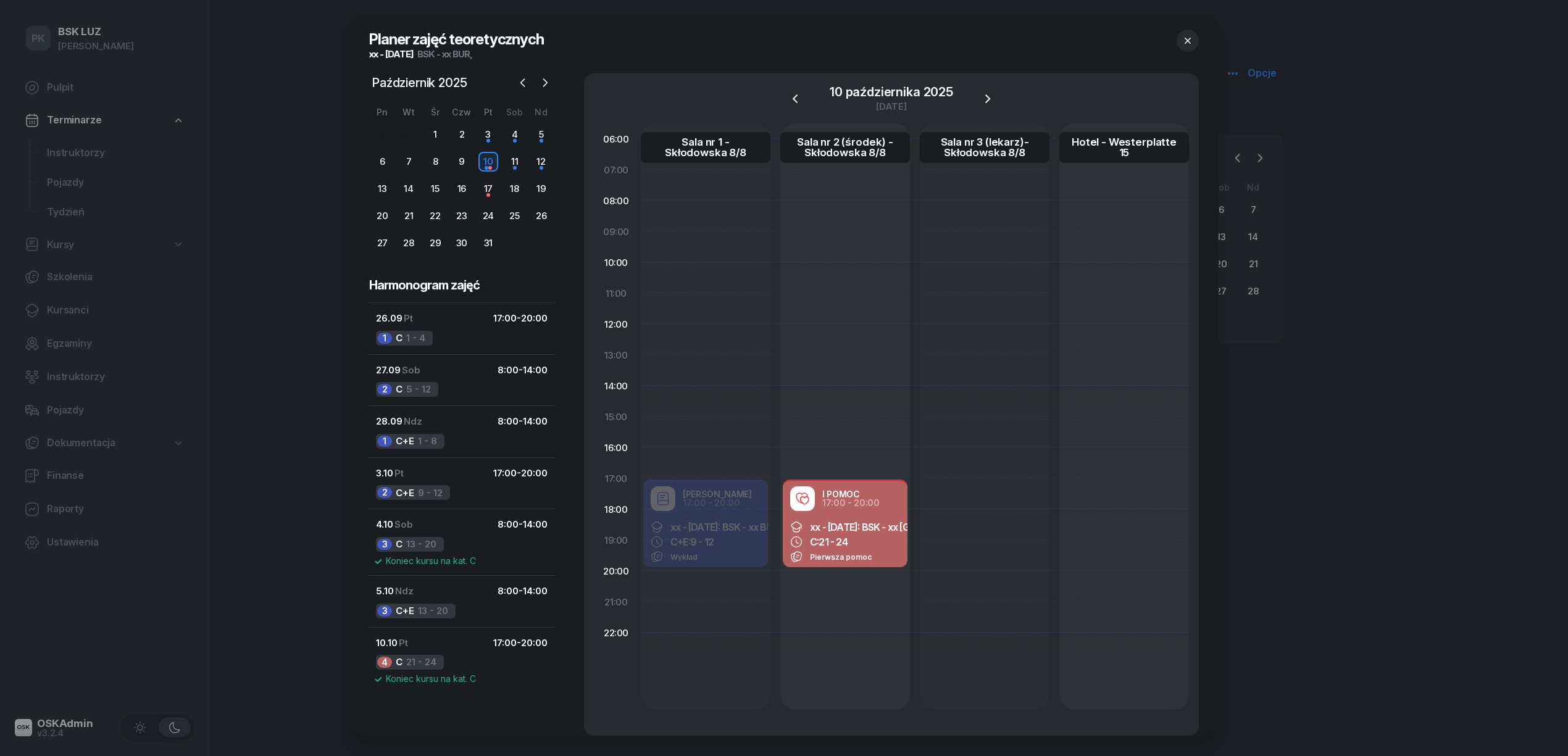
click at [1186, 38] on icon "button" at bounding box center [1188, 41] width 13 height 13
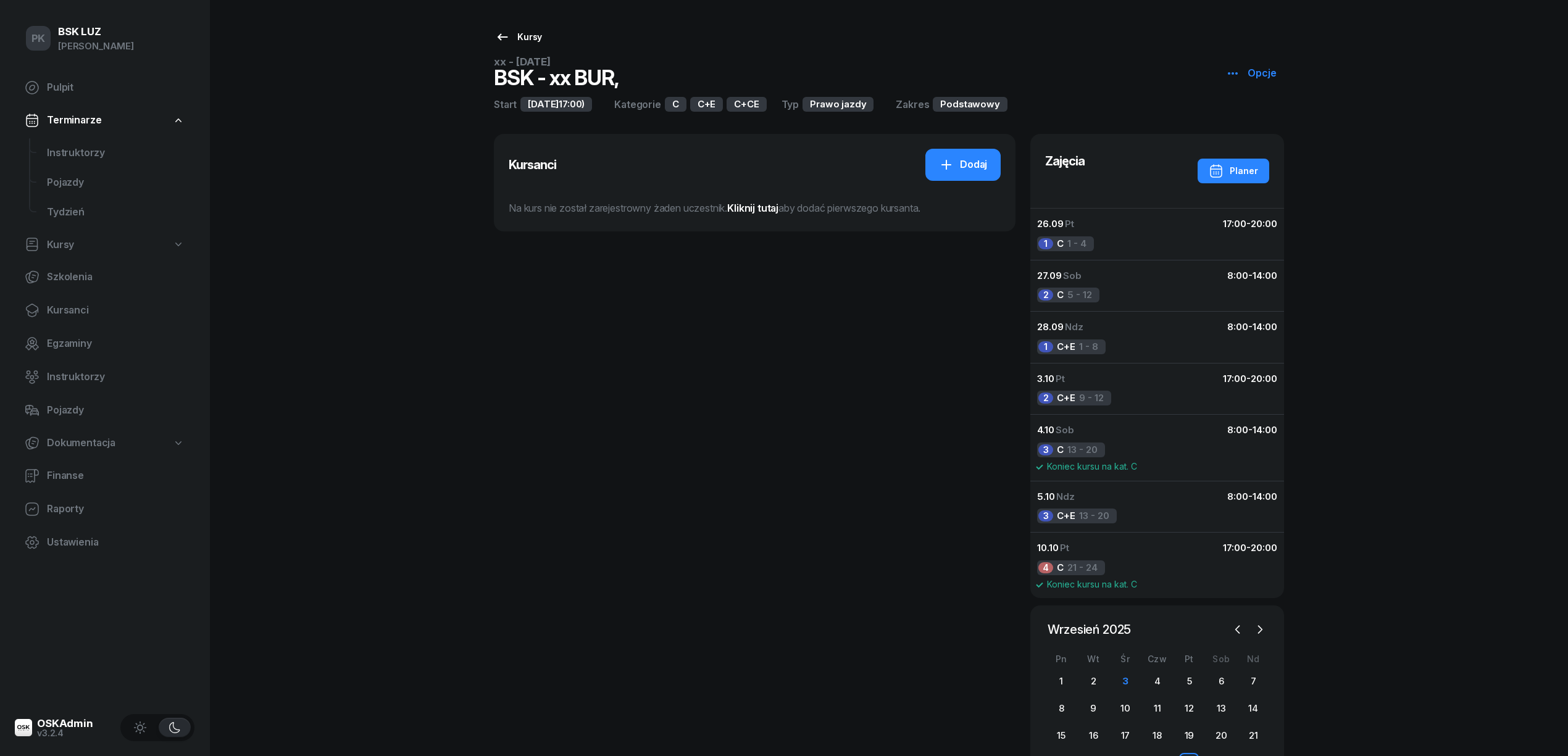
click at [536, 25] on link "Kursy" at bounding box center [519, 37] width 69 height 25
select select
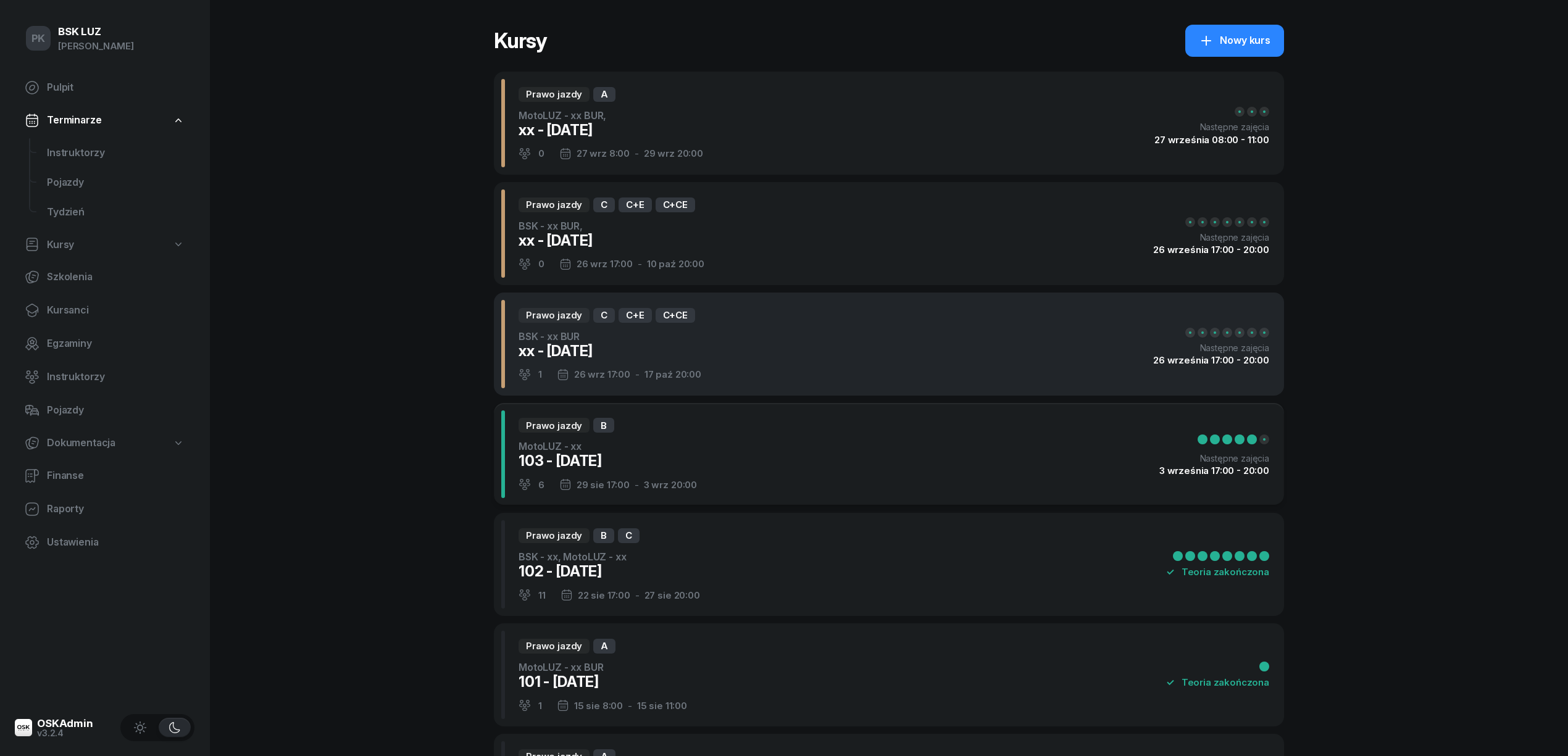
click at [816, 352] on div "Prawo jazdy C C+E C+CE BSK - xx BUR xx - 2025/09/03 1 26 wrz 17:00 - 17 paź 20:…" at bounding box center [889, 344] width 790 height 103
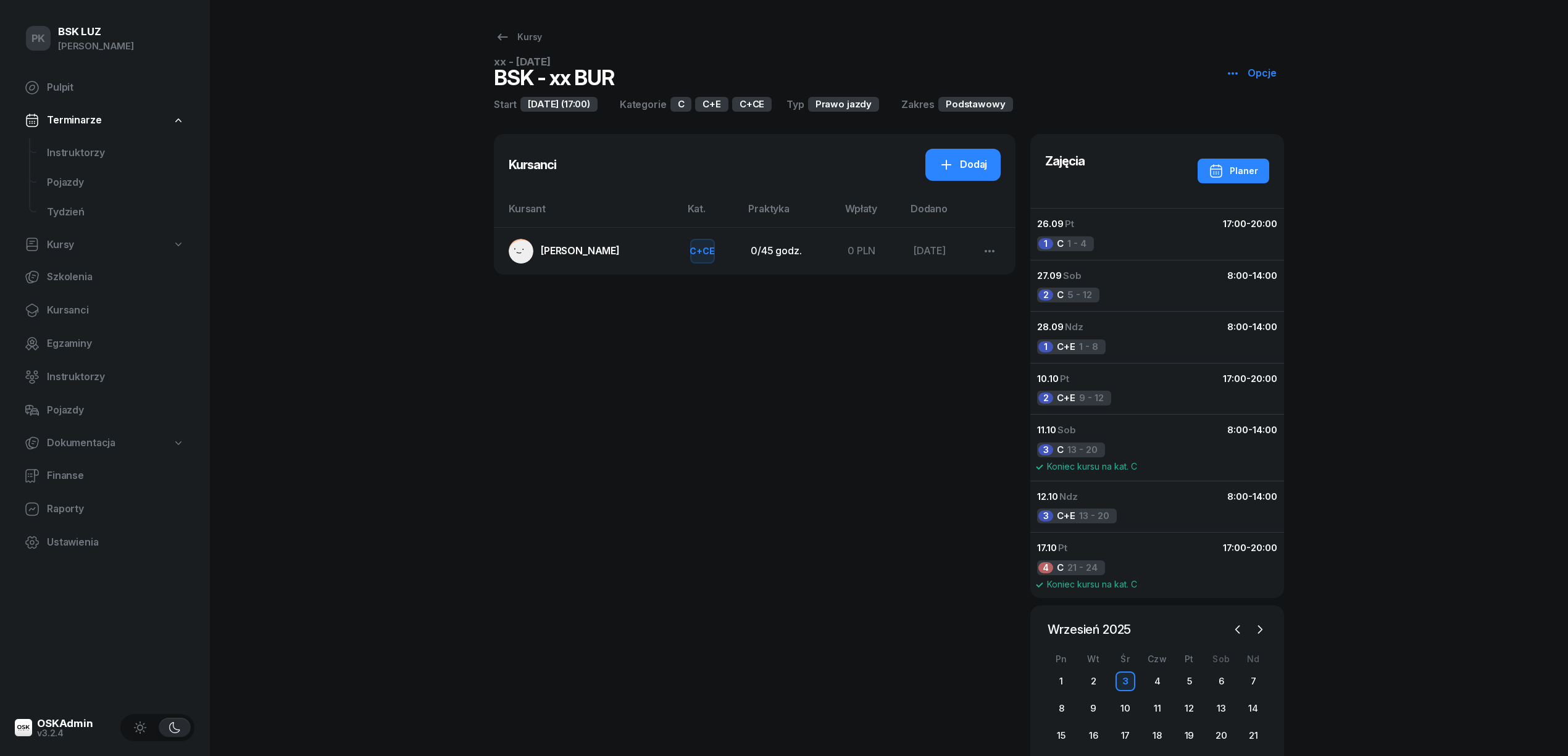
click at [1233, 76] on icon "button" at bounding box center [1233, 74] width 15 height 15
click at [1245, 112] on link "Edytuj" at bounding box center [1291, 121] width 134 height 31
select select "17"
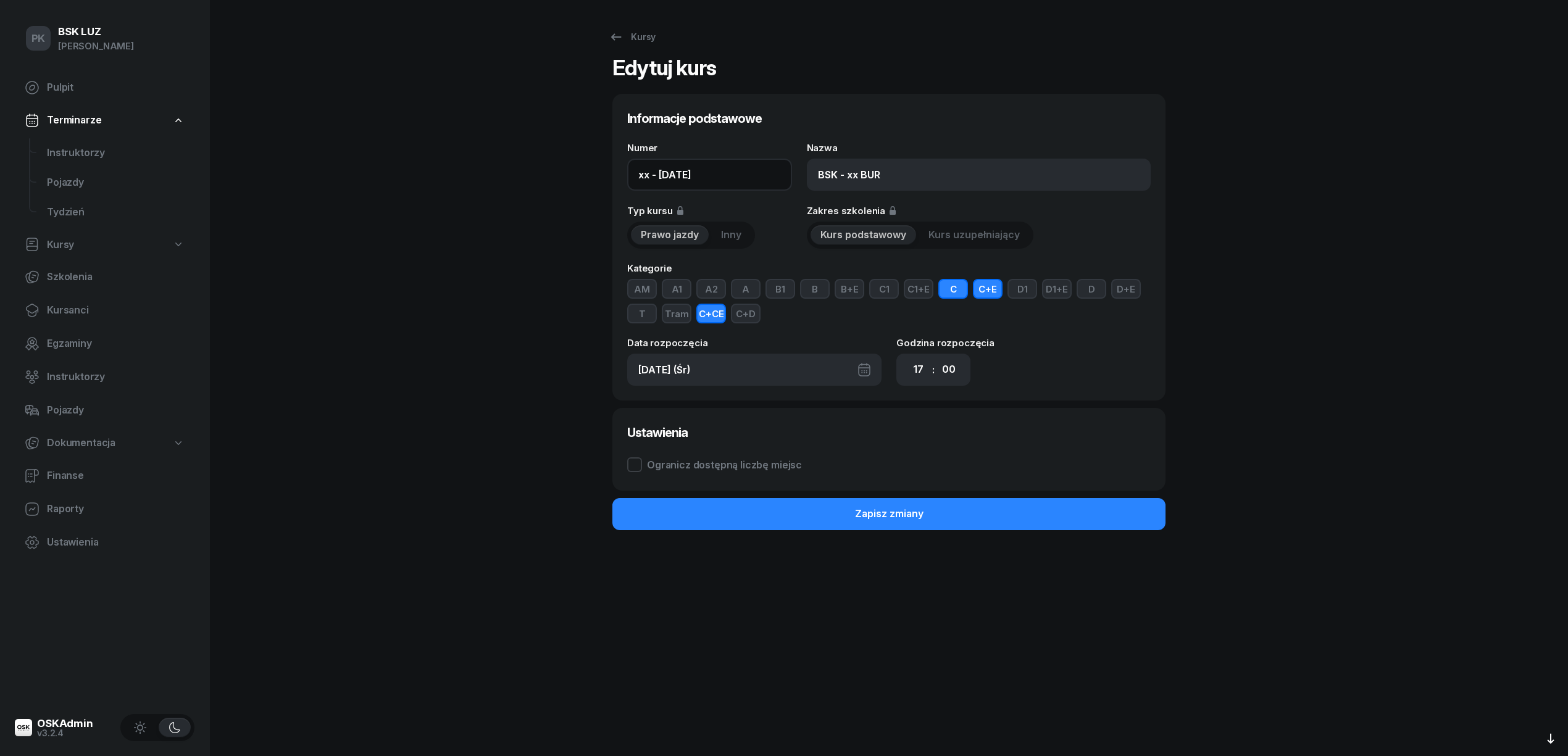
click at [647, 171] on input "xx - 2025/09/03" at bounding box center [709, 175] width 164 height 32
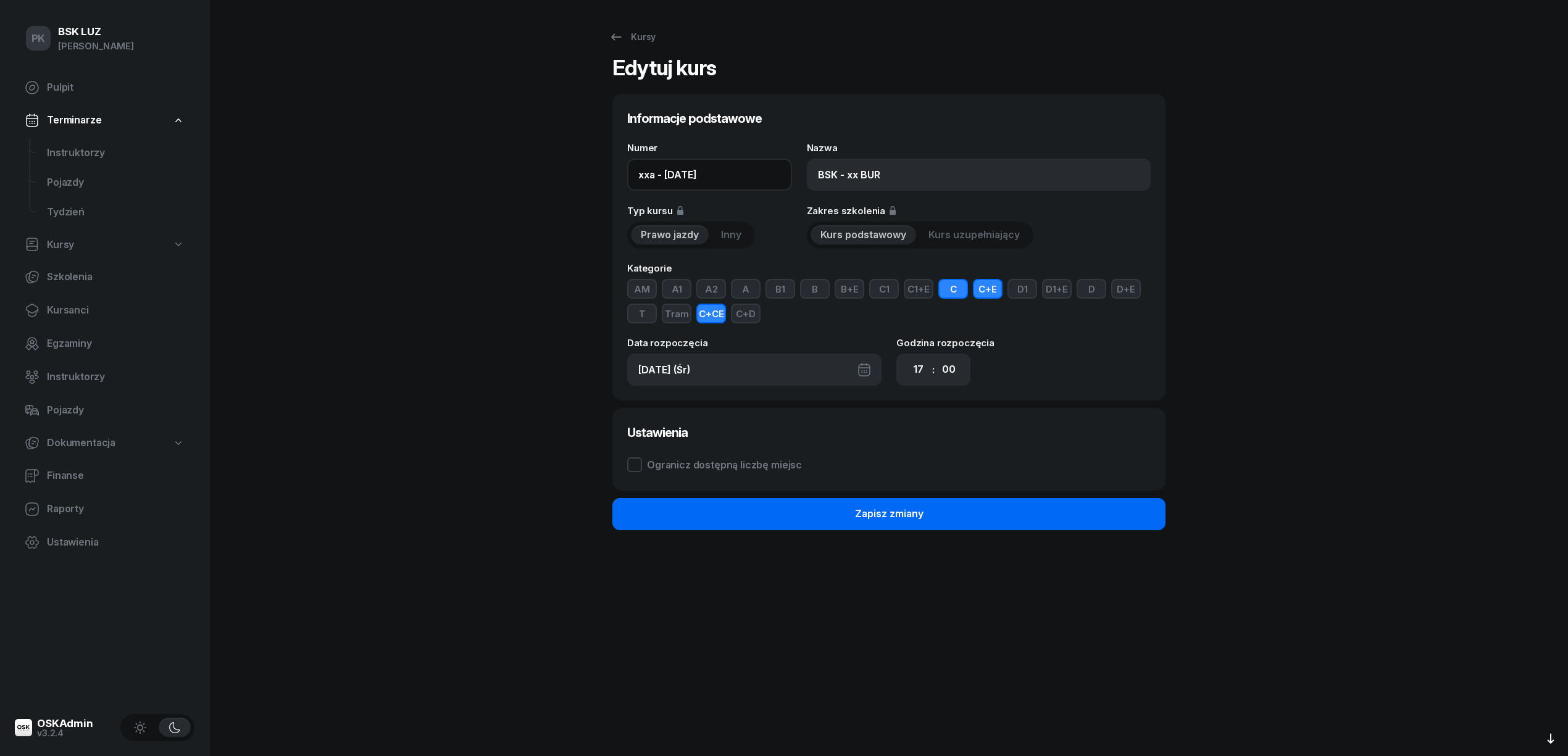
type input "xxa - 2025/09/03"
click at [910, 524] on button "Zapisz zmiany" at bounding box center [889, 513] width 553 height 32
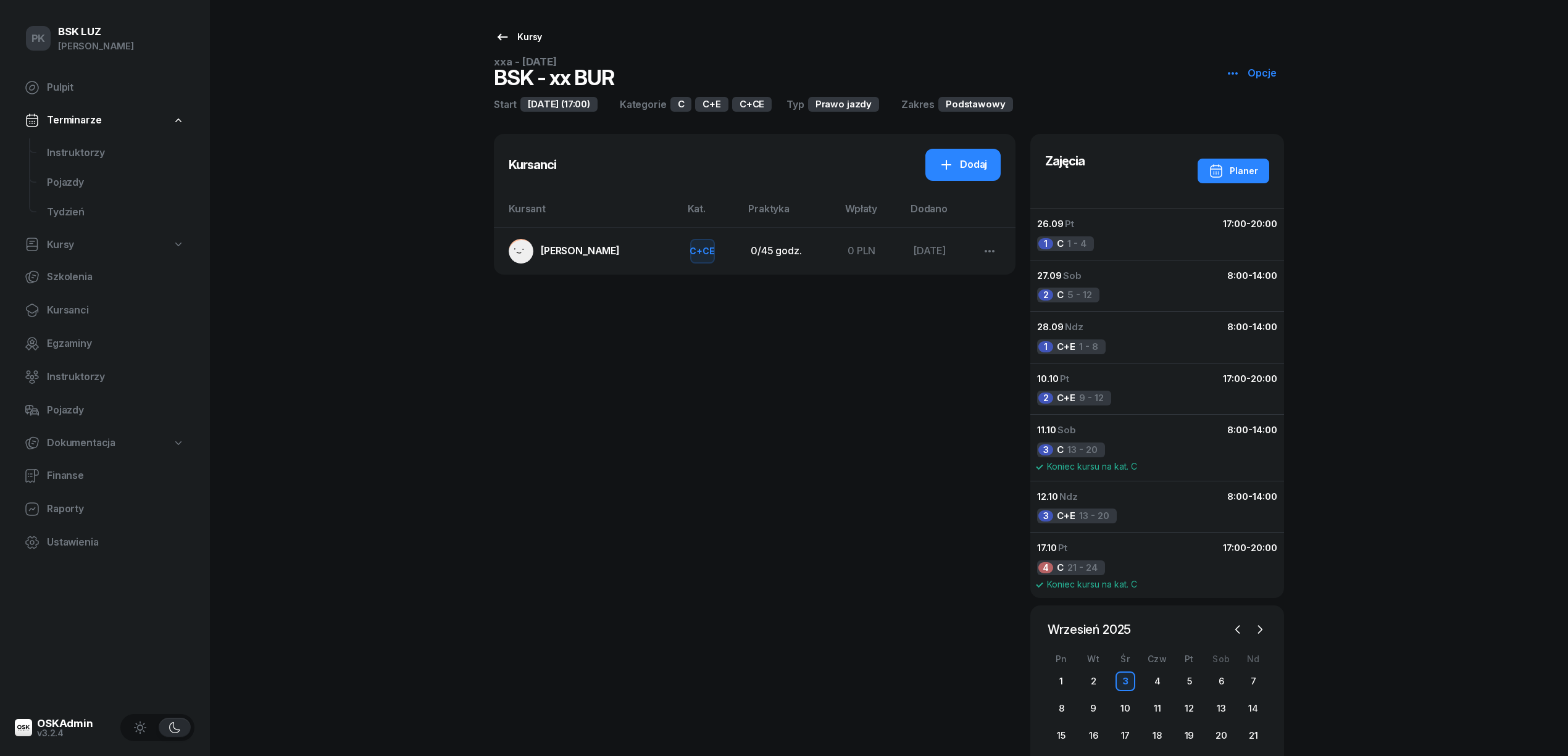
click at [516, 38] on div "Kursy" at bounding box center [518, 37] width 47 height 15
select select
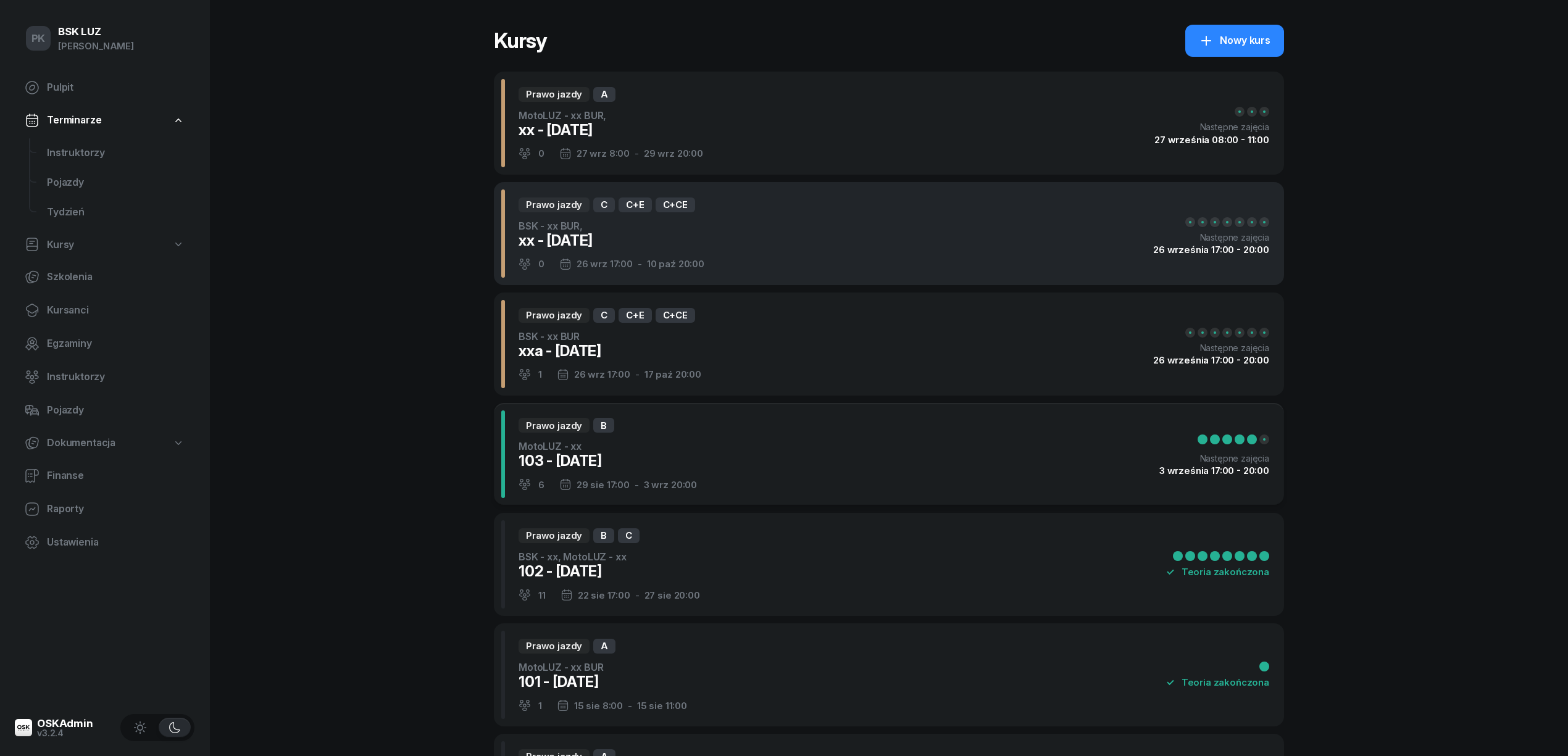
click at [926, 233] on div "Prawo jazdy C C+E C+CE BSK - xx BUR, xx - 2025/09/26 0 26 wrz 17:00 - 10 paź 20…" at bounding box center [889, 234] width 790 height 103
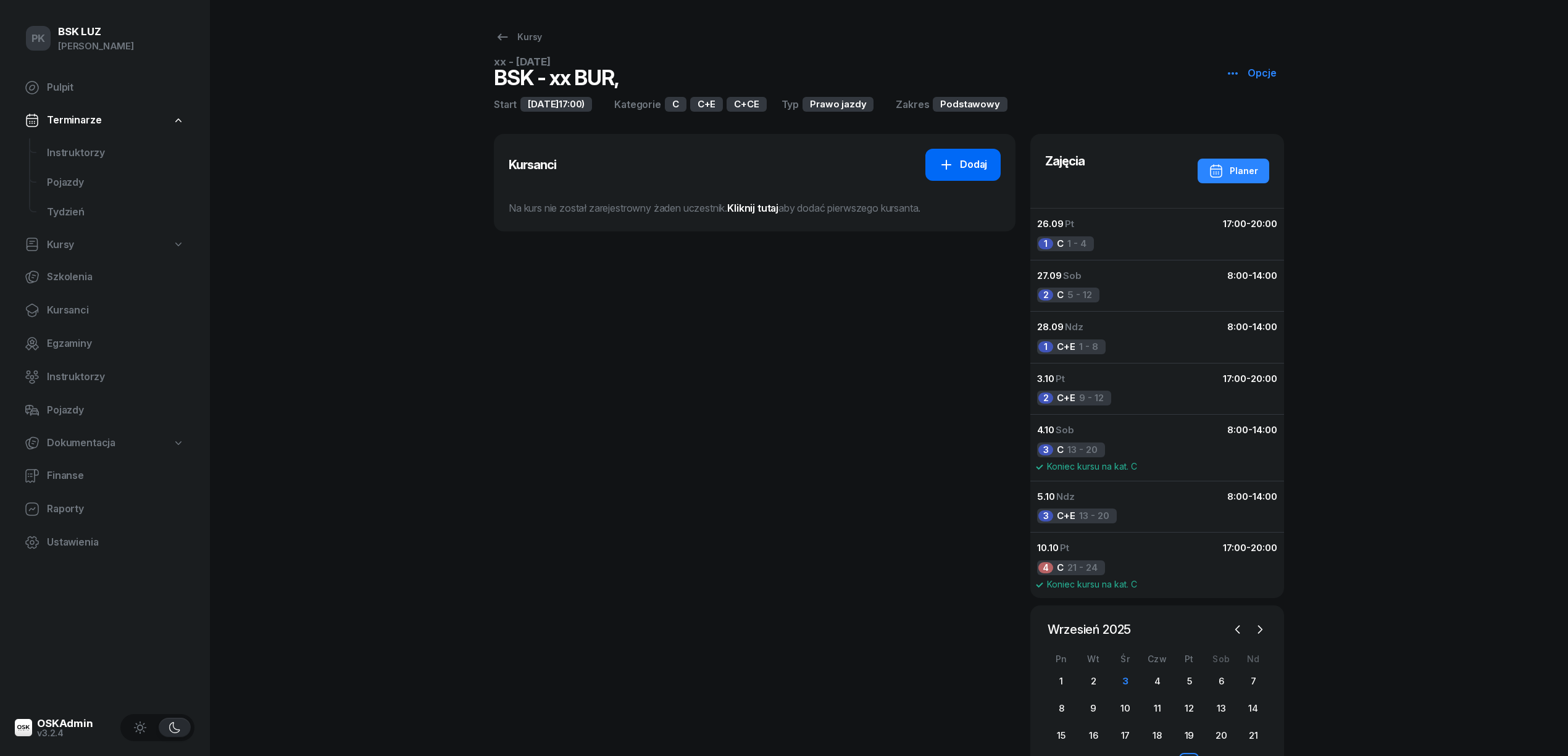
click at [961, 165] on div "Dodaj" at bounding box center [963, 164] width 48 height 16
select select "C+E"
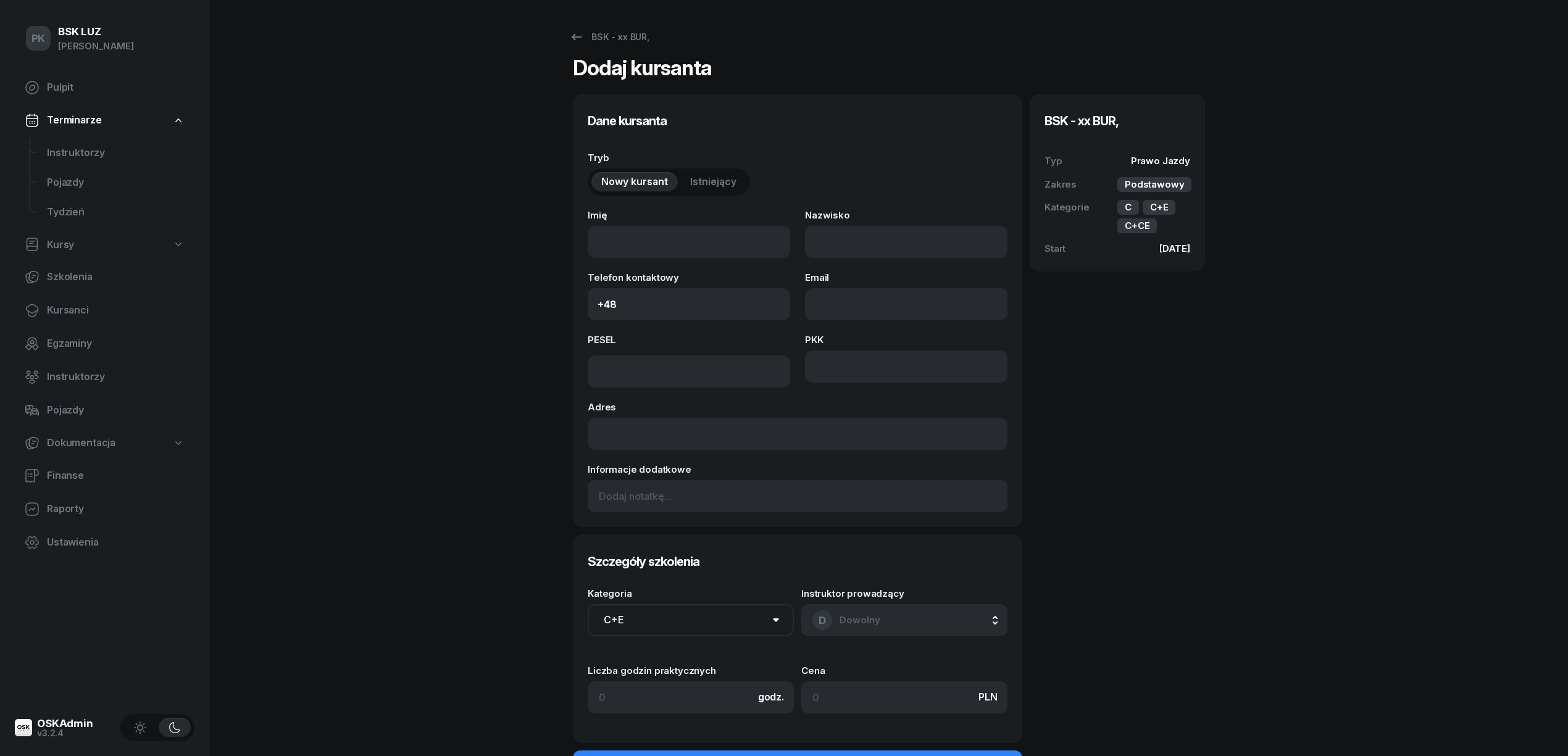
click at [707, 193] on div "Nowy kursant Istniejący" at bounding box center [669, 181] width 163 height 27
click at [701, 185] on span "Istniejący" at bounding box center [713, 181] width 46 height 16
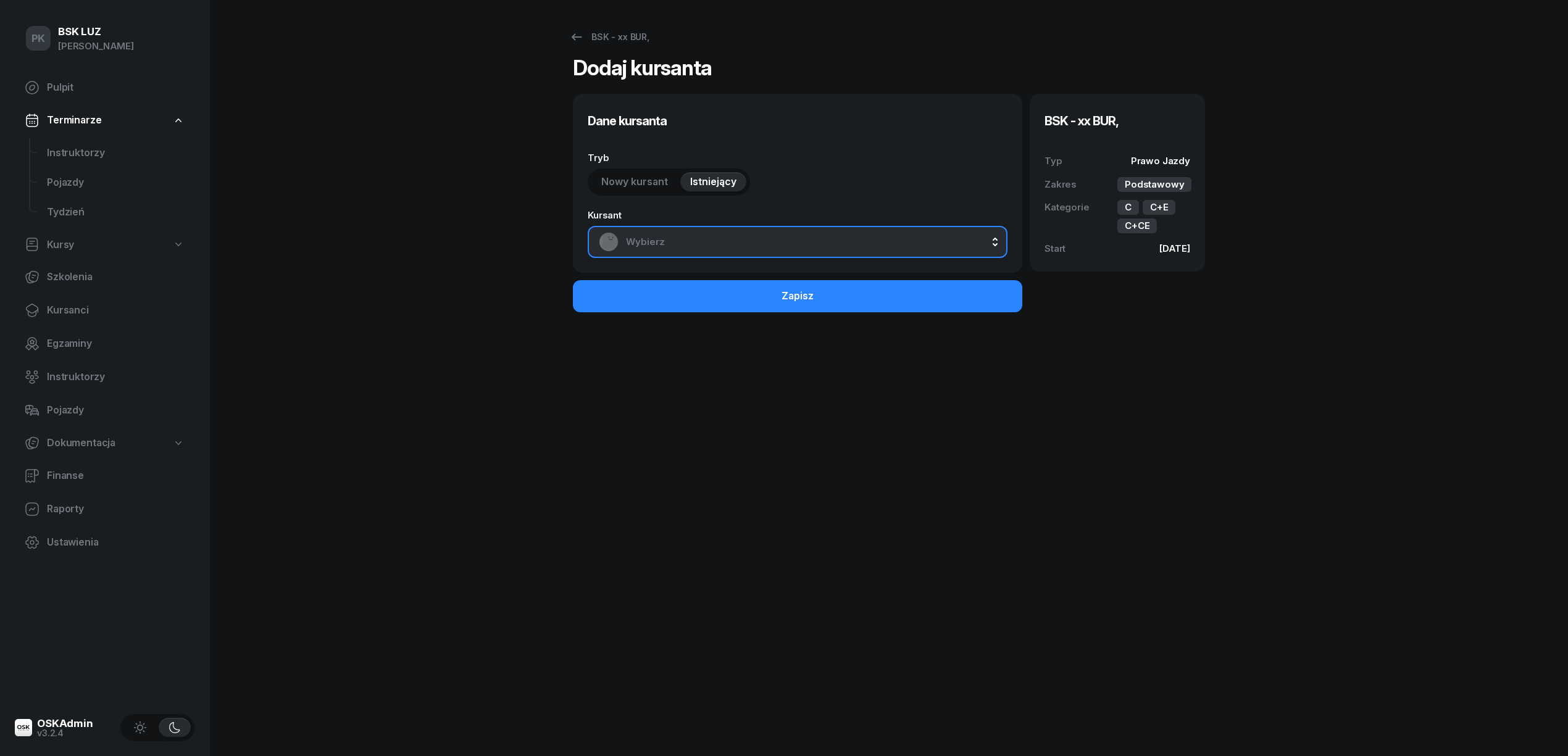
click at [714, 238] on span "Wybierz" at bounding box center [811, 241] width 371 height 16
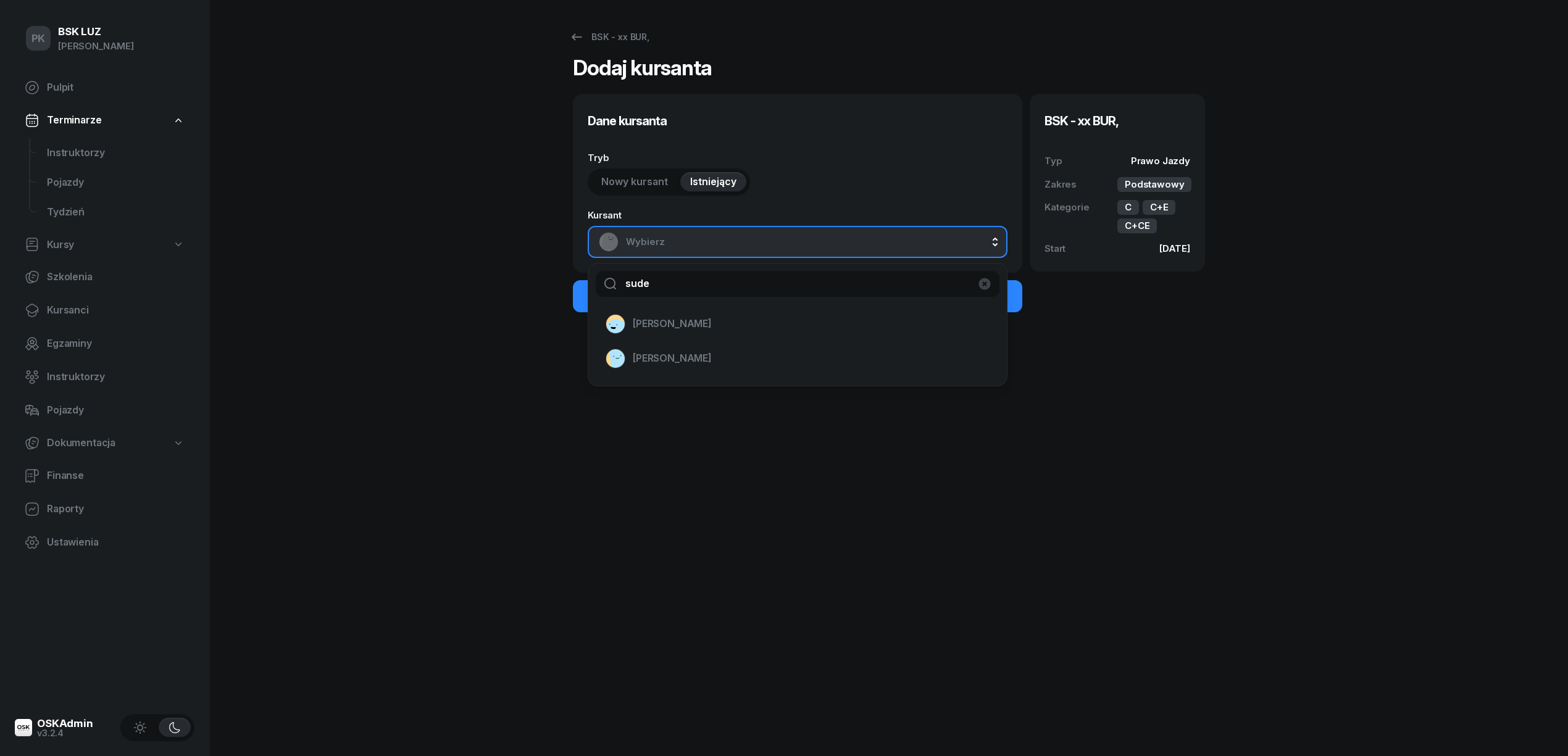
type input "sude"
click at [693, 321] on span "SUDER MATEUSZ KRZYSZTOF" at bounding box center [672, 323] width 79 height 16
select select "C+E"
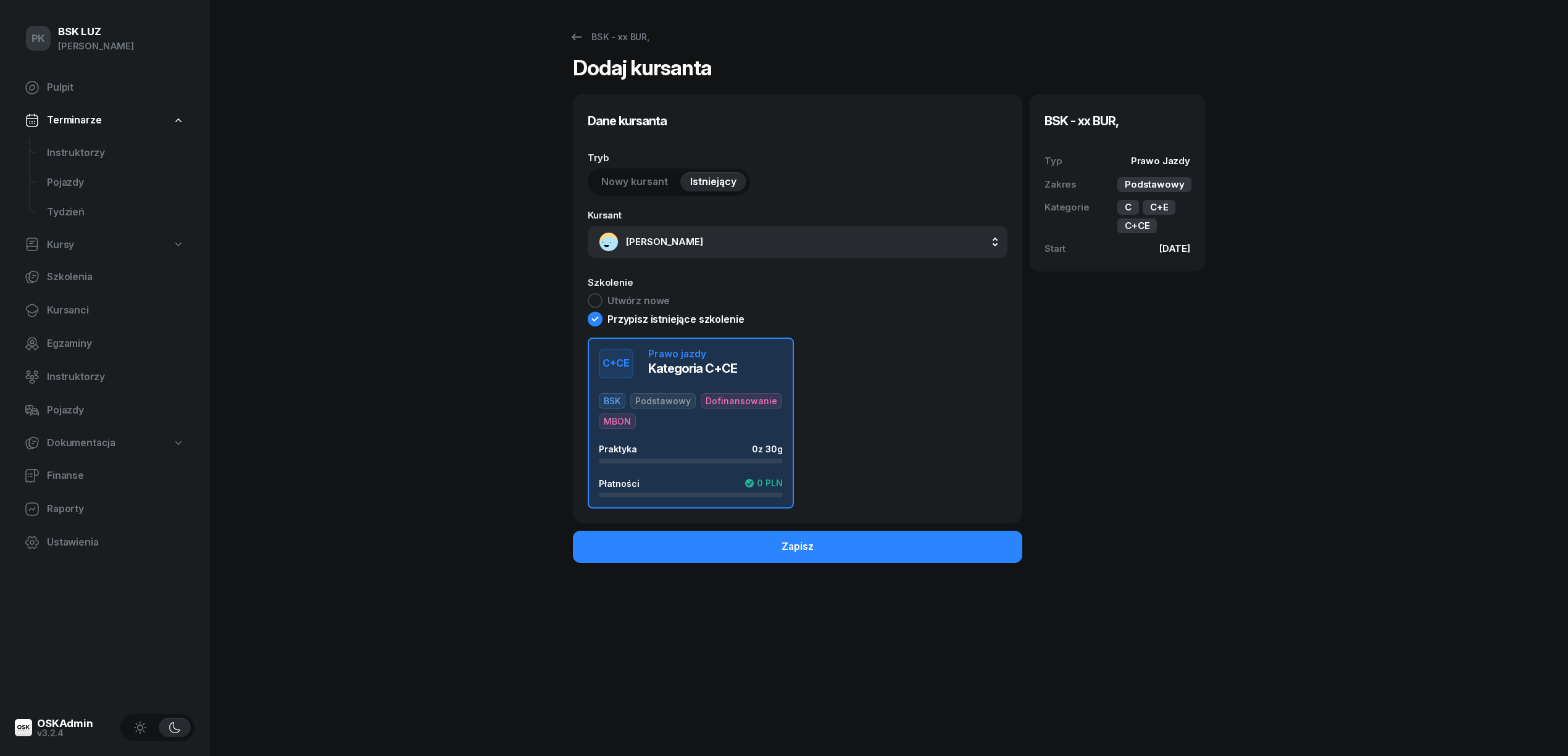
click at [703, 423] on div "BSK Podstawowy Dofinansowanie MBON" at bounding box center [691, 411] width 184 height 36
click at [744, 551] on button "Zapisz" at bounding box center [797, 546] width 449 height 32
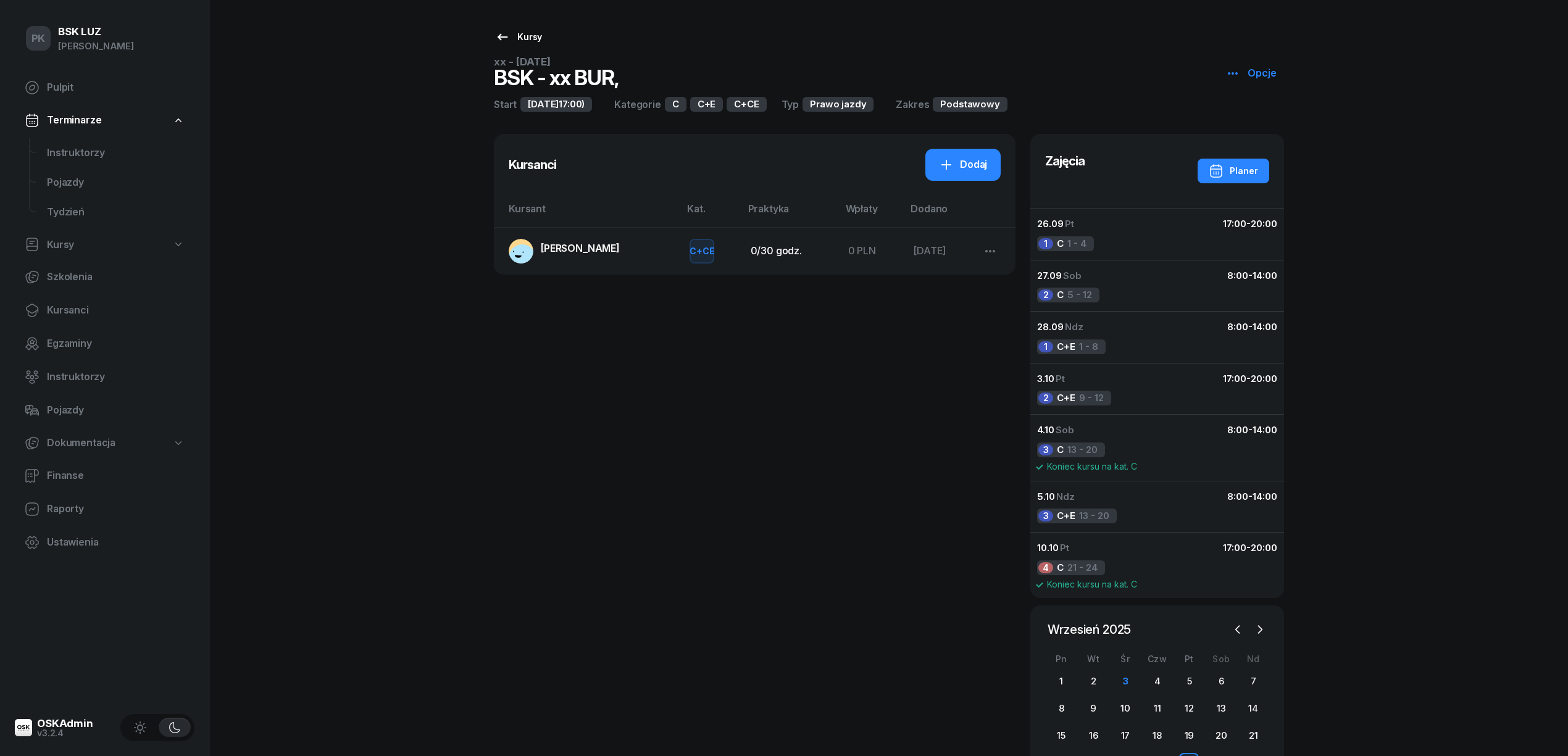
click at [524, 35] on div "Kursy" at bounding box center [518, 37] width 47 height 15
select select
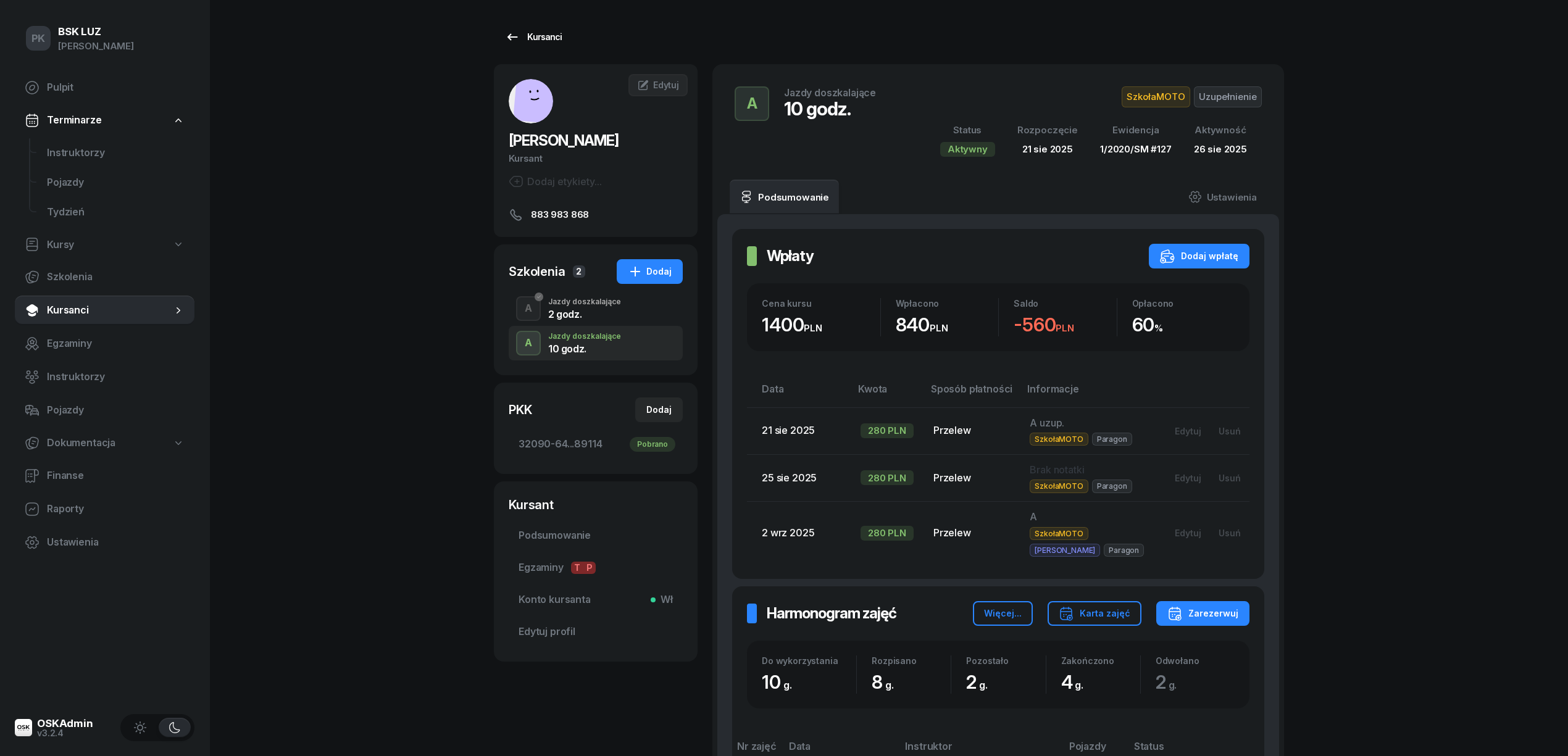
click at [555, 41] on div "Kursanci" at bounding box center [533, 37] width 57 height 15
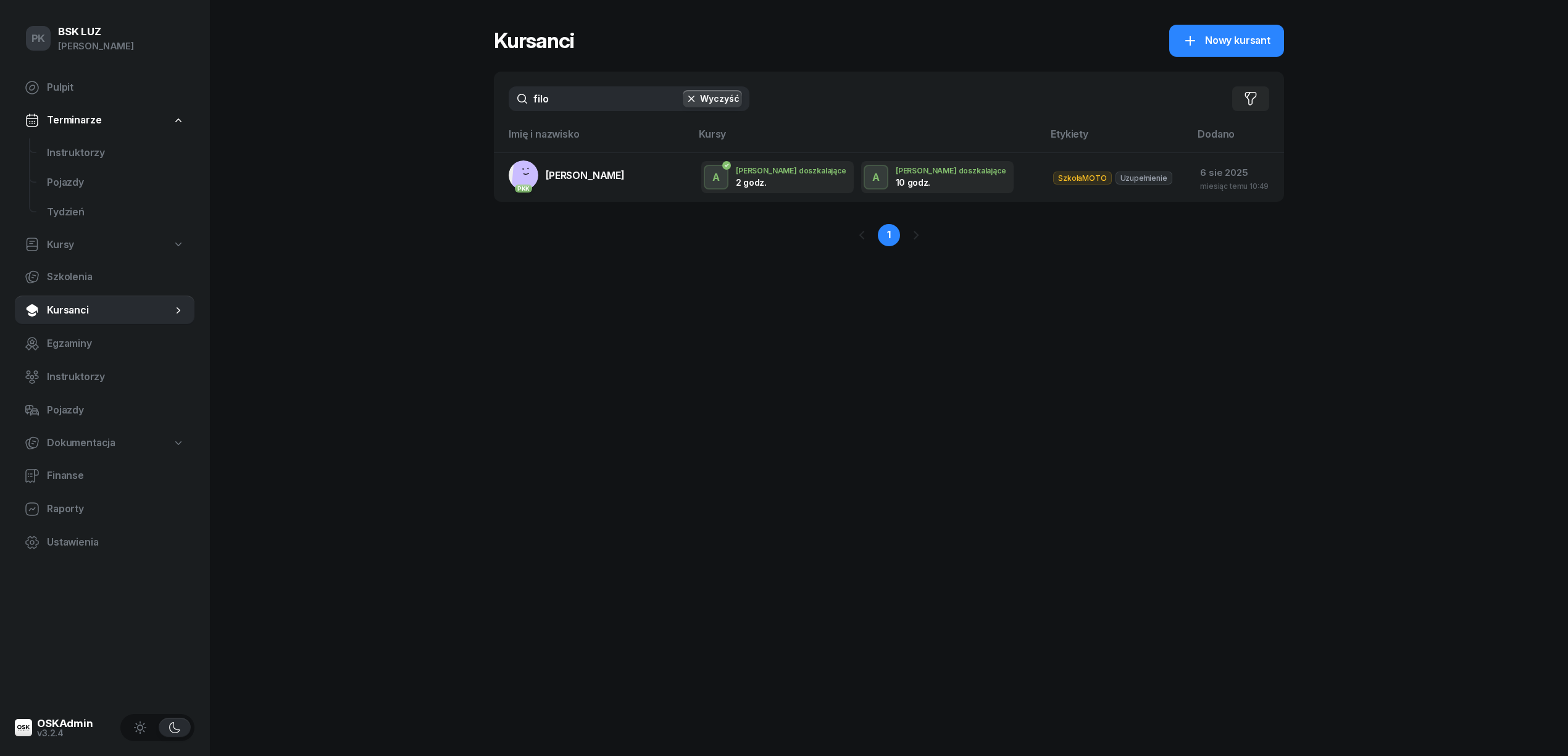
drag, startPoint x: 585, startPoint y: 106, endPoint x: 394, endPoint y: 104, distance: 191.0
click at [394, 104] on div "PK BSK [PERSON_NAME] Pulpit Terminarze Instruktorzy Pojazdy Tydzień Kursy Szkol…" at bounding box center [784, 378] width 1568 height 756
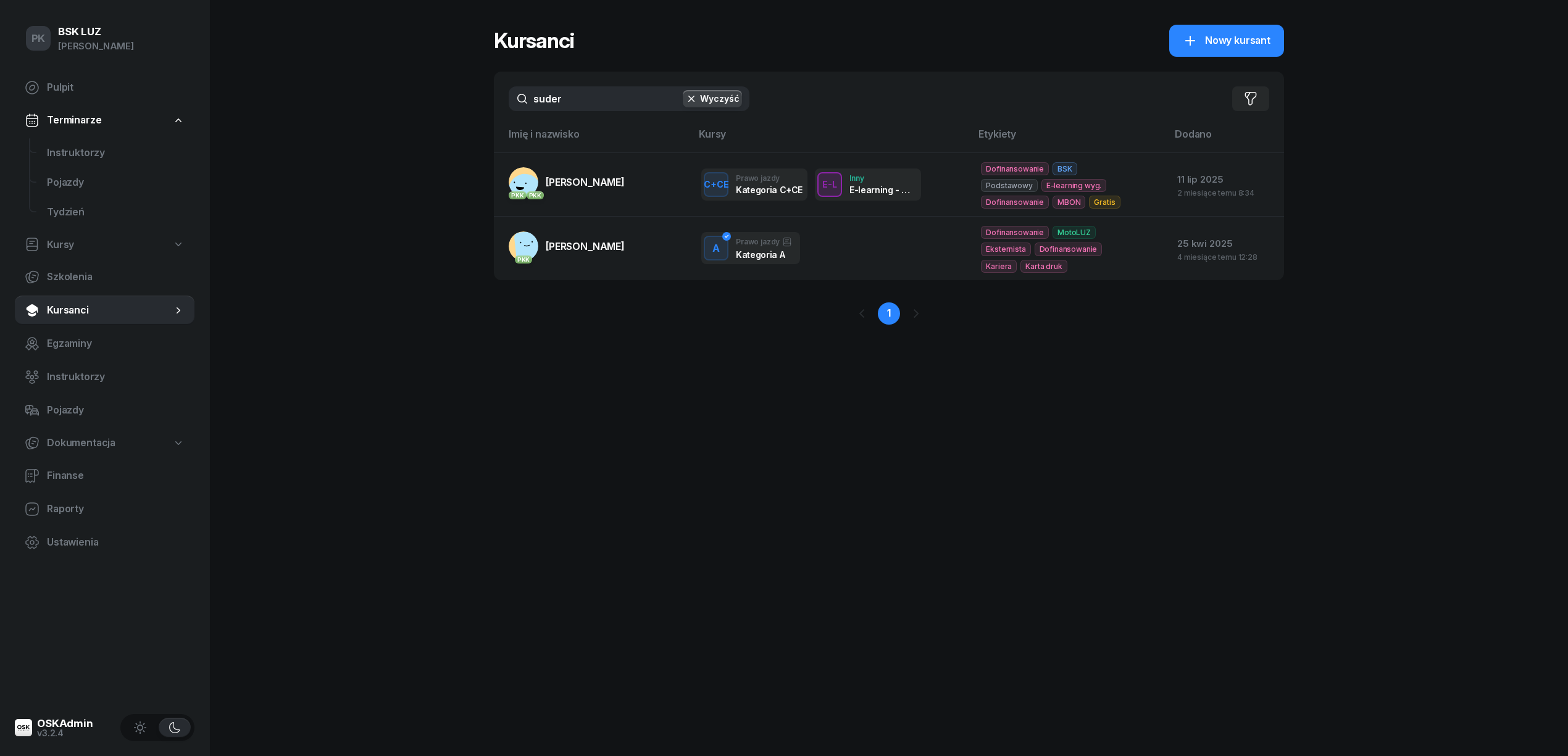
type input "suder"
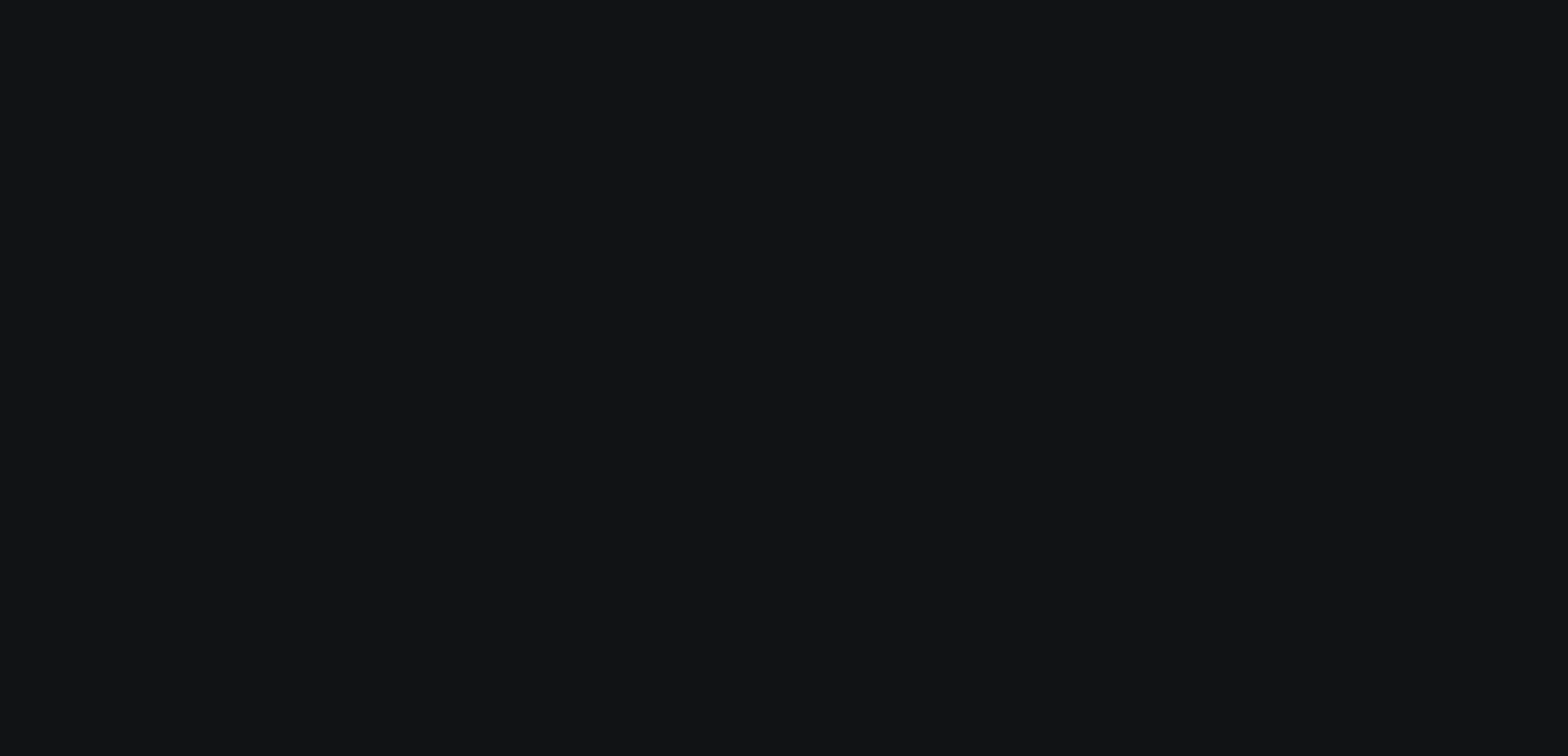
select select
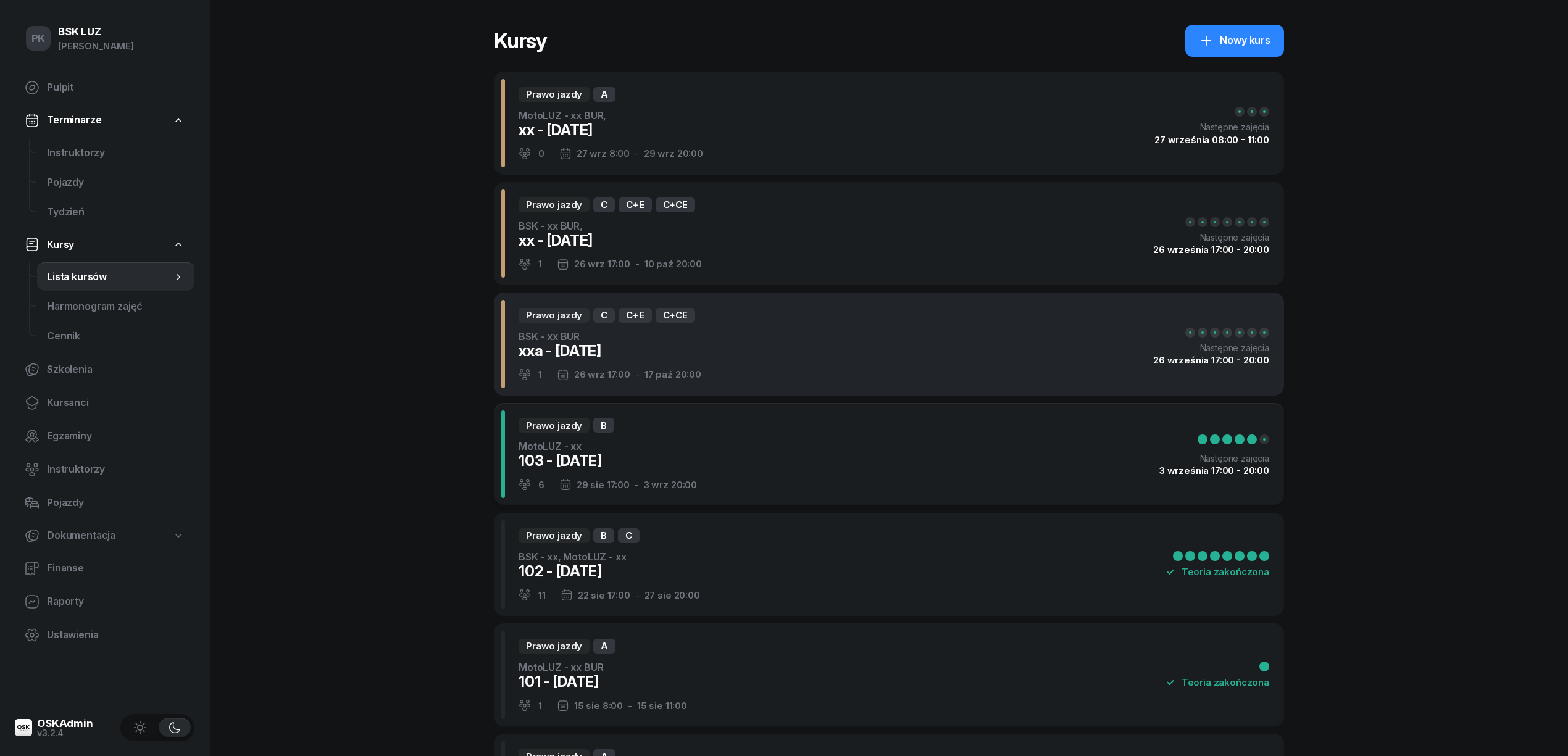
click at [873, 328] on div "Prawo jazdy C C+E C+CE BSK - xx BUR xxa - [DATE] 1 26 wrz 17:00 - 17 paź 20:00 …" at bounding box center [889, 344] width 790 height 103
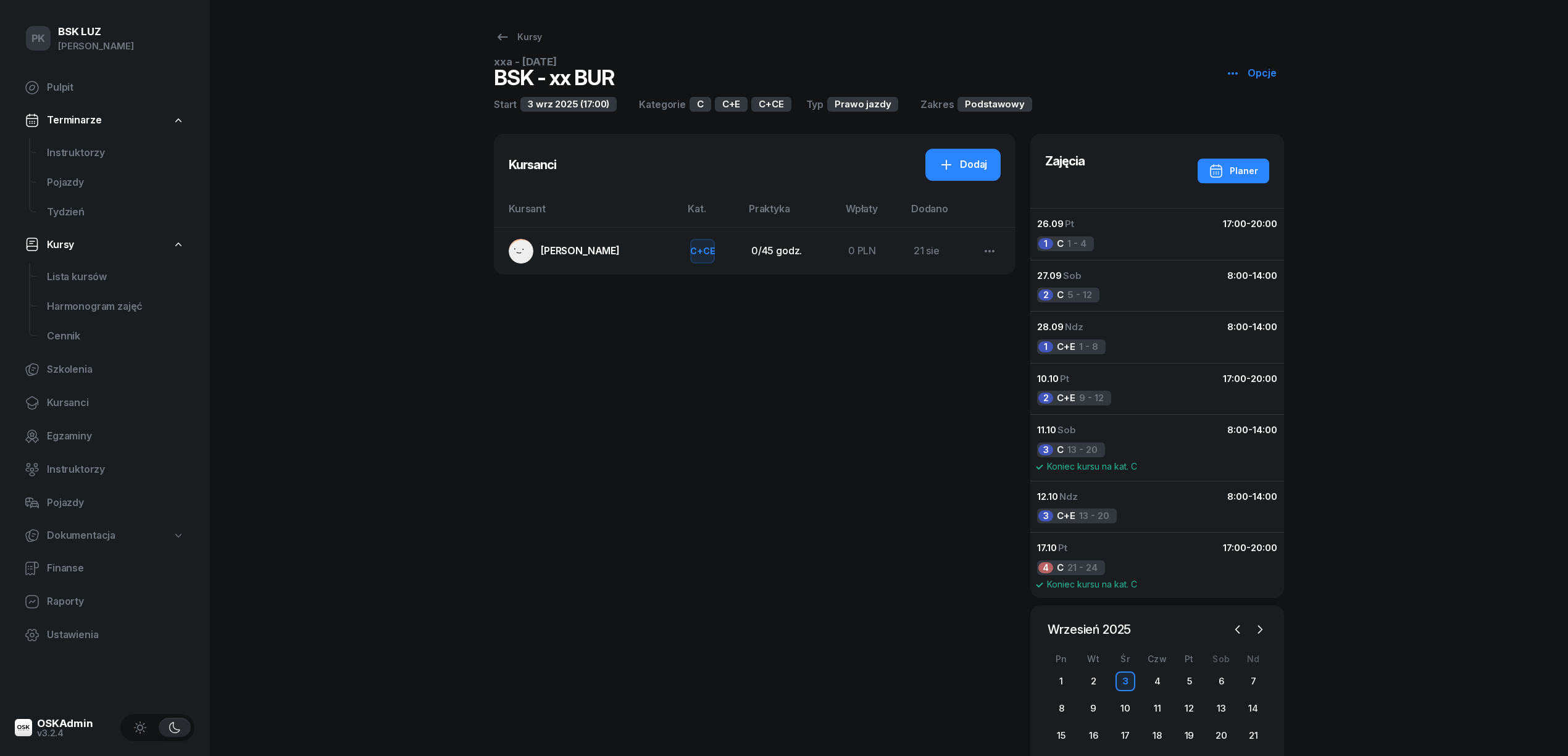
select select
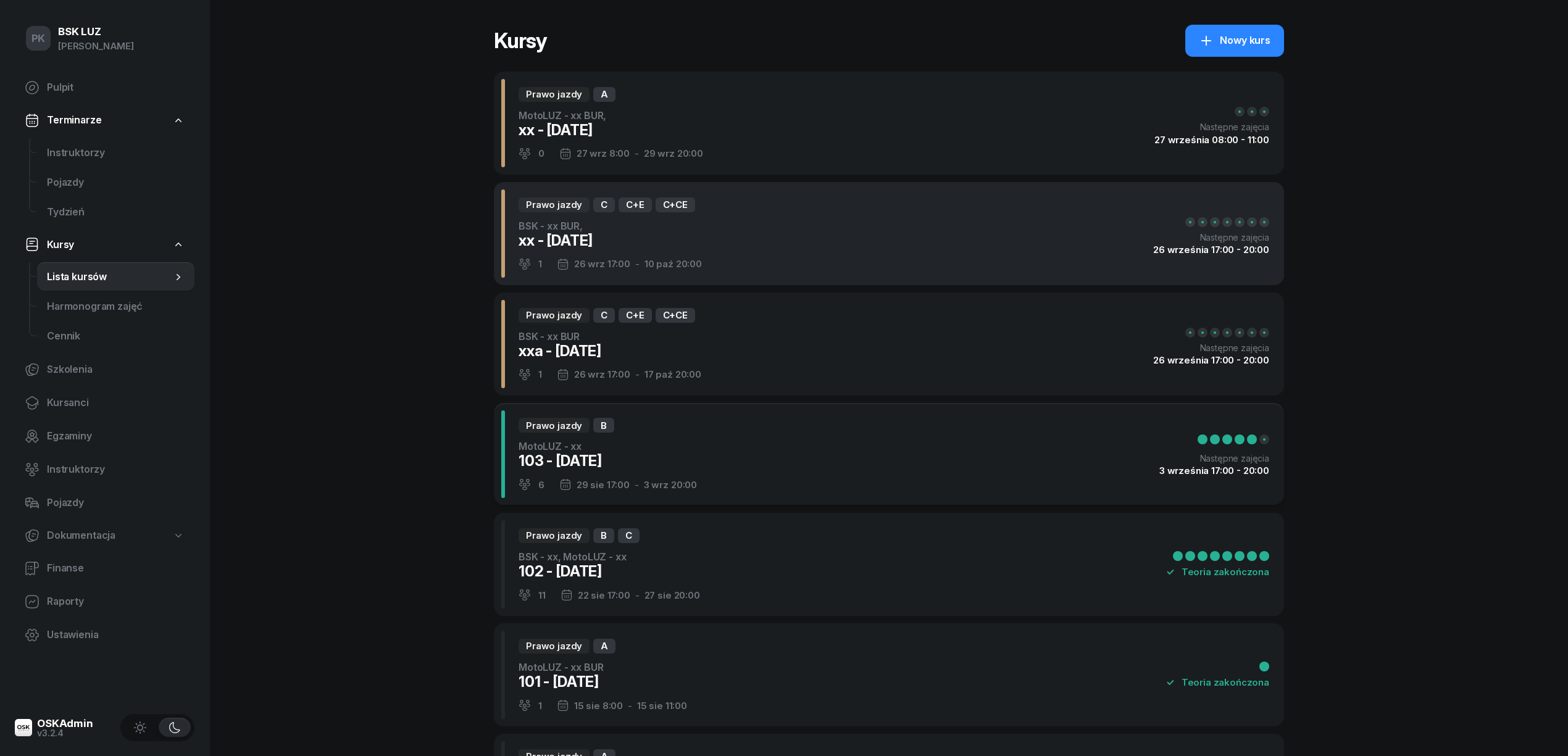
click at [850, 244] on div "Prawo jazdy C C+E C+CE BSK - xx BUR, xx - [DATE] 1 26 wrz 17:00 - 10 paź 20:00 …" at bounding box center [889, 234] width 790 height 103
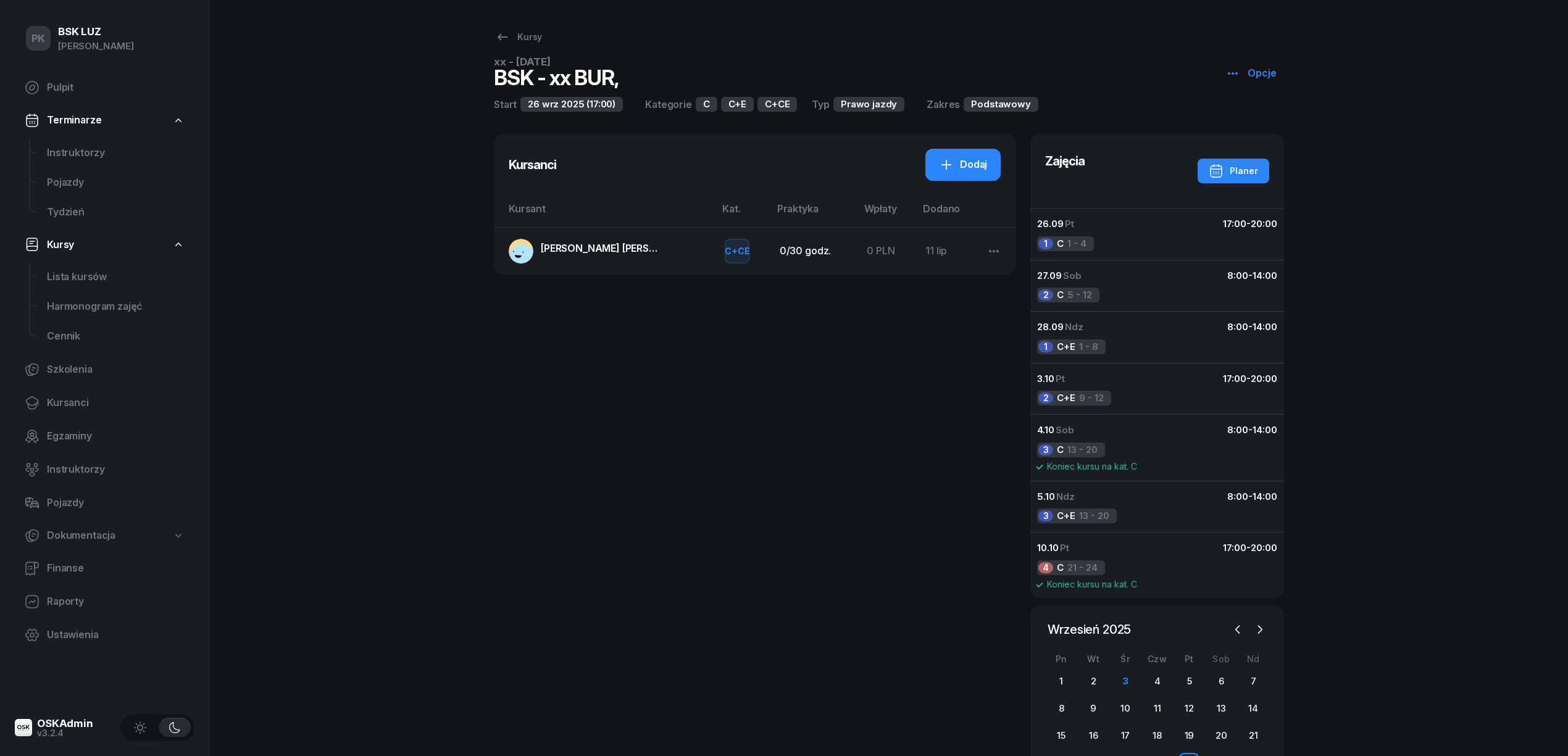
select select
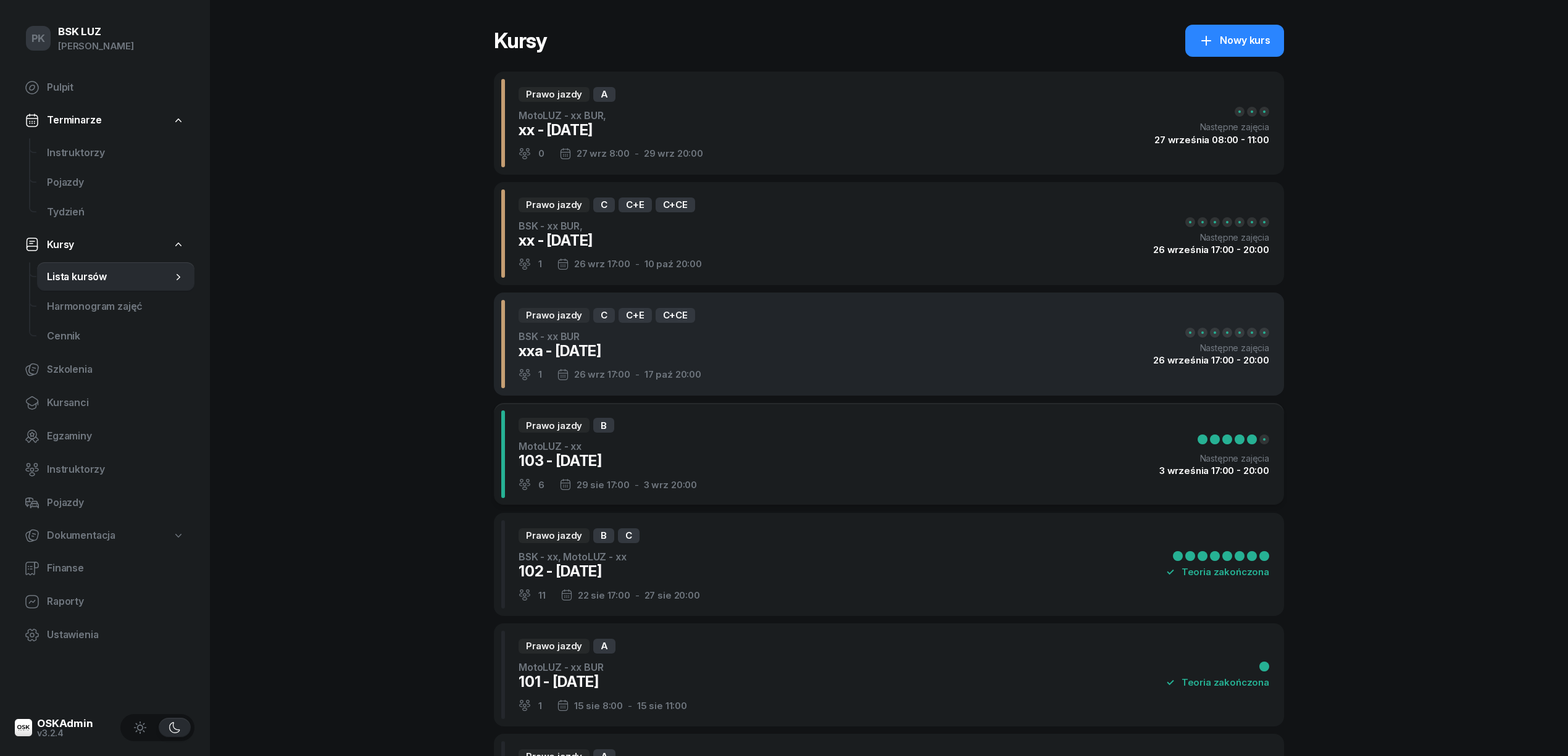
click at [757, 336] on div "Prawo jazdy C C+E C+CE BSK - xx BUR xxa - [DATE] 1 26 wrz 17:00 - 17 paź 20:00 …" at bounding box center [889, 344] width 790 height 103
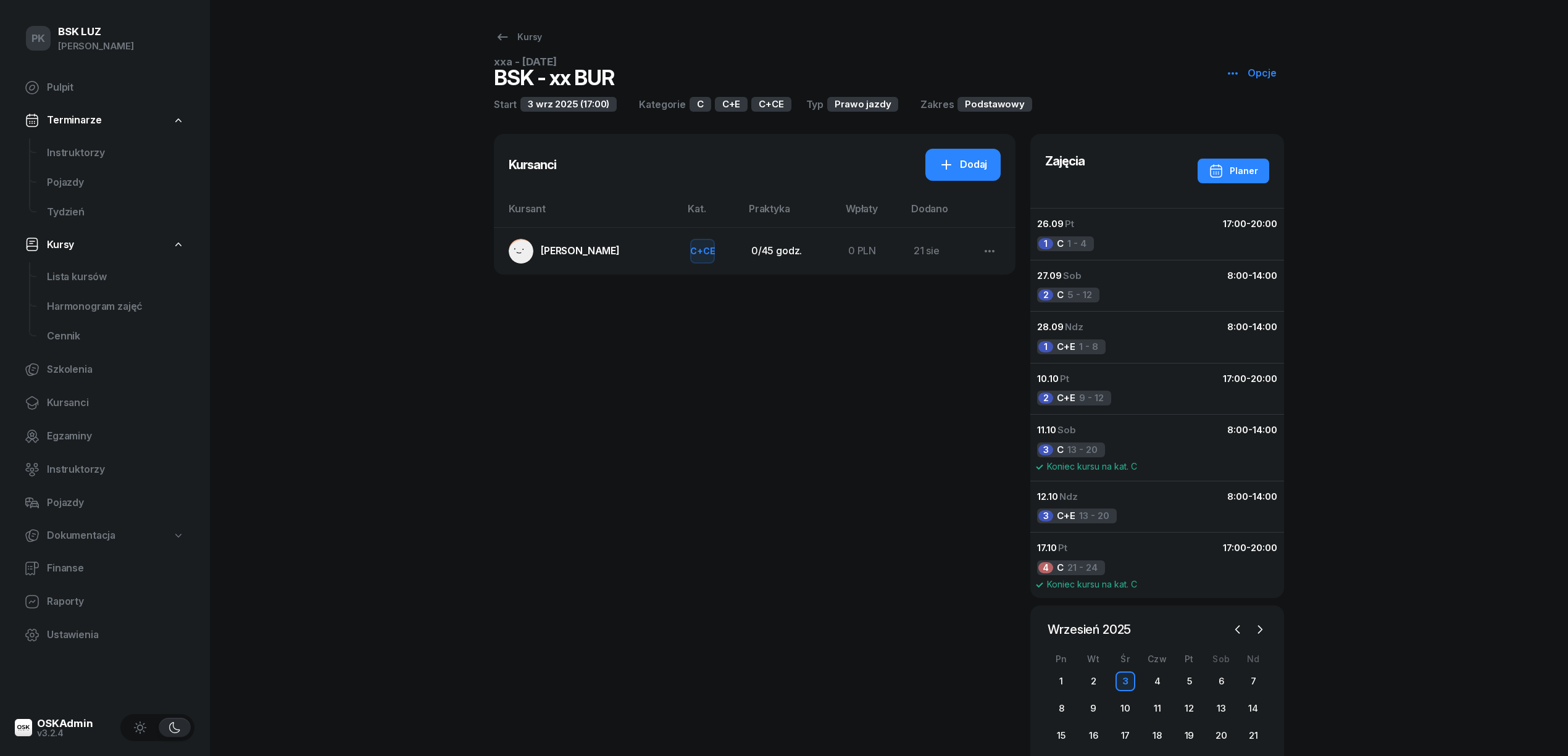
click at [1223, 70] on button "Opcje" at bounding box center [1250, 73] width 66 height 32
click at [1257, 125] on div "Edytuj" at bounding box center [1267, 121] width 28 height 16
select select "09"
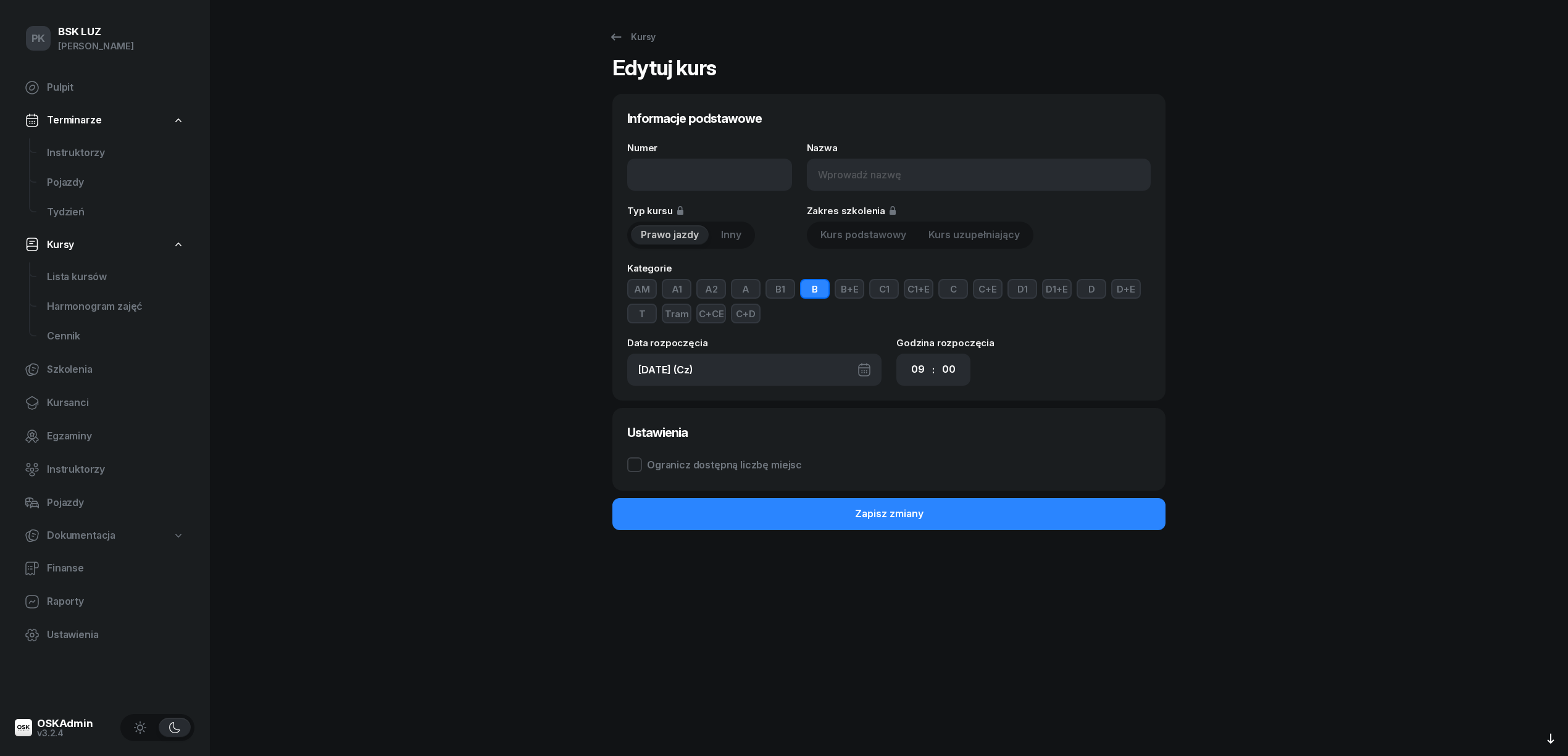
type input "xxa - [DATE]"
type input "BSK - xx BUR"
type input "[DATE] (Śr)"
select select "17"
click at [655, 175] on input "xxa - [DATE]" at bounding box center [709, 175] width 164 height 32
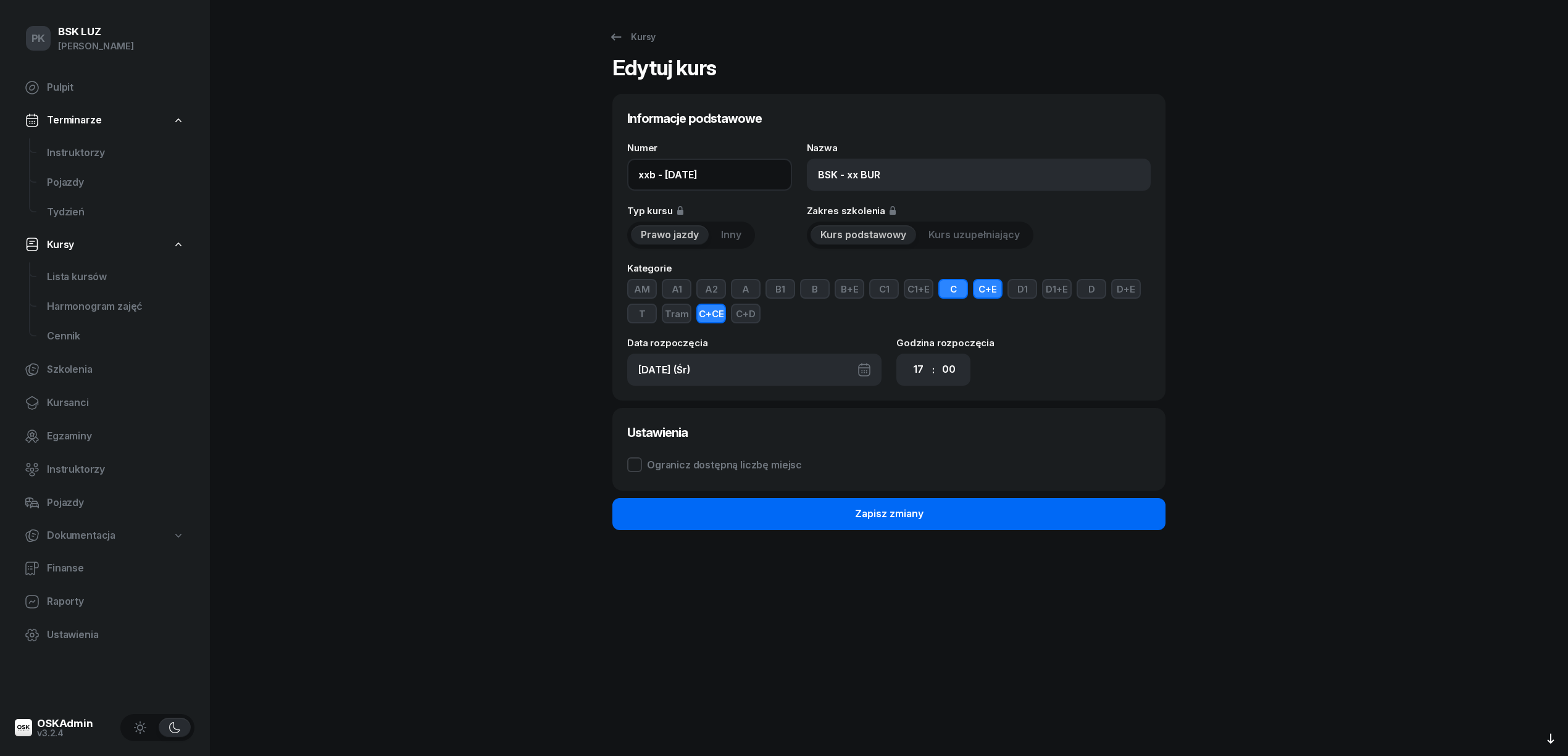
type input "xxb - [DATE]"
click at [929, 519] on button "Zapisz zmiany" at bounding box center [889, 513] width 553 height 32
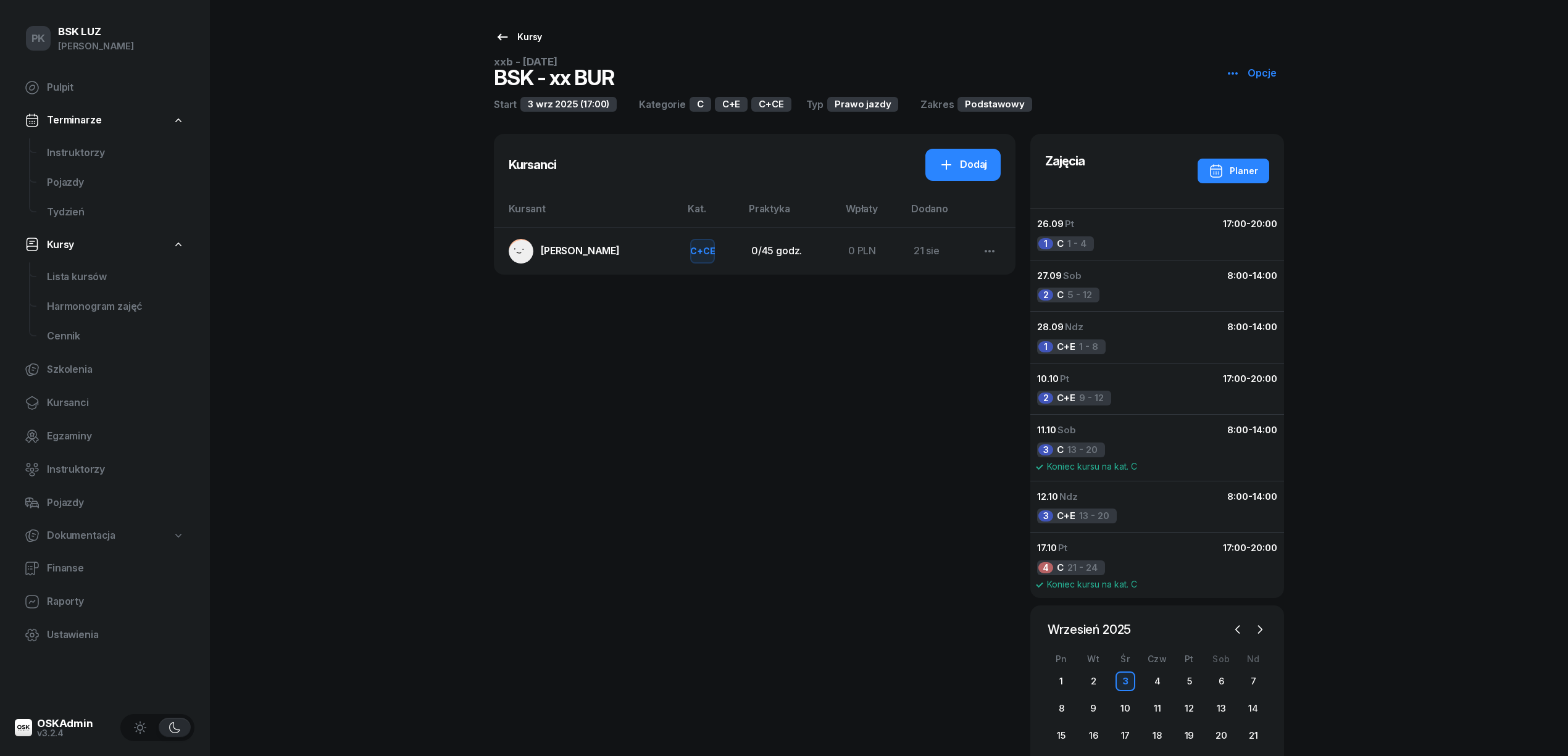
click at [519, 38] on div "Kursy" at bounding box center [518, 37] width 47 height 15
select select
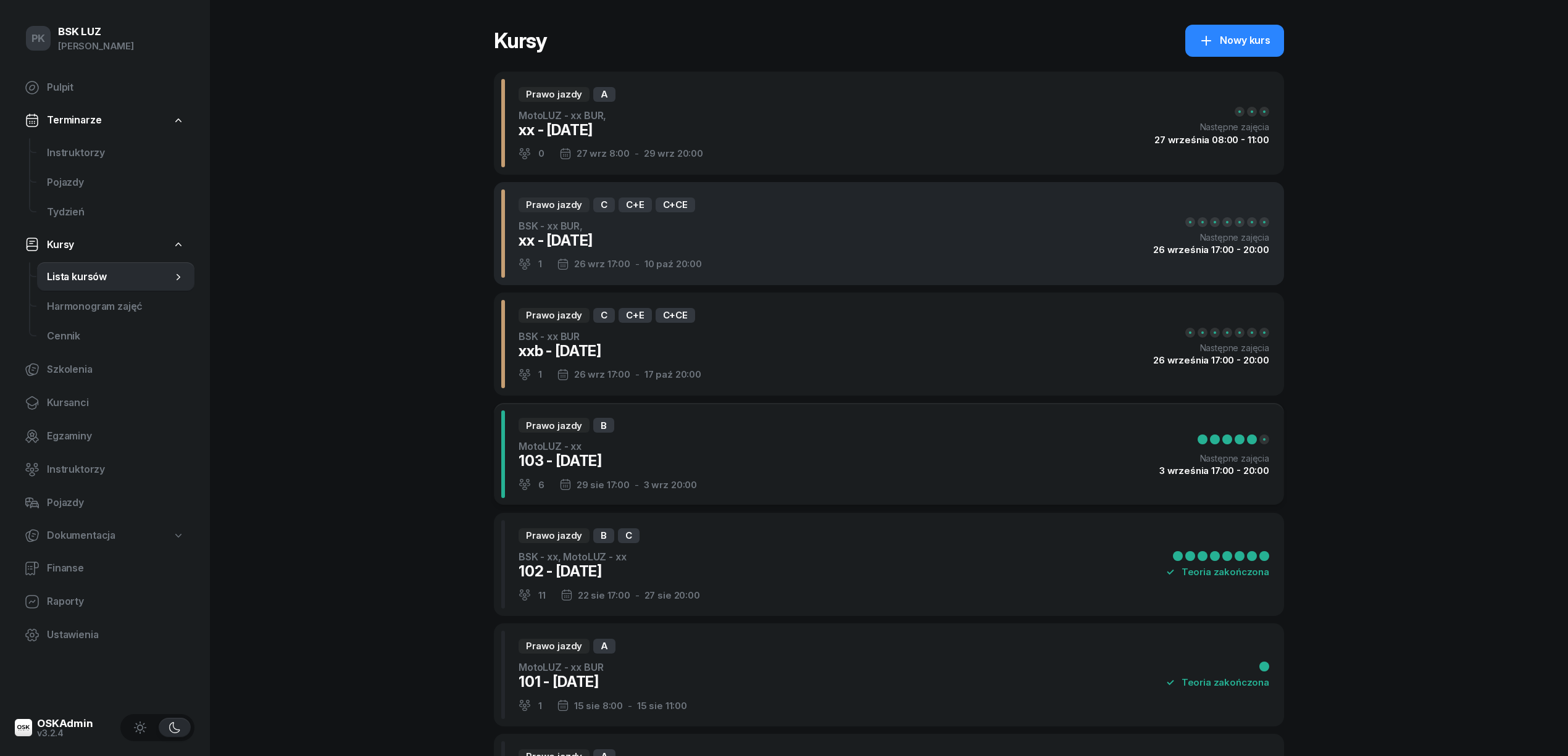
click at [734, 251] on div "Prawo jazdy C C+E C+CE BSK - xx BUR, xx - [DATE] 1 26 wrz 17:00 - 10 paź 20:00 …" at bounding box center [889, 234] width 790 height 103
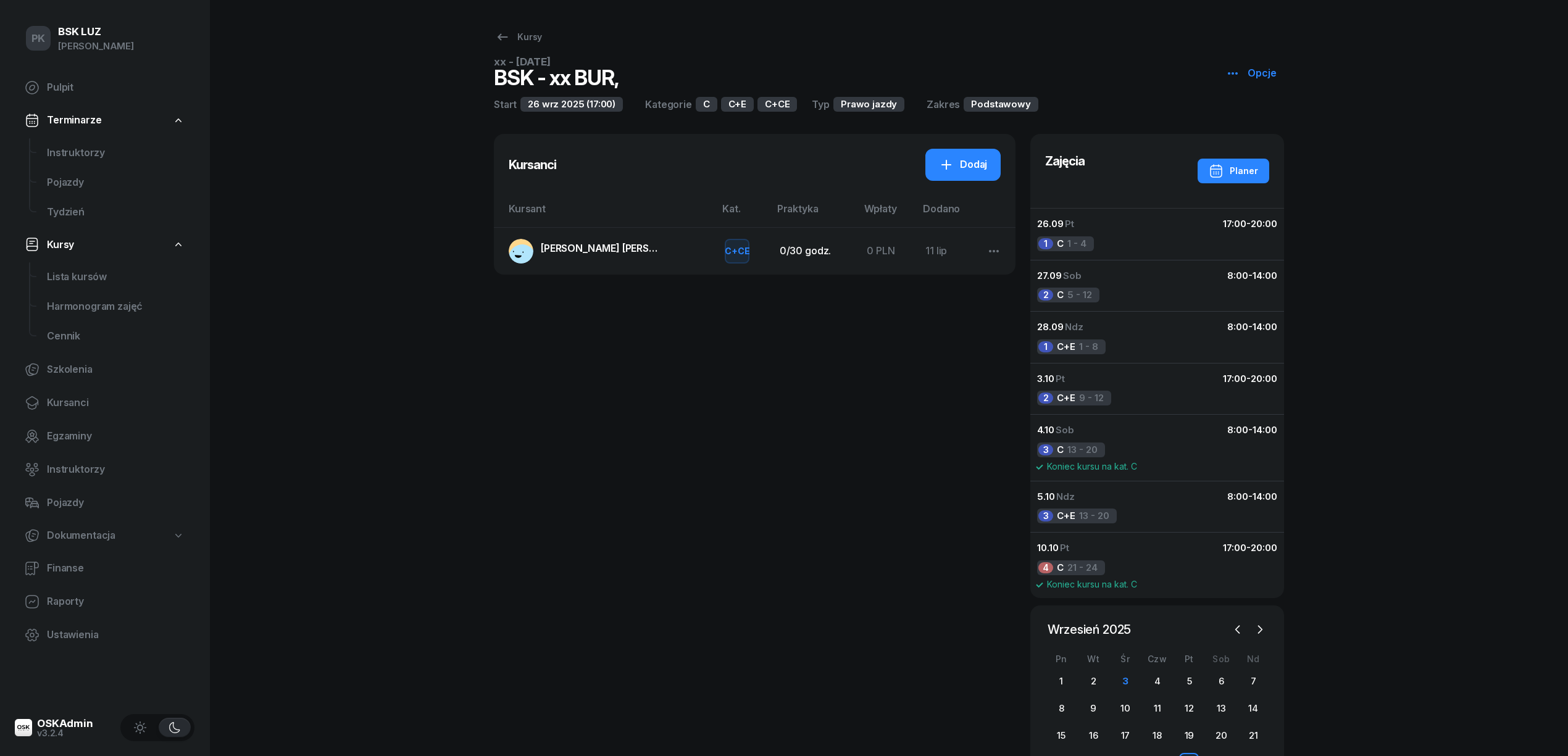
click at [1235, 70] on icon "button" at bounding box center [1233, 74] width 15 height 15
click at [1271, 114] on div "Edytuj" at bounding box center [1267, 121] width 28 height 16
select select "09"
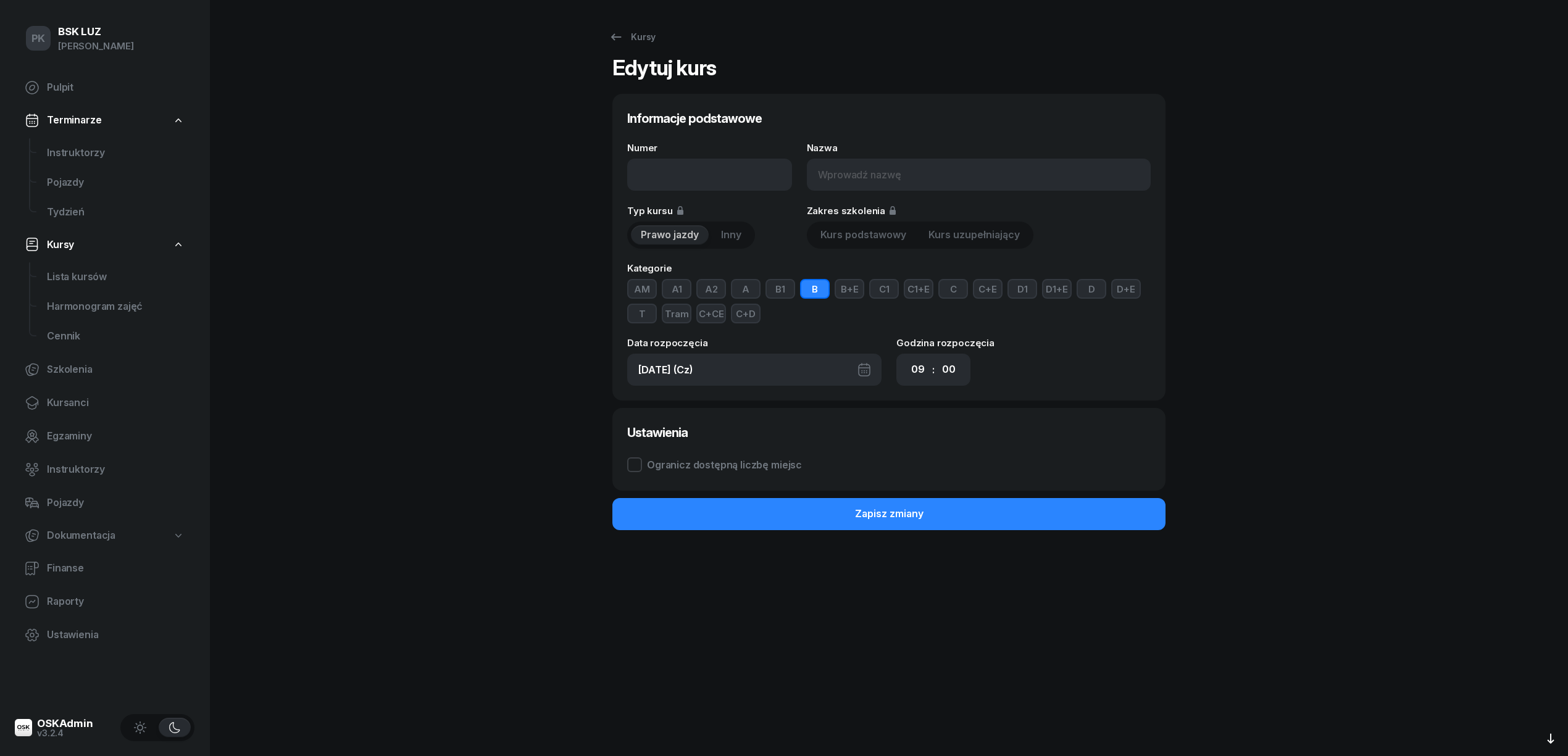
type input "xx - [DATE]"
type input "BSK - xx BUR,"
type input "[DATE] (Pt)"
select select "17"
click at [647, 178] on input "xx - [DATE]" at bounding box center [709, 175] width 164 height 32
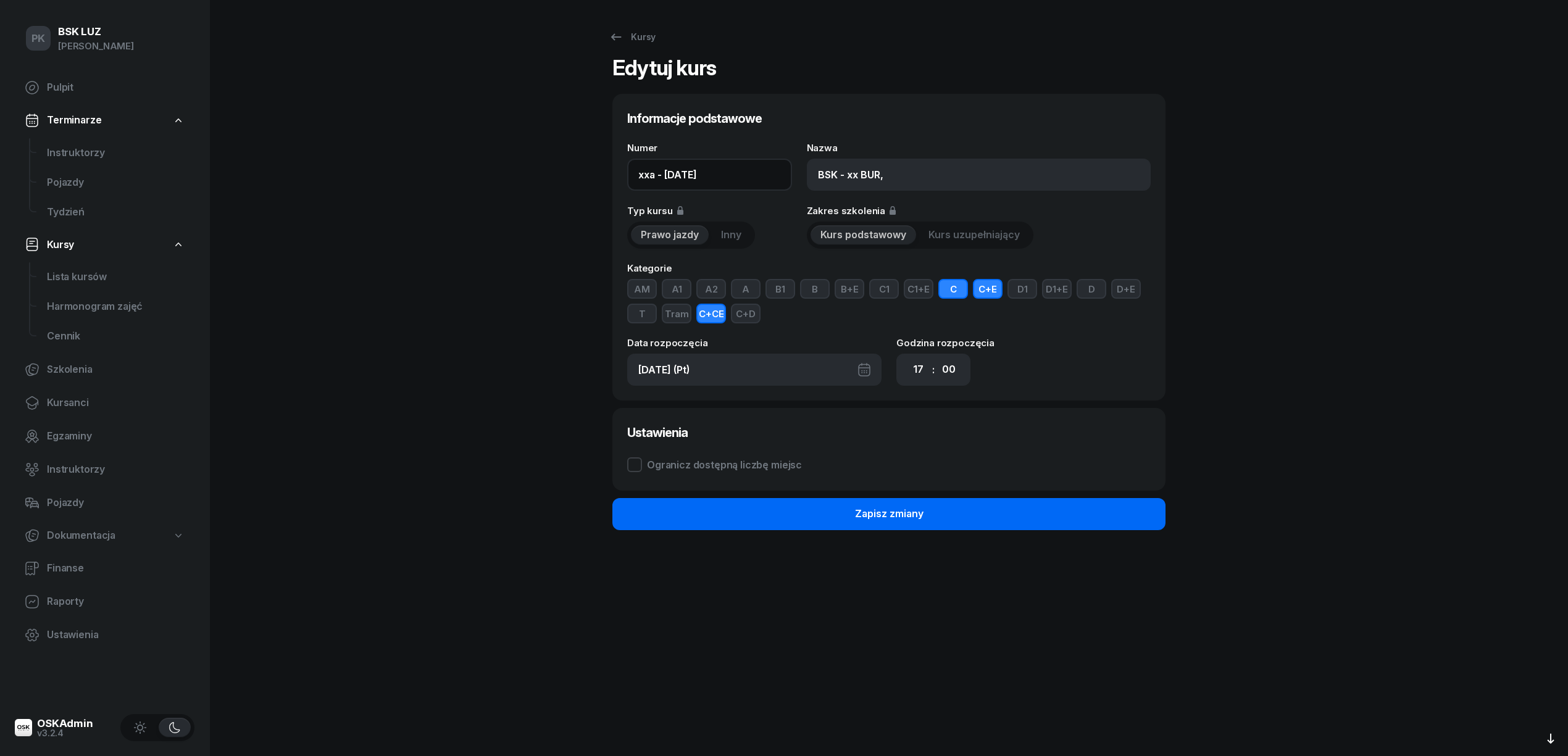
type input "xxa - [DATE]"
click at [873, 512] on div "Zapisz zmiany" at bounding box center [889, 513] width 69 height 16
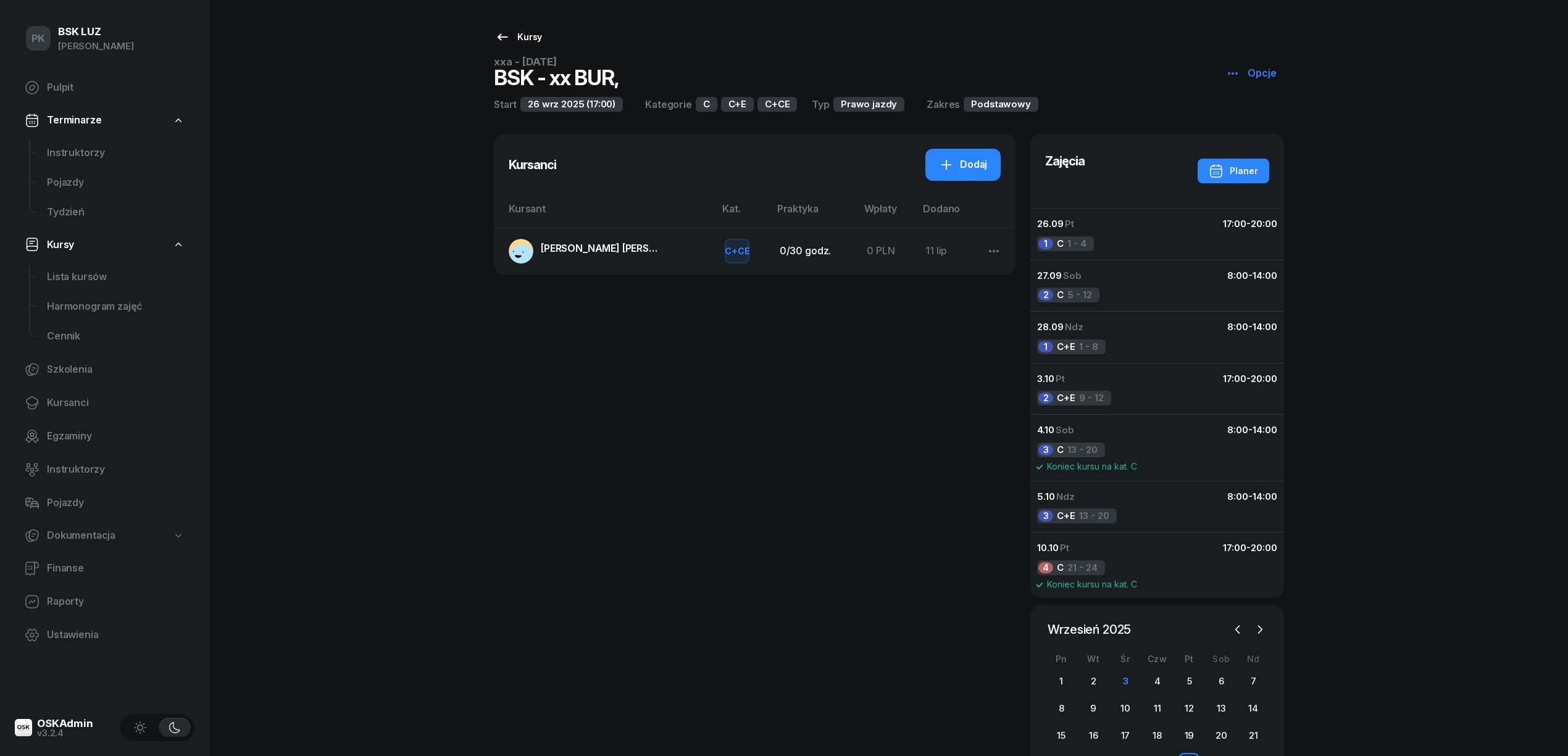
click at [515, 31] on div "Kursy" at bounding box center [518, 37] width 47 height 15
select select
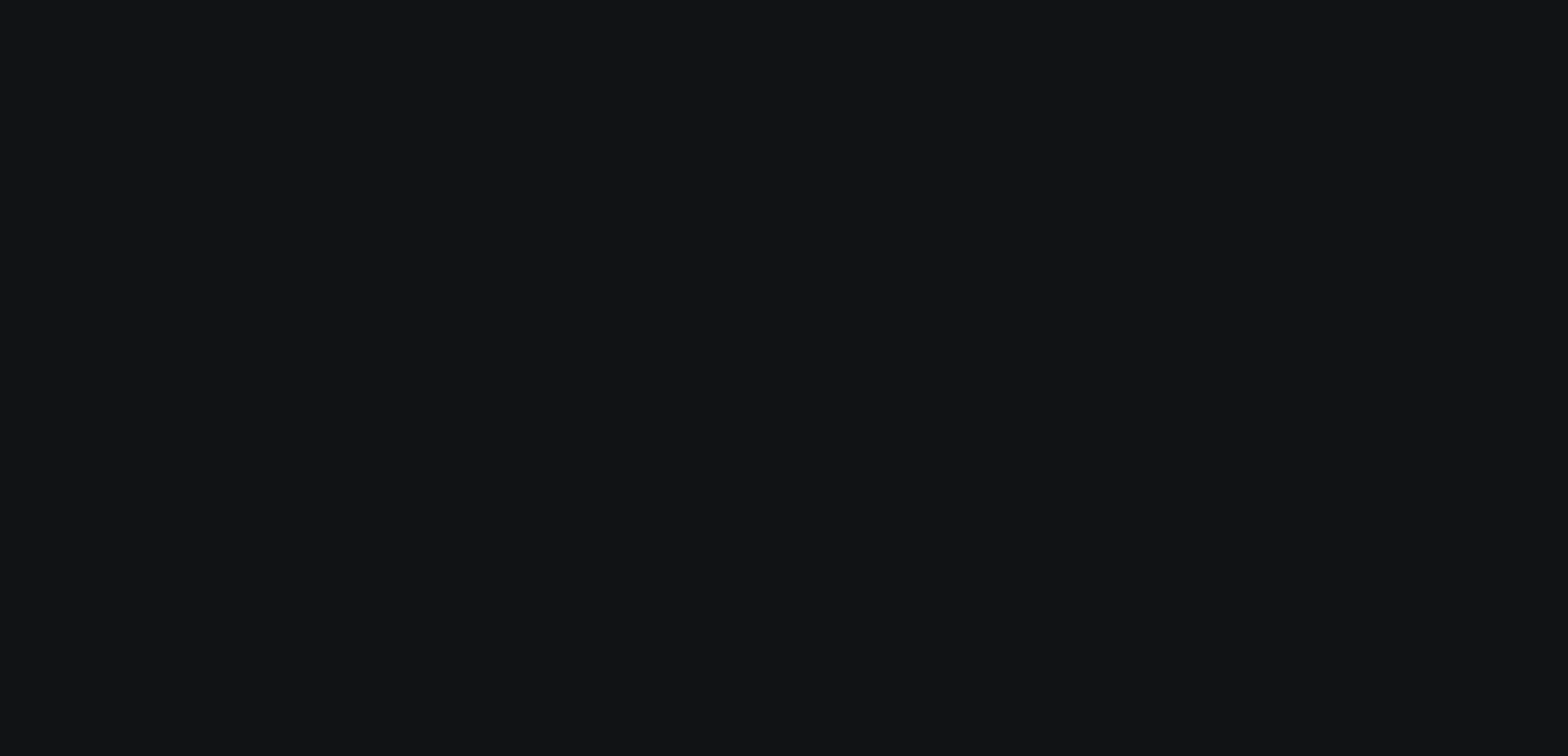
select select
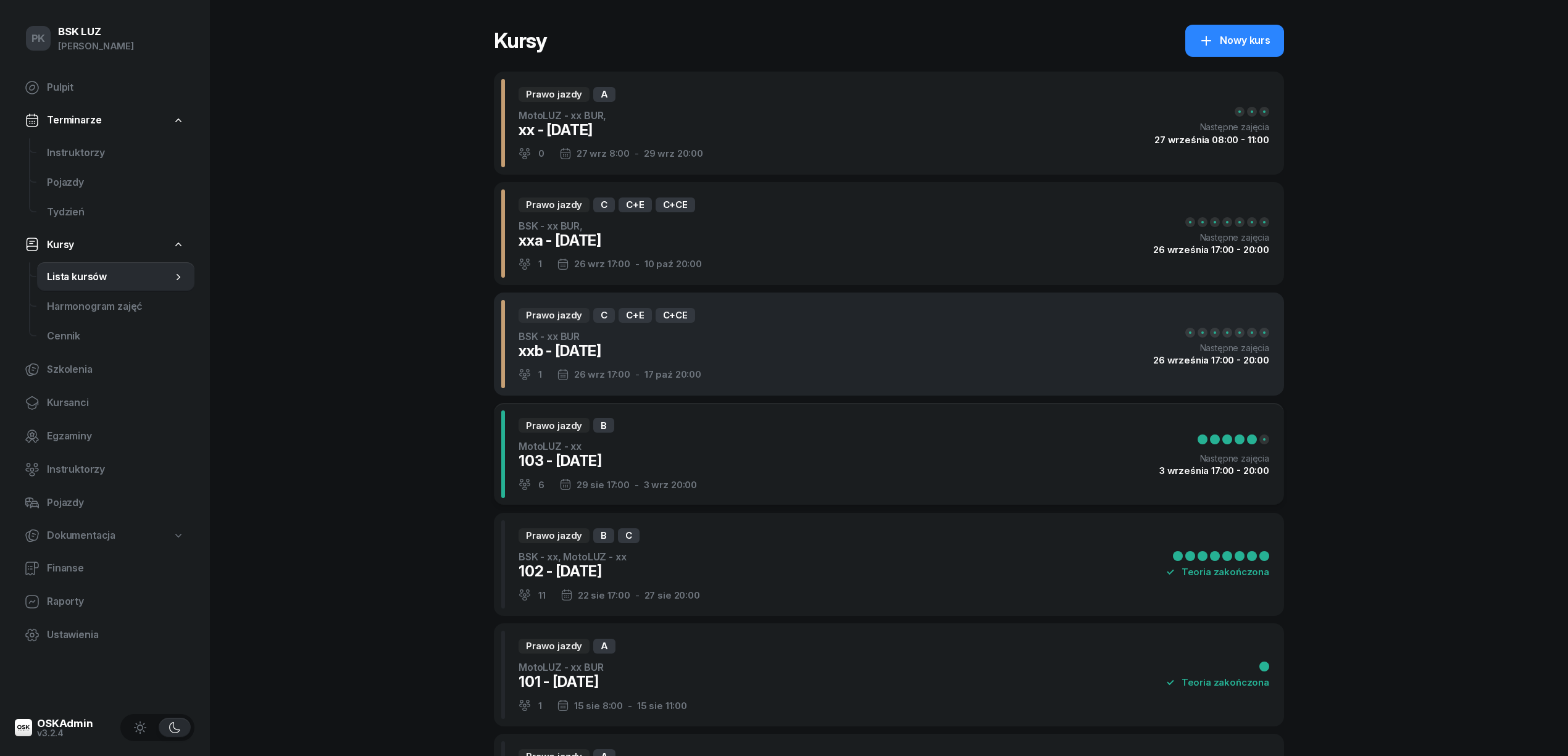
click at [848, 364] on div "Prawo jazdy C C+E C+CE BSK - xx BUR xxb - [DATE] 1 26 wrz 17:00 - 17 paź 20:00 …" at bounding box center [889, 344] width 790 height 103
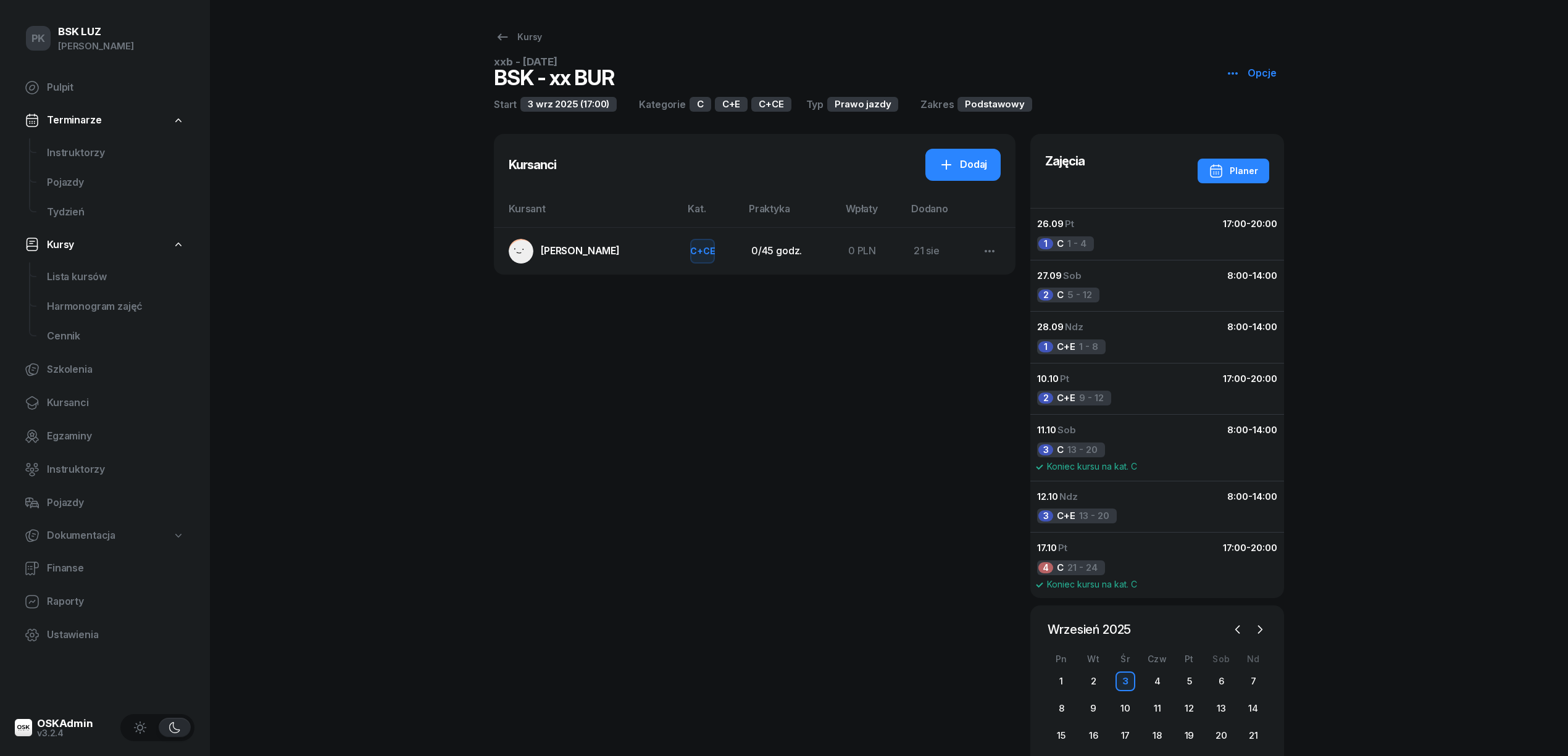
click at [1233, 74] on icon "button" at bounding box center [1233, 74] width 15 height 15
click at [1264, 113] on div "Edytuj" at bounding box center [1267, 121] width 28 height 16
select select "09"
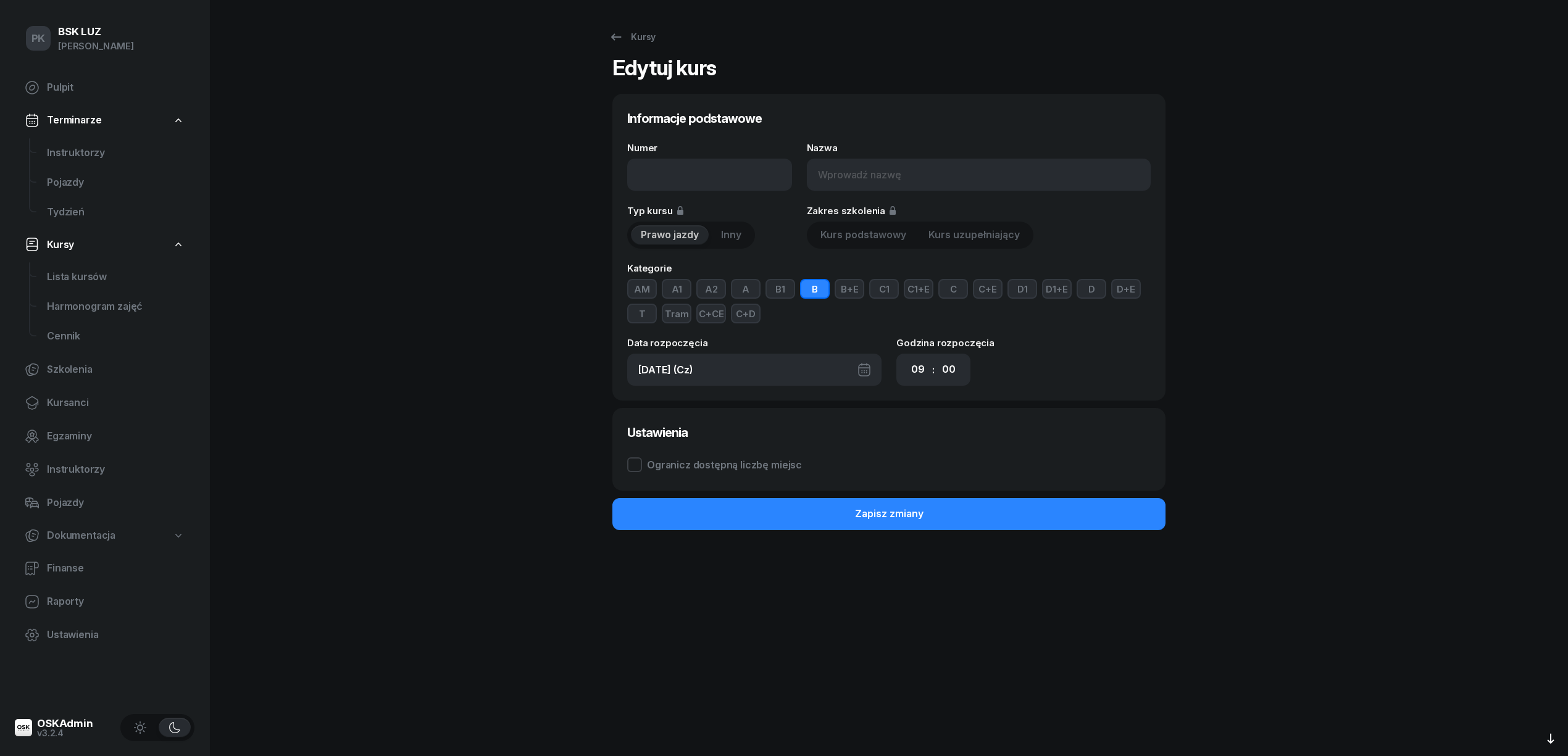
type input "xxb - [DATE]"
type input "BSK - xx BUR"
type input "[DATE] (Śr)"
select select "17"
click at [764, 364] on div "[DATE] (Śr)" at bounding box center [754, 369] width 255 height 32
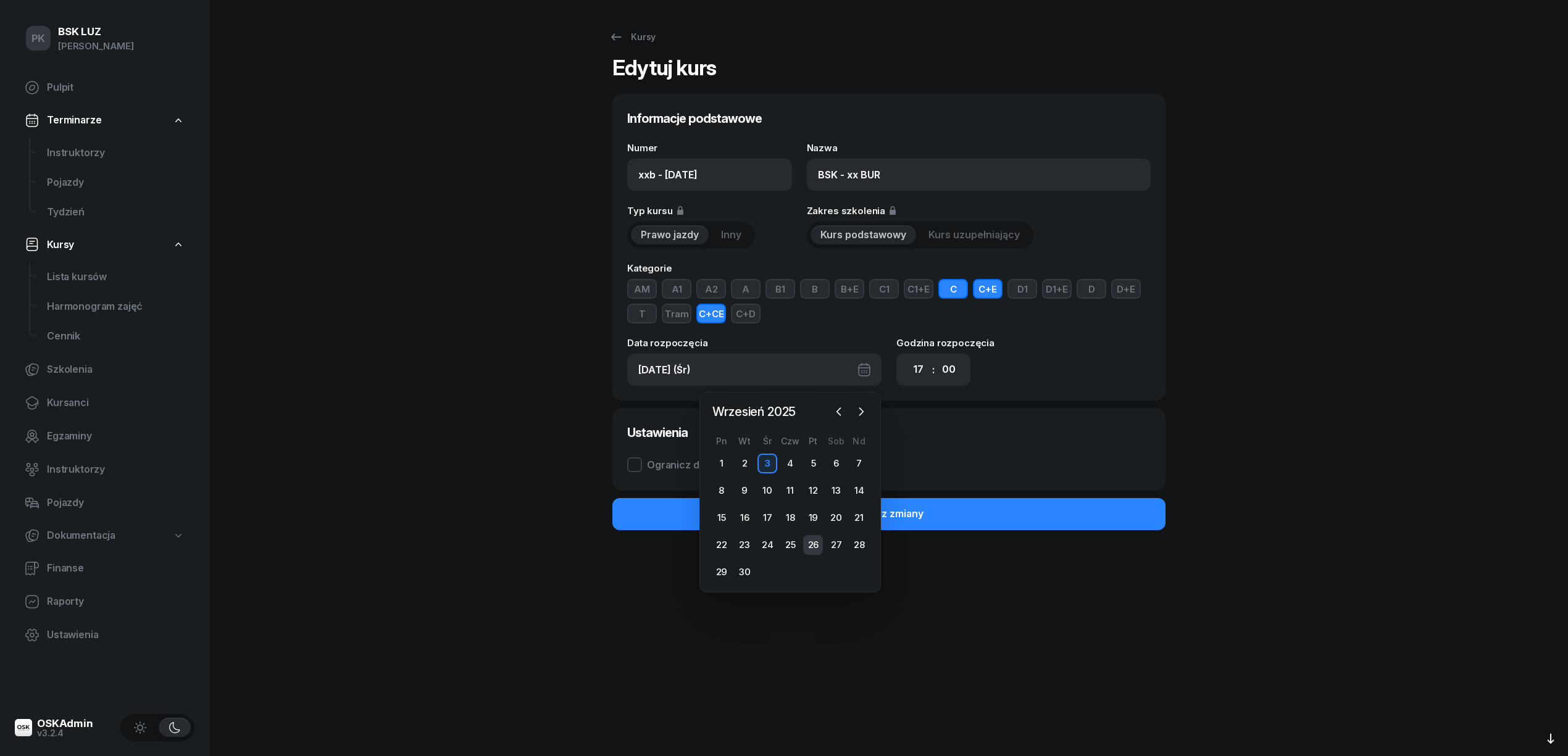
click at [816, 542] on div "26" at bounding box center [812, 544] width 20 height 20
type input "[DATE] (Pt)"
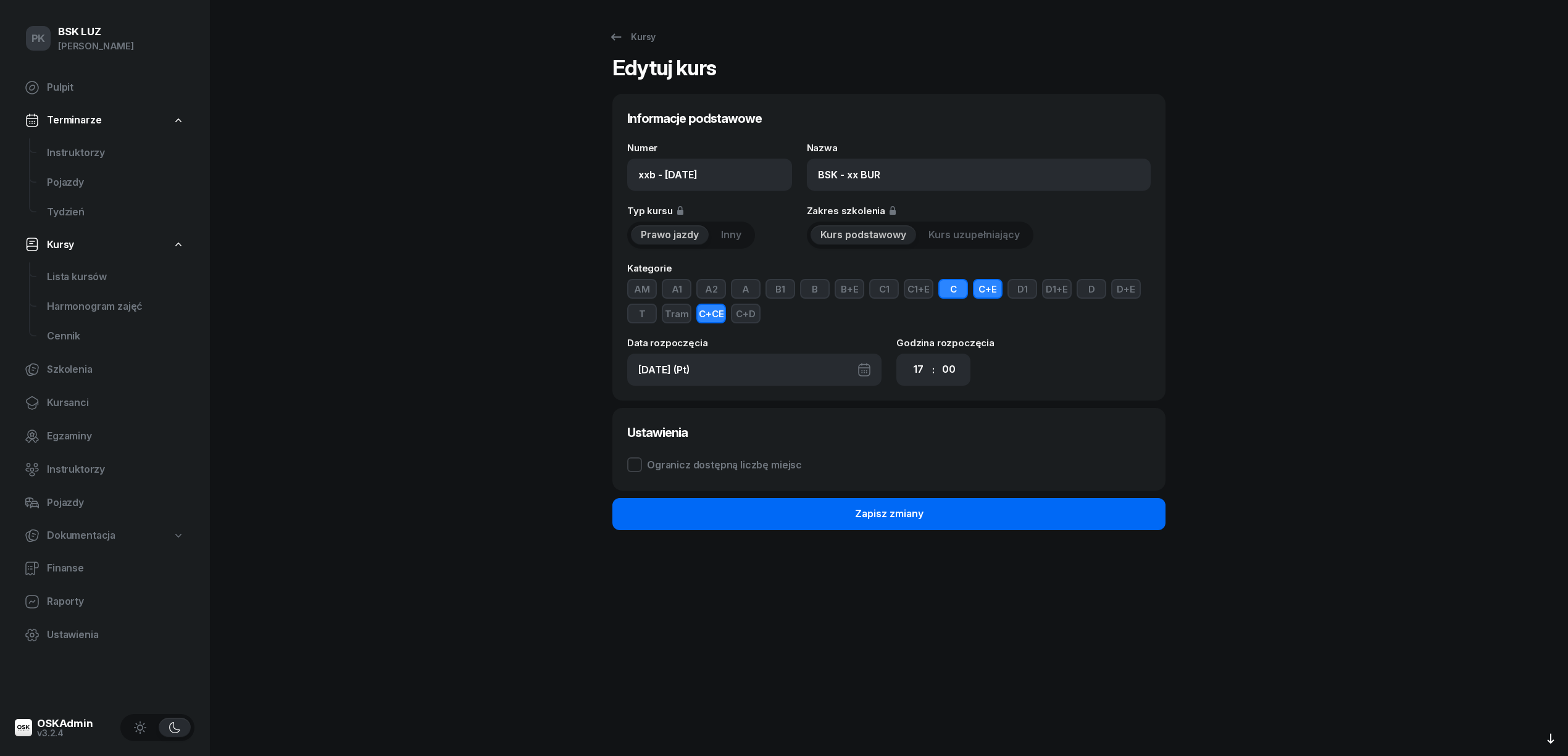
click at [850, 517] on button "Zapisz zmiany" at bounding box center [889, 513] width 553 height 32
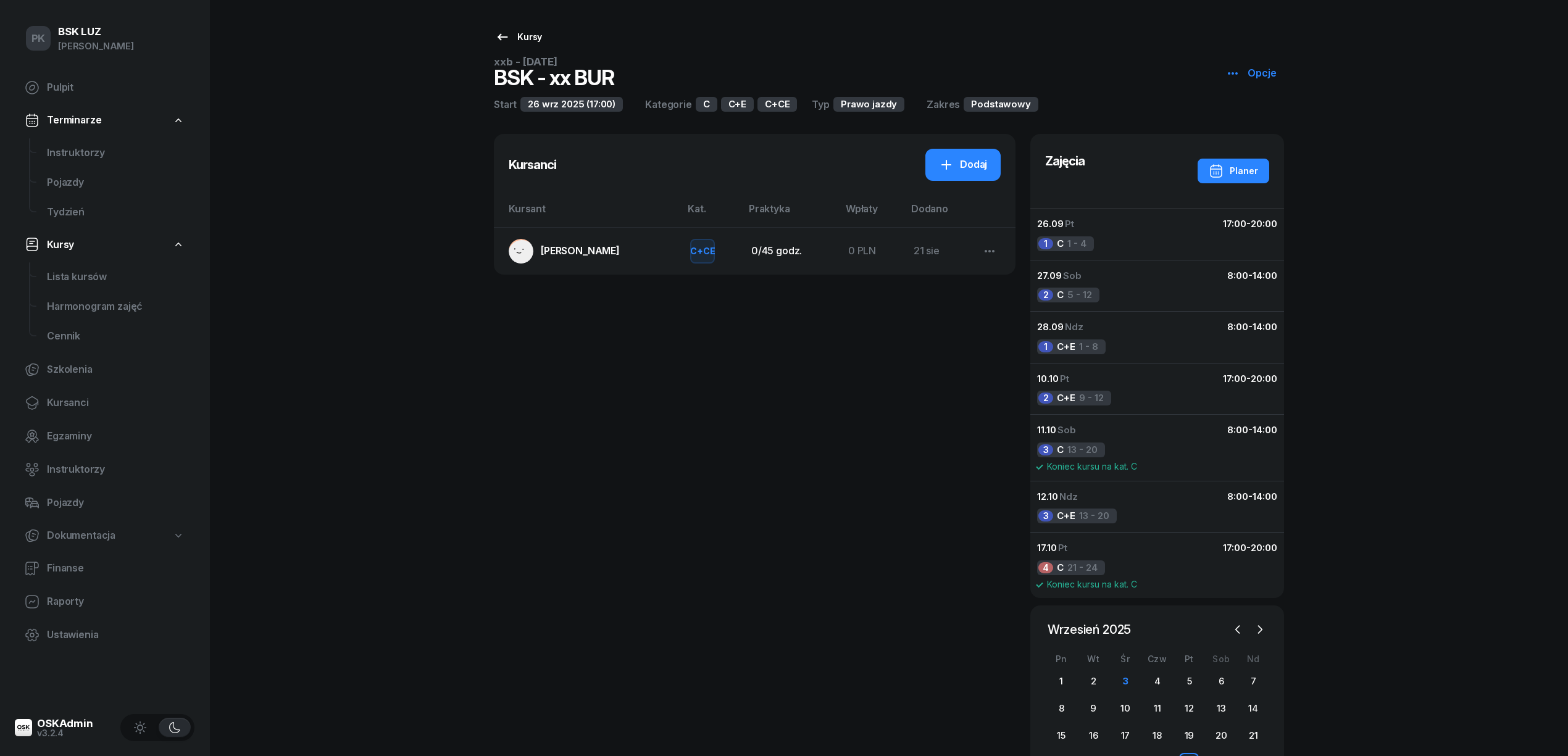
click at [526, 38] on div "Kursy" at bounding box center [518, 37] width 47 height 15
select select
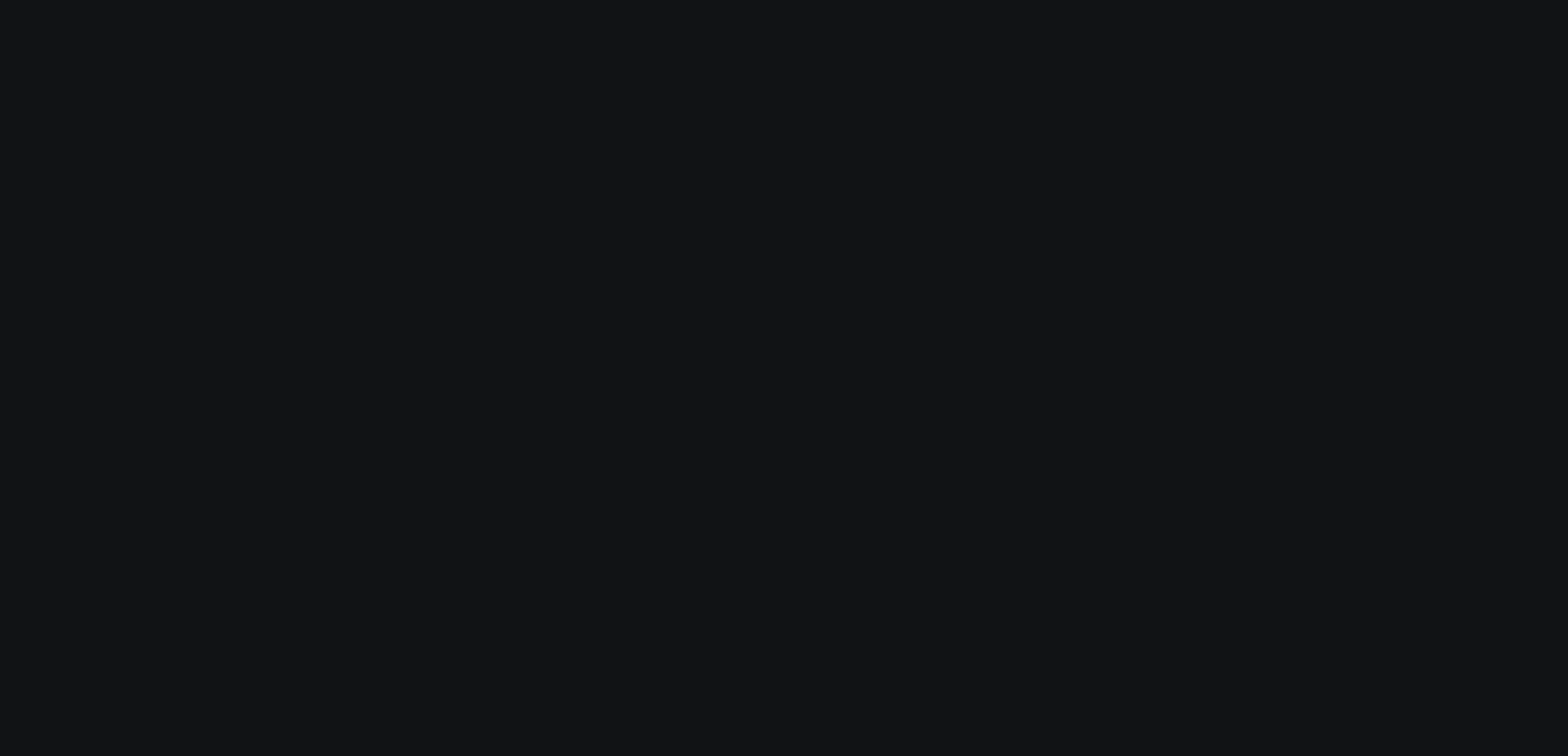
select select
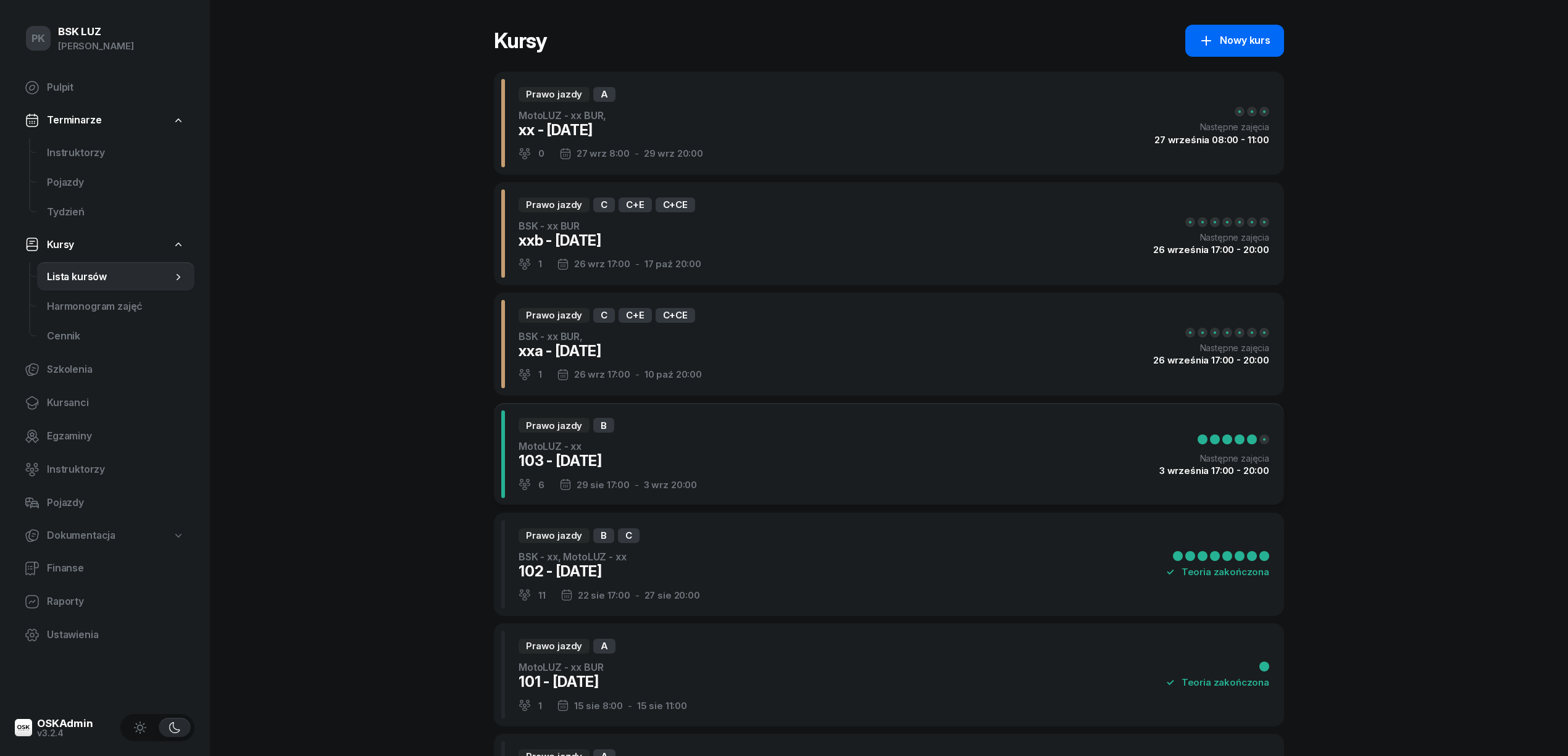
click at [1245, 35] on div "Nowy kurs" at bounding box center [1235, 40] width 72 height 16
select select "09"
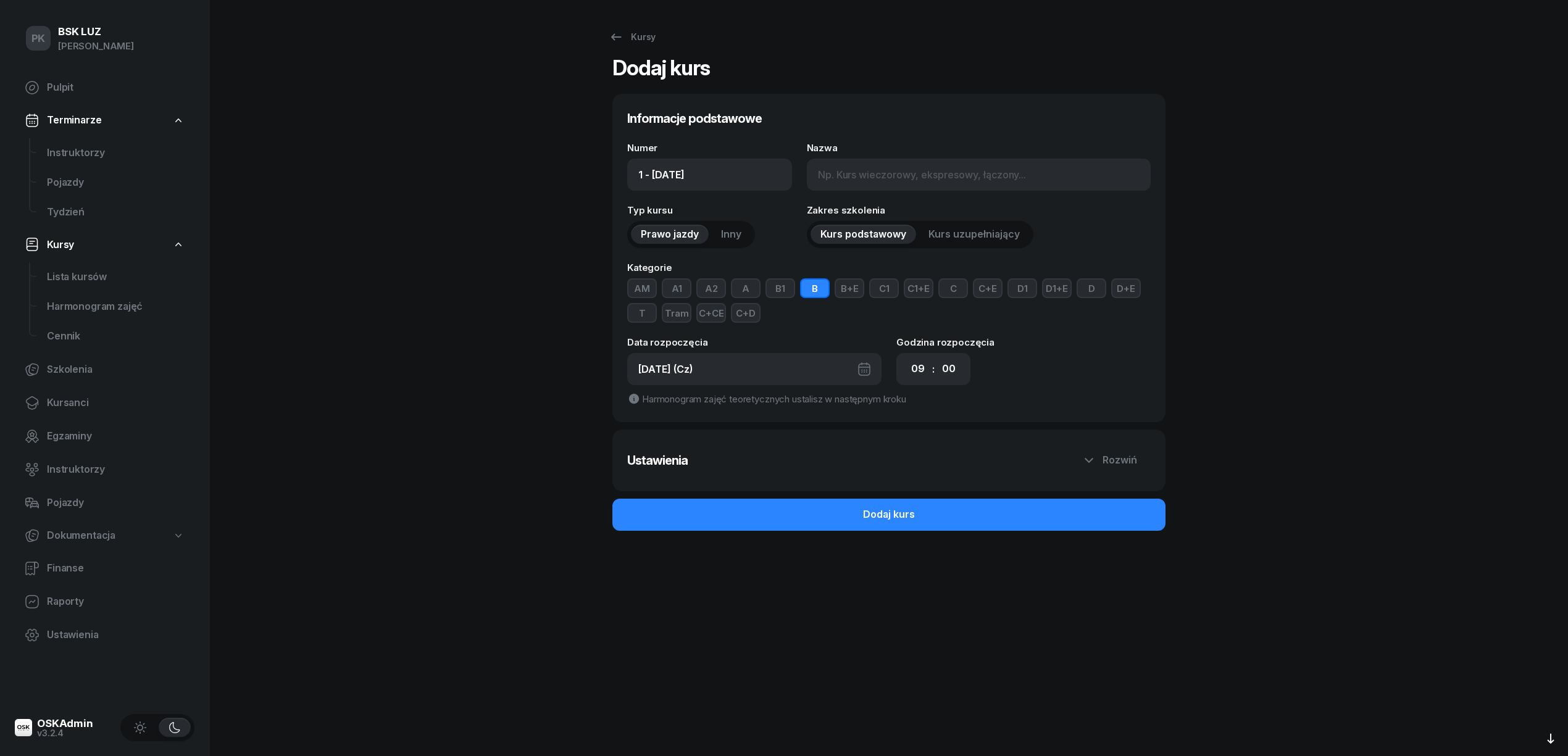
click at [820, 294] on button "B" at bounding box center [814, 288] width 30 height 20
click at [949, 292] on button "C" at bounding box center [953, 288] width 30 height 20
click at [996, 289] on button "C+E" at bounding box center [988, 288] width 30 height 20
click at [711, 314] on button "C+CE" at bounding box center [711, 312] width 30 height 20
drag, startPoint x: 797, startPoint y: 362, endPoint x: 800, endPoint y: 374, distance: 12.4
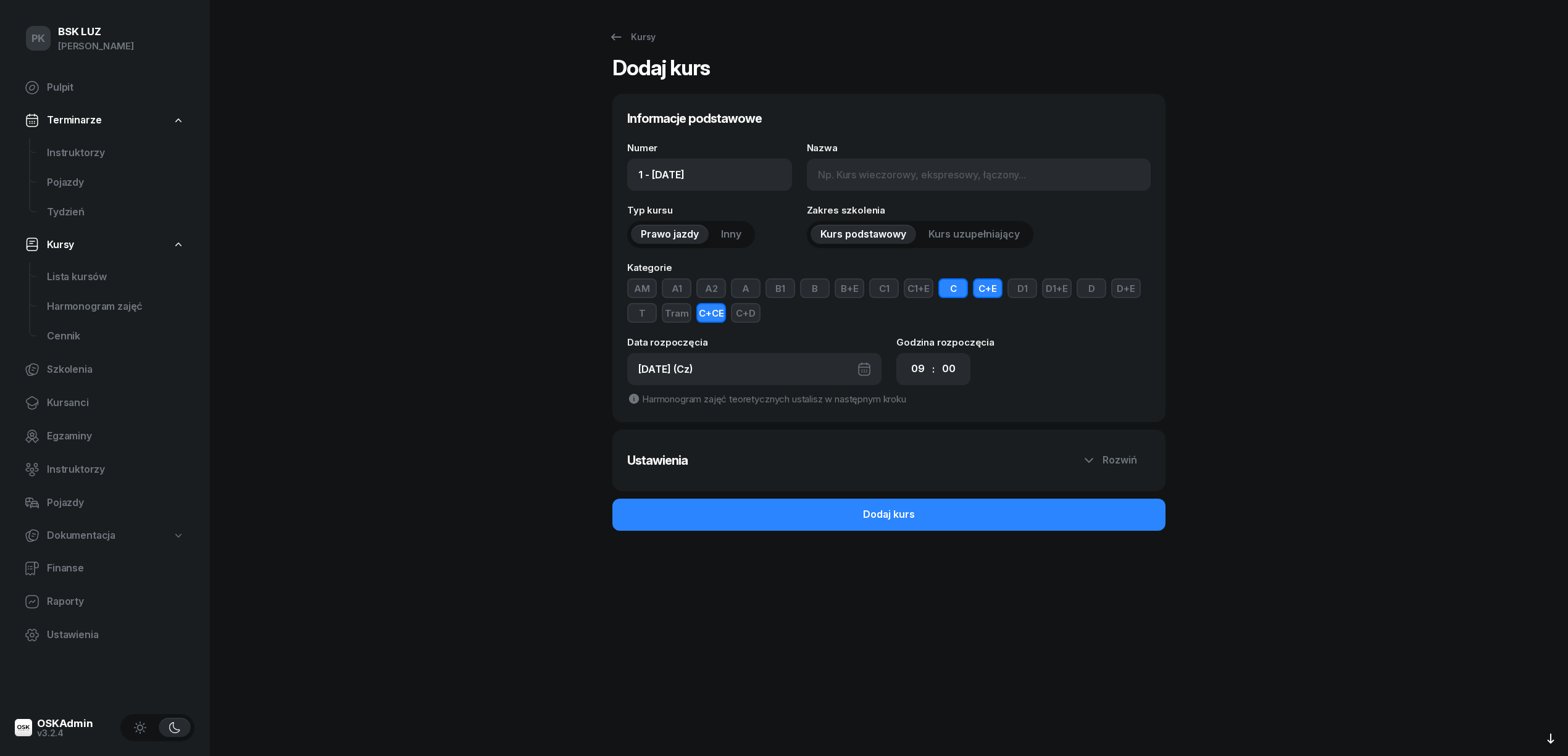
click at [797, 370] on div "[DATE] (Cz)" at bounding box center [754, 369] width 255 height 32
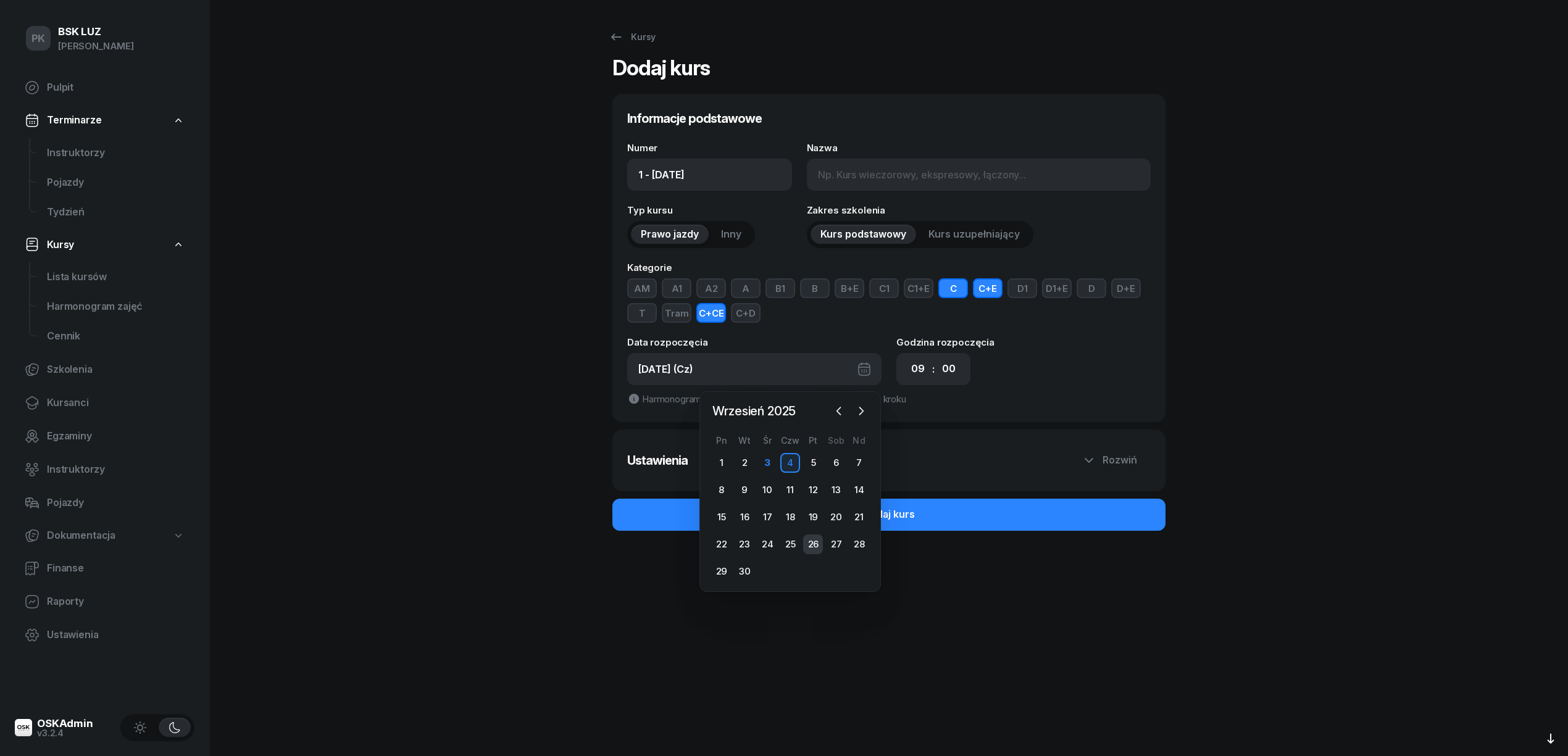
click at [821, 543] on div "26" at bounding box center [812, 544] width 20 height 20
type input "1 - [DATE]"
type input "[DATE] (Pt)"
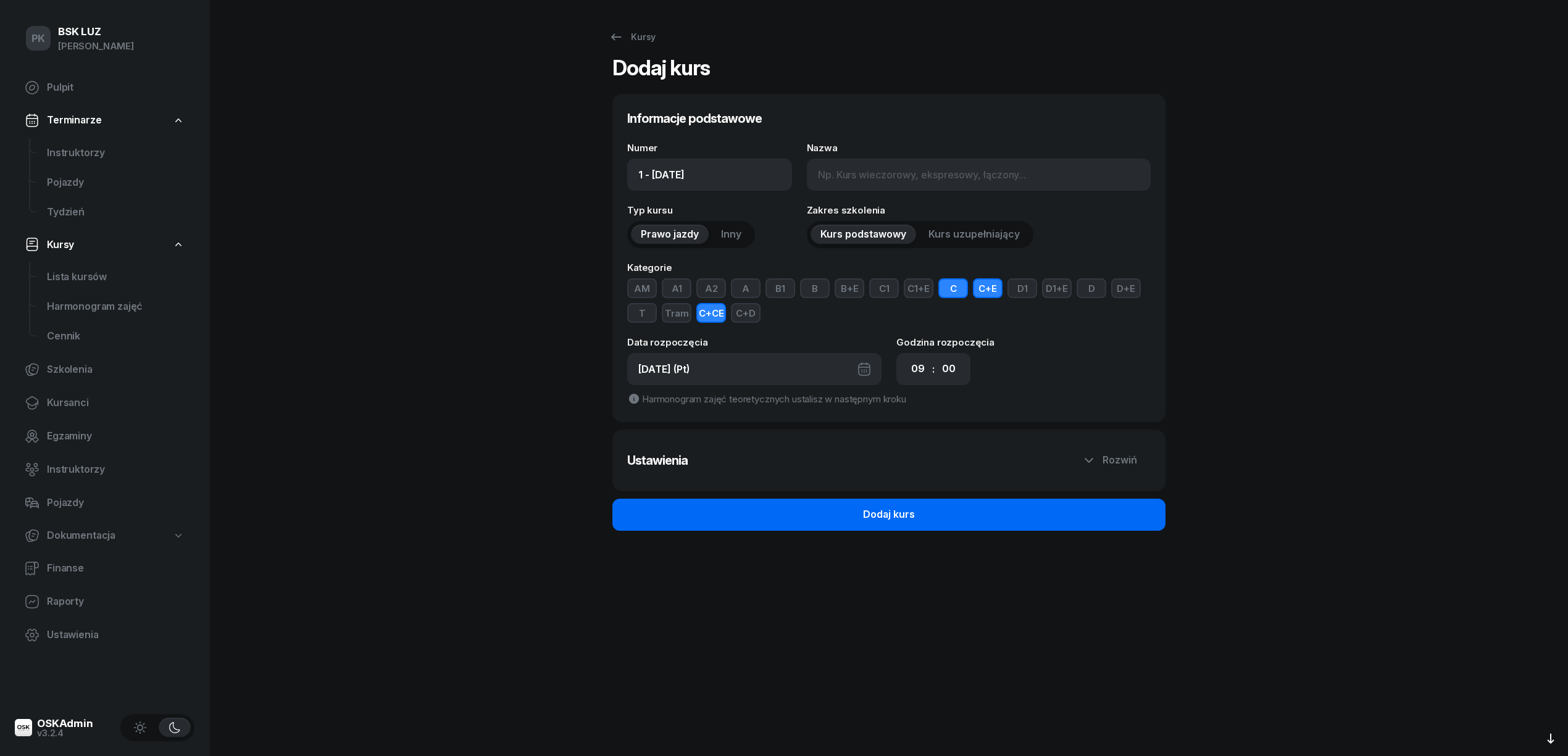
click at [957, 512] on button "Dodaj kurs" at bounding box center [889, 514] width 553 height 32
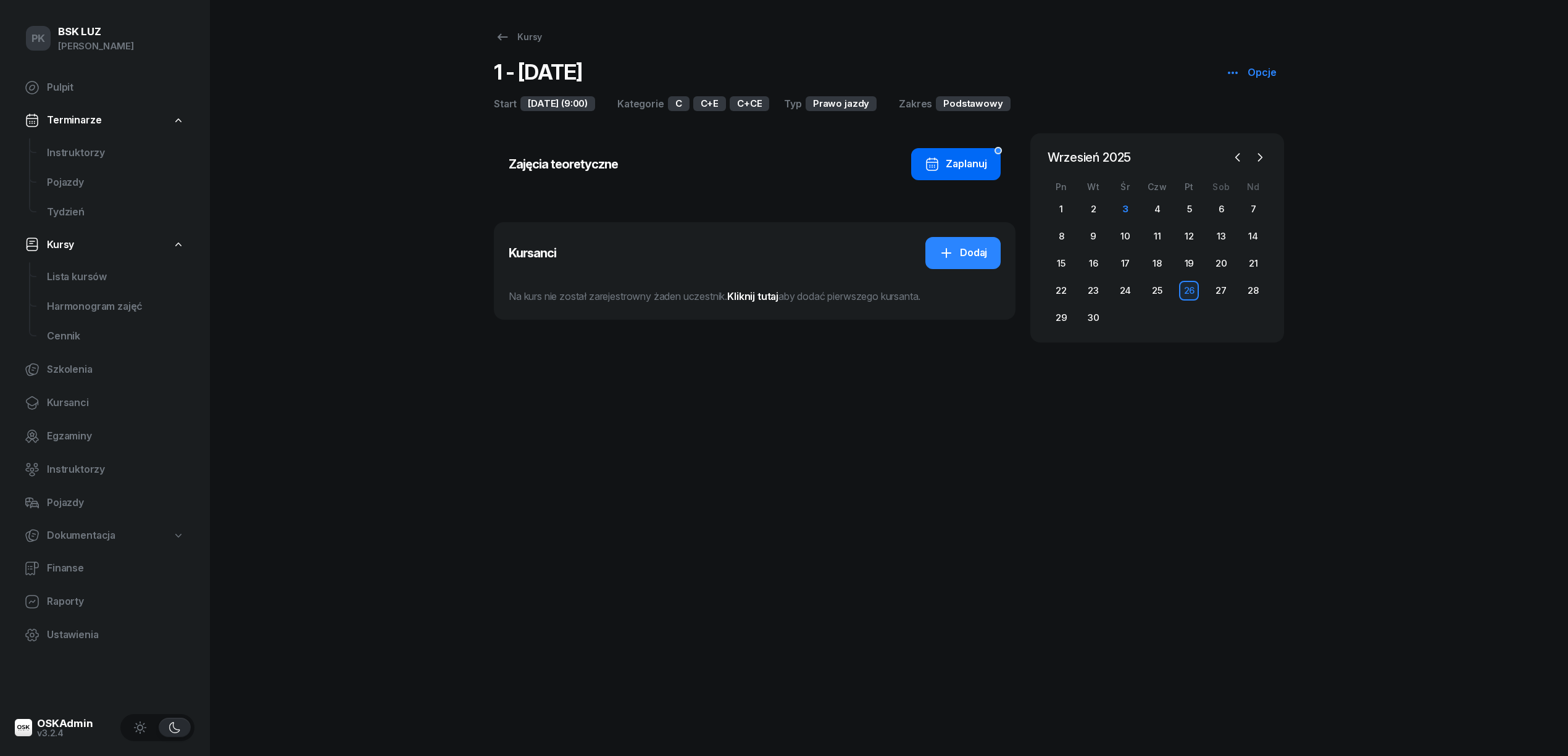
click at [948, 170] on div "Zaplanuj" at bounding box center [955, 164] width 62 height 16
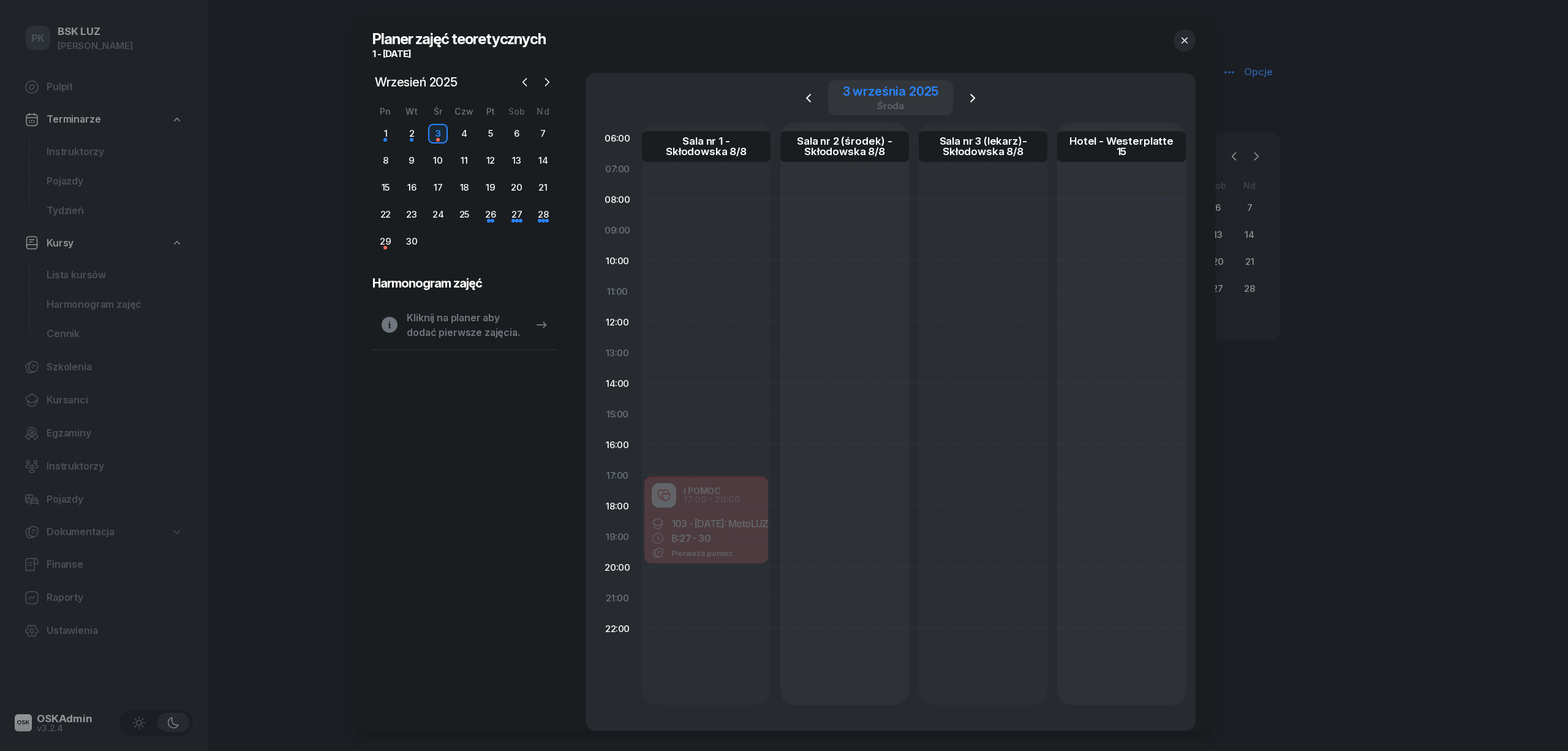
click at [886, 94] on div "3 września 2025" at bounding box center [891, 91] width 96 height 13
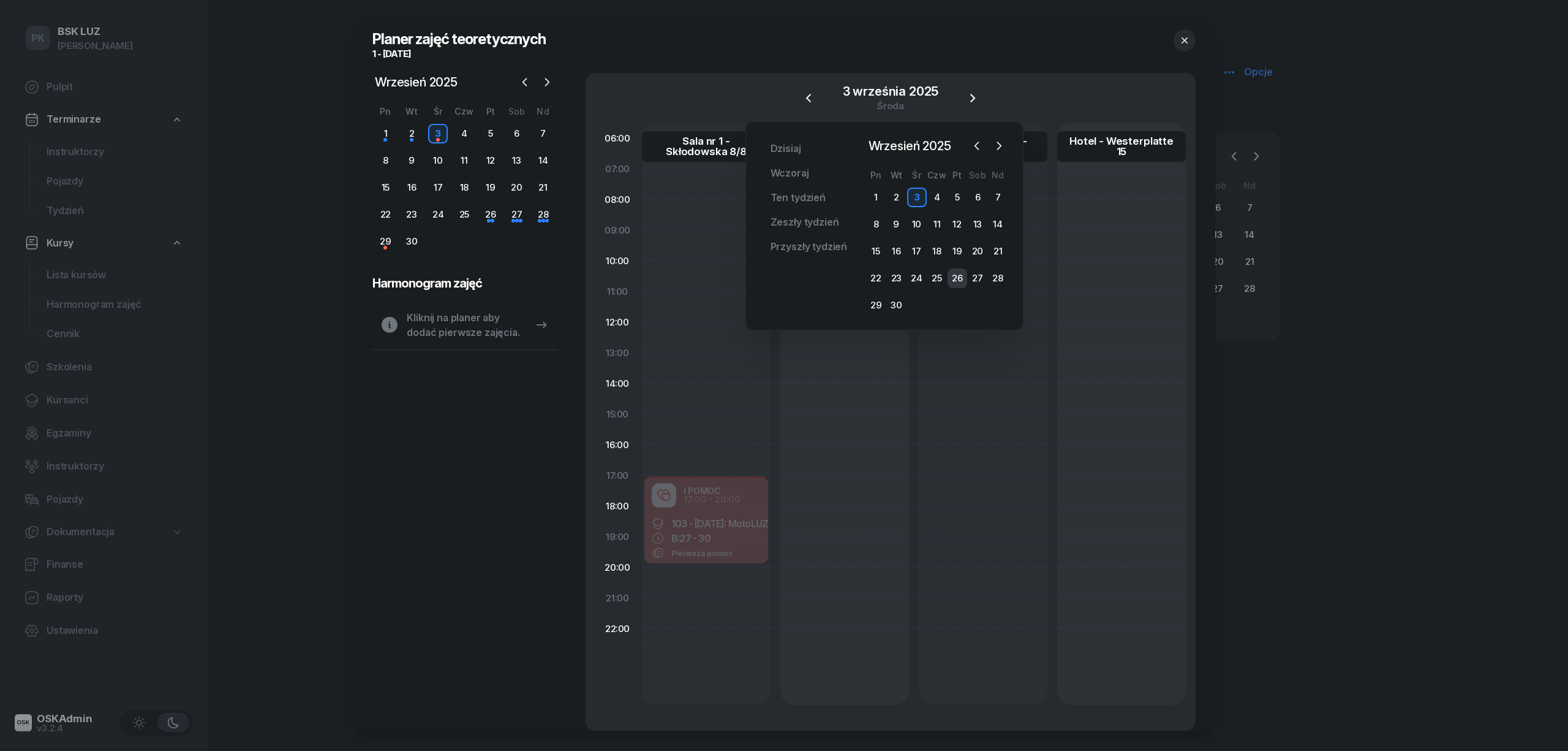
click at [954, 282] on div "26" at bounding box center [957, 278] width 19 height 19
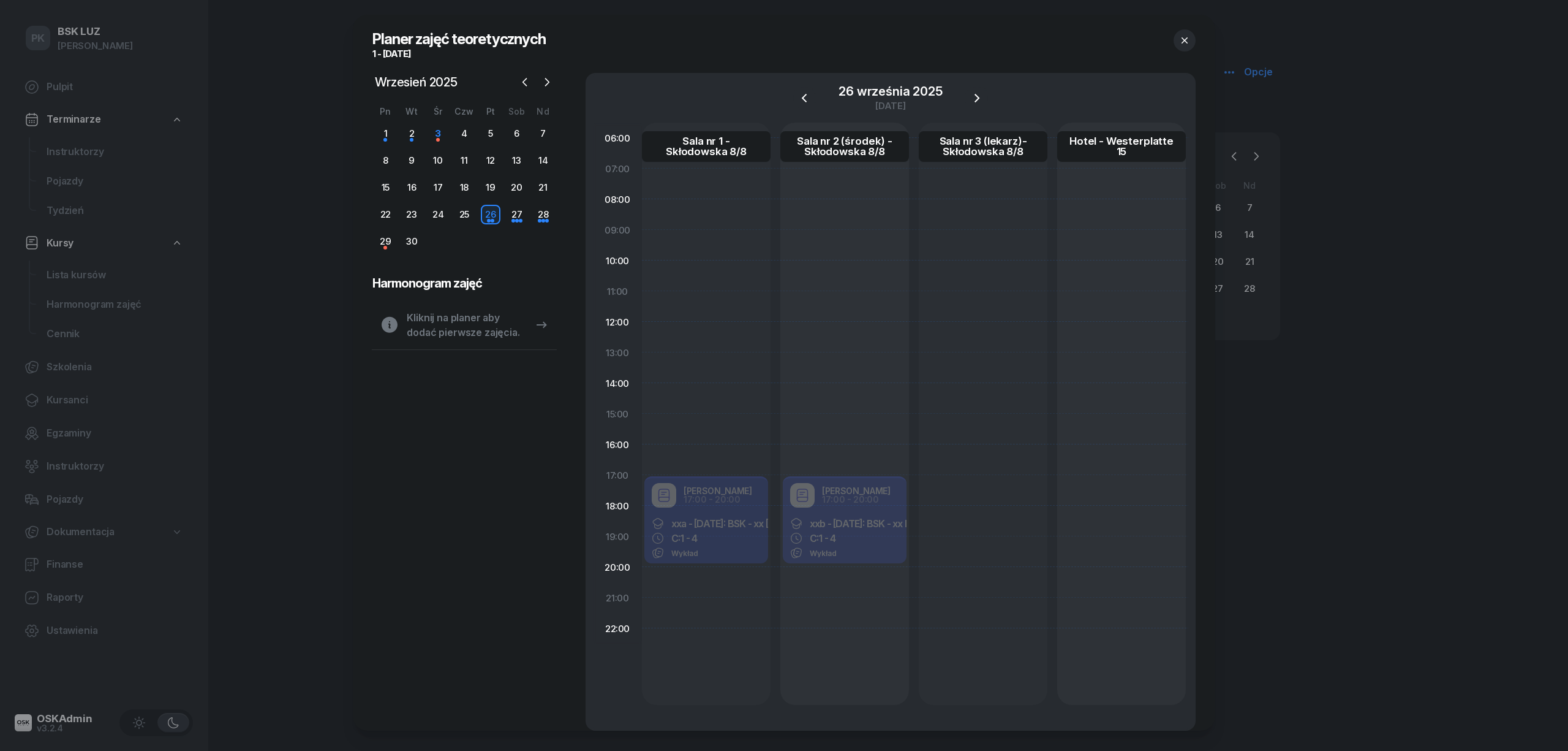
click at [973, 491] on div at bounding box center [983, 414] width 129 height 582
select select "17"
select select "19"
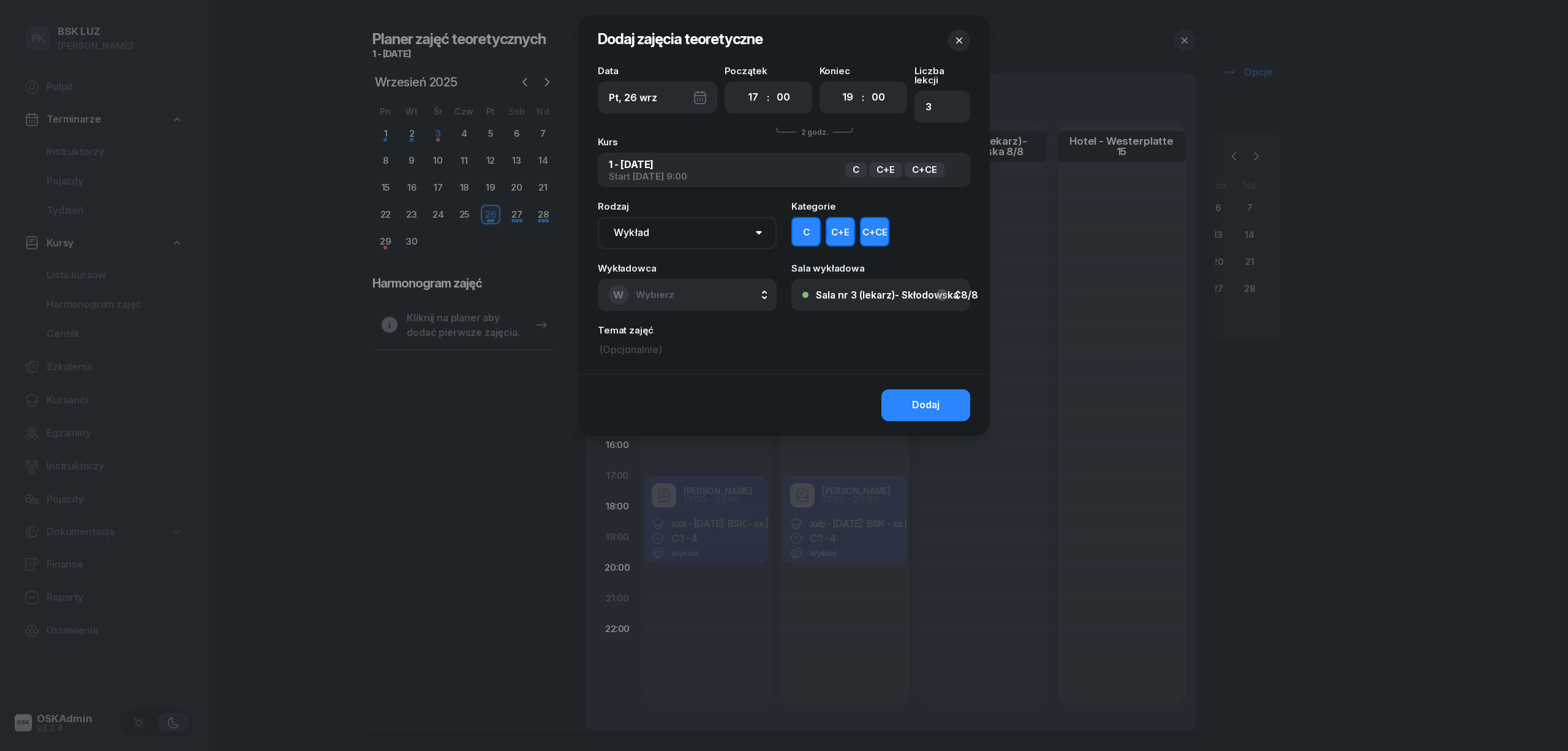
click at [846, 217] on button "C+E" at bounding box center [840, 232] width 29 height 29
click at [875, 219] on button "C+CE" at bounding box center [874, 232] width 29 height 29
click at [946, 389] on button "Dodaj" at bounding box center [926, 405] width 89 height 32
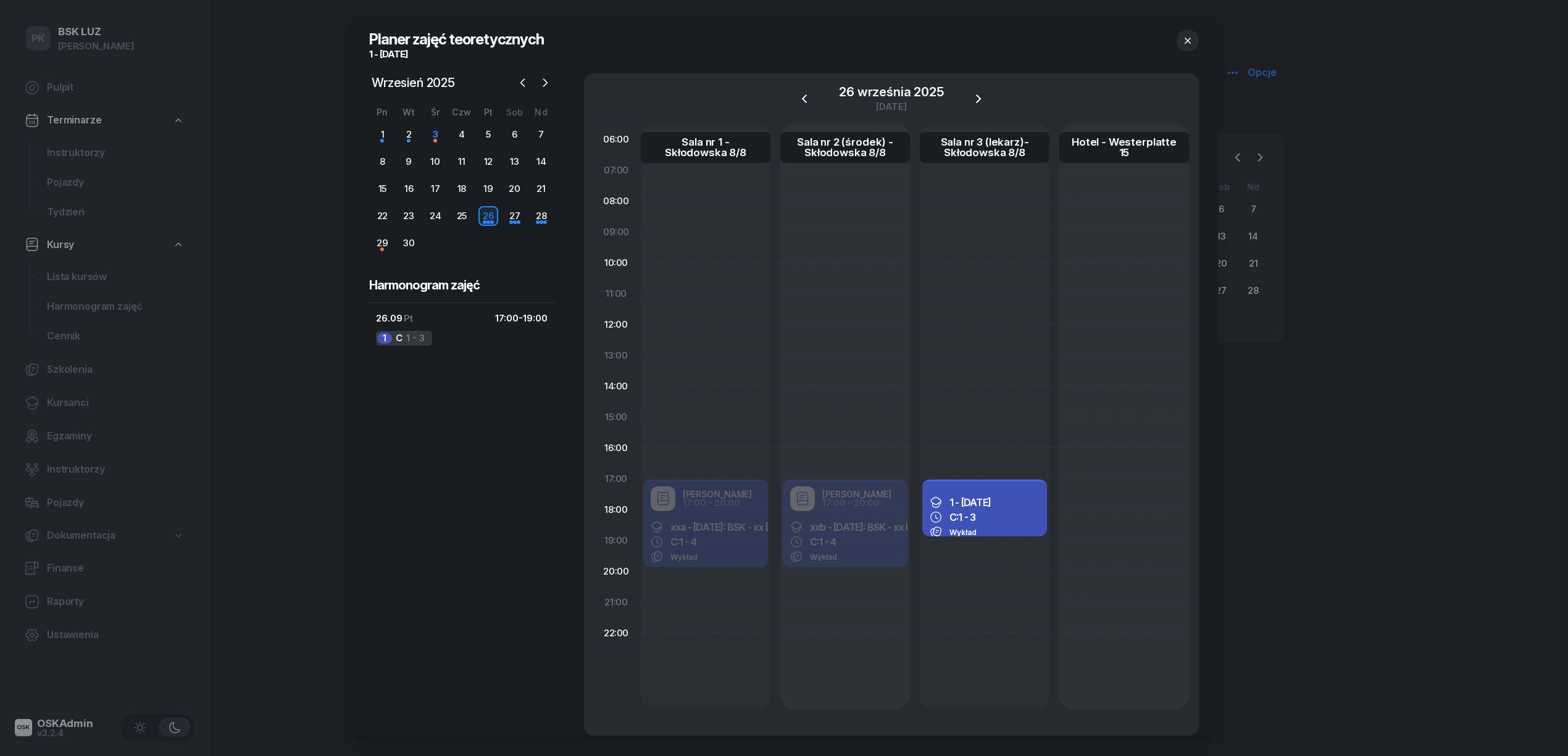
click at [1013, 517] on div "C: 1 - 3" at bounding box center [984, 517] width 110 height 13
select select "17"
select select "19"
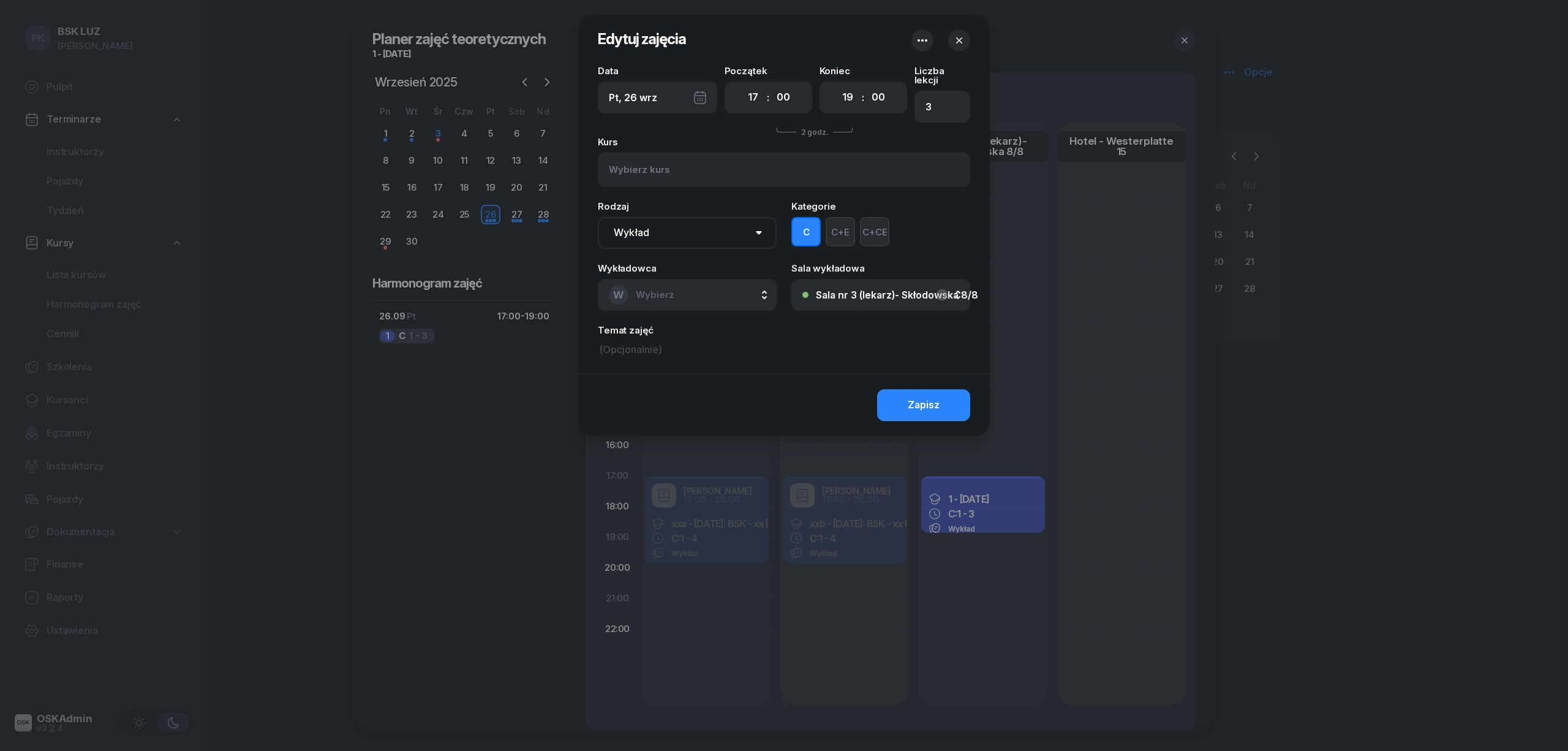
click at [508, 501] on div at bounding box center [784, 376] width 1568 height 751
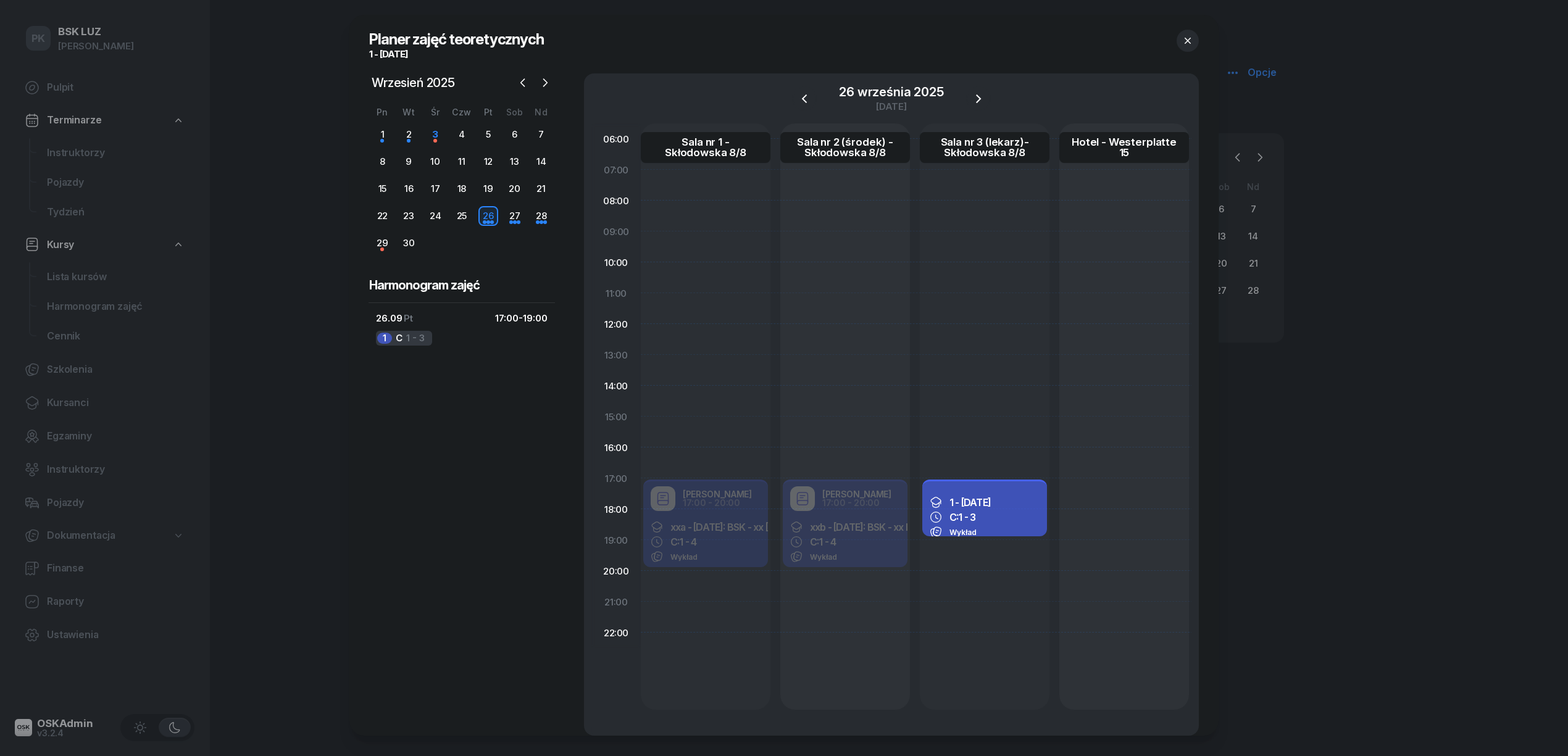
click at [1190, 35] on icon "button" at bounding box center [1188, 41] width 13 height 13
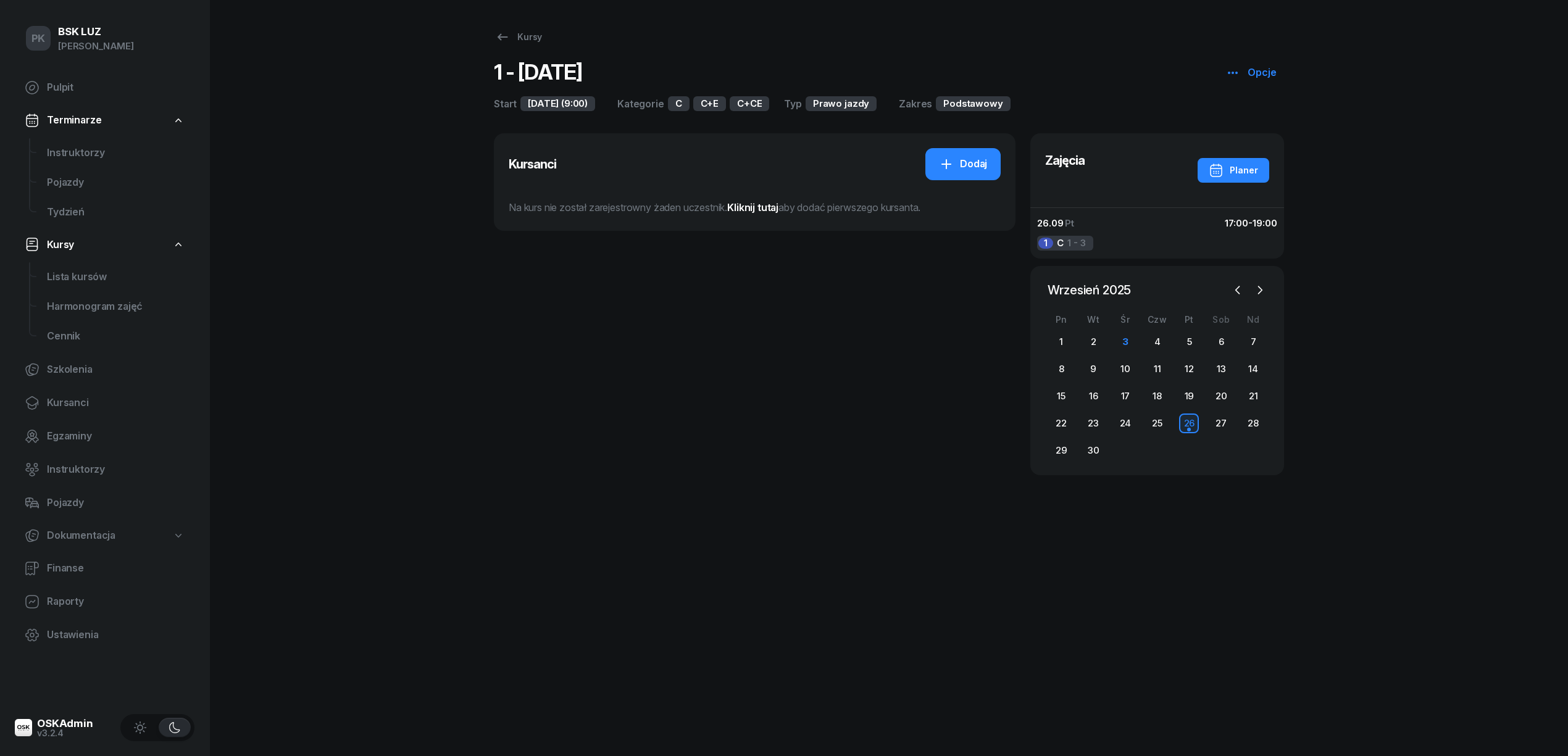
click at [1242, 68] on div "Opcje" at bounding box center [1250, 72] width 51 height 16
click at [1250, 115] on link "Edytuj" at bounding box center [1291, 120] width 134 height 31
select select "09"
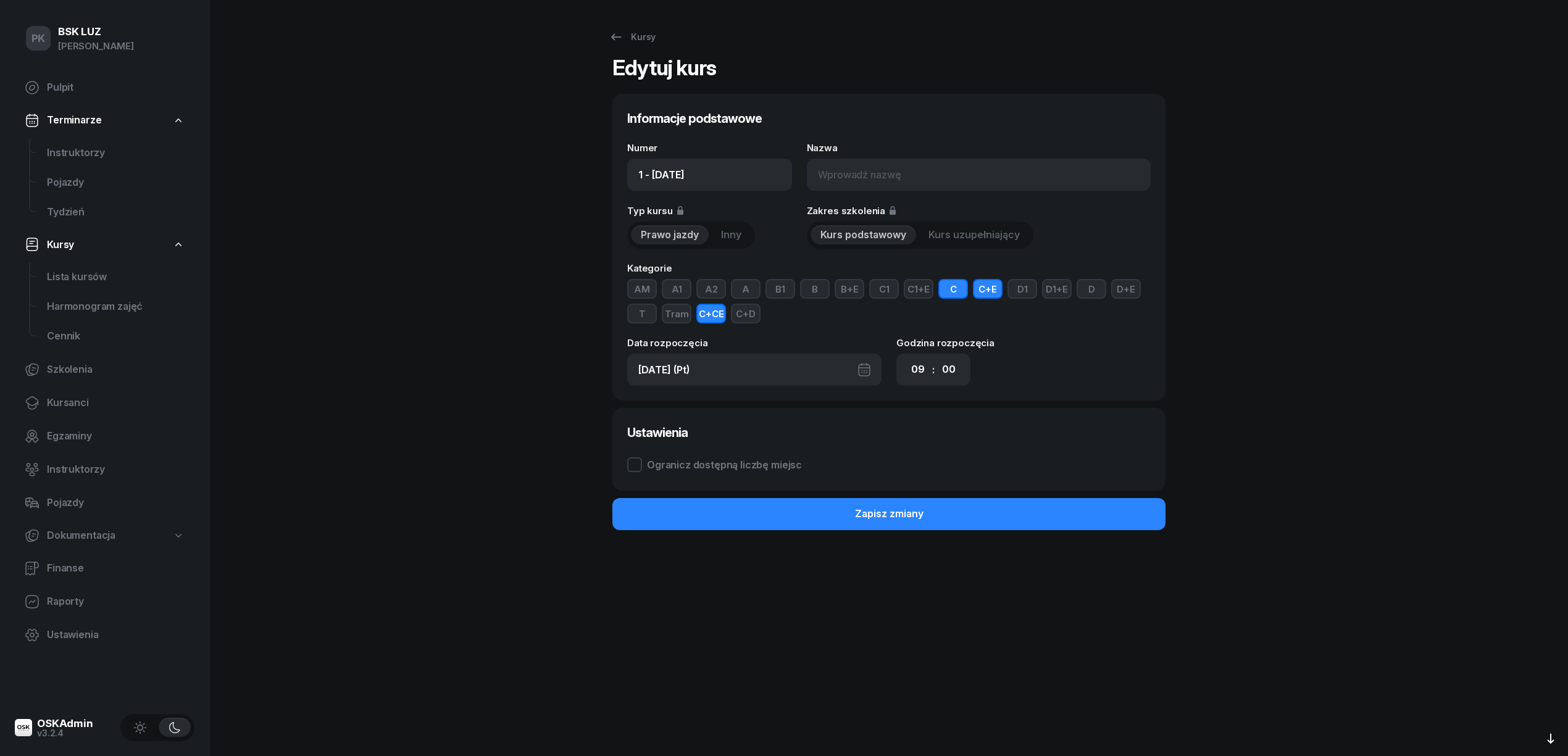
drag, startPoint x: 986, startPoint y: 294, endPoint x: 737, endPoint y: 319, distance: 250.3
click at [983, 294] on button "C+E" at bounding box center [988, 289] width 30 height 20
click at [704, 314] on button "C+CE" at bounding box center [711, 313] width 30 height 20
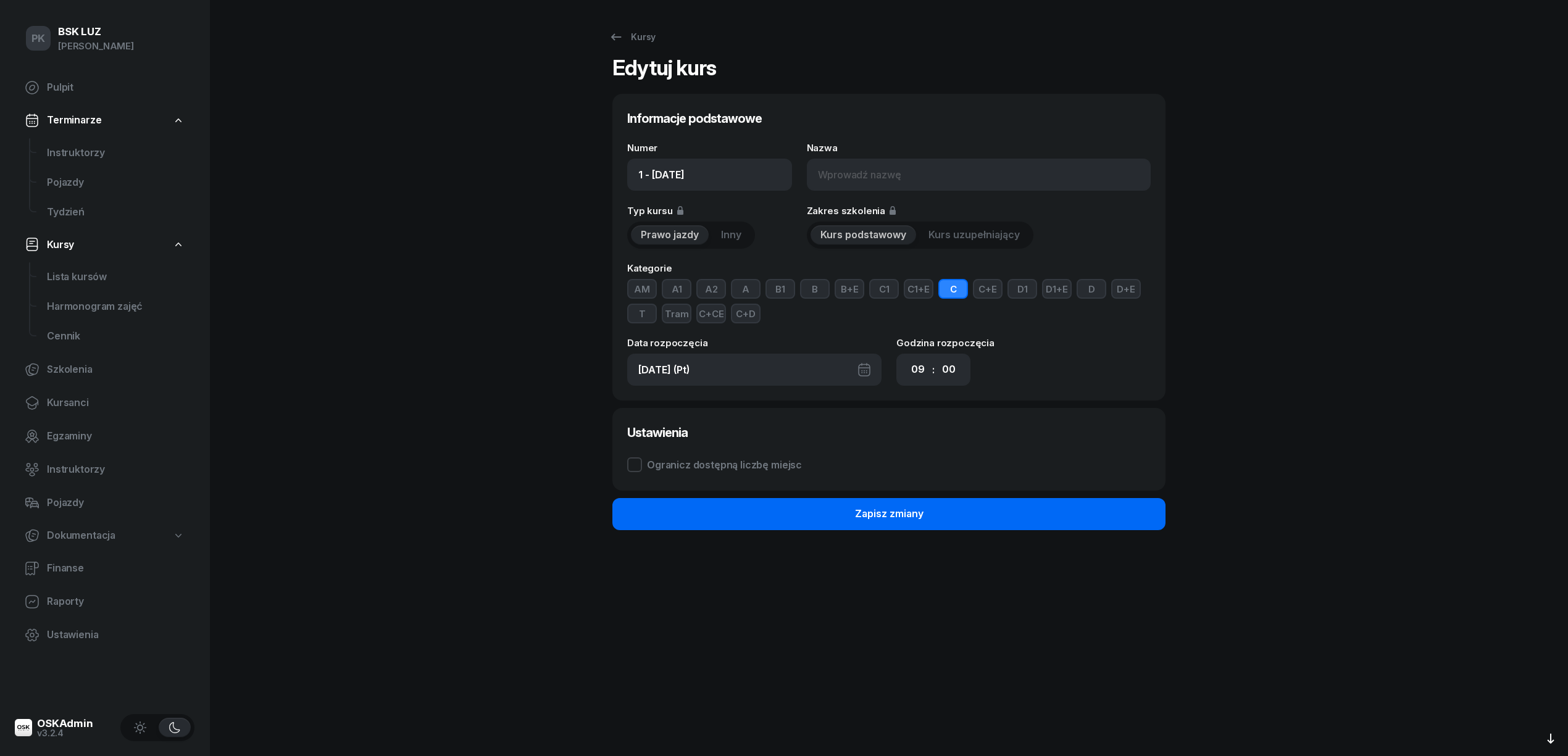
click at [988, 516] on button "Zapisz zmiany" at bounding box center [889, 513] width 553 height 32
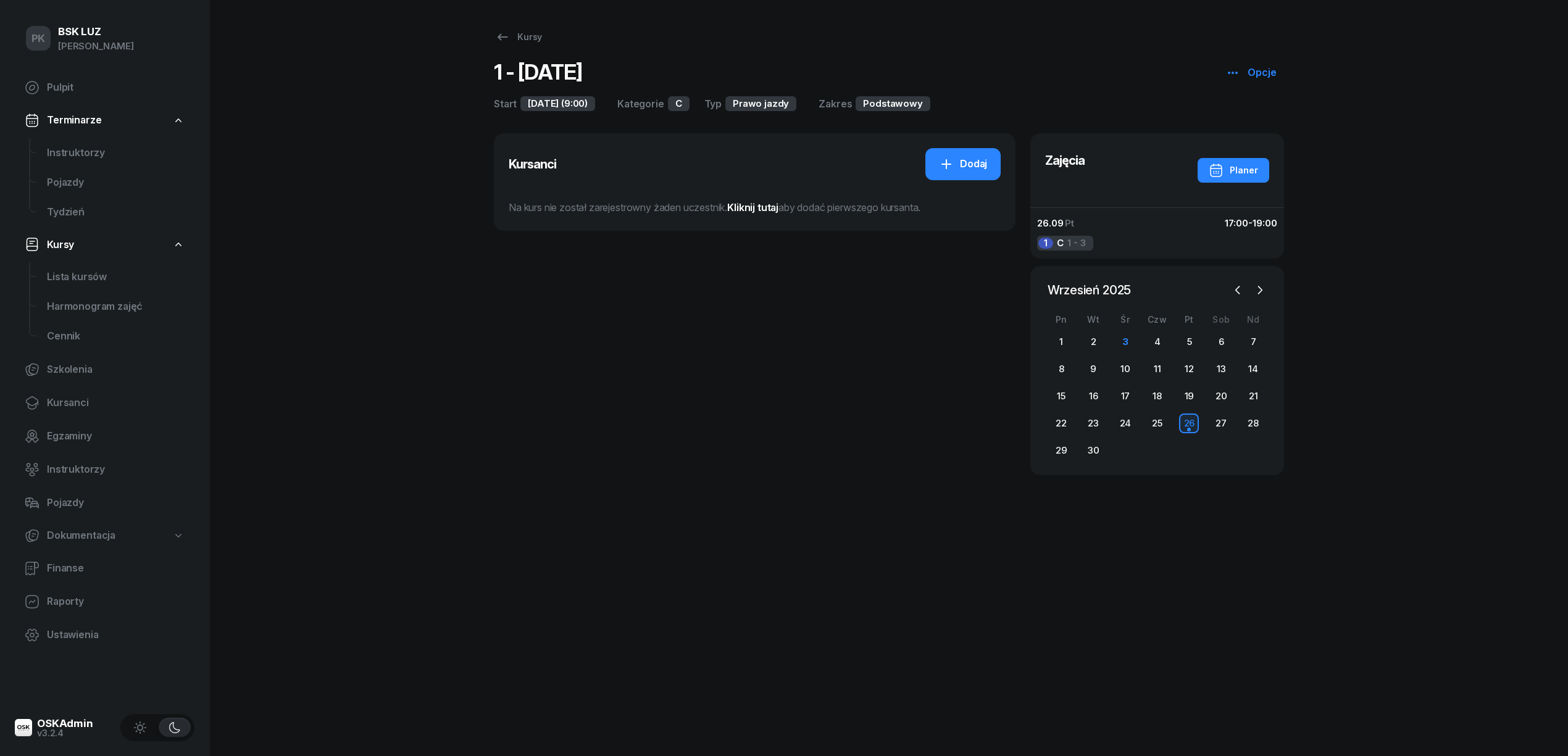
click at [1227, 79] on icon "button" at bounding box center [1233, 73] width 15 height 15
click at [1260, 123] on div "Edytuj" at bounding box center [1267, 120] width 28 height 16
select select "09"
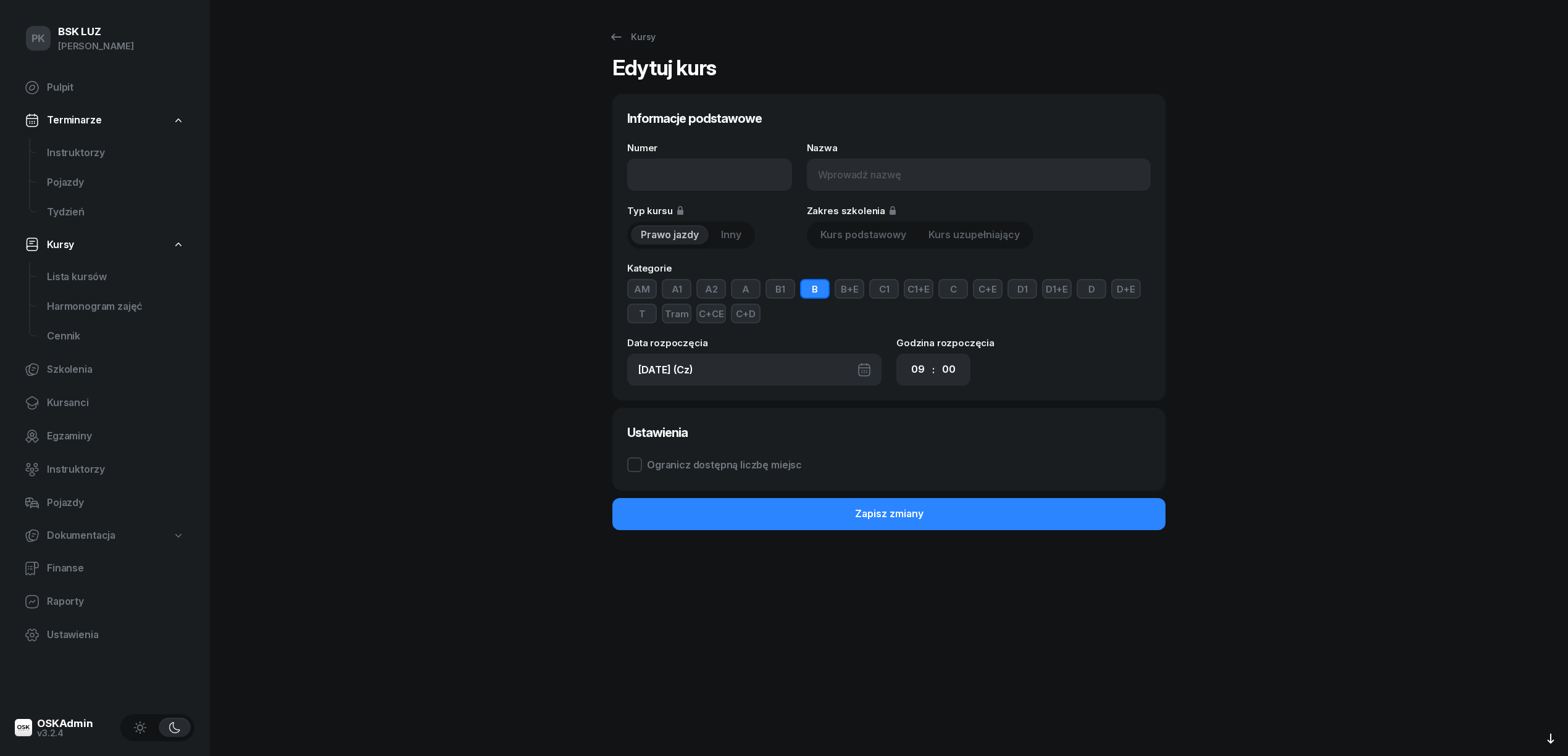
type input "1 - [DATE]"
type input "[DATE] (Pt)"
click at [923, 370] on select "00 01 02 03 04 05 06 07 08 09 10 11 12 13 14 15 16 17 18 19 20 21 22 23" at bounding box center [918, 369] width 23 height 26
select select "17"
click at [906, 357] on select "00 01 02 03 04 05 06 07 08 09 10 11 12 13 14 15 16 17 18 19 20 21 22 23" at bounding box center [918, 369] width 23 height 26
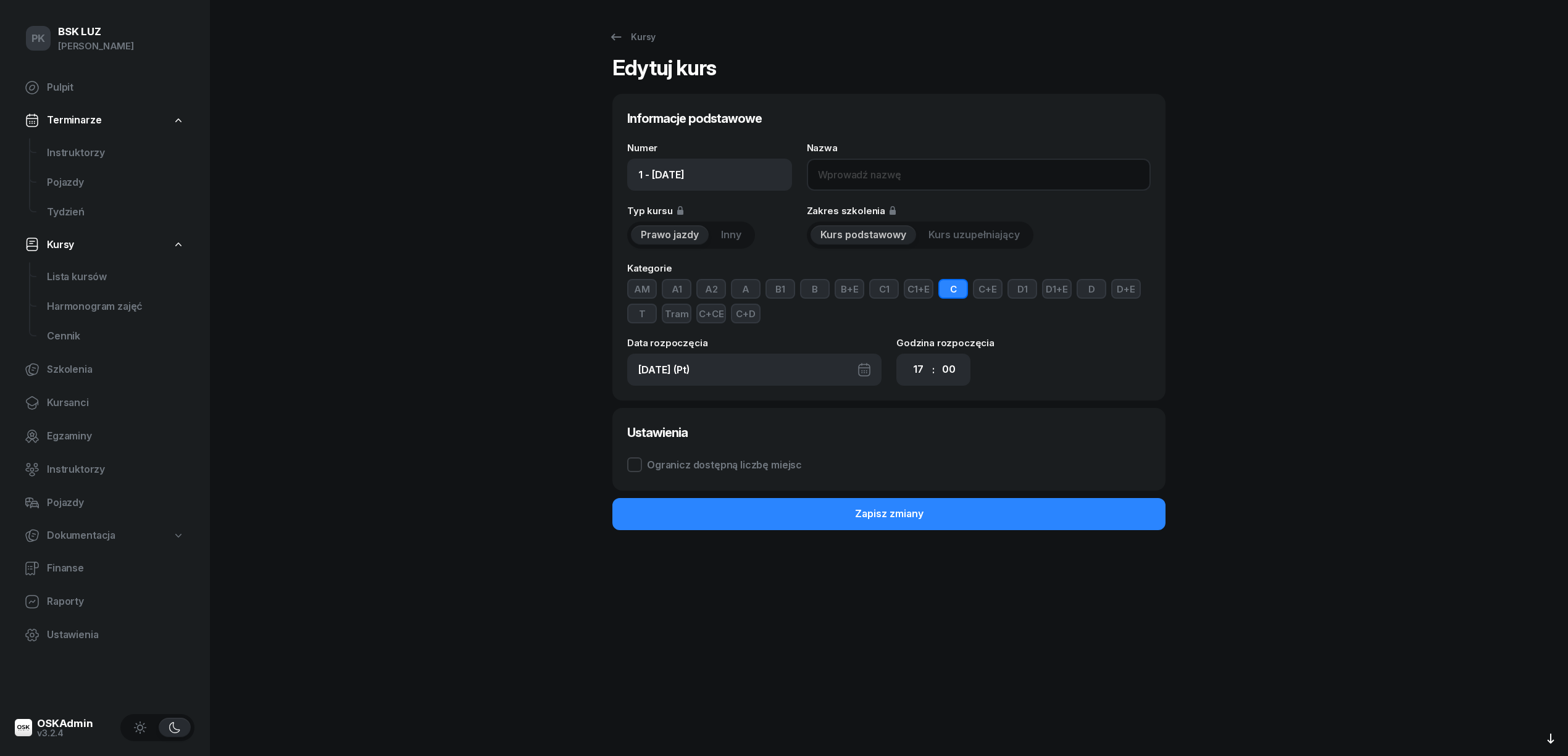
click at [847, 171] on input "Nazwa" at bounding box center [979, 175] width 344 height 32
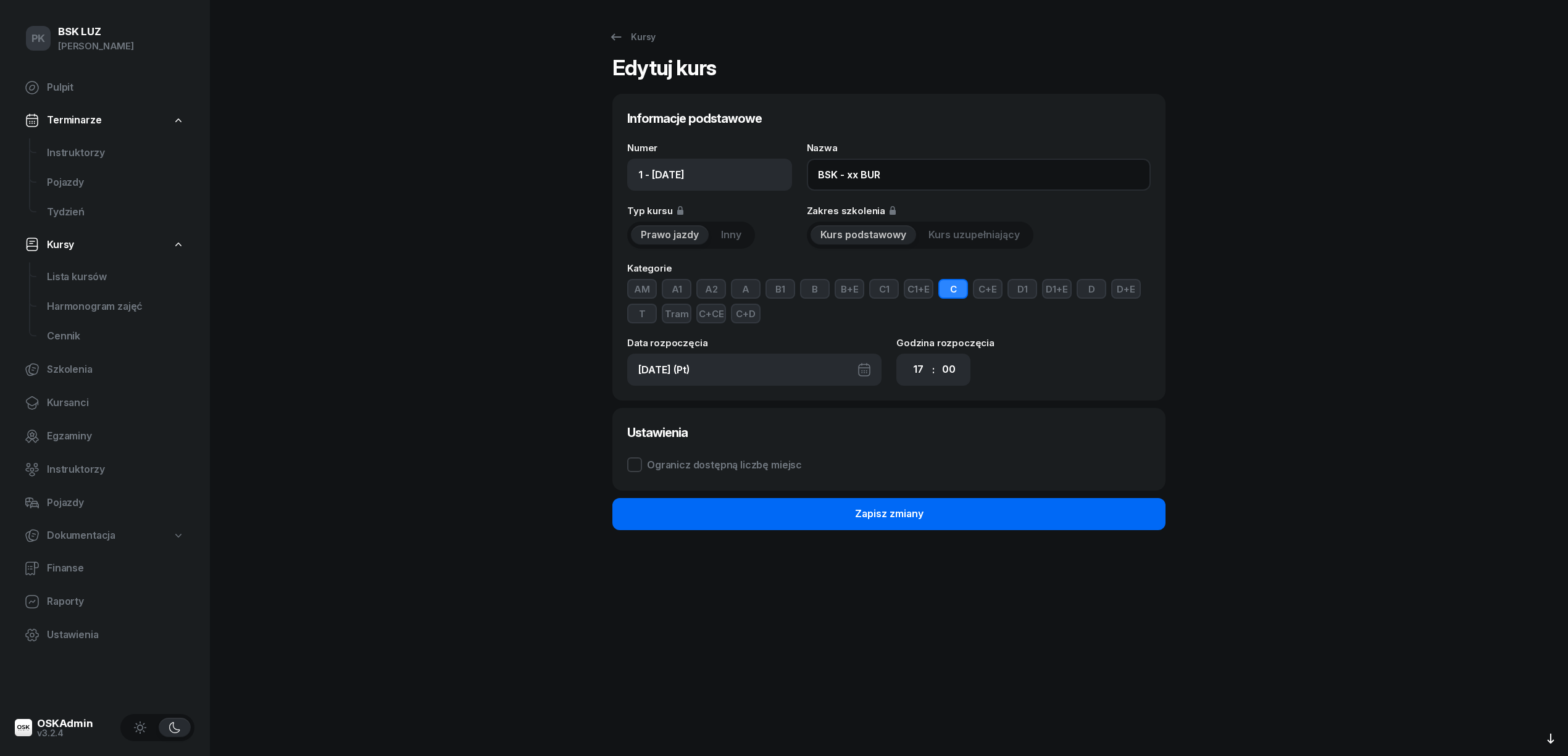
type input "BSK - xx BUR"
click at [936, 513] on button "Zapisz zmiany" at bounding box center [889, 513] width 553 height 32
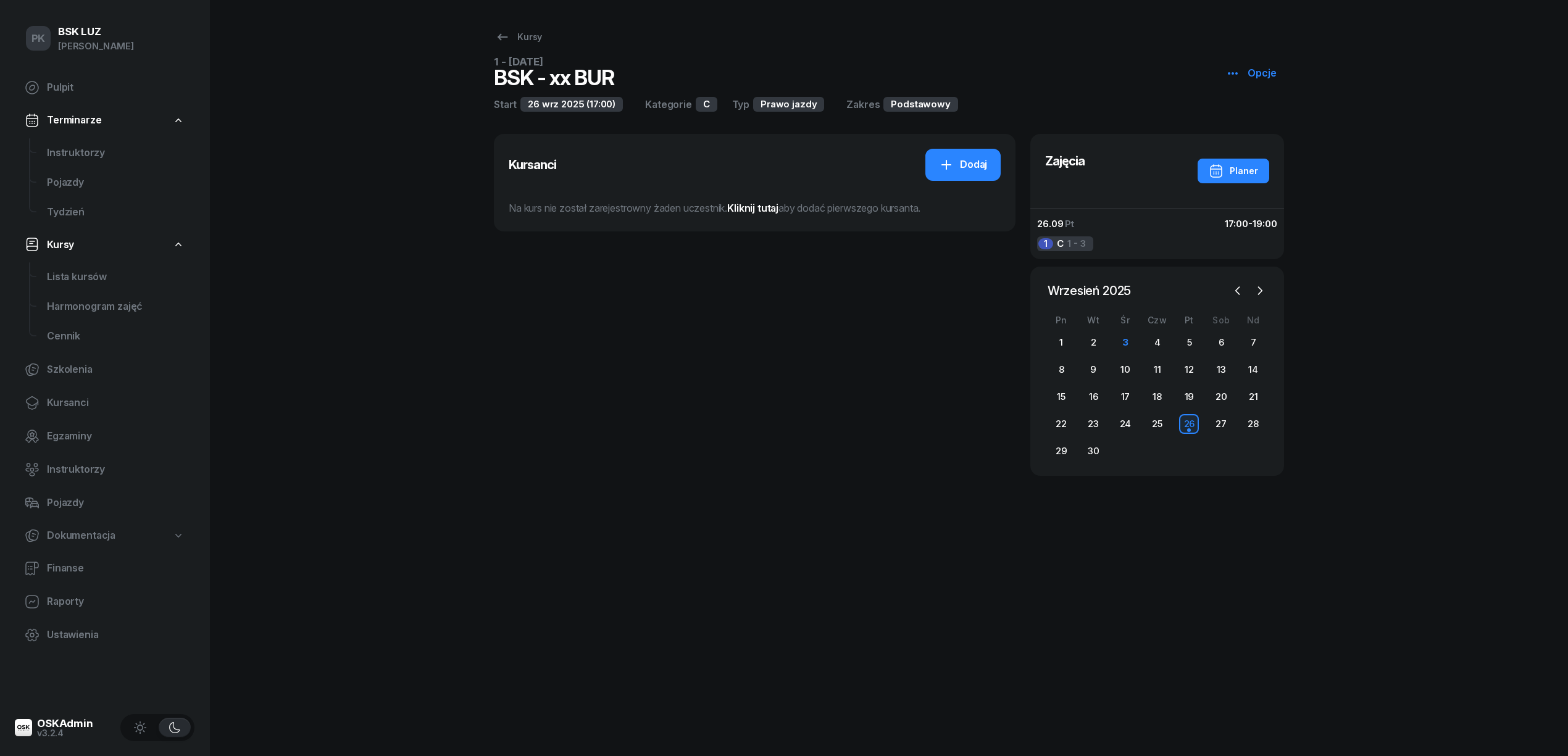
click at [1240, 66] on icon "button" at bounding box center [1233, 74] width 15 height 15
click at [1248, 113] on link "Edytuj" at bounding box center [1291, 121] width 134 height 31
select select "09"
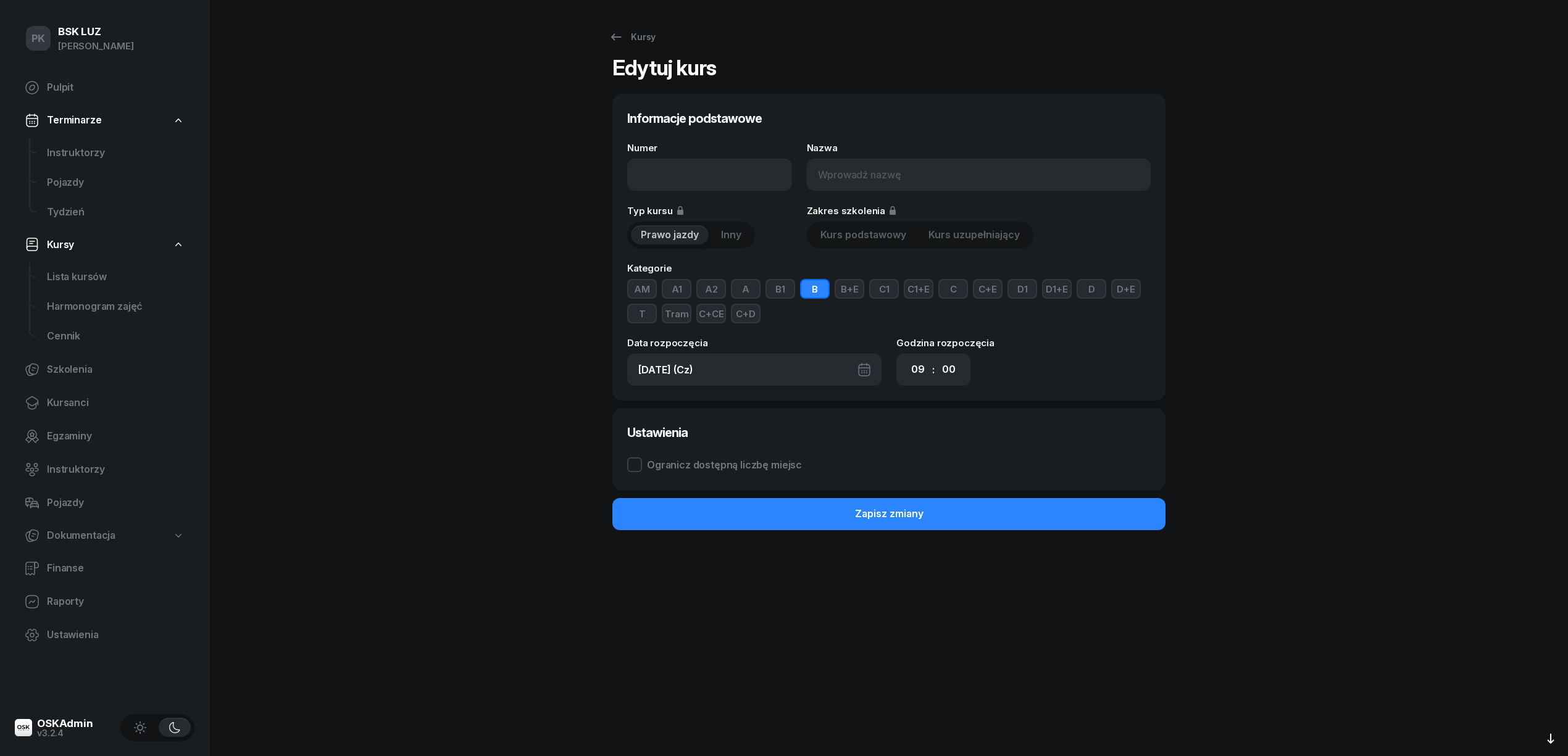
type input "1 - [DATE]"
type input "BSK - xx BUR"
type input "[DATE] (Pt)"
select select "17"
drag, startPoint x: 643, startPoint y: 168, endPoint x: 586, endPoint y: 171, distance: 57.1
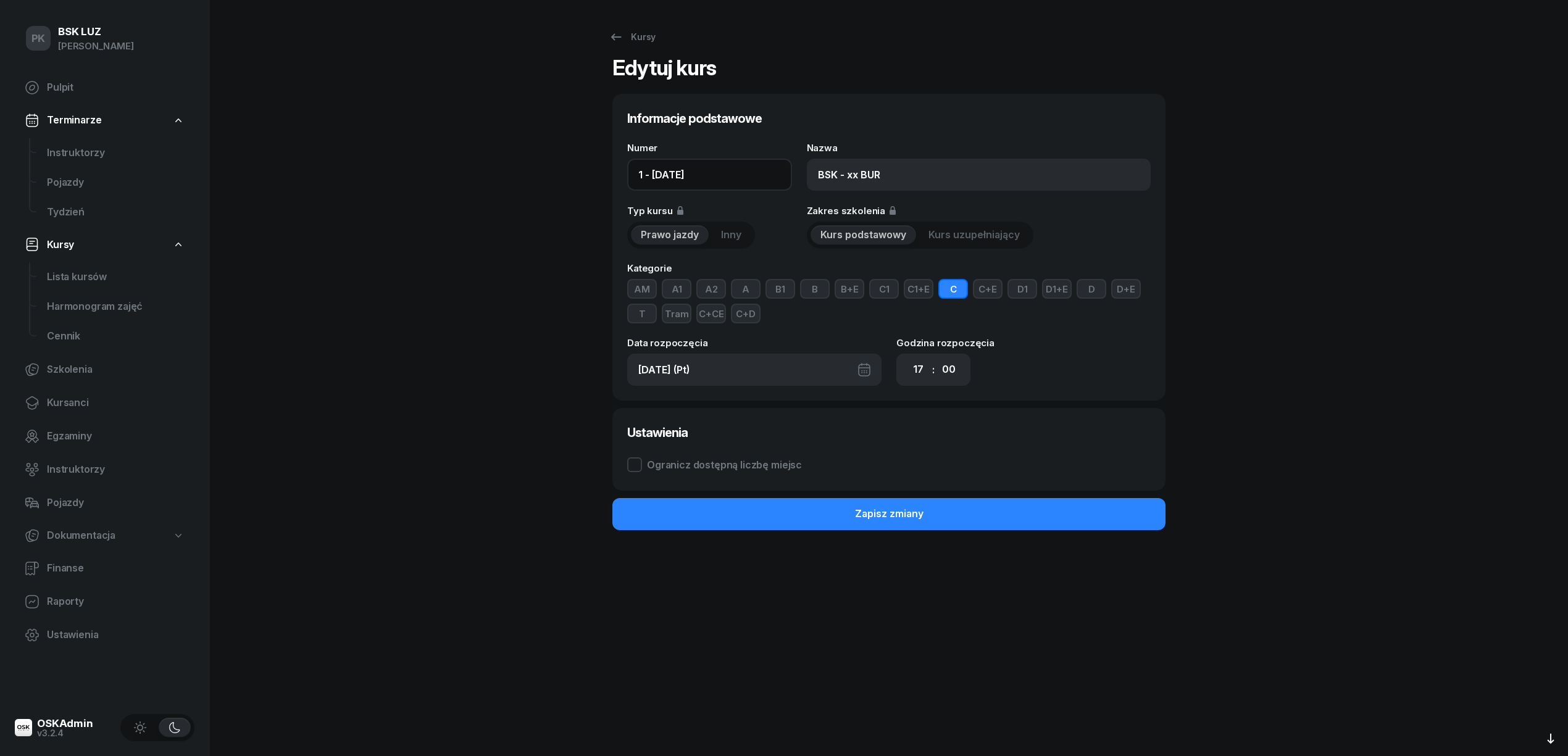
click at [586, 171] on div "Kursy Edytuj kurs Informacje podstawowe Numer 1 - [DATE] Nazwa BSK - xx BUR Typ…" at bounding box center [889, 378] width 790 height 756
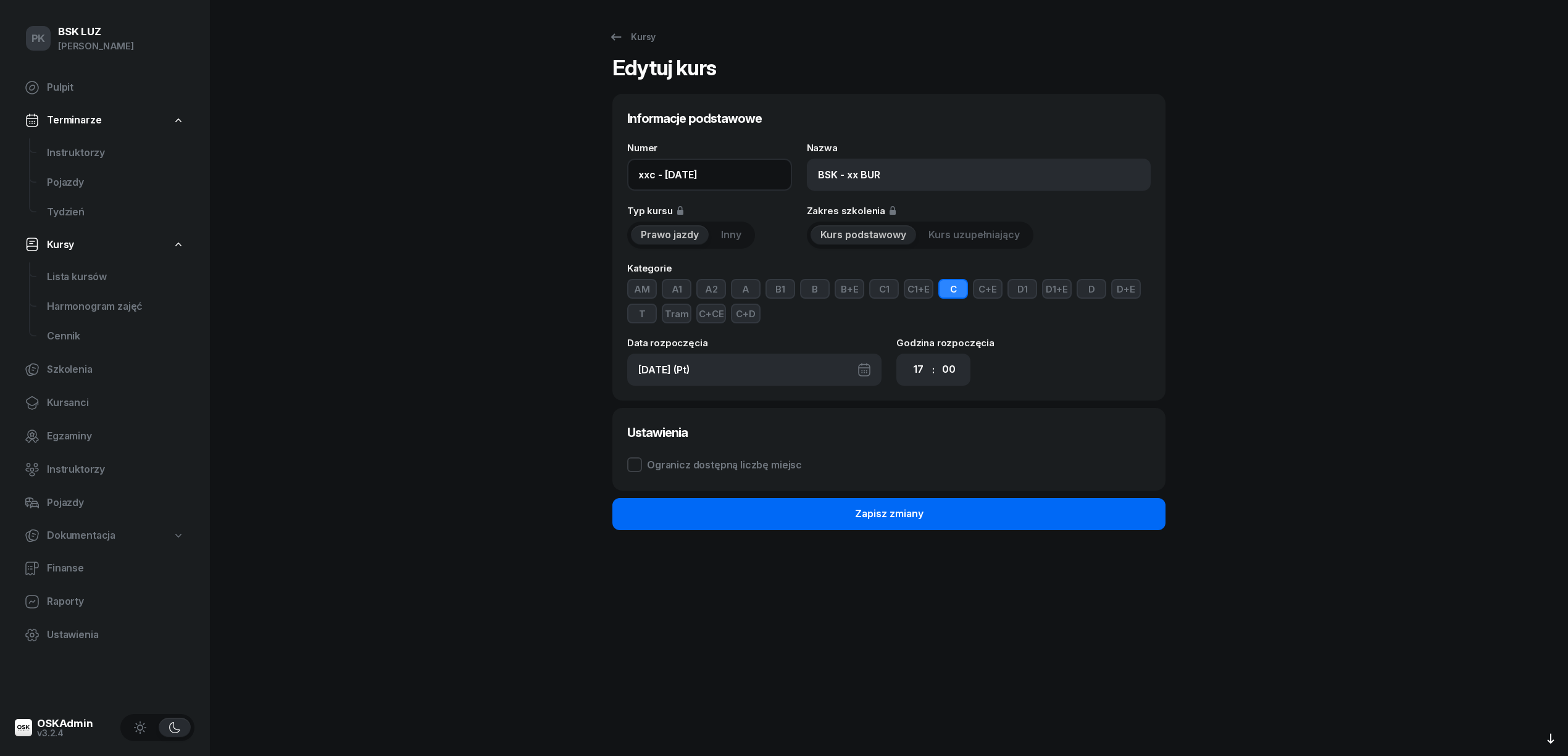
type input "xxc - [DATE]"
click at [993, 515] on button "Zapisz zmiany" at bounding box center [889, 513] width 553 height 32
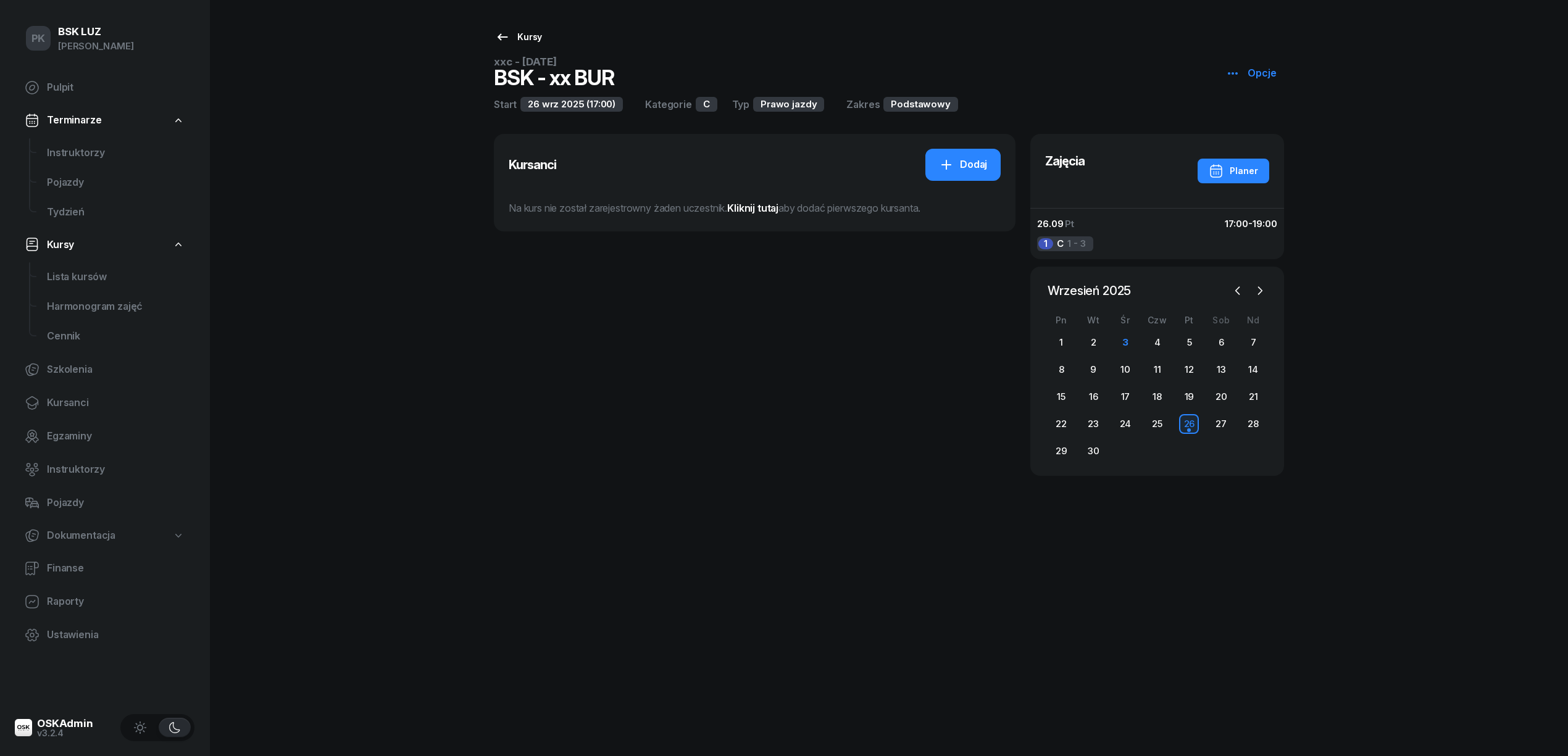
click at [528, 31] on div "Kursy" at bounding box center [518, 37] width 47 height 15
select select
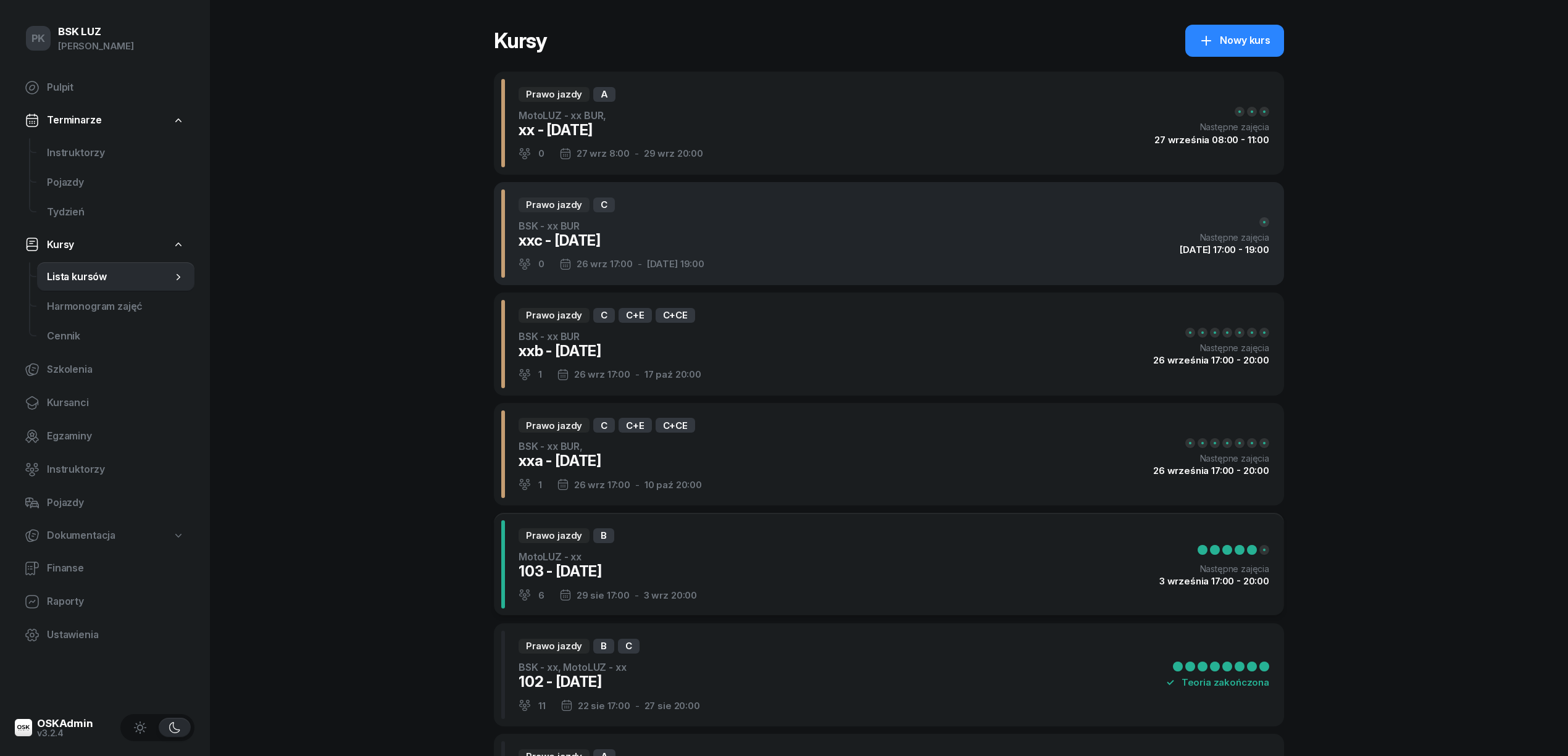
click at [843, 246] on div "Prawo jazdy C BSK - xx BUR xxc - [DATE] 0 [DATE] 17:00 - [DATE] 19:00 Następne …" at bounding box center [889, 234] width 790 height 103
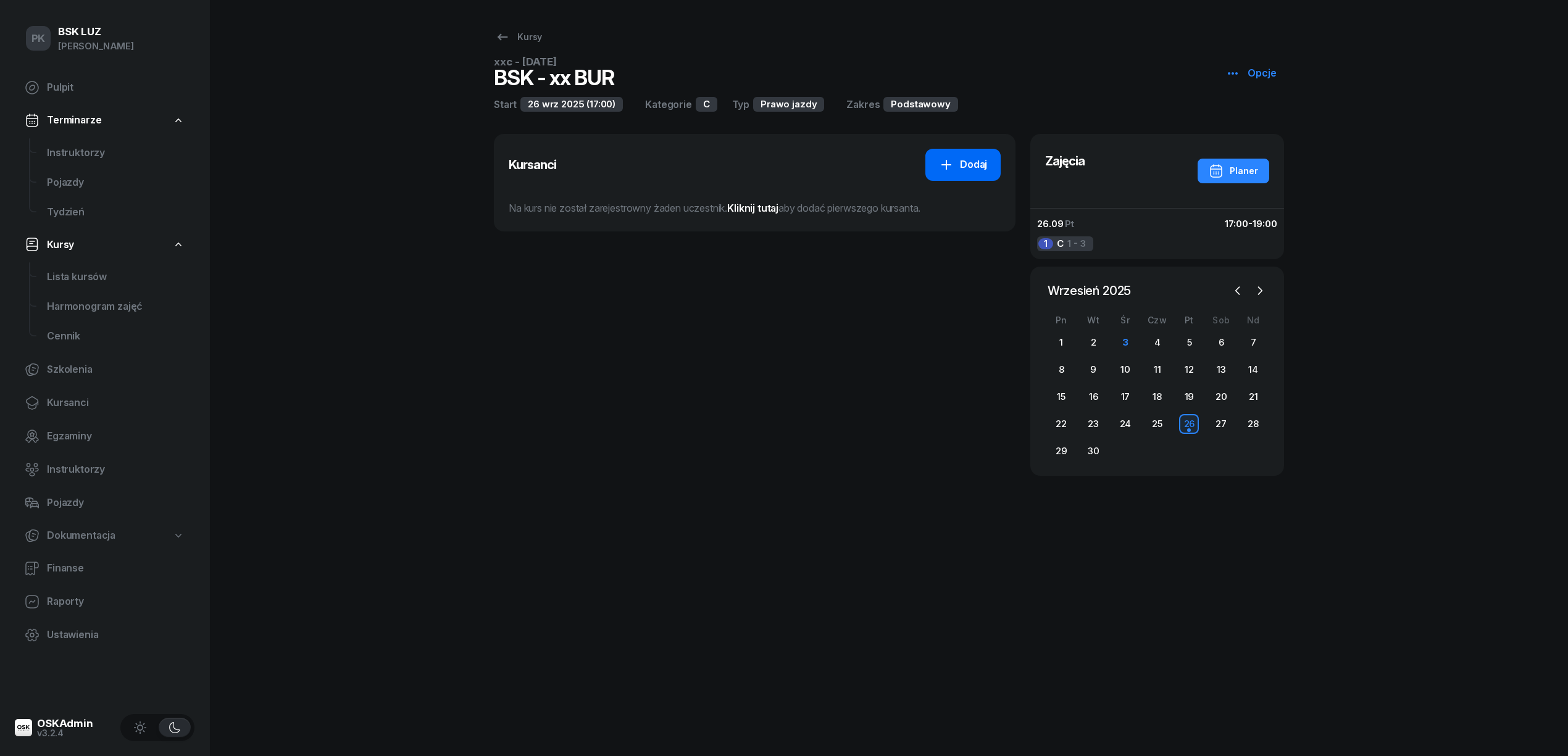
click at [971, 168] on div "Dodaj" at bounding box center [963, 164] width 48 height 16
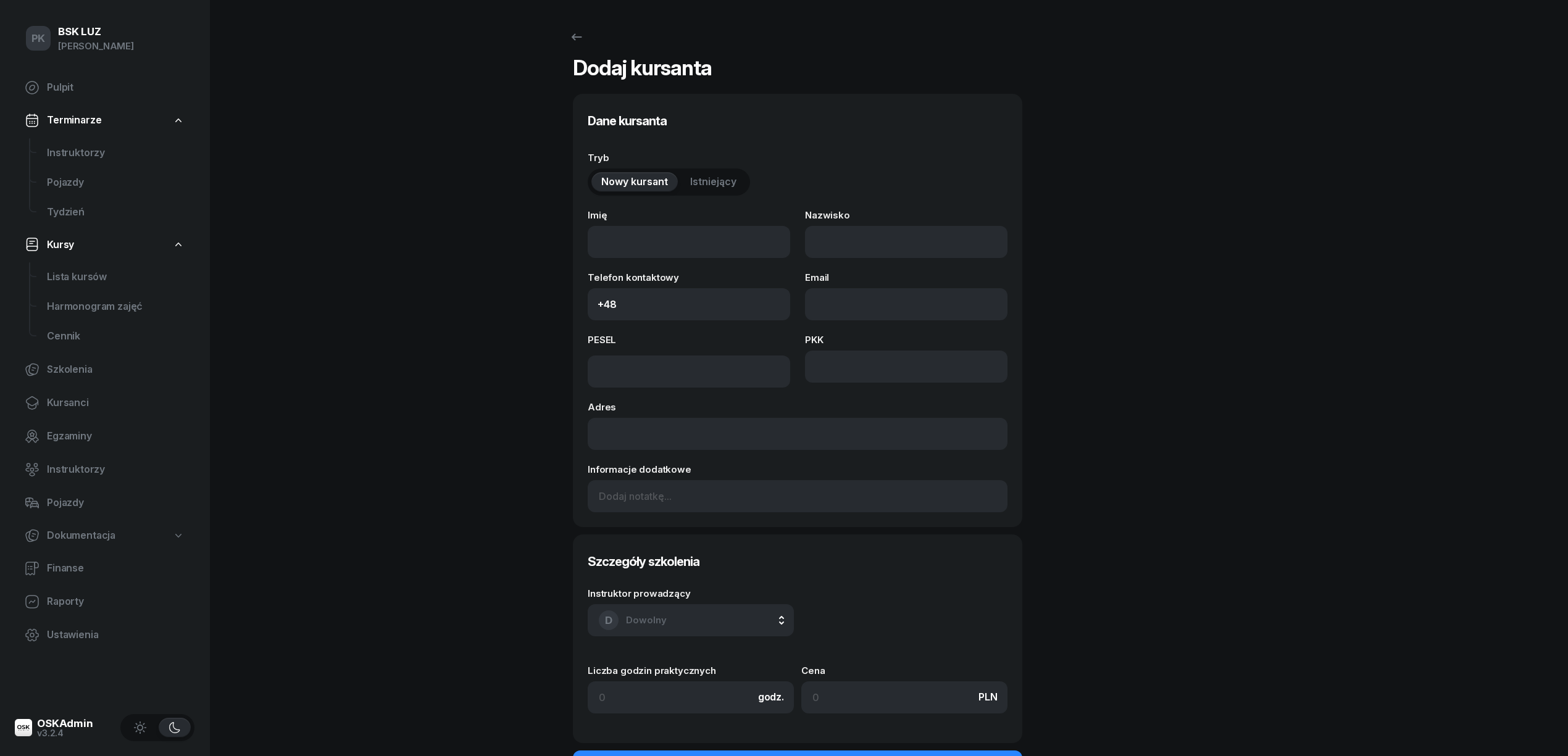
select select "C"
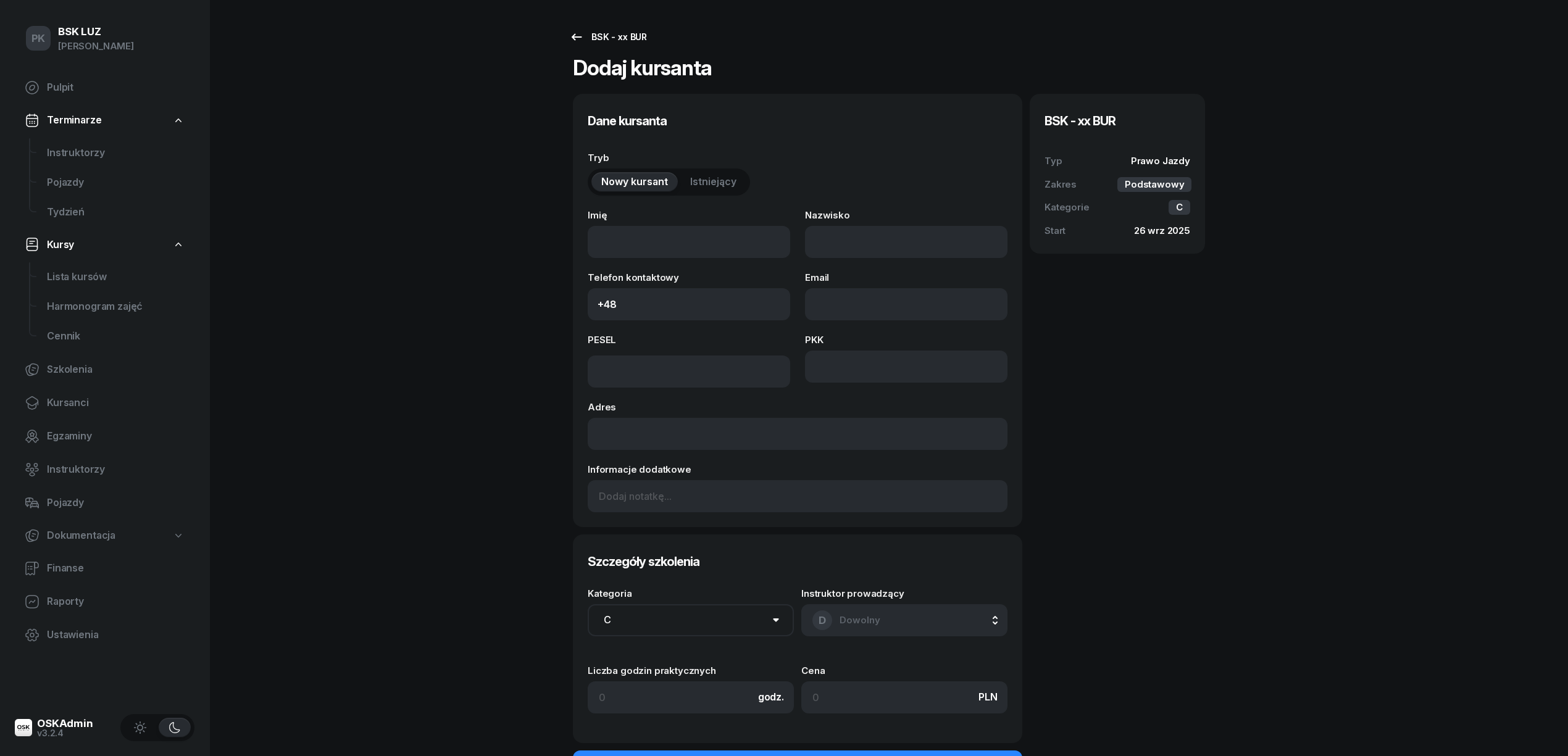
click at [579, 43] on icon at bounding box center [577, 37] width 15 height 15
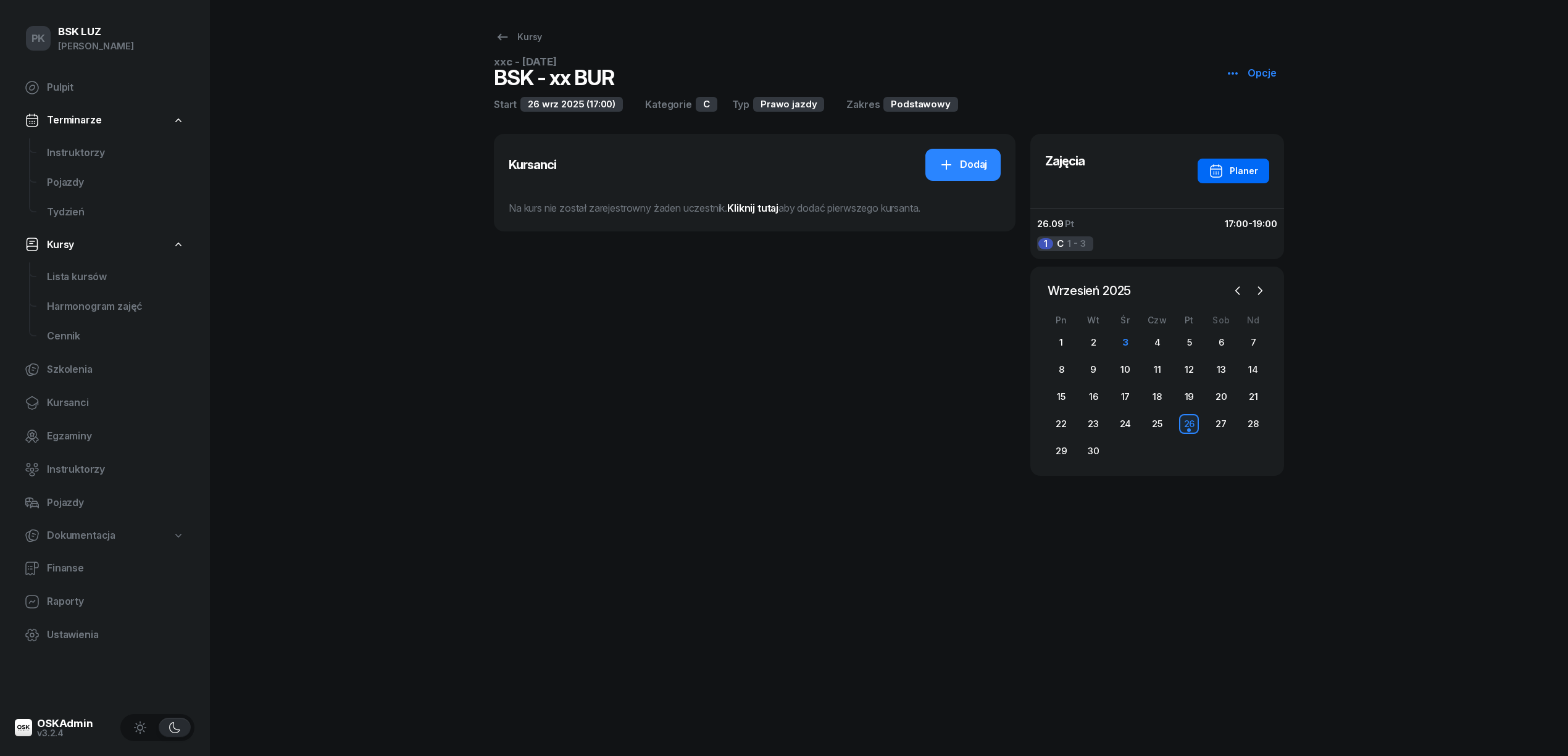
click at [1250, 166] on div "Planer" at bounding box center [1233, 171] width 49 height 15
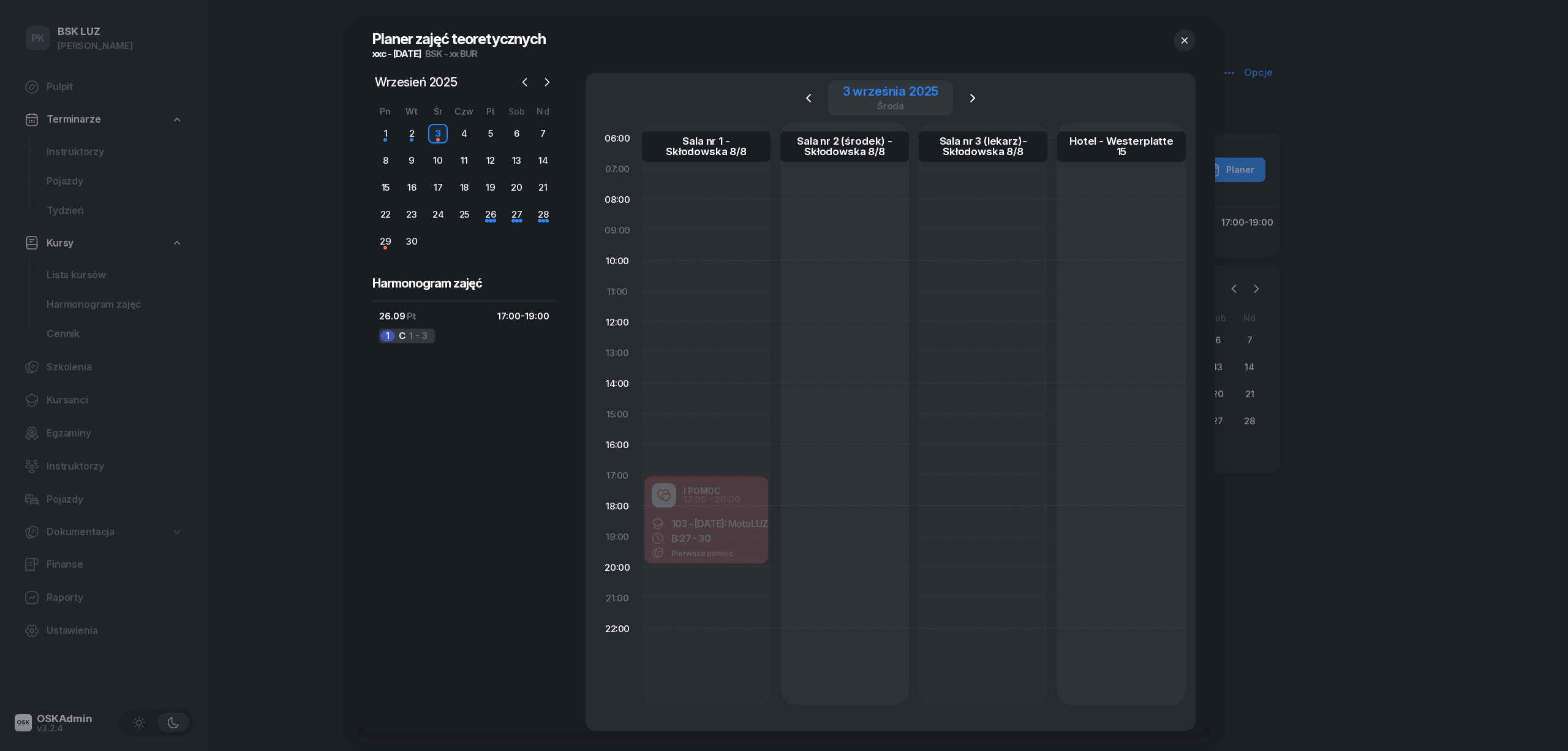
drag, startPoint x: 915, startPoint y: 97, endPoint x: 924, endPoint y: 104, distance: 11.4
click at [917, 96] on div "3 września 2025" at bounding box center [891, 91] width 96 height 13
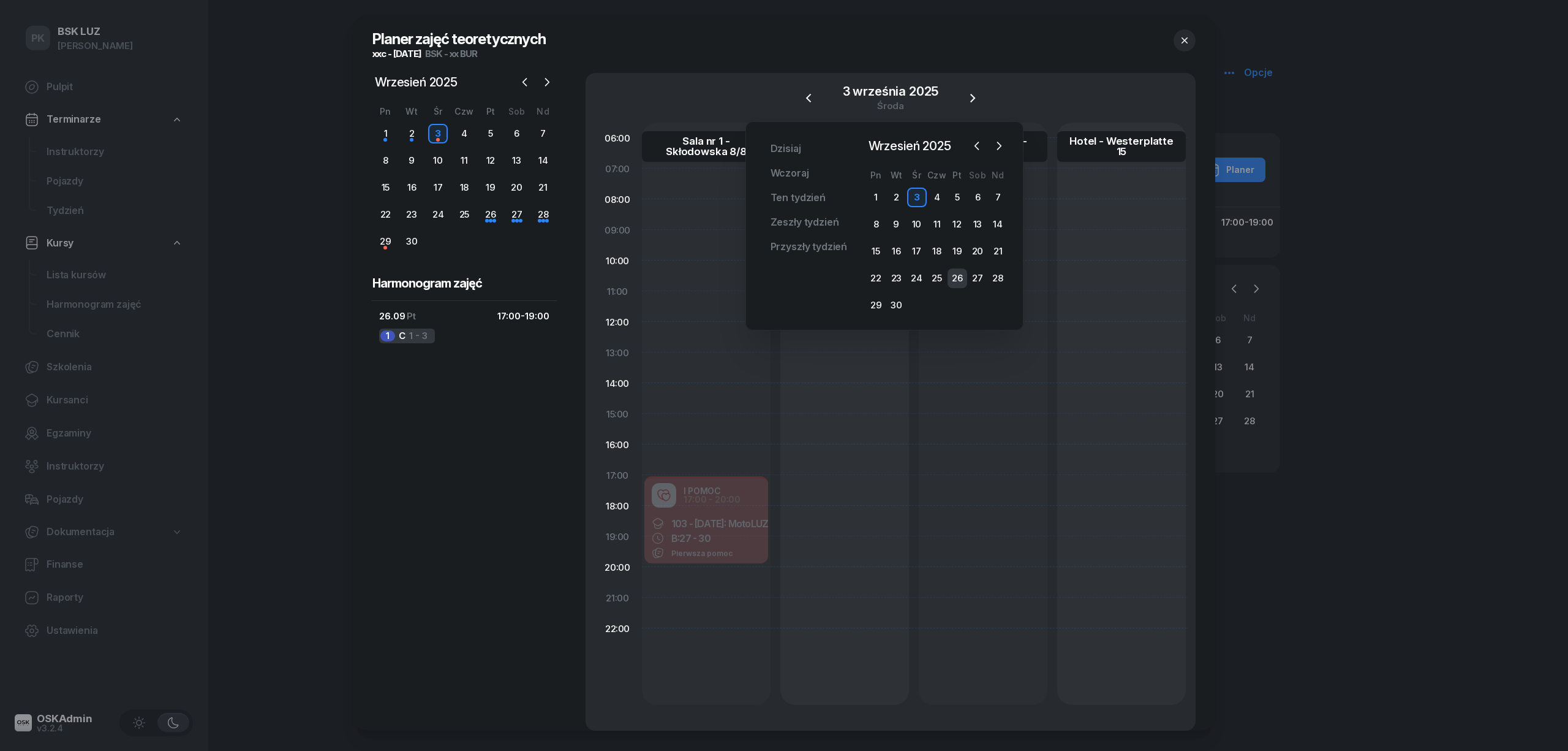
click at [954, 273] on div "26" at bounding box center [957, 278] width 19 height 19
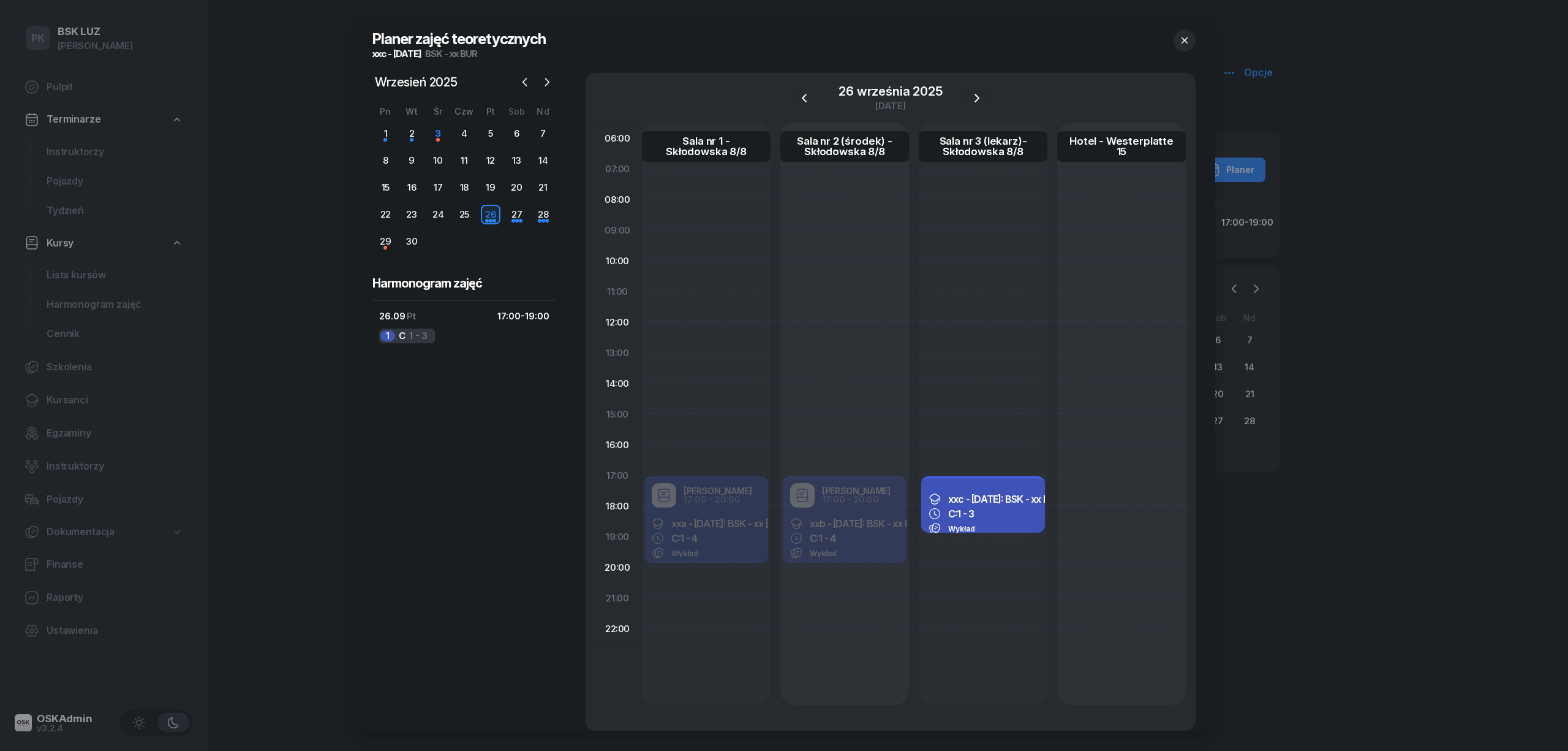
click at [991, 524] on div "Wykład" at bounding box center [983, 528] width 109 height 13
select select "17"
select select "19"
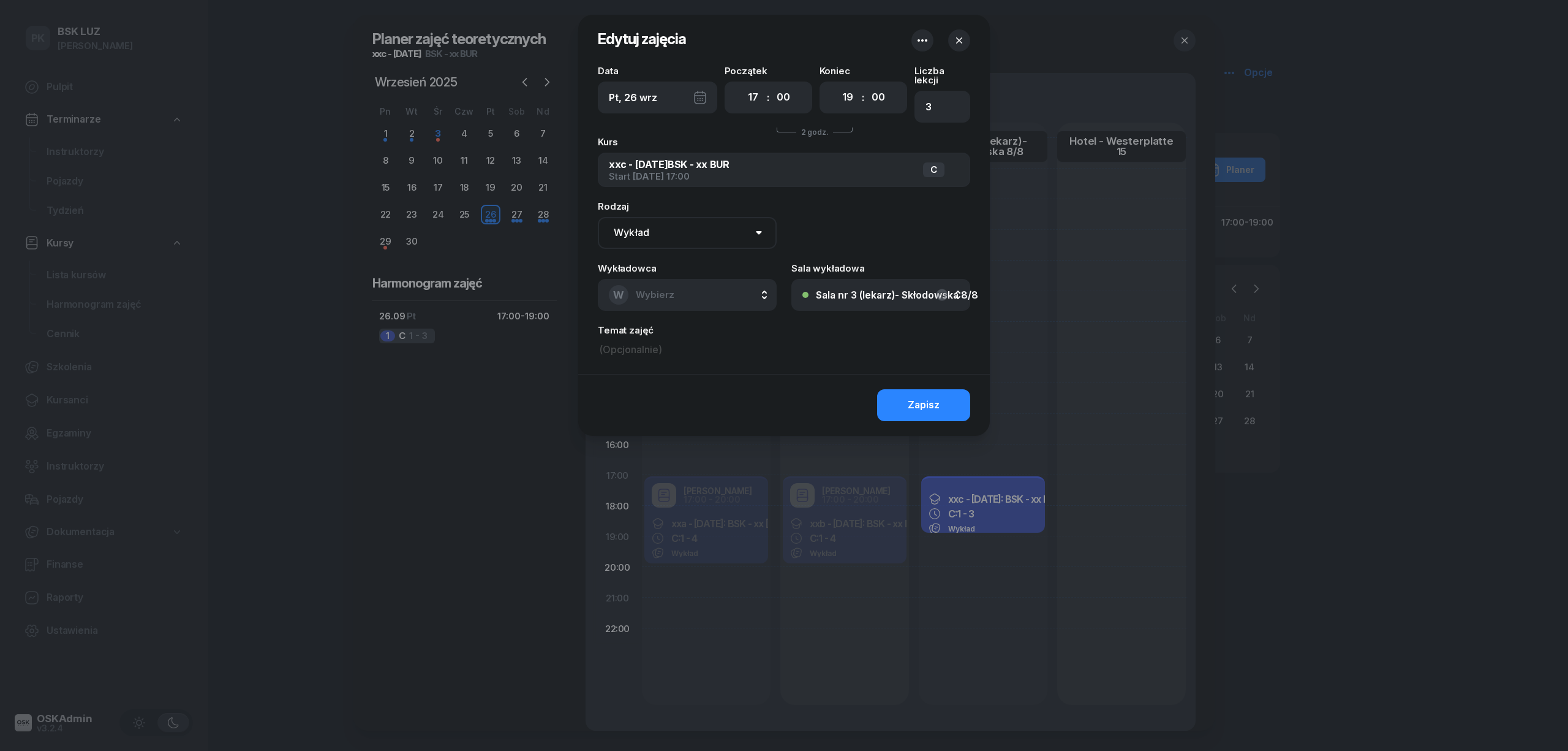
click at [927, 38] on icon "button" at bounding box center [923, 41] width 15 height 15
click at [866, 76] on div "Usuń" at bounding box center [877, 79] width 23 height 16
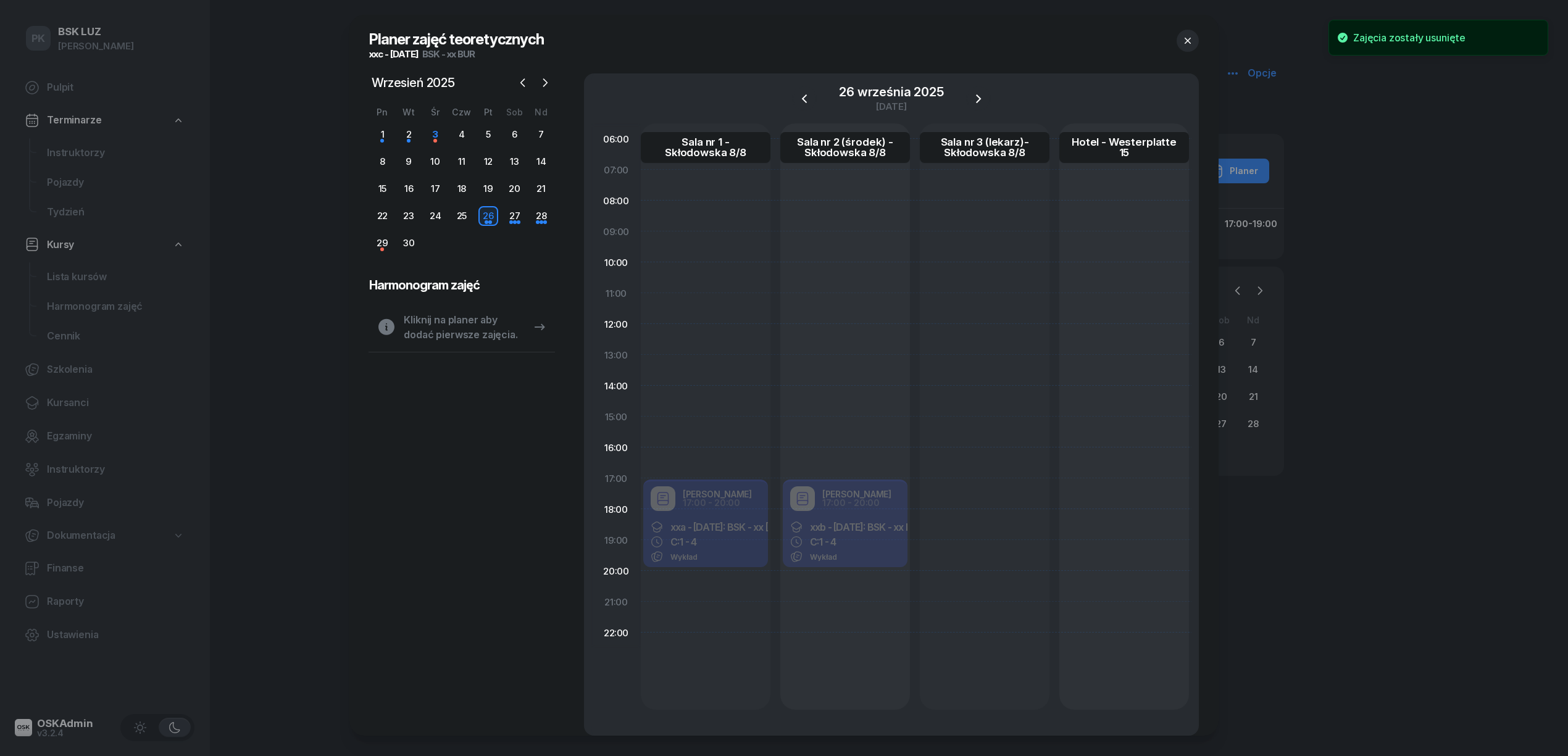
click at [954, 490] on div at bounding box center [984, 416] width 130 height 586
select select "17"
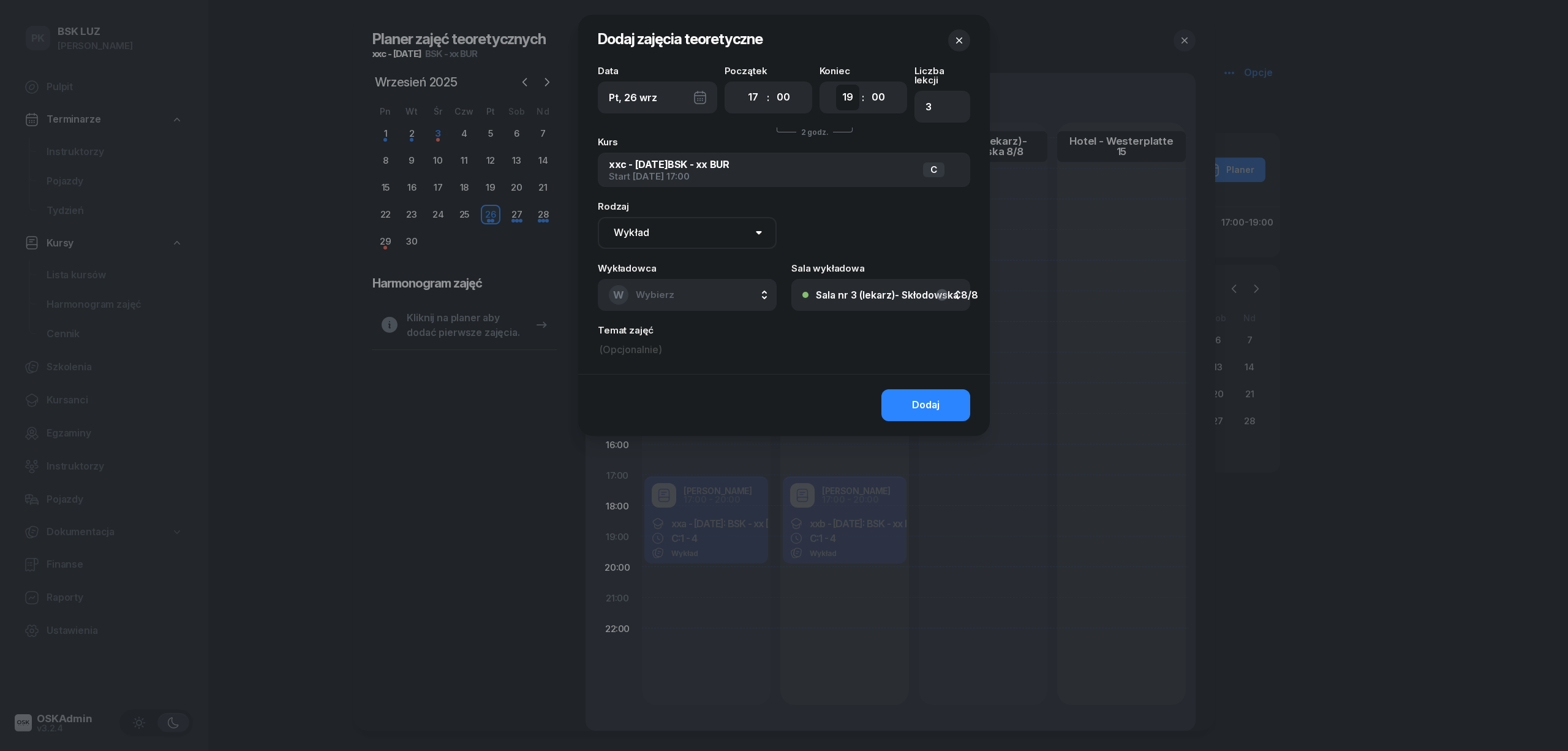
click at [850, 101] on select "00 01 02 03 04 05 06 07 08 09 10 11 12 13 14 15 16 17 18 19 20 21 22 23" at bounding box center [847, 97] width 23 height 26
select select "20"
click at [836, 84] on select "00 01 02 03 04 05 06 07 08 09 10 11 12 13 14 15 16 17 18 19 20 21 22 23" at bounding box center [847, 97] width 23 height 26
type input "4"
click at [680, 224] on select "Wykład Pierwsza pomoc" at bounding box center [687, 233] width 179 height 32
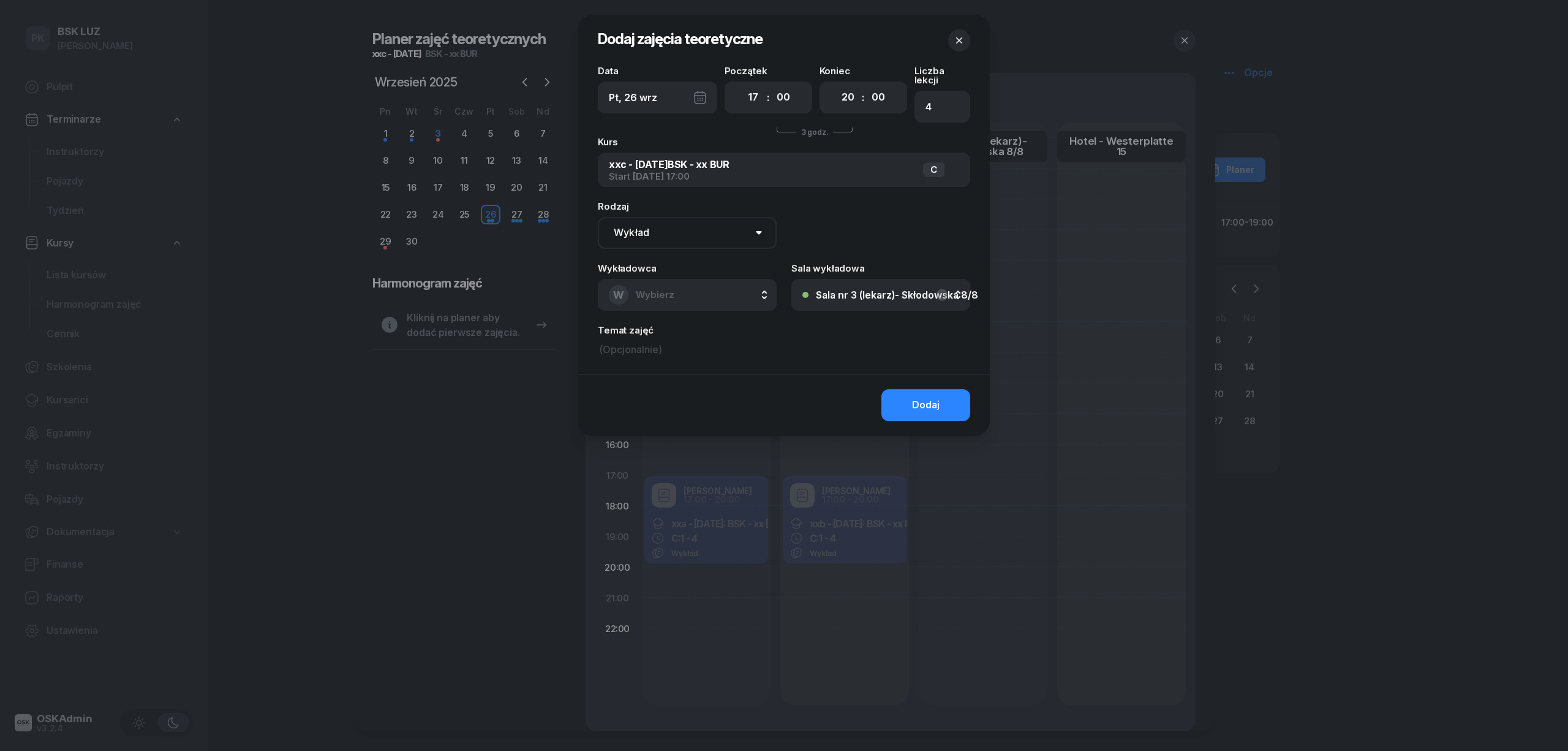
click at [741, 348] on div "Data Pt, [DATE] Początek 00 01 02 03 04 05 06 07 08 09 10 11 12 13 14 15 16 17 …" at bounding box center [784, 220] width 412 height 308
click at [699, 297] on button "W Wybierz" at bounding box center [687, 295] width 179 height 32
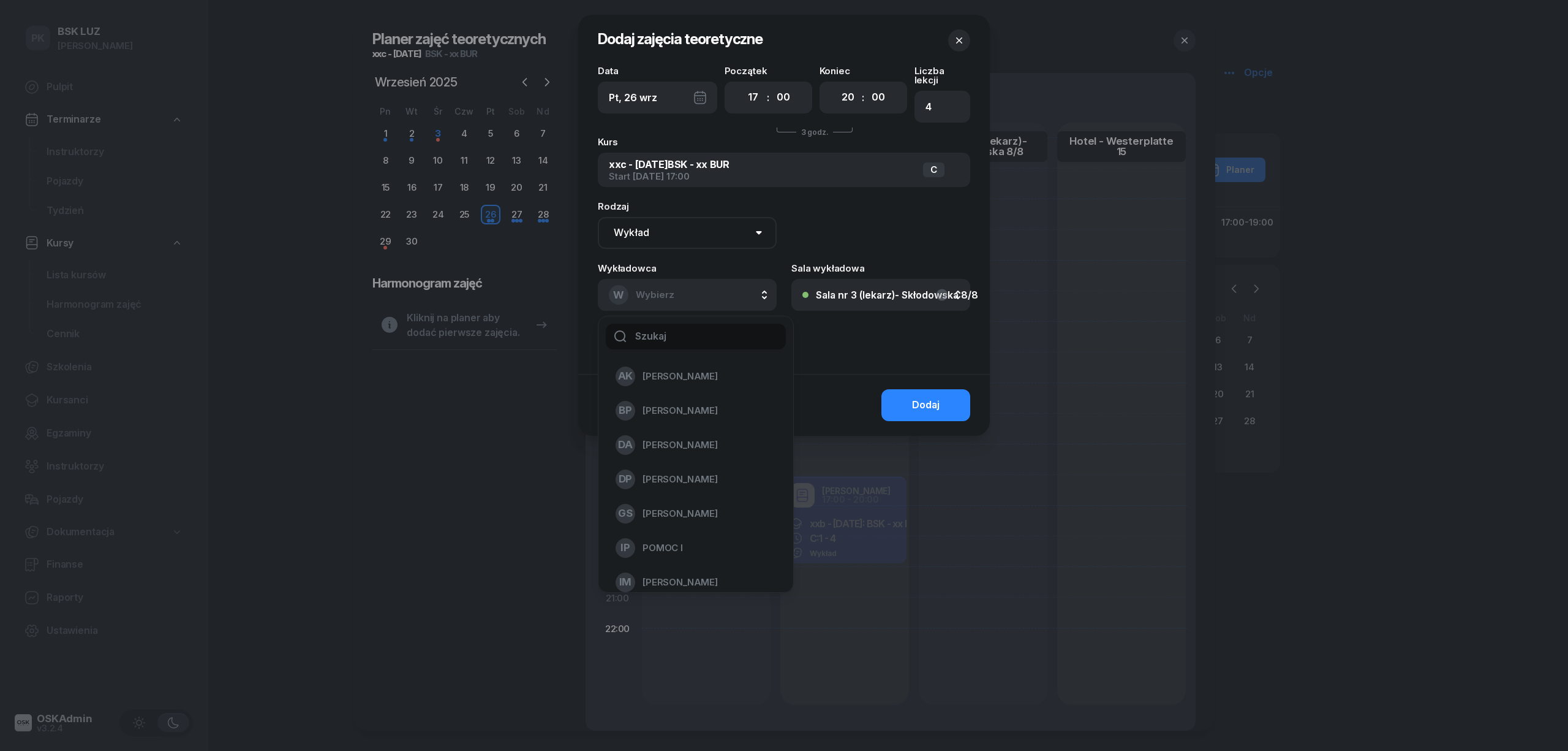
click at [697, 289] on button "W Wybierz" at bounding box center [687, 295] width 179 height 32
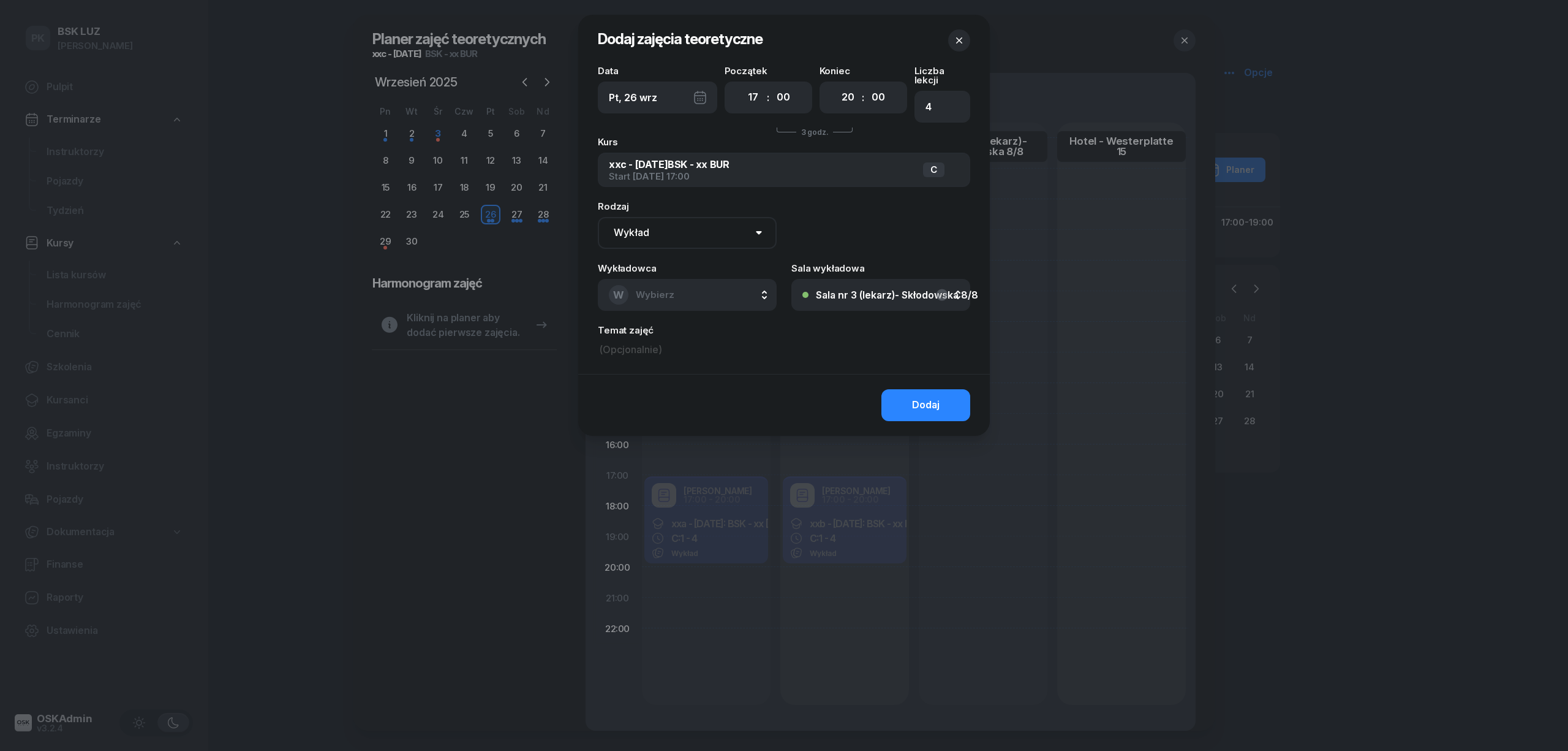
click at [697, 289] on button "W Wybierz" at bounding box center [687, 295] width 179 height 32
type input "[PERSON_NAME]"
click at [709, 369] on span "[PERSON_NAME]" at bounding box center [680, 376] width 75 height 16
click at [932, 389] on button "Dodaj" at bounding box center [926, 405] width 89 height 32
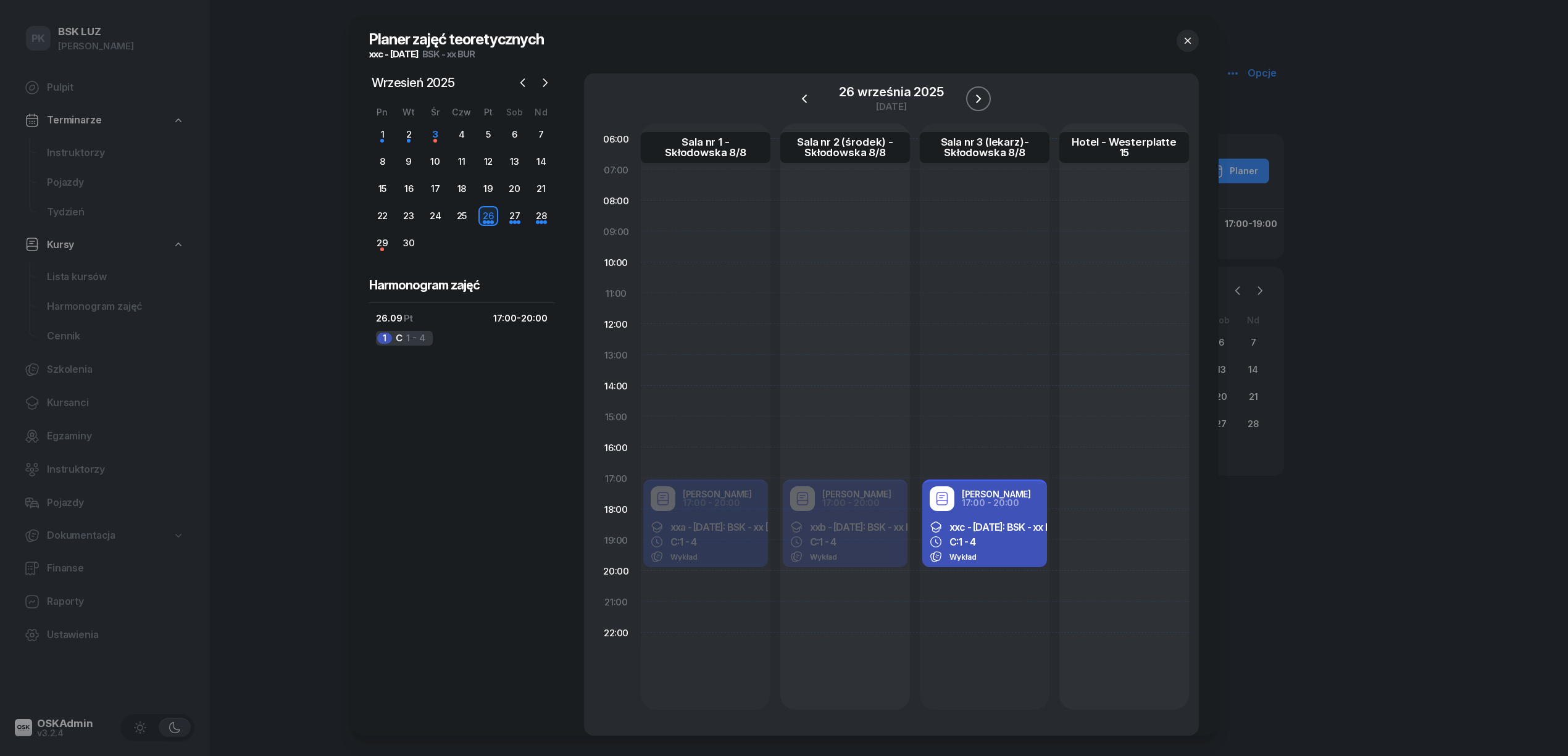
click at [981, 94] on icon "button" at bounding box center [979, 99] width 15 height 15
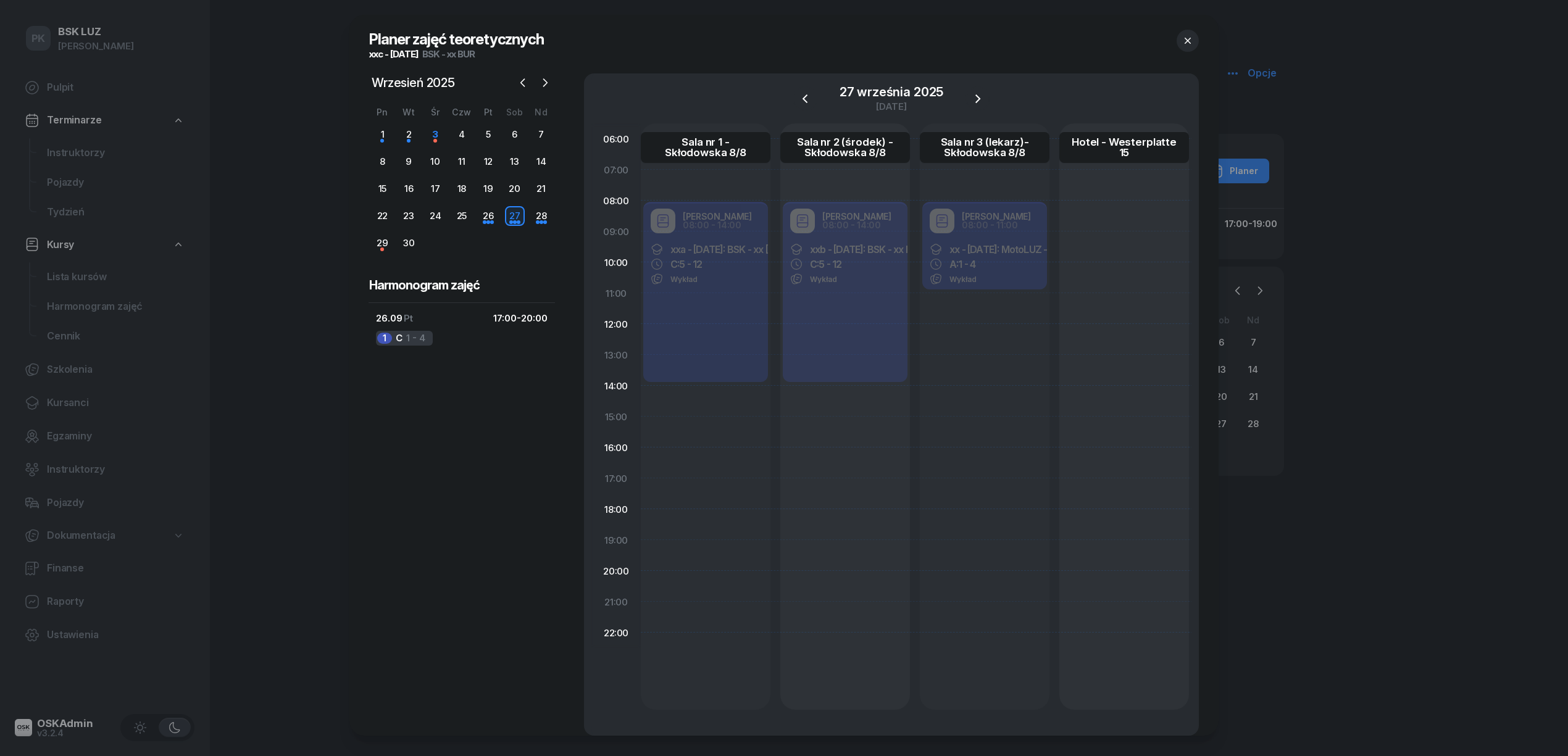
click at [1020, 277] on div "[PERSON_NAME] 08:00 - 11:00 xx - [DATE]: MotoLUZ - xx BUR, A: 1 - 4 Wykład" at bounding box center [984, 246] width 130 height 93
select select "08"
select select "11"
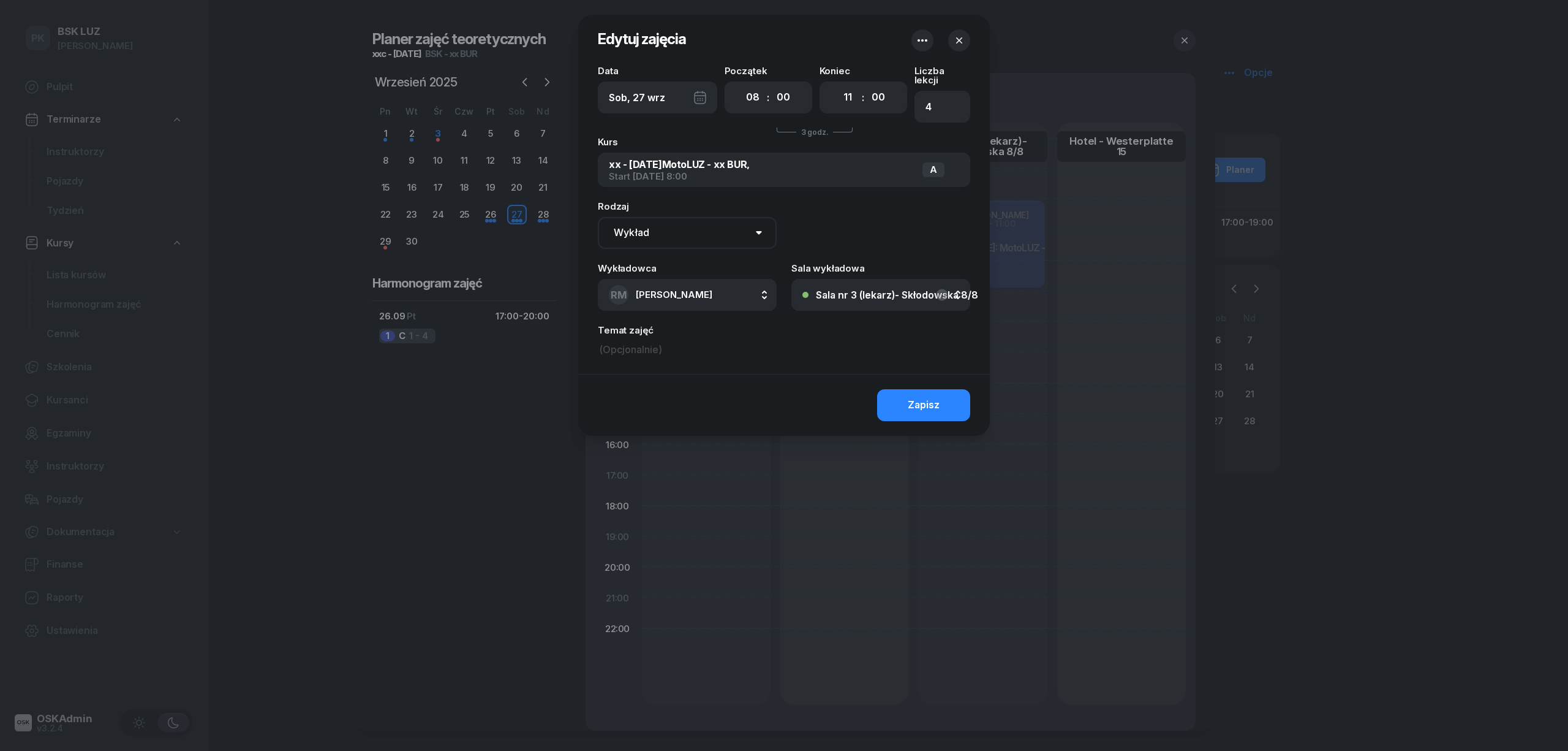
click at [891, 290] on div "Sala nr 3 (lekarz)- Skłodowska 8/8" at bounding box center [898, 295] width 163 height 10
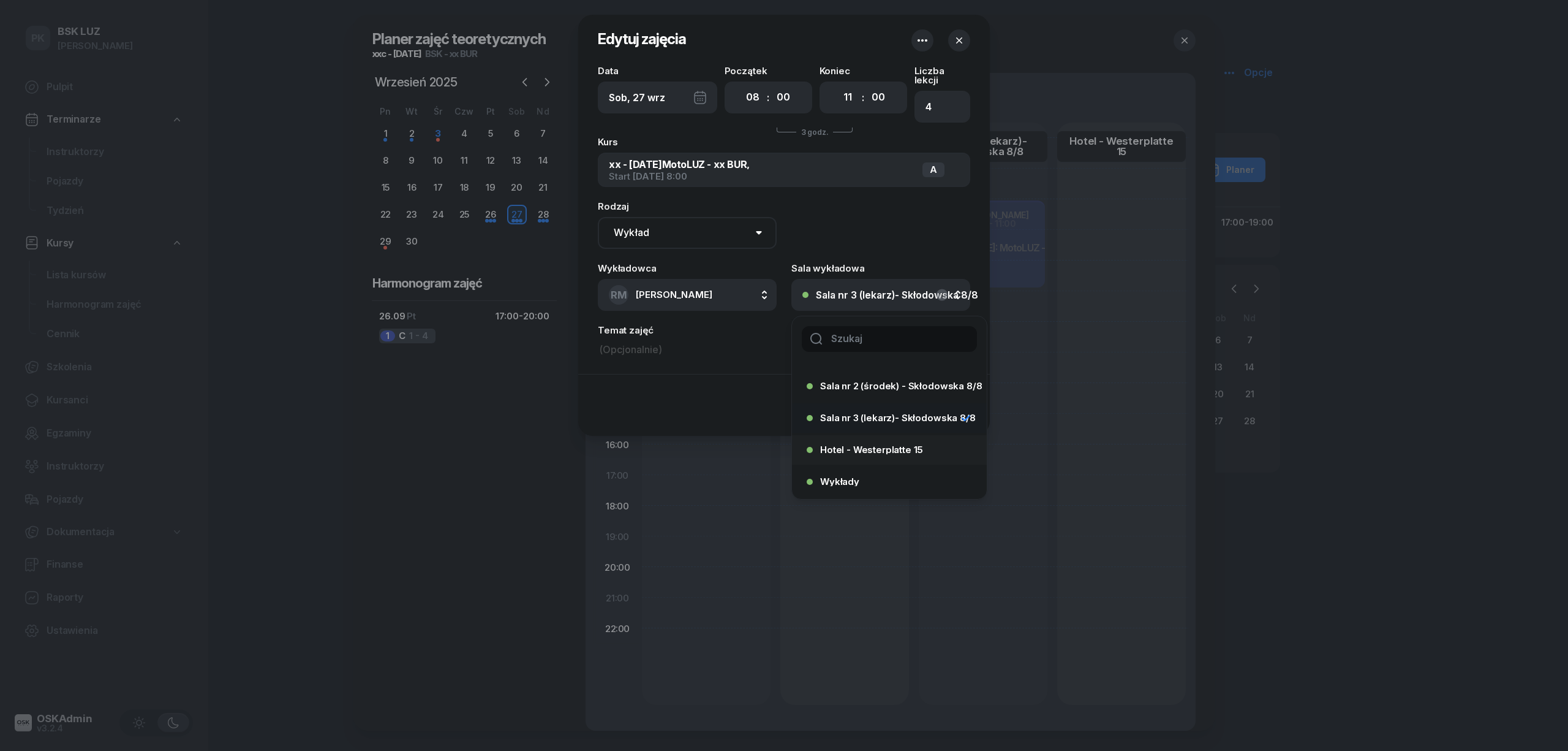
click at [866, 445] on span "Hotel - Westerplatte 15" at bounding box center [871, 449] width 103 height 9
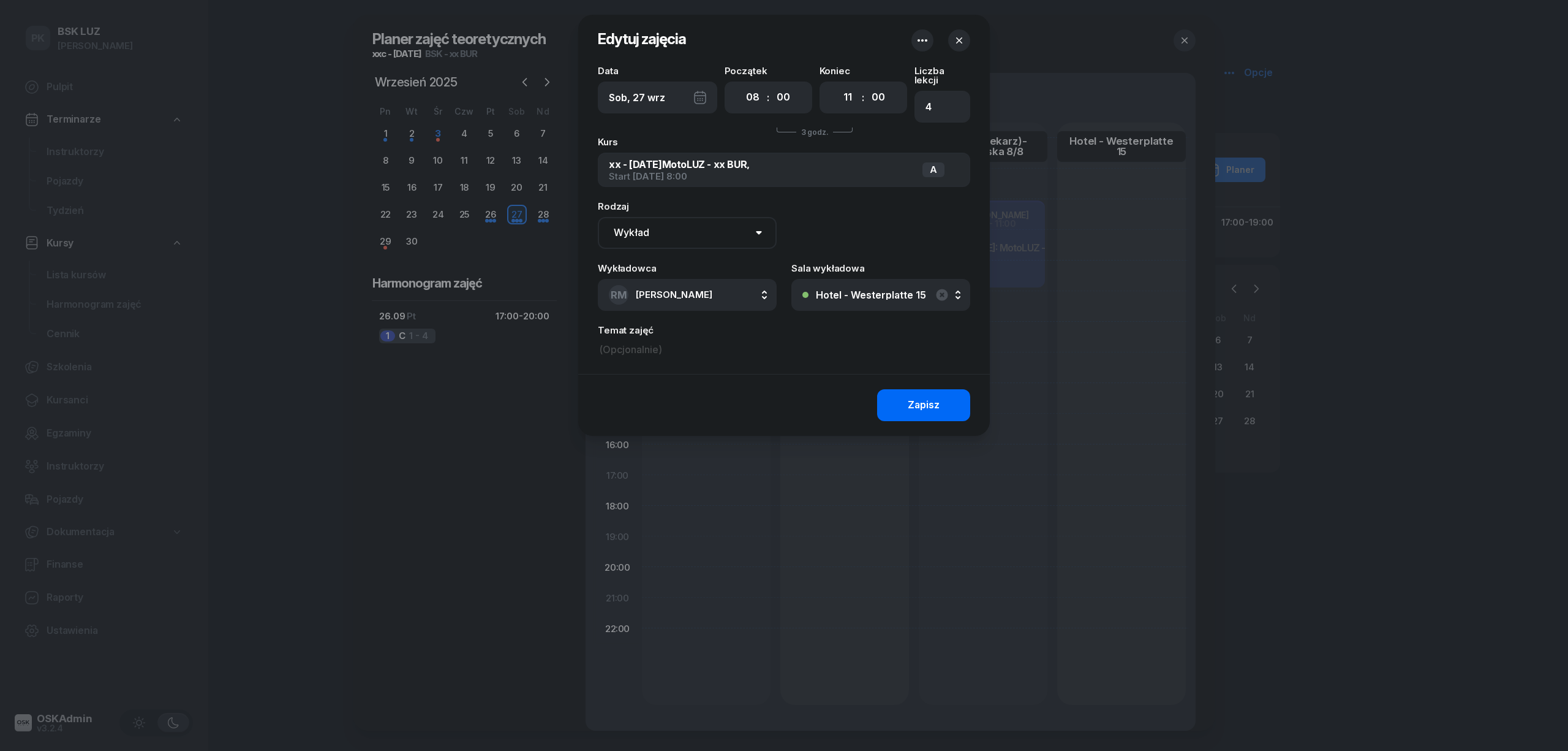
click at [909, 397] on div "Zapisz" at bounding box center [923, 405] width 32 height 16
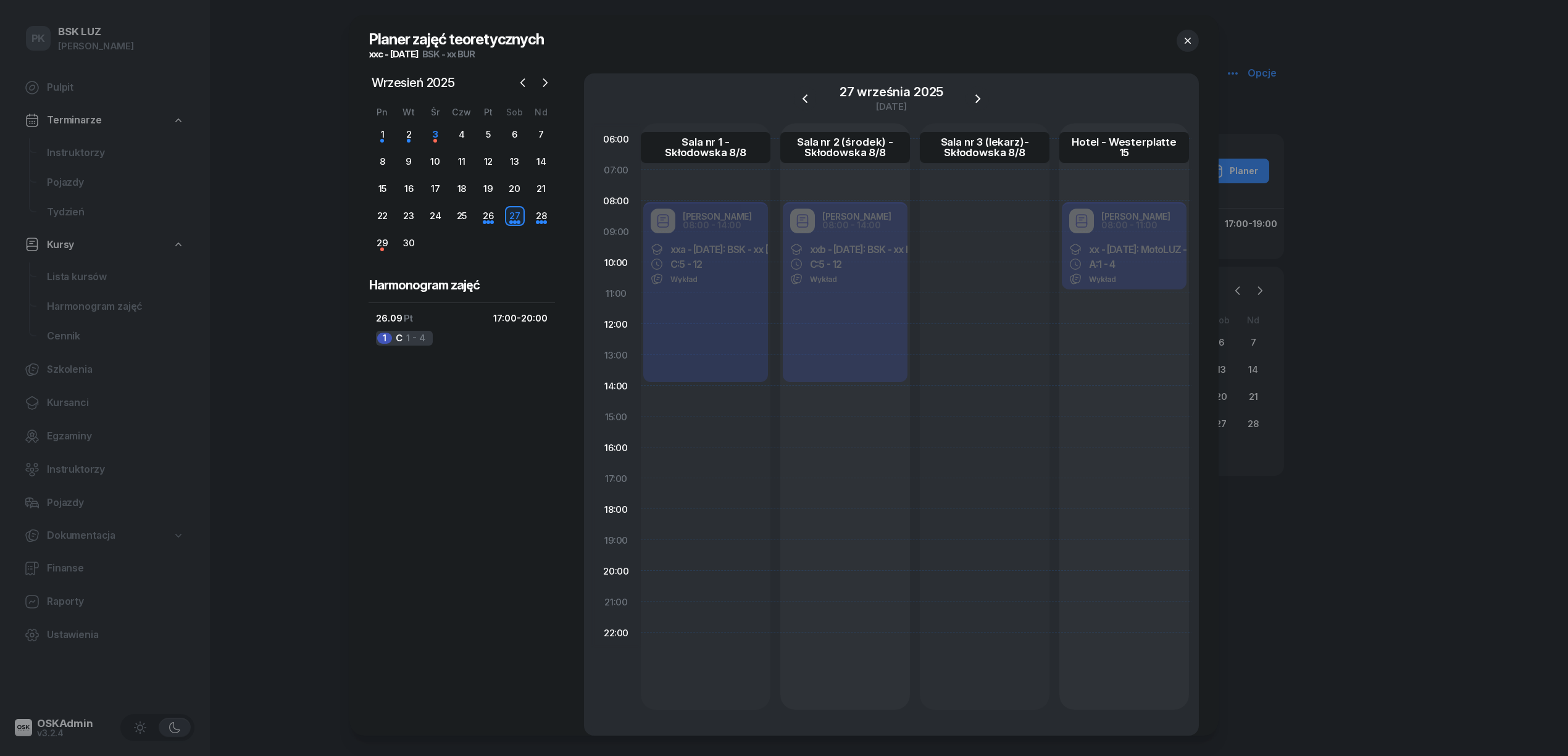
click at [980, 220] on div at bounding box center [984, 416] width 130 height 586
select select "08"
select select "10"
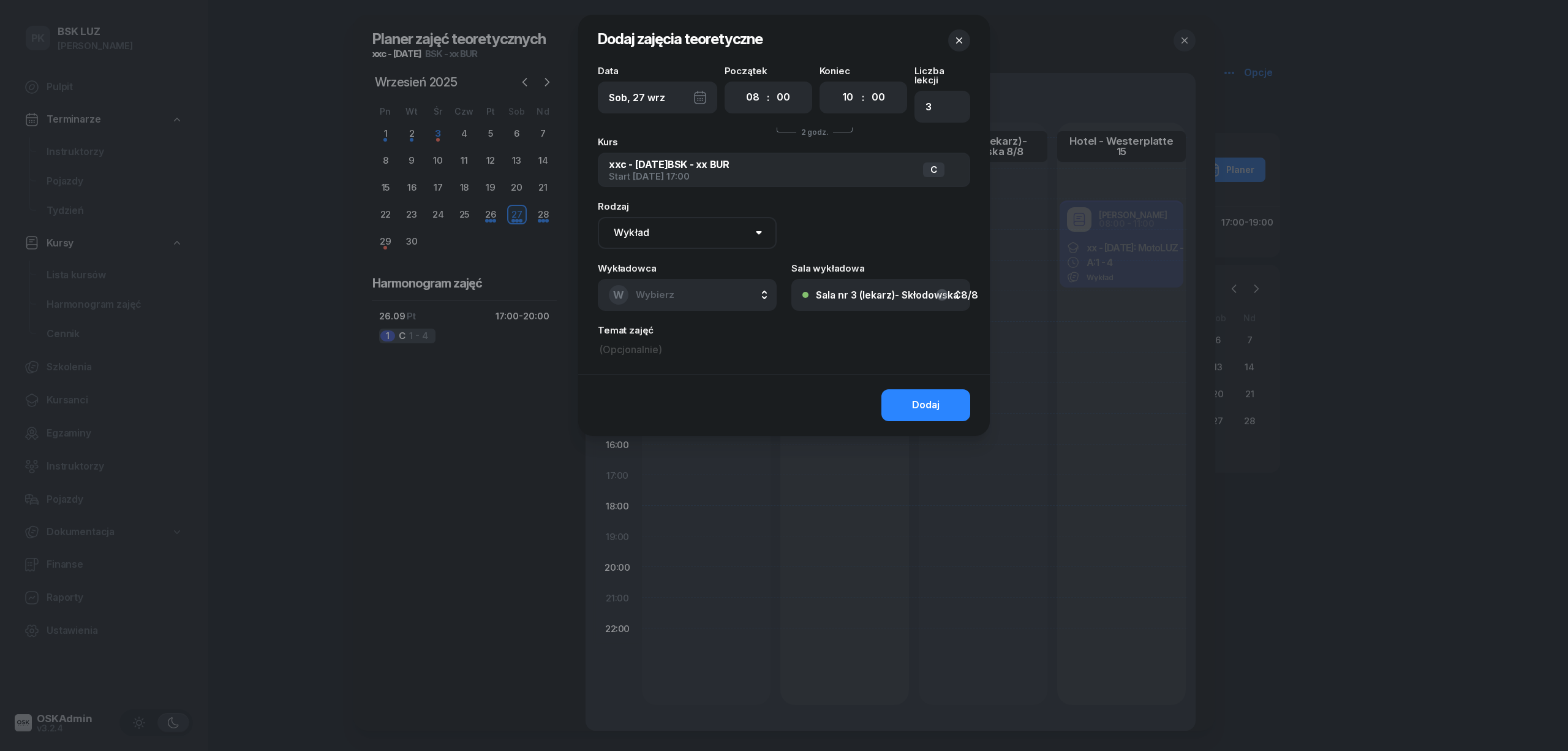
click at [686, 221] on select "Wykład Pierwsza pomoc" at bounding box center [687, 233] width 179 height 32
click at [689, 202] on div "Rodzaj Wykład Pierwsza pomoc" at bounding box center [687, 225] width 179 height 47
click at [669, 289] on span "Wybierz" at bounding box center [655, 294] width 39 height 12
type input "marko"
click at [699, 372] on span "[PERSON_NAME]" at bounding box center [680, 376] width 75 height 16
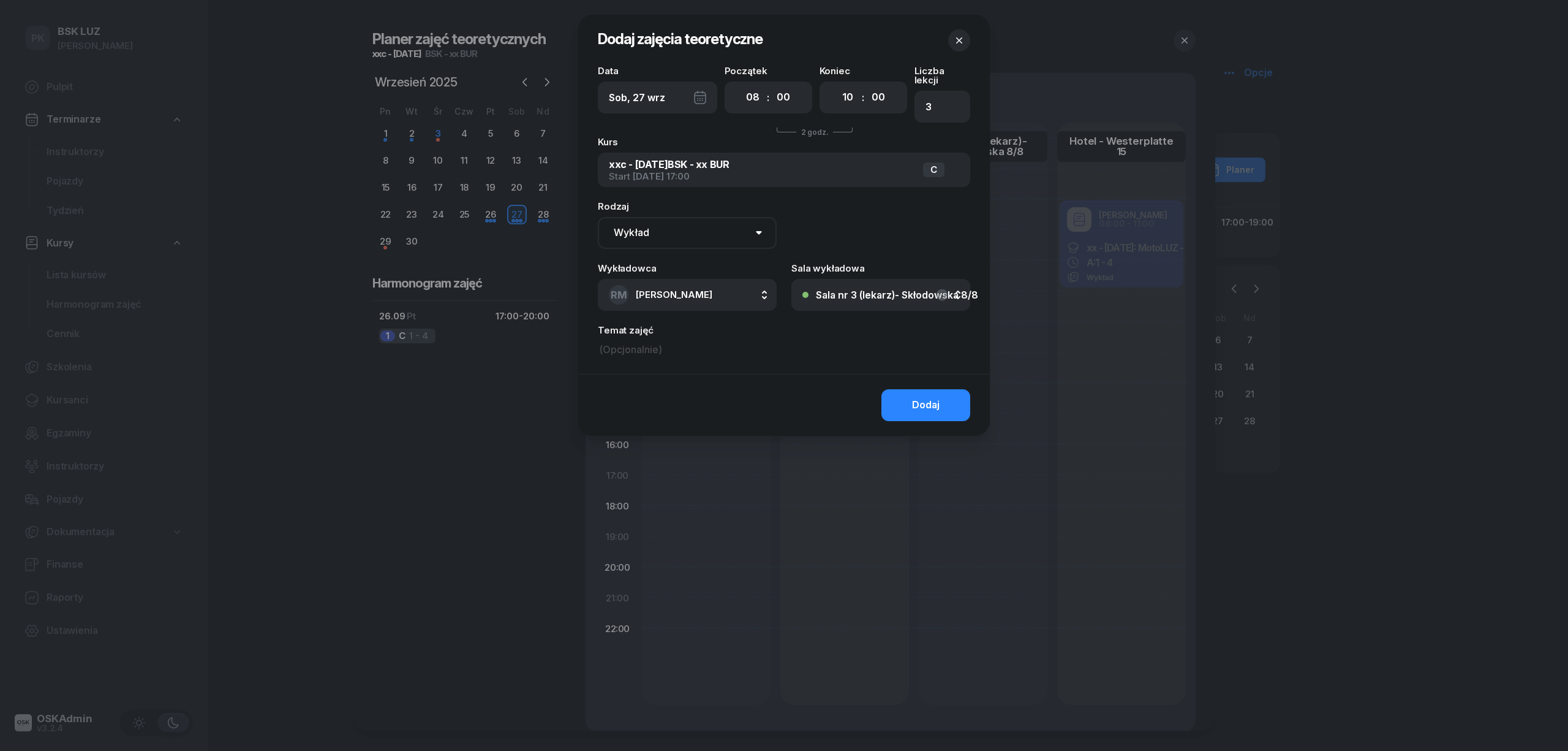
click at [900, 390] on button "Dodaj" at bounding box center [926, 405] width 89 height 32
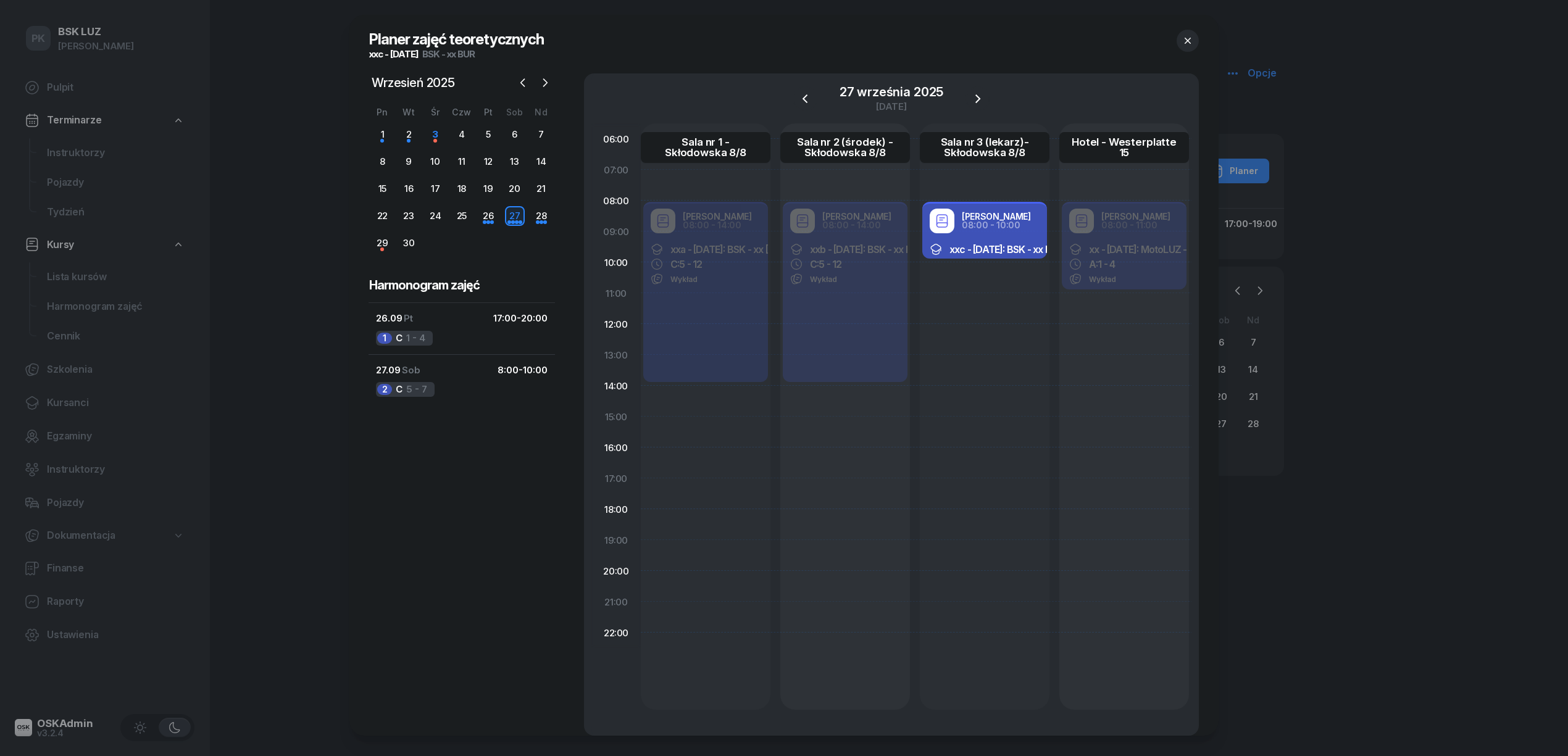
click at [983, 243] on span "xxc - 2025/09/26: BSK - xx BUR" at bounding box center [1006, 249] width 113 height 13
select select "08"
select select "10"
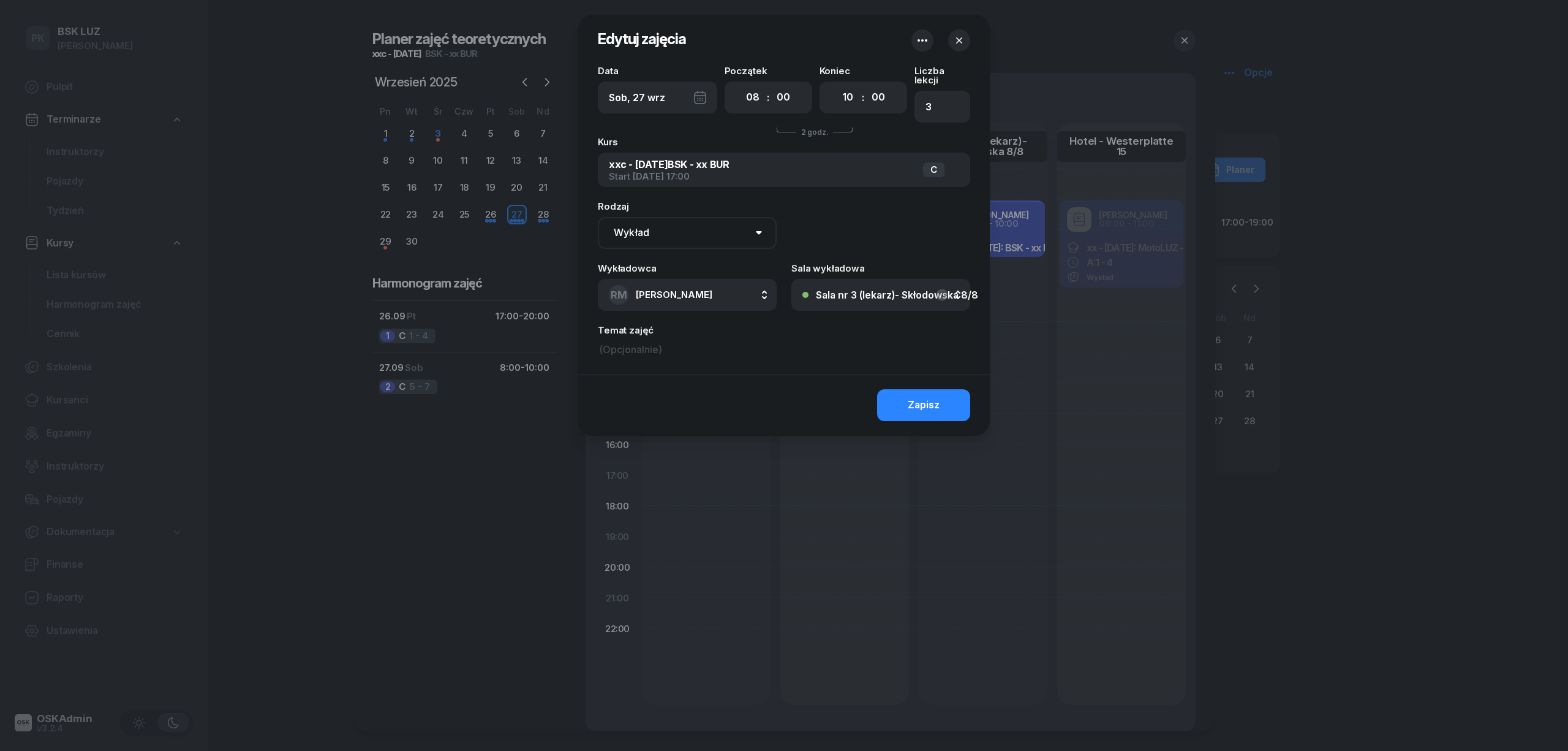
click at [952, 41] on button "button" at bounding box center [959, 40] width 22 height 22
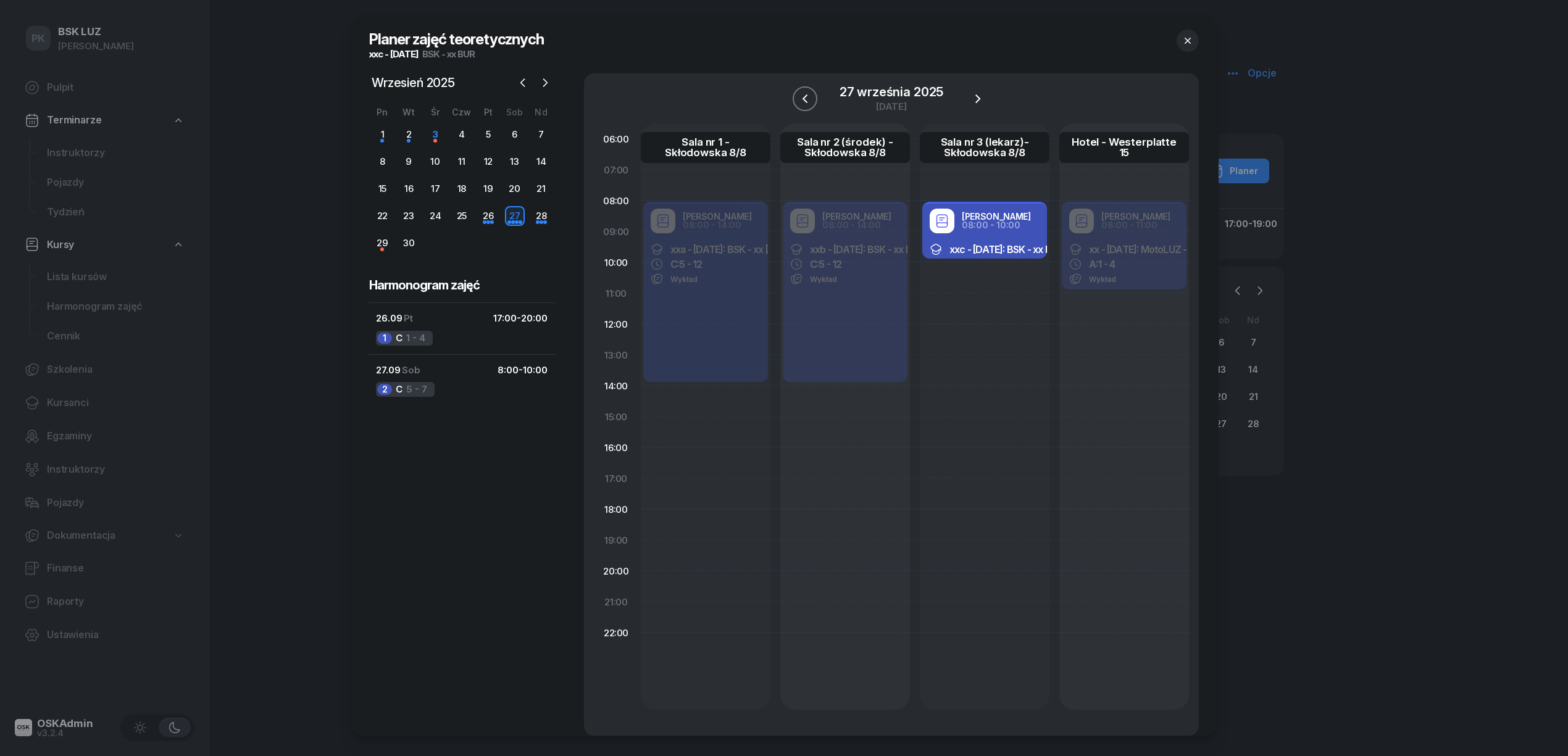
click at [807, 104] on icon "button" at bounding box center [805, 99] width 15 height 15
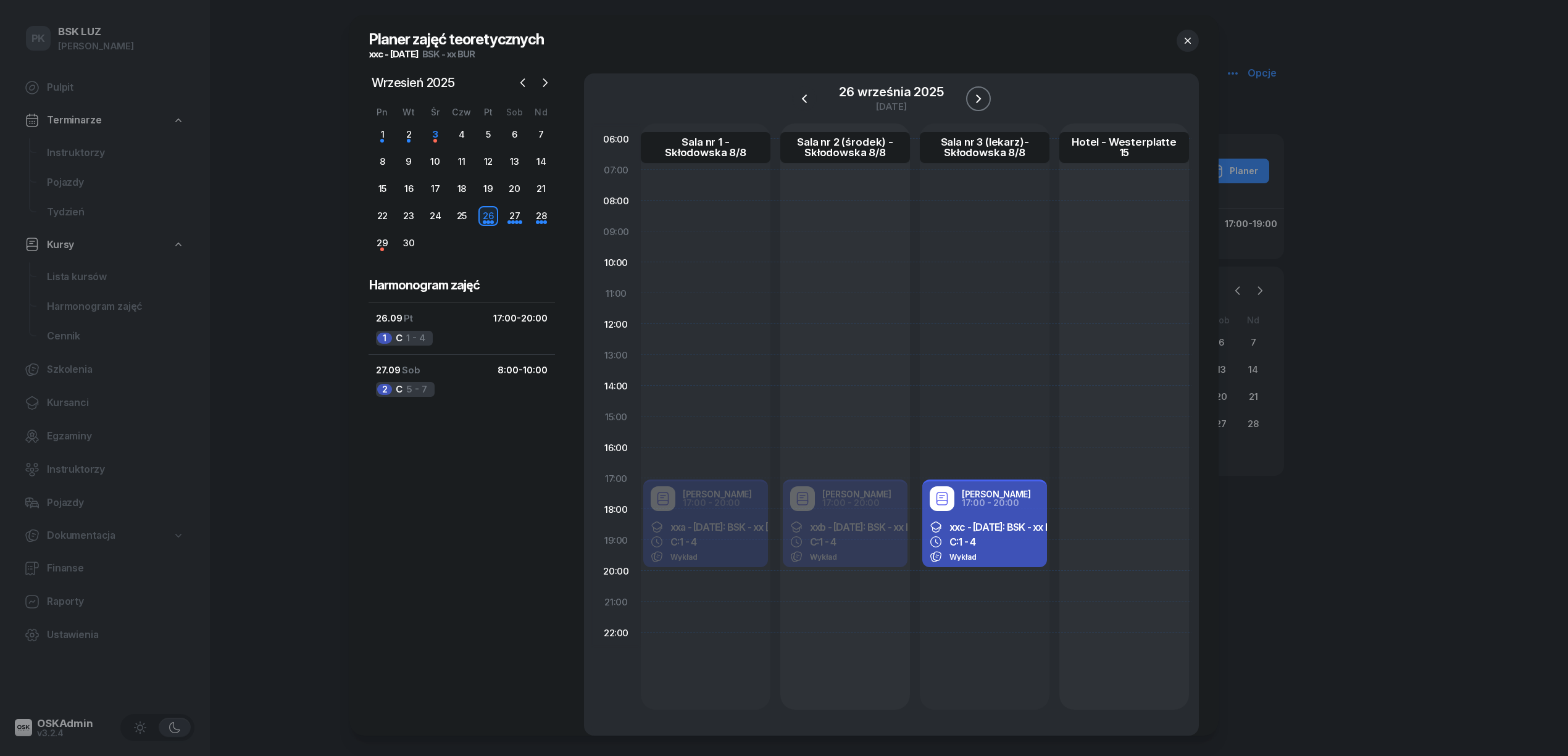
click at [975, 89] on button "button" at bounding box center [978, 98] width 25 height 25
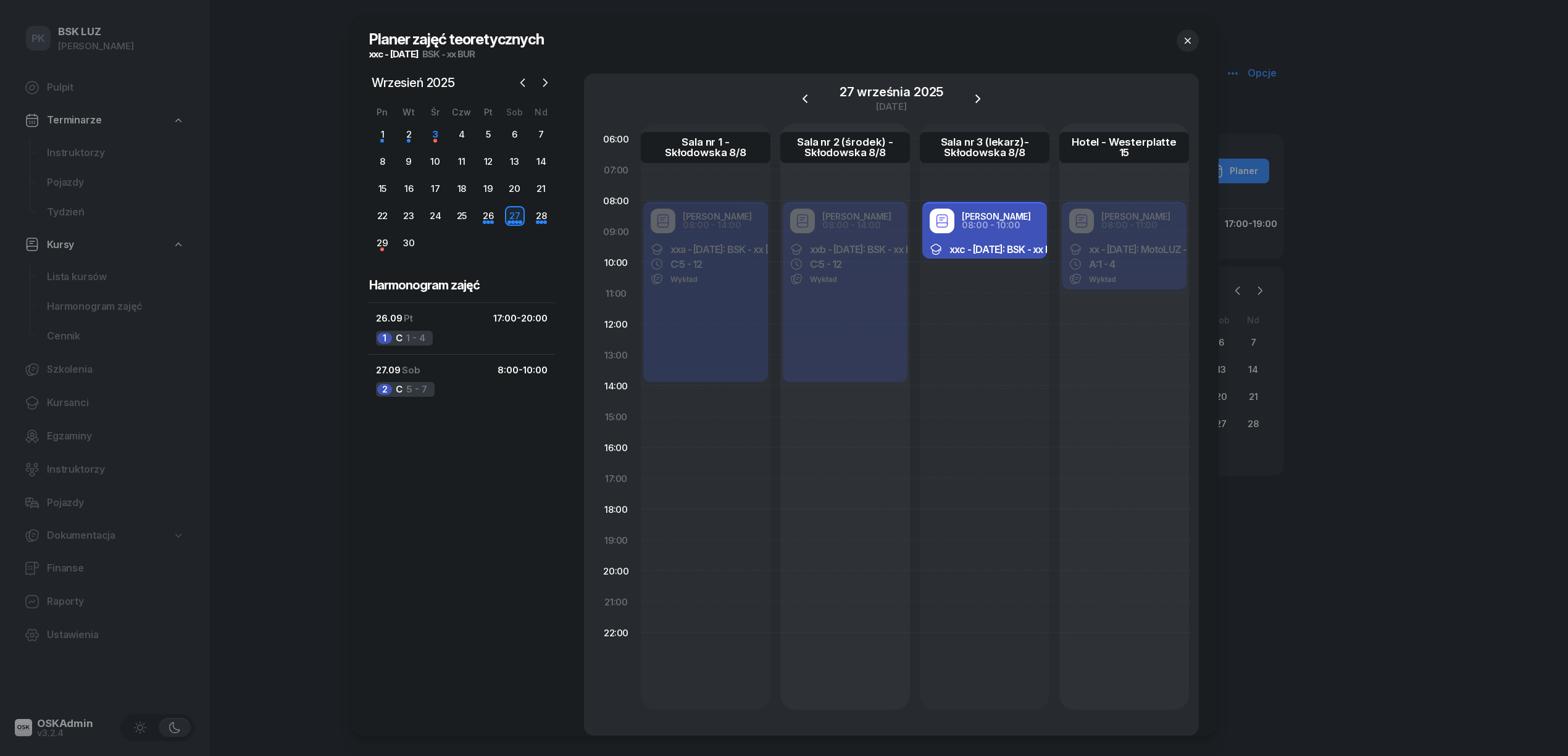
click at [1008, 241] on div "xxc - 2025/09/26: BSK - xx BUR C: 5 - 7 Wykład" at bounding box center [984, 264] width 125 height 52
select select "08"
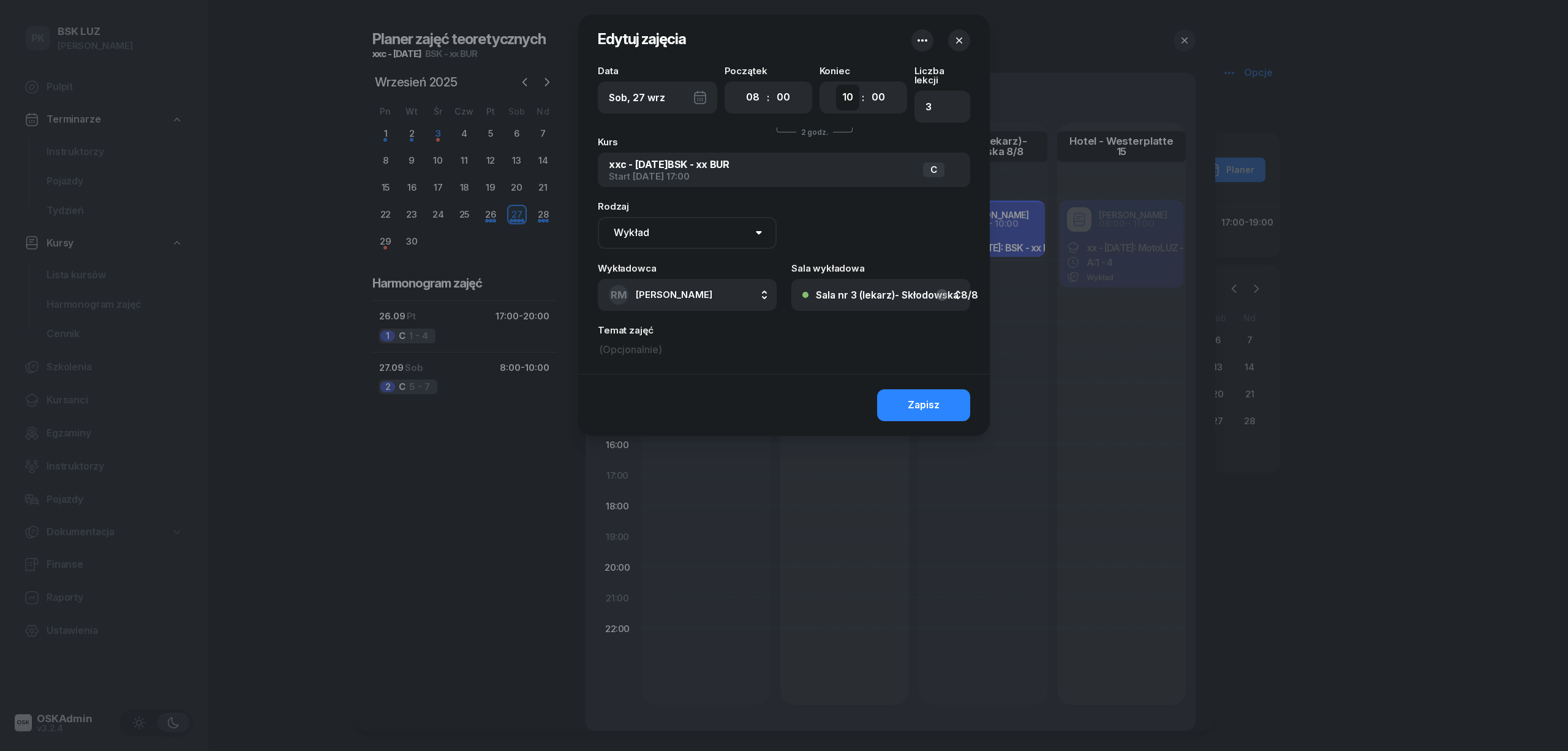
click at [847, 101] on select "00 01 02 03 04 05 06 07 08 09 10 11 12 13 14 15 16 17 18 19 20 21 22 23" at bounding box center [847, 97] width 23 height 26
select select "11"
click at [836, 84] on select "00 01 02 03 04 05 06 07 08 09 10 11 12 13 14 15 16 17 18 19 20 21 22 23" at bounding box center [847, 97] width 23 height 26
click at [880, 100] on select "00 05 10 15 20 25 30 35 40 45 50 55" at bounding box center [878, 97] width 23 height 26
click at [914, 400] on div "Zapisz" at bounding box center [923, 405] width 32 height 16
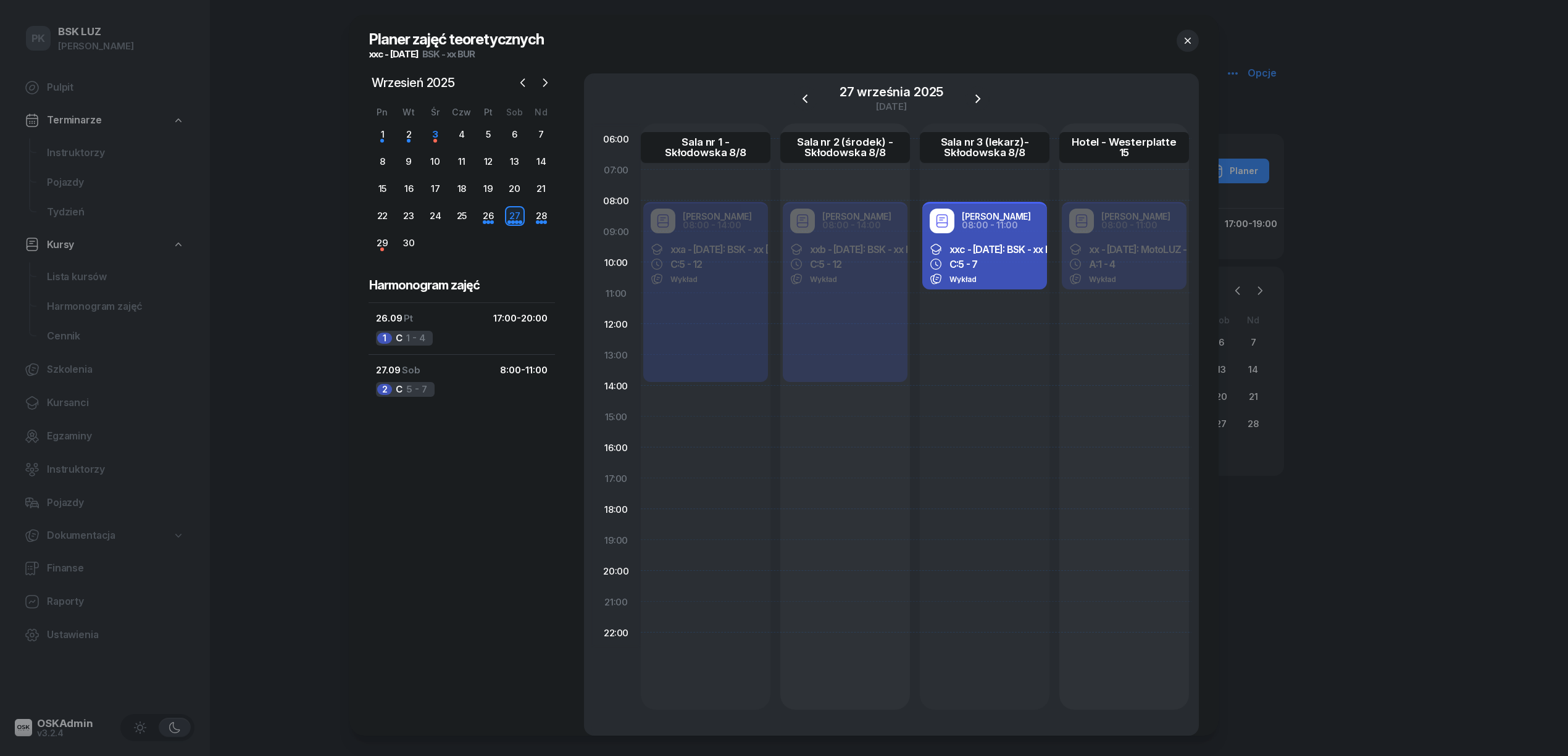
click at [976, 312] on div "Robert Markowicz 08:00 - 11:00 xxc - 2025/09/26: BSK - xx BUR C: 5 - 7 Wykład" at bounding box center [984, 416] width 130 height 586
select select "11"
select select "13"
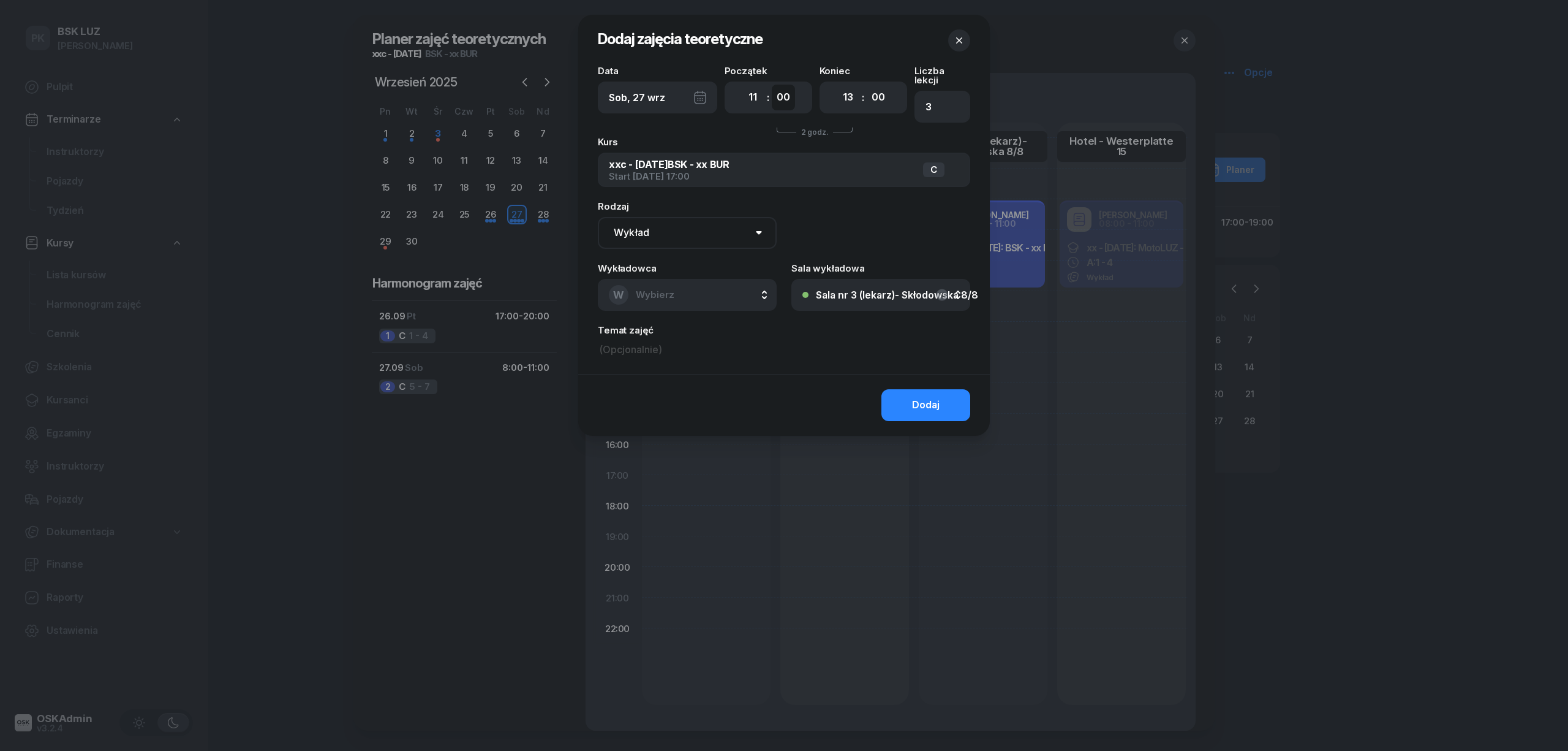
click at [787, 103] on select "00 05 10 15 20 25 30 35 40 45 50 55" at bounding box center [783, 97] width 23 height 26
select select "15"
click at [772, 84] on select "00 05 10 15 20 25 30 35 40 45 50 55" at bounding box center [783, 97] width 23 height 26
type input "2"
click at [839, 101] on select "00 01 02 03 04 05 06 07 08 09 10 11 12 13 14 15 16 17 18 19 20 21 22 23" at bounding box center [847, 97] width 23 height 26
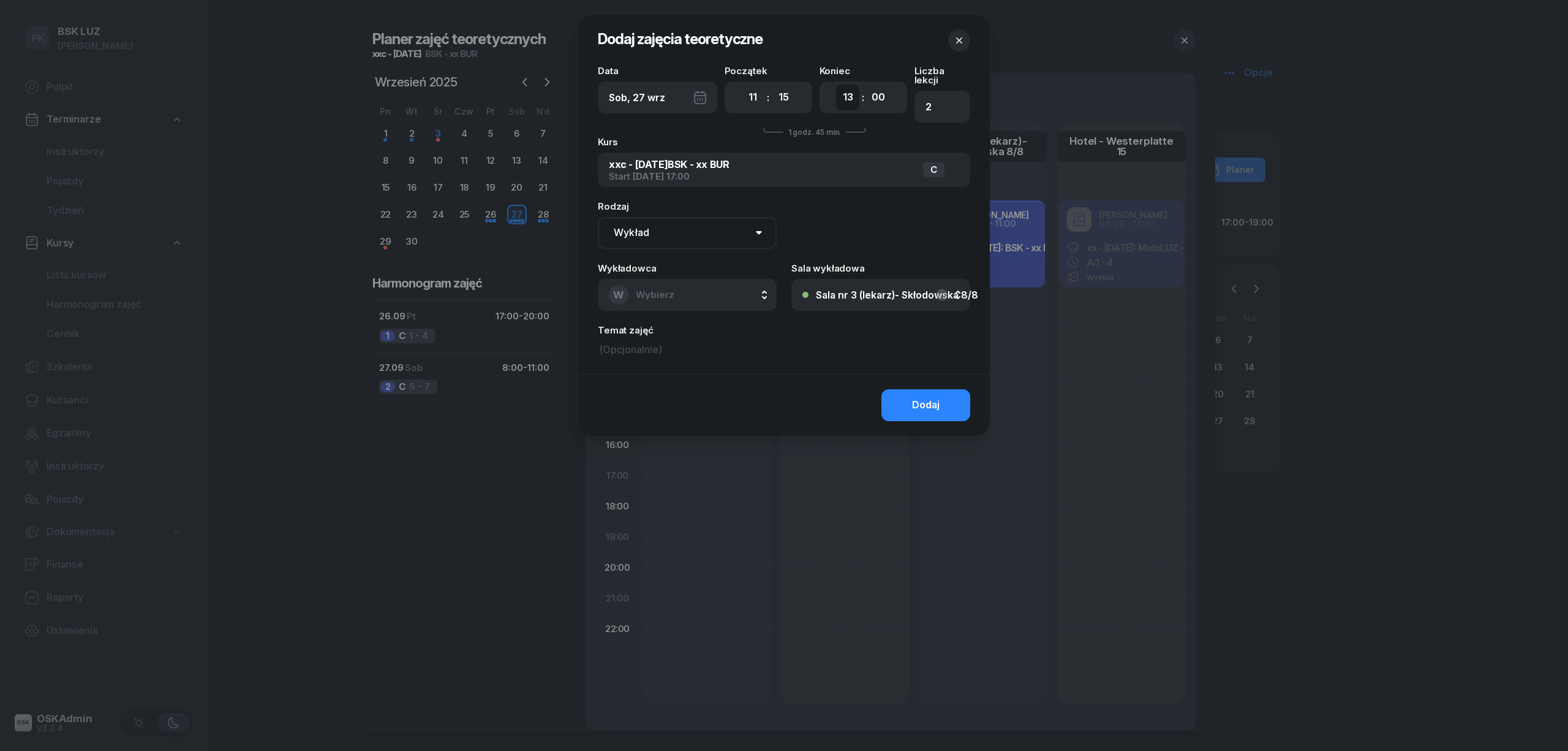
select select "14"
click at [836, 84] on select "00 01 02 03 04 05 06 07 08 09 10 11 12 13 14 15 16 17 18 19 20 21 22 23" at bounding box center [847, 97] width 23 height 26
type input "4"
click at [876, 102] on select "00 05 10 15 20 25 30 35 40 45 50 55" at bounding box center [878, 97] width 23 height 26
select select "15"
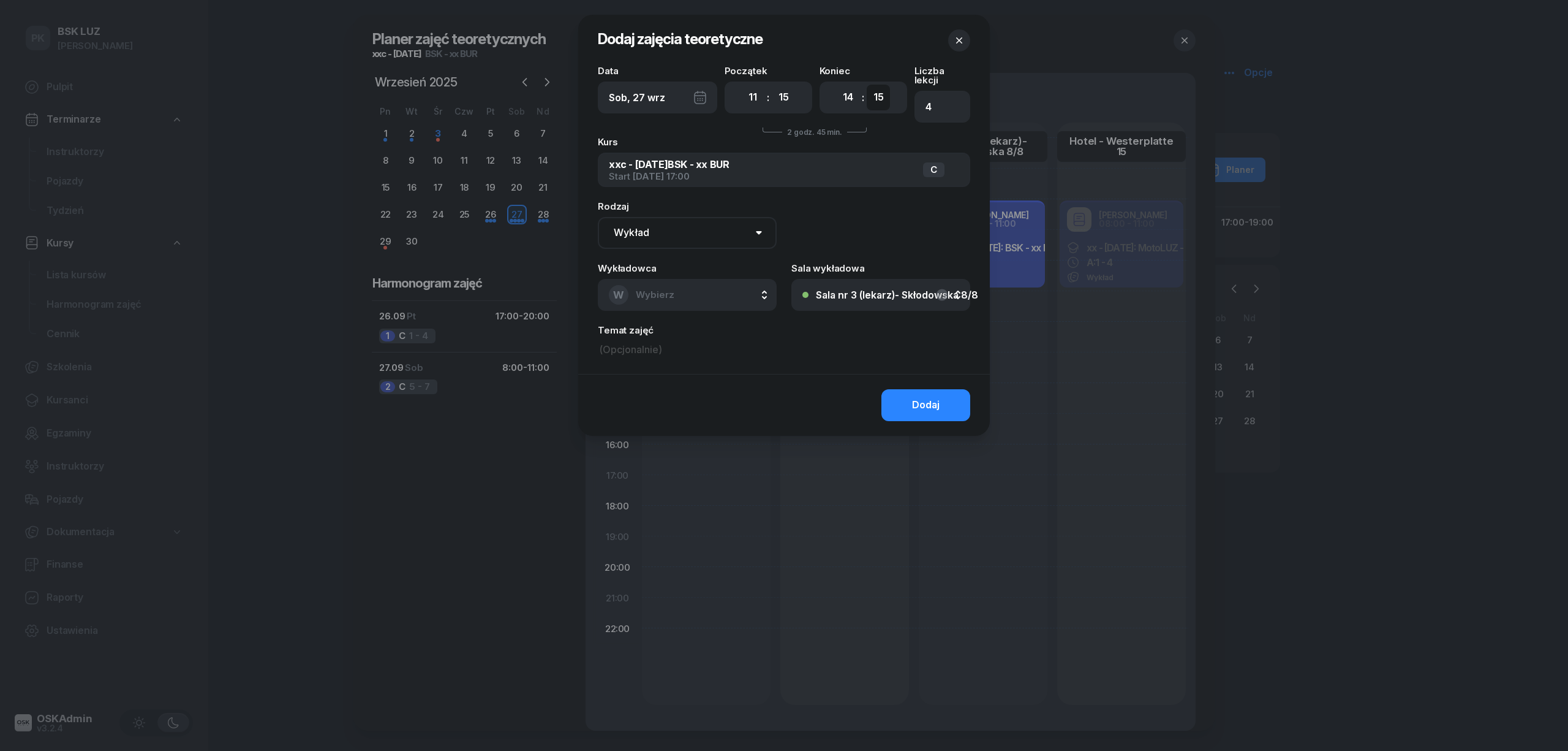
click at [867, 84] on select "00 05 10 15 20 25 30 35 40 45 50 55" at bounding box center [878, 97] width 23 height 26
click at [733, 283] on button "W Wybierz" at bounding box center [687, 295] width 179 height 32
type input "mark"
click at [685, 369] on span "[PERSON_NAME]" at bounding box center [680, 376] width 75 height 16
click at [936, 401] on div "Dodaj" at bounding box center [784, 404] width 412 height 62
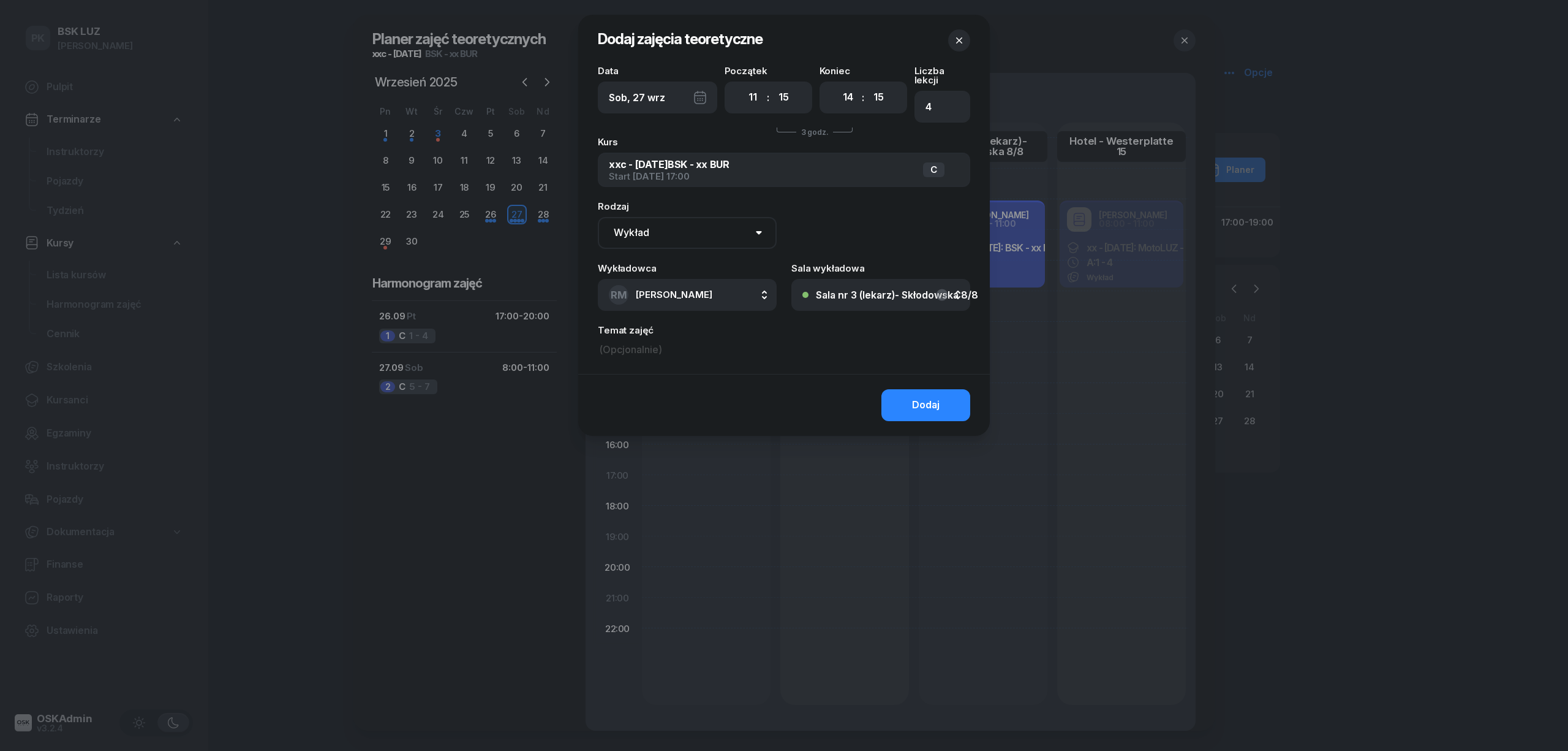
click at [948, 404] on button "Dodaj" at bounding box center [926, 405] width 89 height 32
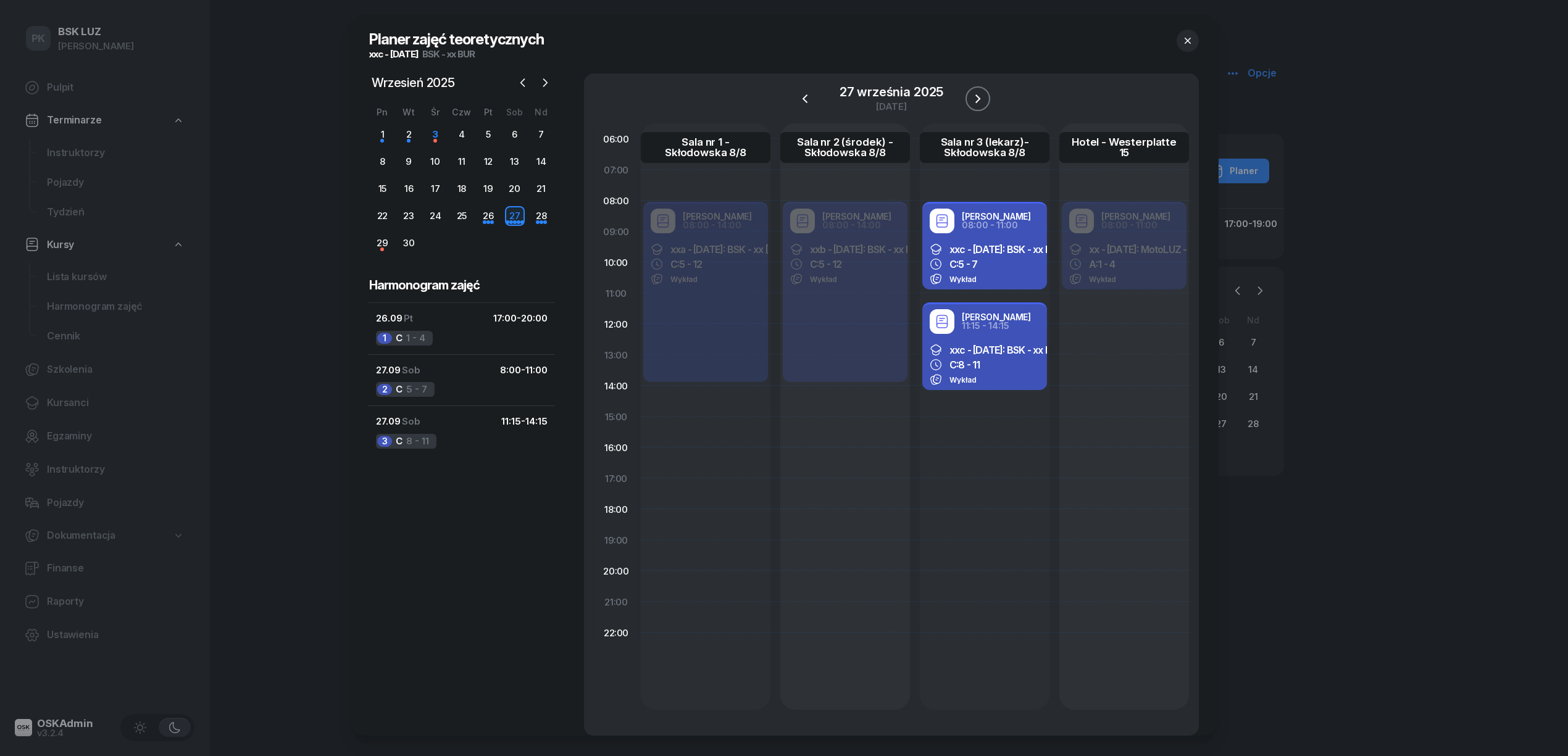
click at [978, 93] on icon "button" at bounding box center [978, 99] width 15 height 15
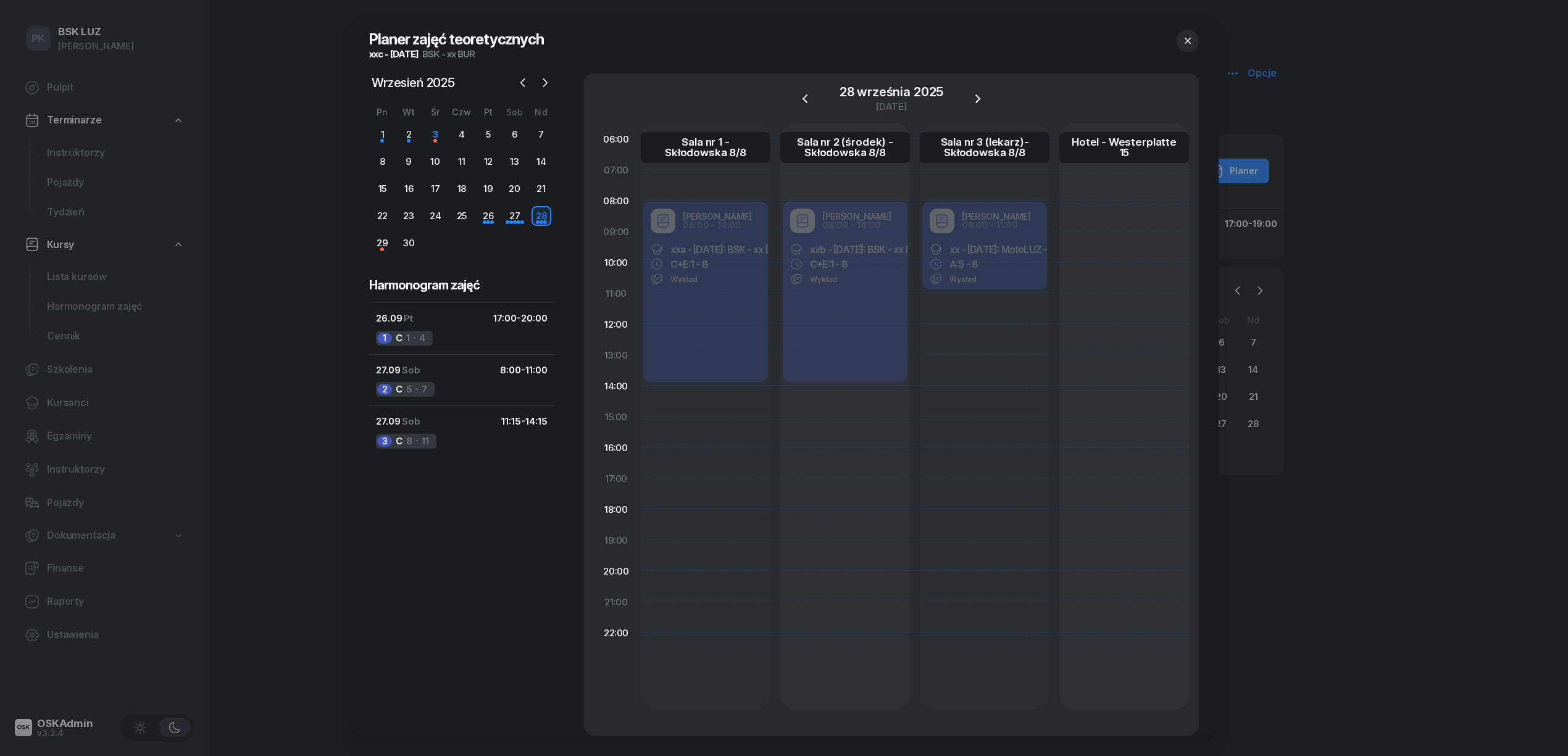
click at [1005, 275] on div "Robert Markowicz 08:00 - 11:00 xx - 2025/09/27: MotoLUZ - xx BUR, A: 5 - 8 Wykł…" at bounding box center [984, 246] width 130 height 93
select select "08"
select select "11"
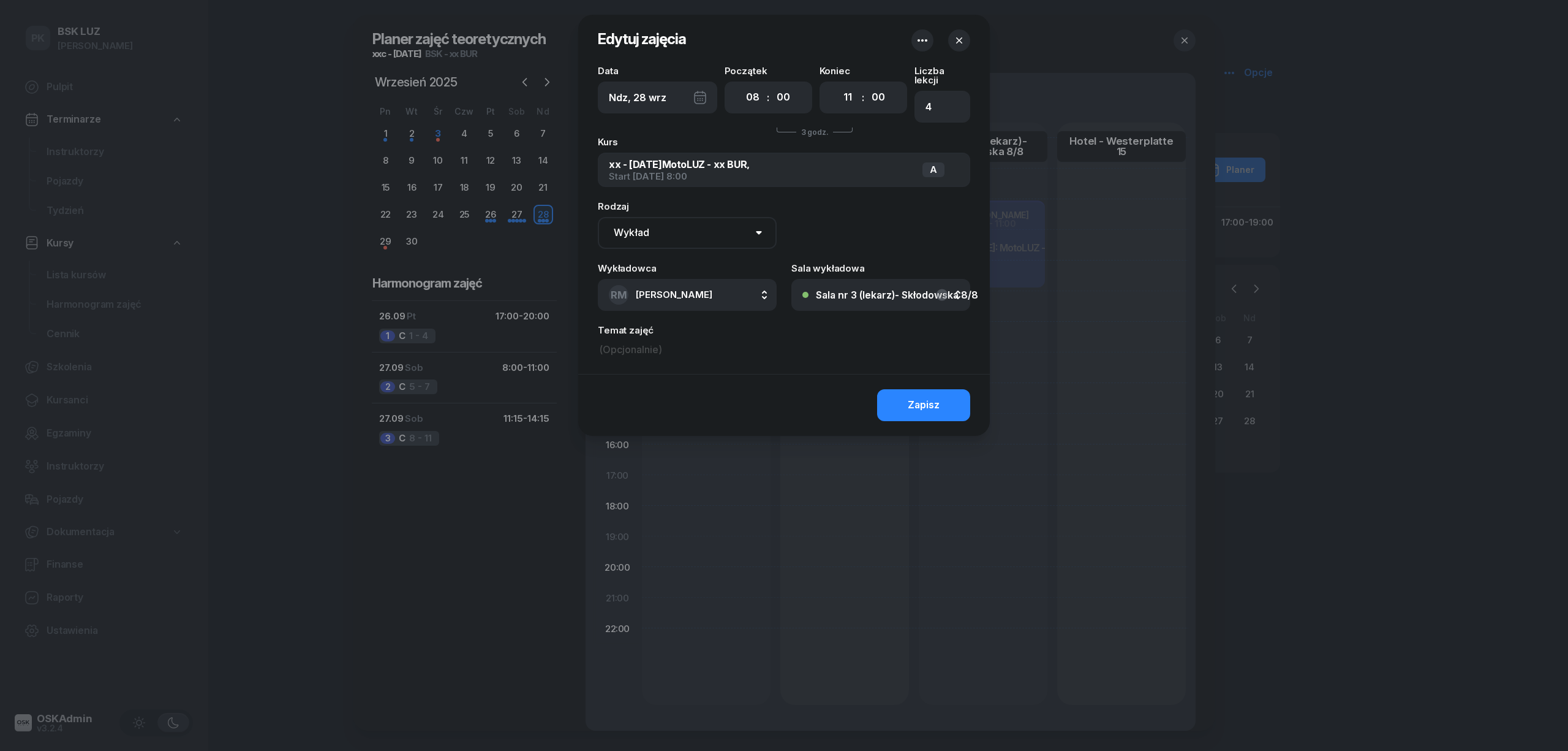
click at [843, 290] on div "Sala nr 3 (lekarz)- Skłodowska 8/8" at bounding box center [898, 295] width 163 height 10
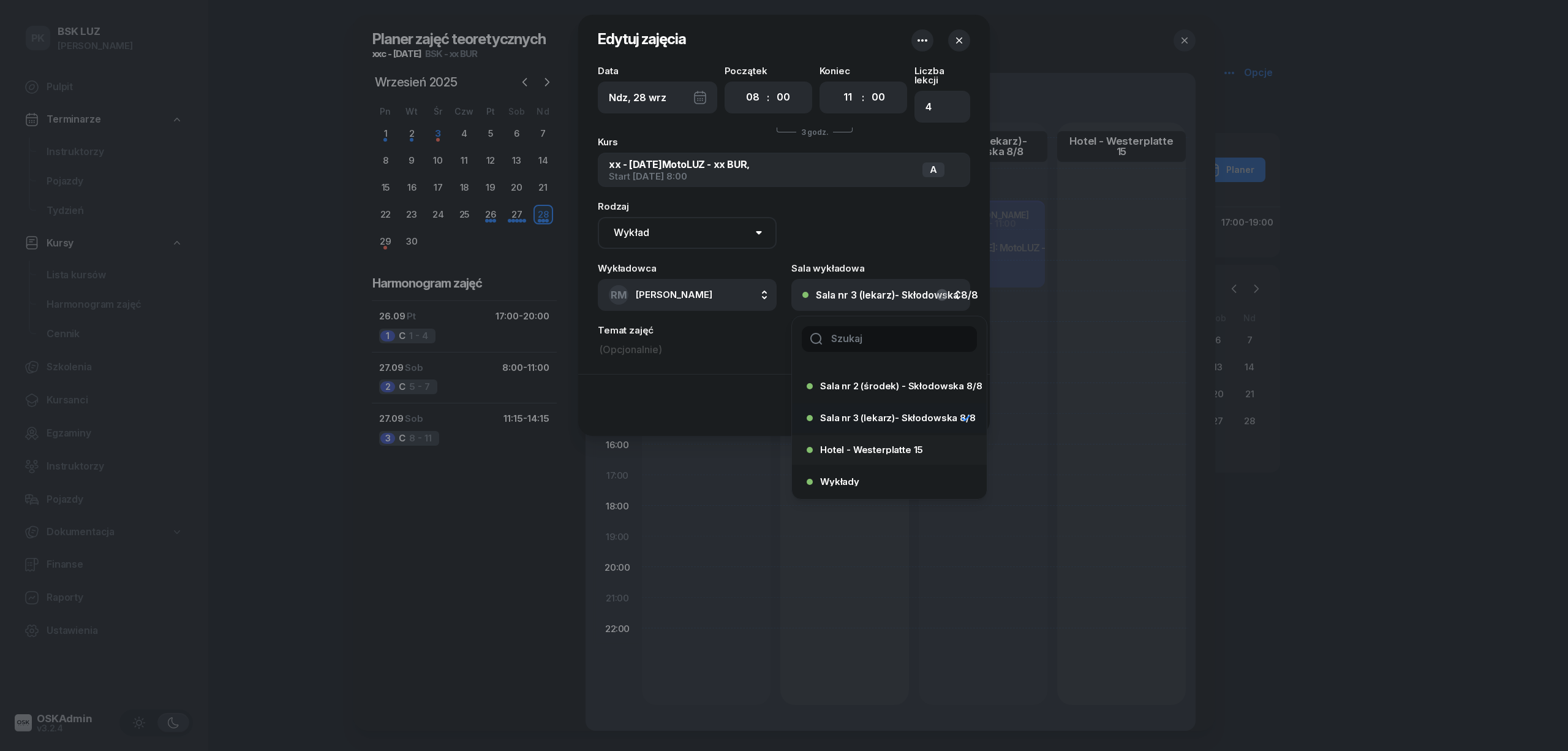
click at [869, 445] on span "Hotel - Westerplatte 15" at bounding box center [871, 449] width 103 height 9
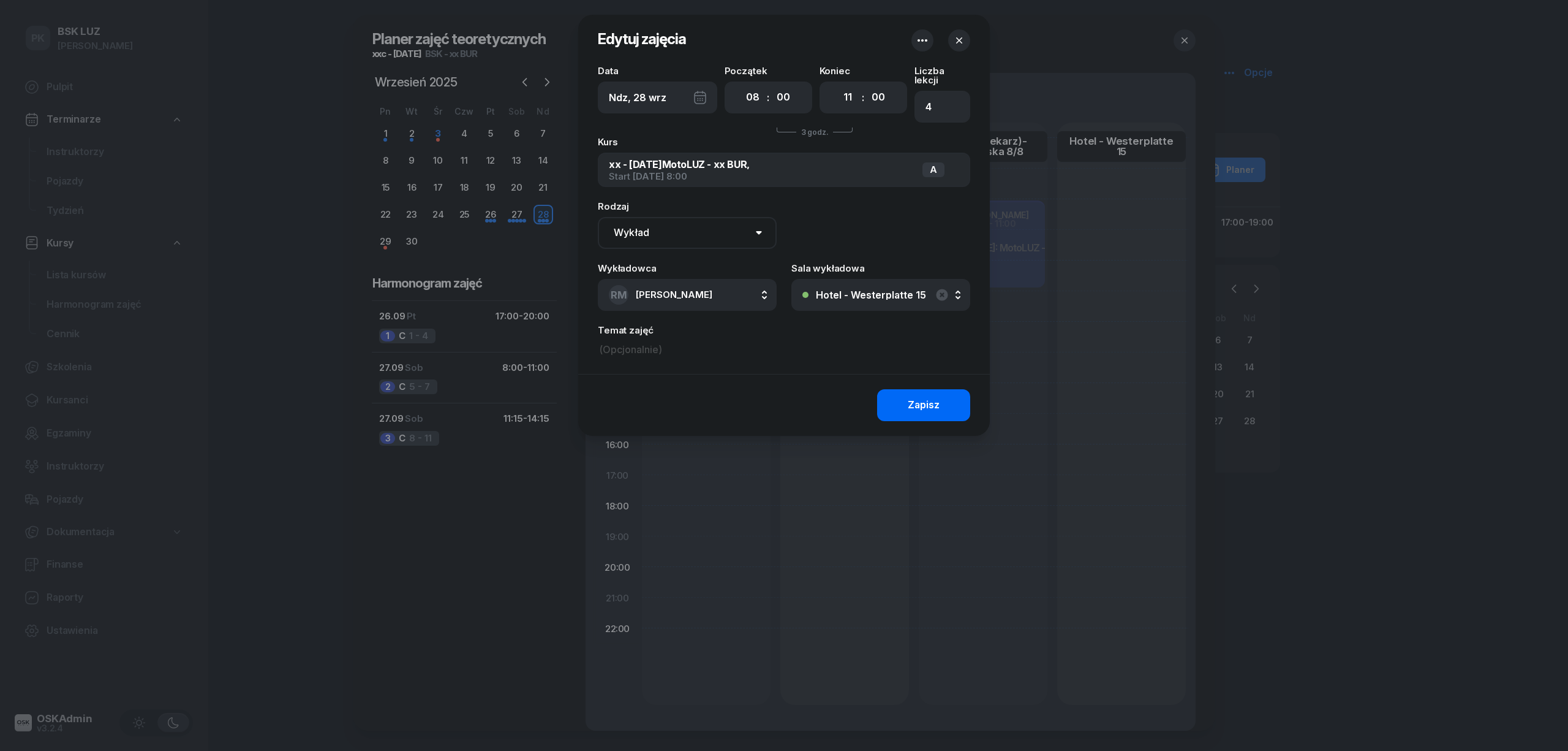
click at [900, 395] on button "Zapisz" at bounding box center [923, 405] width 93 height 32
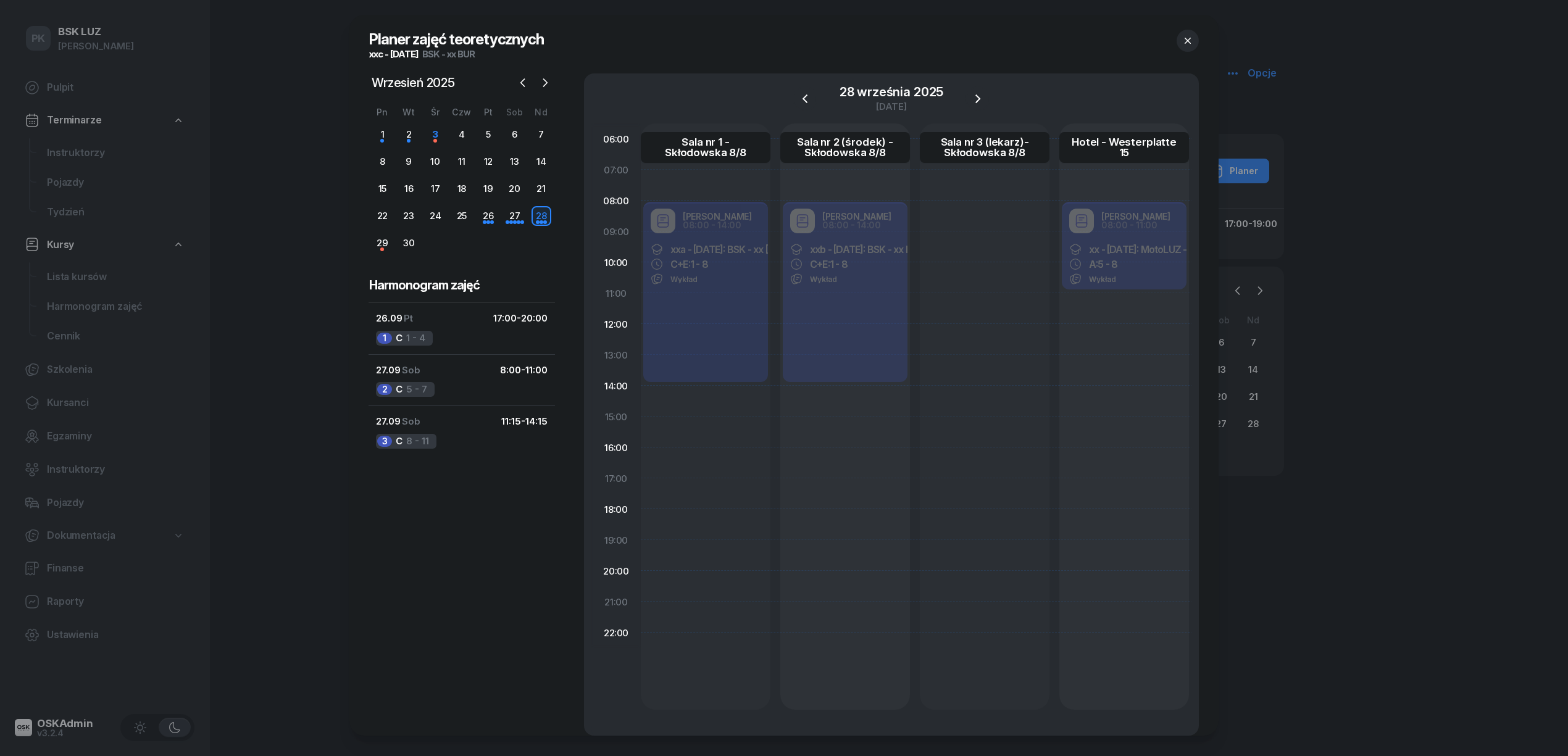
click at [968, 207] on div at bounding box center [984, 416] width 130 height 586
select select "08"
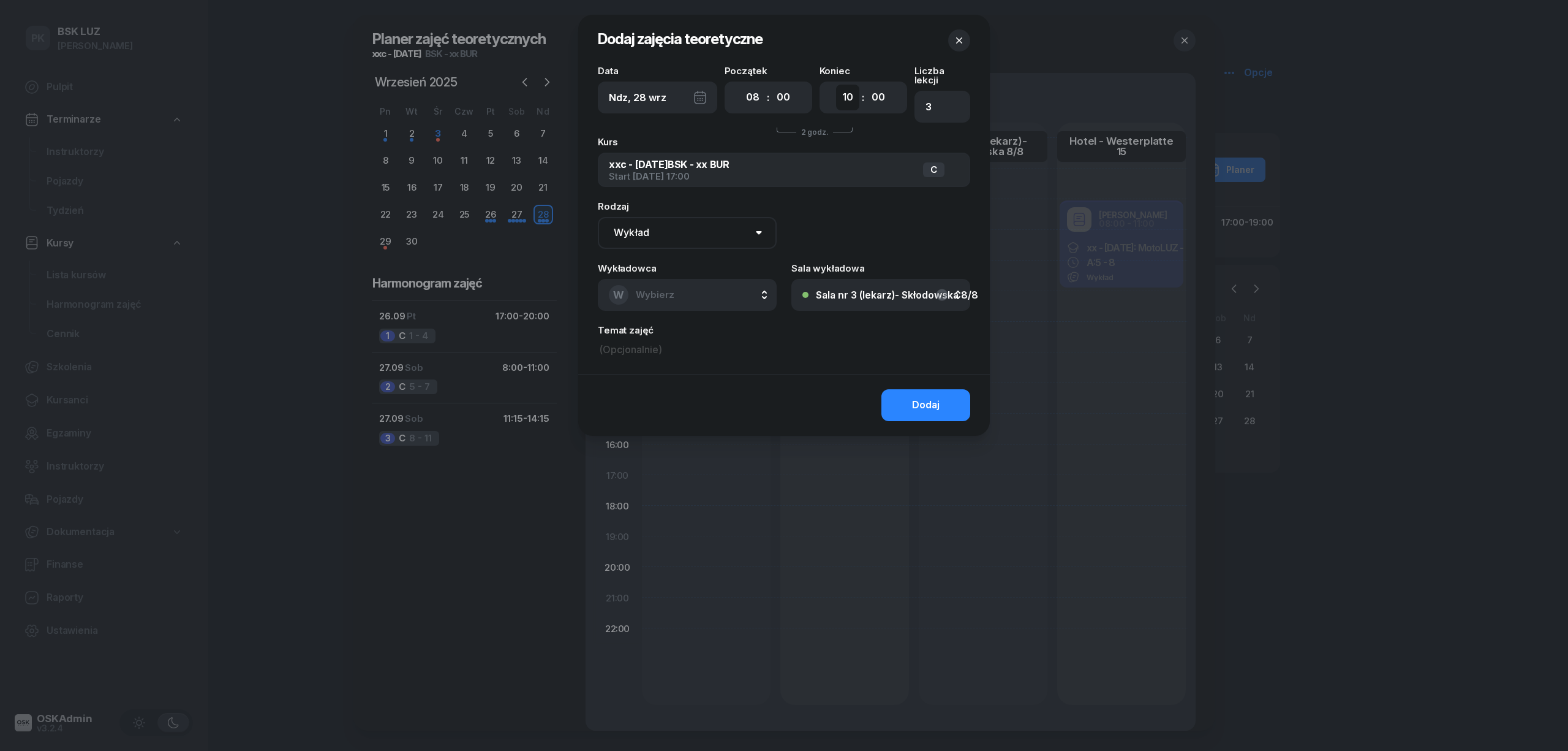
click at [844, 98] on select "00 01 02 03 04 05 06 07 08 09 10 11 12 13 14 15 16 17 18 19 20 21 22 23" at bounding box center [847, 97] width 23 height 26
select select "11"
click at [836, 84] on select "00 01 02 03 04 05 06 07 08 09 10 11 12 13 14 15 16 17 18 19 20 21 22 23" at bounding box center [847, 97] width 23 height 26
type input "4"
click at [682, 284] on button "W Wybierz" at bounding box center [687, 295] width 179 height 32
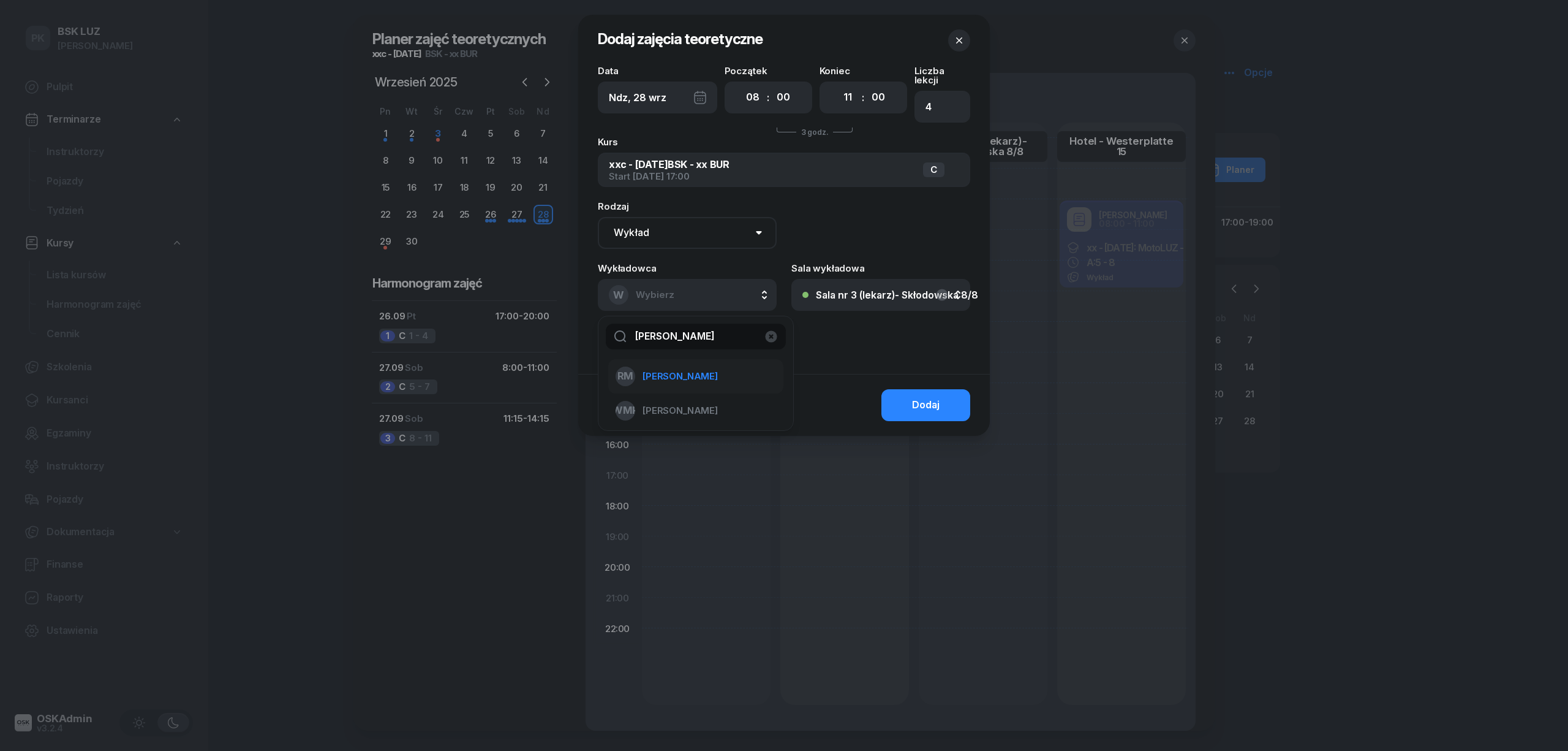
type input "marko"
click at [676, 369] on span "[PERSON_NAME]" at bounding box center [680, 376] width 75 height 16
click at [910, 398] on button "Dodaj" at bounding box center [926, 405] width 89 height 32
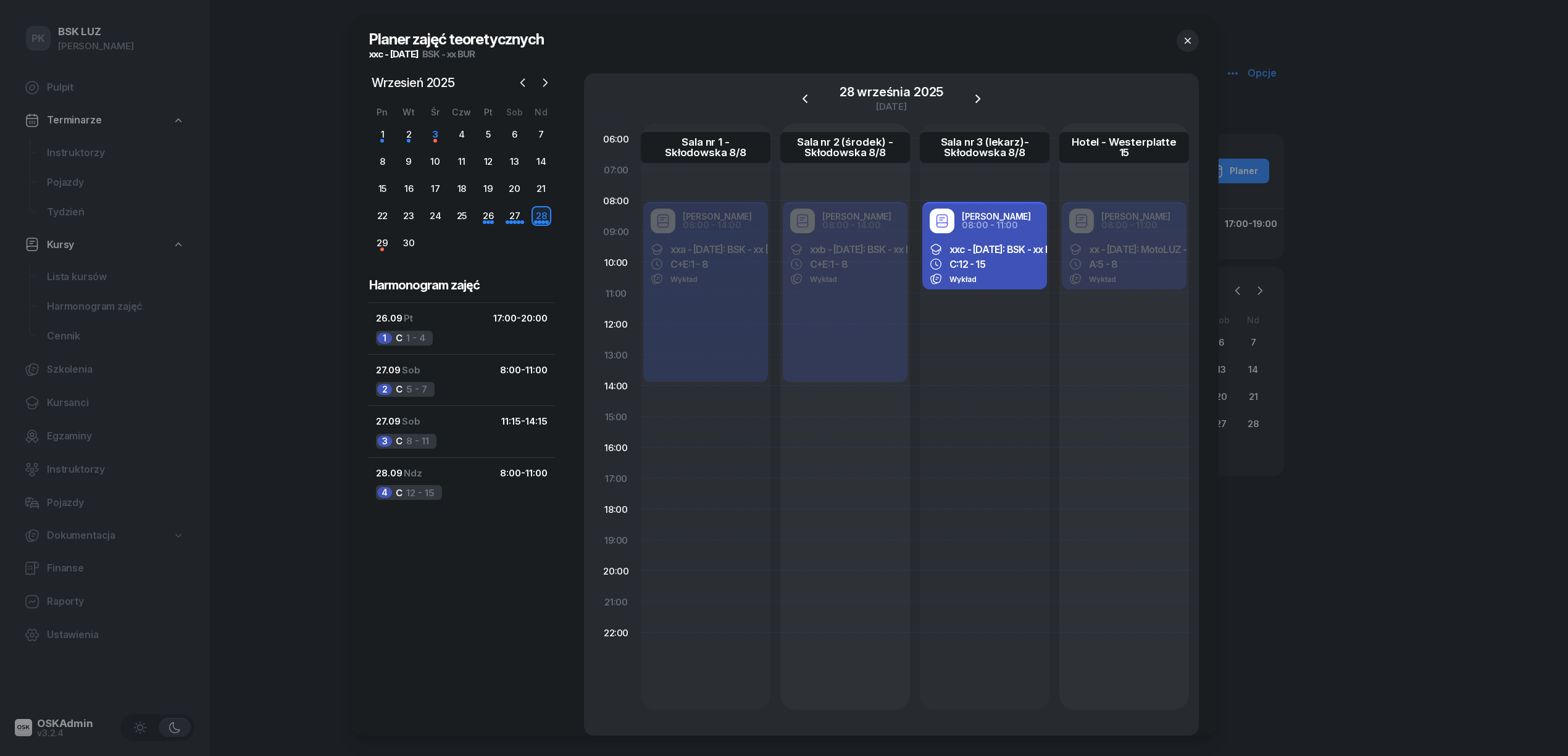
click at [963, 312] on div "Robert Markowicz 08:00 - 11:00 xxc - 2025/09/26: BSK - xx BUR C: 12 - 15 Wykład" at bounding box center [984, 416] width 130 height 586
select select "11"
select select "13"
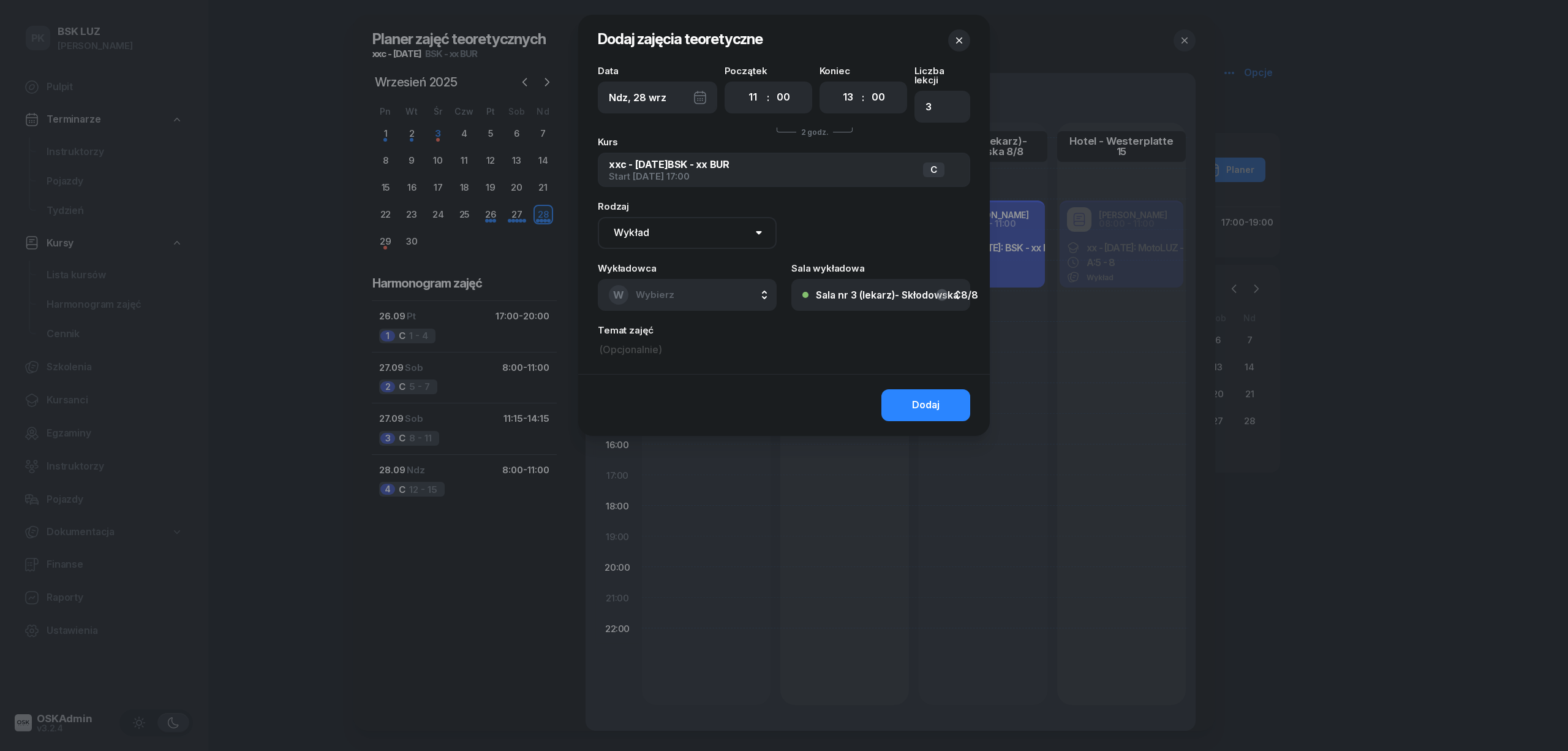
drag, startPoint x: 783, startPoint y: 94, endPoint x: 799, endPoint y: 134, distance: 43.1
click at [783, 94] on select "00 05 10 15 20 25 30 35 40 45 50 55" at bounding box center [783, 97] width 23 height 26
select select "15"
click at [772, 84] on select "00 05 10 15 20 25 30 35 40 45 50 55" at bounding box center [783, 97] width 23 height 26
type input "2"
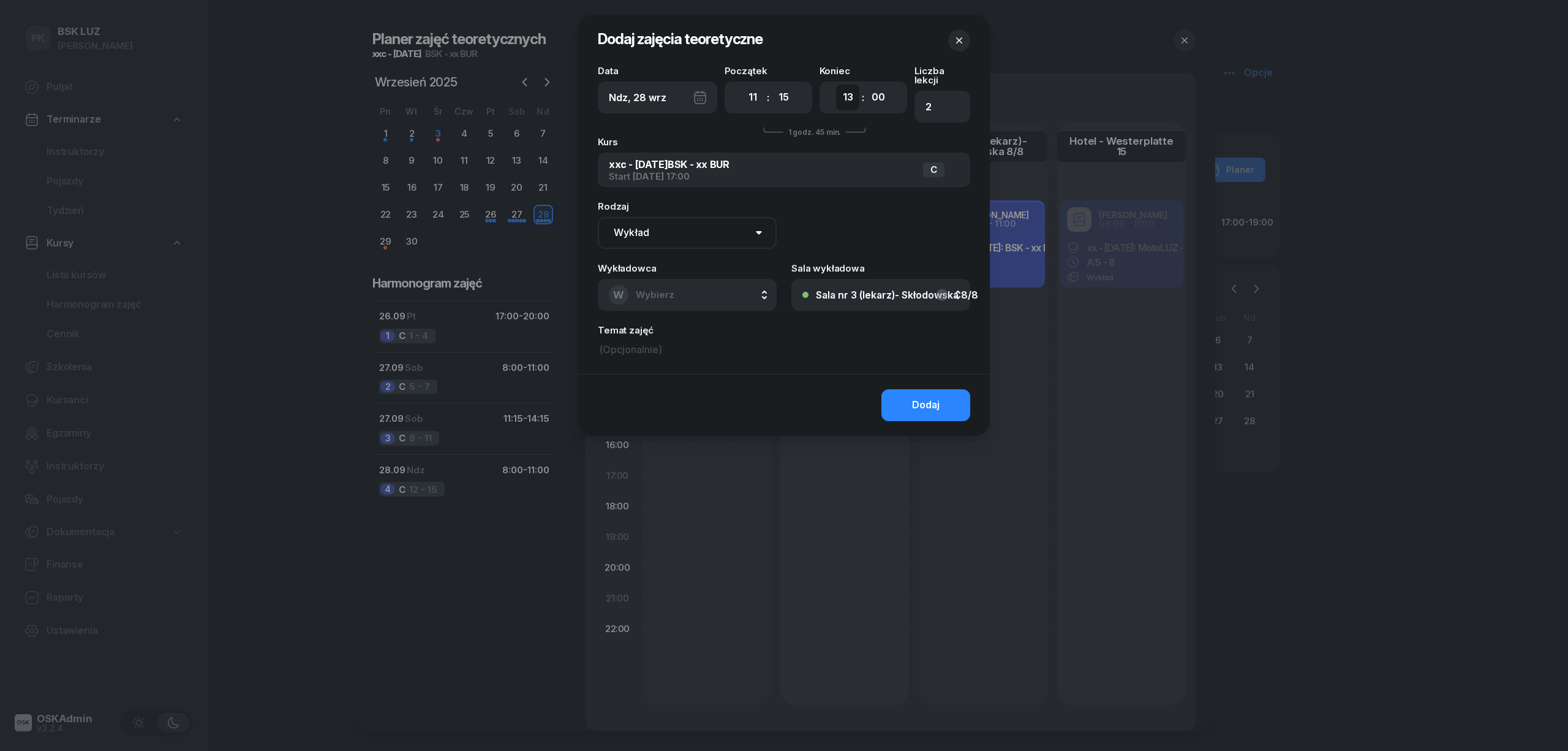
drag, startPoint x: 849, startPoint y: 101, endPoint x: 849, endPoint y: 108, distance: 7.0
click at [849, 101] on select "00 01 02 03 04 05 06 07 08 09 10 11 12 13 14 15 16 17 18 19 20 21 22 23" at bounding box center [847, 97] width 23 height 26
select select "14"
click at [836, 84] on select "00 01 02 03 04 05 06 07 08 09 10 11 12 13 14 15 16 17 18 19 20 21 22 23" at bounding box center [847, 97] width 23 height 26
type input "4"
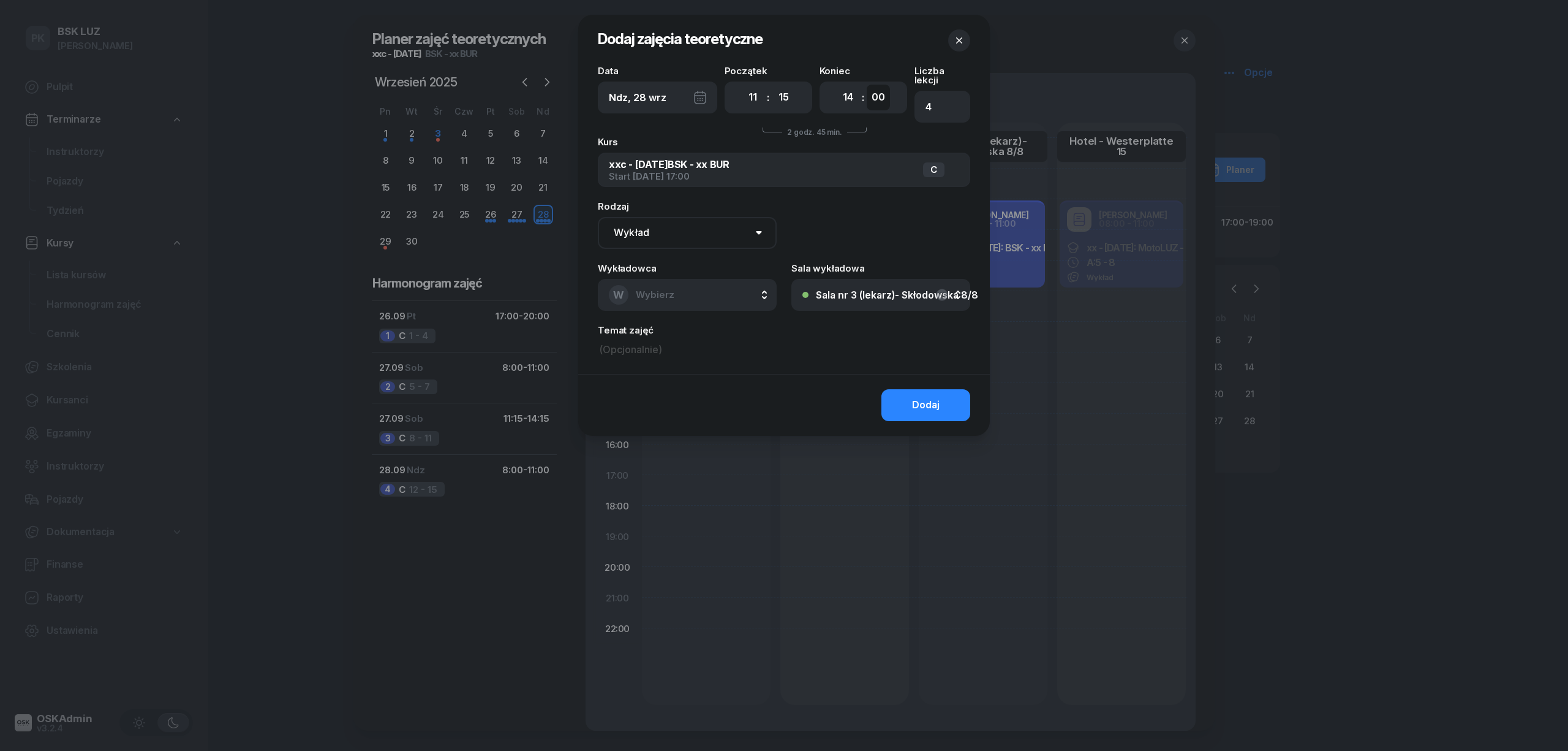
click at [878, 92] on select "00 05 10 15 20 25 30 35 40 45 50 55" at bounding box center [878, 97] width 23 height 26
select select "15"
click at [867, 84] on select "00 05 10 15 20 25 30 35 40 45 50 55" at bounding box center [878, 97] width 23 height 26
click at [709, 289] on button "W Wybierz" at bounding box center [687, 295] width 179 height 32
type input "marko"
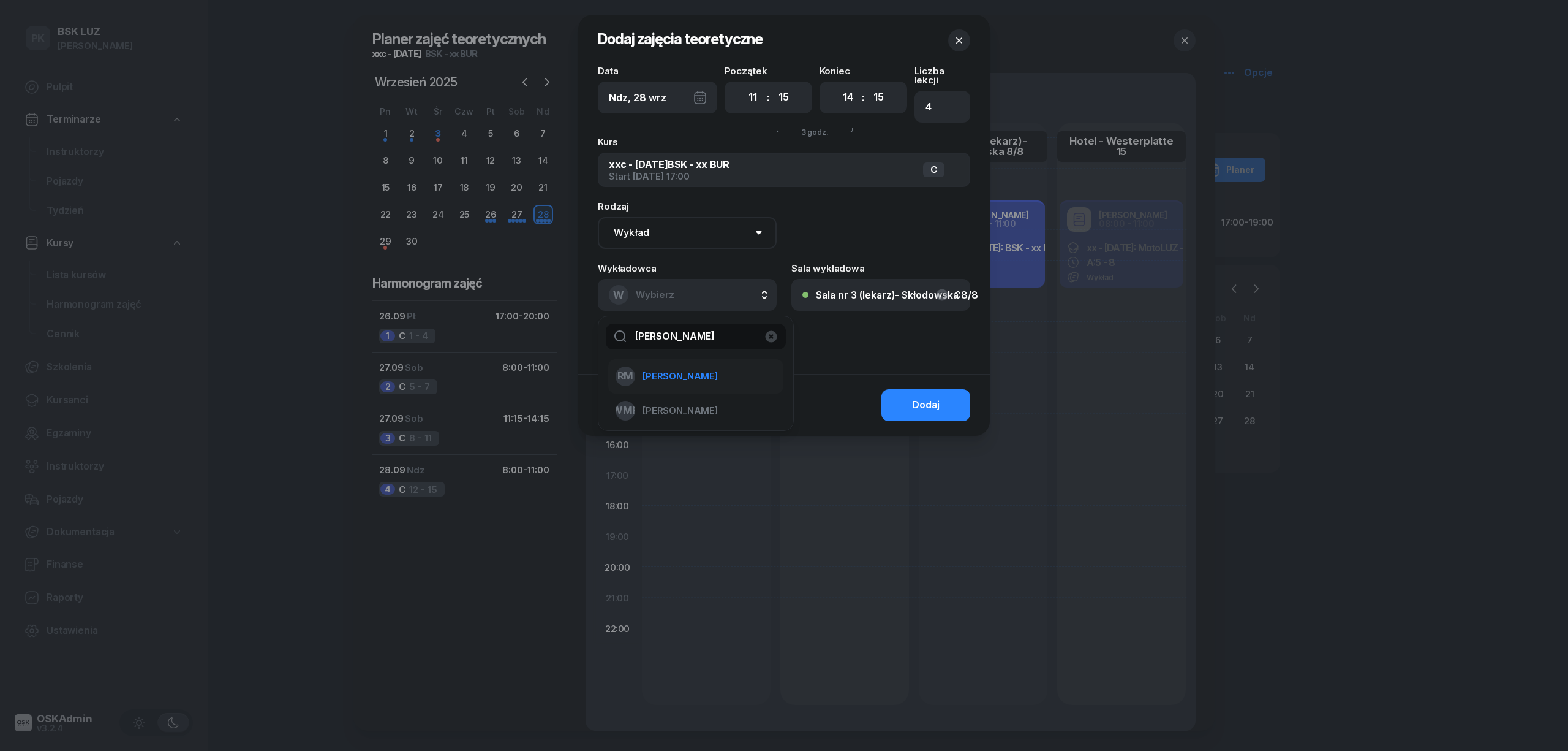
click at [699, 369] on span "[PERSON_NAME]" at bounding box center [680, 376] width 75 height 16
click at [909, 399] on button "Dodaj" at bounding box center [926, 405] width 89 height 32
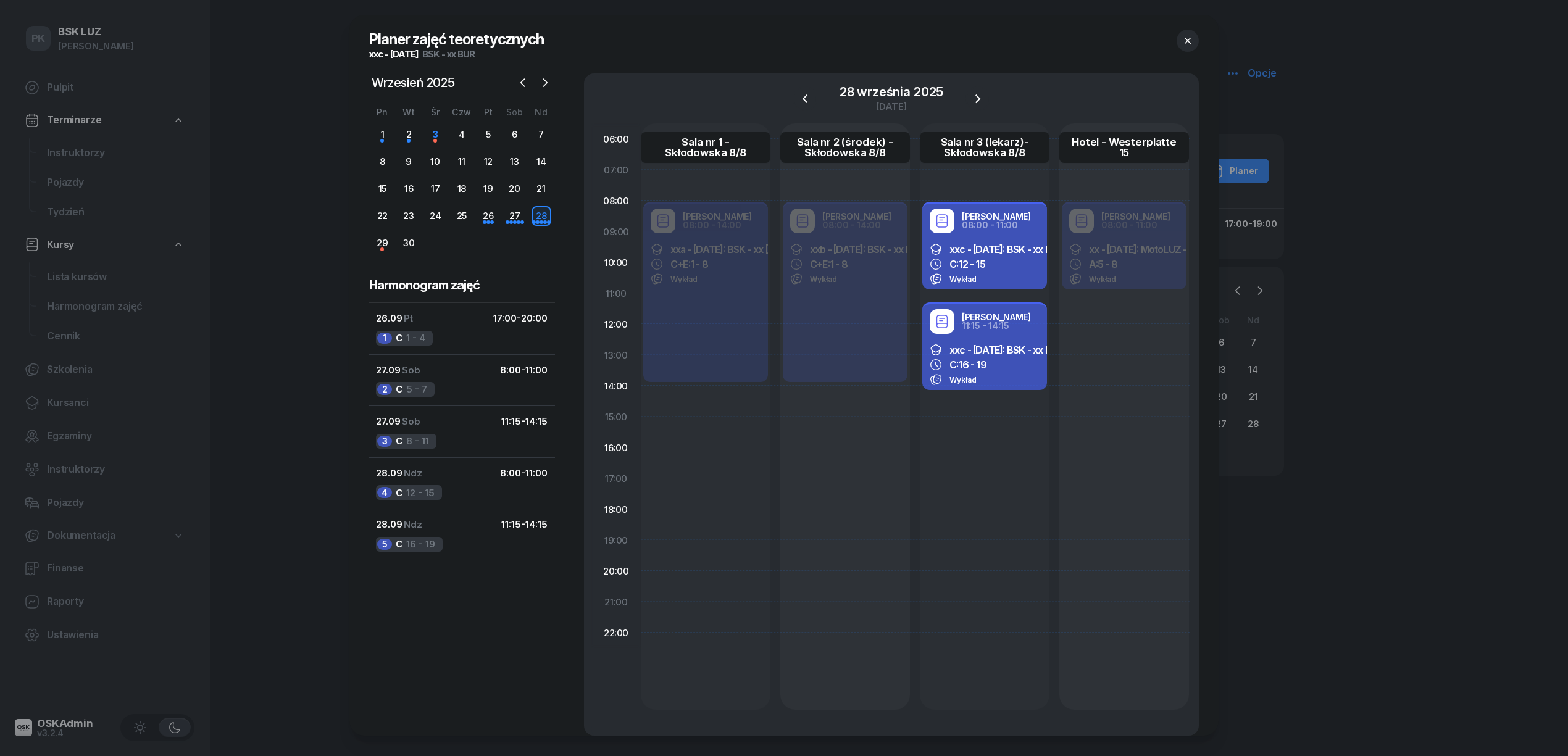
click at [504, 622] on div "Wrzesień 2025 2025 sty lut mar kwi maj cze lip sie wrz paź lis gru Pn Wt Śr Czw…" at bounding box center [462, 404] width 185 height 662
click at [451, 388] on button "27.09 Sob 8:00 - 11:00 2 C 5 - 7" at bounding box center [462, 380] width 187 height 52
click at [406, 386] on div "2 C 5 - 7" at bounding box center [405, 389] width 59 height 15
click at [447, 422] on div "27.09 Sob 11:15 - 14:15" at bounding box center [461, 421] width 171 height 16
click at [447, 388] on button "27.09 Sob 8:00 - 11:00 2 C 5 - 7" at bounding box center [462, 380] width 187 height 52
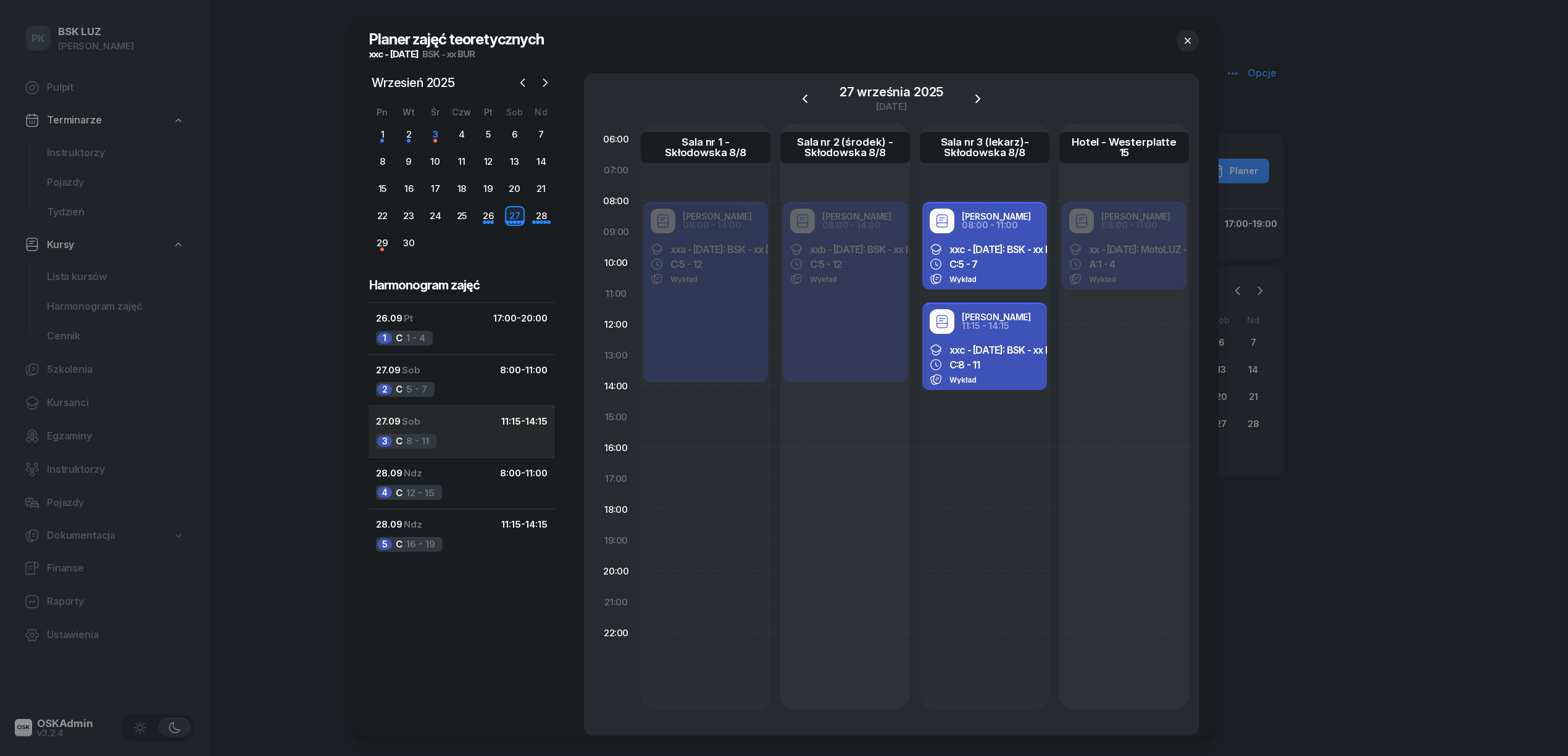
click at [441, 428] on div "27.09 Sob 11:15 - 14:15" at bounding box center [461, 421] width 171 height 16
click at [451, 488] on button "28.09 Ndz 8:00 - 11:00 4 C 12 - 15" at bounding box center [462, 483] width 187 height 52
click at [459, 559] on button "28.09 Ndz 11:15 - 14:15 5 C 16 - 19" at bounding box center [462, 534] width 187 height 52
click at [495, 212] on div "26" at bounding box center [488, 215] width 20 height 20
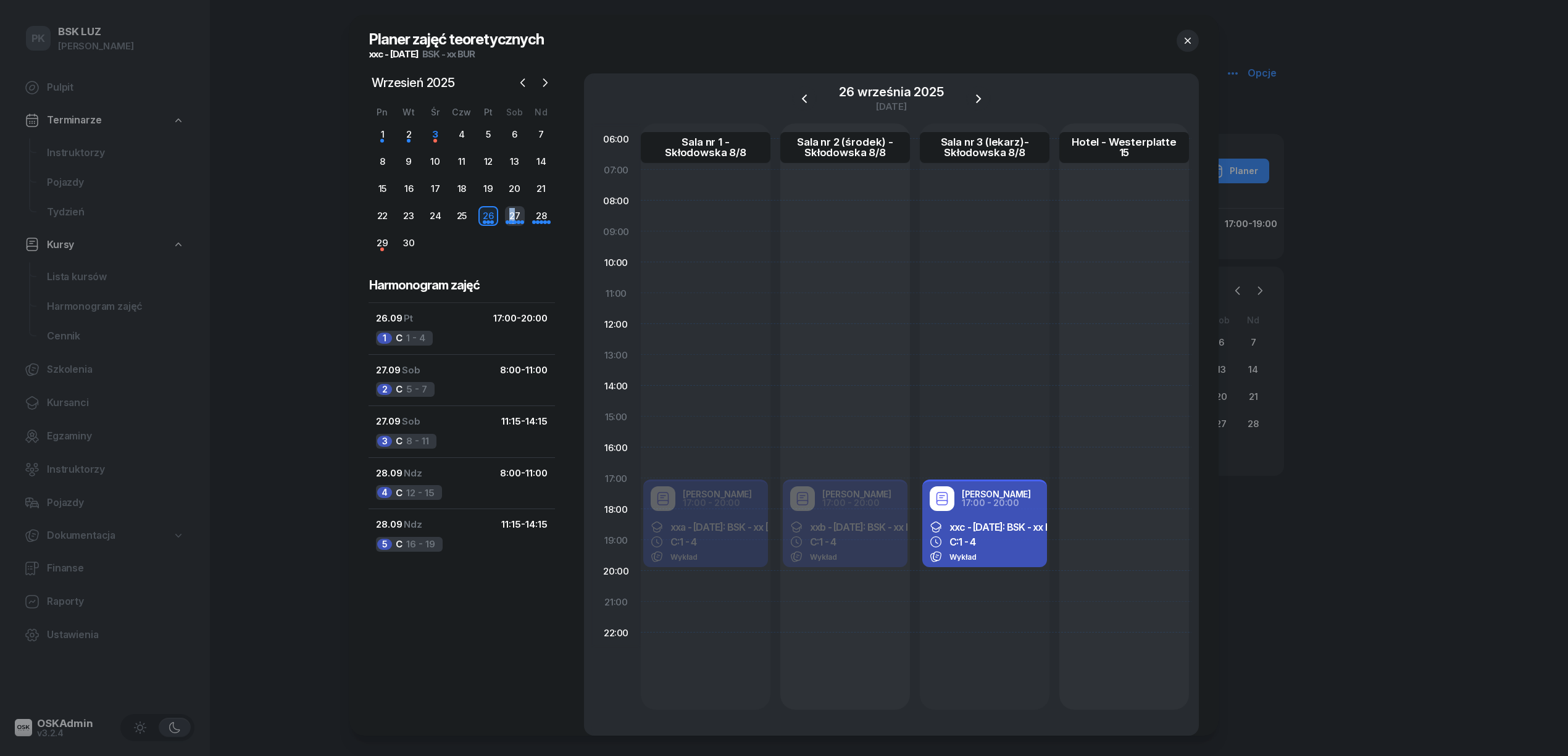
click at [512, 218] on div "27" at bounding box center [514, 215] width 20 height 20
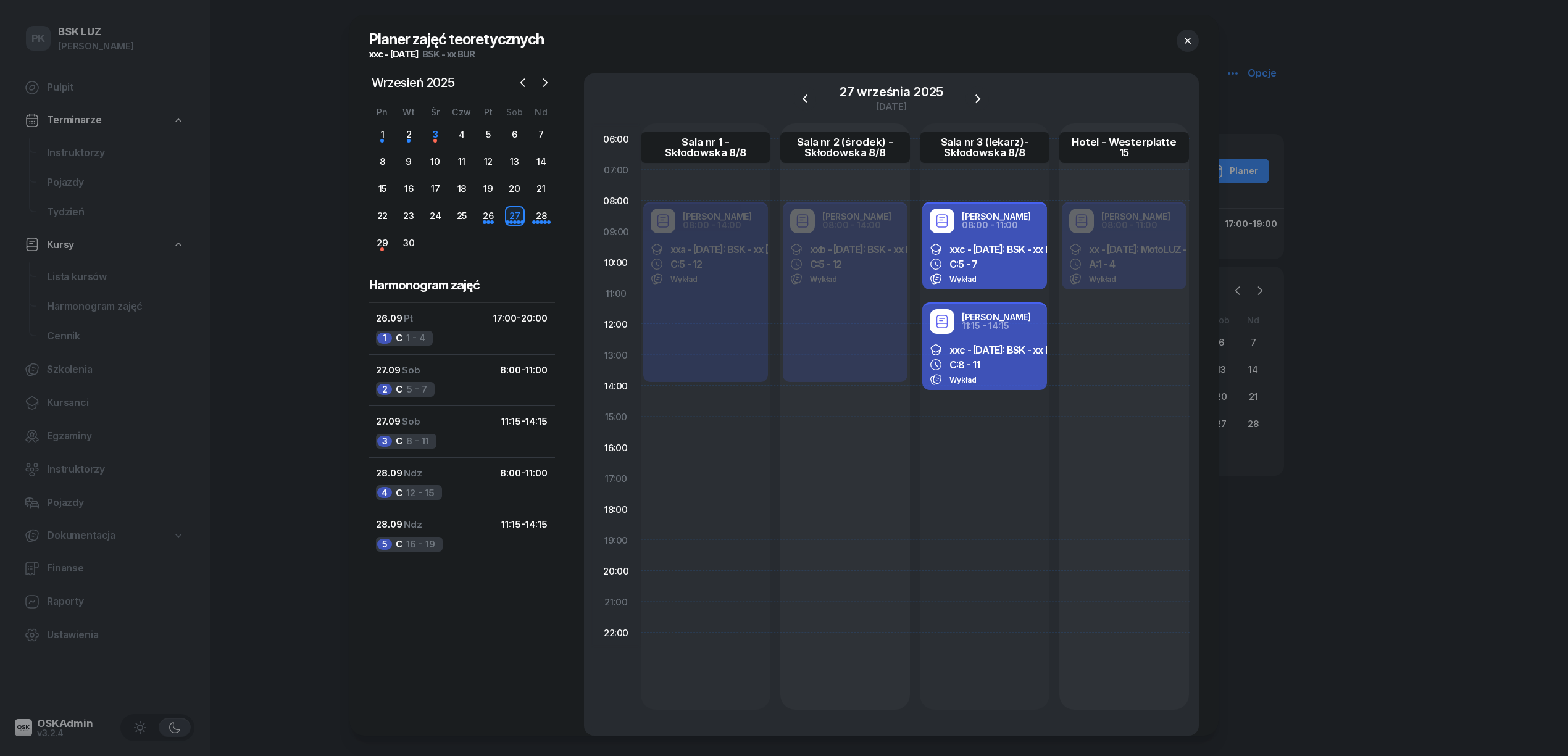
click at [1023, 275] on div "Wykład" at bounding box center [984, 279] width 110 height 13
select select "08"
select select "11"
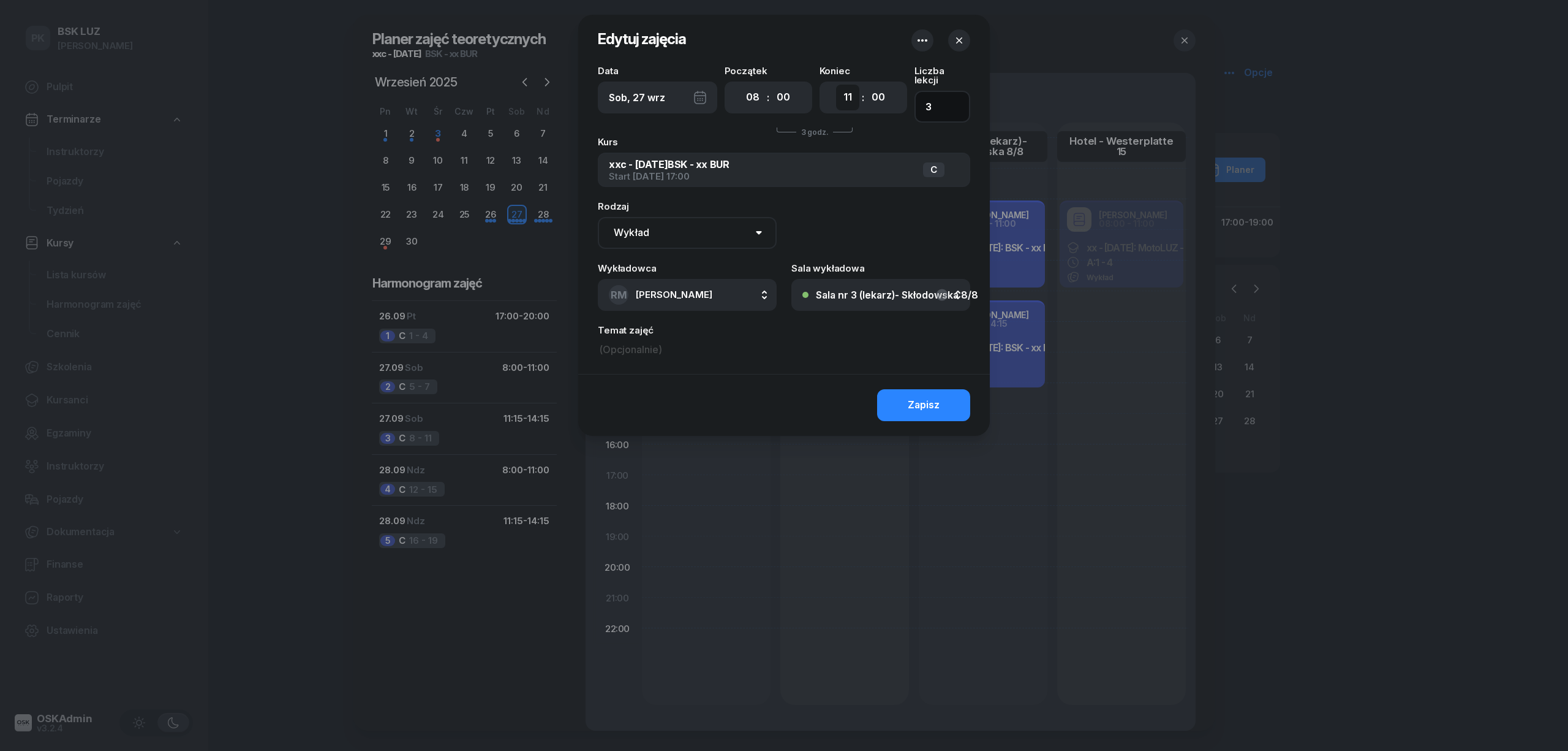
drag, startPoint x: 921, startPoint y: 97, endPoint x: 859, endPoint y: 99, distance: 62.0
click at [859, 97] on div "Data Sob, 27 wrz Początek 00 01 02 03 04 05 06 07 08 09 10 11 12 13 14 15 16 17…" at bounding box center [784, 95] width 372 height 56
type input "4"
click at [954, 389] on button "Zapisz" at bounding box center [923, 405] width 93 height 32
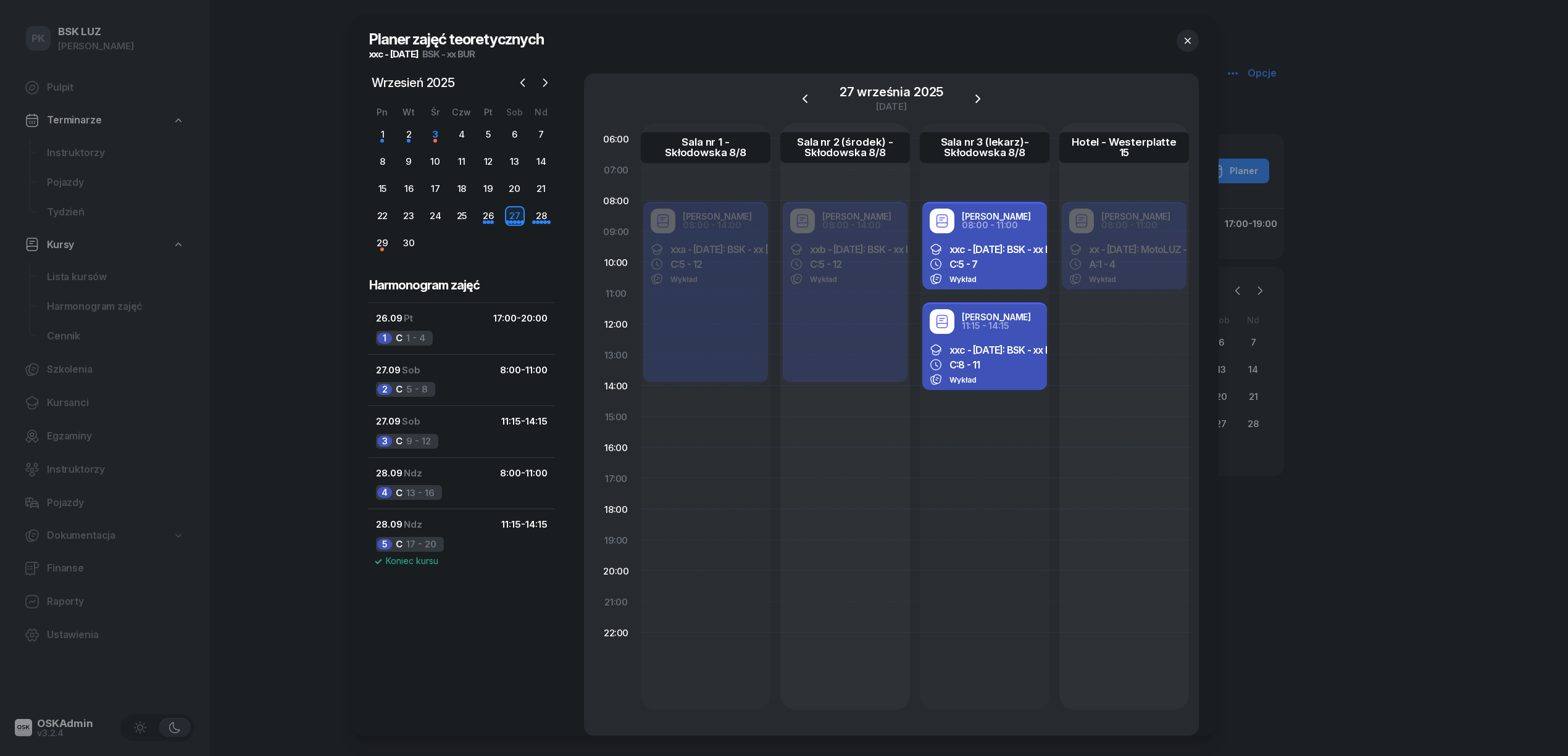
click at [1192, 38] on icon "button" at bounding box center [1188, 41] width 13 height 13
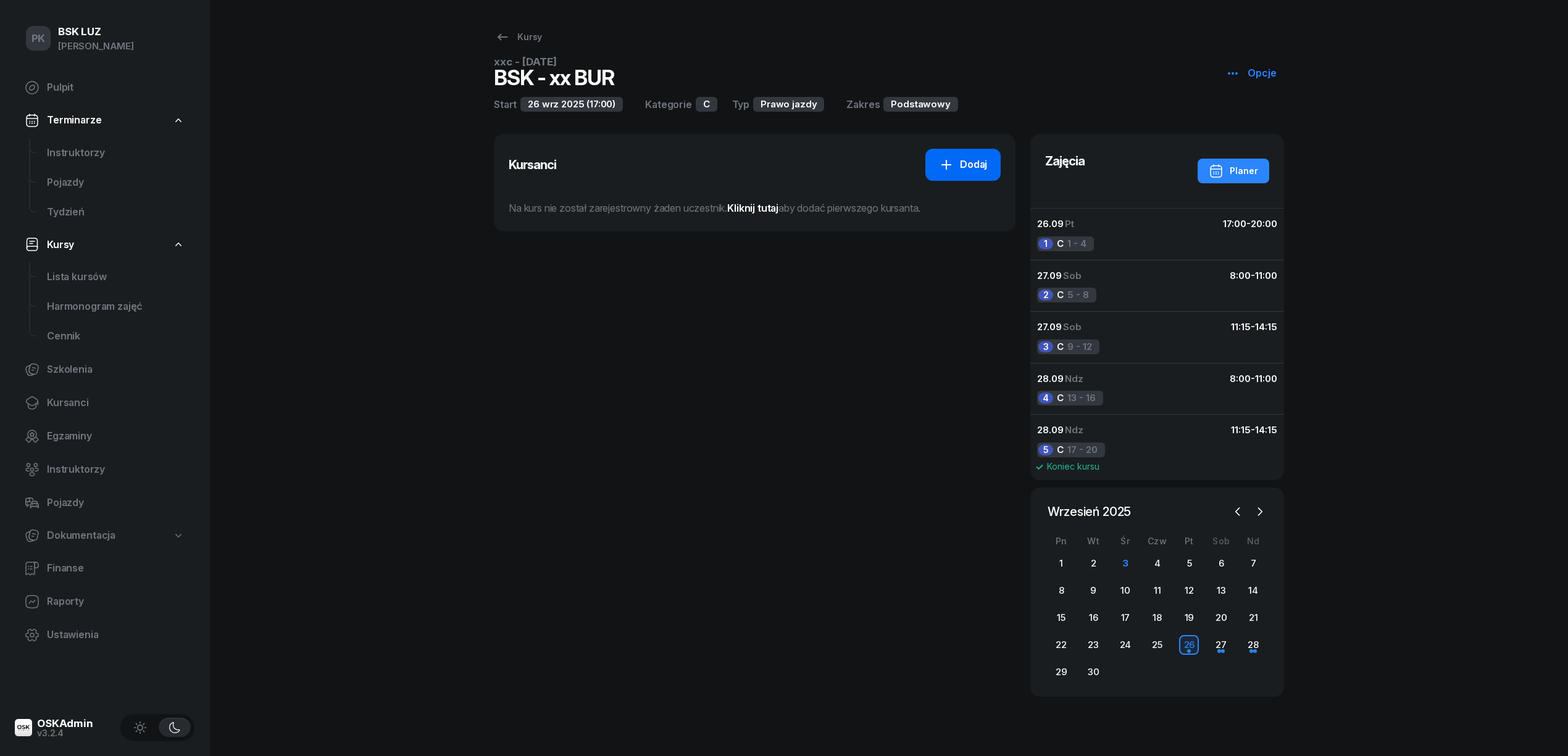
click at [947, 158] on icon at bounding box center [947, 165] width 15 height 15
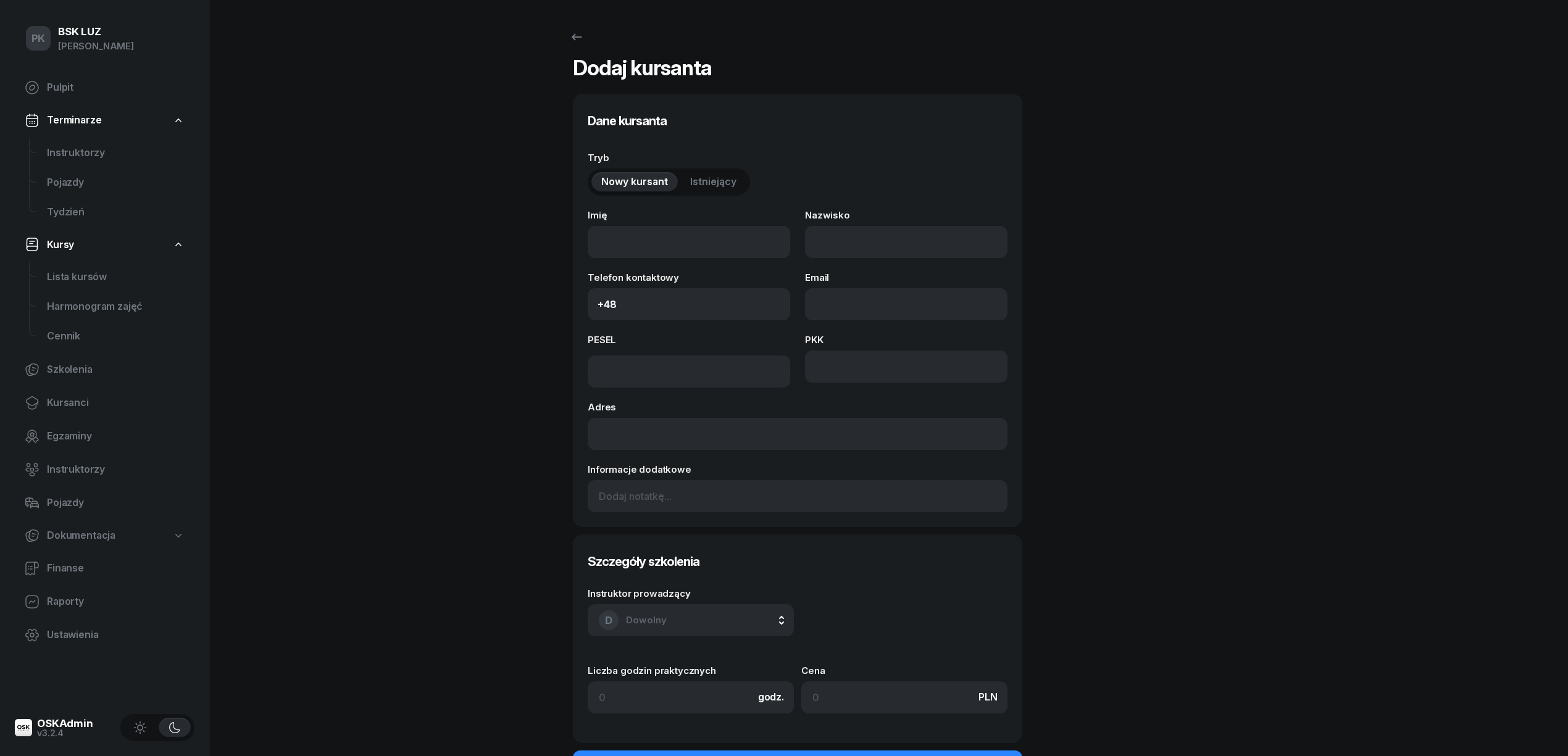
select select "C"
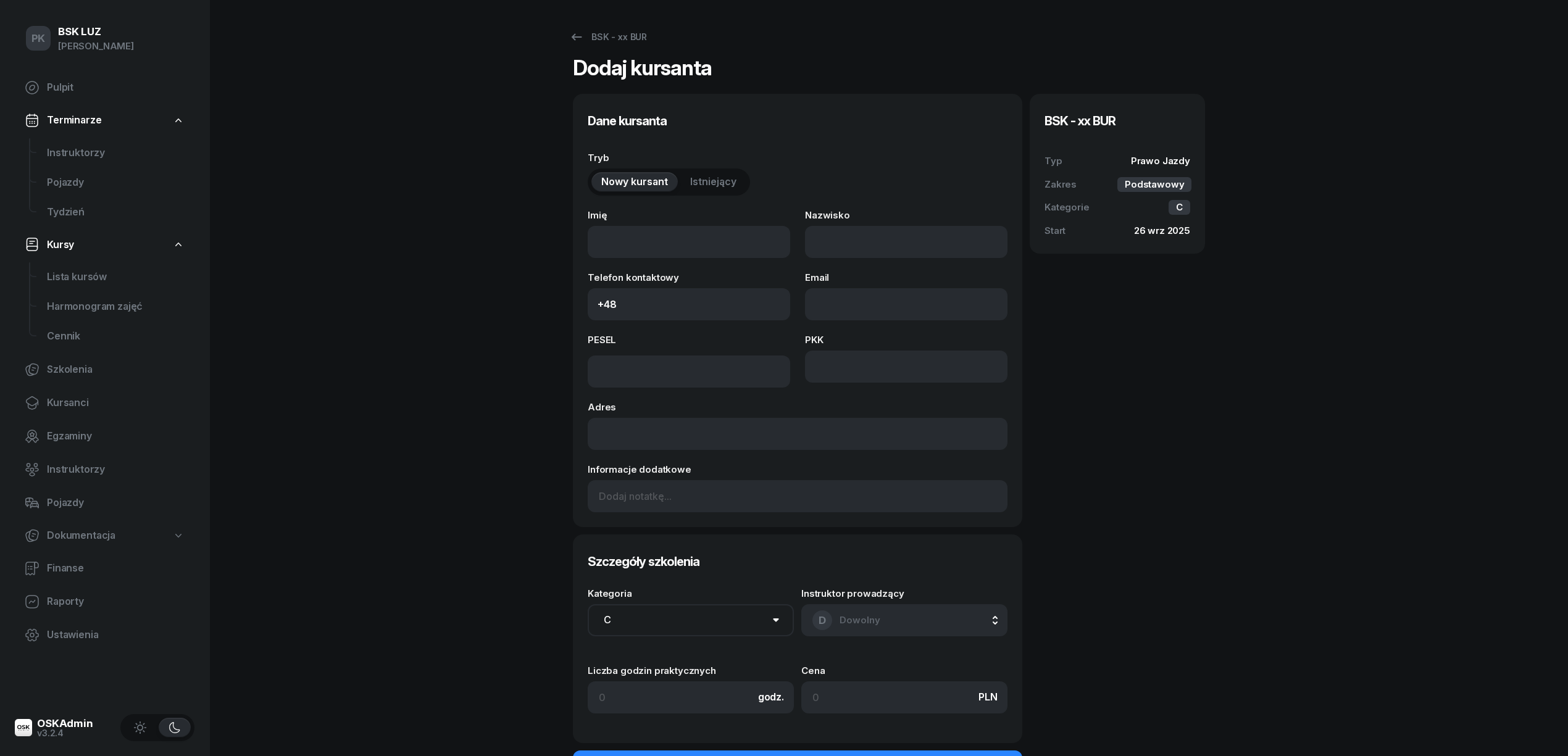
click at [707, 176] on span "Istniejący" at bounding box center [713, 181] width 46 height 16
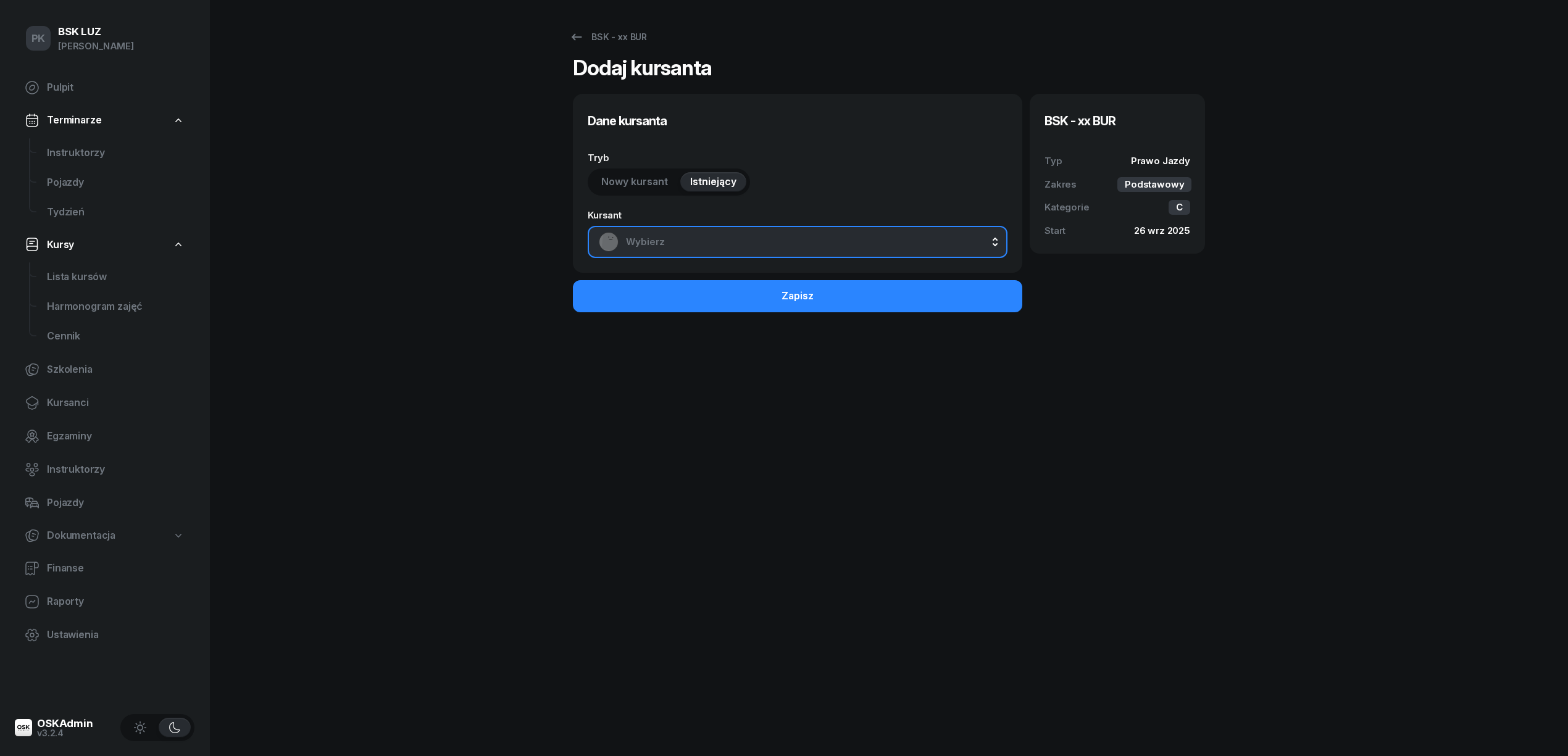
click at [701, 241] on span "Wybierz" at bounding box center [811, 241] width 371 height 16
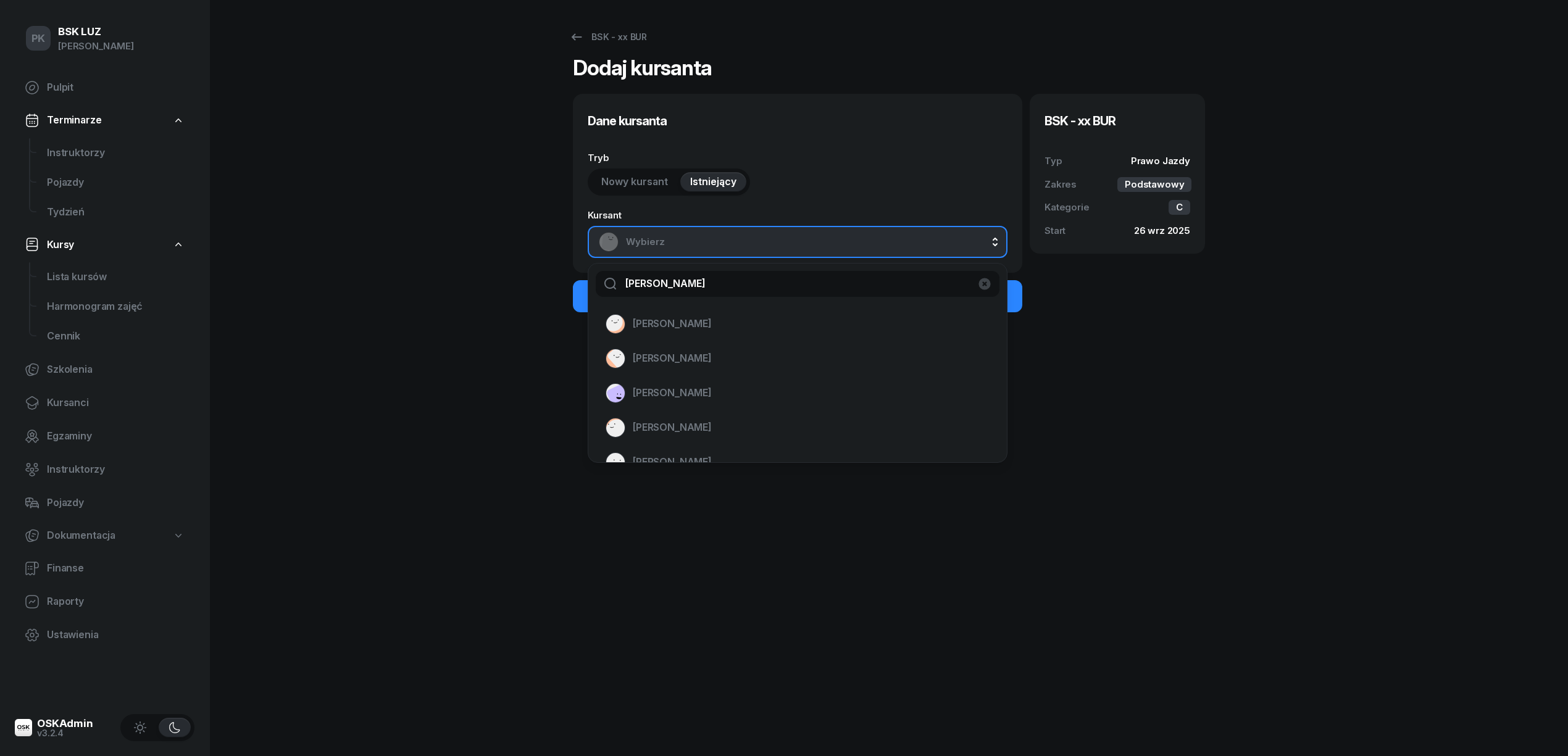
type input "woźniak"
click at [422, 197] on div "PK BSK LUZ Piotr Klimek Pulpit Terminarze Instruktorzy Pojazdy Tydzień Kursy Li…" at bounding box center [784, 378] width 1568 height 756
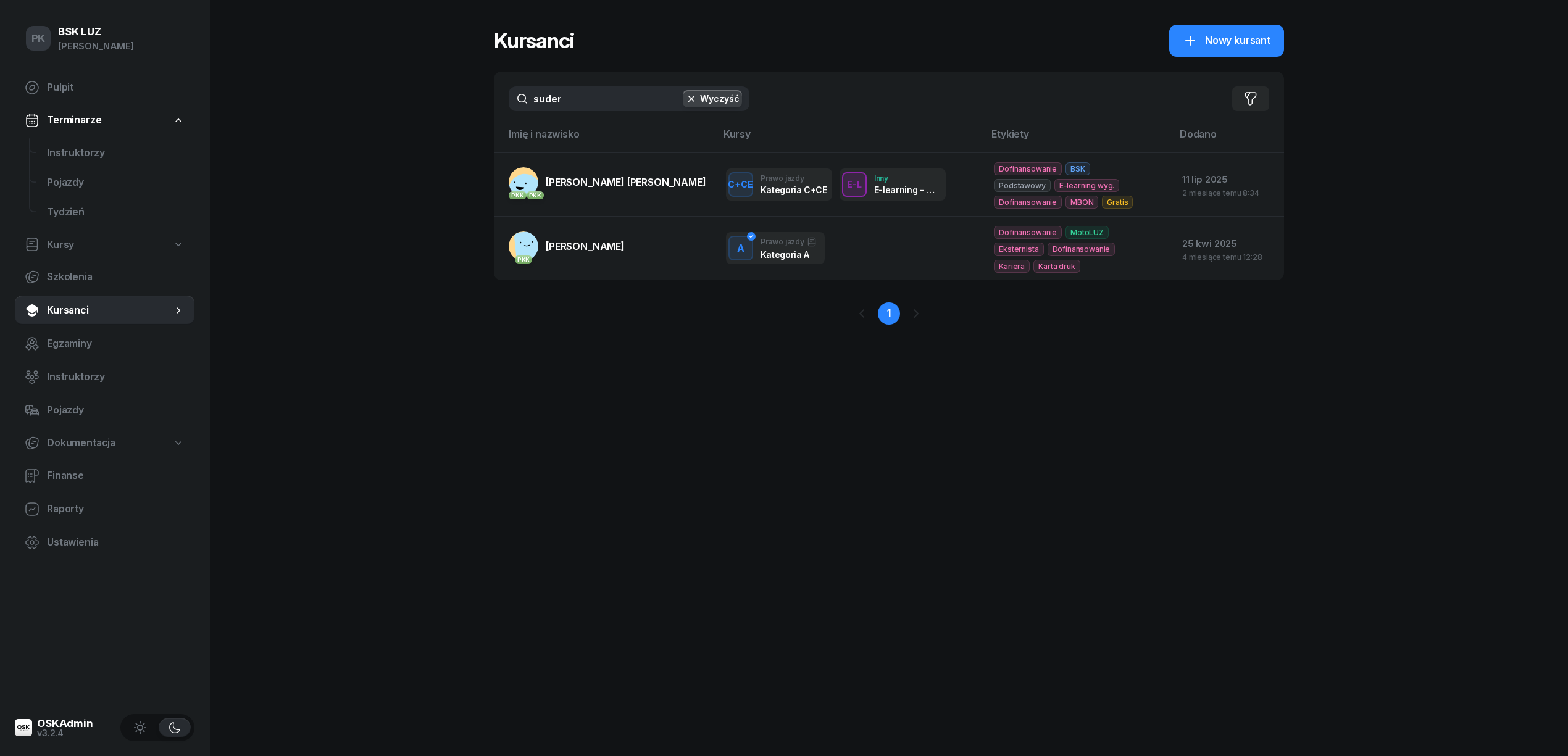
click at [440, 97] on div "PK BSK [PERSON_NAME] Pulpit Terminarze Instruktorzy Pojazdy Tydzień Kursy Szkol…" at bounding box center [784, 378] width 1568 height 756
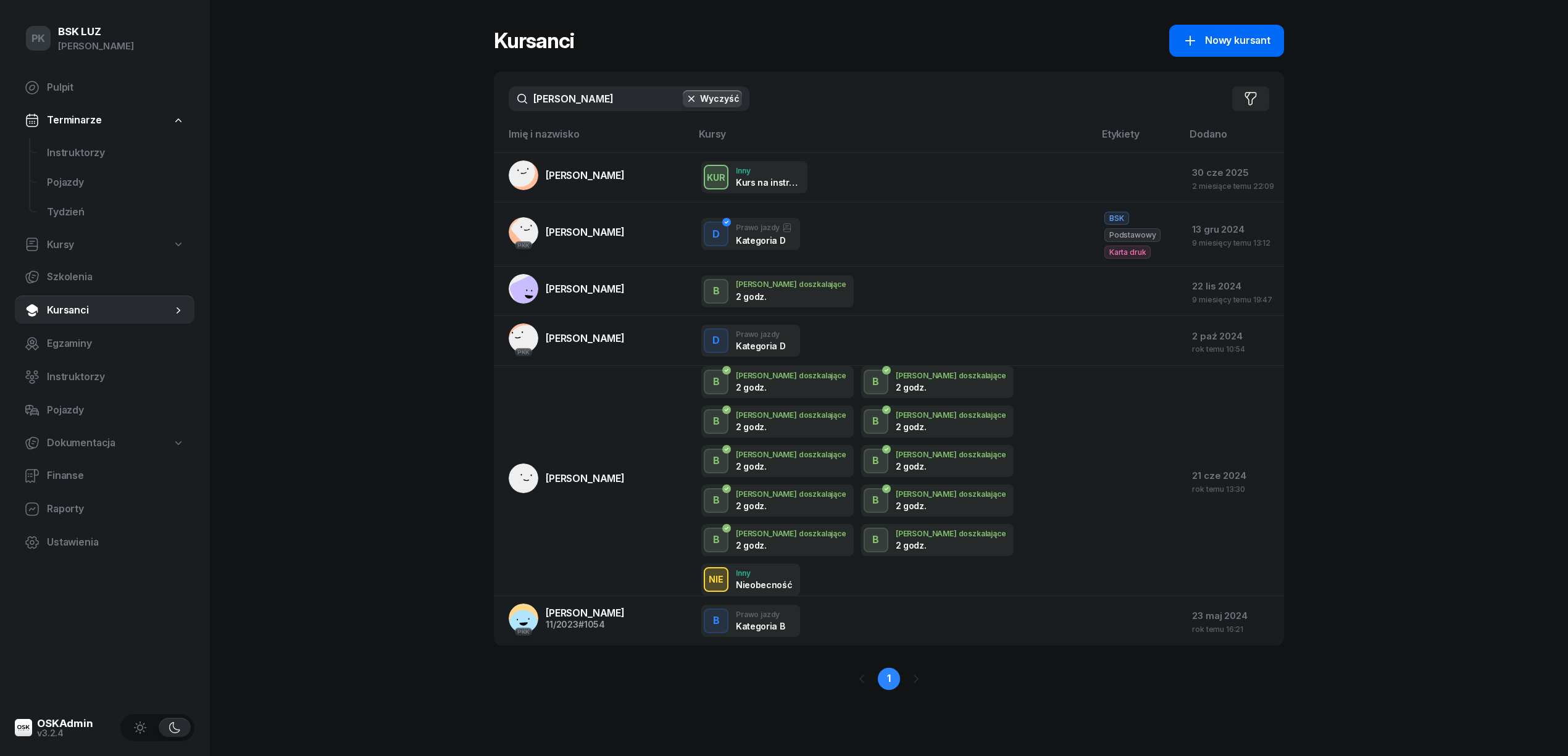
type input "[PERSON_NAME]"
click at [1230, 26] on link "Nowy kursant" at bounding box center [1226, 40] width 115 height 32
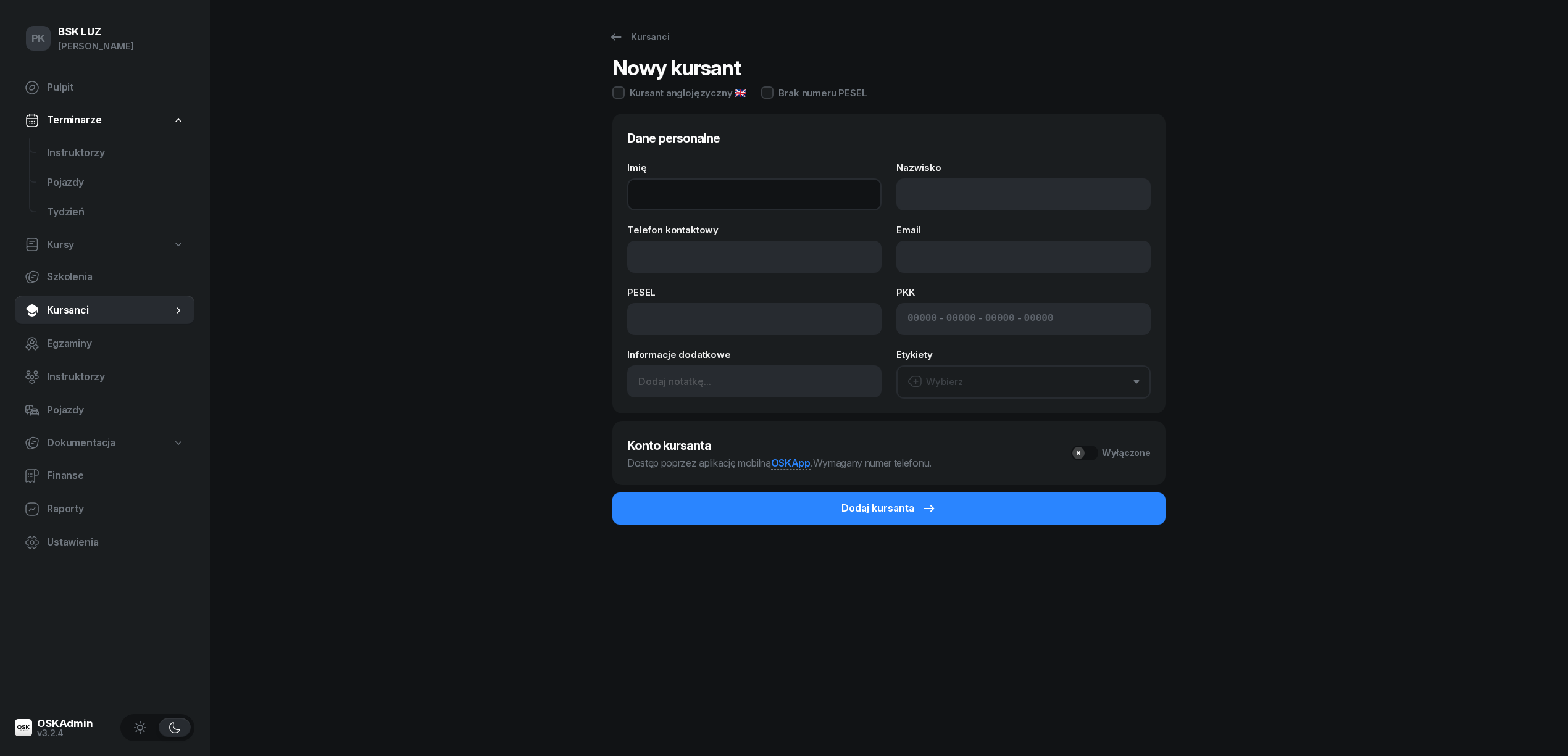
click at [677, 193] on input "Imię" at bounding box center [754, 194] width 255 height 32
type input "RAFAŁ"
click at [959, 205] on input "Nazwisko" at bounding box center [1023, 194] width 255 height 32
type input "[PERSON_NAME]"
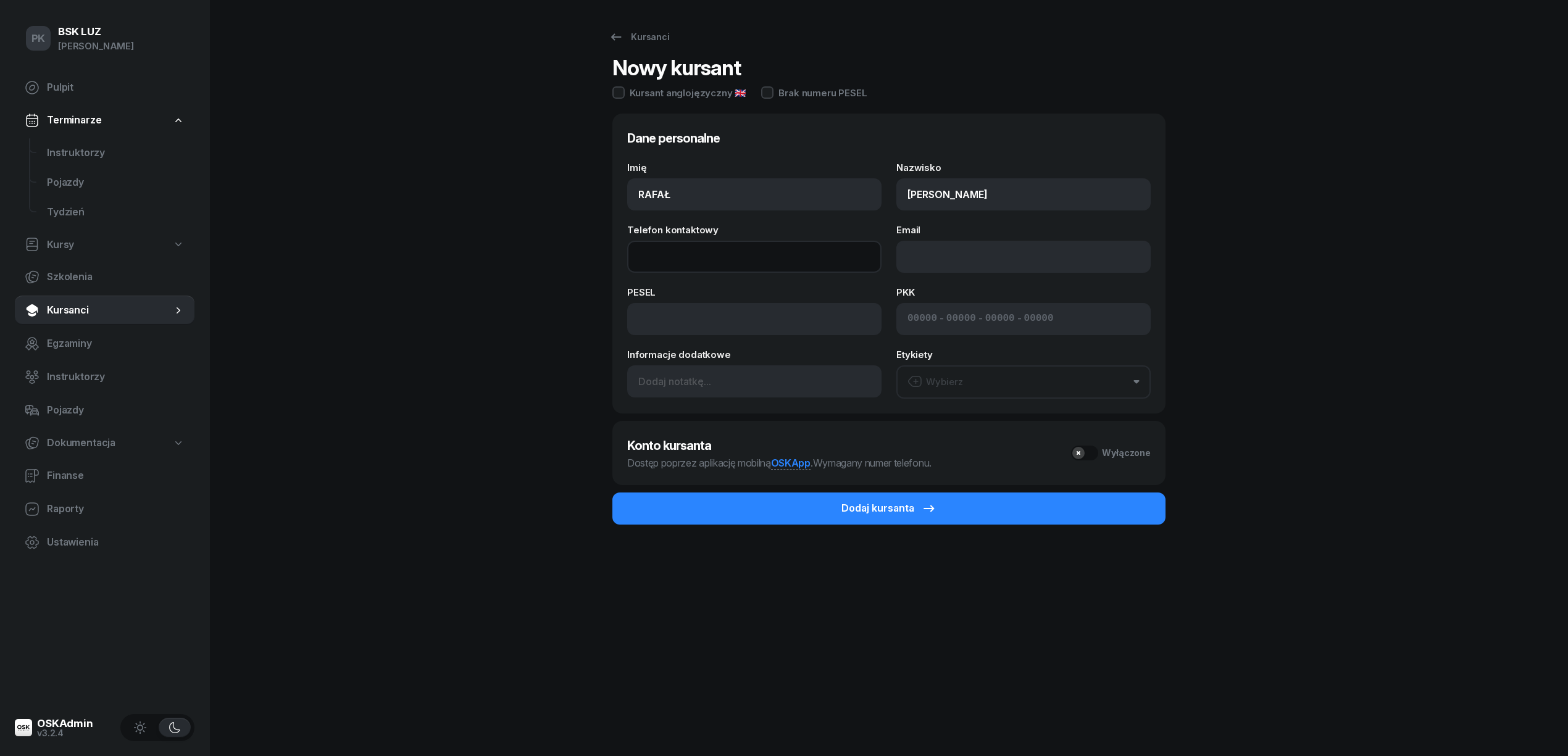
click at [662, 255] on input "Telefon kontaktowy" at bounding box center [754, 256] width 255 height 32
paste input "603 664 673"
type input "603 664 673"
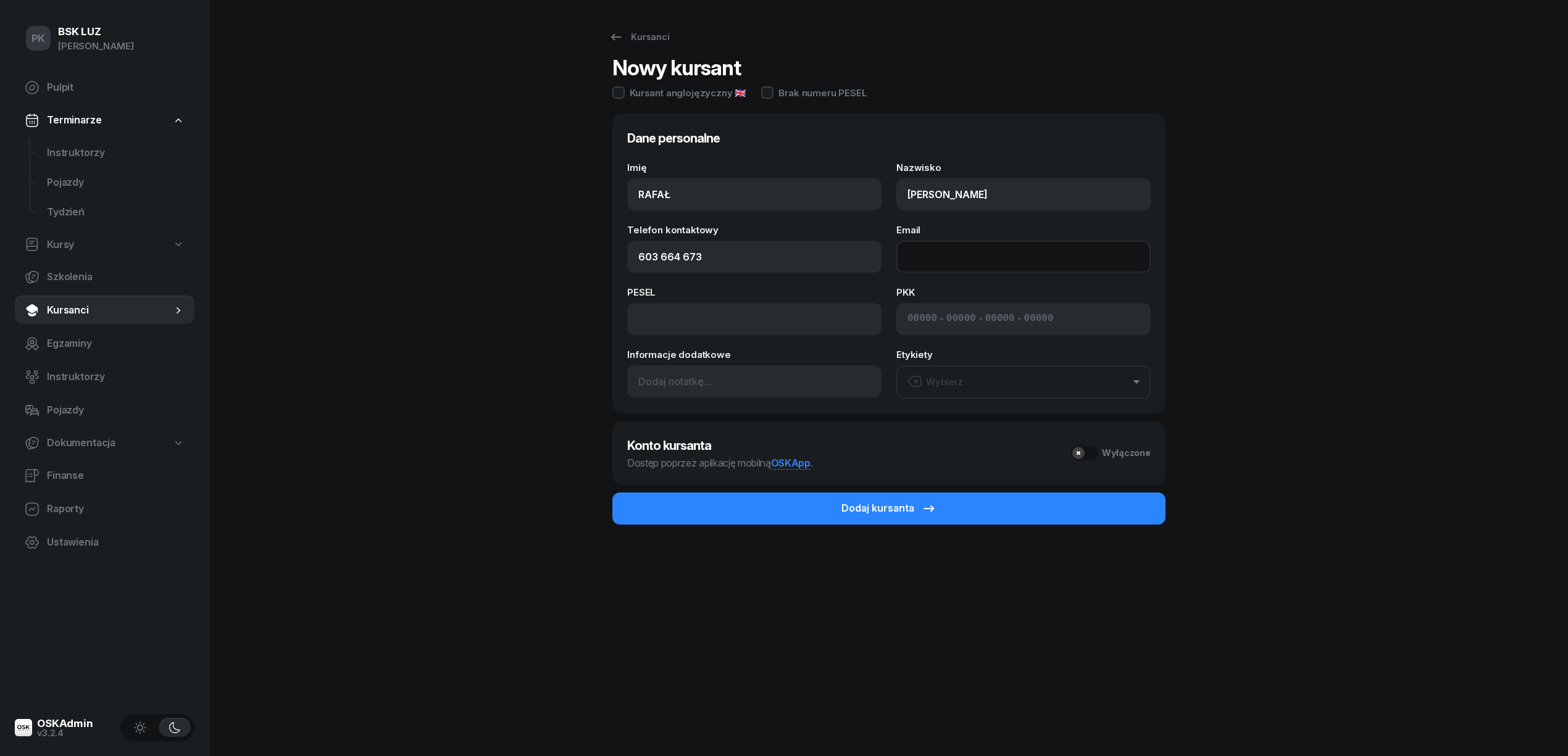
click at [940, 255] on input "Email" at bounding box center [1023, 256] width 255 height 32
paste input "tamara.o@icar.pl"
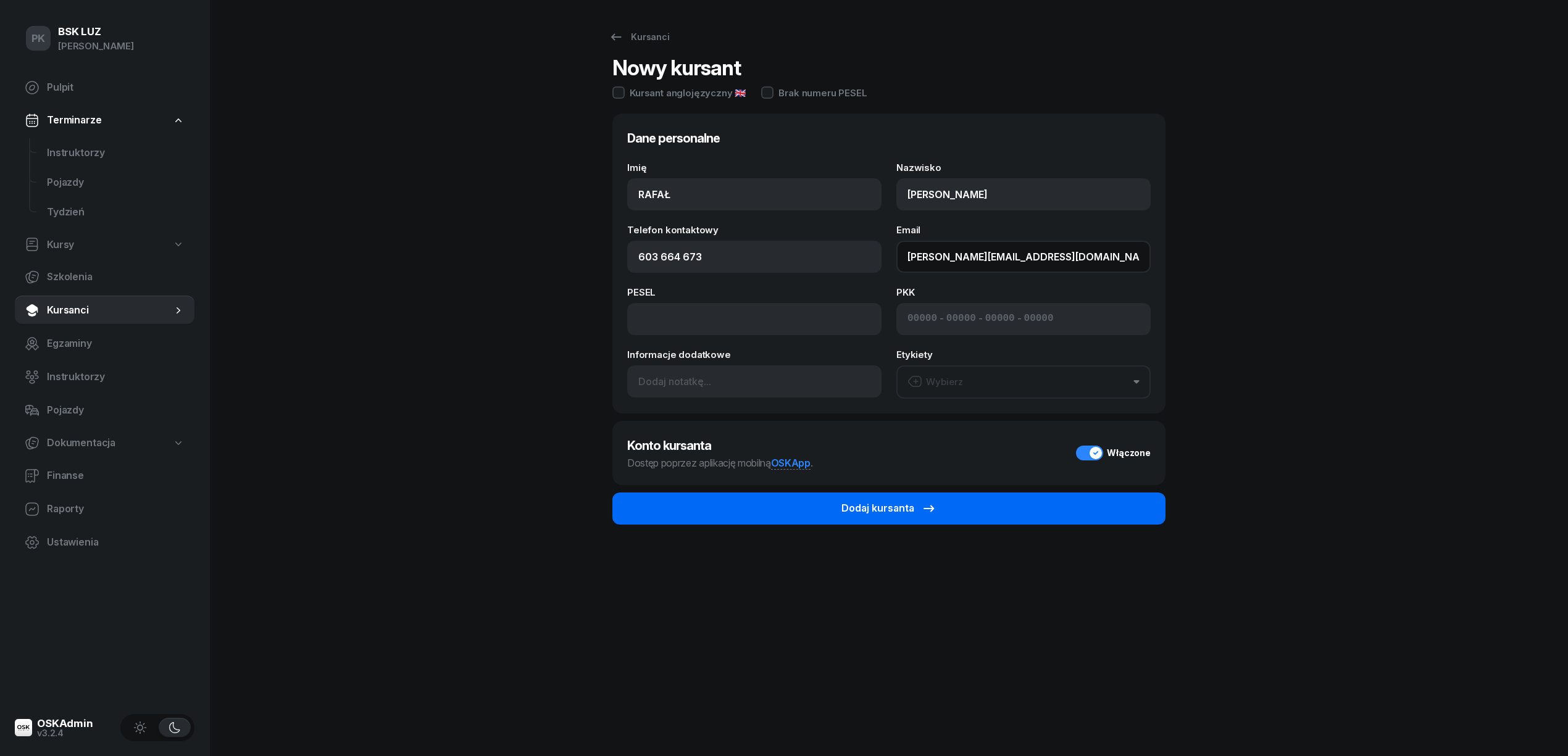
type input "tamara.o@icar.pl"
click at [945, 507] on button "Dodaj kursanta" at bounding box center [889, 508] width 553 height 32
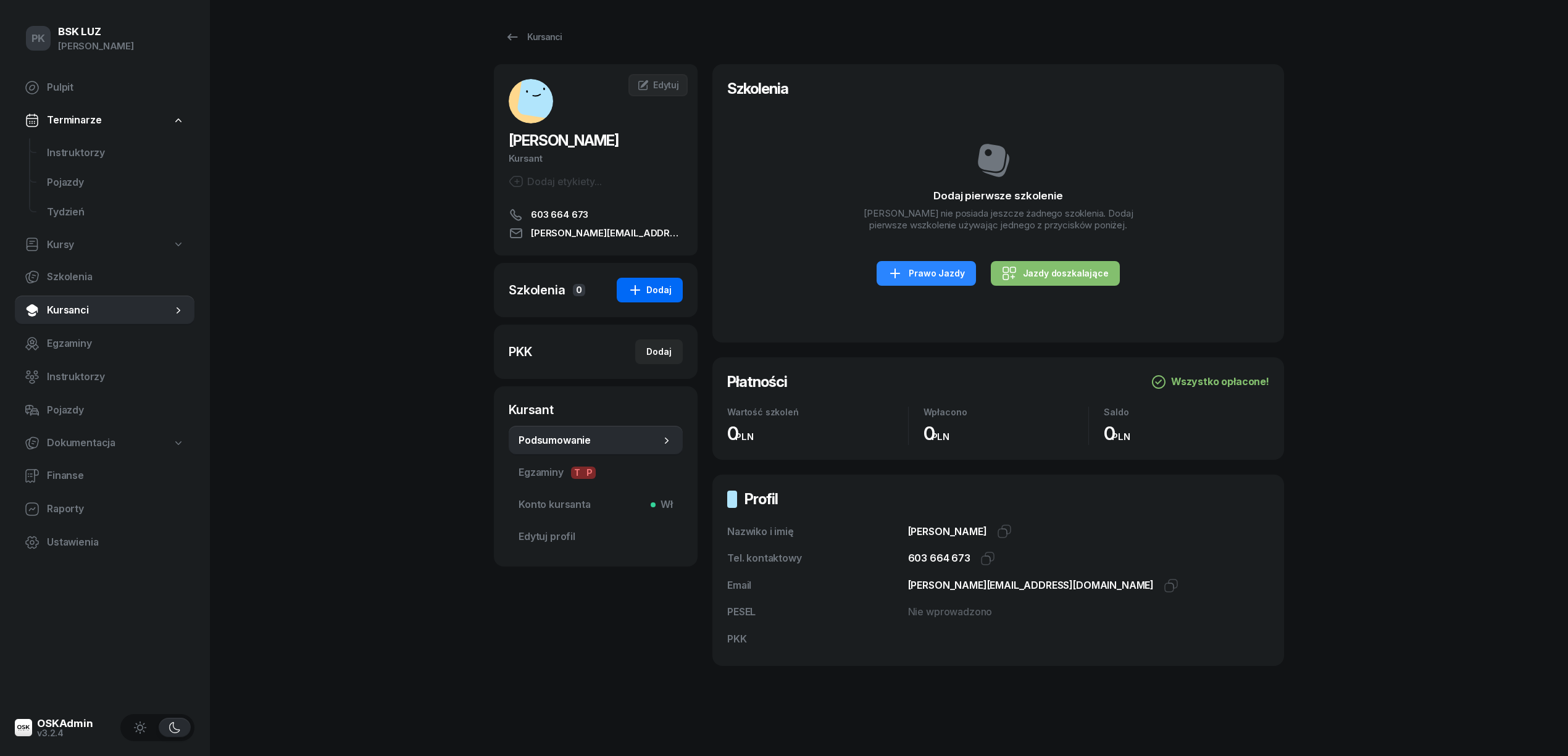
click at [643, 289] on icon "button" at bounding box center [635, 290] width 15 height 15
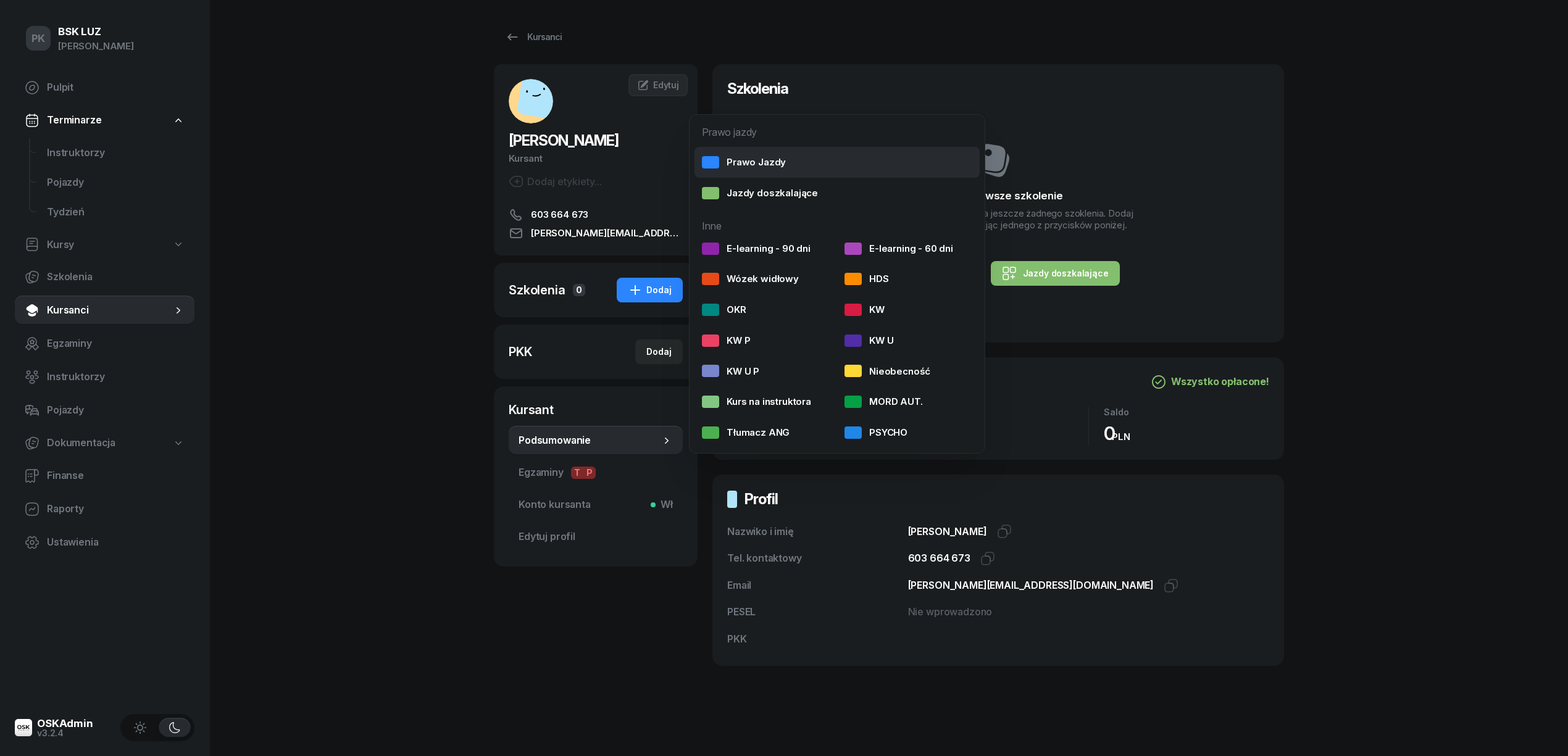
click at [751, 164] on div "Prawo Jazdy" at bounding box center [744, 162] width 84 height 16
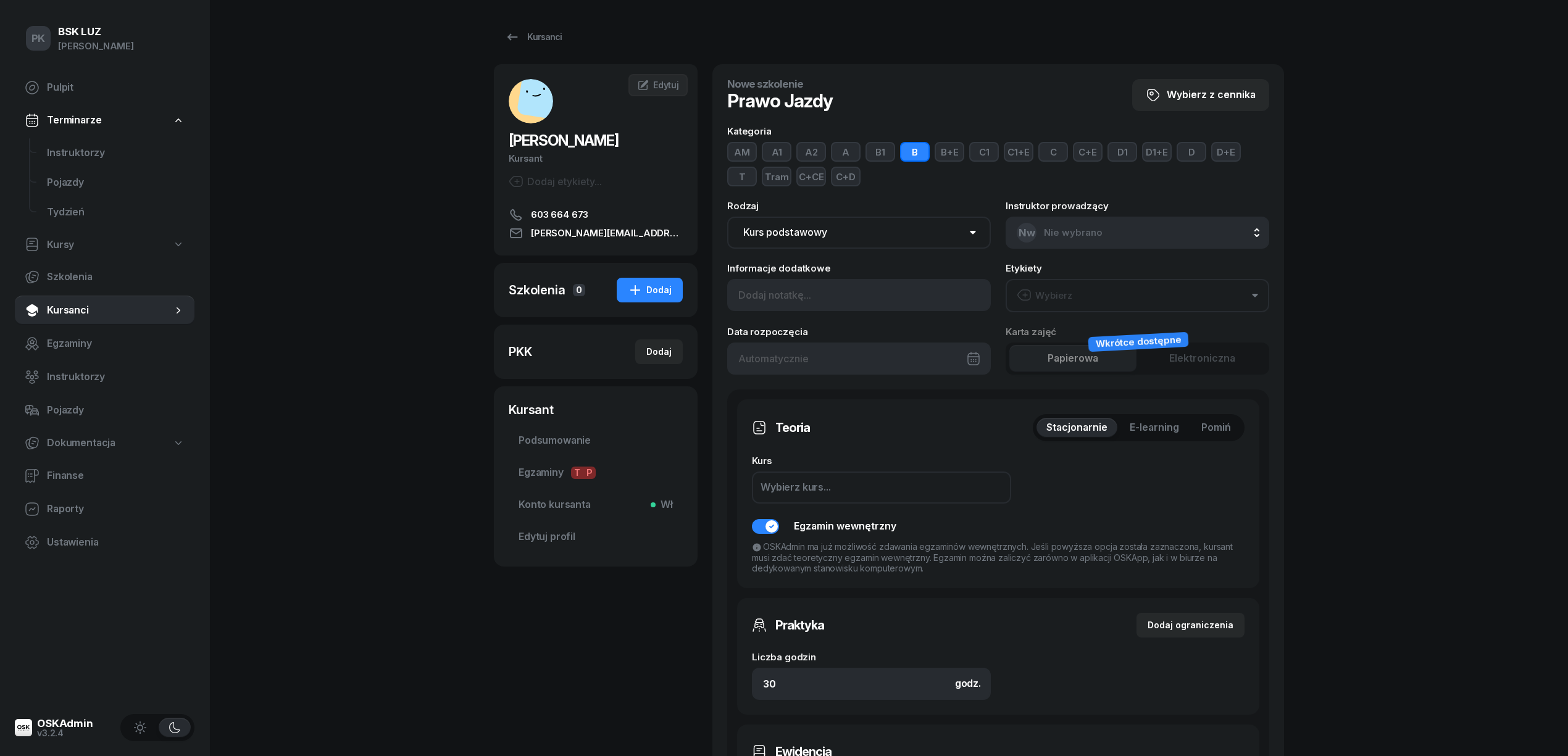
click at [1058, 153] on button "C" at bounding box center [1052, 151] width 30 height 20
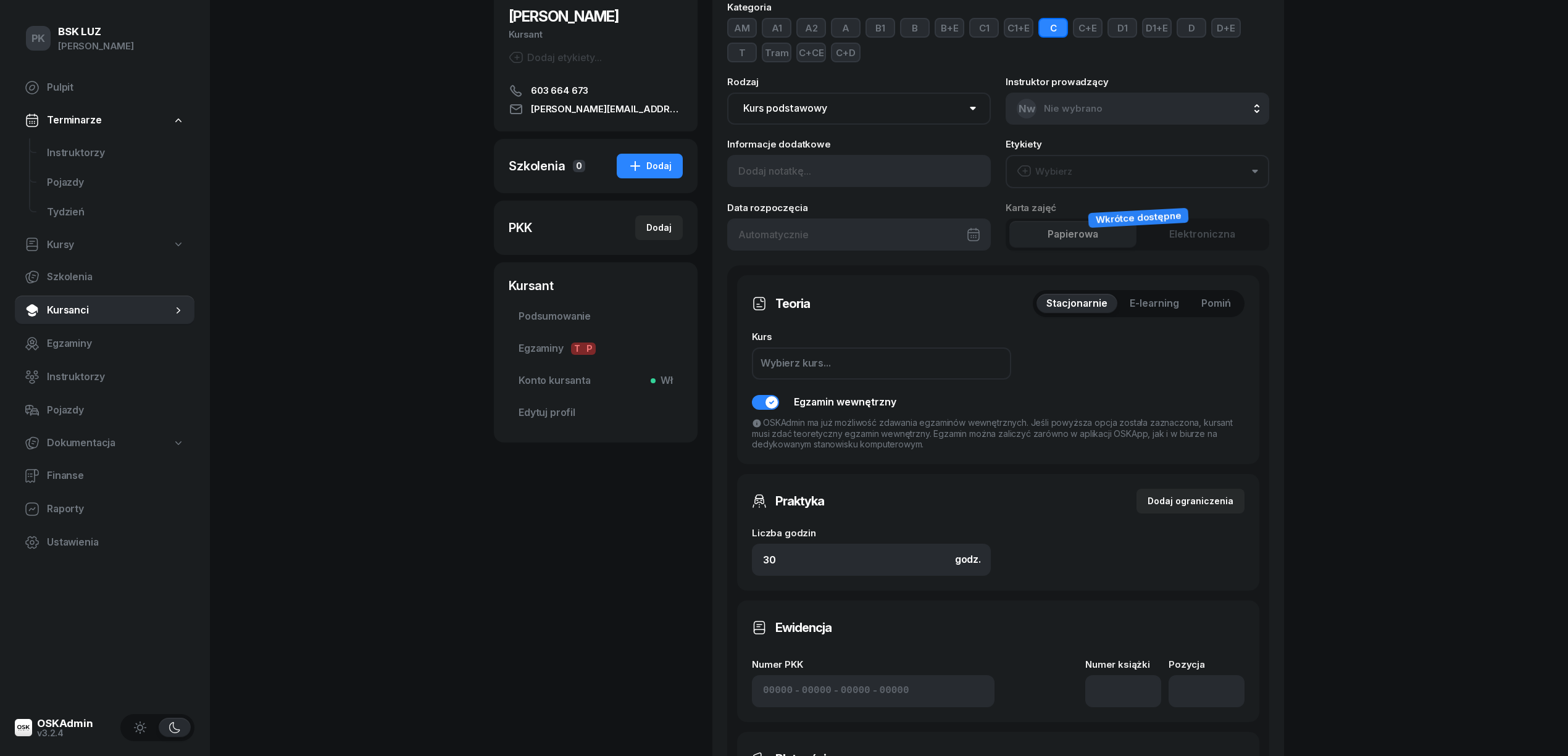
scroll to position [164, 0]
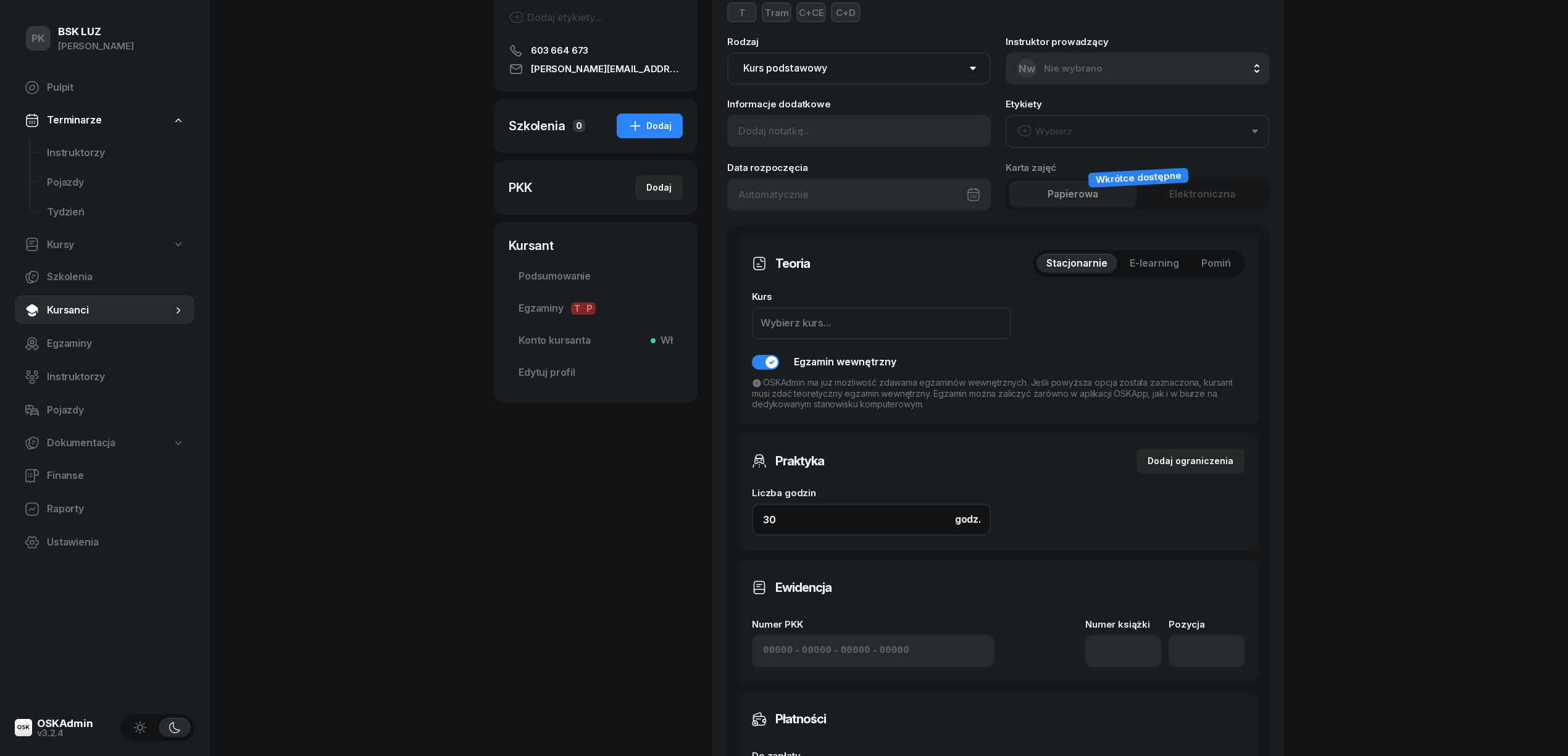
drag, startPoint x: 804, startPoint y: 521, endPoint x: 759, endPoint y: 513, distance: 45.7
click at [768, 510] on input "30" at bounding box center [871, 519] width 239 height 32
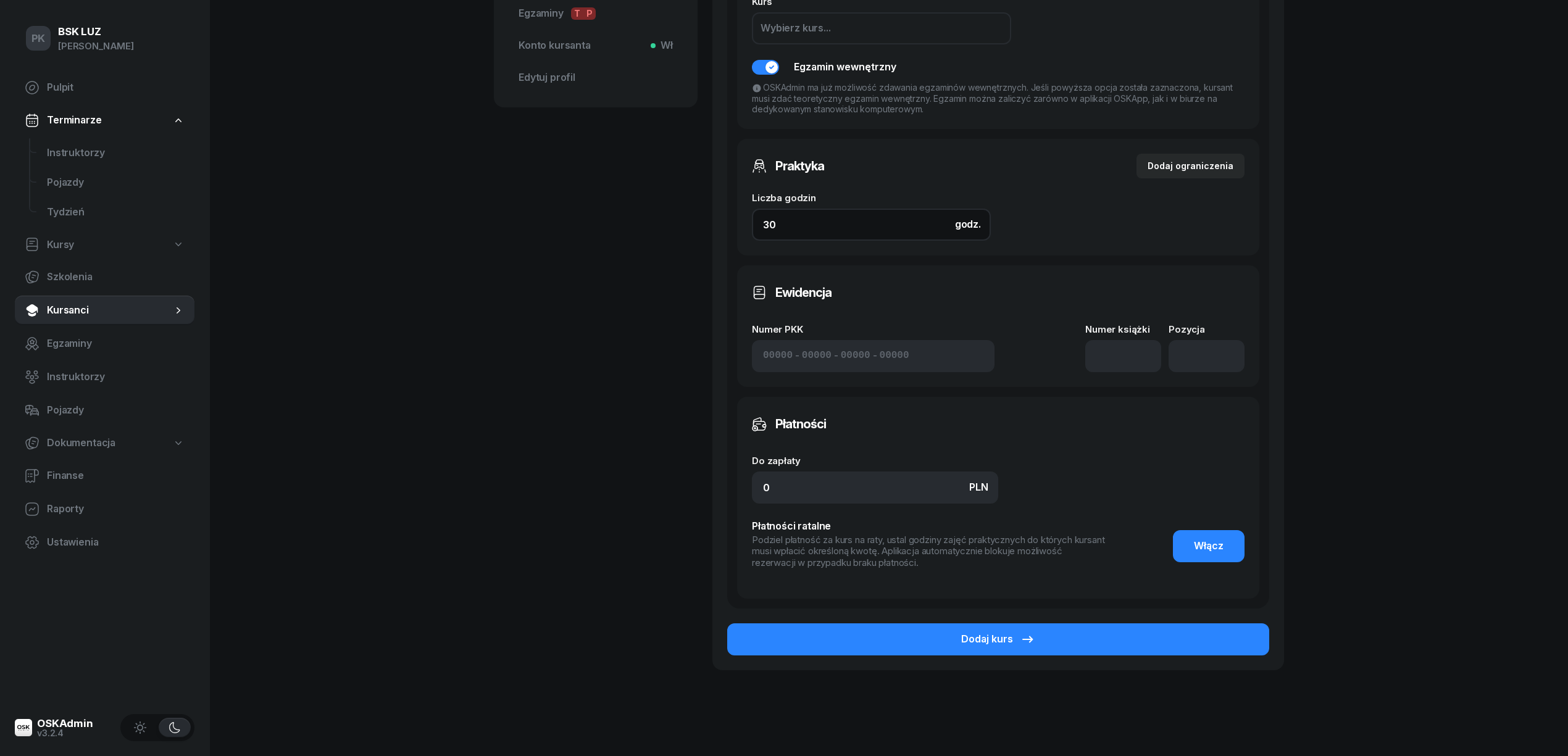
scroll to position [485, 0]
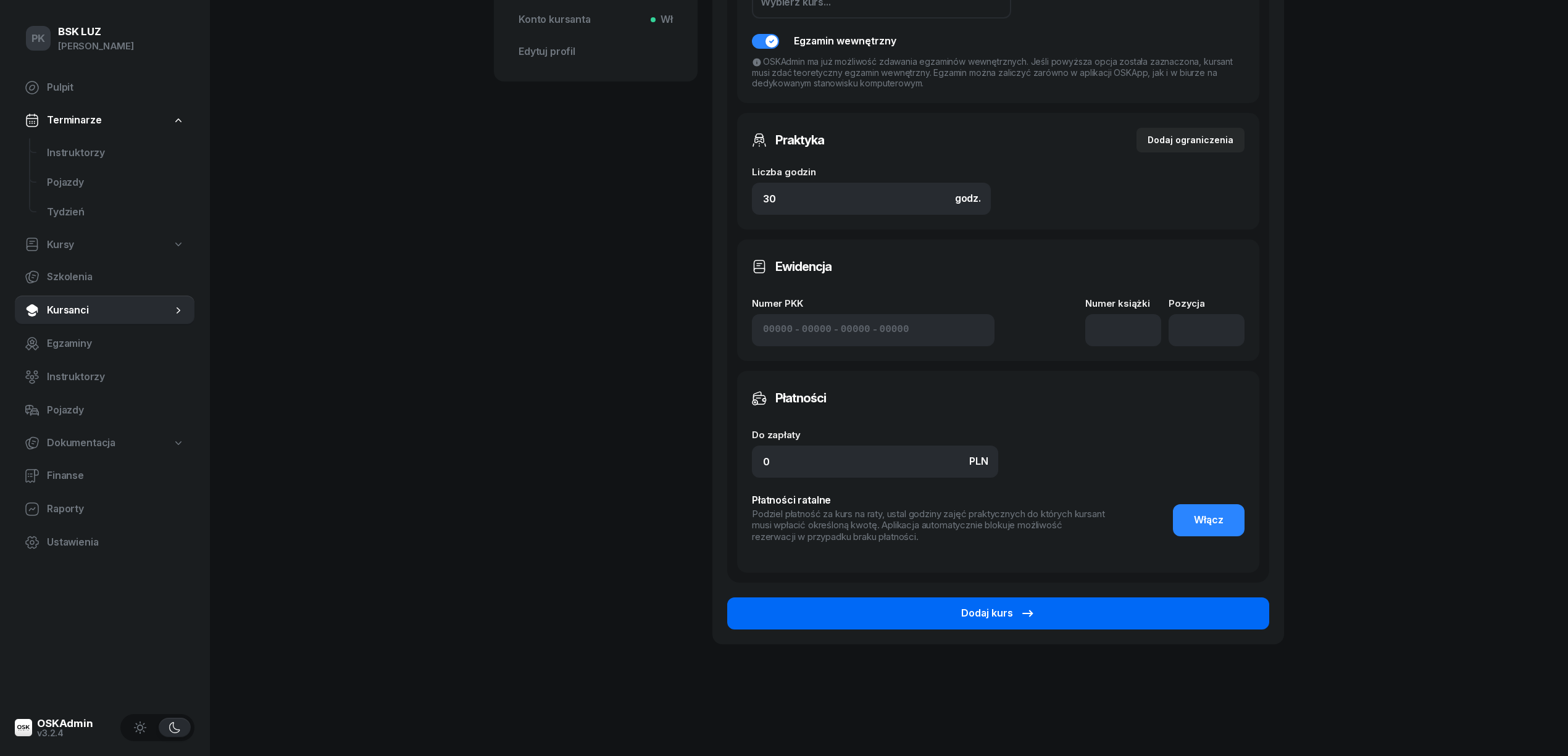
click at [1114, 609] on button "Dodaj kurs" at bounding box center [998, 613] width 542 height 32
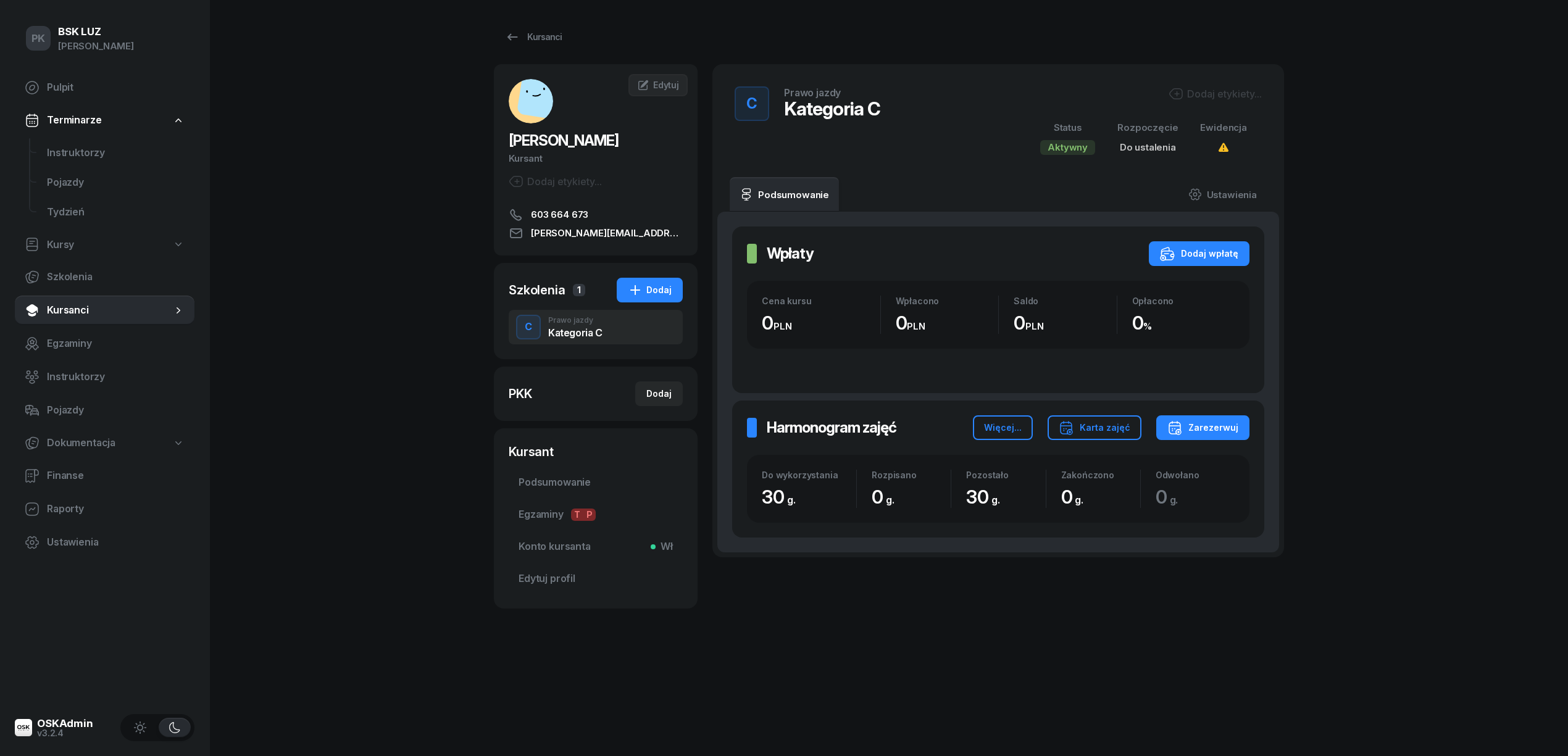
drag, startPoint x: 1199, startPoint y: 94, endPoint x: 1200, endPoint y: 105, distance: 11.0
click at [1201, 93] on div "Dodaj etykiety..." at bounding box center [1215, 94] width 93 height 15
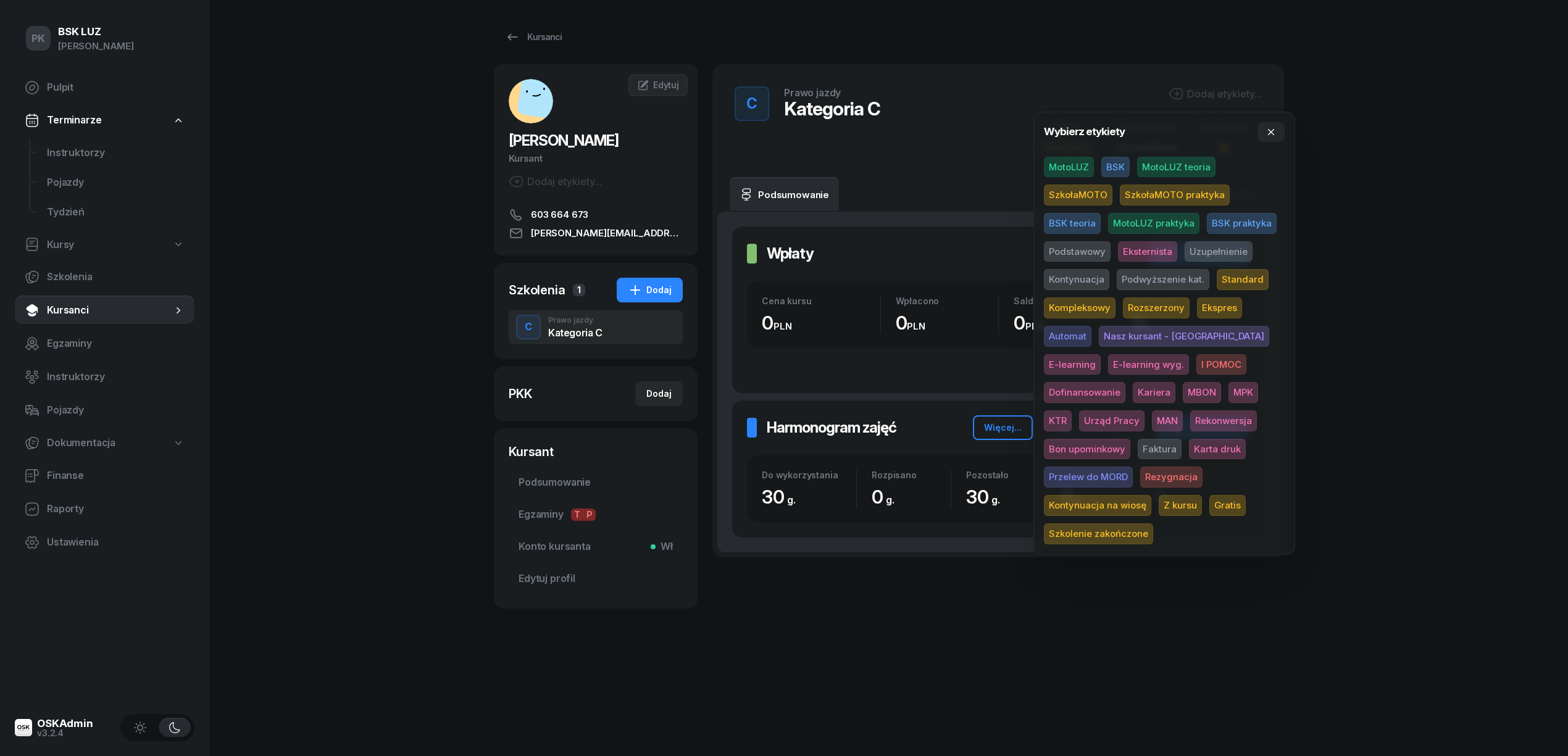
drag, startPoint x: 1115, startPoint y: 163, endPoint x: 1102, endPoint y: 181, distance: 22.2
click at [1115, 162] on span "BSK" at bounding box center [1115, 167] width 28 height 21
click at [1093, 249] on span "Podstawowy" at bounding box center [1077, 253] width 67 height 21
click at [1125, 384] on span "Dofinansowanie" at bounding box center [1084, 394] width 81 height 21
click at [1183, 391] on span "MBON" at bounding box center [1202, 394] width 38 height 21
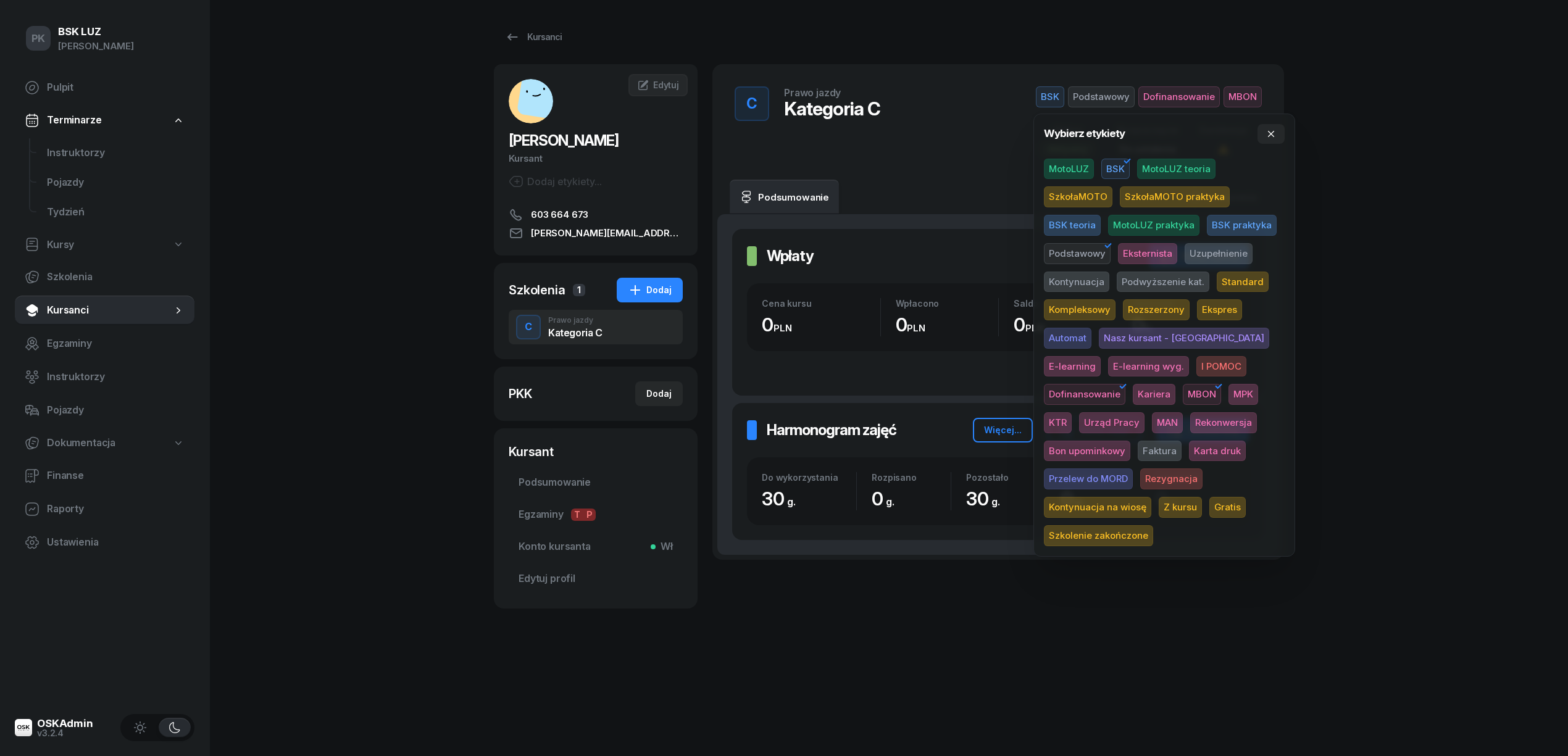
click at [1400, 339] on div "PK BSK LUZ Piotr Klimek Pulpit Terminarze Instruktorzy Pojazdy Tydzień Kursy Sz…" at bounding box center [784, 378] width 1568 height 756
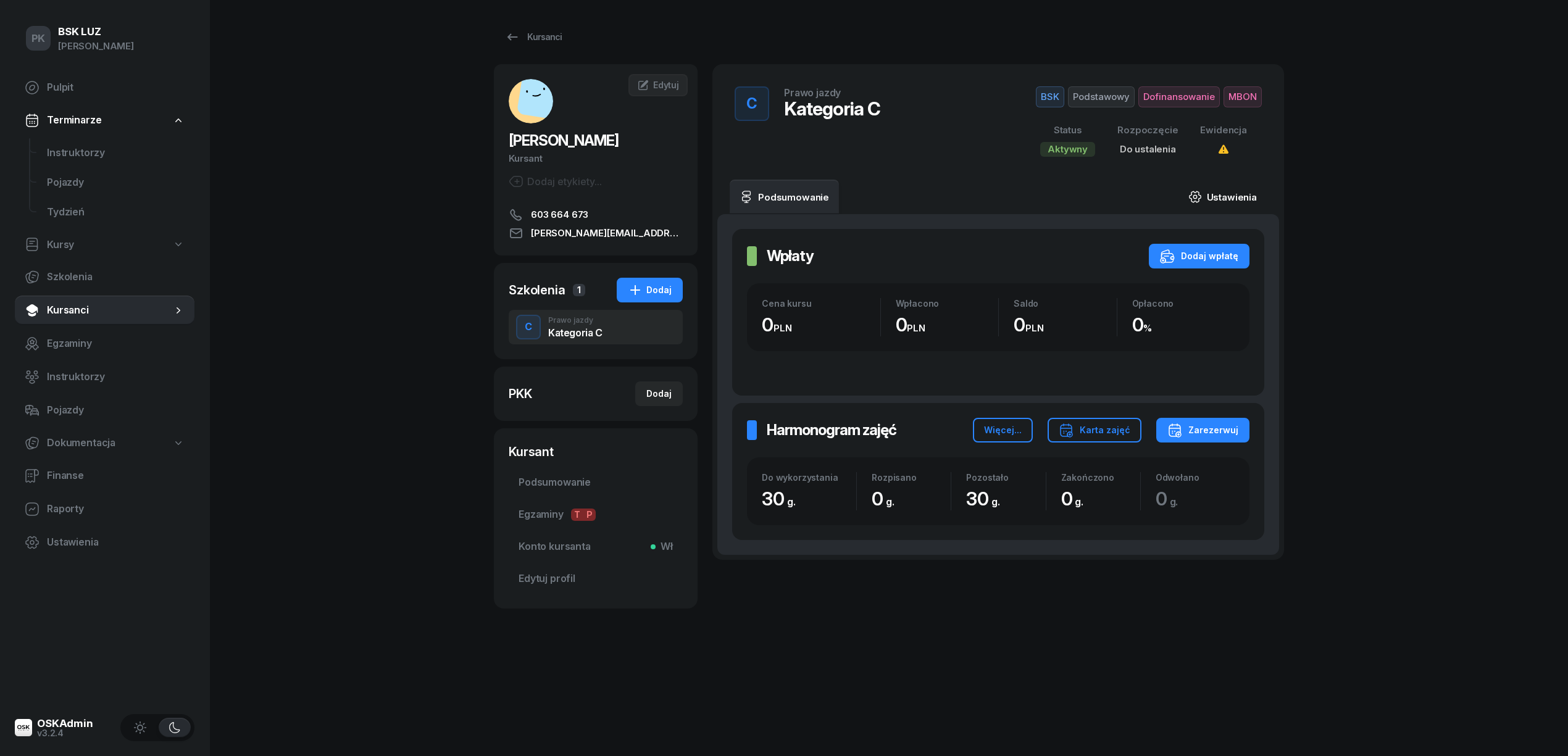
click at [1230, 193] on link "Ustawienia" at bounding box center [1223, 197] width 88 height 35
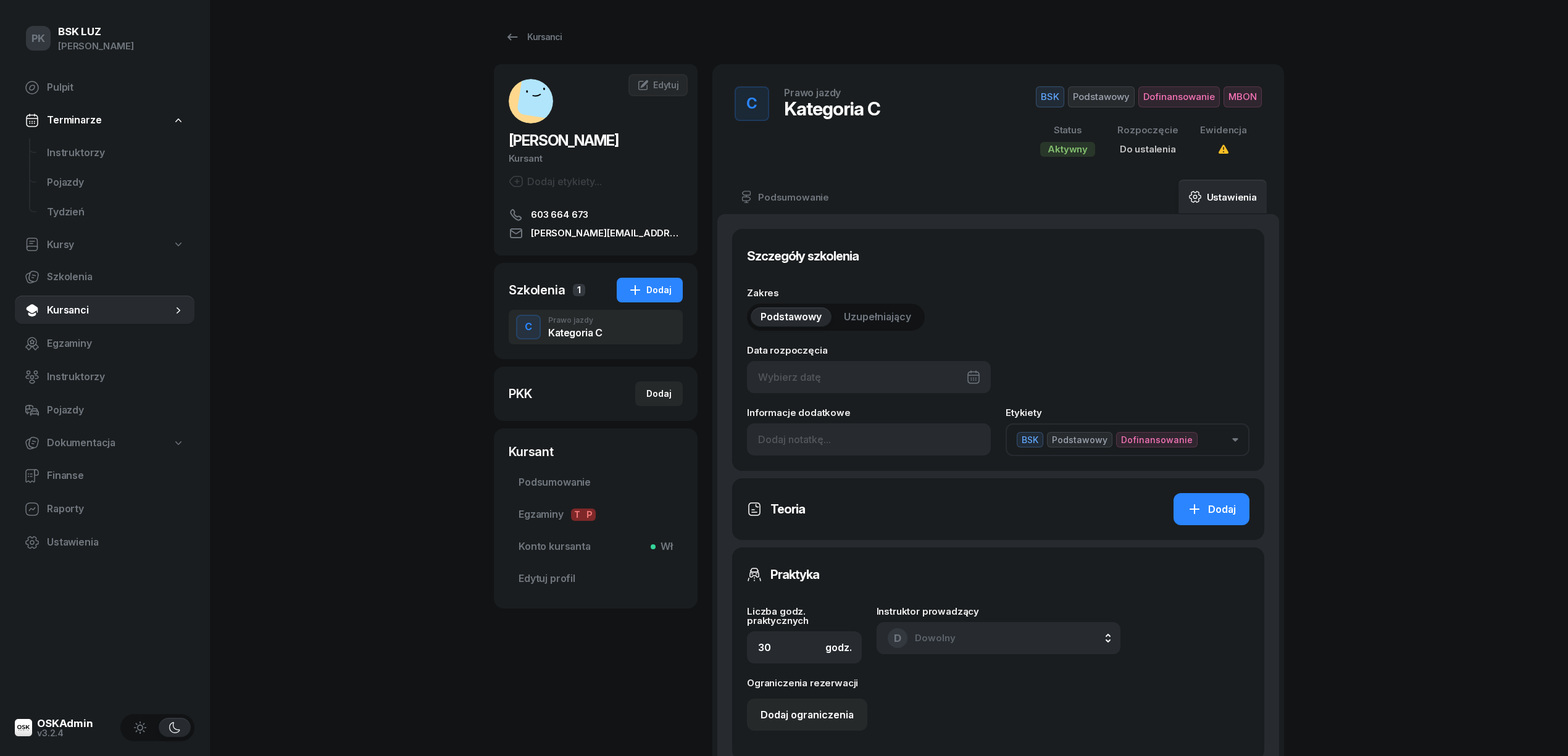
click at [841, 369] on div at bounding box center [868, 377] width 244 height 32
click at [914, 552] on div "26" at bounding box center [922, 552] width 20 height 20
type input "26/09/2025"
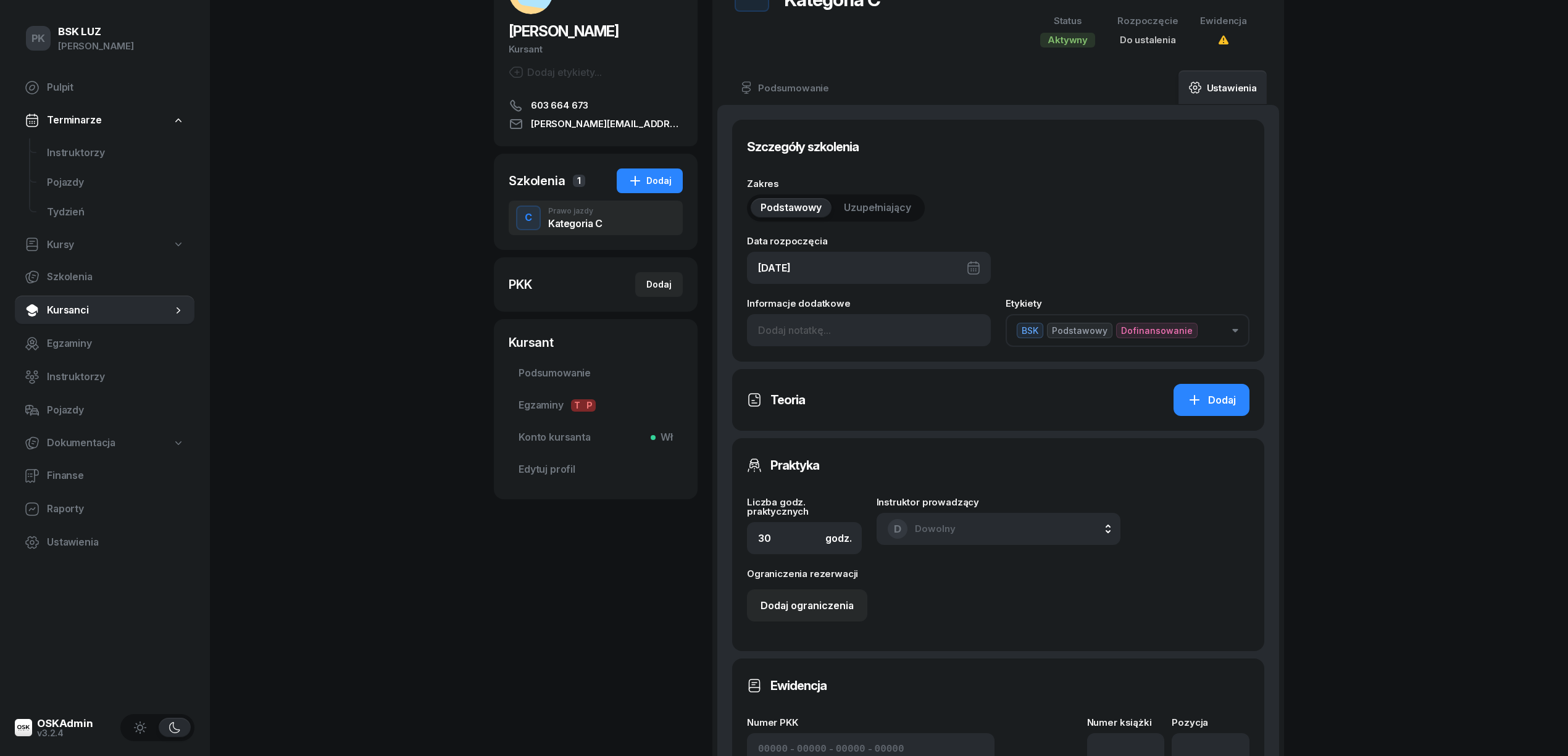
scroll to position [329, 0]
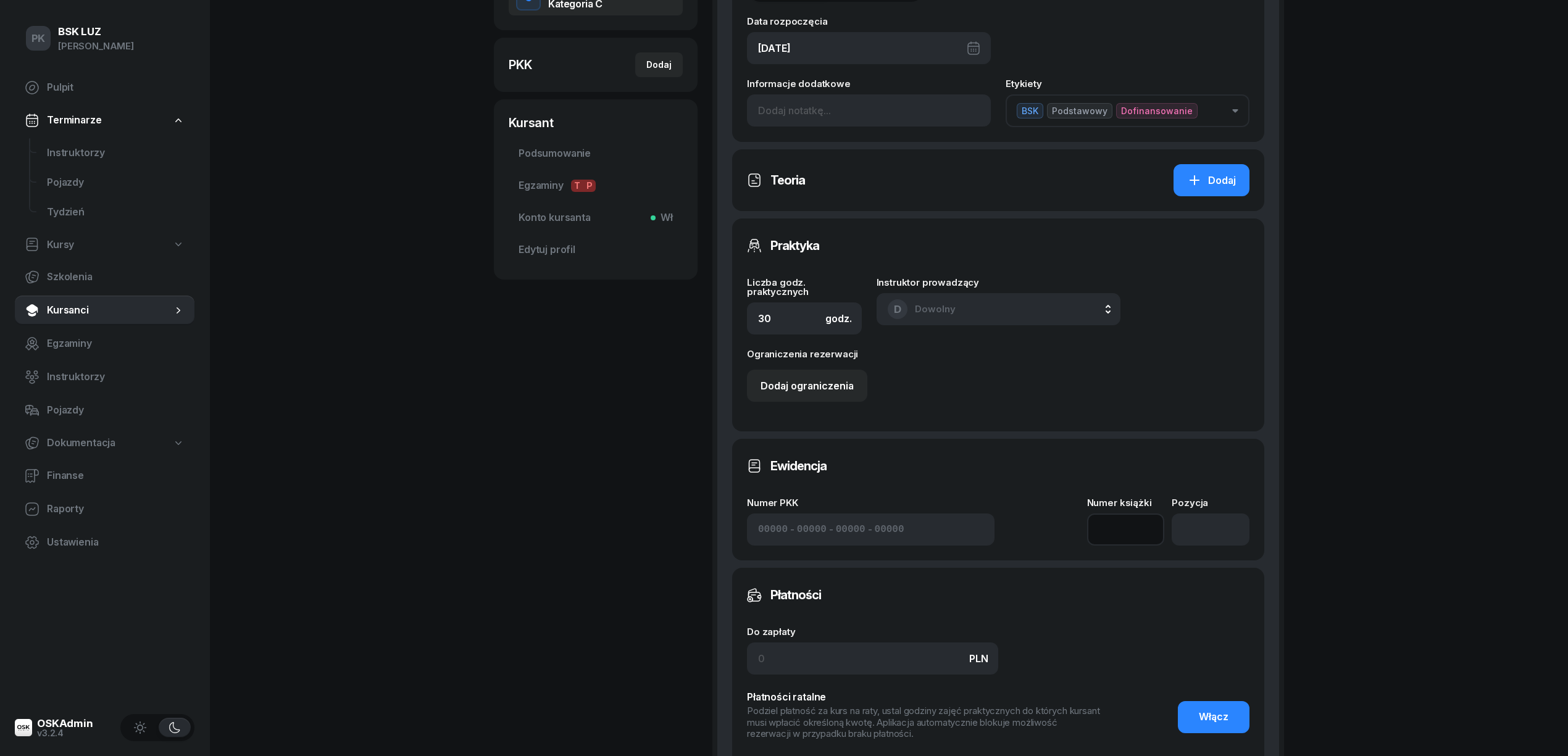
click at [1129, 528] on input at bounding box center [1126, 529] width 78 height 32
type input "/"
type input "2"
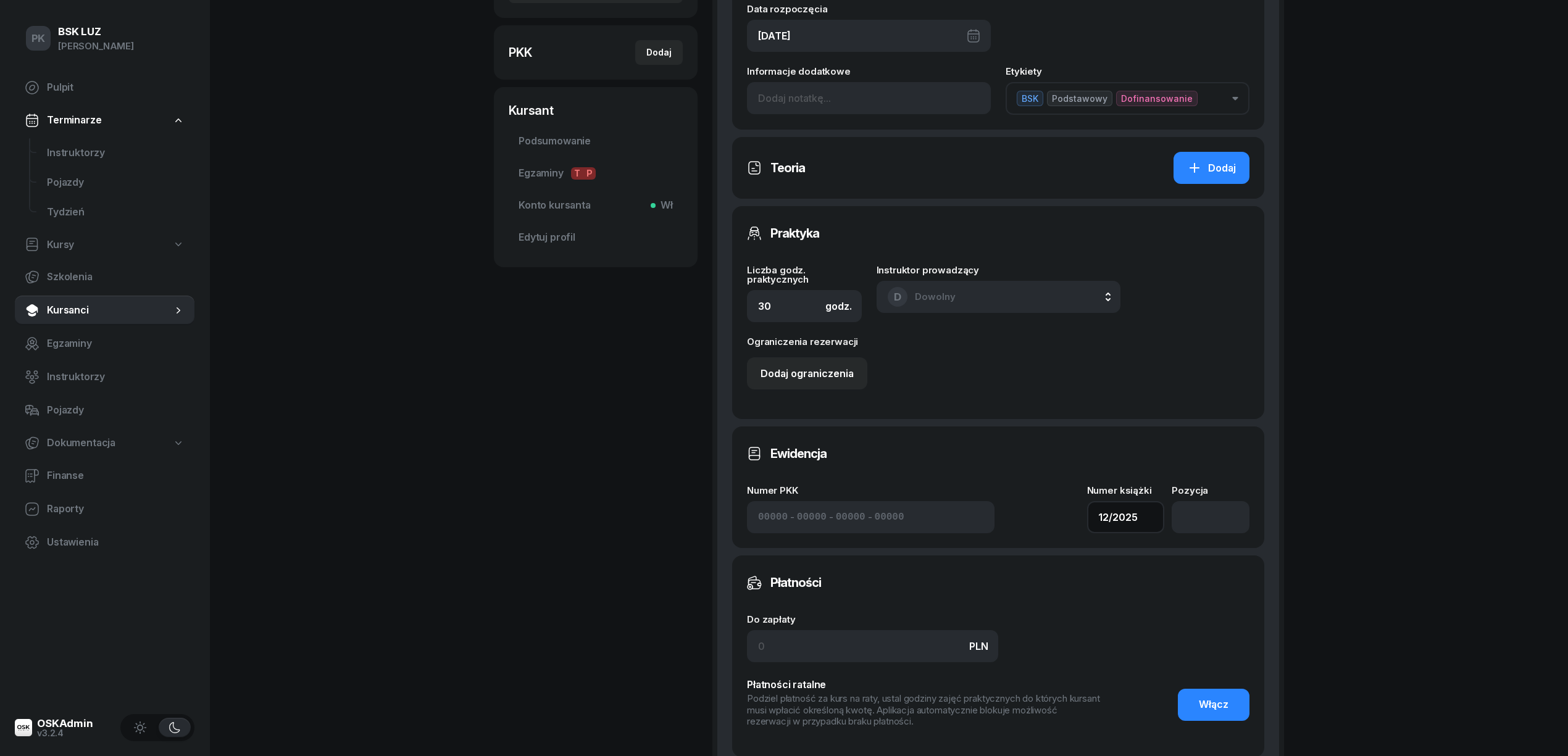
scroll to position [529, 0]
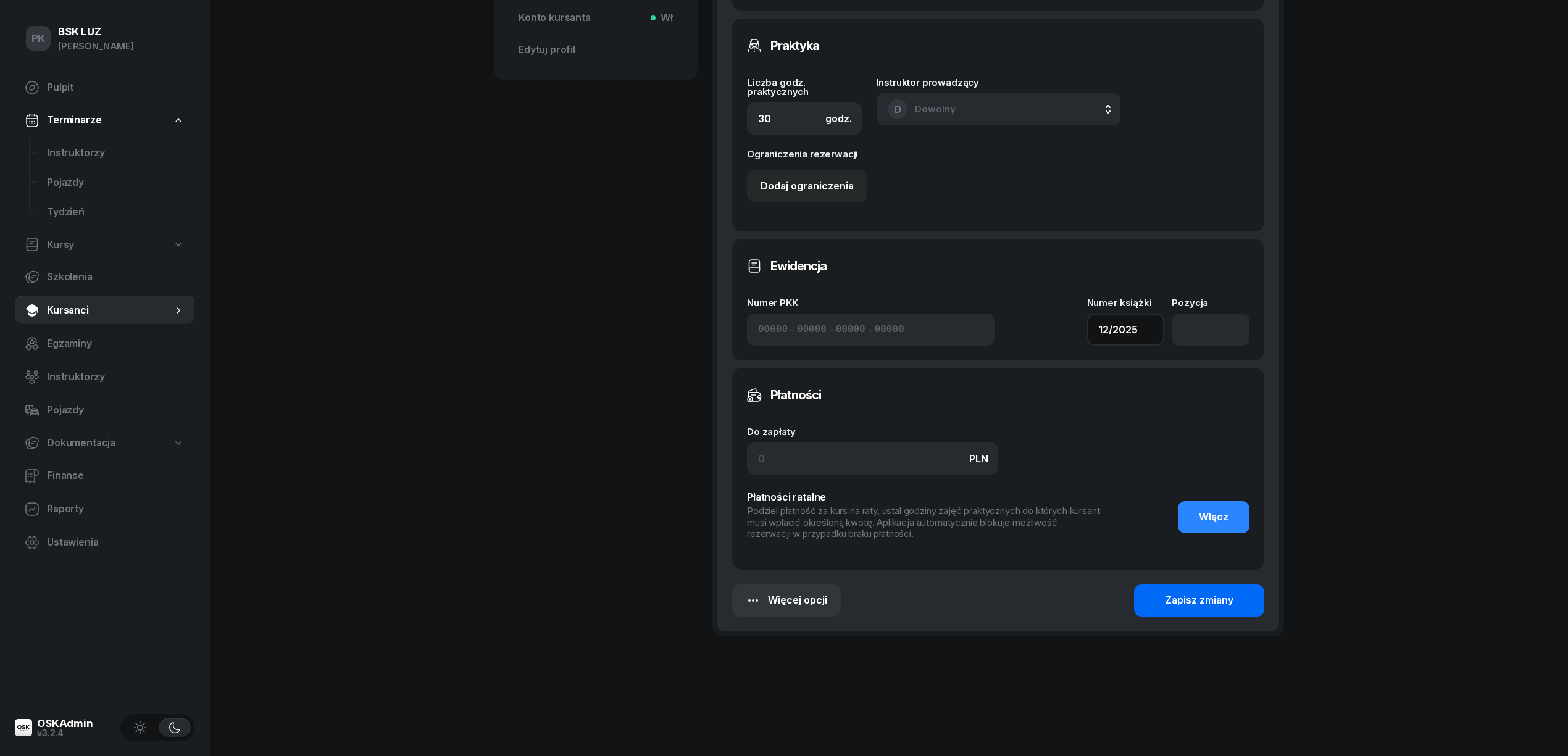
type input "12/2025"
click at [1187, 596] on div "Zapisz zmiany" at bounding box center [1199, 600] width 69 height 16
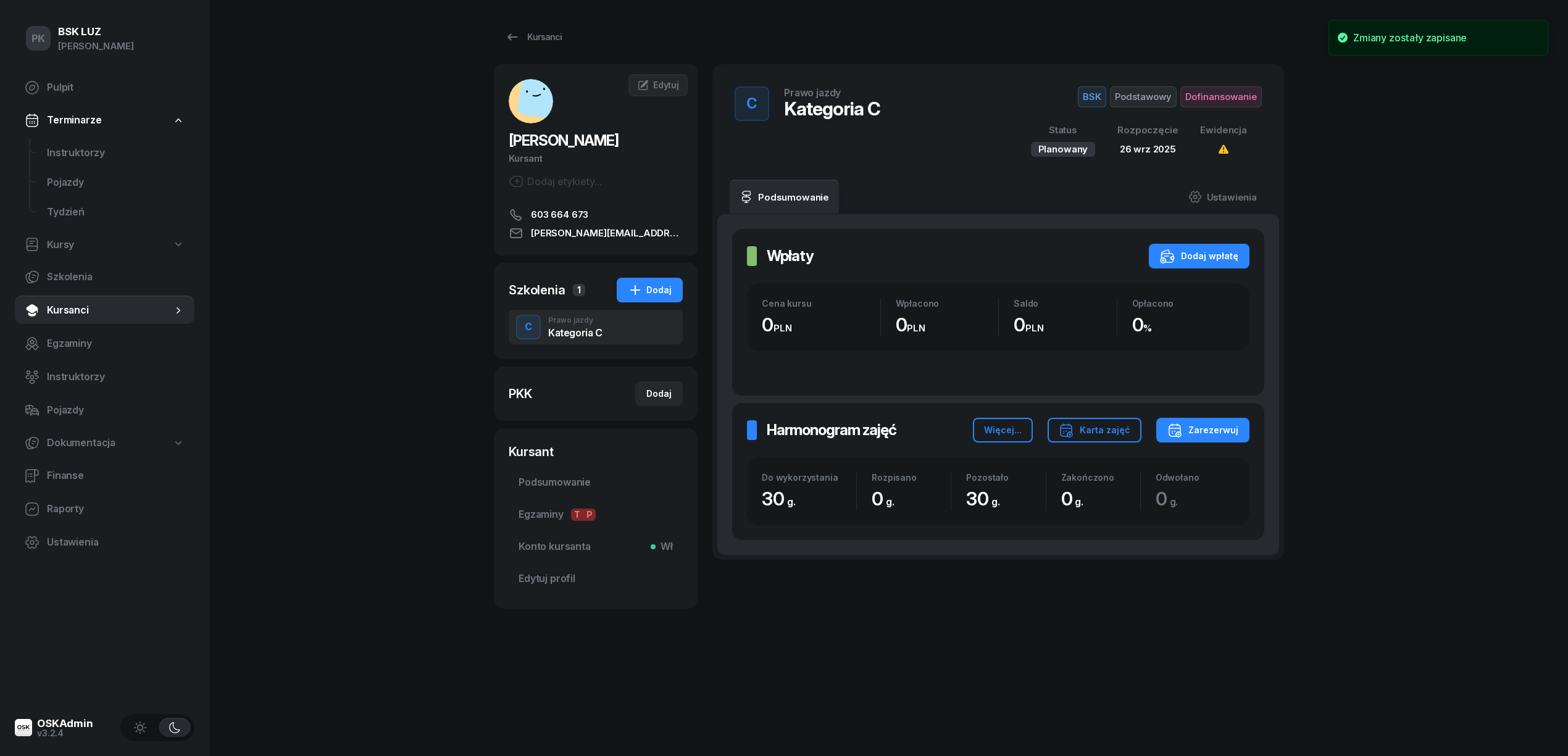
scroll to position [0, 0]
click at [892, 682] on div "Kursanci WOŹNIAK RAFAŁ Kursant Dodaj etykiety... 603 664 673 tamara.o@icar.pl R…" at bounding box center [889, 378] width 790 height 756
click at [596, 141] on span "WOŹNIAK RAFAŁ" at bounding box center [563, 140] width 110 height 18
click at [544, 140] on span "WOŹNIAK RAFAŁ" at bounding box center [563, 140] width 110 height 18
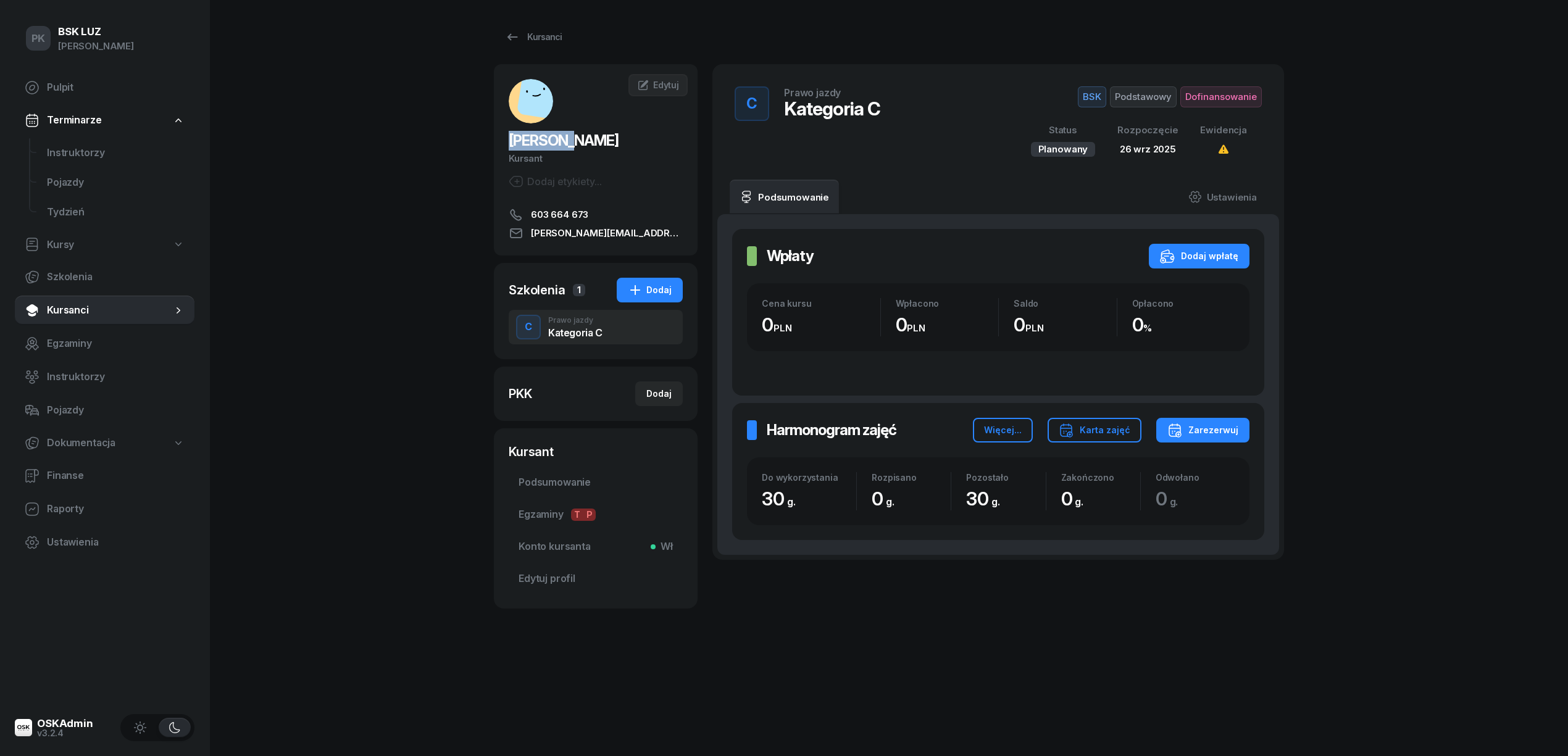
click at [536, 140] on span "WOŹNIAK RAFAŁ" at bounding box center [563, 140] width 110 height 18
copy span "WOŹNIAK"
click at [606, 138] on span "WOŹNIAK RAFAŁ" at bounding box center [563, 140] width 110 height 18
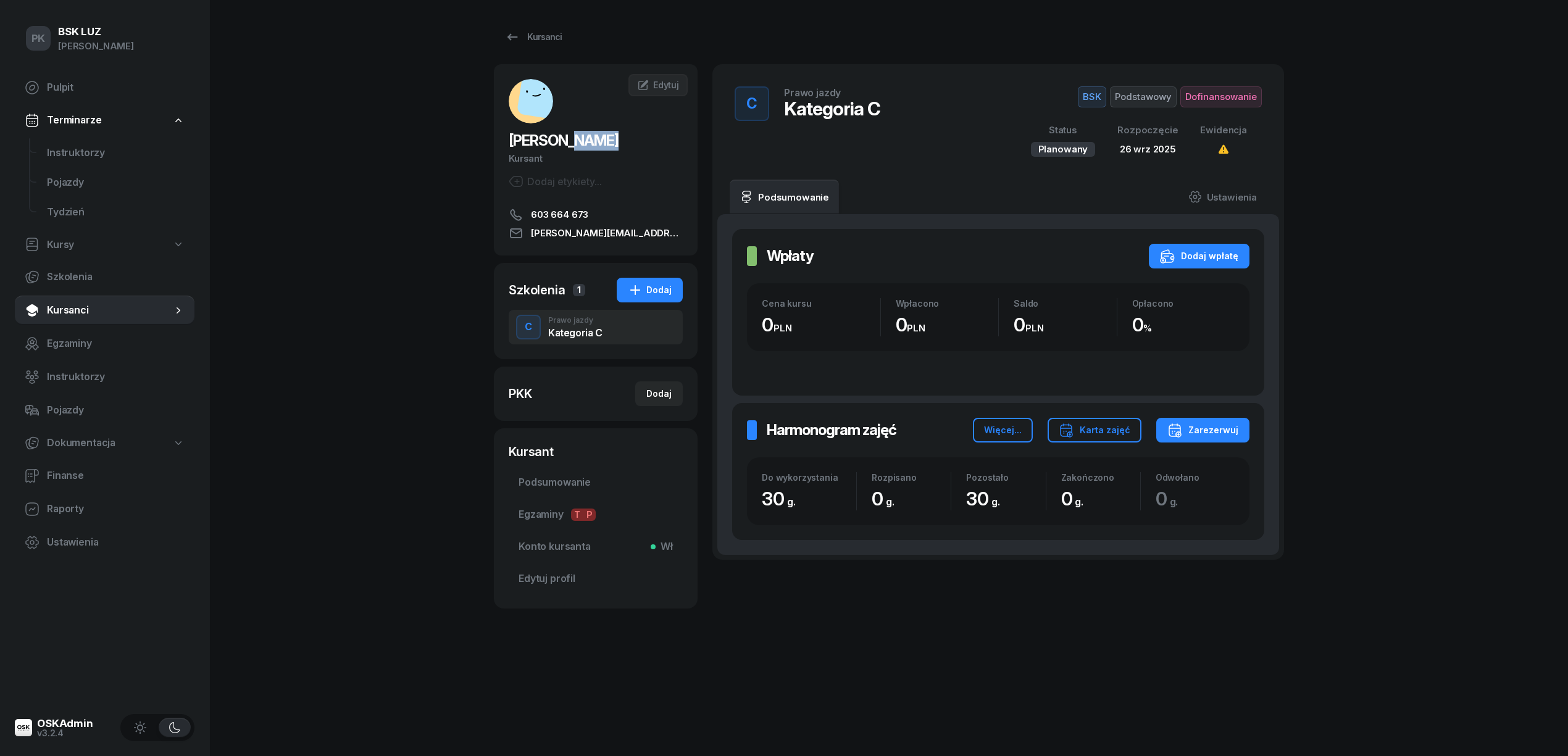
click at [606, 138] on span "WOŹNIAK RAFAŁ" at bounding box center [563, 140] width 110 height 18
copy span "RAFAŁ"
click at [549, 482] on span "Podsumowanie" at bounding box center [596, 482] width 154 height 16
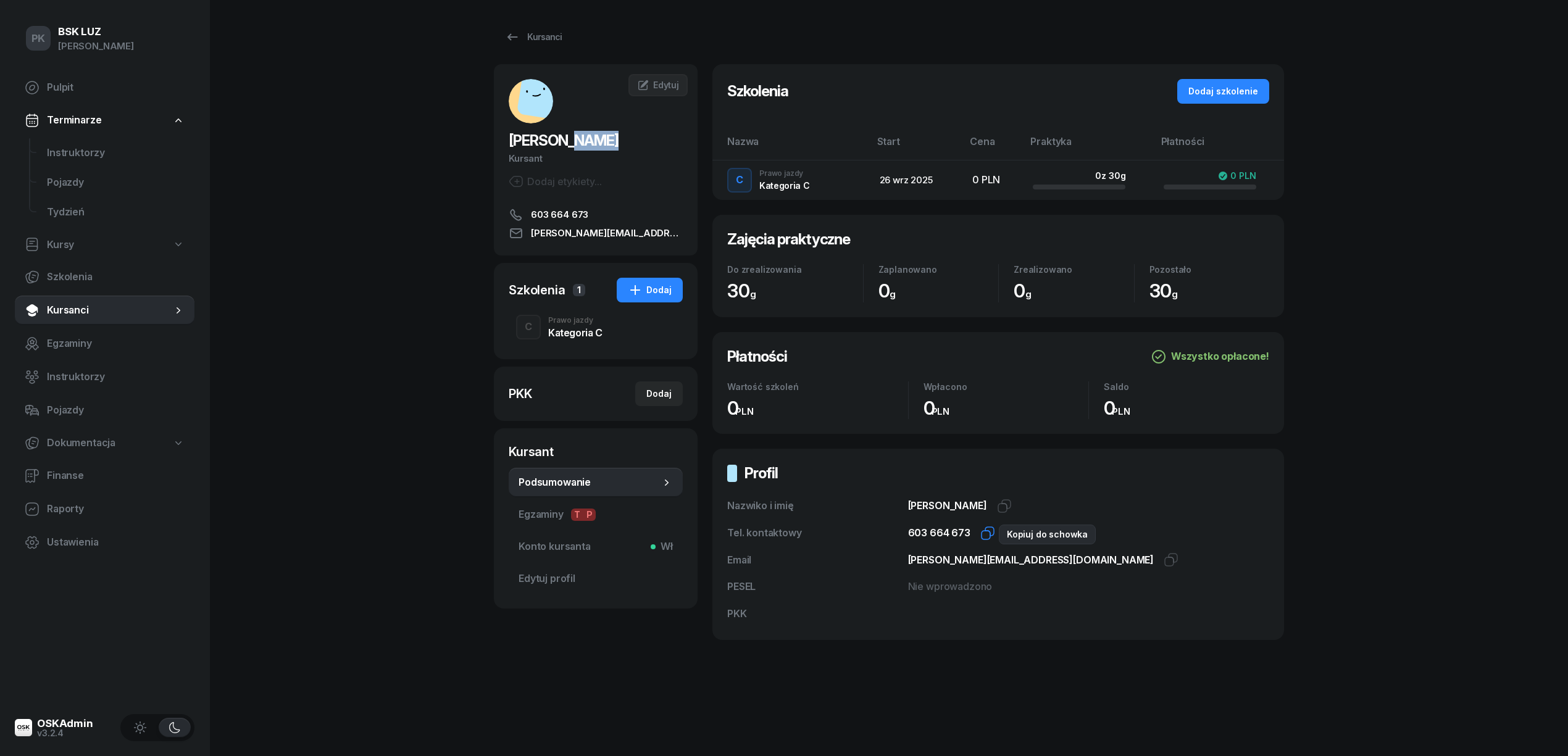
click at [983, 534] on icon "button" at bounding box center [988, 533] width 15 height 15
click at [1163, 561] on icon "button" at bounding box center [1171, 560] width 15 height 15
click at [541, 36] on div "Kursanci" at bounding box center [533, 37] width 57 height 15
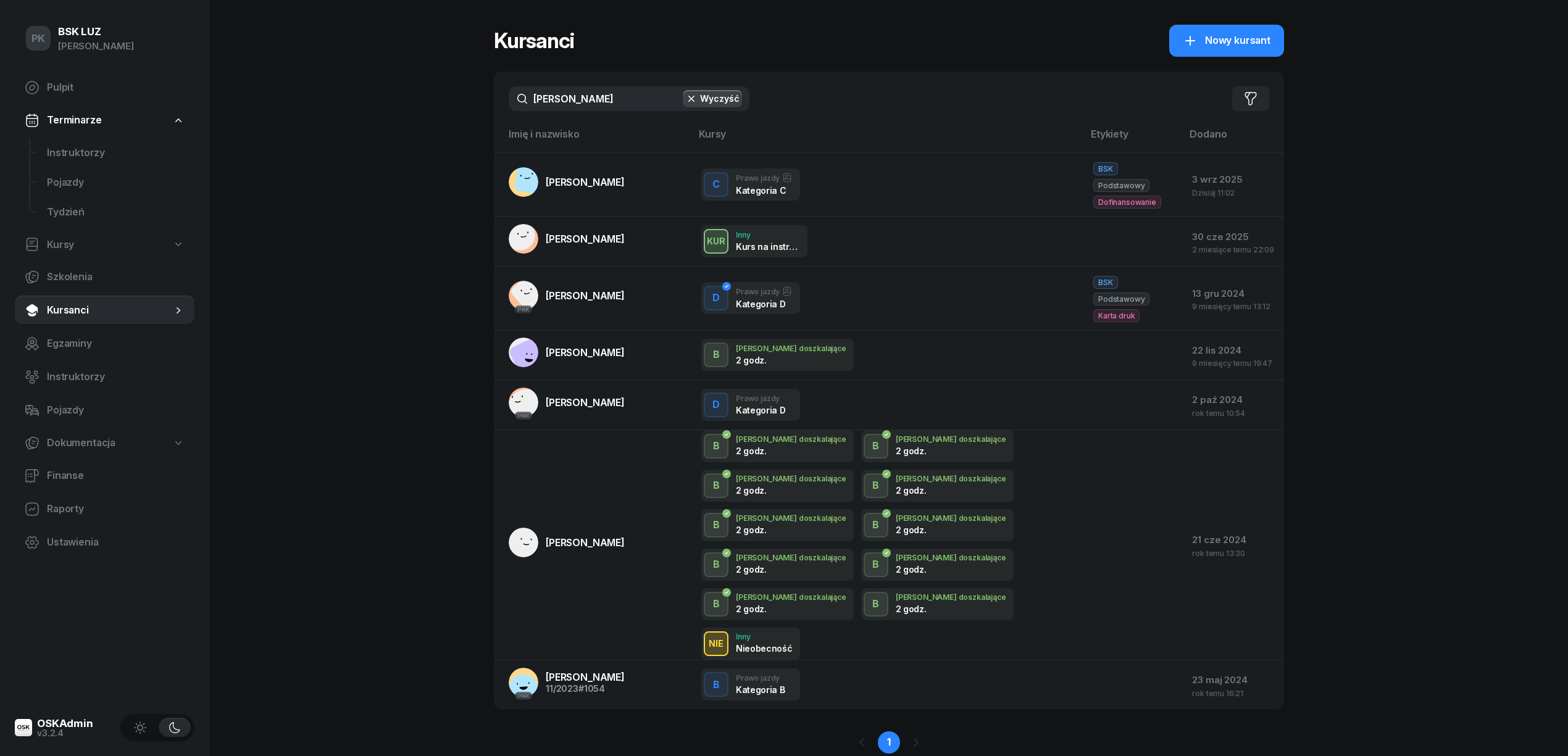
drag, startPoint x: 586, startPoint y: 106, endPoint x: 430, endPoint y: 105, distance: 156.0
click at [430, 105] on div "PK BSK LUZ Piotr Klimek Pulpit Terminarze Instruktorzy Pojazdy Tydzień Kursy Sz…" at bounding box center [784, 400] width 1568 height 800
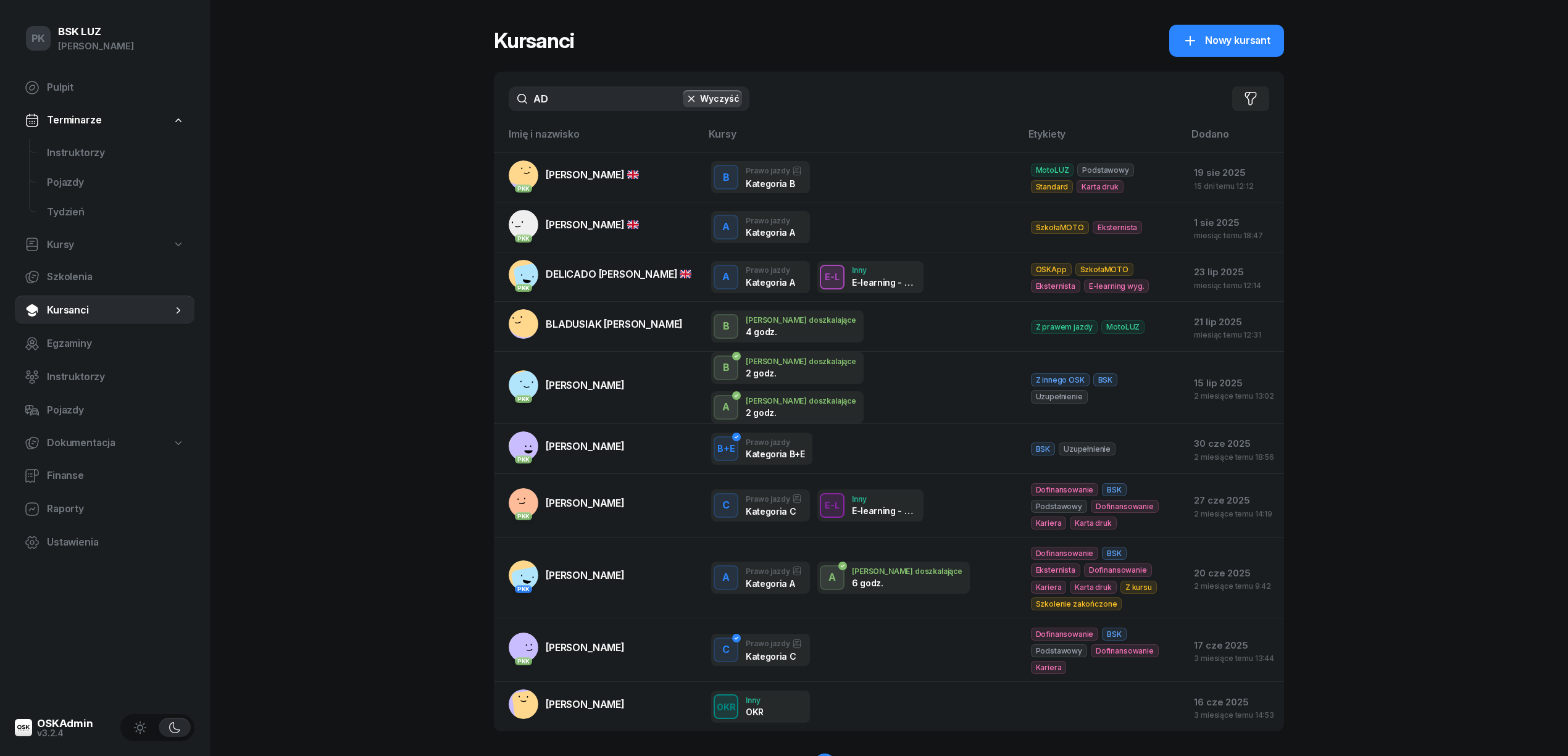
type input "A"
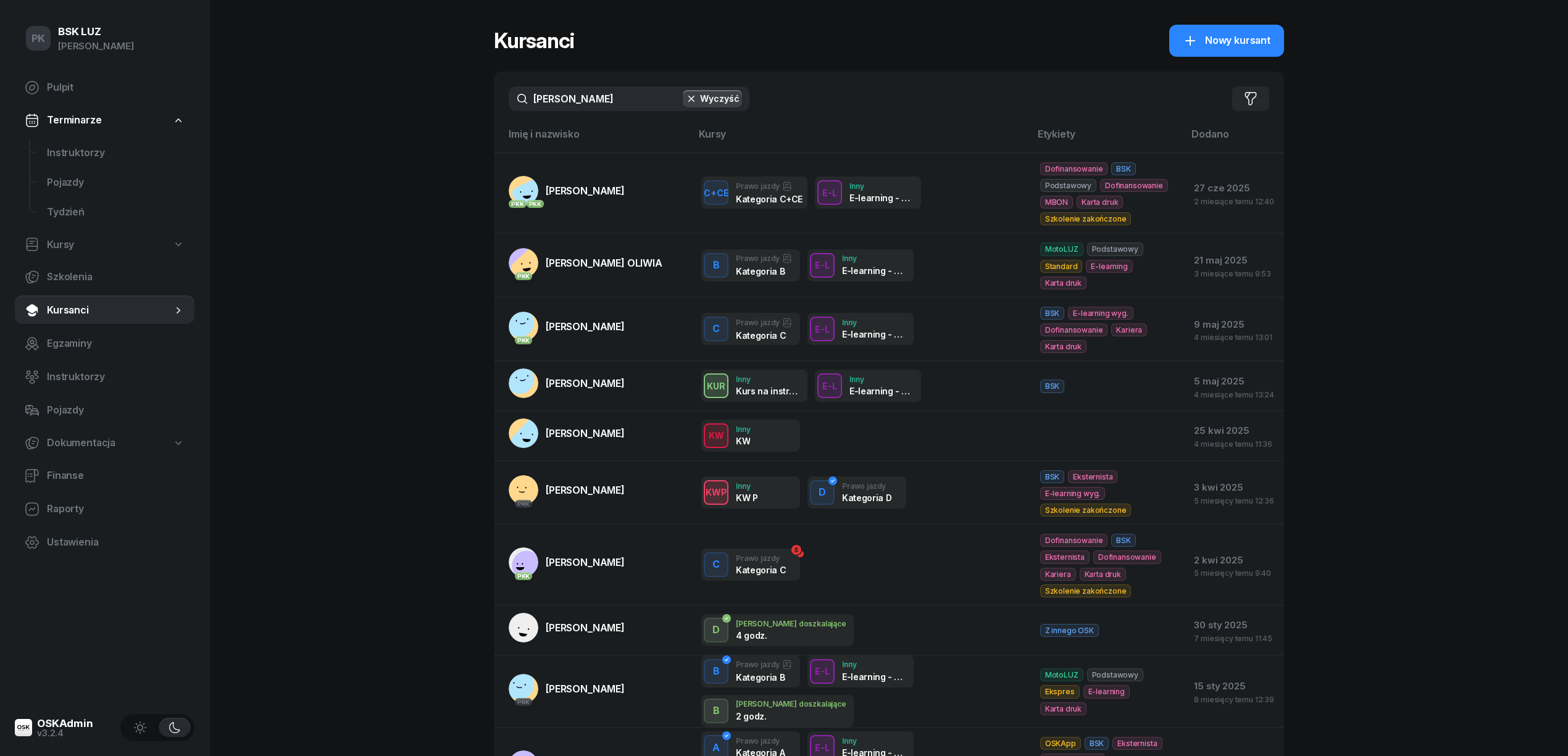
type input "NOWAK"
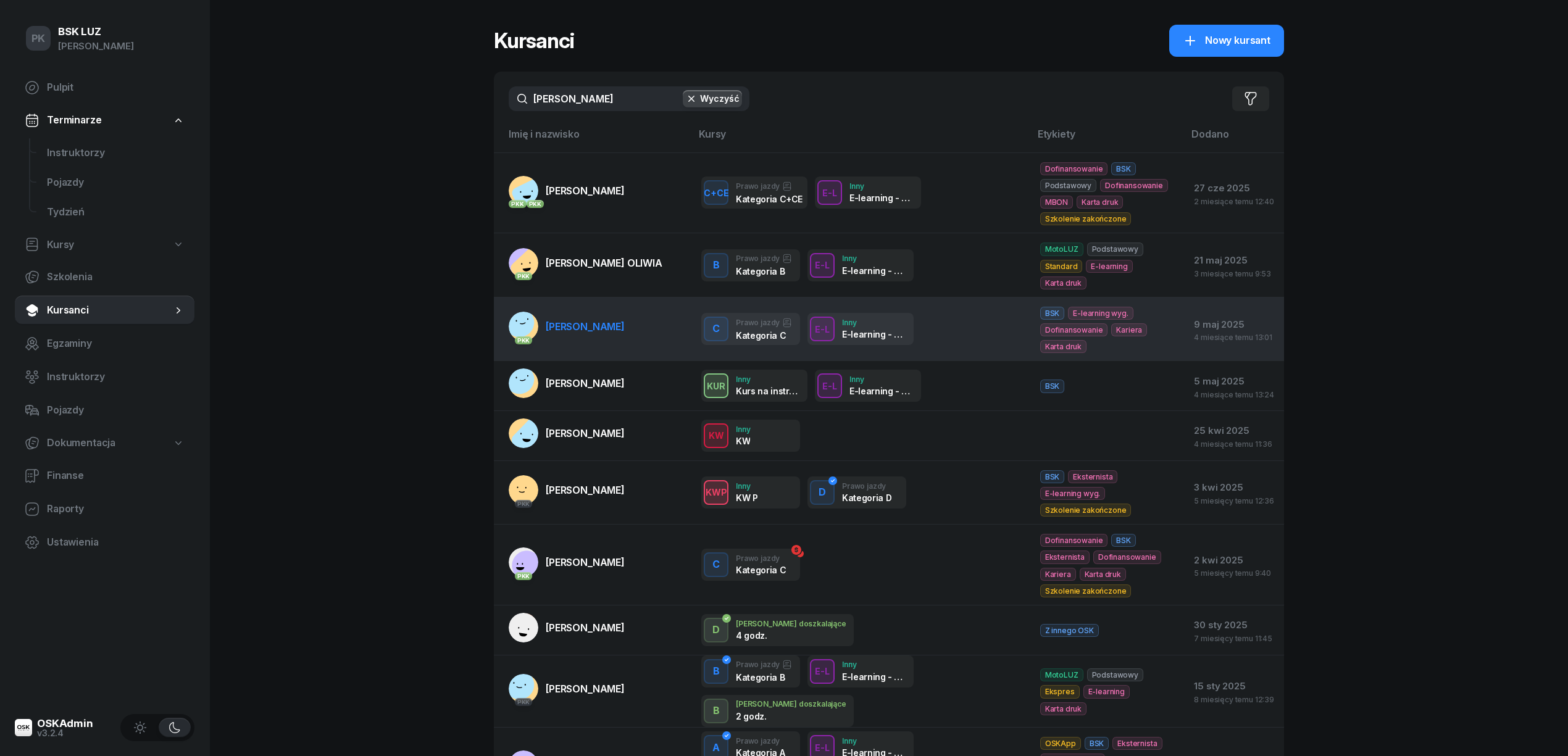
click at [621, 324] on link "PKK NOWAK ADRIAN" at bounding box center [567, 326] width 116 height 30
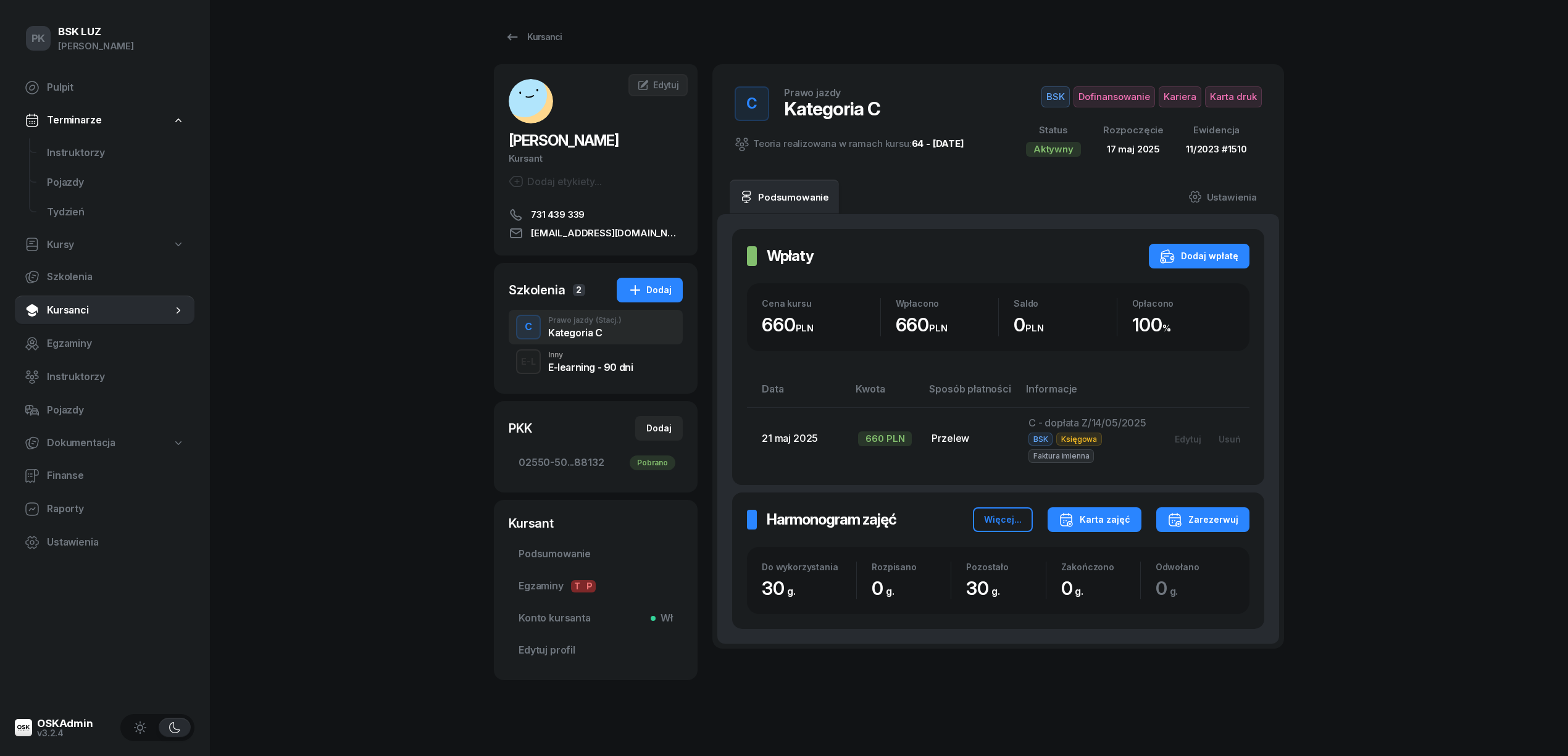
click at [1109, 516] on div "Karta zajęć" at bounding box center [1095, 520] width 72 height 15
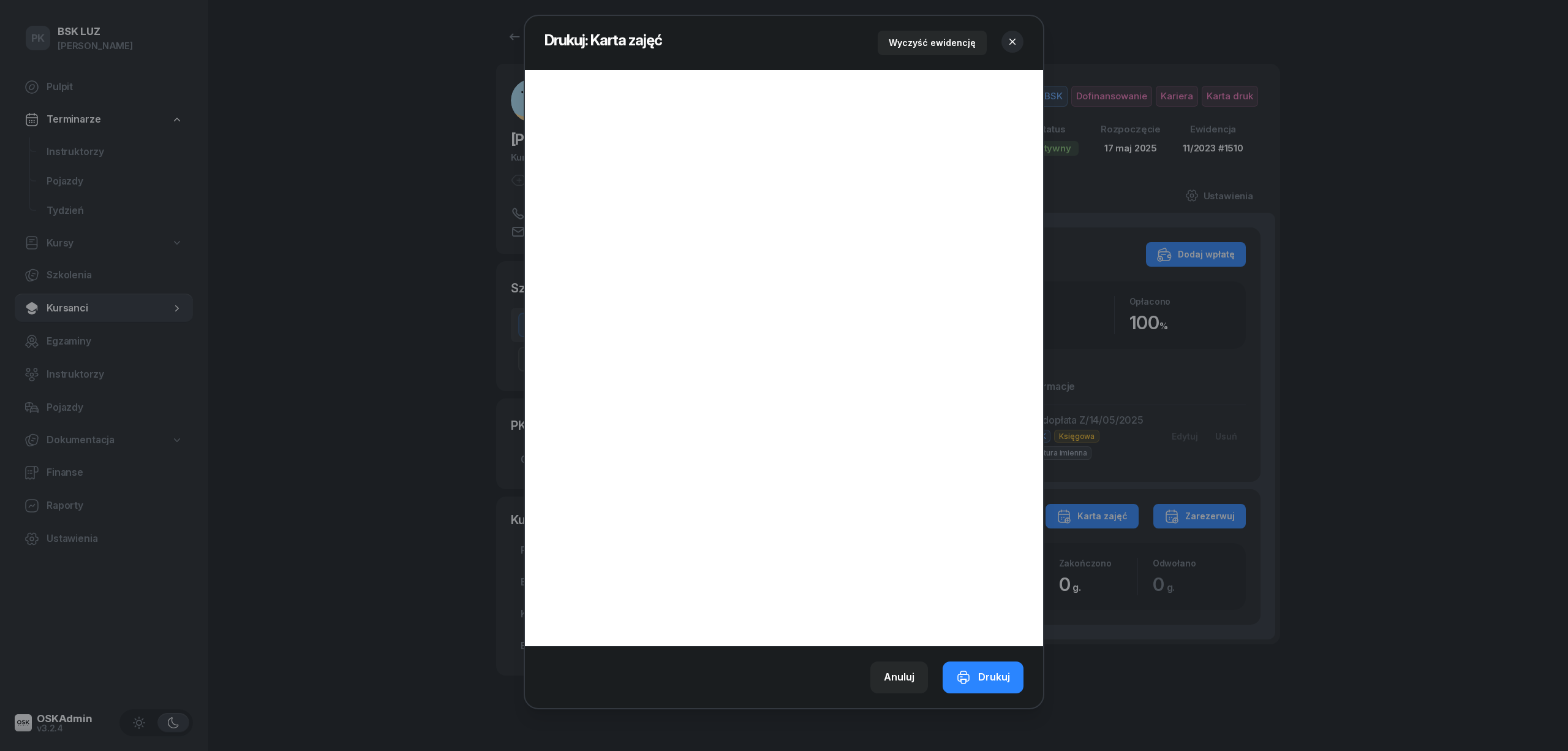
click at [1101, 513] on div at bounding box center [784, 376] width 1568 height 751
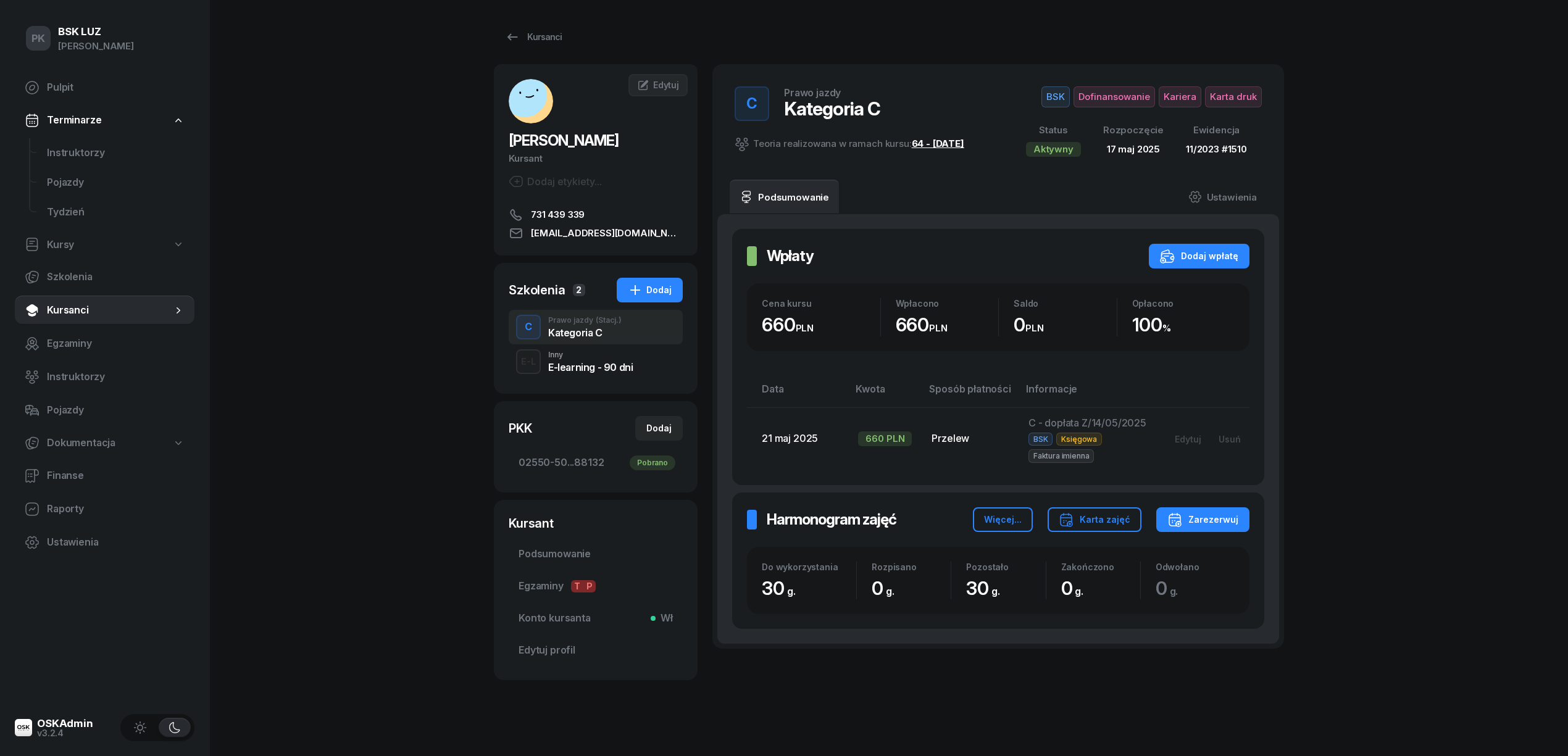
click at [948, 143] on link "64 - 2025/05/10" at bounding box center [938, 143] width 52 height 12
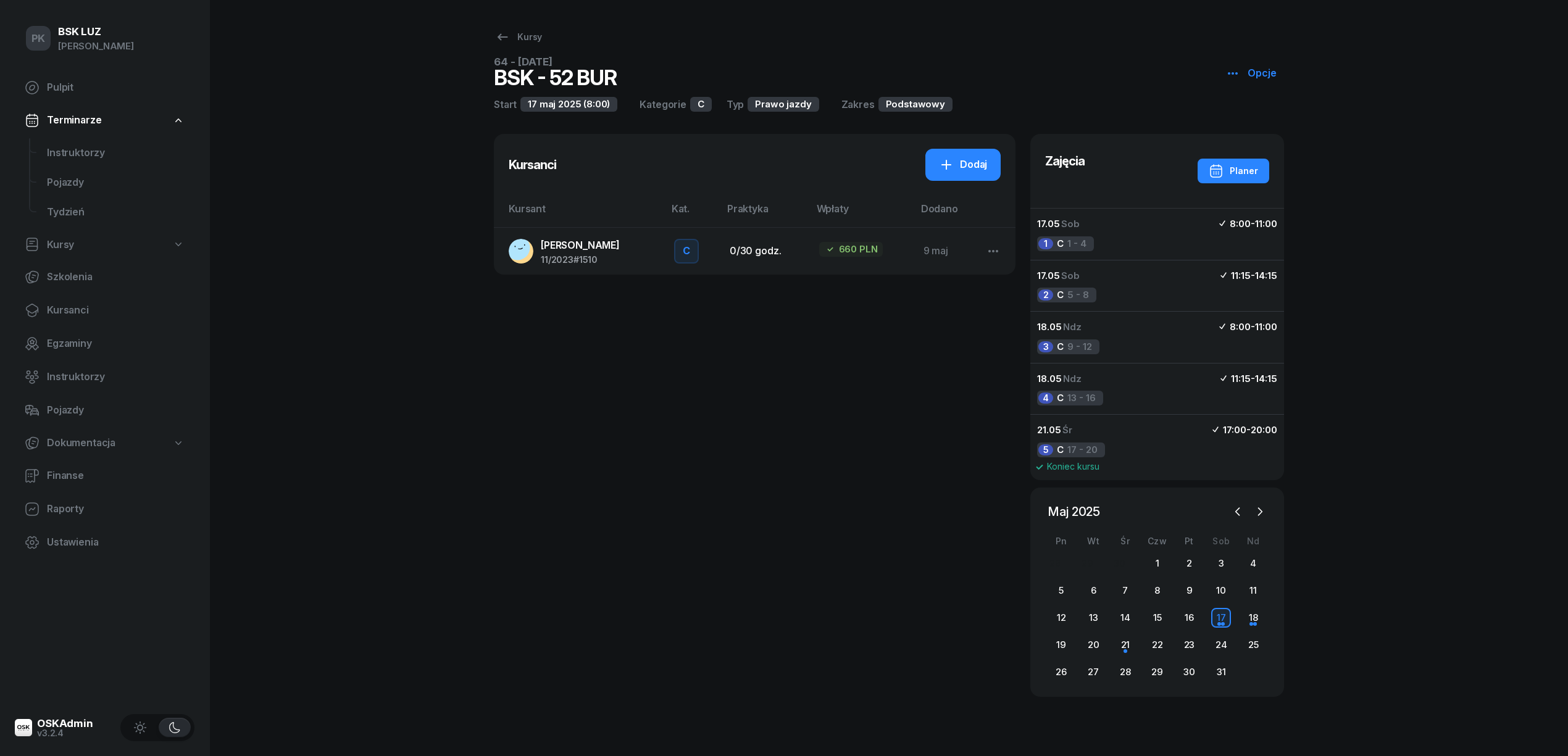
click at [1227, 75] on button "Opcje" at bounding box center [1250, 73] width 66 height 32
click at [1240, 113] on icon at bounding box center [1239, 121] width 15 height 15
select select "08"
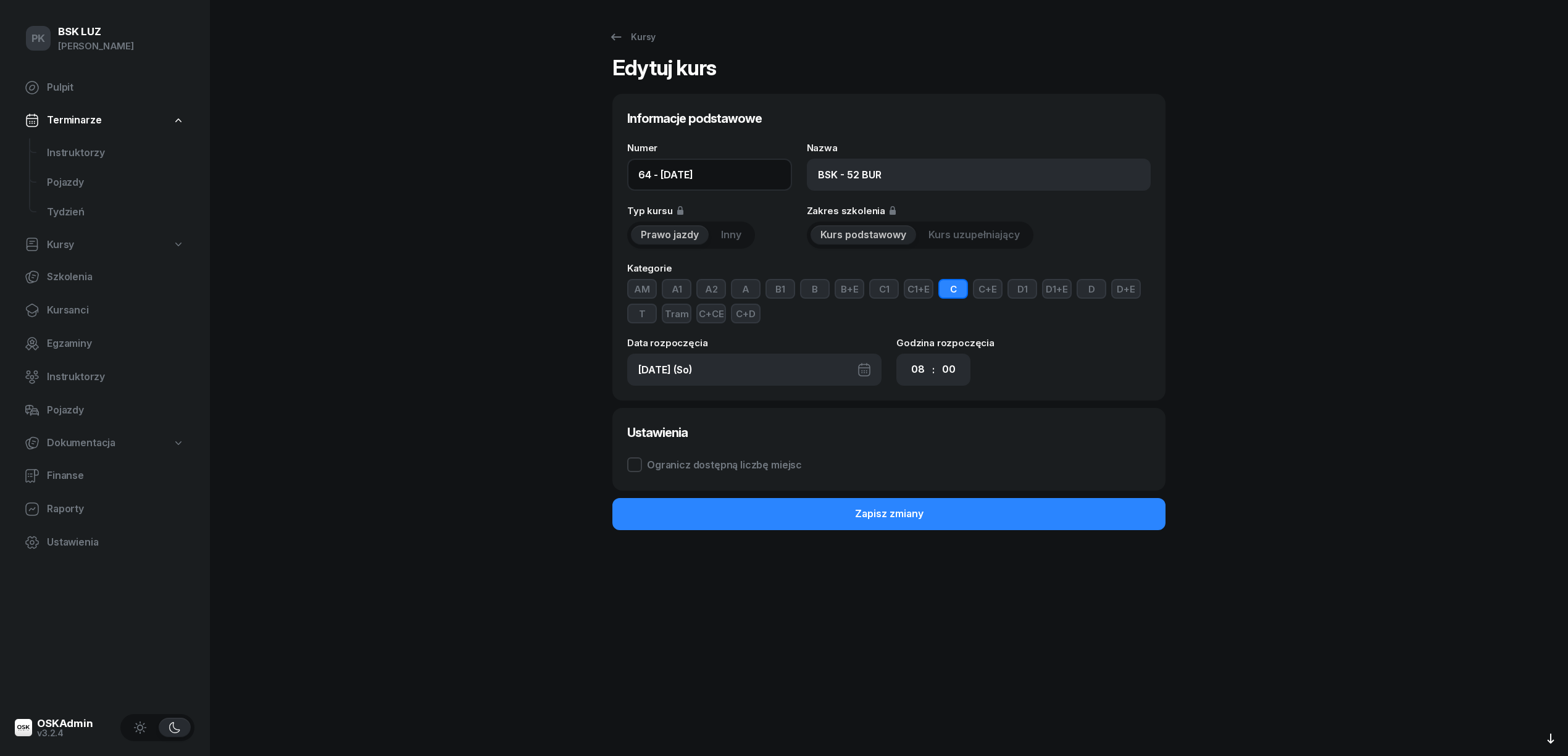
click at [736, 175] on input "64 - 2025/05/10" at bounding box center [709, 175] width 164 height 32
click at [650, 45] on link "Kursy" at bounding box center [632, 37] width 69 height 25
select select
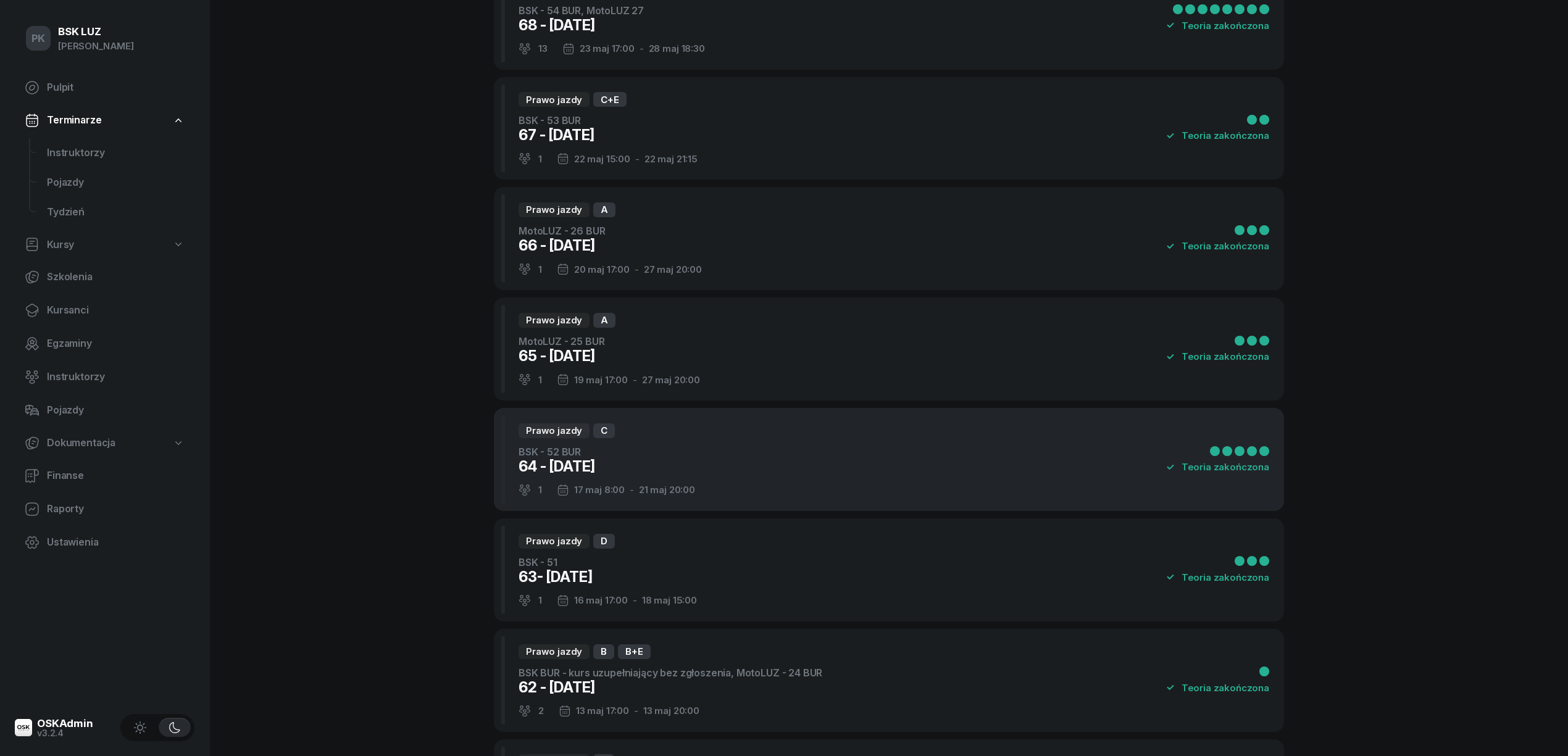
scroll to position [5988, 0]
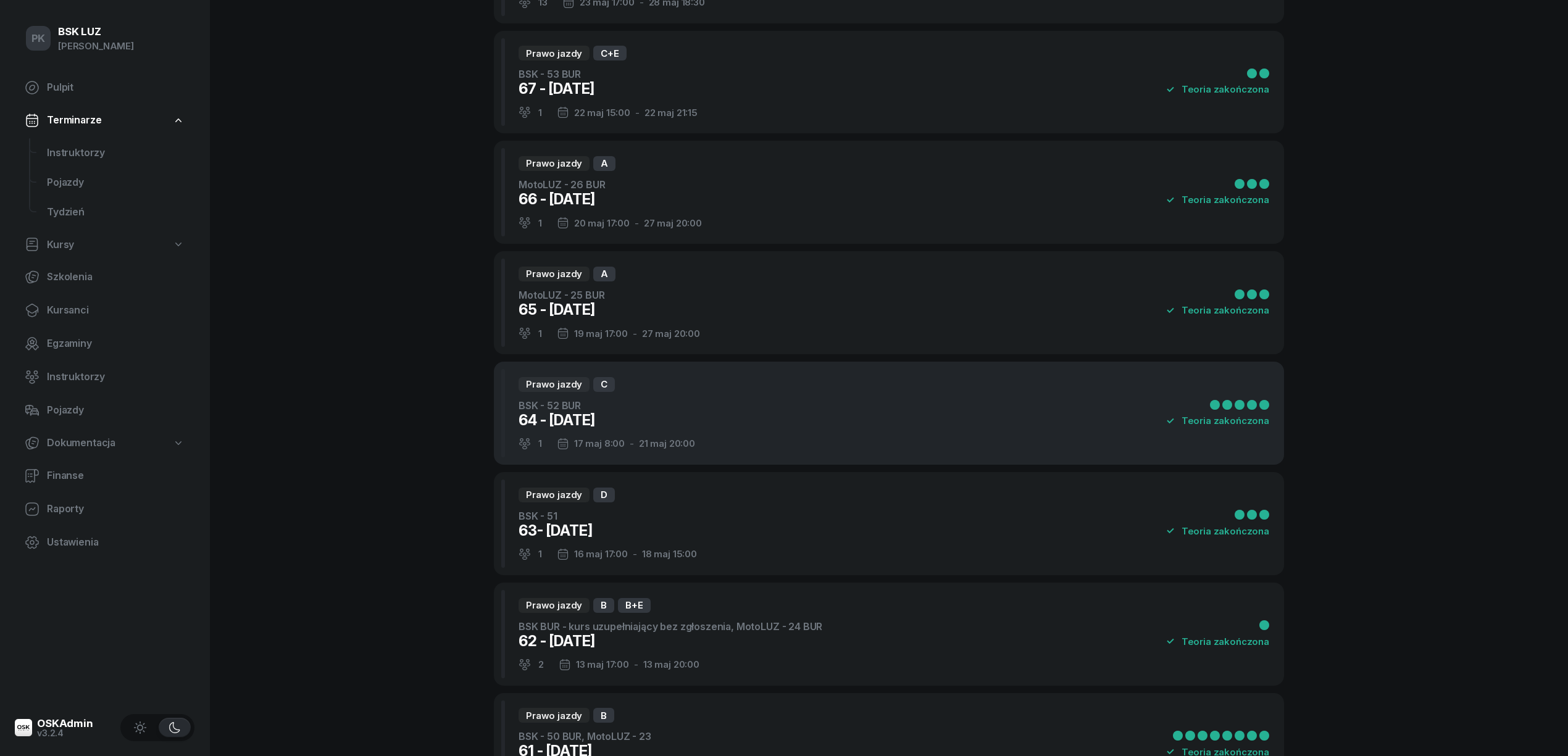
click at [942, 394] on div "Prawo jazdy C BSK - 52 BUR 64 - 2025/05/10 1 17 maj 8:00 - 21 maj 20:00 Teoria …" at bounding box center [889, 413] width 790 height 103
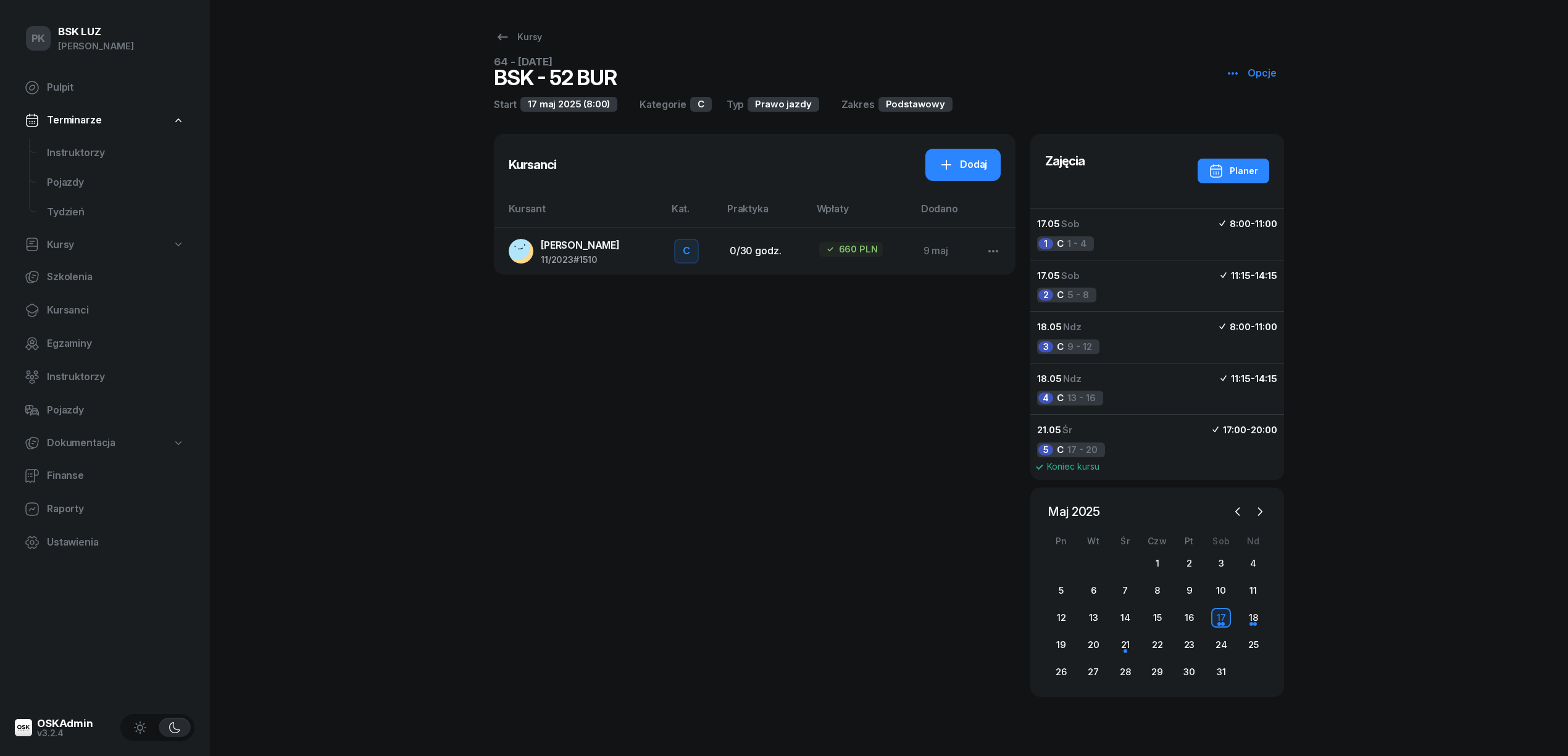
click at [1237, 77] on icon "button" at bounding box center [1233, 74] width 15 height 15
drag, startPoint x: 1245, startPoint y: 119, endPoint x: 1195, endPoint y: 129, distance: 51.0
click at [1247, 119] on link "Edytuj" at bounding box center [1291, 121] width 134 height 31
select select "09"
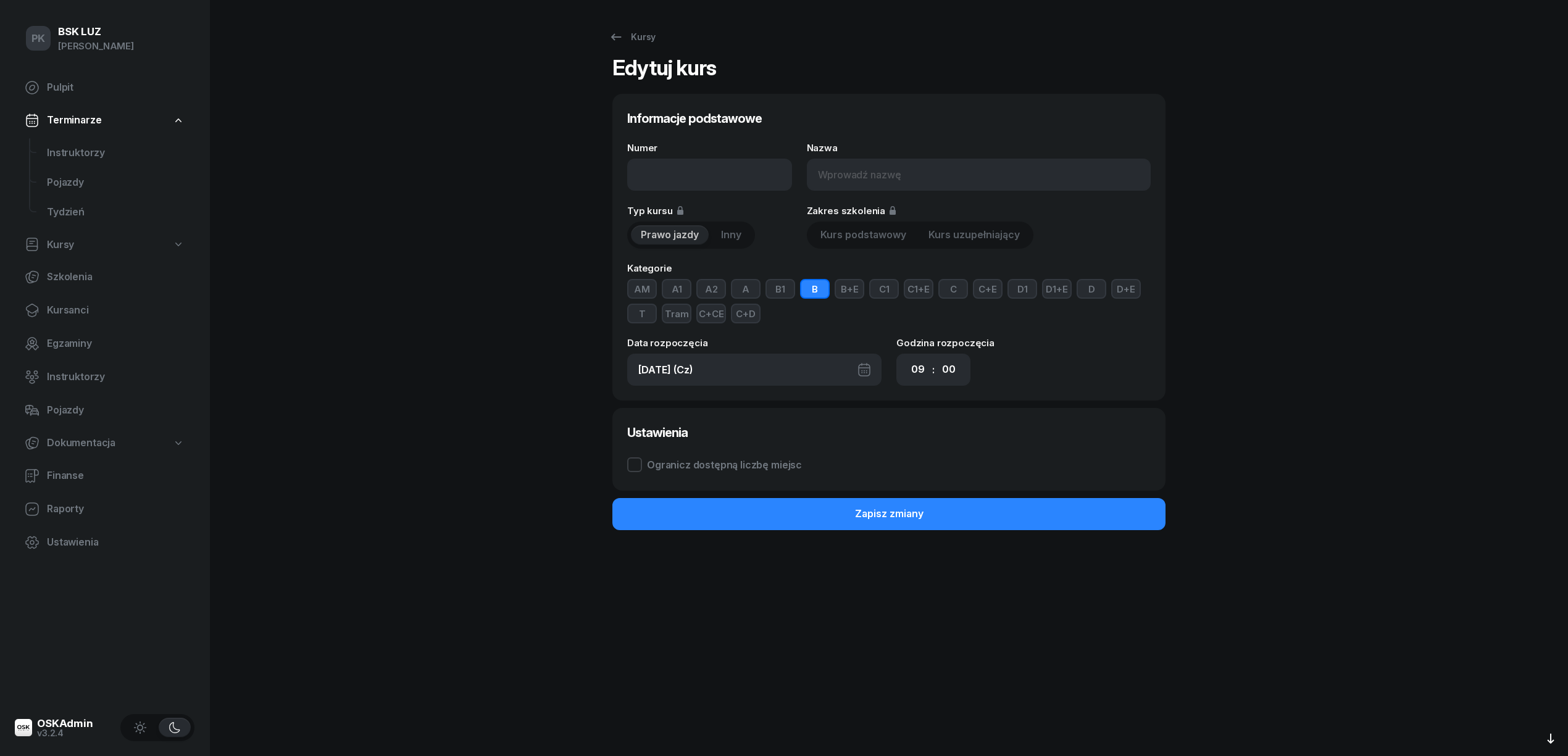
type input "64 - 2025/05/10"
type input "BSK - 52 BUR"
type input "17.05.2025 (So)"
select select "08"
click at [734, 168] on input "64 - 2025/05/10" at bounding box center [709, 175] width 164 height 32
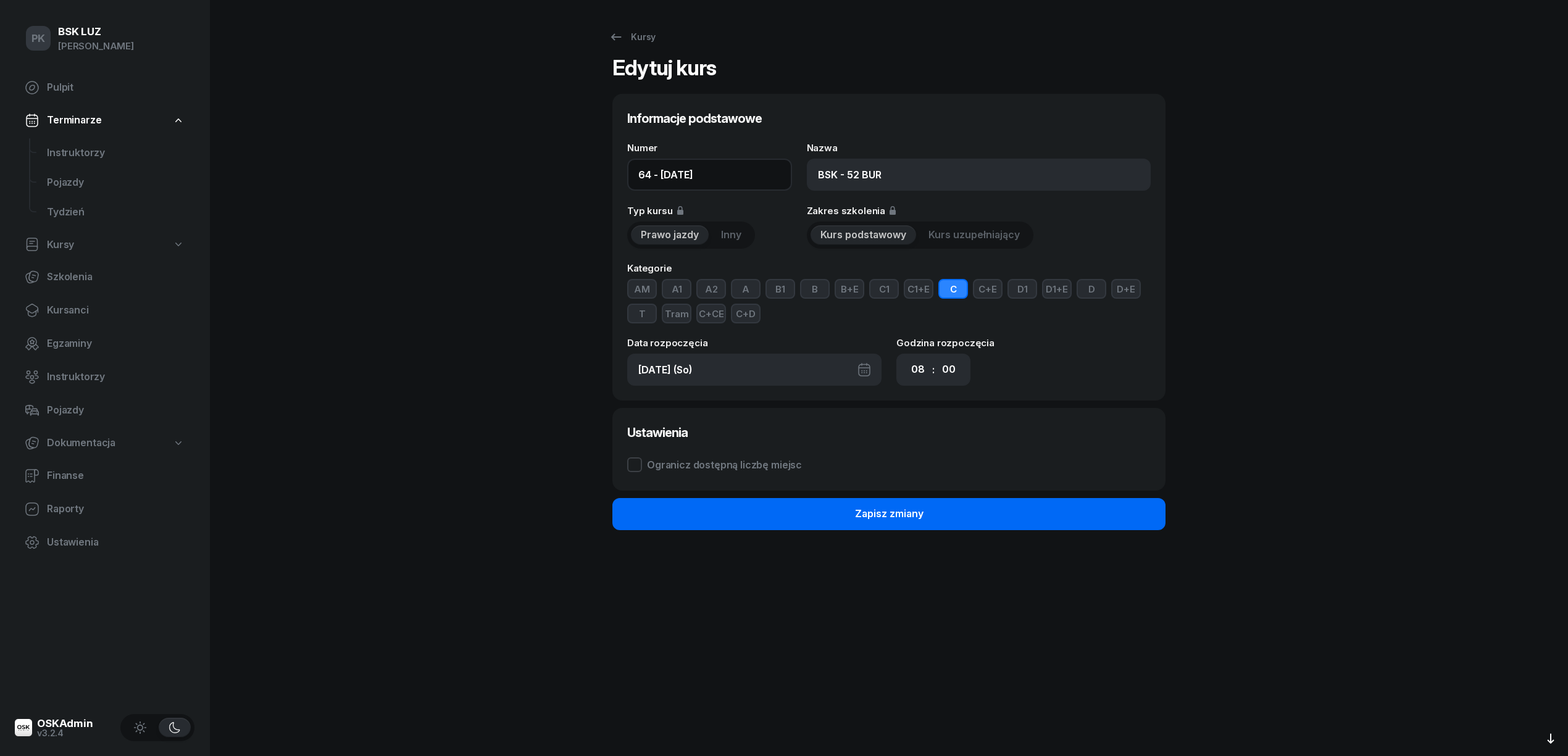
type input "64 - 2025/05/17"
click at [1033, 517] on button "Zapisz zmiany" at bounding box center [889, 513] width 553 height 32
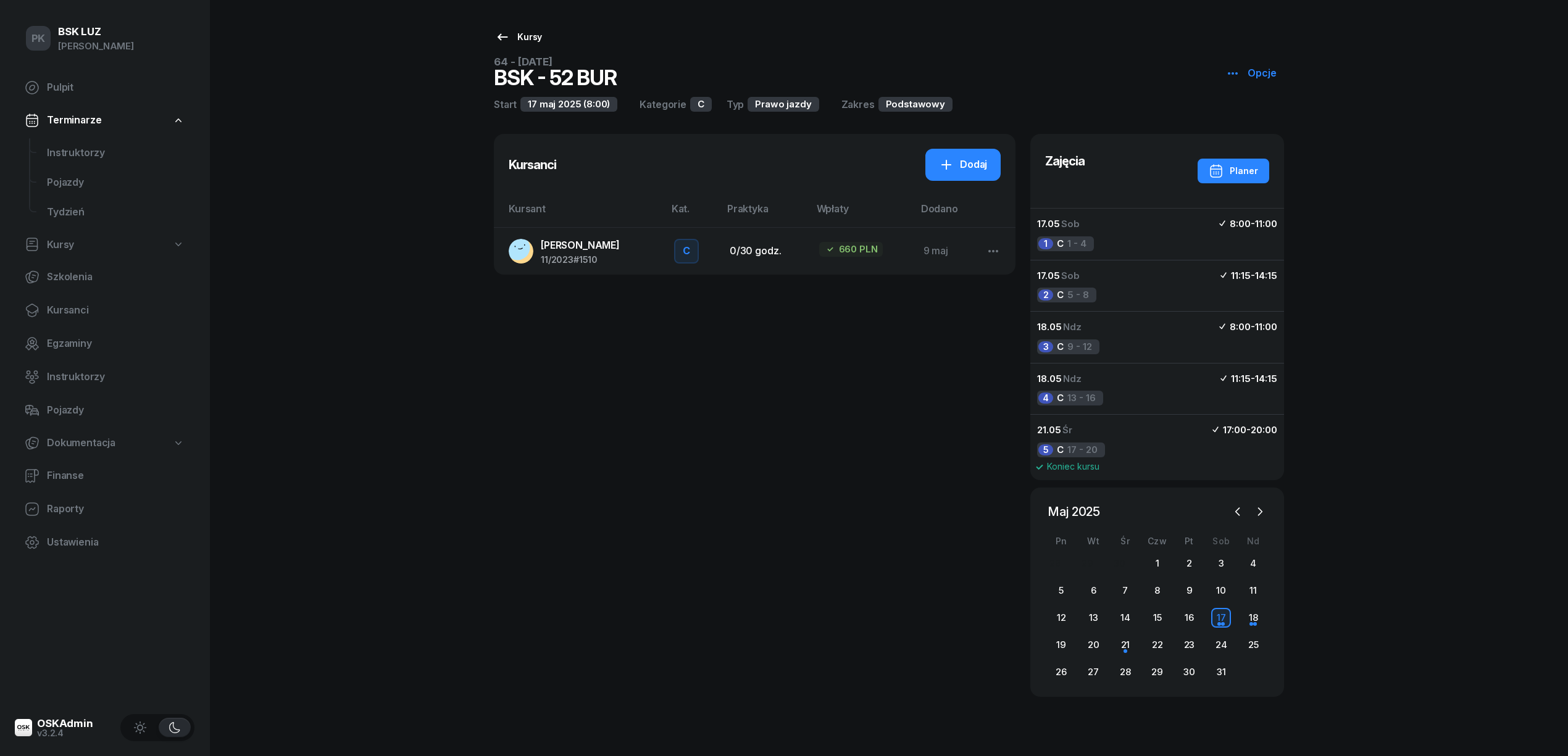
click at [531, 36] on div "Kursy" at bounding box center [518, 37] width 47 height 15
select select
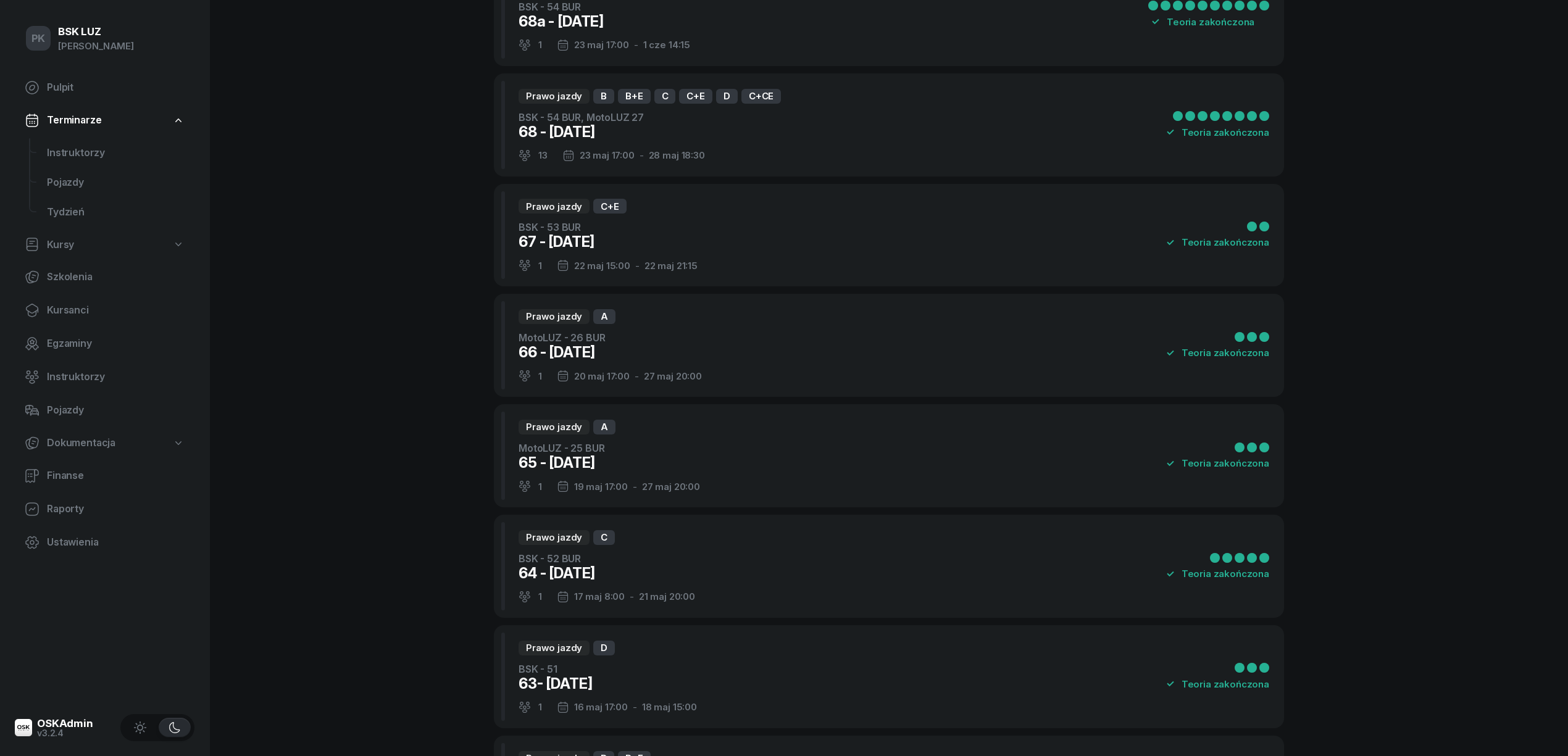
scroll to position [5837, 0]
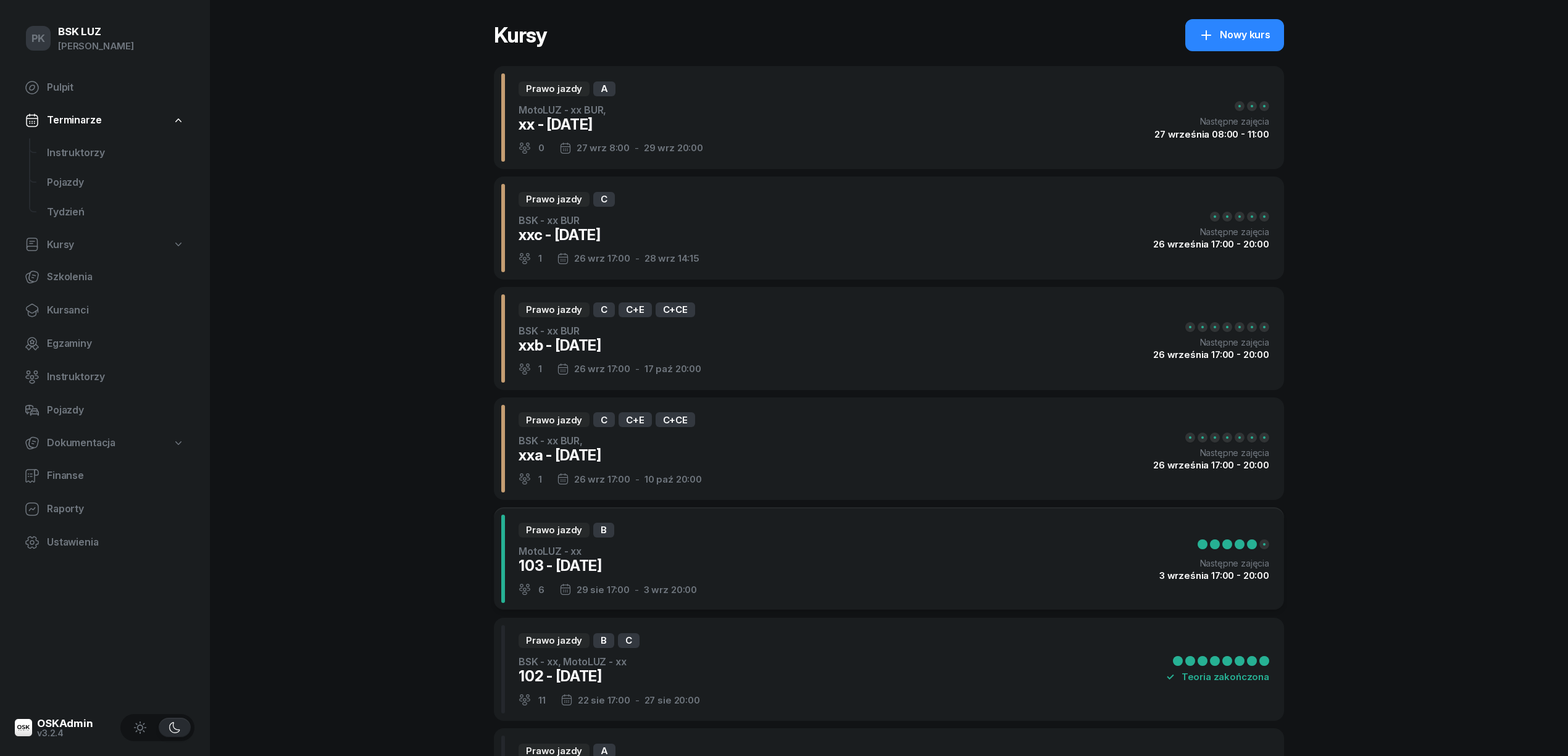
scroll to position [0, 0]
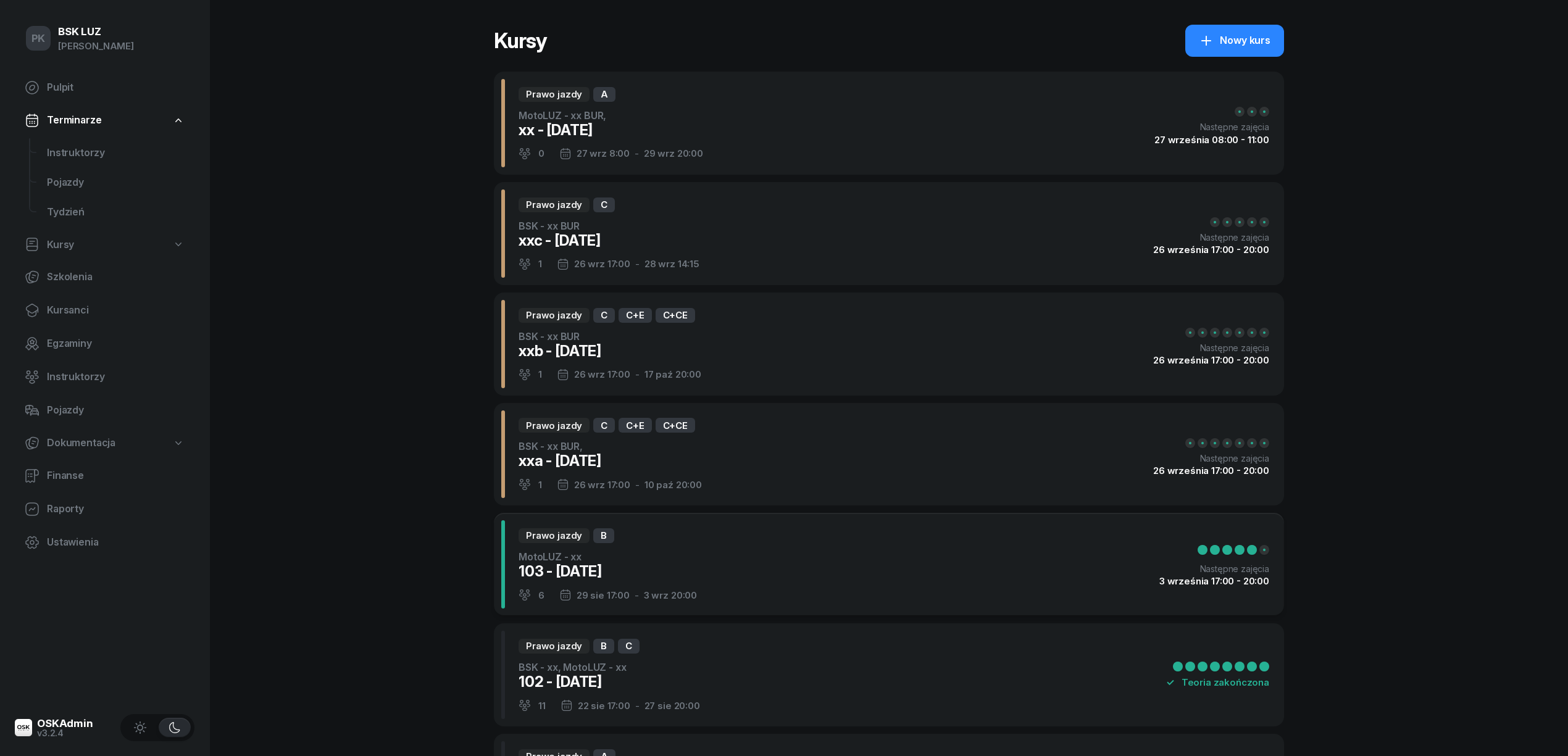
click at [84, 314] on span "Kursanci" at bounding box center [115, 310] width 137 height 16
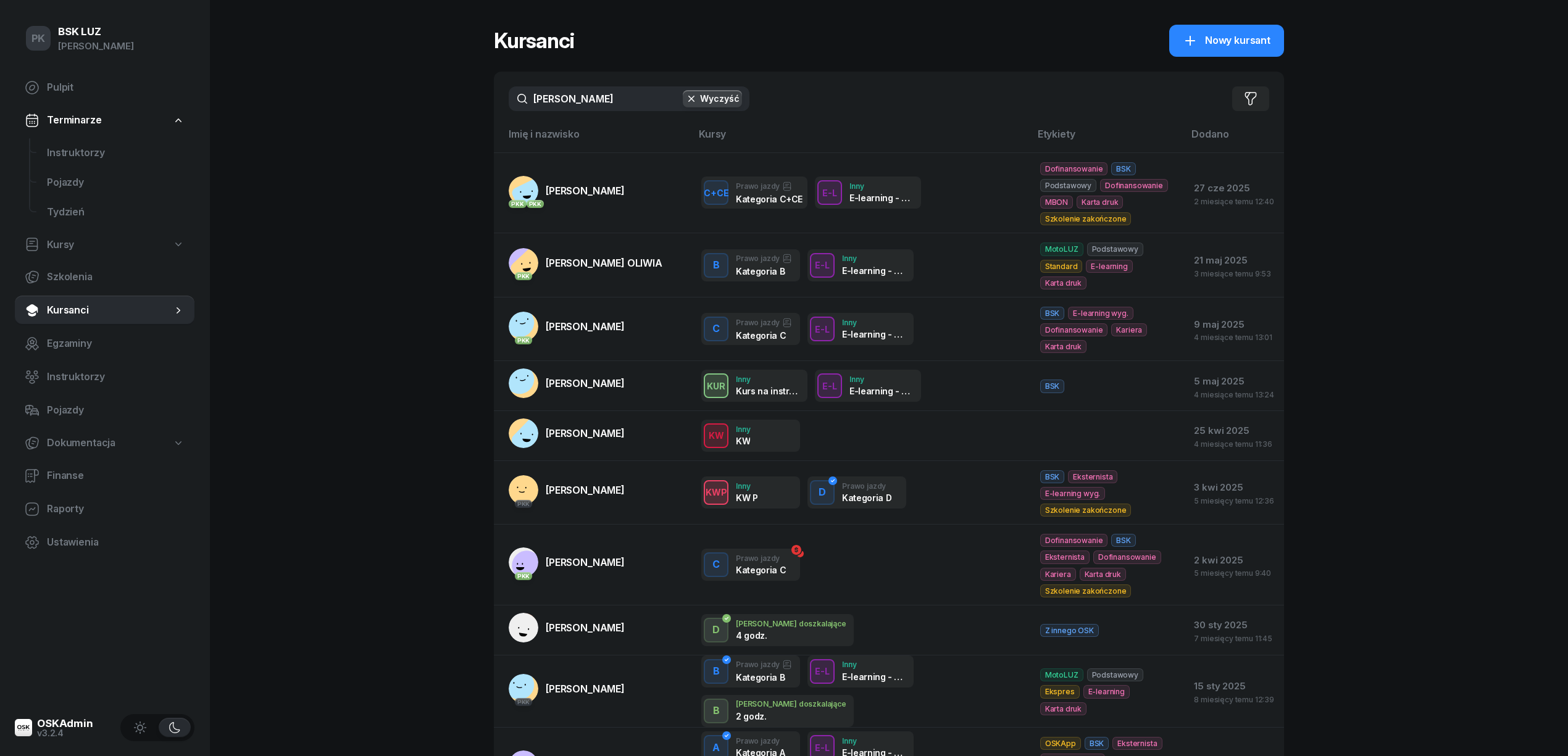
drag, startPoint x: 588, startPoint y: 100, endPoint x: 439, endPoint y: 102, distance: 149.0
click at [439, 102] on div "PK BSK LUZ Piotr Klimek Pulpit Terminarze Instruktorzy Pojazdy Tydzień Kursy Sz…" at bounding box center [784, 449] width 1568 height 898
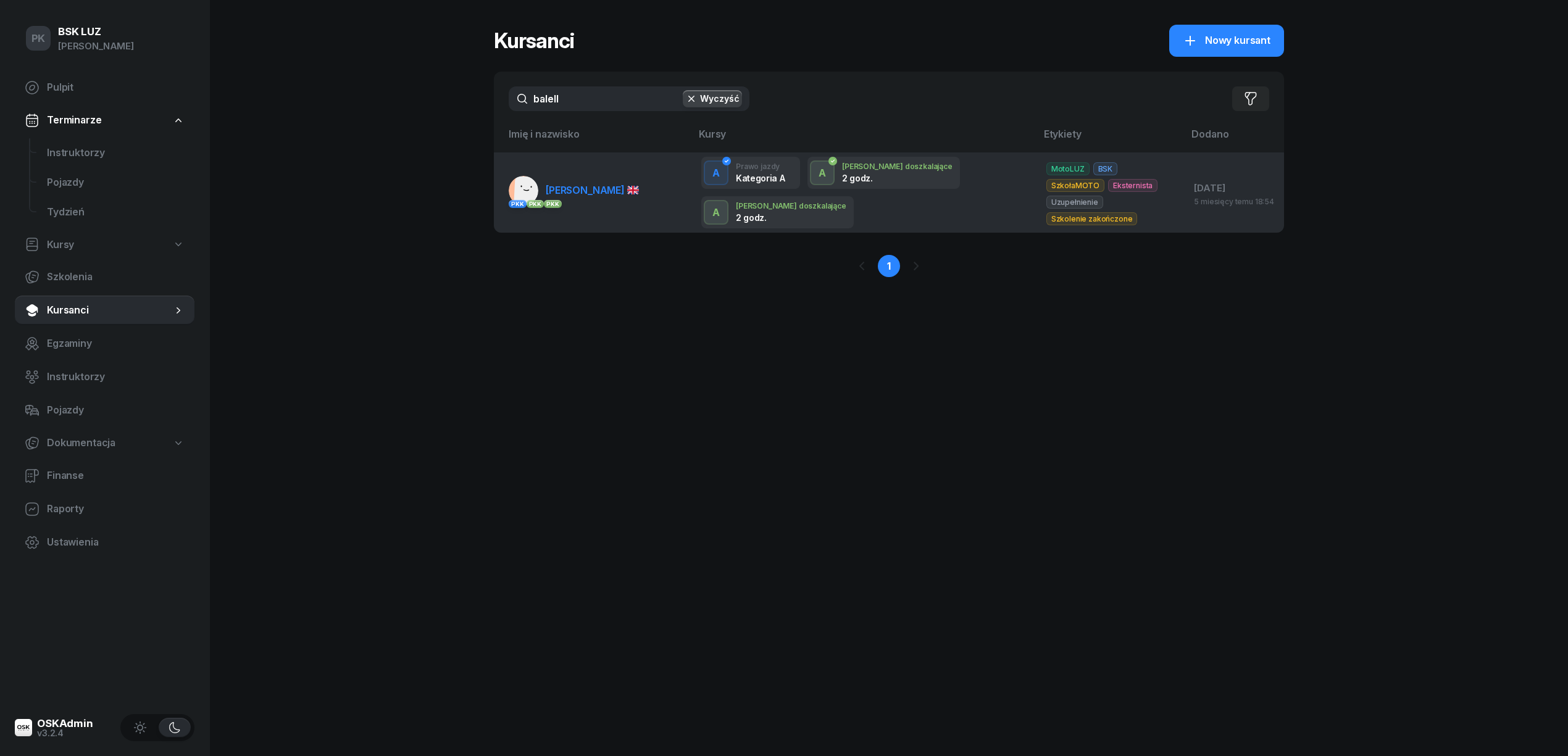
type input "balell"
click at [614, 184] on span "BALELLI DANIELE" at bounding box center [592, 190] width 93 height 13
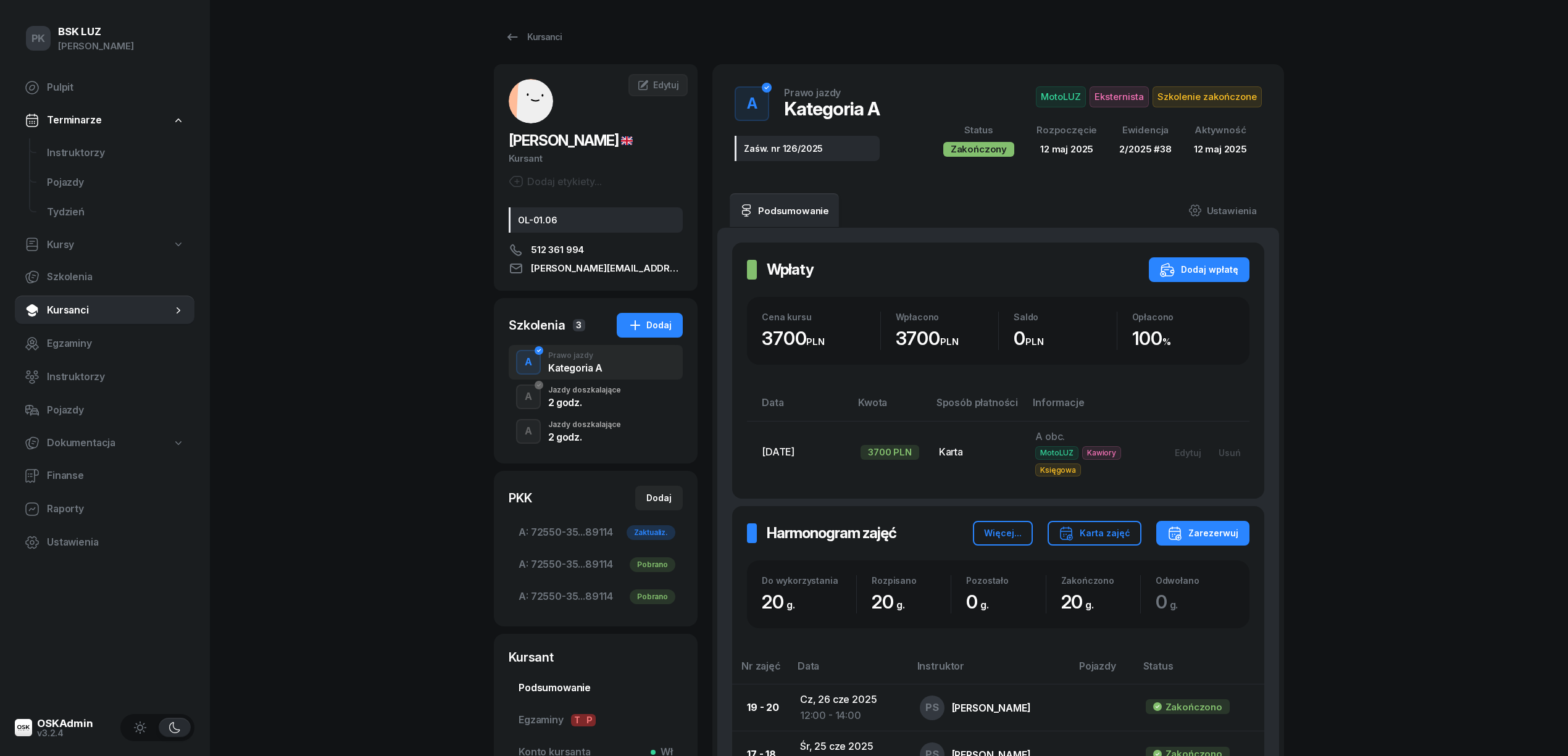
click at [581, 685] on span "Podsumowanie" at bounding box center [596, 687] width 154 height 16
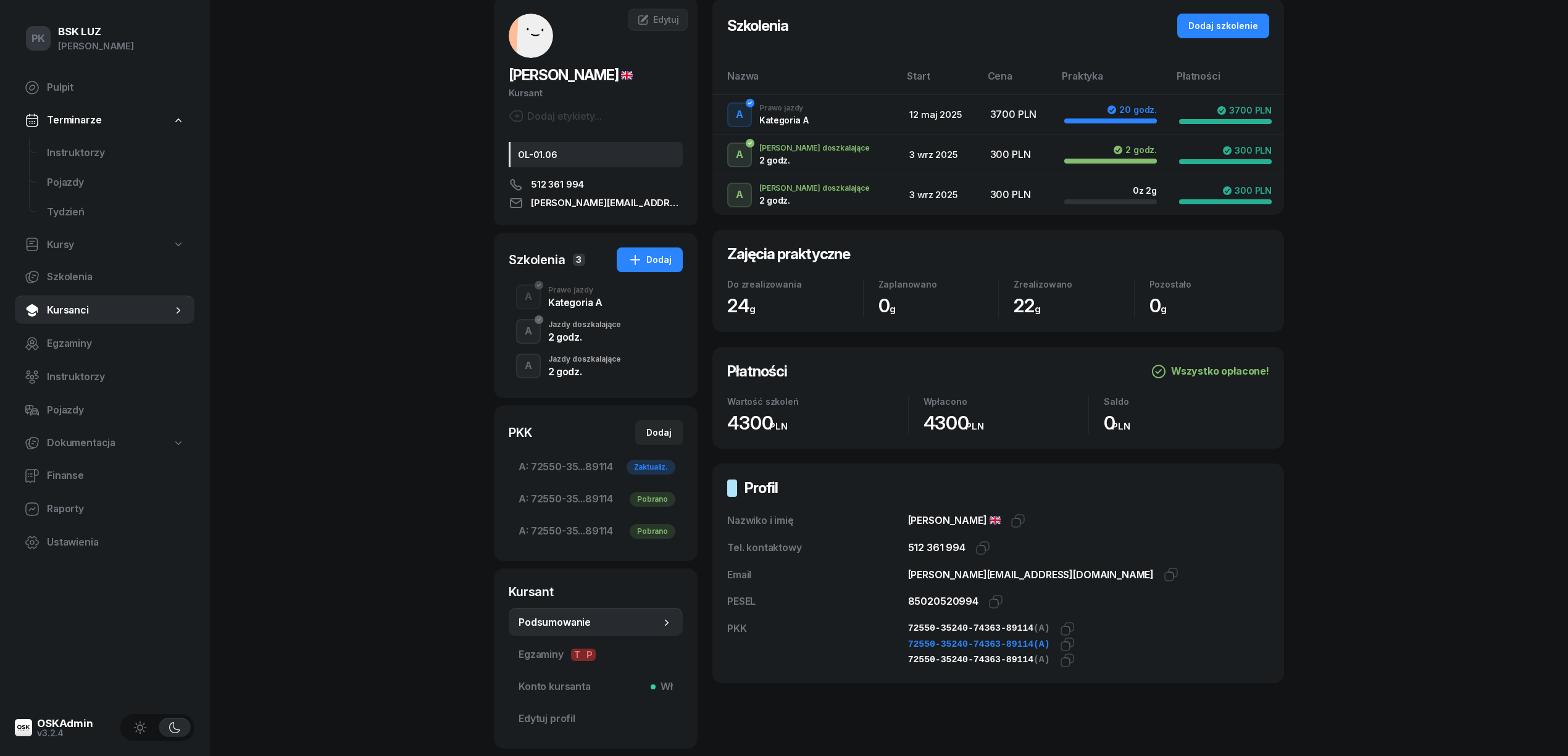
scroll to position [82, 0]
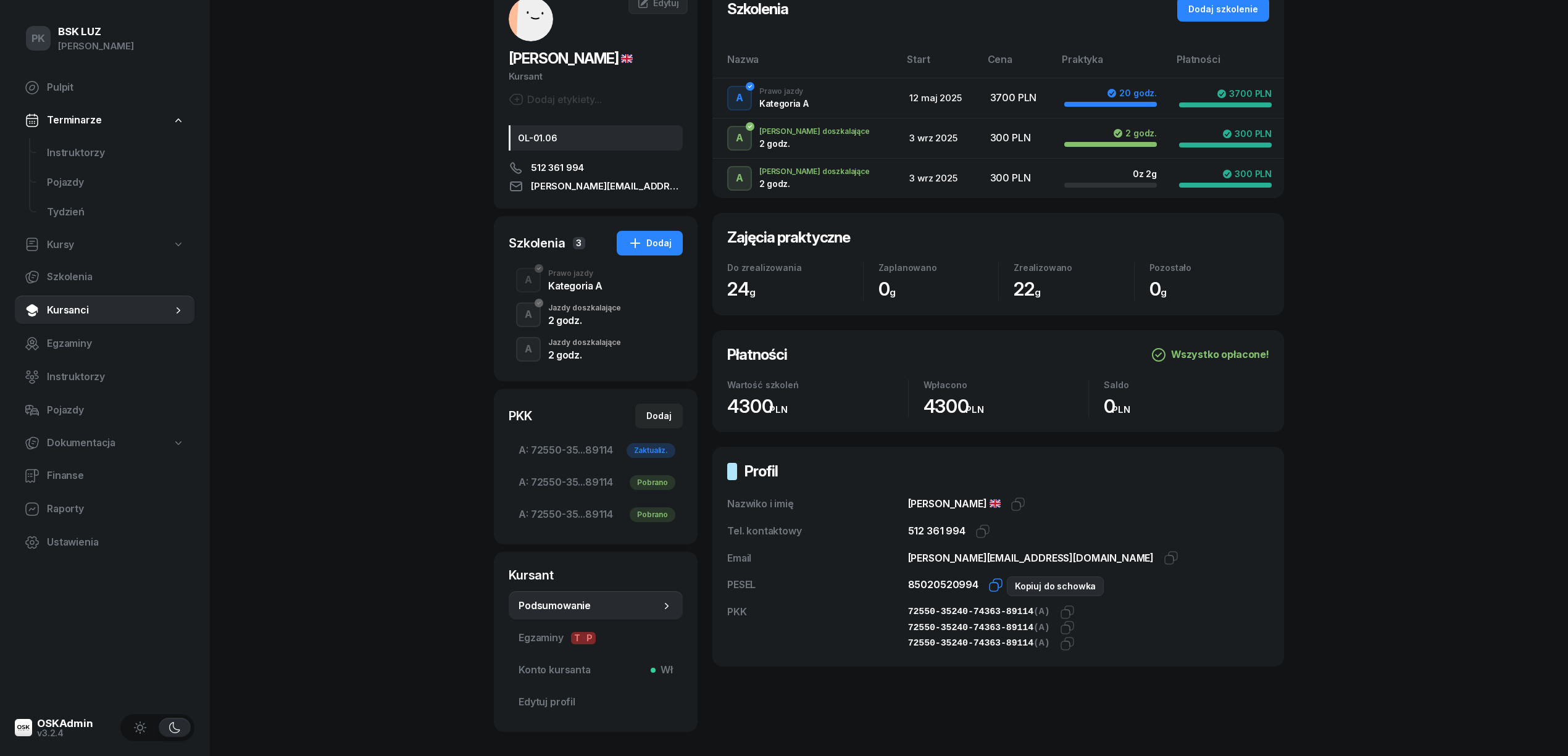
click at [993, 587] on icon "button" at bounding box center [996, 585] width 15 height 15
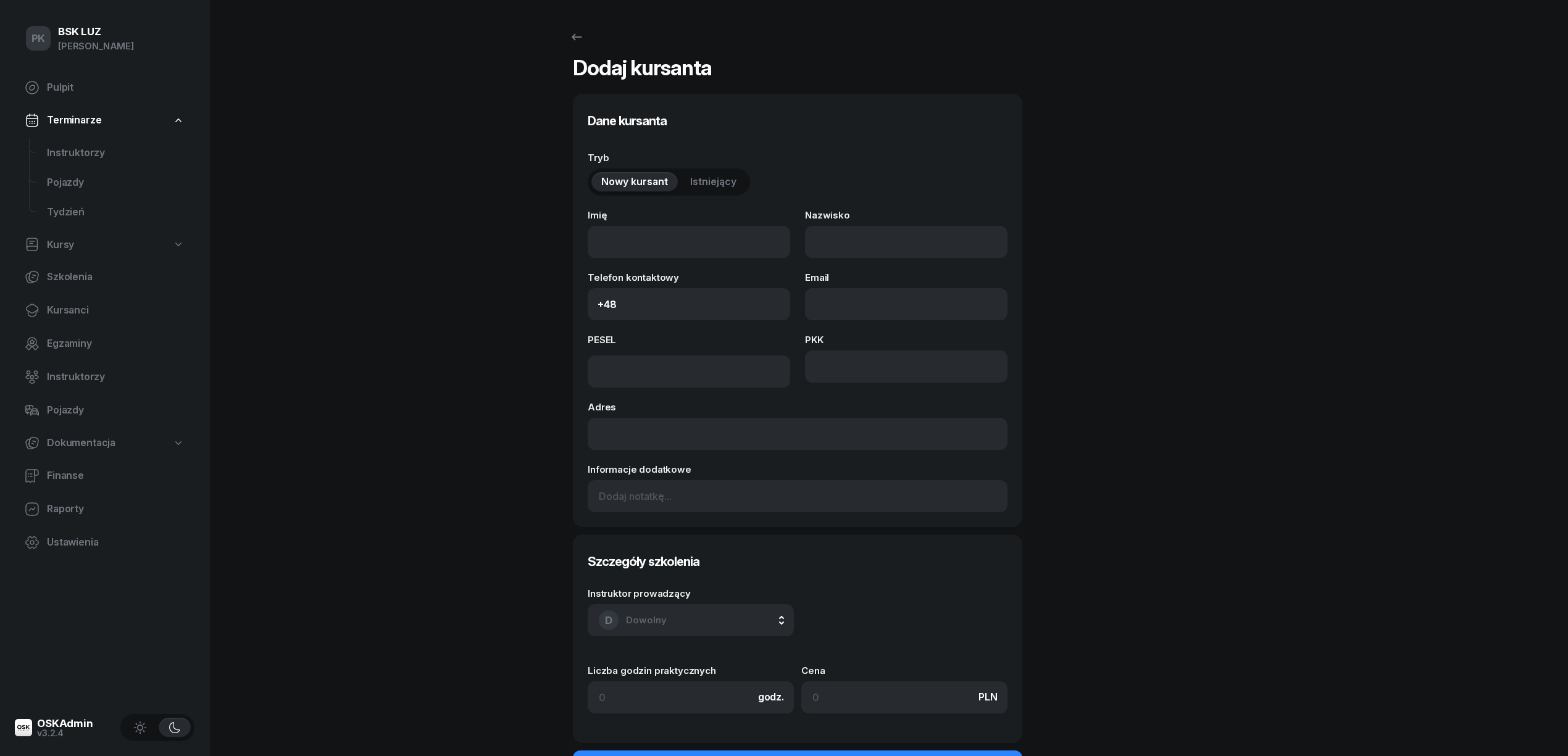
select select "C"
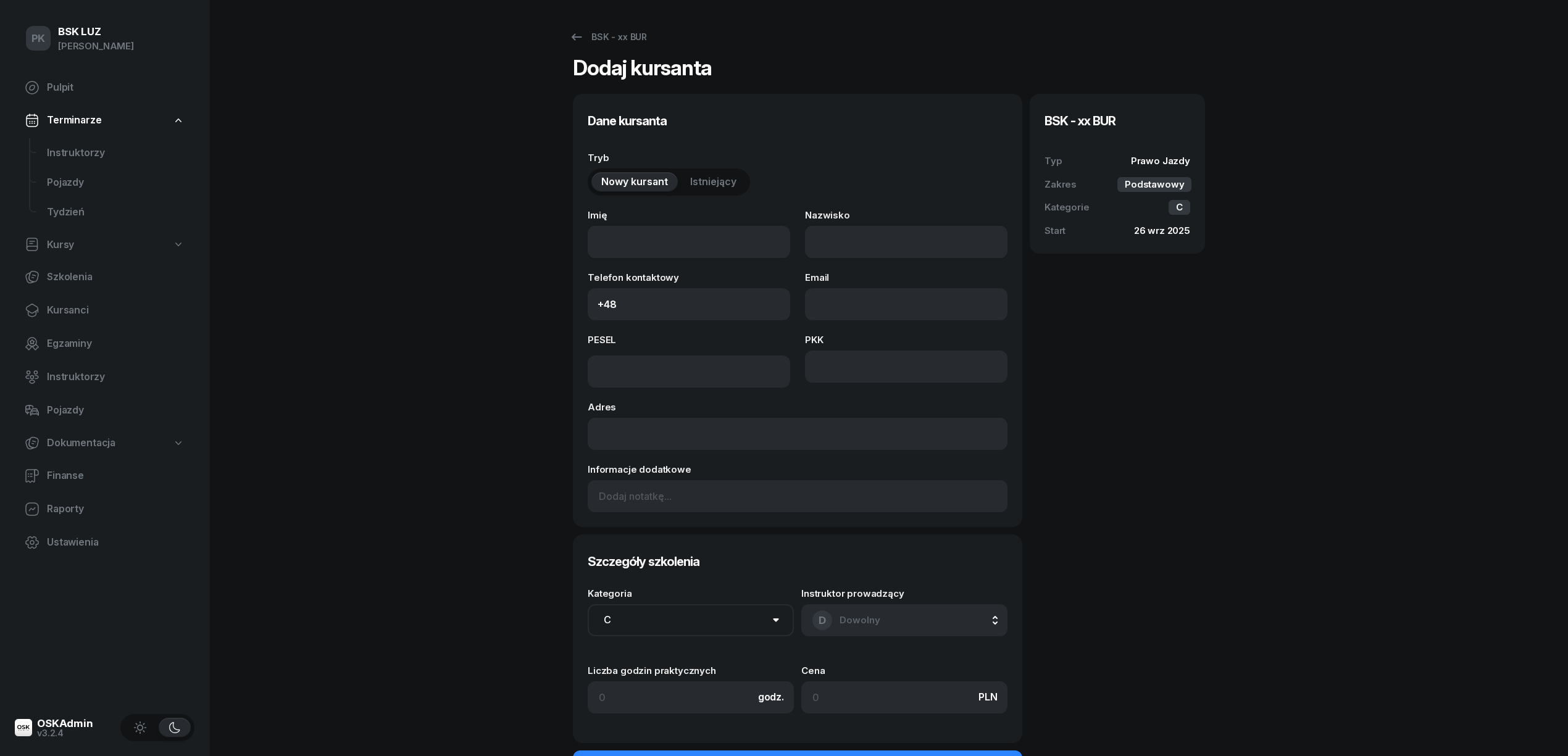
click at [713, 181] on span "Istniejący" at bounding box center [713, 181] width 46 height 16
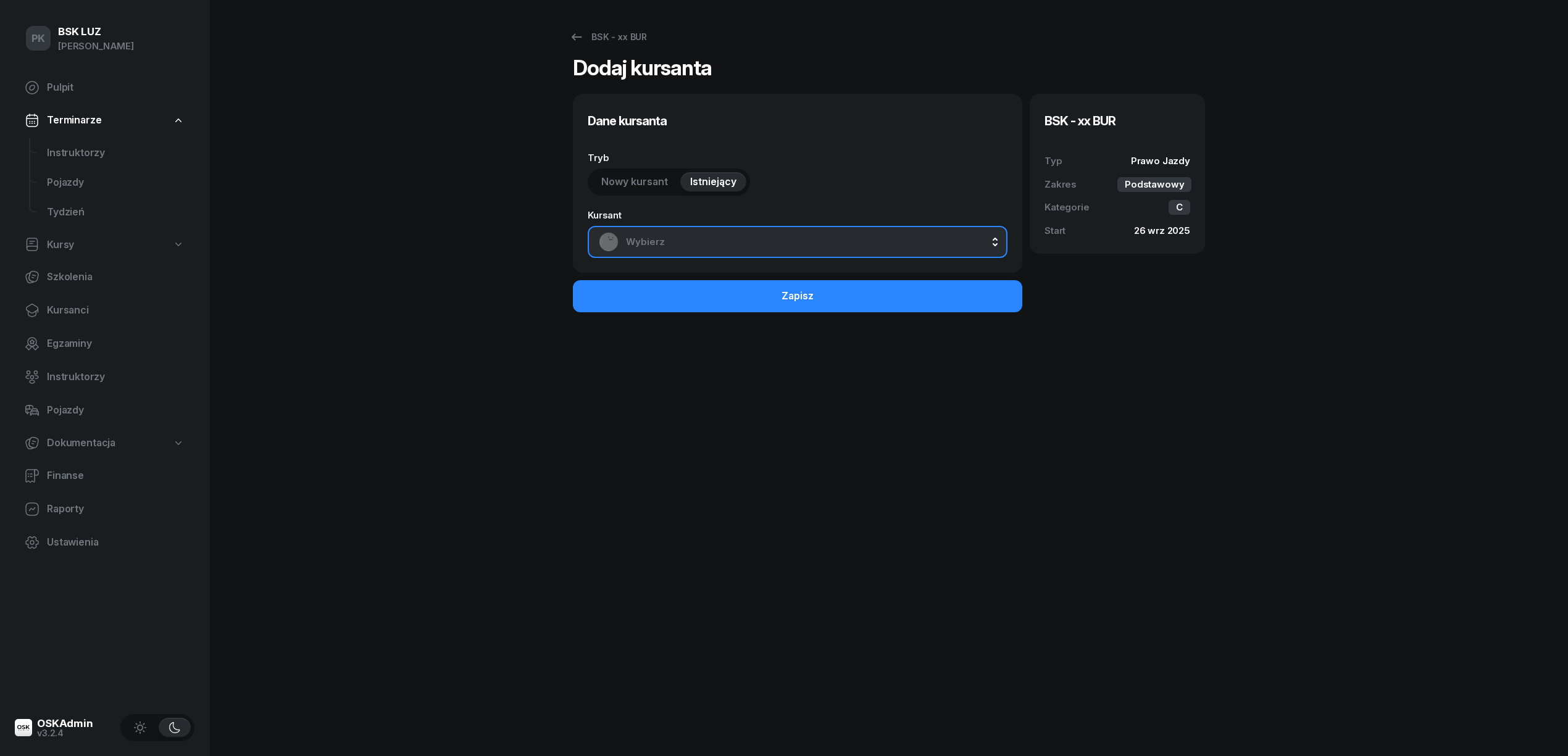
click at [729, 234] on span "Wybierz" at bounding box center [811, 241] width 371 height 16
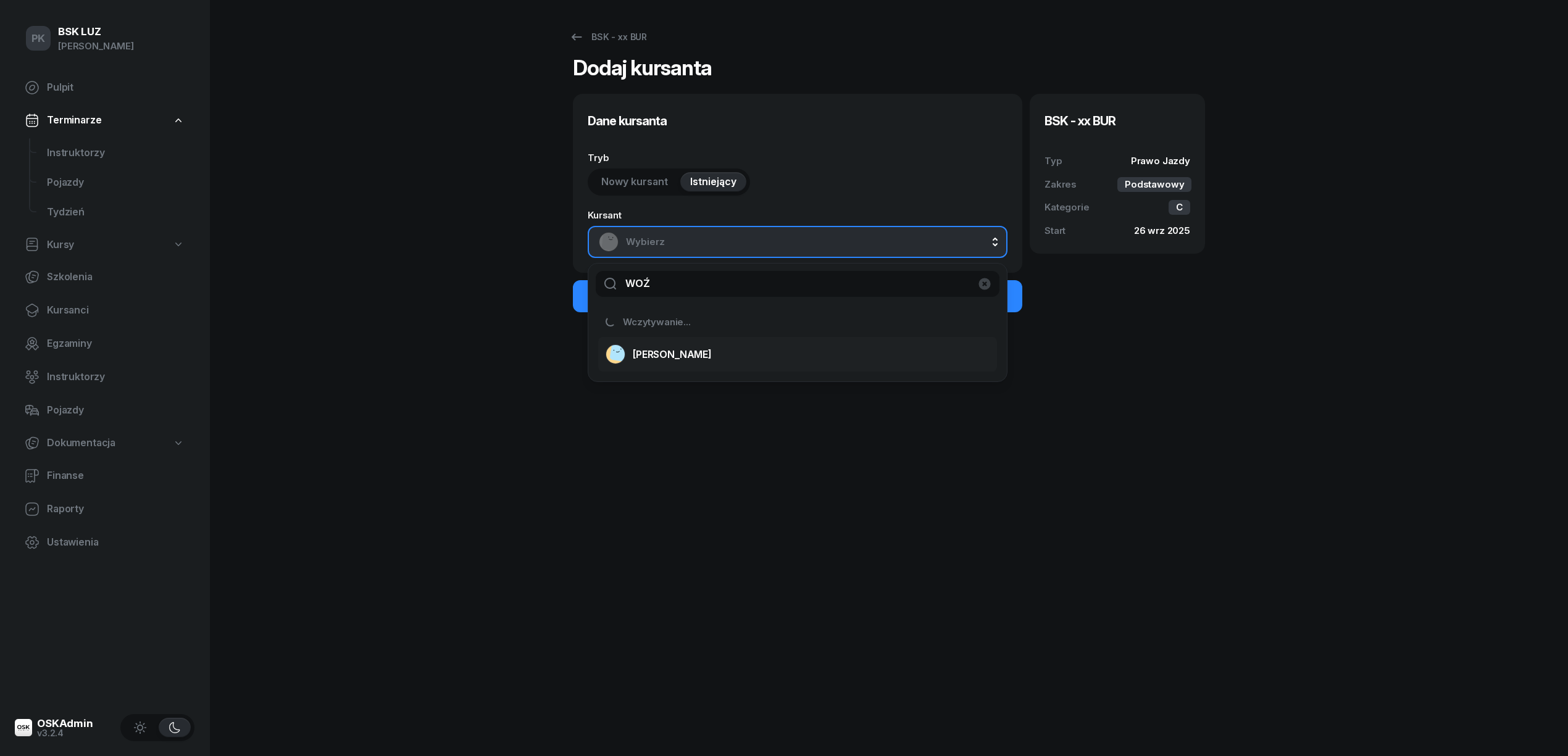
type input "WOŹ"
select select "C"
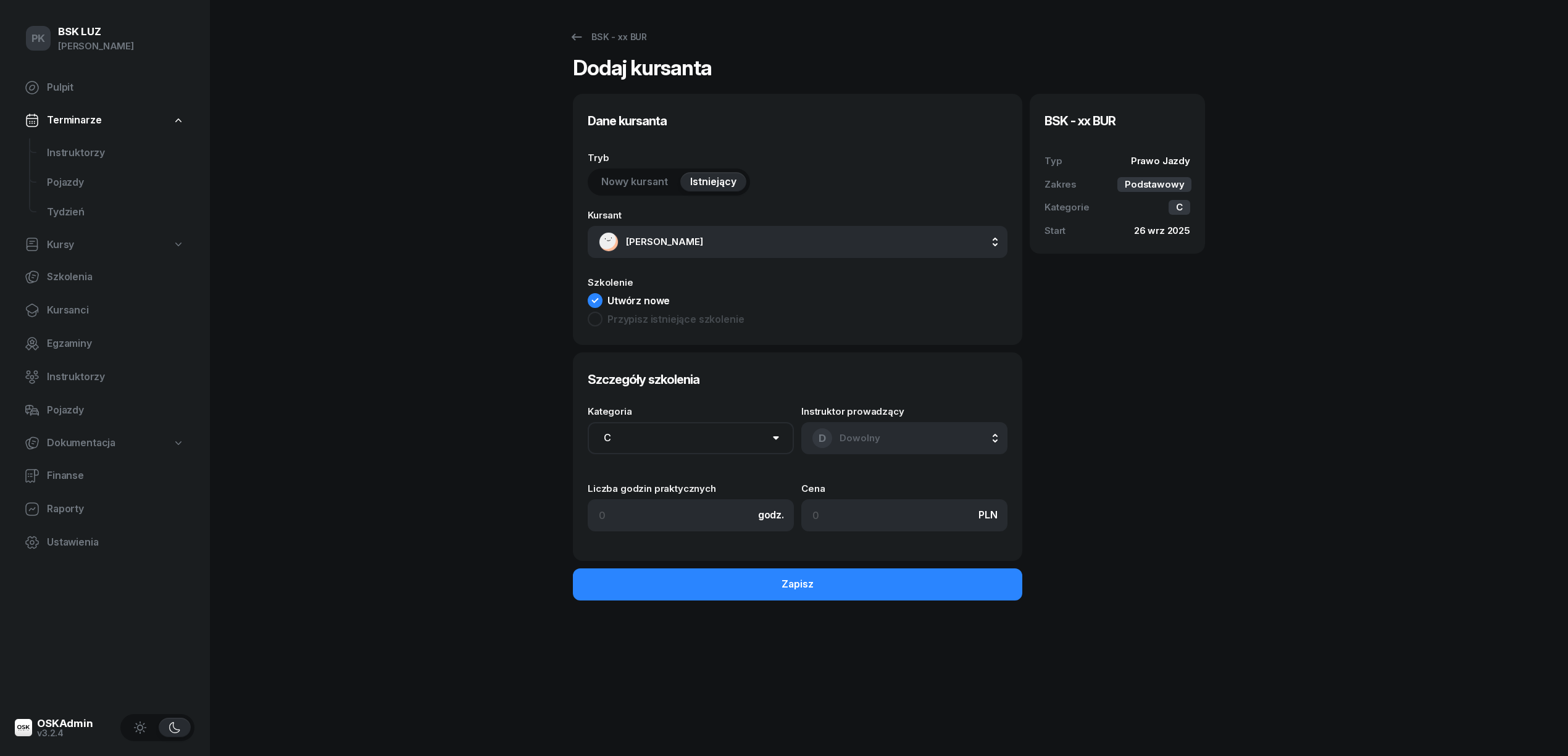
click at [993, 240] on span "[PERSON_NAME]" at bounding box center [811, 241] width 371 height 16
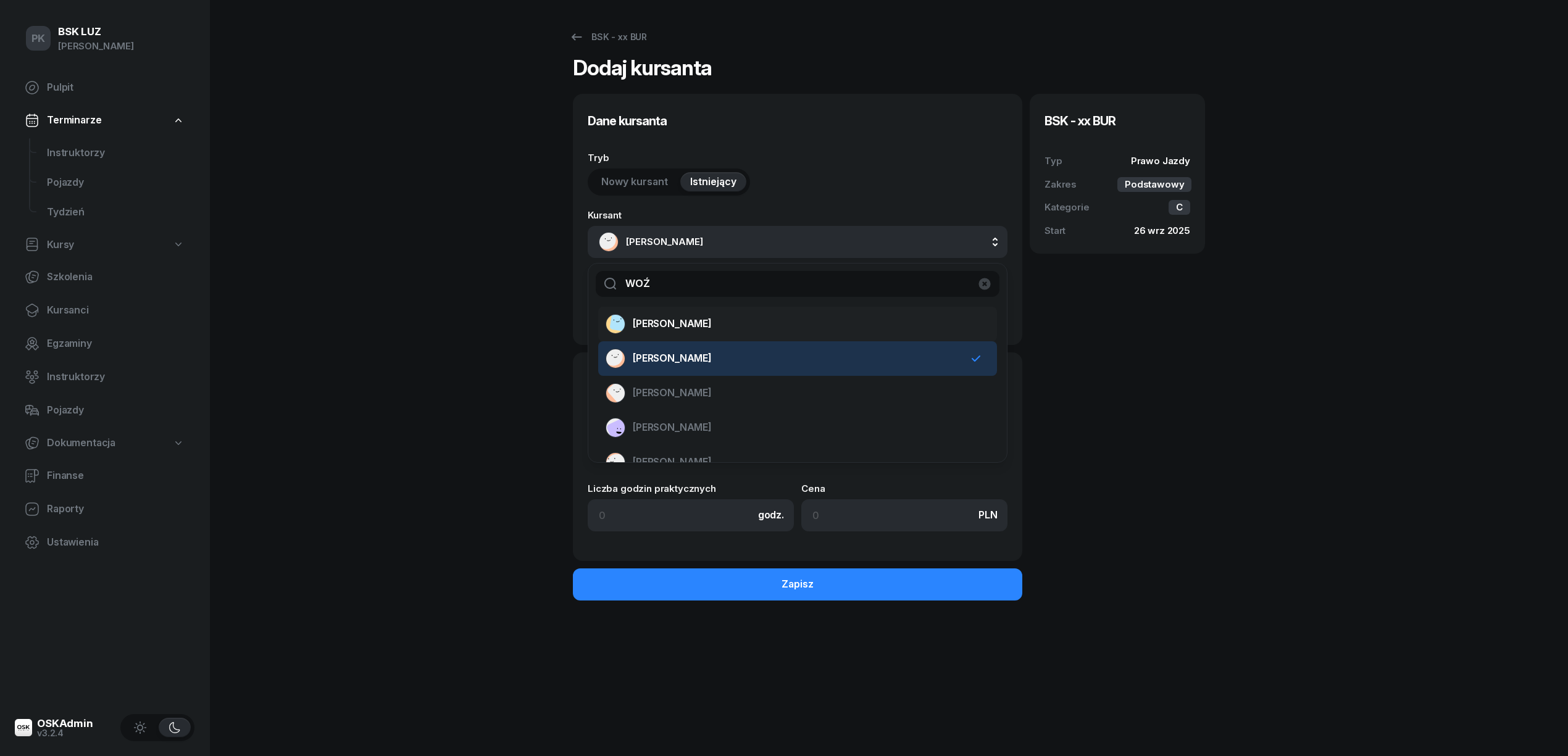
click at [756, 314] on div "[PERSON_NAME]" at bounding box center [790, 324] width 369 height 20
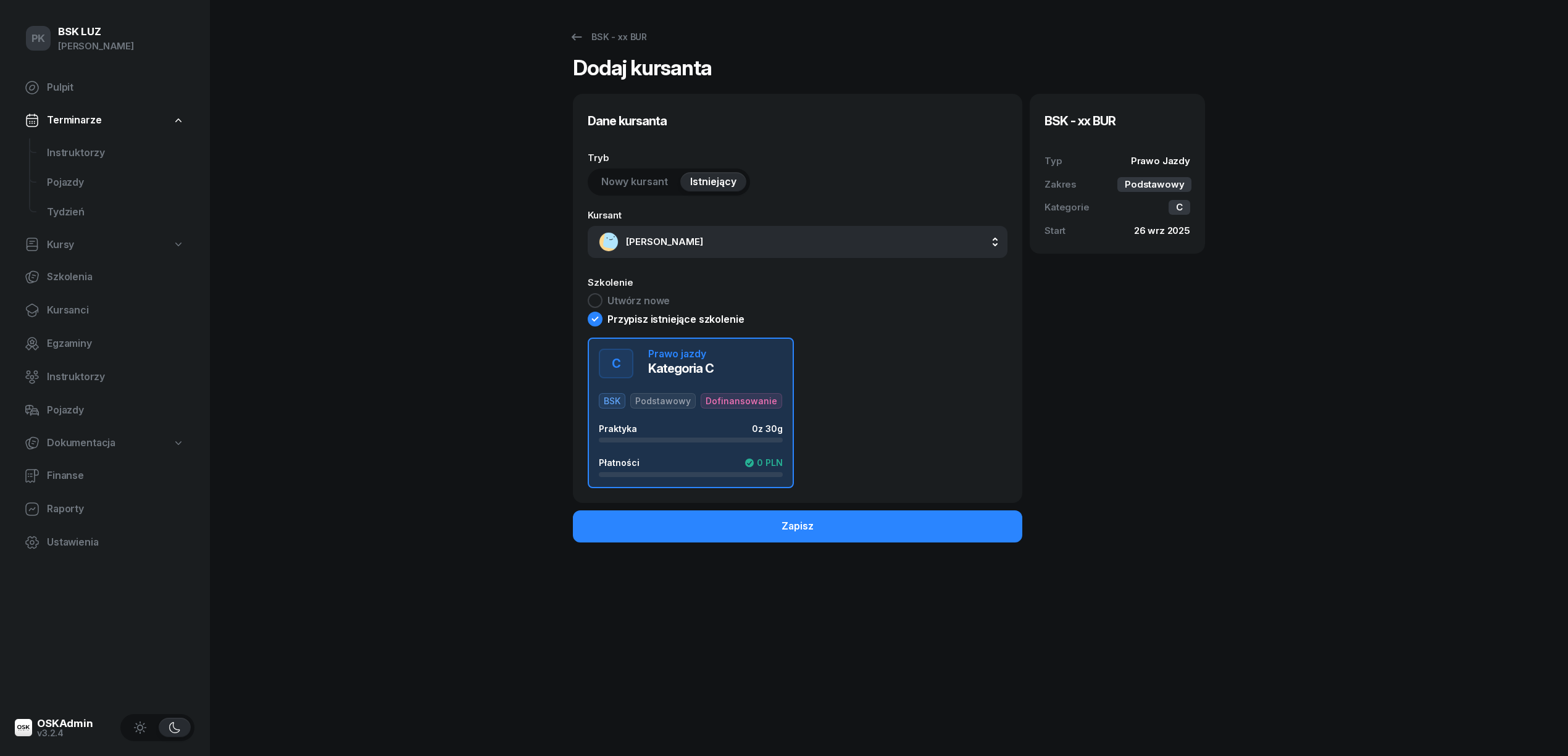
click at [721, 434] on div "Praktyka 0 z 30g" at bounding box center [691, 428] width 184 height 11
click at [732, 512] on button "Zapisz" at bounding box center [797, 526] width 449 height 32
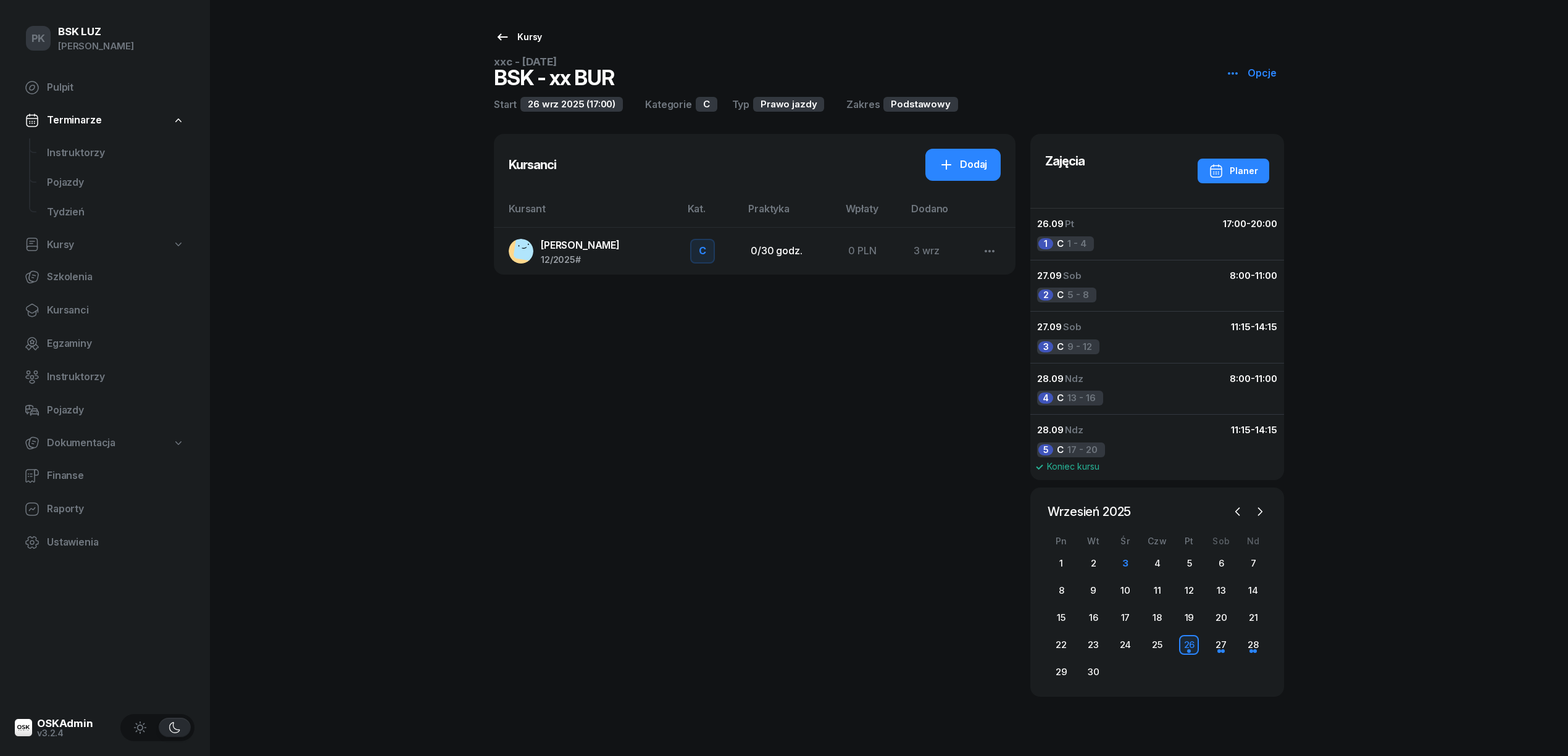
click at [512, 35] on div "Kursy" at bounding box center [518, 37] width 47 height 15
select select
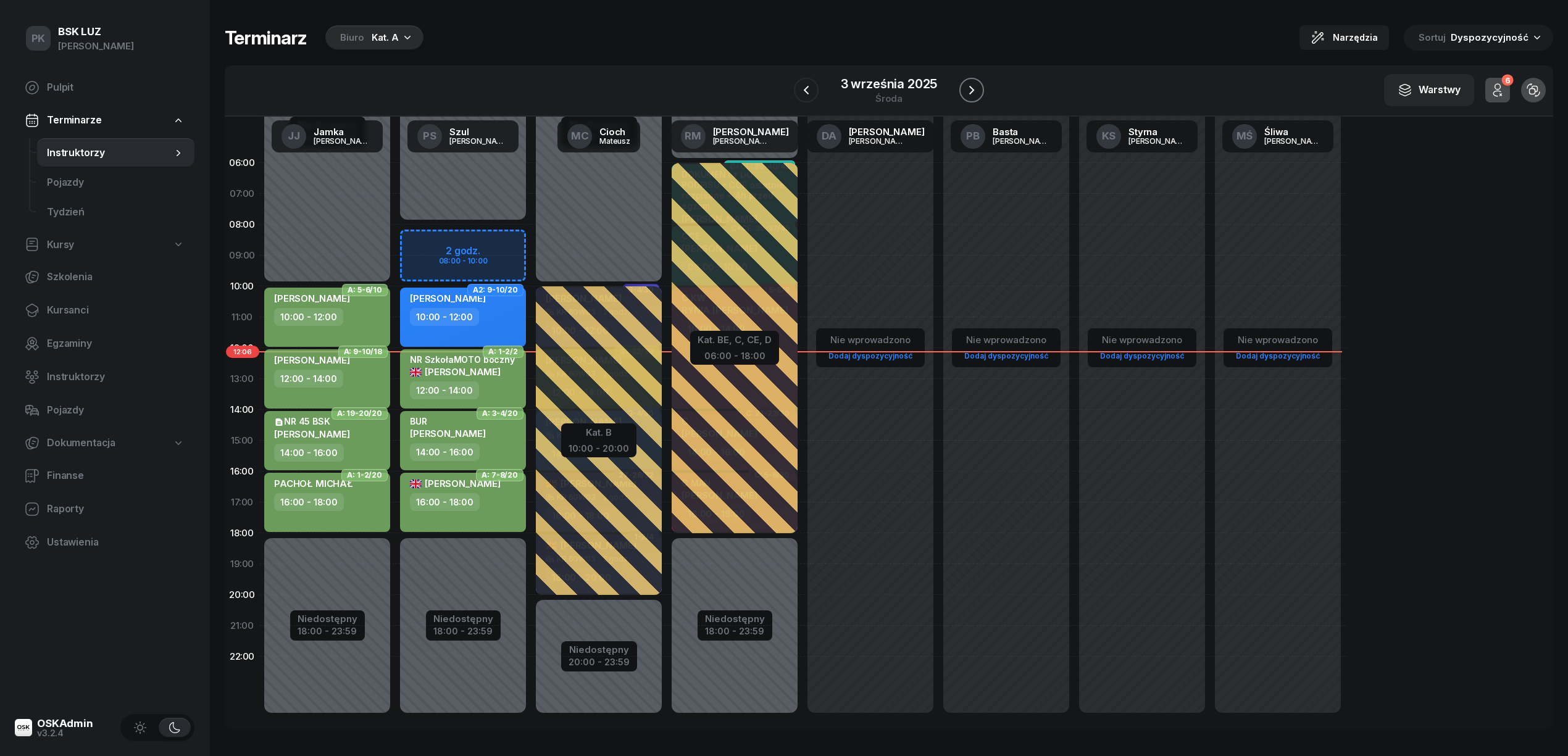
click at [962, 86] on button "button" at bounding box center [971, 89] width 25 height 25
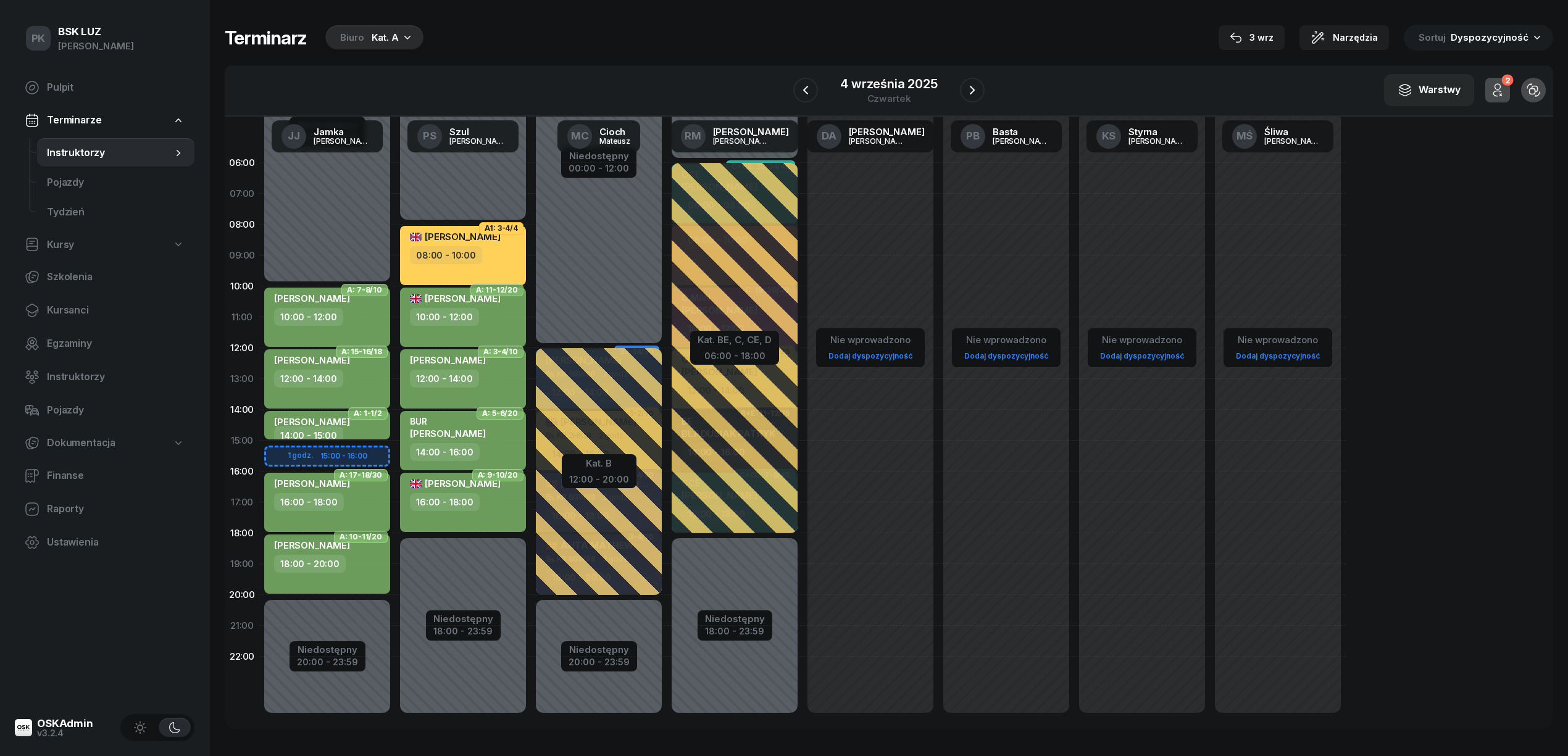
click at [371, 487] on div "[PERSON_NAME]" at bounding box center [328, 485] width 108 height 15
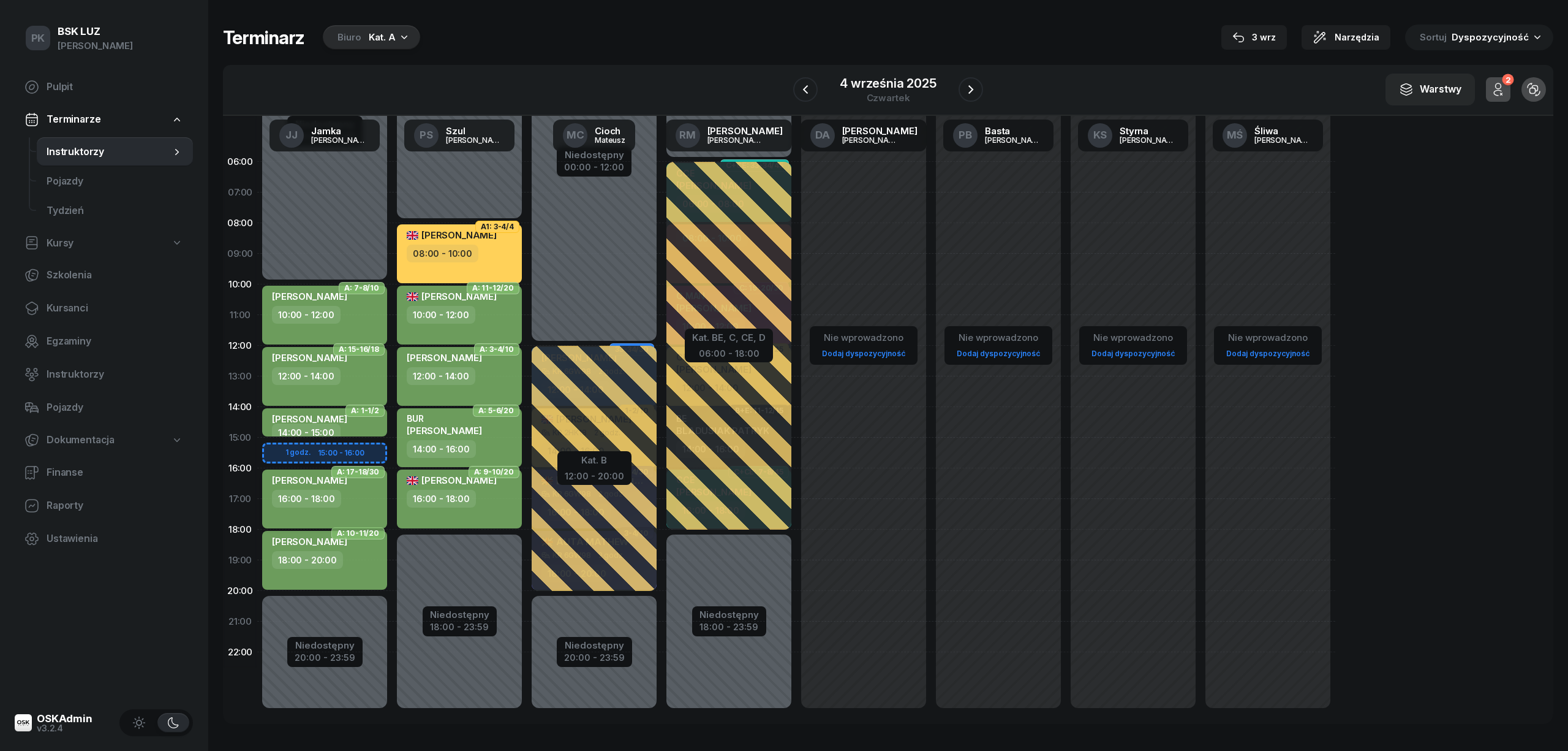
select select "16"
select select "18"
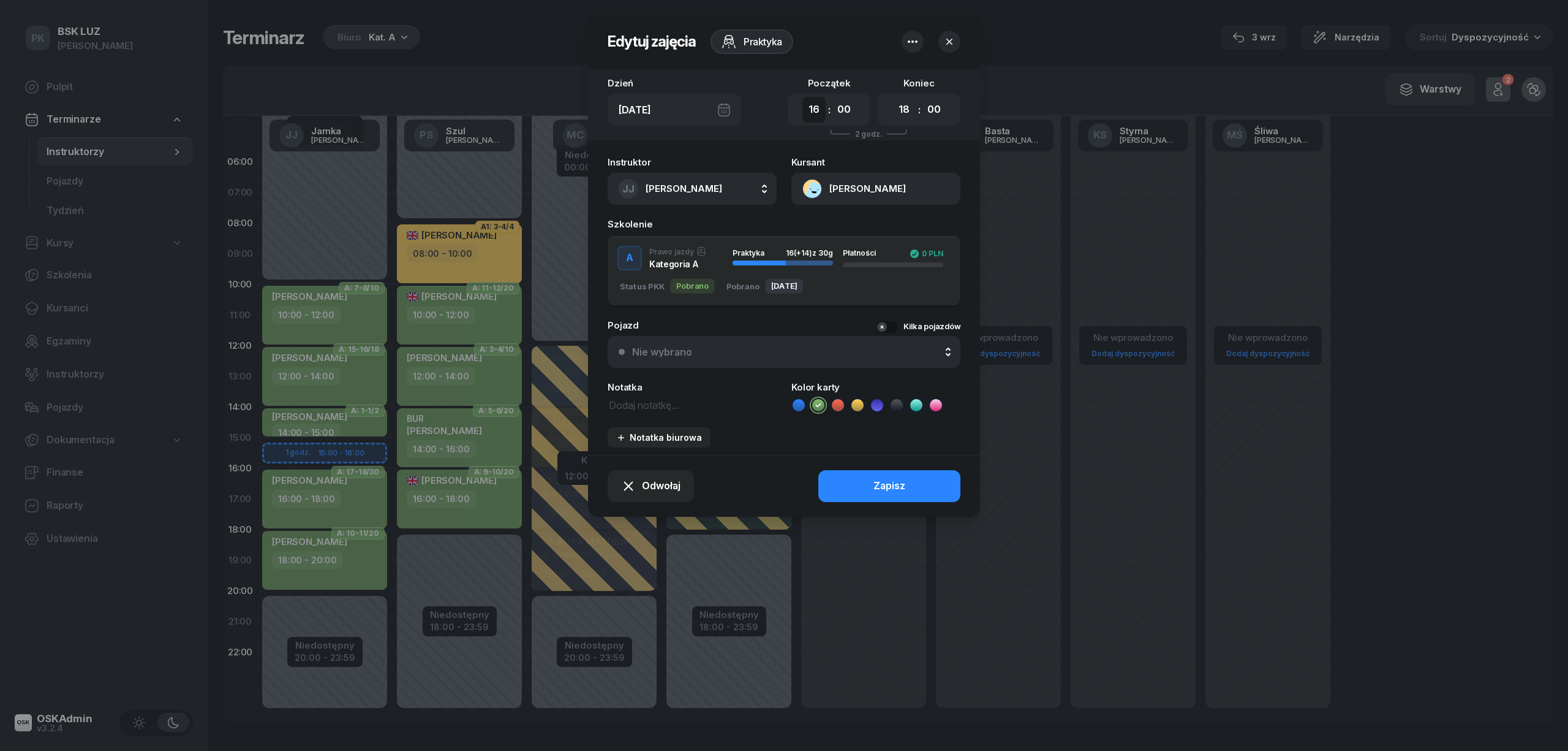
click at [812, 116] on select "00 01 02 03 04 05 06 07 08 09 10 11 12 13 14 15 16 17 18 19 20 21 22 23" at bounding box center [814, 110] width 23 height 26
select select "17"
click at [802, 97] on select "00 01 02 03 04 05 06 07 08 09 10 11 12 13 14 15 16 17 18 19 20 21 22 23" at bounding box center [814, 110] width 23 height 26
click at [902, 110] on select "00 01 02 03 04 05 06 07 08 09 10 11 12 13 14 15 16 17 18 19 20 21 22 23" at bounding box center [904, 110] width 23 height 26
click at [951, 37] on icon "button" at bounding box center [949, 42] width 13 height 13
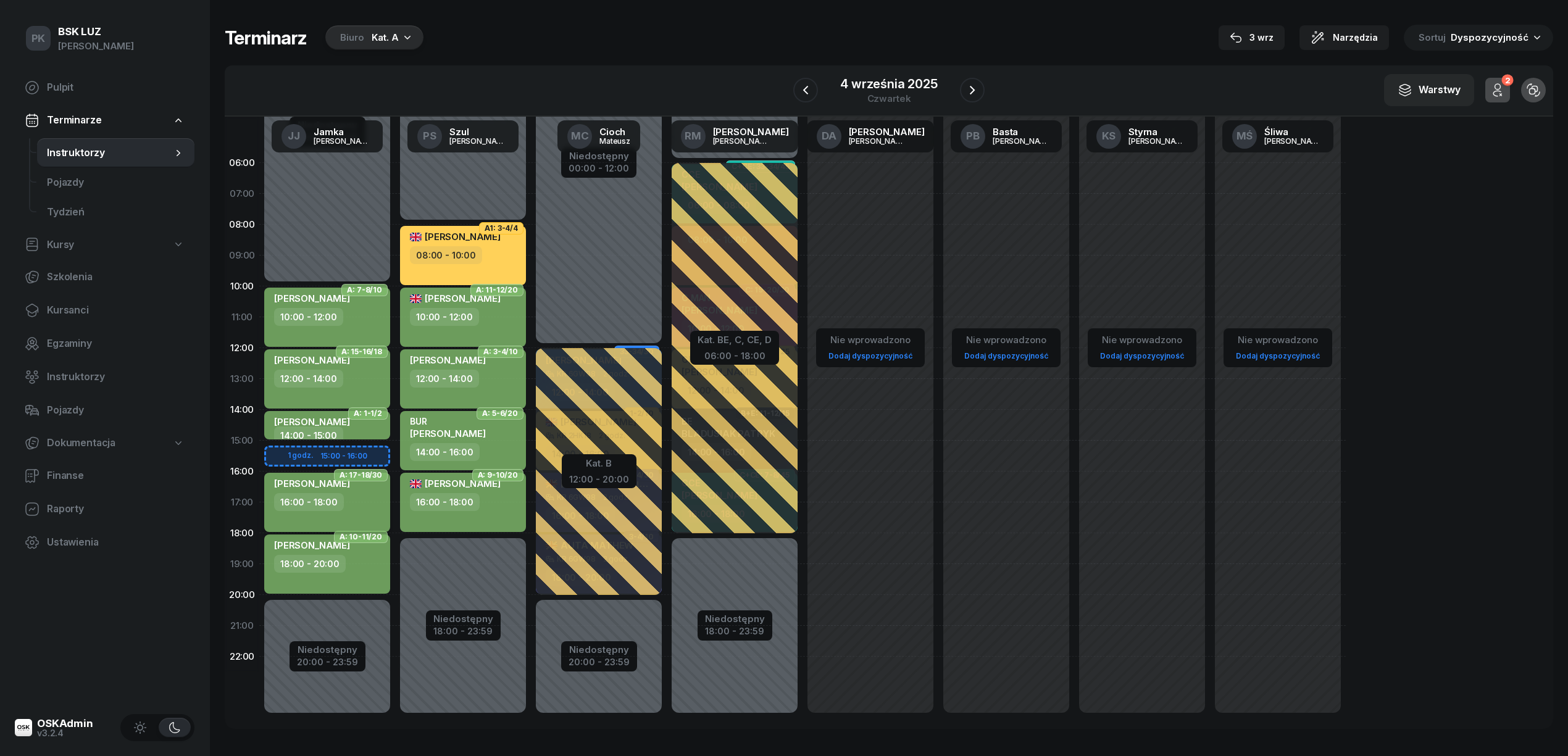
click at [366, 497] on div "16:00 - 18:00" at bounding box center [328, 502] width 108 height 18
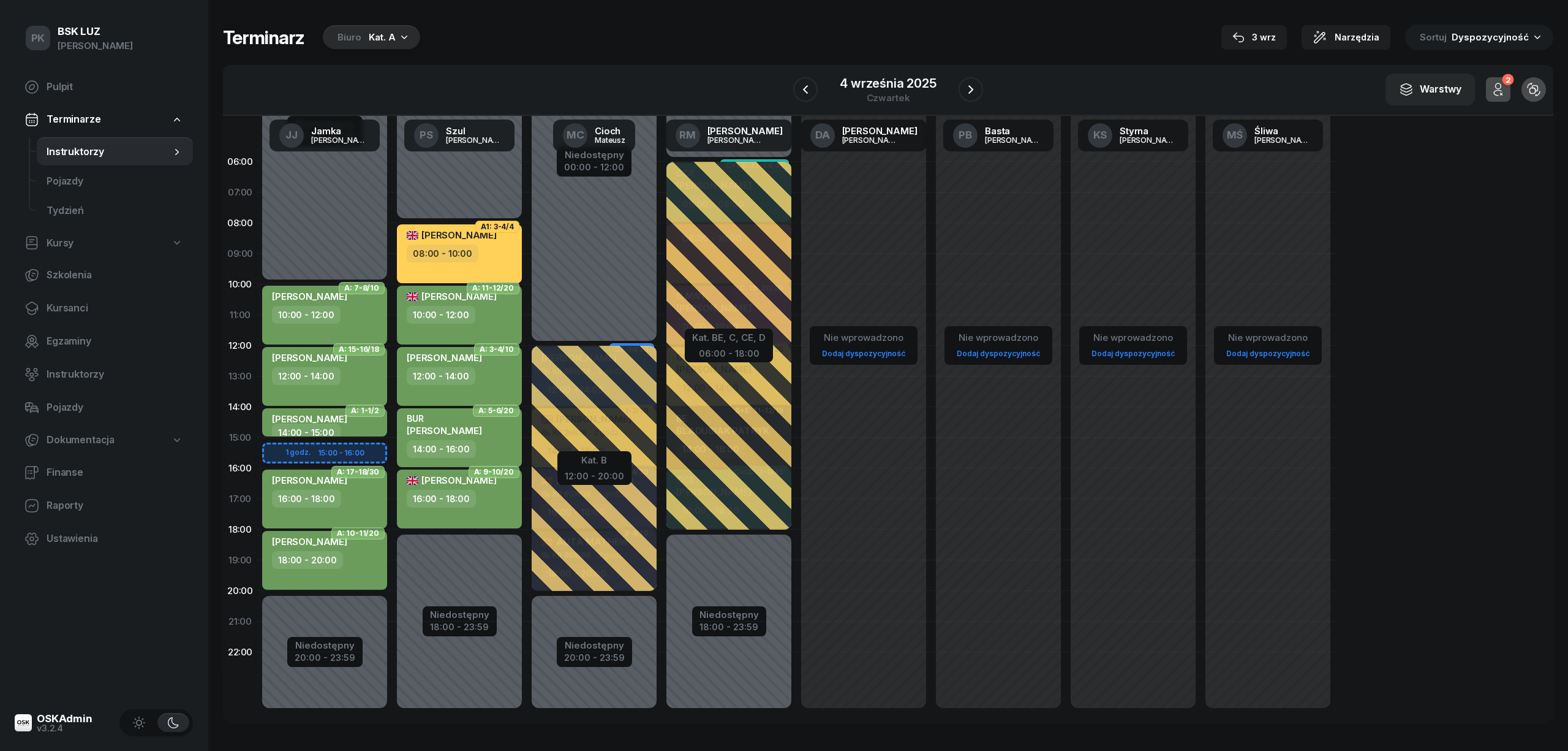
select select "16"
select select "18"
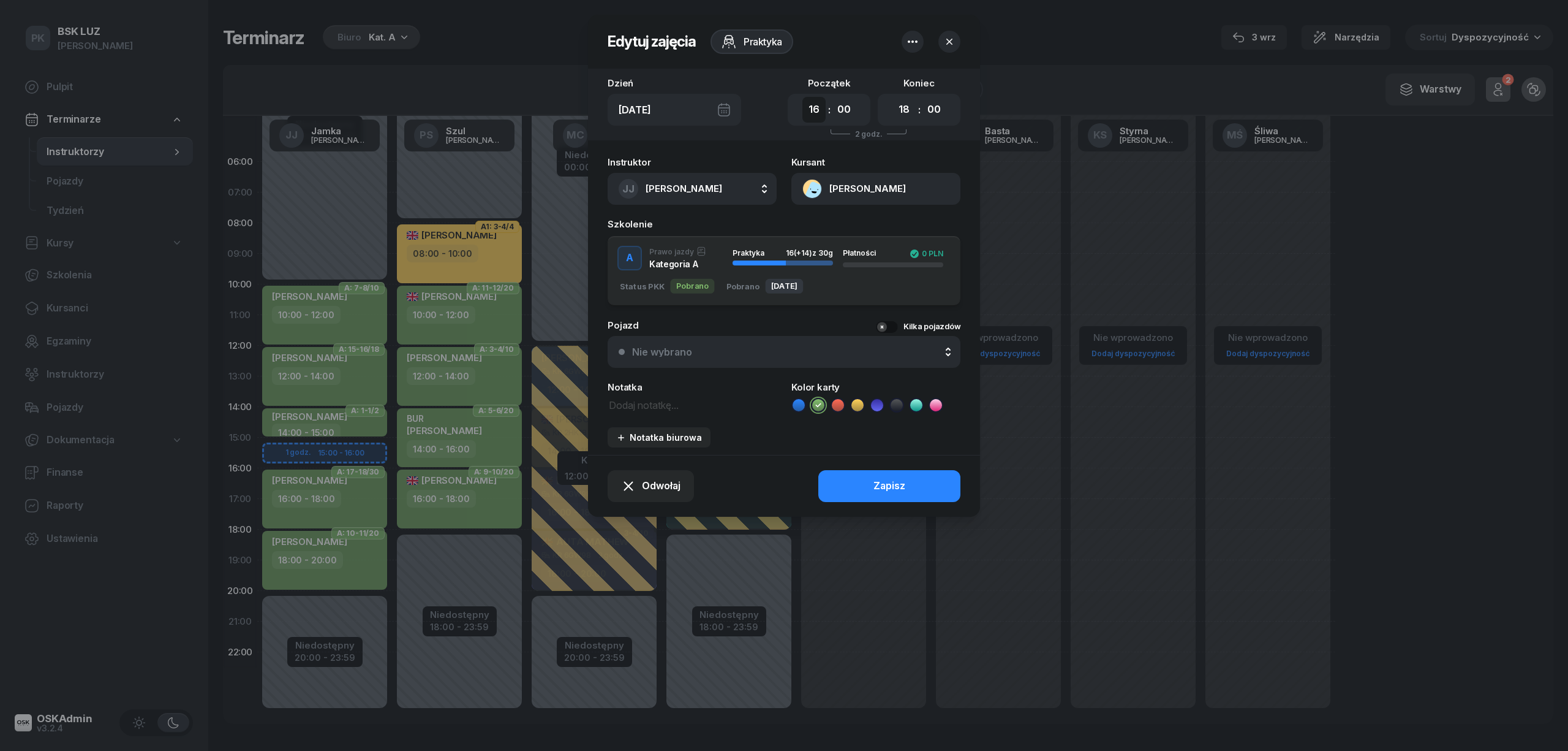
click at [817, 113] on select "00 01 02 03 04 05 06 07 08 09 10 11 12 13 14 15 16 17 18 19 20 21 22 23" at bounding box center [814, 110] width 23 height 26
select select "15"
click at [802, 97] on select "00 01 02 03 04 05 06 07 08 09 10 11 12 13 14 15 16 17 18 19 20 21 22 23" at bounding box center [814, 110] width 23 height 26
click at [906, 113] on select "00 01 02 03 04 05 06 07 08 09 10 11 12 13 14 15 16 17 18 19 20 21 22 23" at bounding box center [904, 110] width 23 height 26
select select "17"
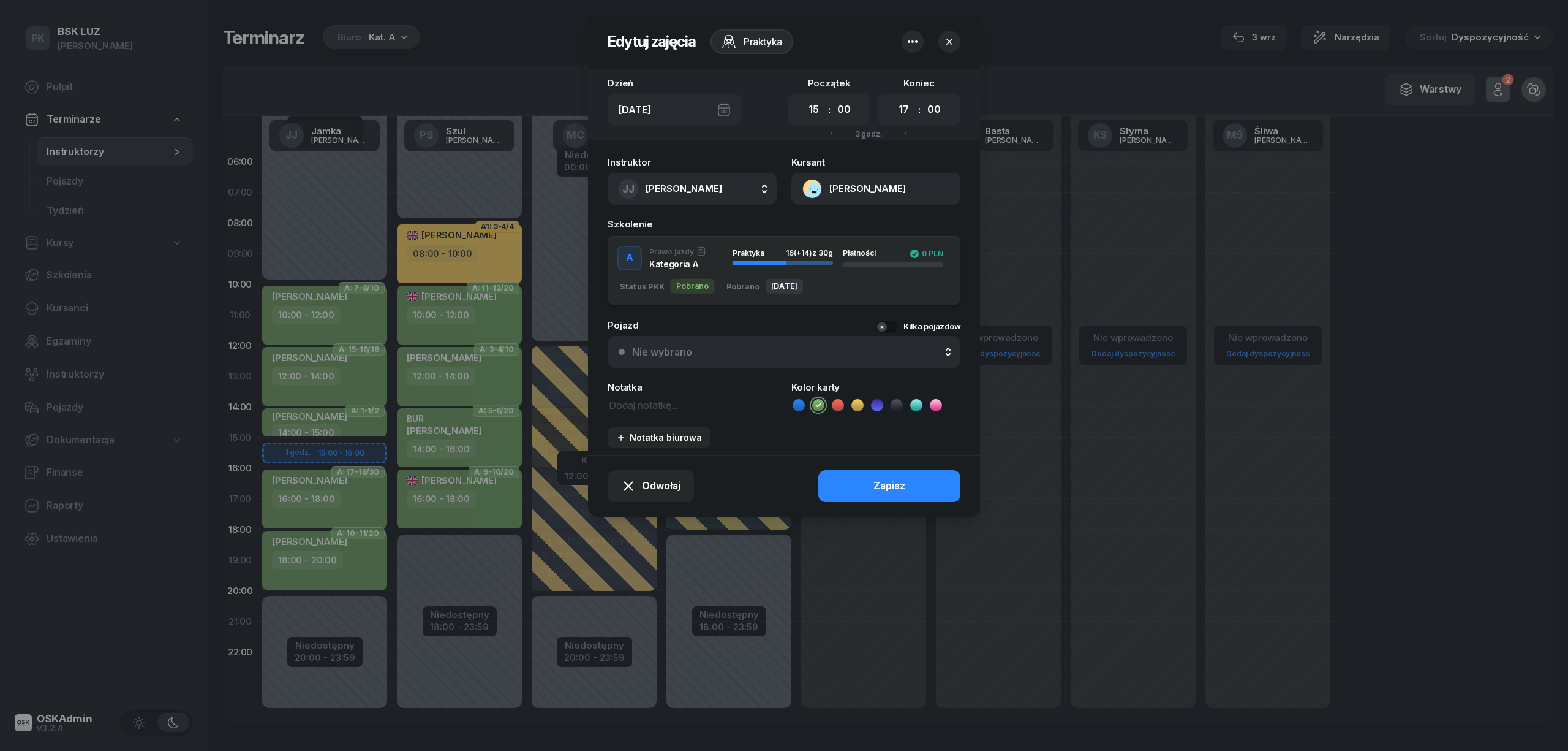
click at [893, 97] on select "00 01 02 03 04 05 06 07 08 09 10 11 12 13 14 15 16 17 18 19 20 21 22 23" at bounding box center [904, 110] width 23 height 26
click at [919, 481] on button "Zapisz" at bounding box center [889, 486] width 142 height 32
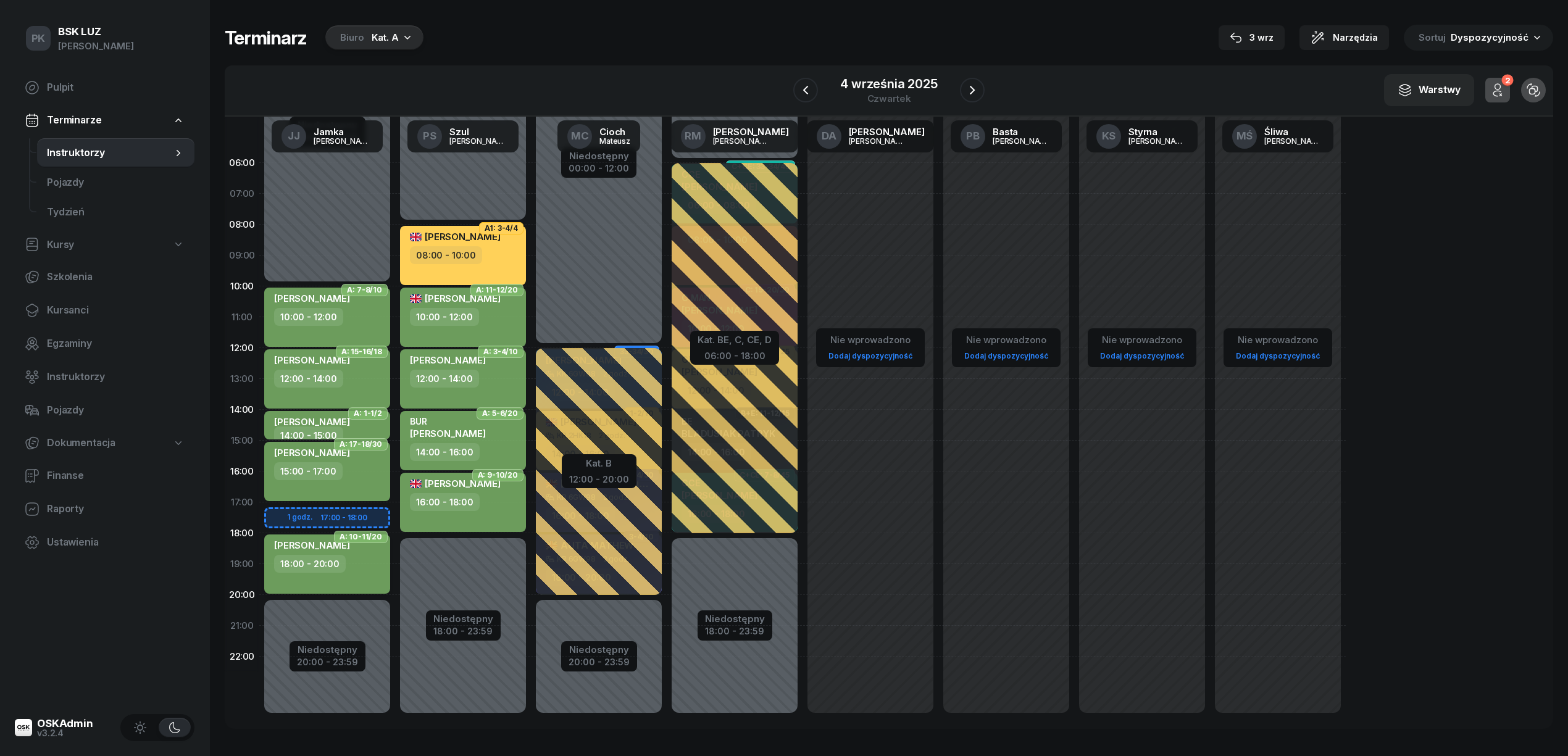
click at [366, 561] on div "18:00 - 20:00" at bounding box center [328, 563] width 108 height 18
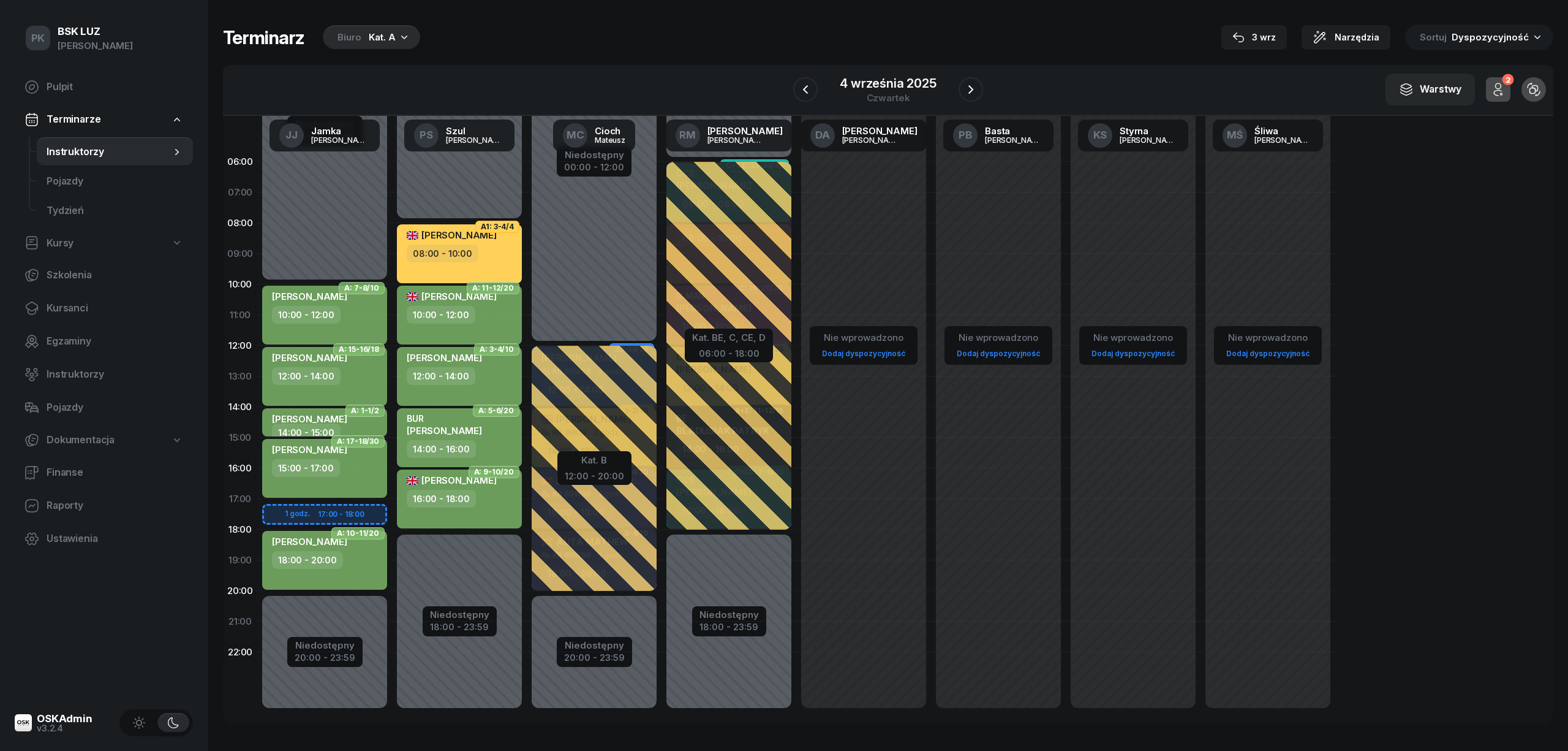
select select "18"
select select "20"
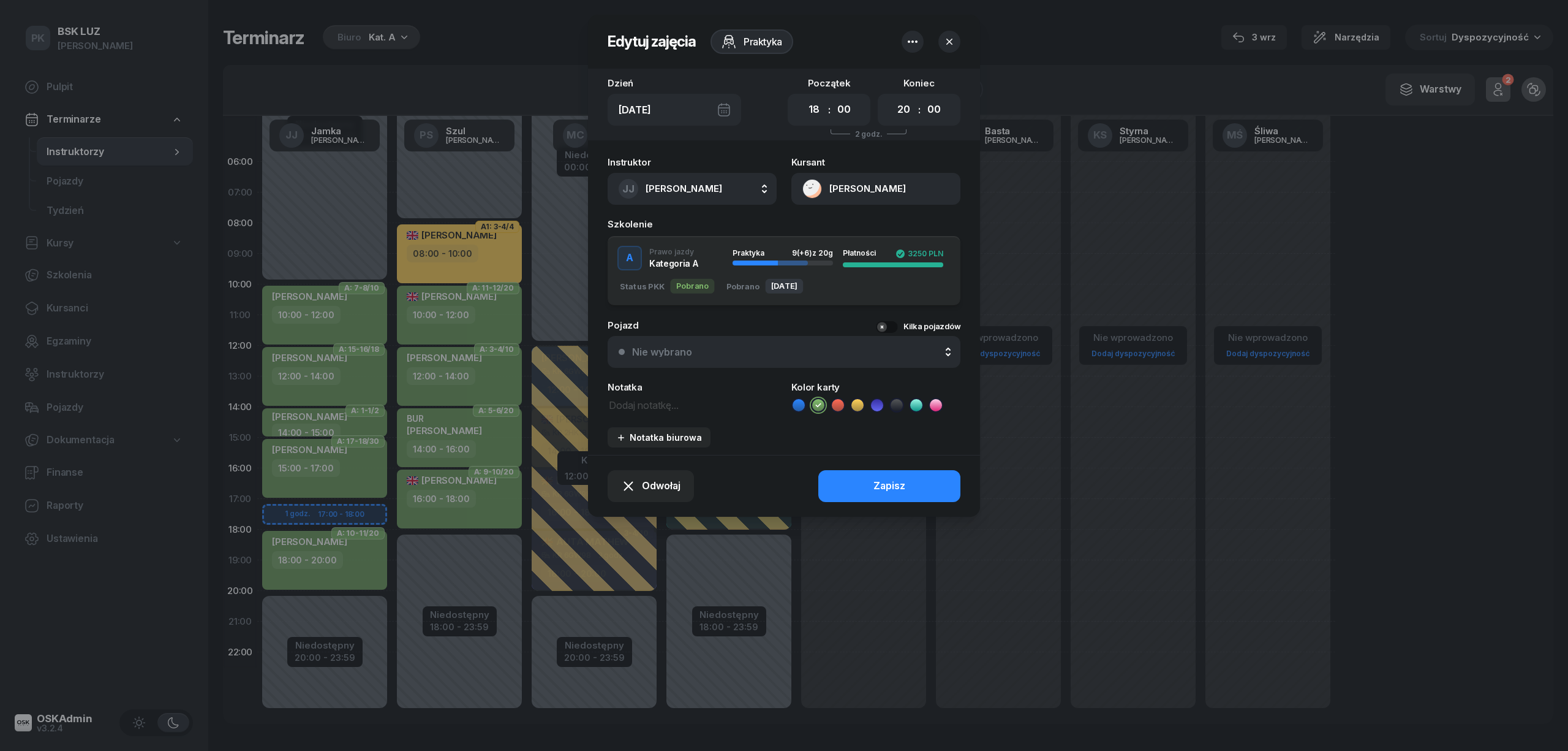
click at [1030, 548] on div at bounding box center [784, 376] width 1568 height 751
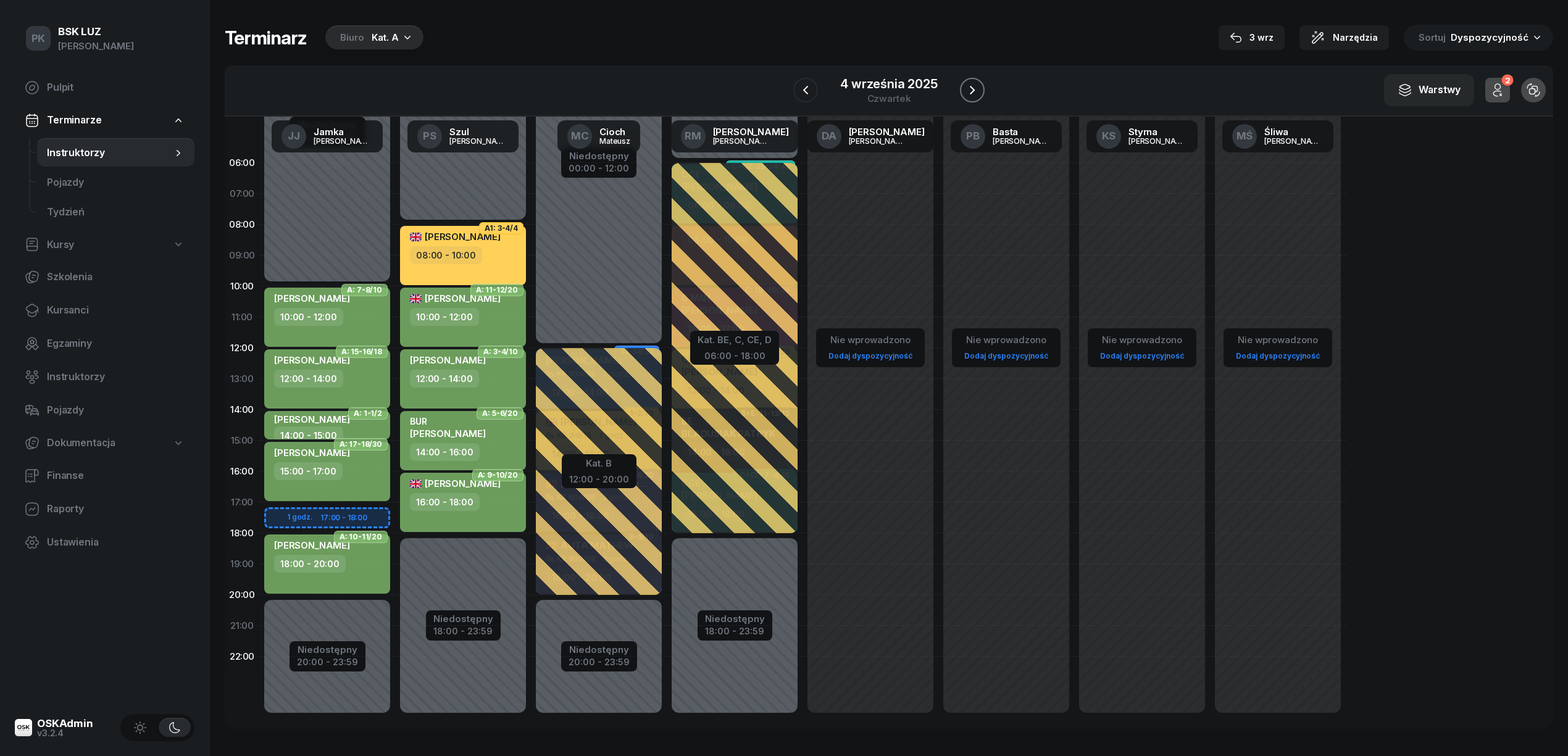
click at [978, 84] on icon "button" at bounding box center [972, 90] width 15 height 15
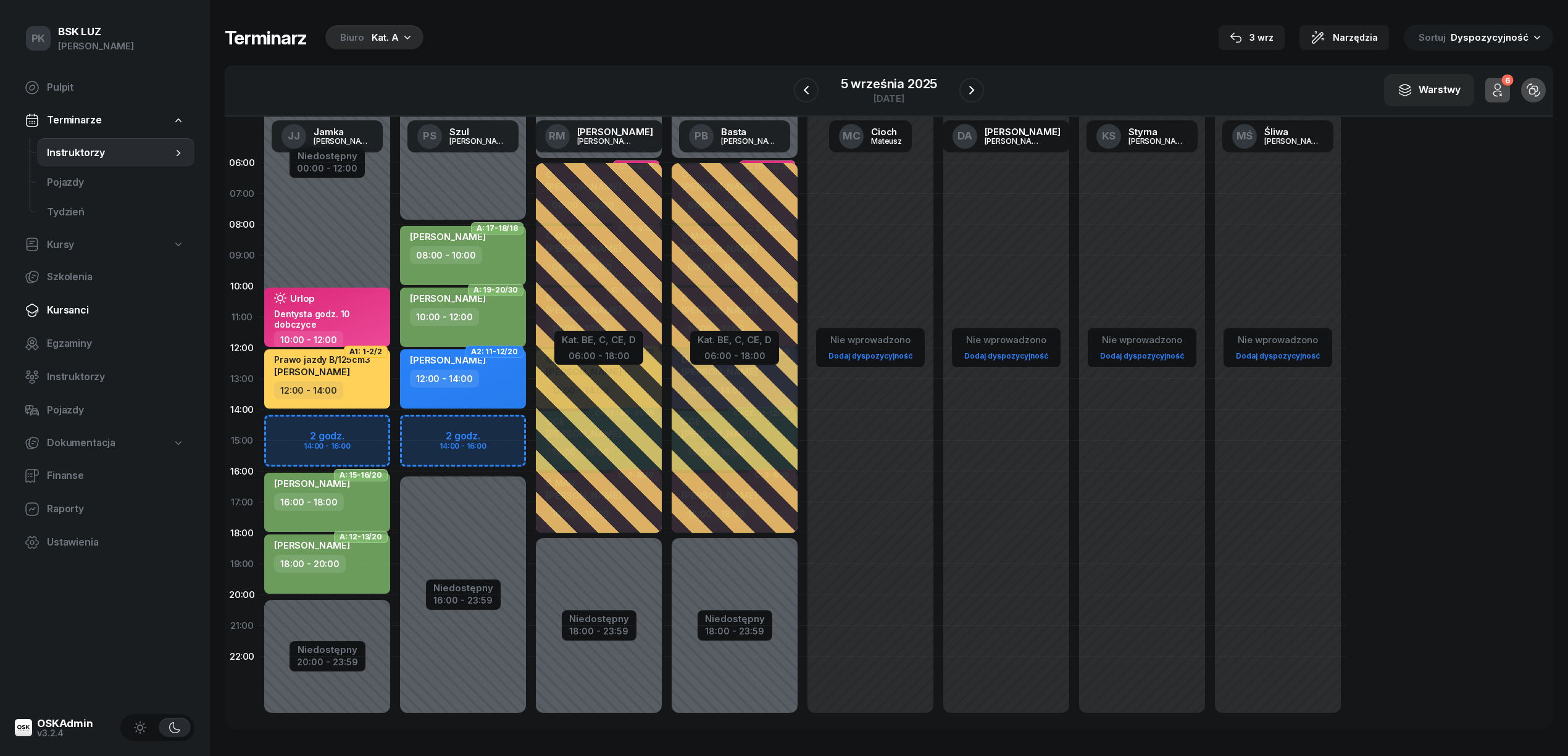
click at [77, 309] on span "Kursanci" at bounding box center [115, 310] width 137 height 16
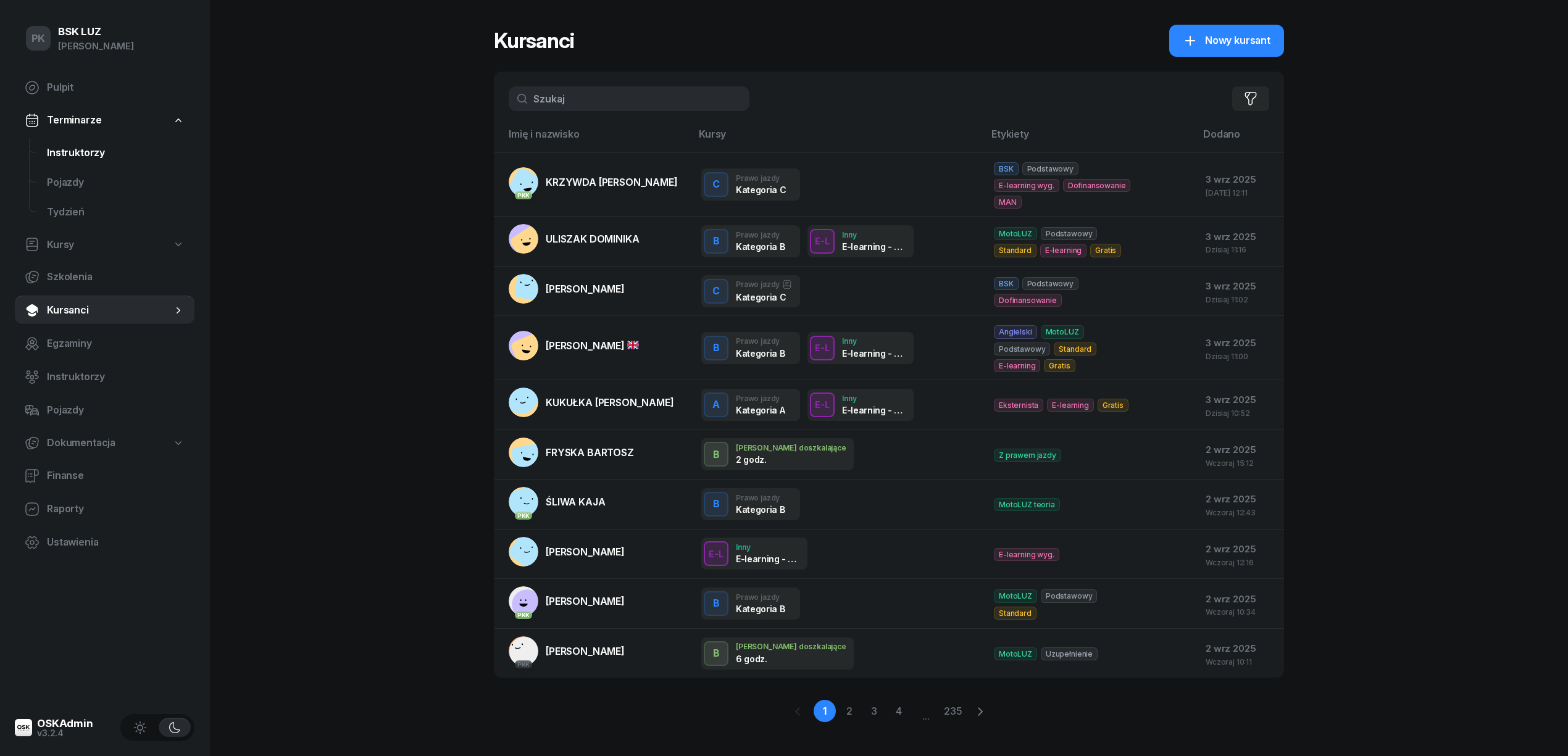
click at [79, 159] on span "Instruktorzy" at bounding box center [115, 152] width 137 height 16
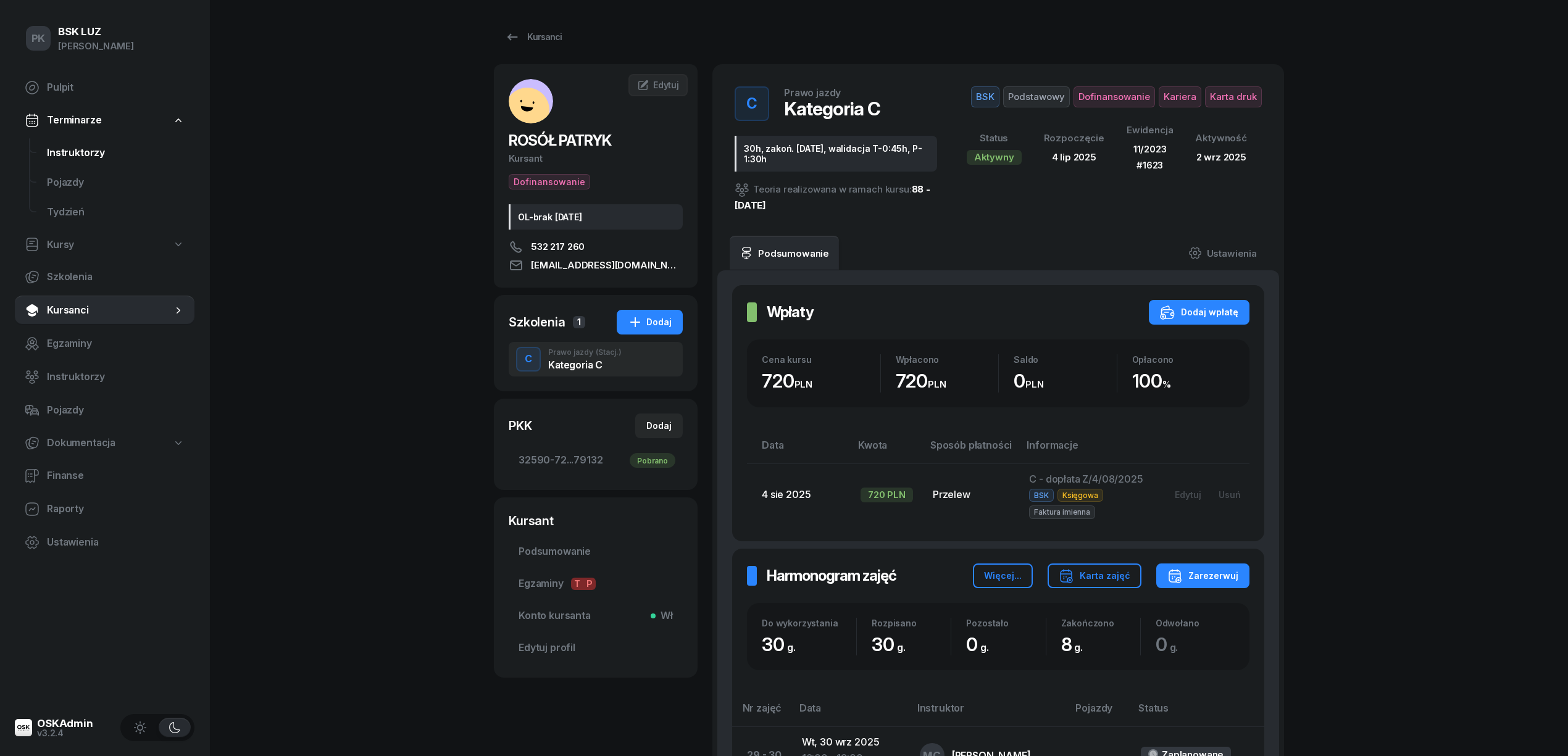
click at [91, 154] on span "Instruktorzy" at bounding box center [115, 152] width 137 height 16
